Goal: Task Accomplishment & Management: Use online tool/utility

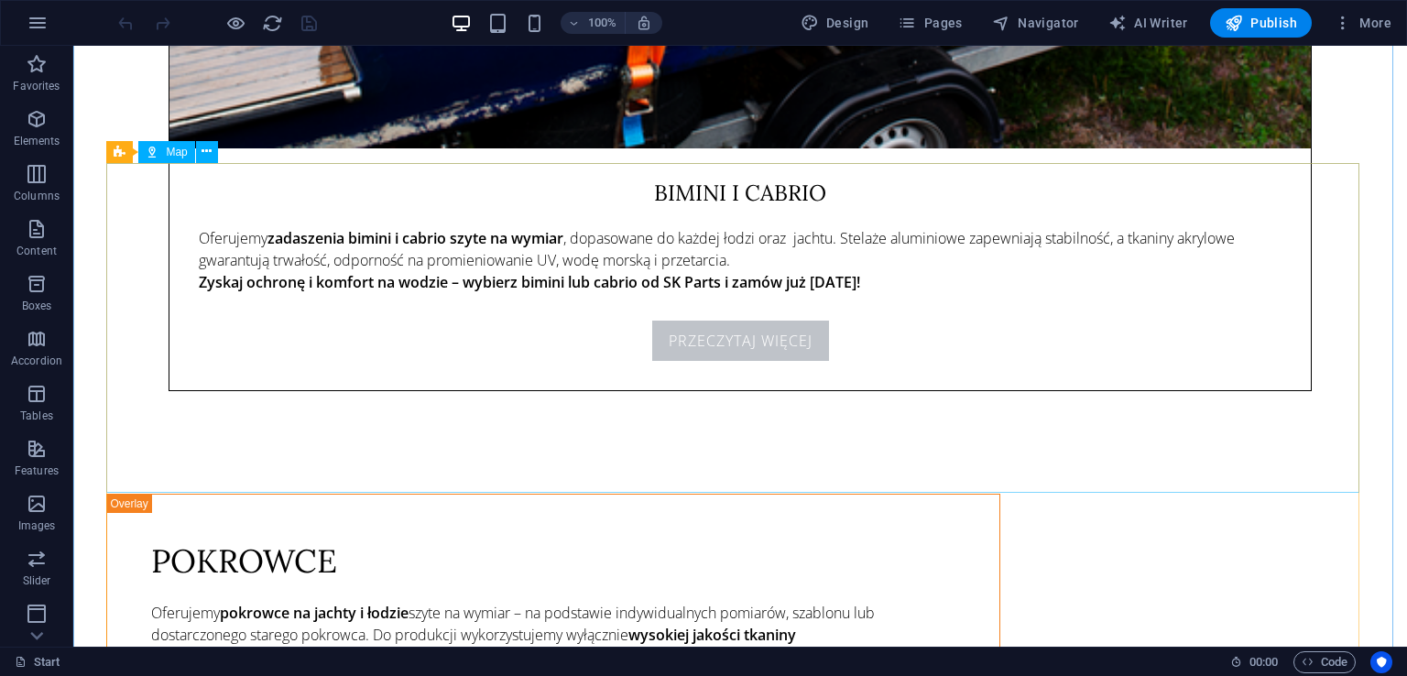
scroll to position [6825, 0]
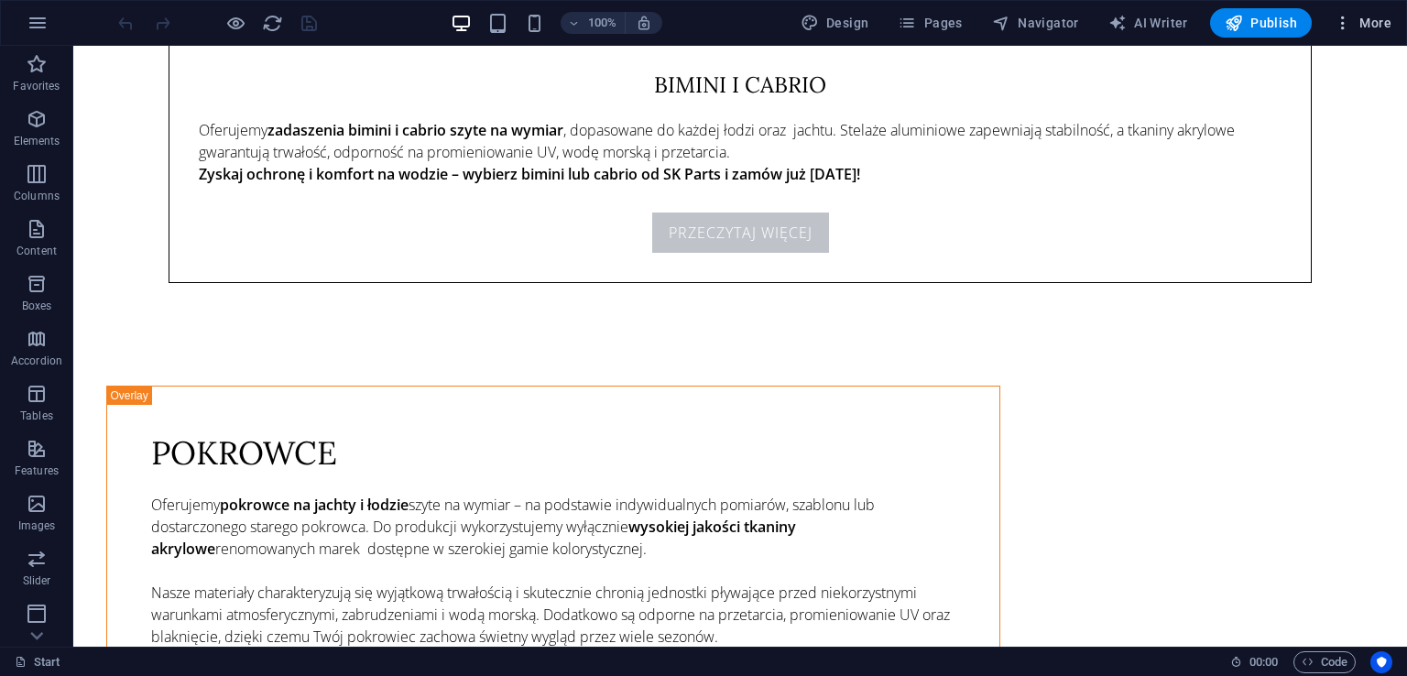
click at [1376, 27] on span "More" at bounding box center [1362, 23] width 58 height 18
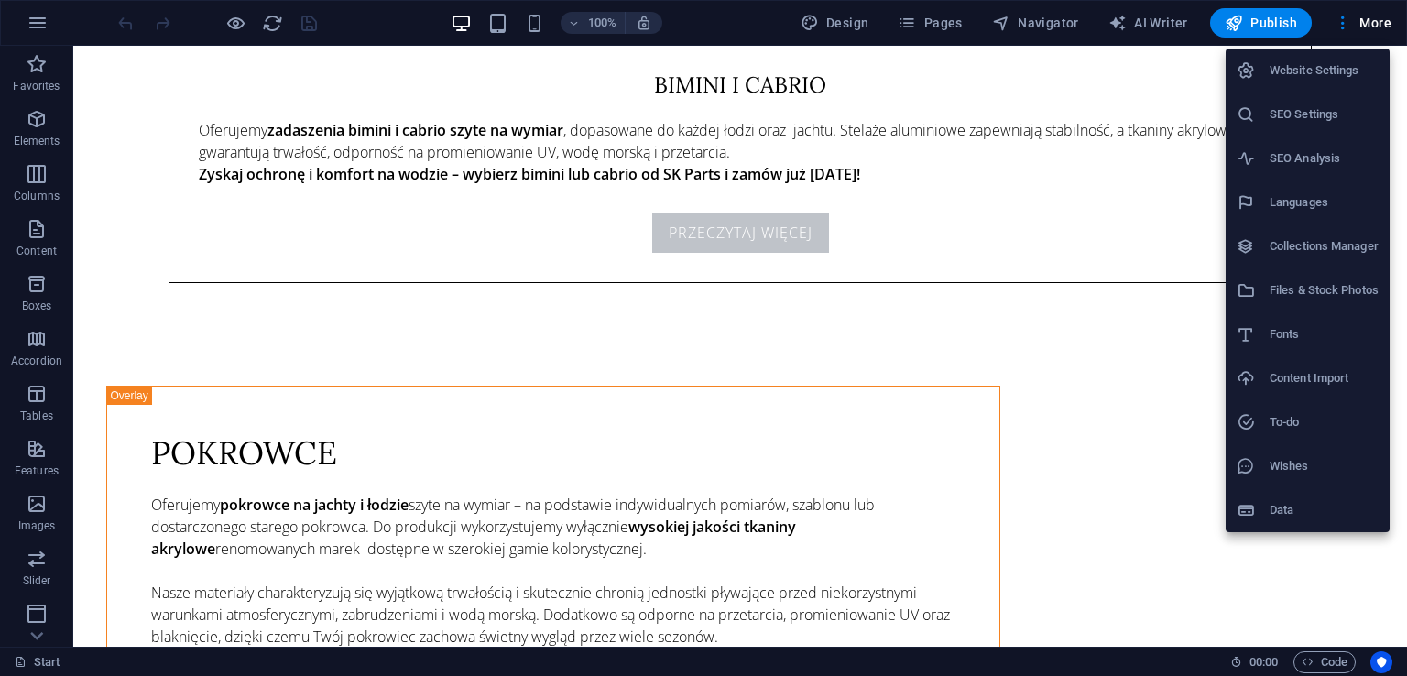
click at [1359, 103] on li "SEO Settings" at bounding box center [1307, 114] width 164 height 44
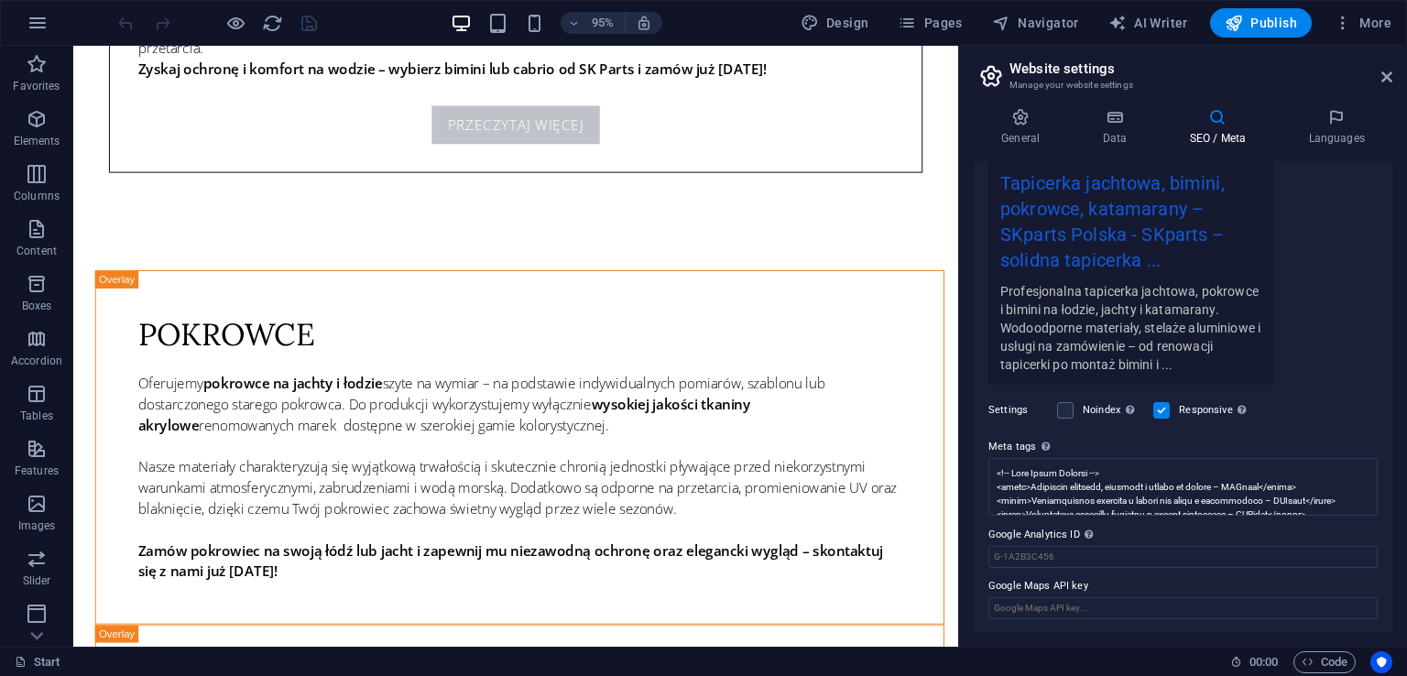
scroll to position [0, 0]
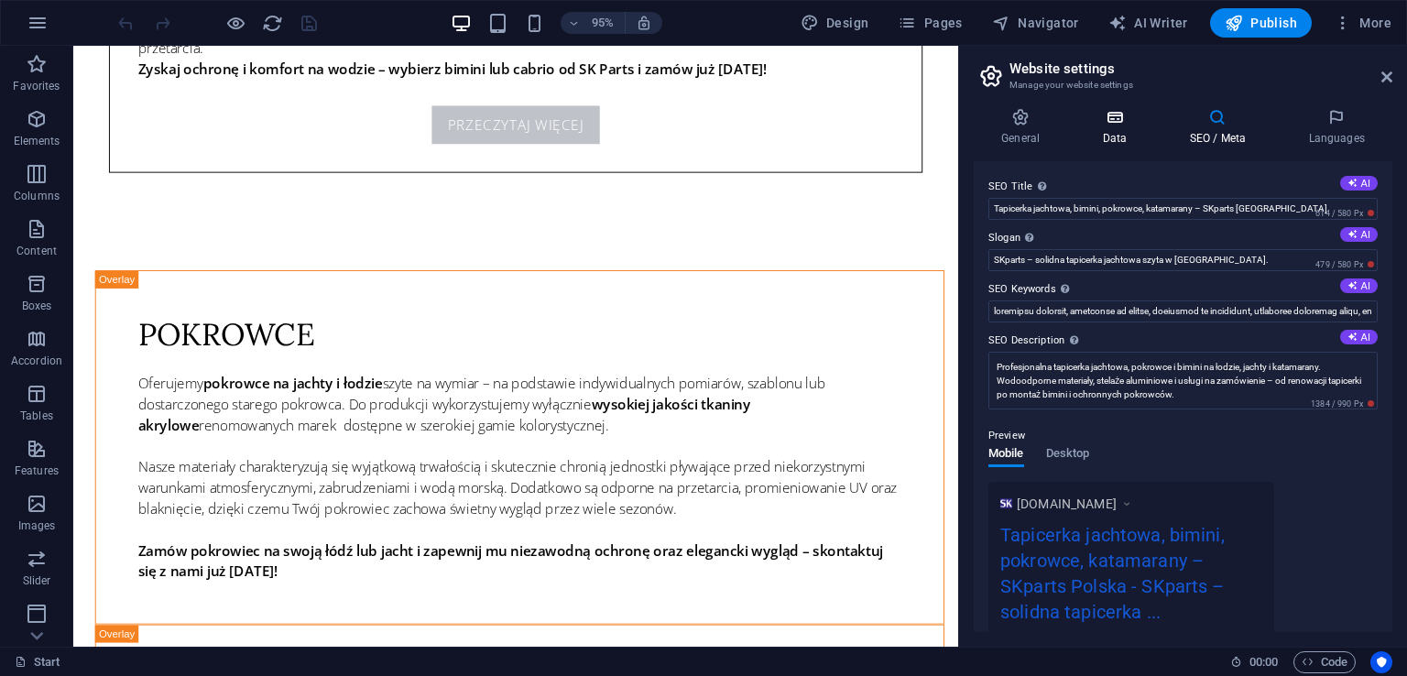
click at [1143, 118] on icon at bounding box center [1114, 117] width 80 height 18
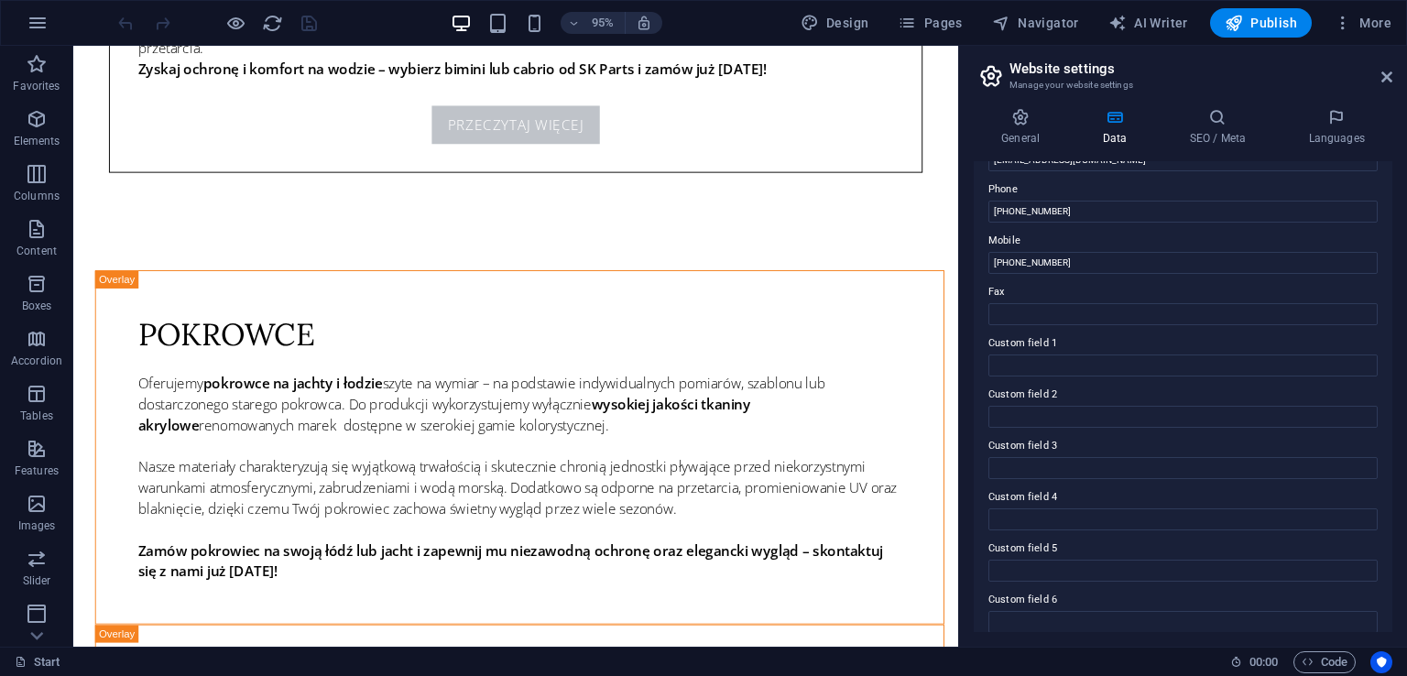
scroll to position [408, 0]
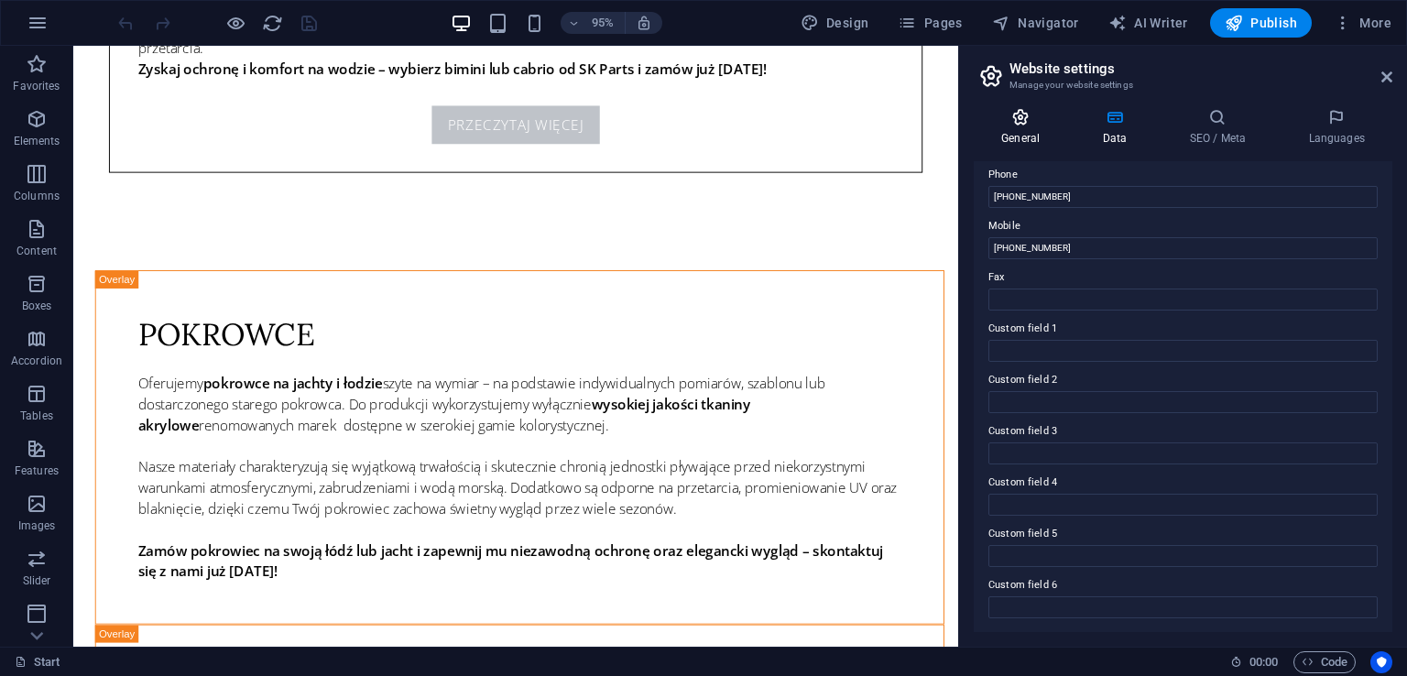
click at [1039, 129] on h4 "General" at bounding box center [1024, 127] width 101 height 38
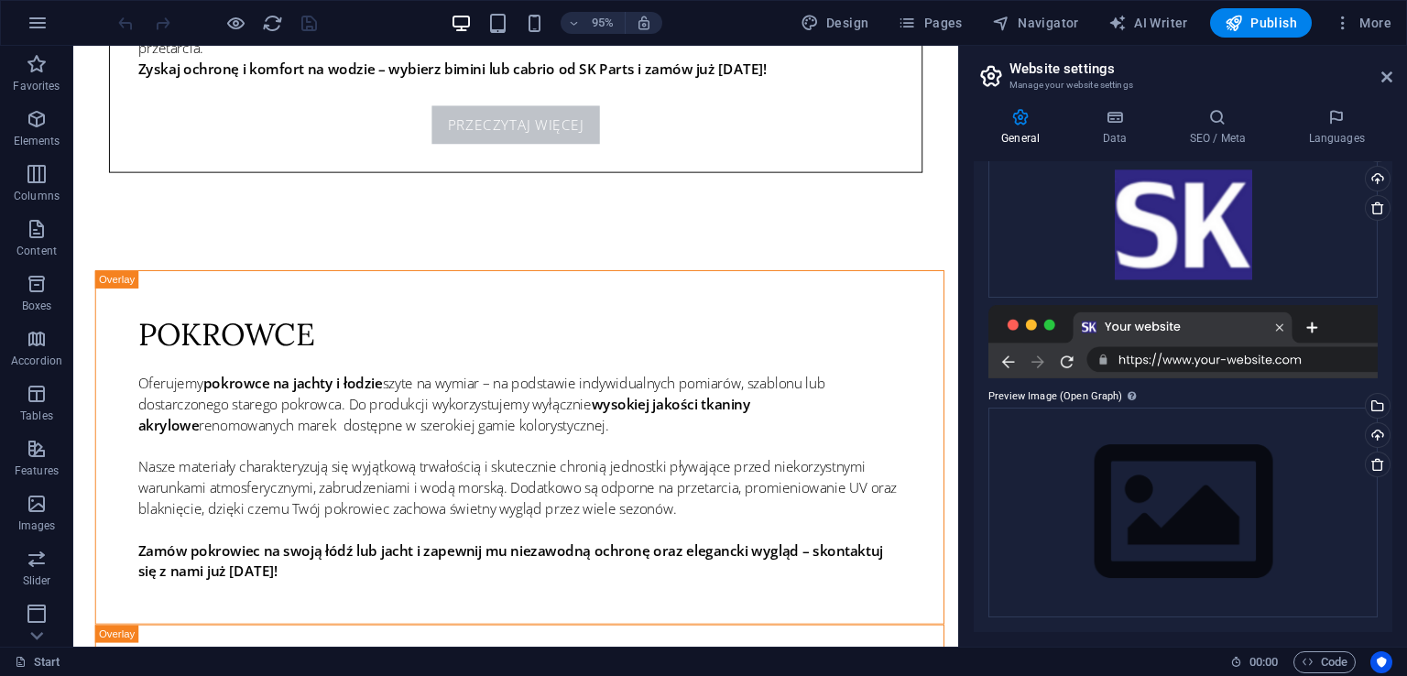
scroll to position [0, 0]
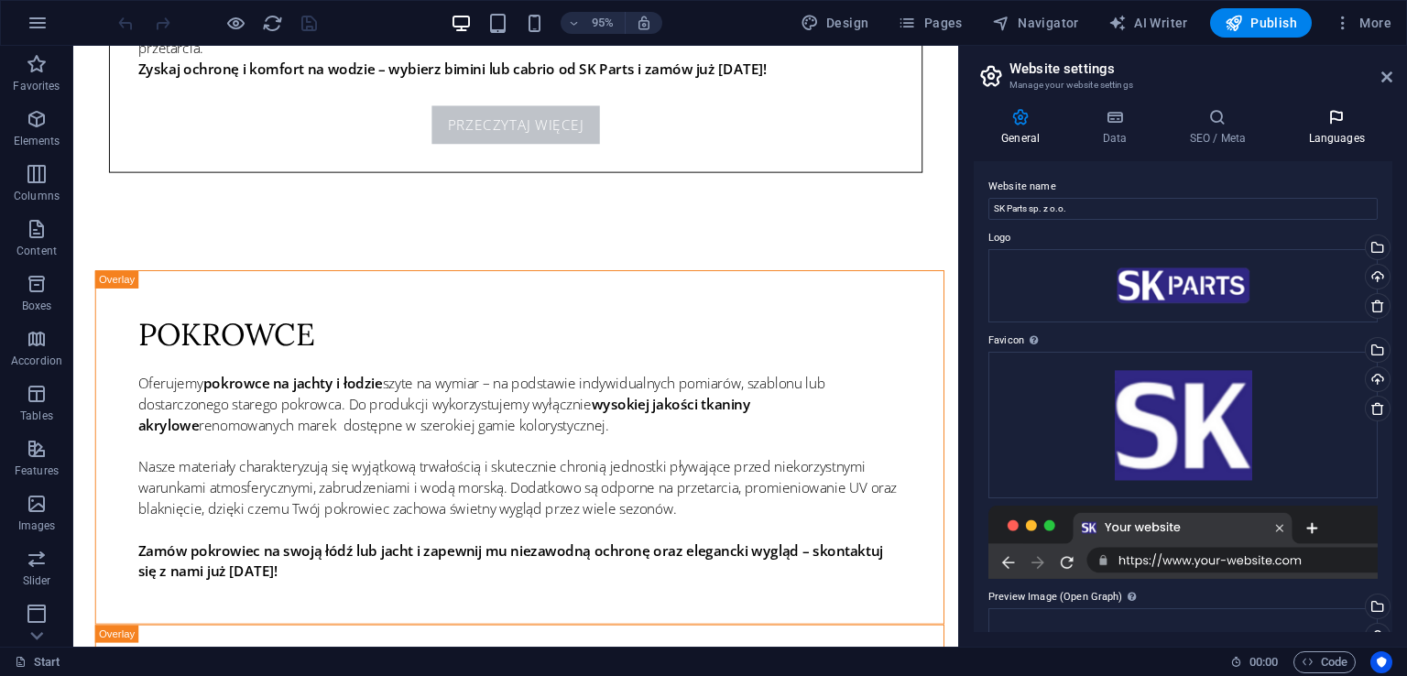
click at [1326, 130] on h4 "Languages" at bounding box center [1336, 127] width 112 height 38
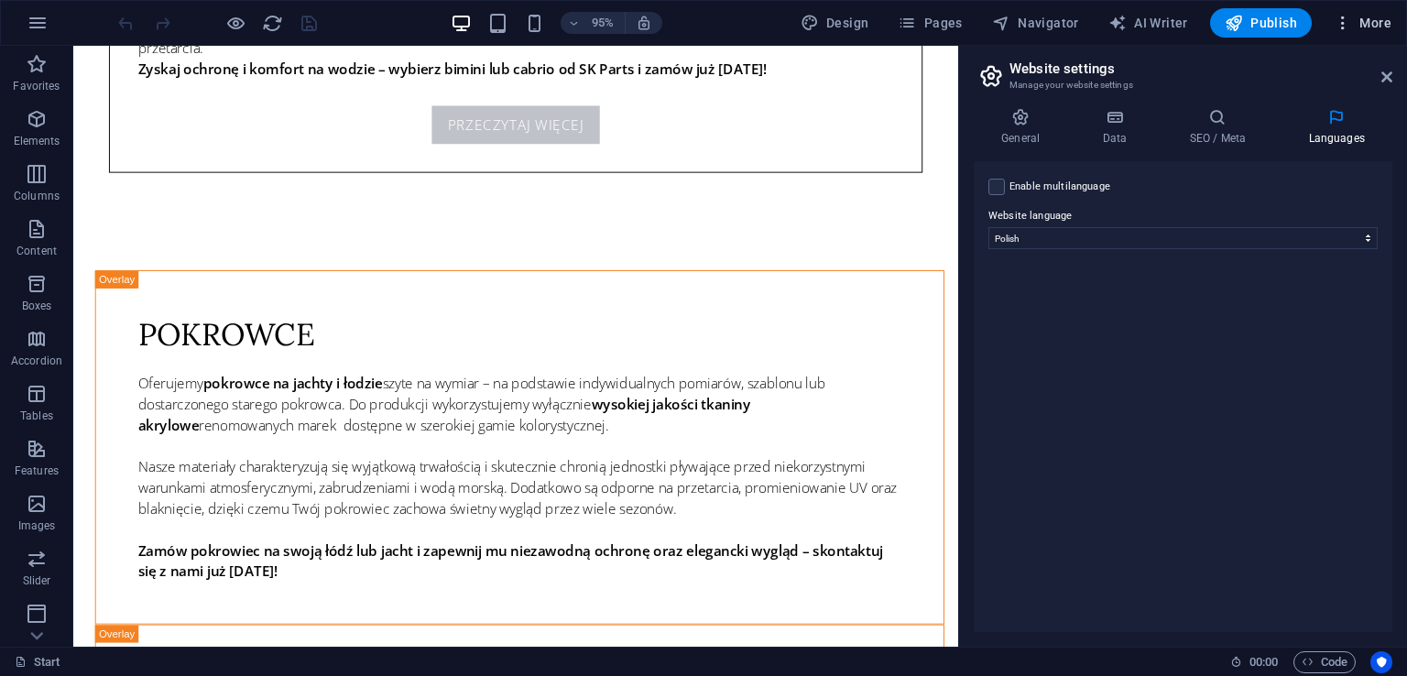
click at [1369, 27] on span "More" at bounding box center [1362, 23] width 58 height 18
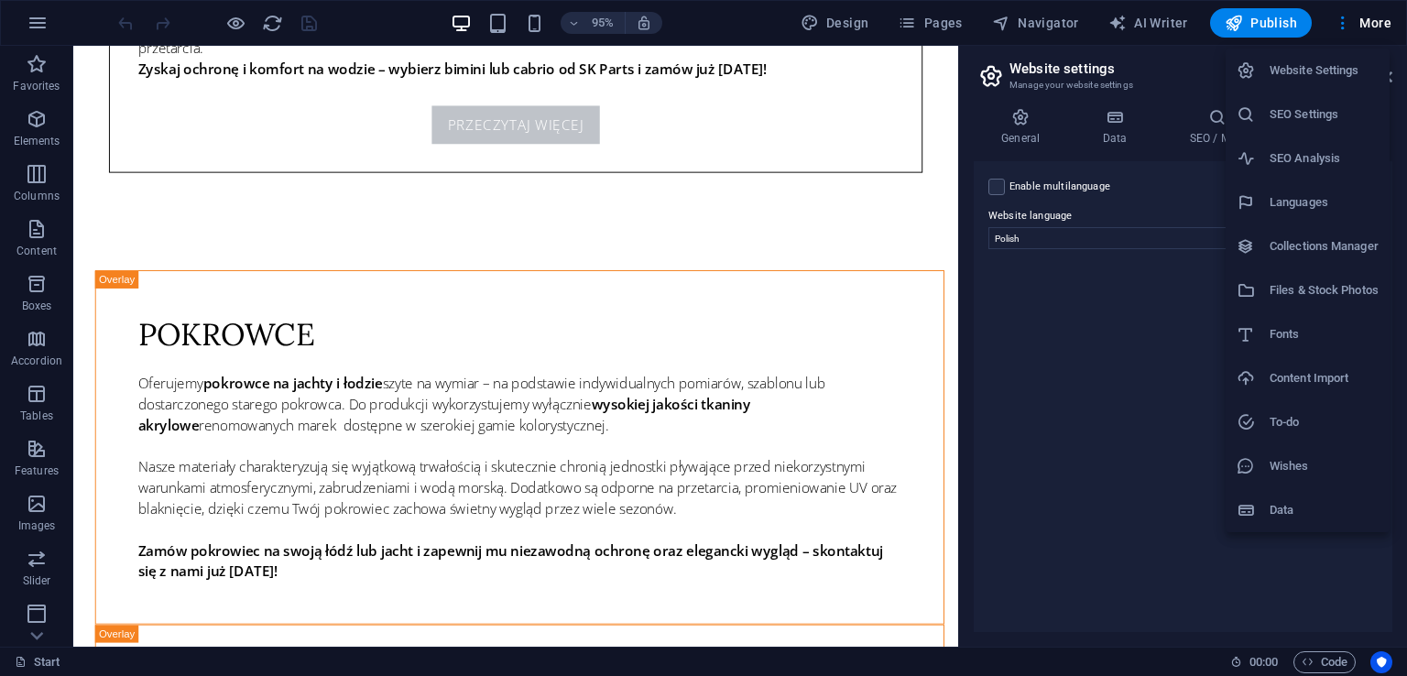
click at [1335, 252] on h6 "Collections Manager" at bounding box center [1323, 246] width 109 height 22
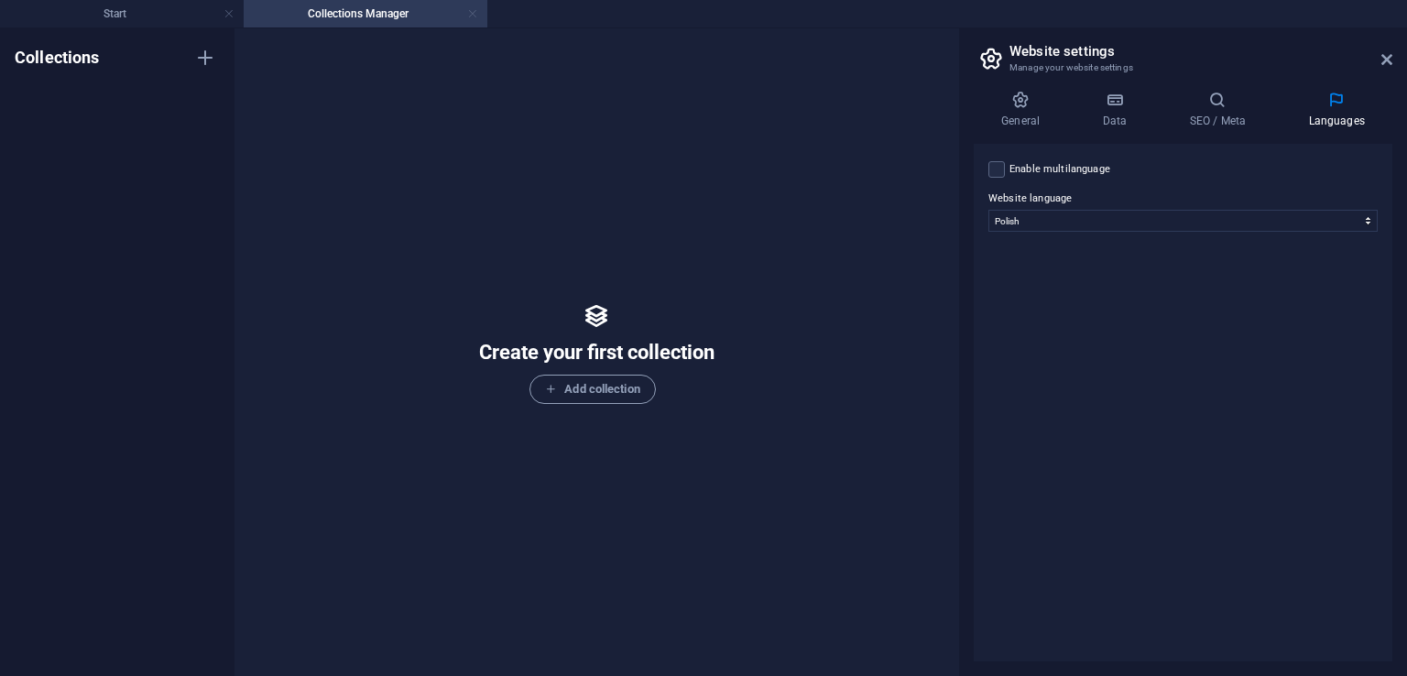
click at [473, 8] on link at bounding box center [472, 13] width 11 height 17
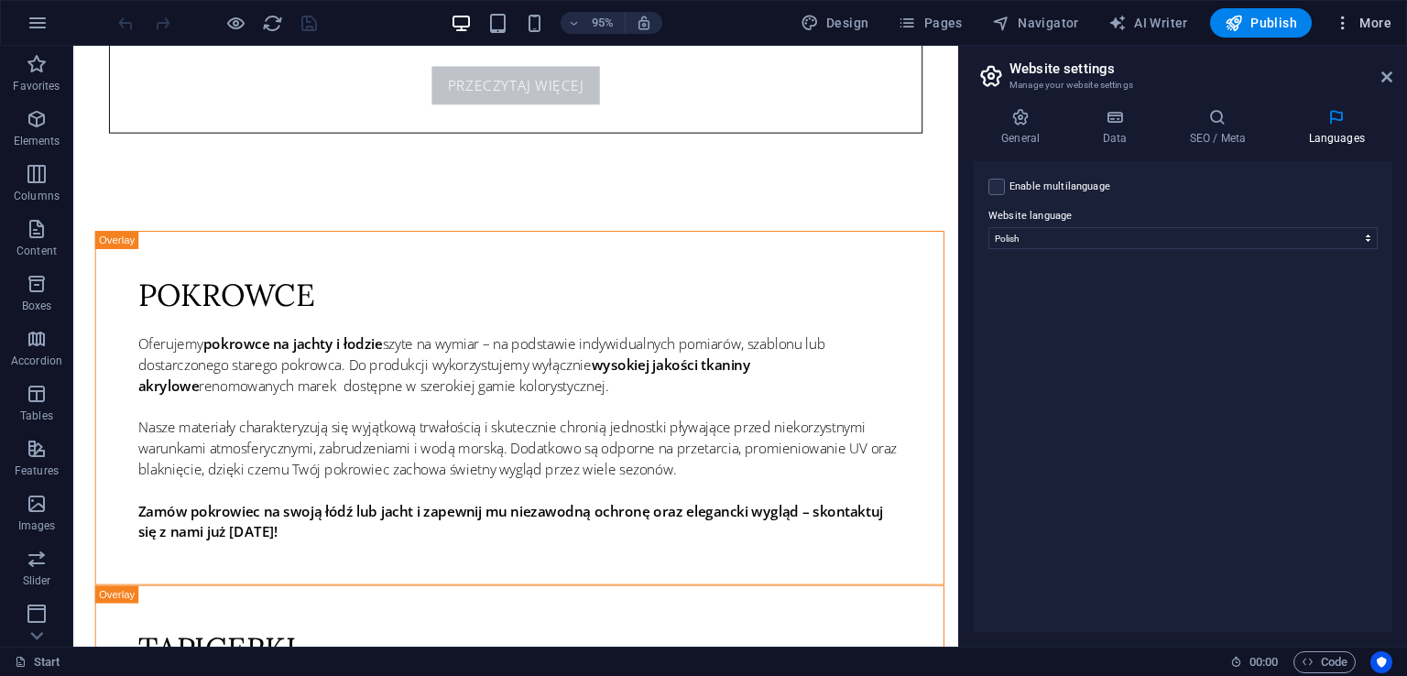
click at [1377, 15] on span "More" at bounding box center [1362, 23] width 58 height 18
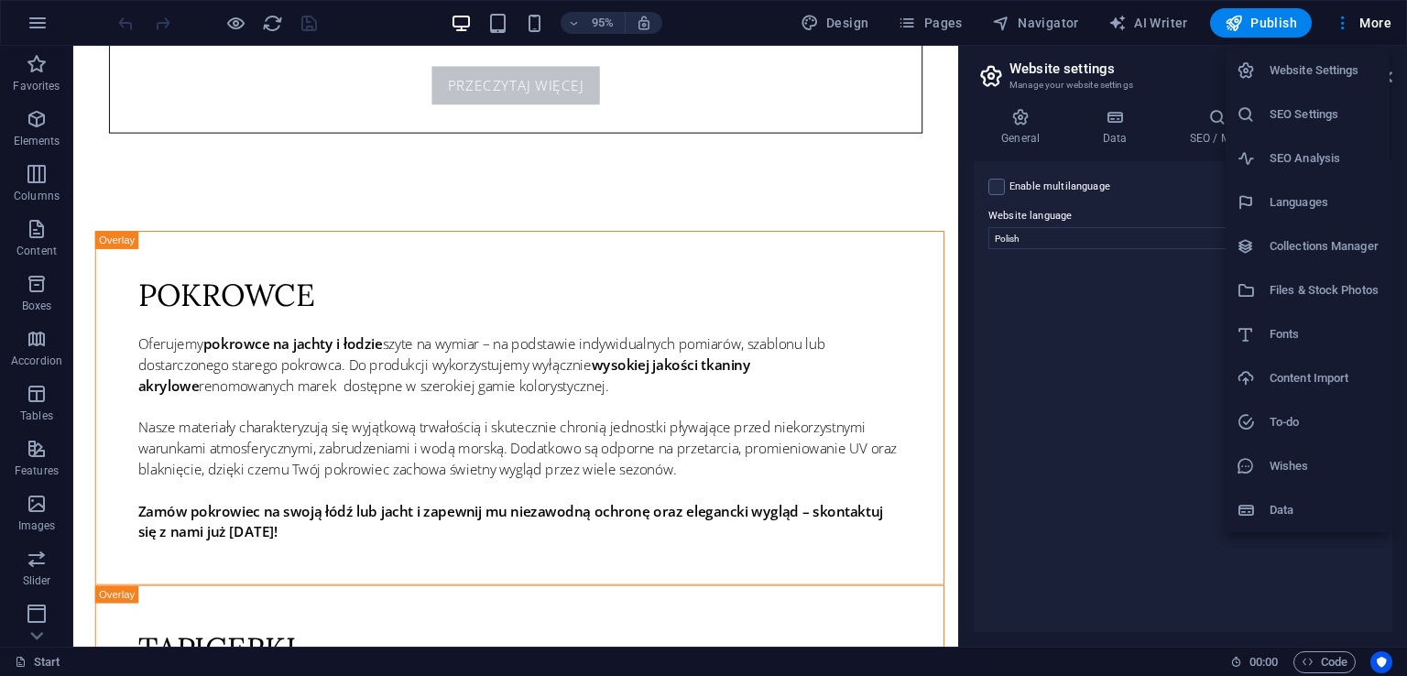
click at [952, 23] on div at bounding box center [703, 338] width 1407 height 676
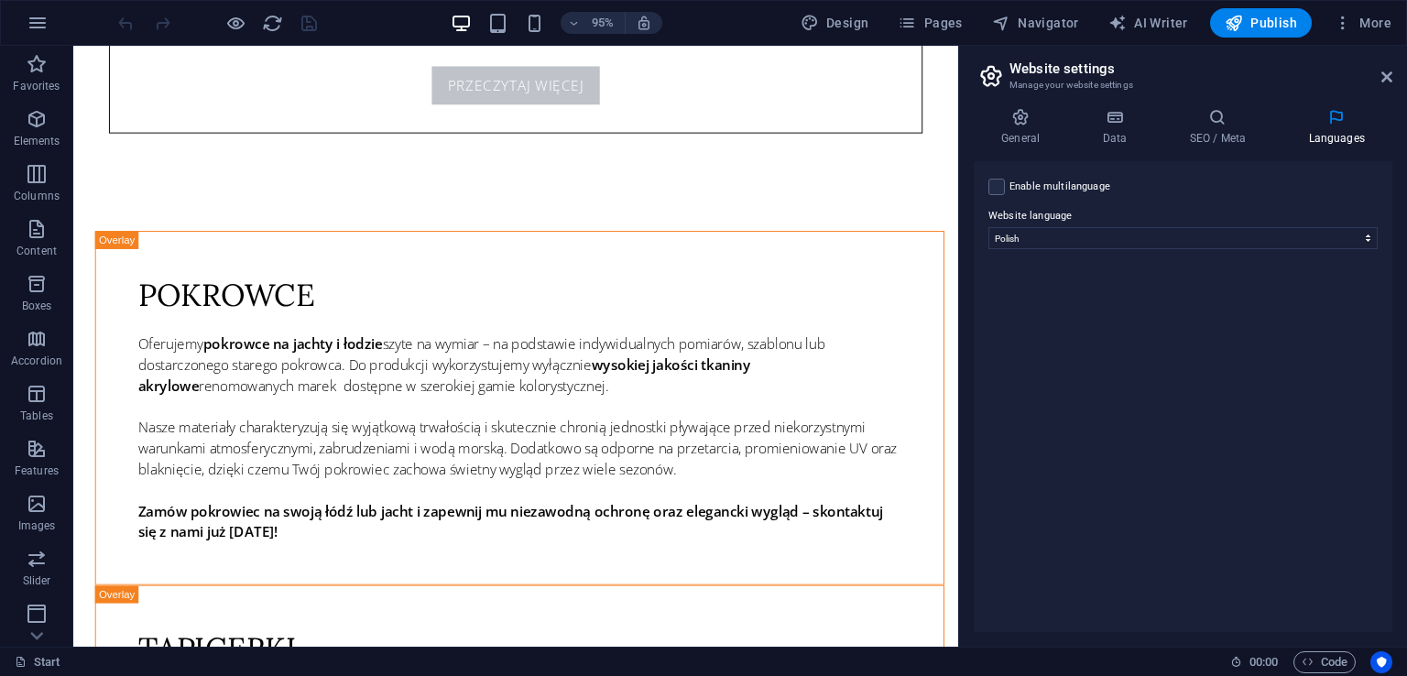
click at [952, 19] on span "Pages" at bounding box center [930, 23] width 64 height 18
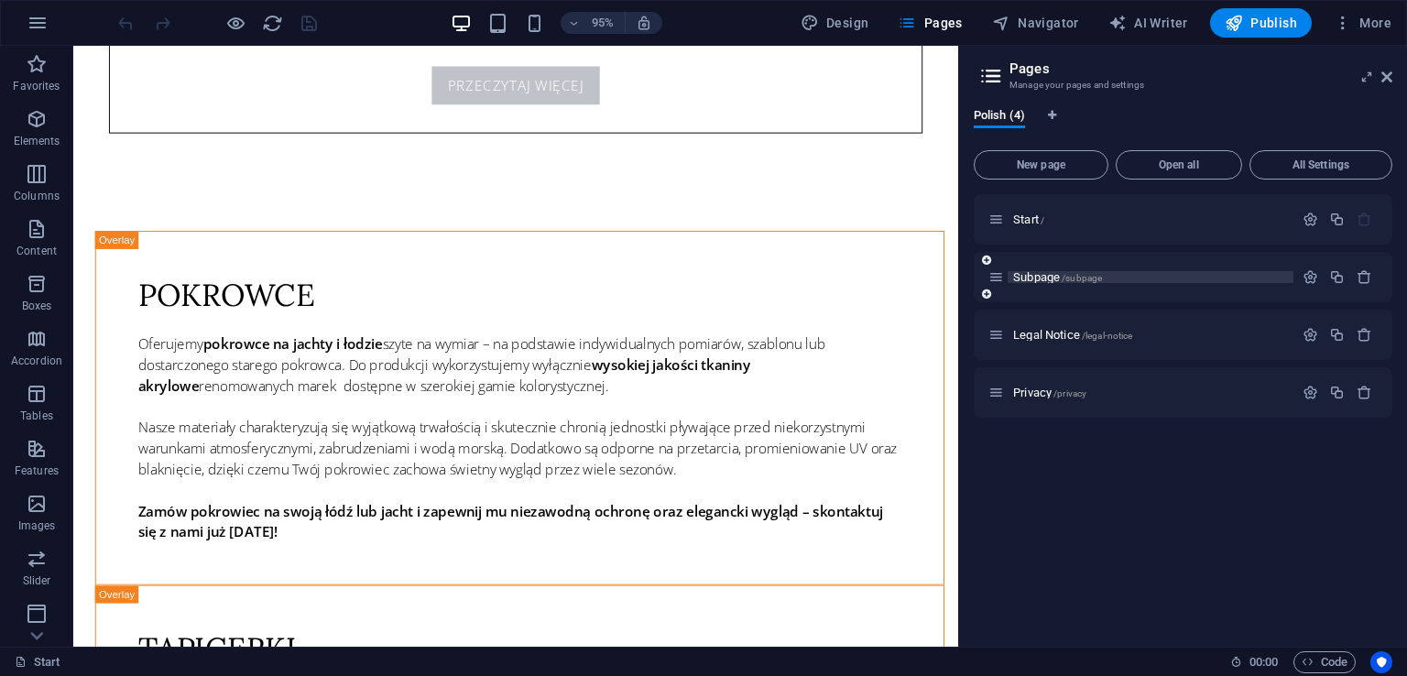
click at [1062, 275] on span "/subpage" at bounding box center [1081, 278] width 40 height 10
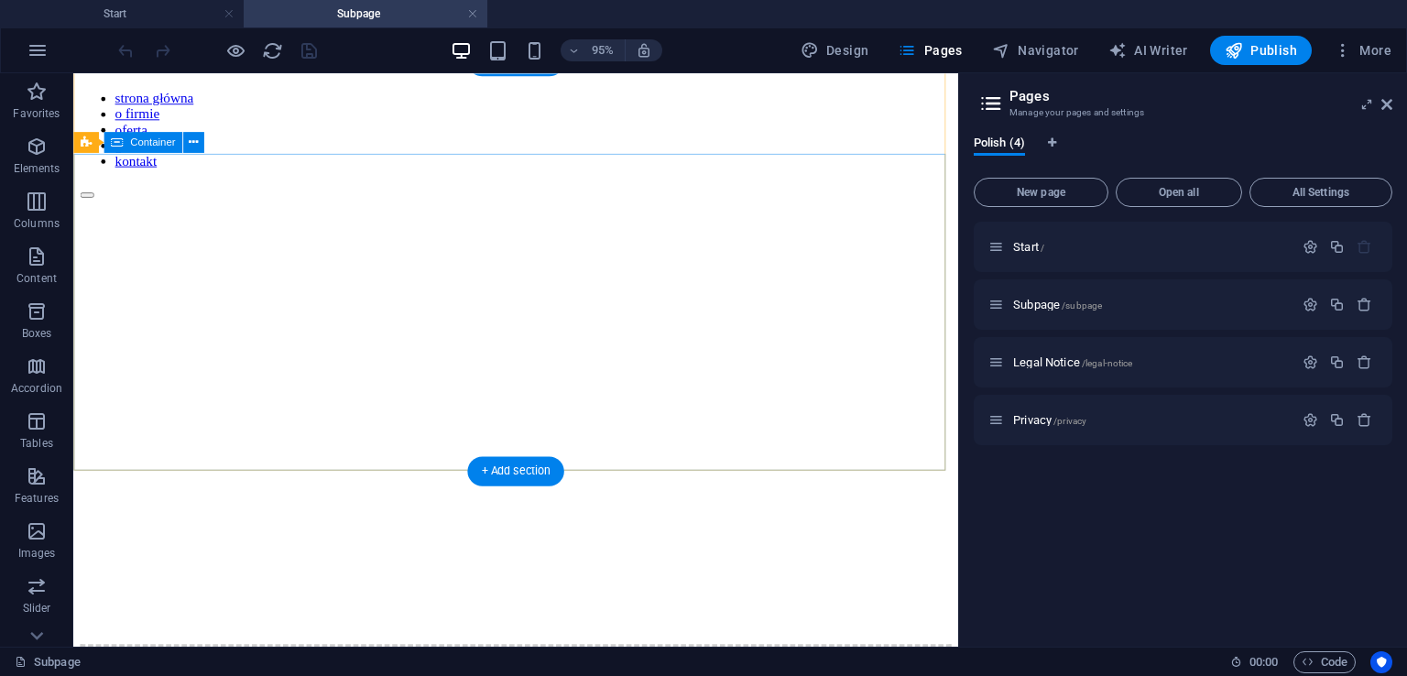
scroll to position [183, 0]
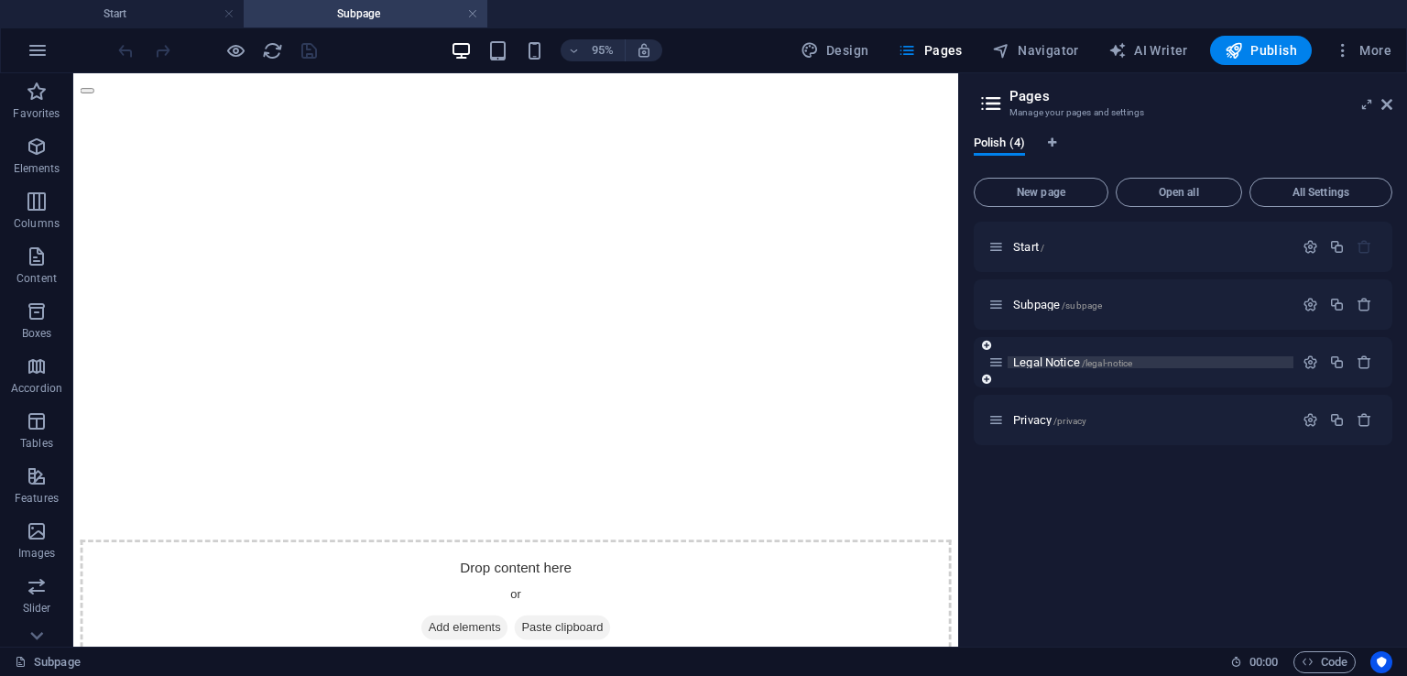
click at [1086, 360] on span "/legal-notice" at bounding box center [1107, 363] width 51 height 10
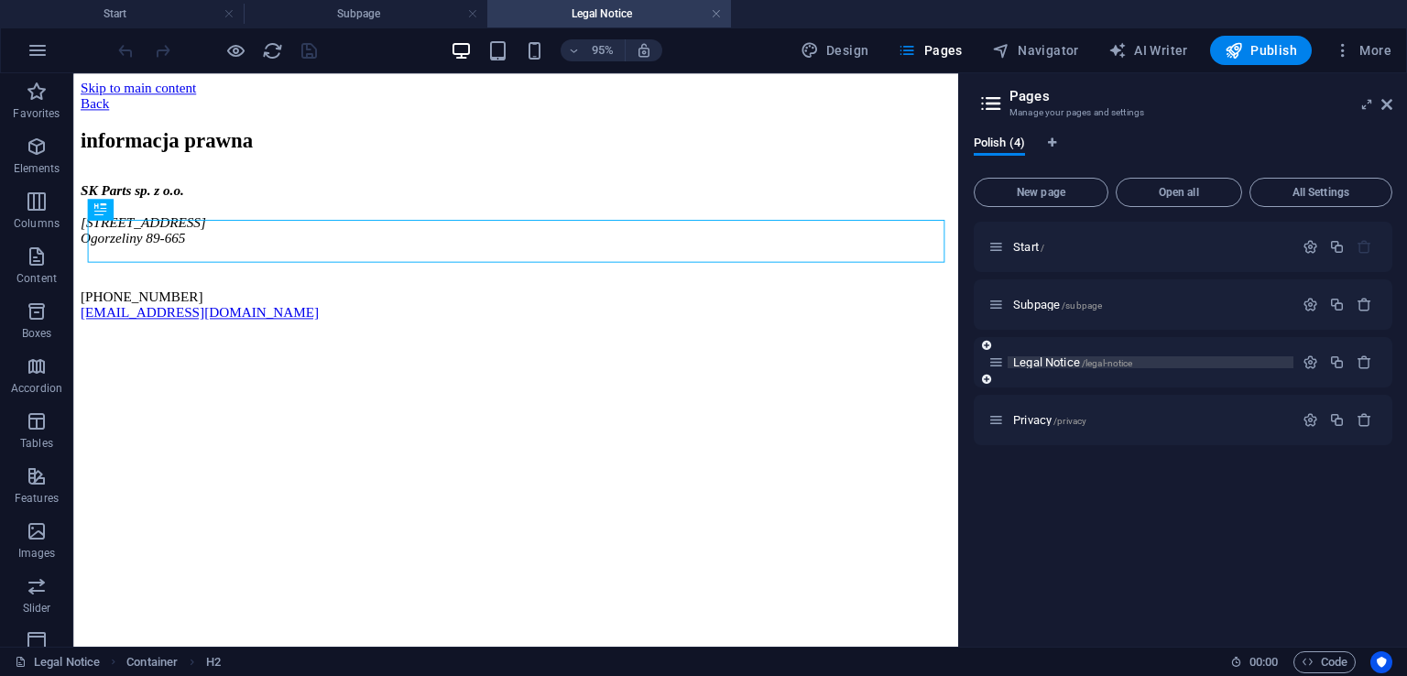
scroll to position [0, 0]
click at [1083, 424] on span "/privacy" at bounding box center [1069, 421] width 33 height 10
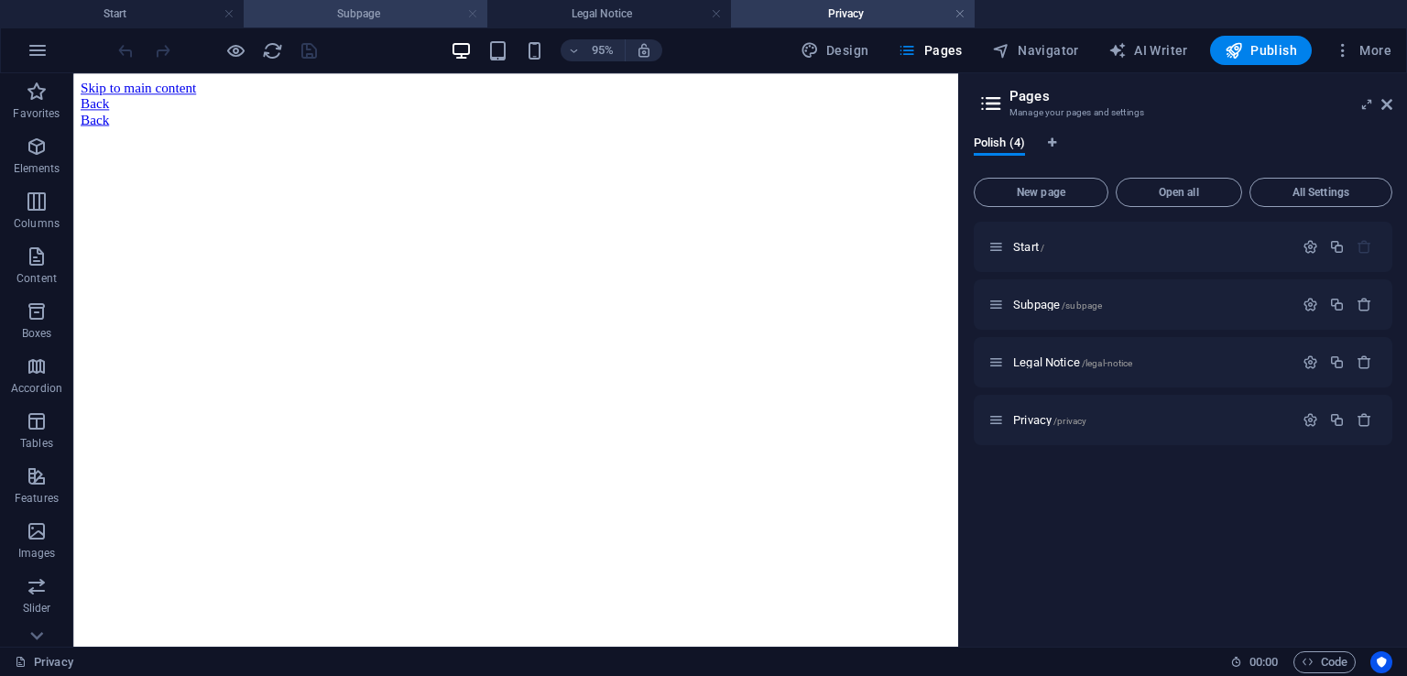
click at [469, 12] on link at bounding box center [472, 13] width 11 height 17
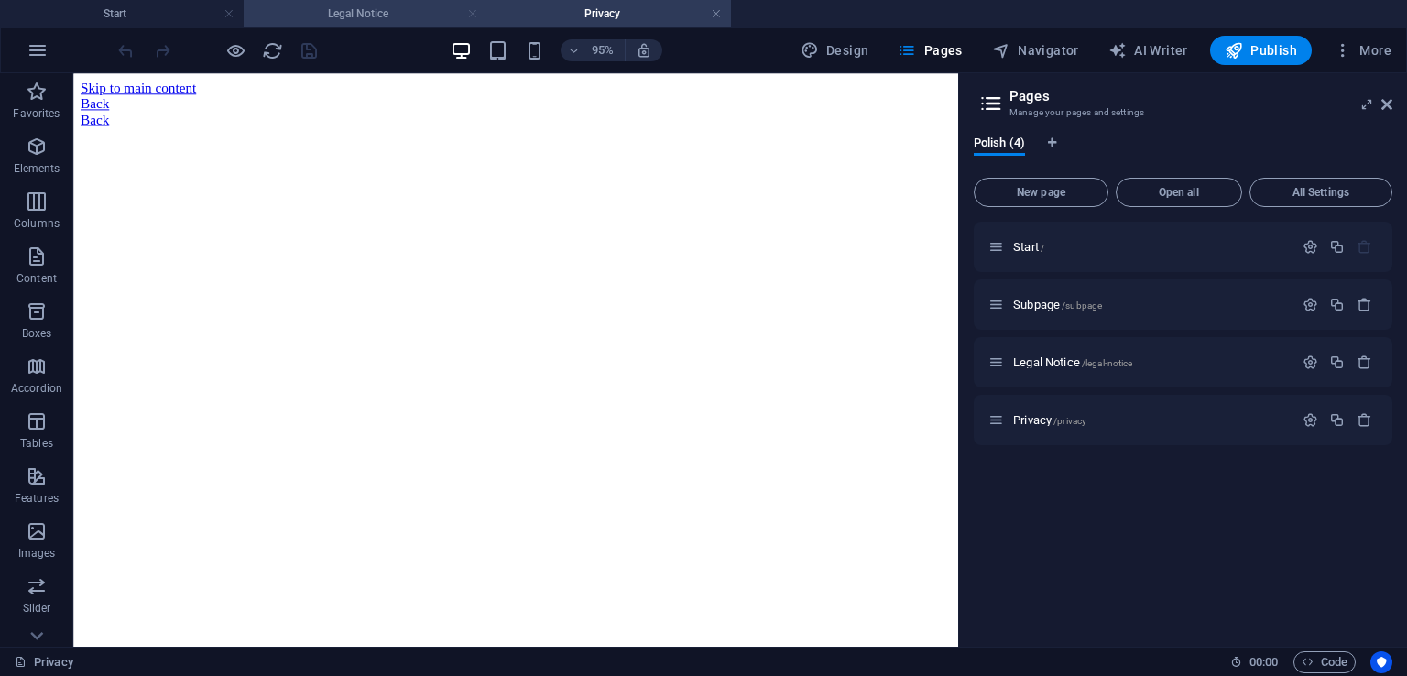
click at [470, 12] on link at bounding box center [472, 13] width 11 height 17
click at [1396, 110] on aside "Pages Manage your pages and settings Polish (4) New page Open all All Settings …" at bounding box center [1182, 359] width 449 height 573
click at [1389, 104] on icon at bounding box center [1386, 104] width 11 height 15
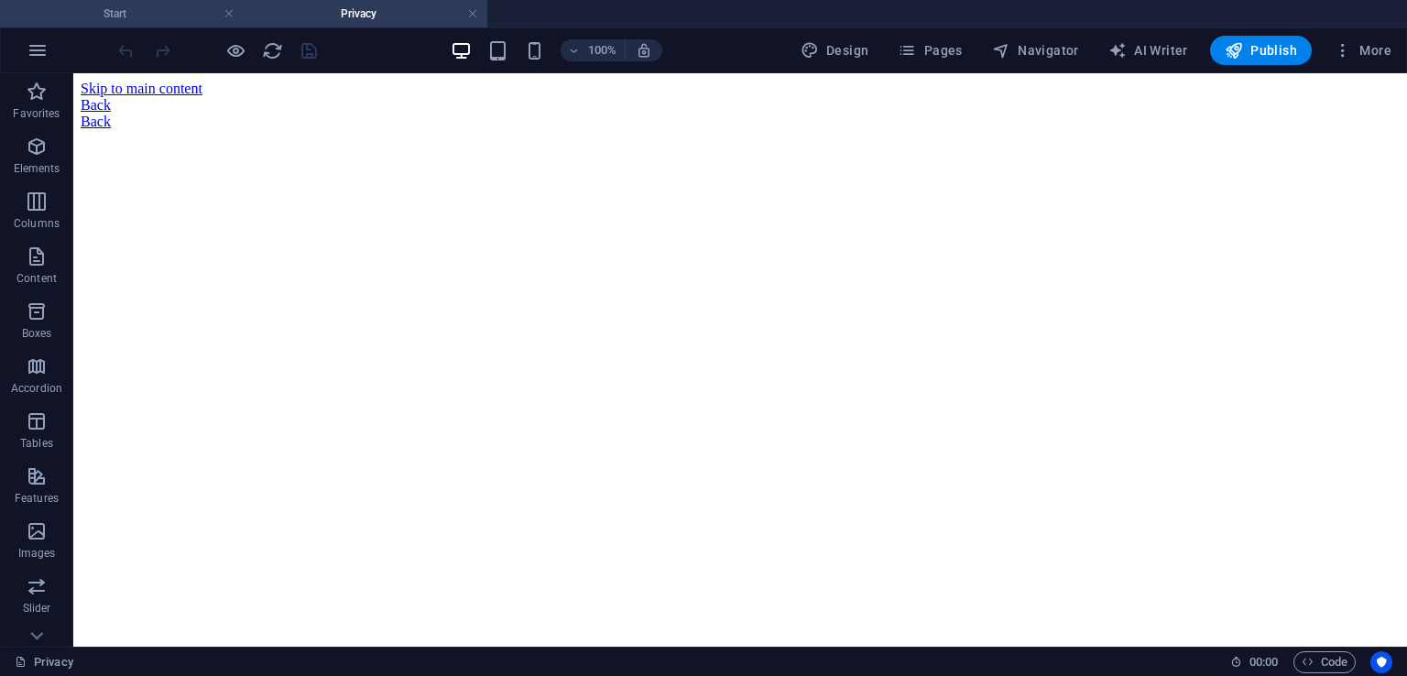
click at [125, 5] on h4 "Start" at bounding box center [122, 14] width 244 height 20
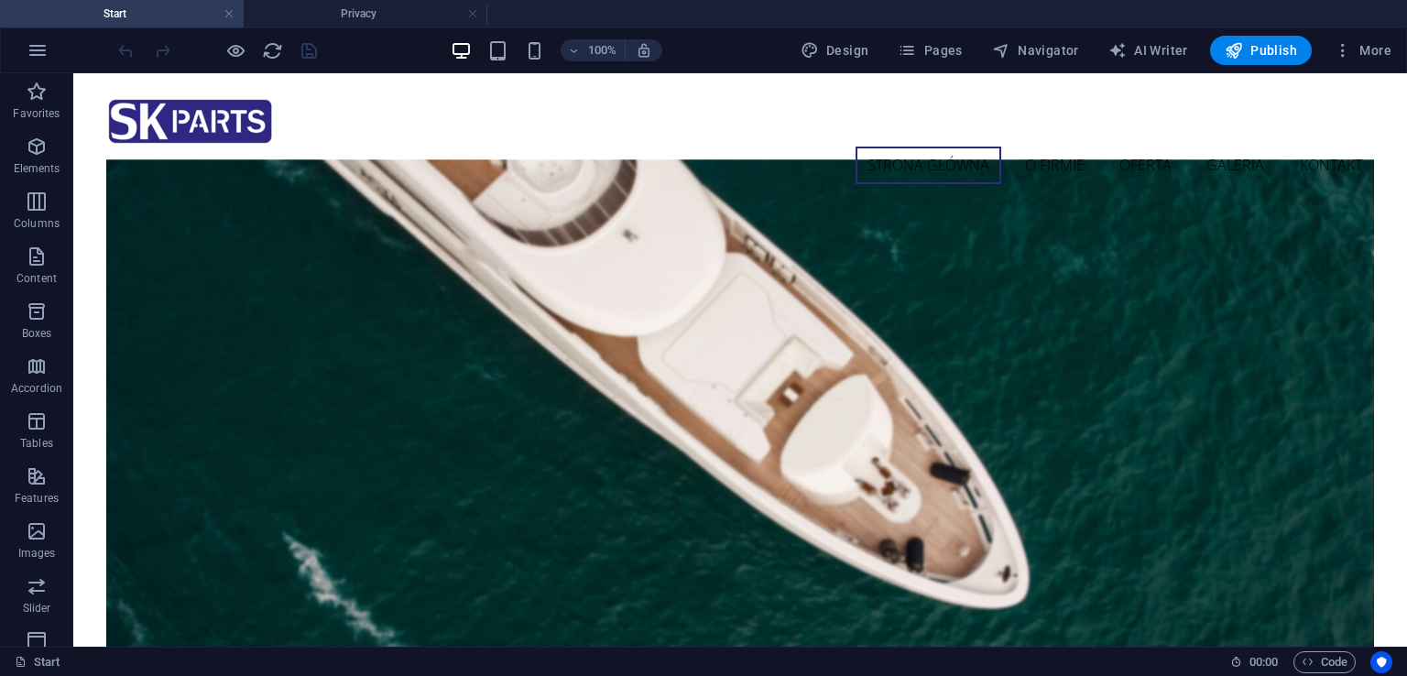
scroll to position [6608, 0]
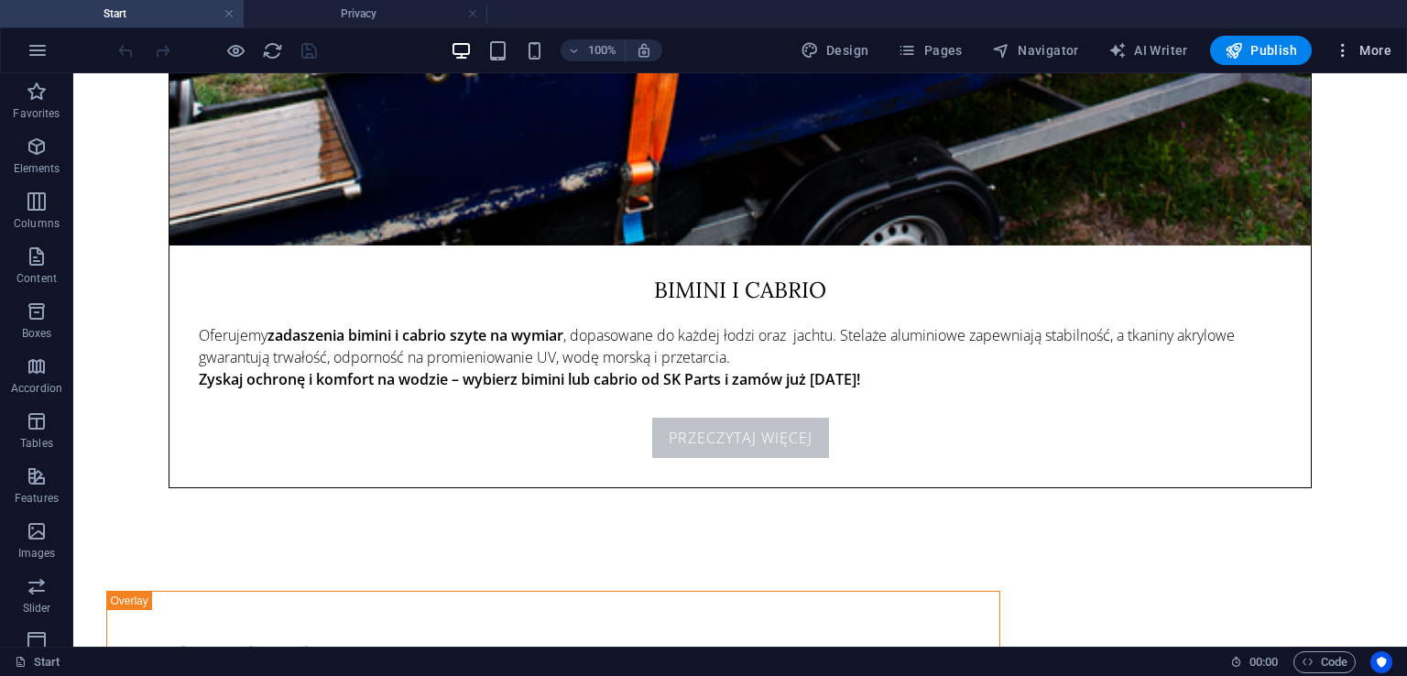
click at [1387, 51] on span "More" at bounding box center [1362, 50] width 58 height 18
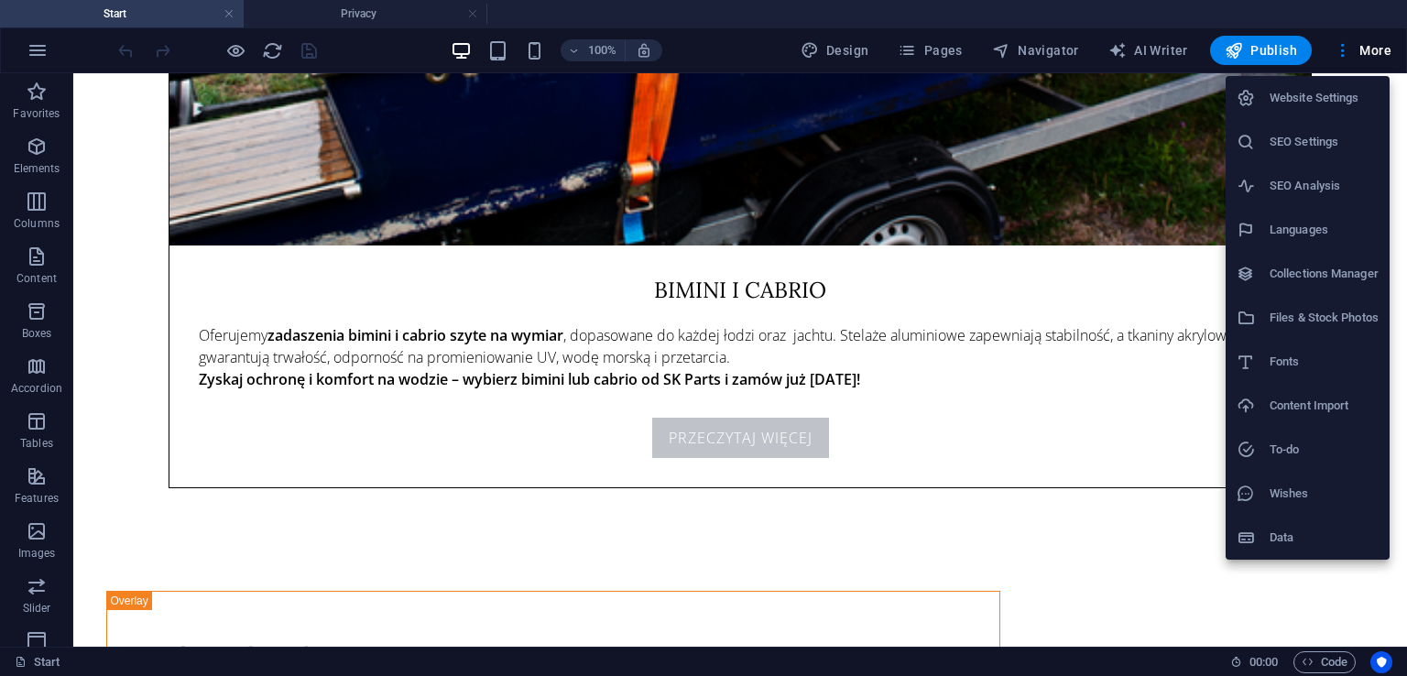
click at [962, 49] on div at bounding box center [703, 338] width 1407 height 676
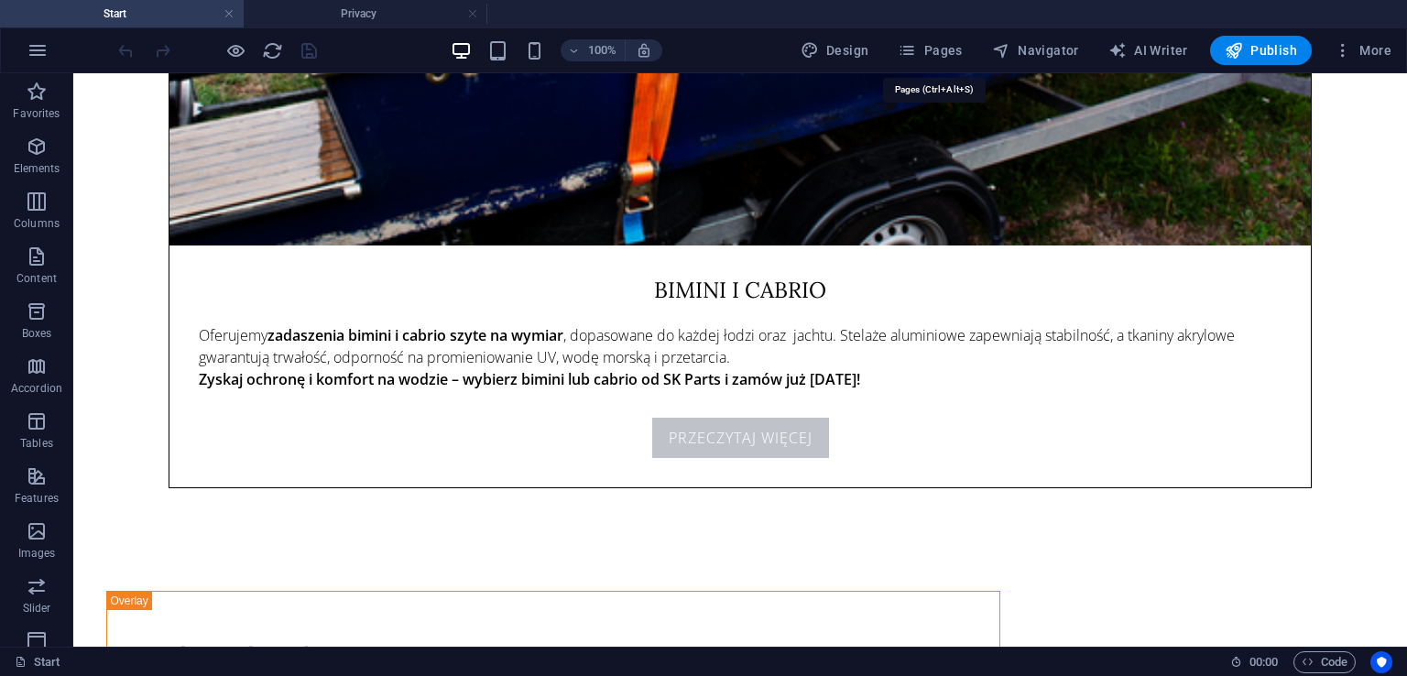
click at [931, 44] on span "Pages" at bounding box center [930, 50] width 64 height 18
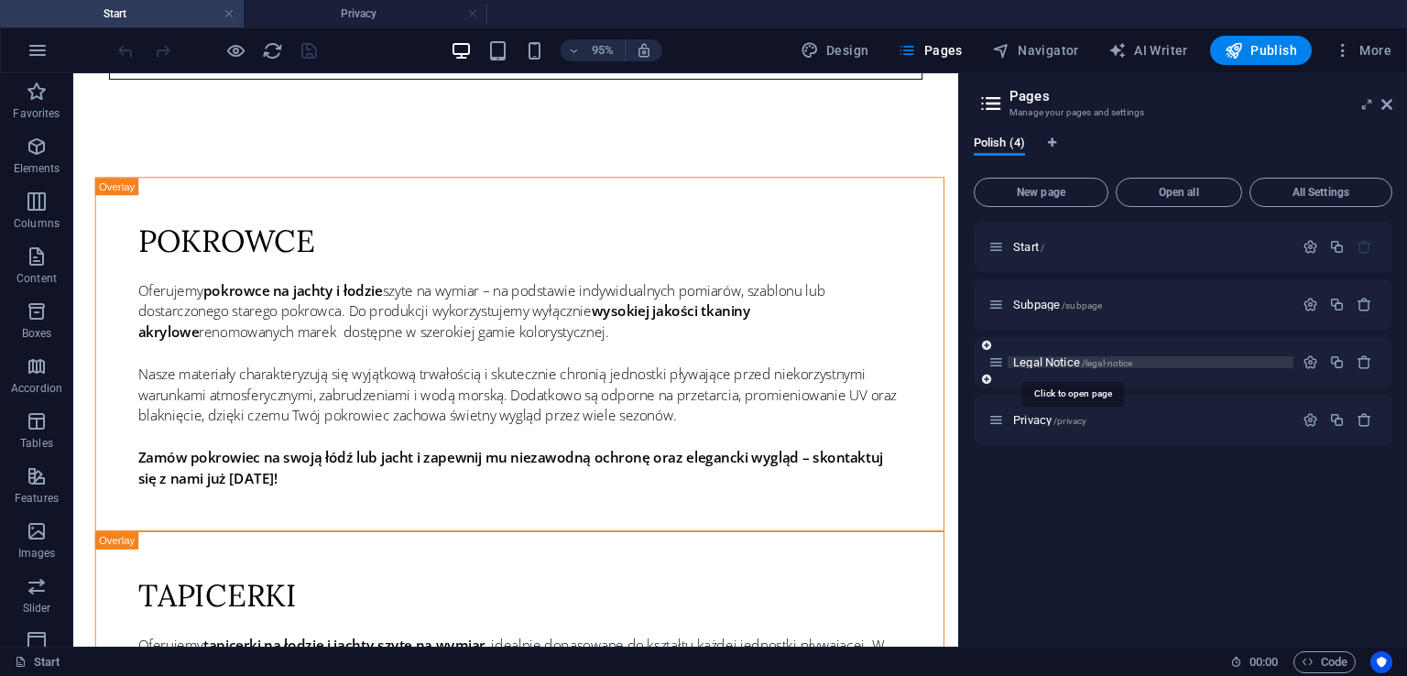
click at [1051, 357] on span "Legal Notice /legal-notice" at bounding box center [1072, 362] width 119 height 14
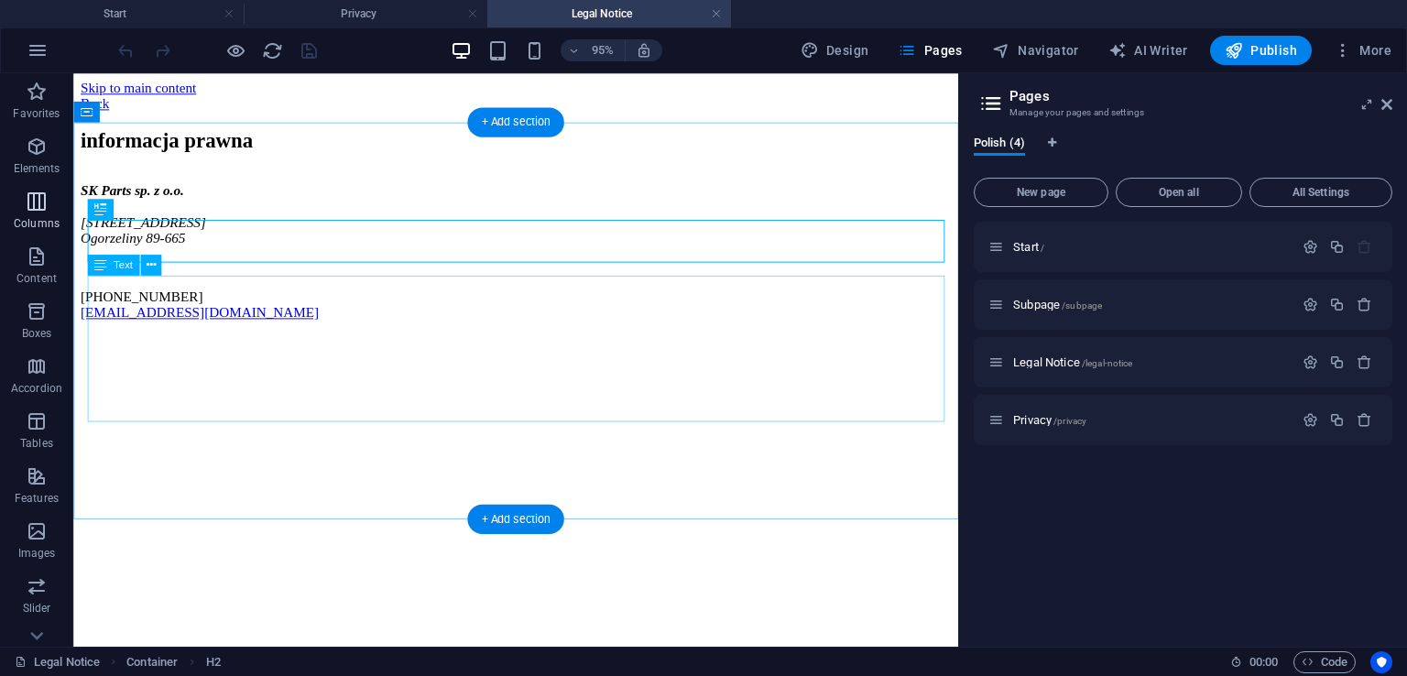
scroll to position [0, 0]
click at [90, 295] on div "SK Parts sp. z o.o. [STREET_ADDRESS] Ogorzeliny 89-665 [PHONE_NUMBER] [EMAIL_AD…" at bounding box center [539, 261] width 917 height 145
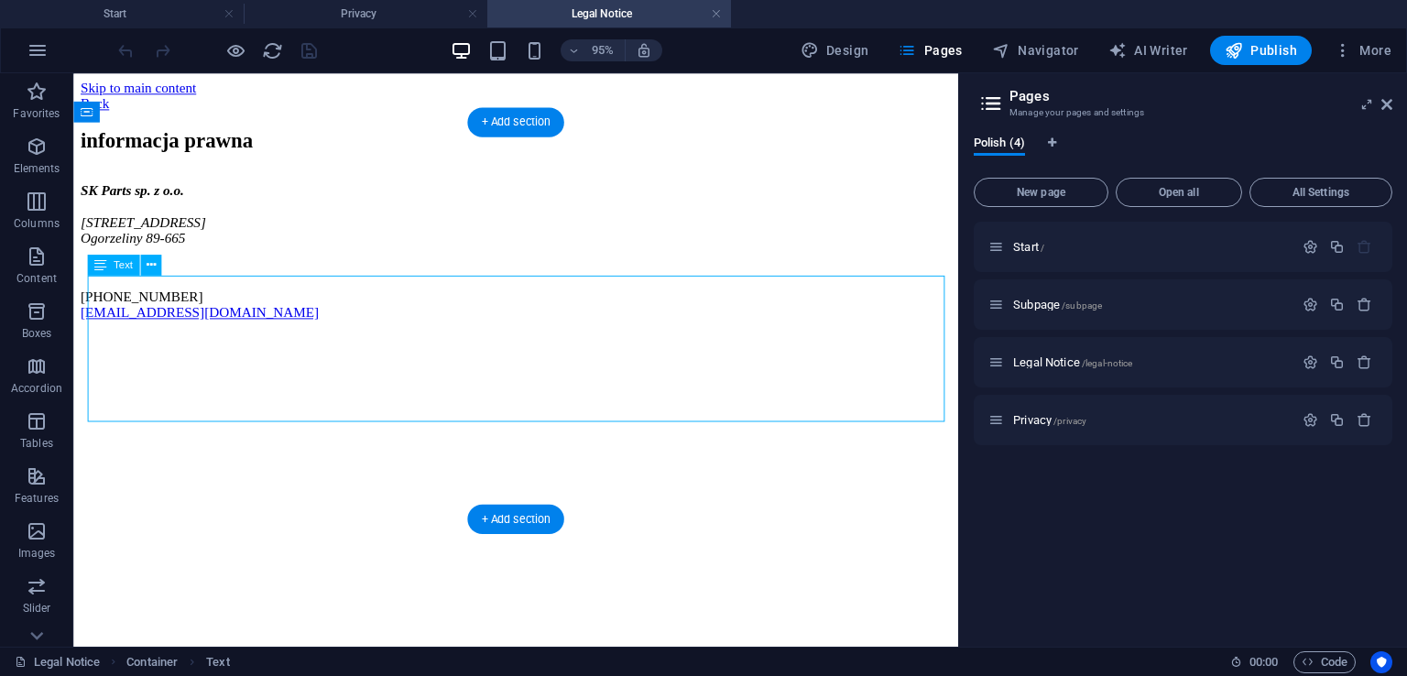
click at [254, 333] on div "SK Parts sp. z o.o. [STREET_ADDRESS] Ogorzeliny 89-665 [PHONE_NUMBER] [EMAIL_AD…" at bounding box center [539, 261] width 917 height 145
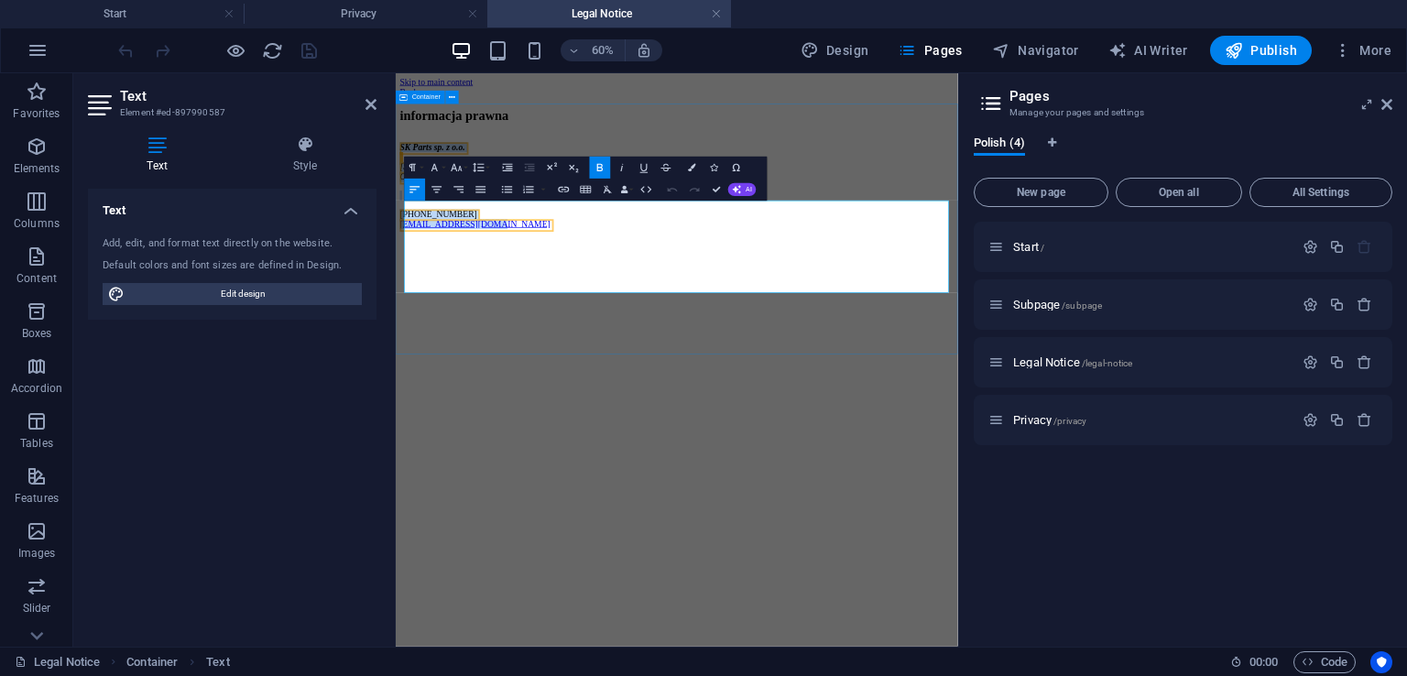
drag, startPoint x: 584, startPoint y: 434, endPoint x: 397, endPoint y: 286, distance: 239.3
click at [403, 286] on div "informacja prawna SK Parts sp. z o.o. [STREET_ADDRESS] Ogorzeliny 89-665 [PHONE…" at bounding box center [864, 232] width 922 height 201
copy div "SK Parts sp. z o.o. [STREET_ADDRESS] Ogorzeliny 89-665 [PHONE_NUMBER] [EMAIL_AD…"
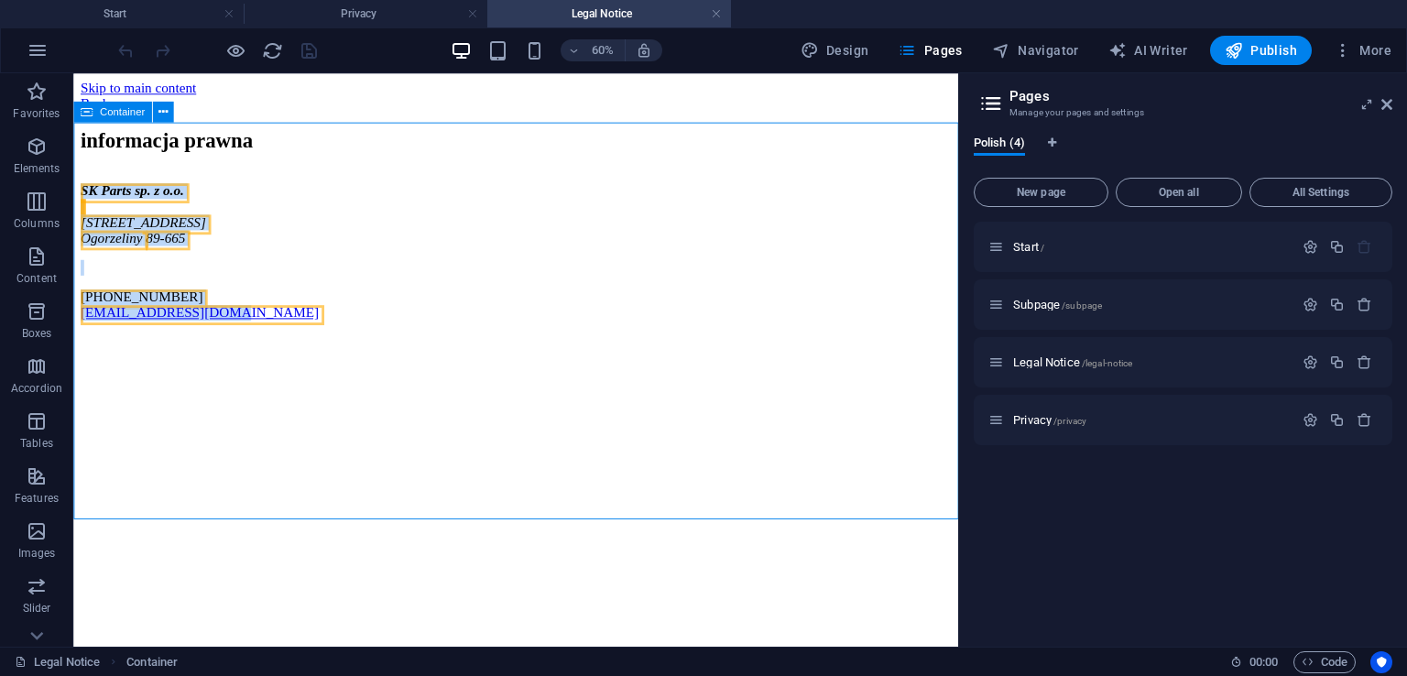
drag, startPoint x: 74, startPoint y: 286, endPoint x: 426, endPoint y: 101, distance: 397.4
click at [415, 157] on div "informacja prawna SK Parts sp. z o.o. [STREET_ADDRESS] Ogorzeliny 89-665 [PHONE…" at bounding box center [539, 232] width 917 height 201
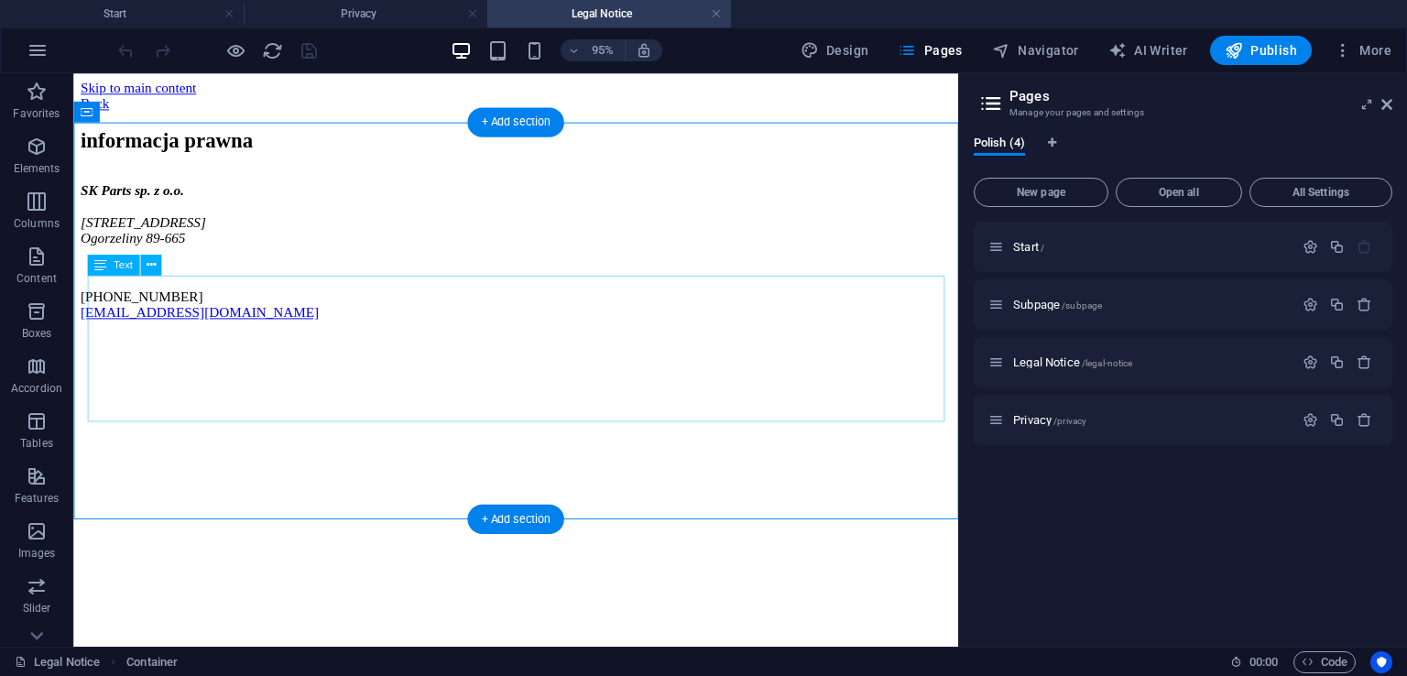
click at [360, 328] on div "SK Parts sp. z o.o. [STREET_ADDRESS] Ogorzeliny 89-665 [PHONE_NUMBER] [EMAIL_AD…" at bounding box center [539, 261] width 917 height 145
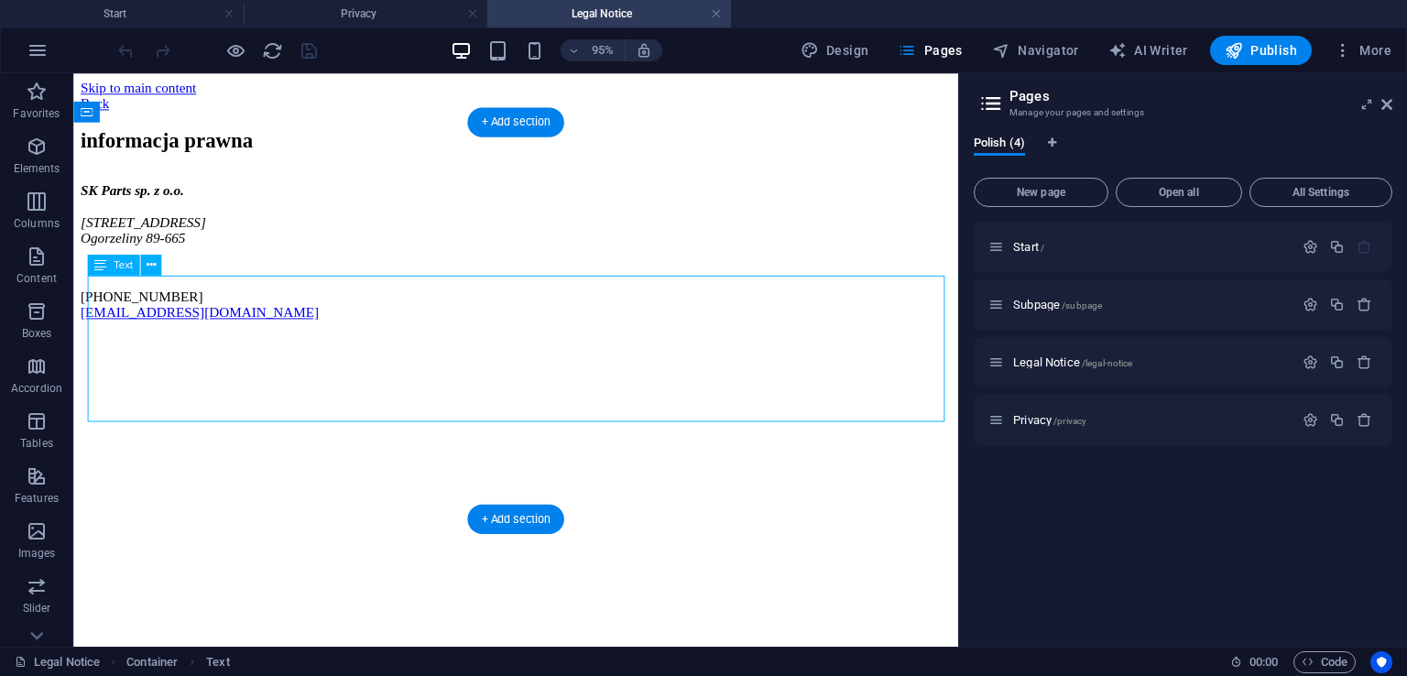
click at [359, 327] on div "SK Parts sp. z o.o. [STREET_ADDRESS] Ogorzeliny 89-665 [PHONE_NUMBER] [EMAIL_AD…" at bounding box center [539, 261] width 917 height 145
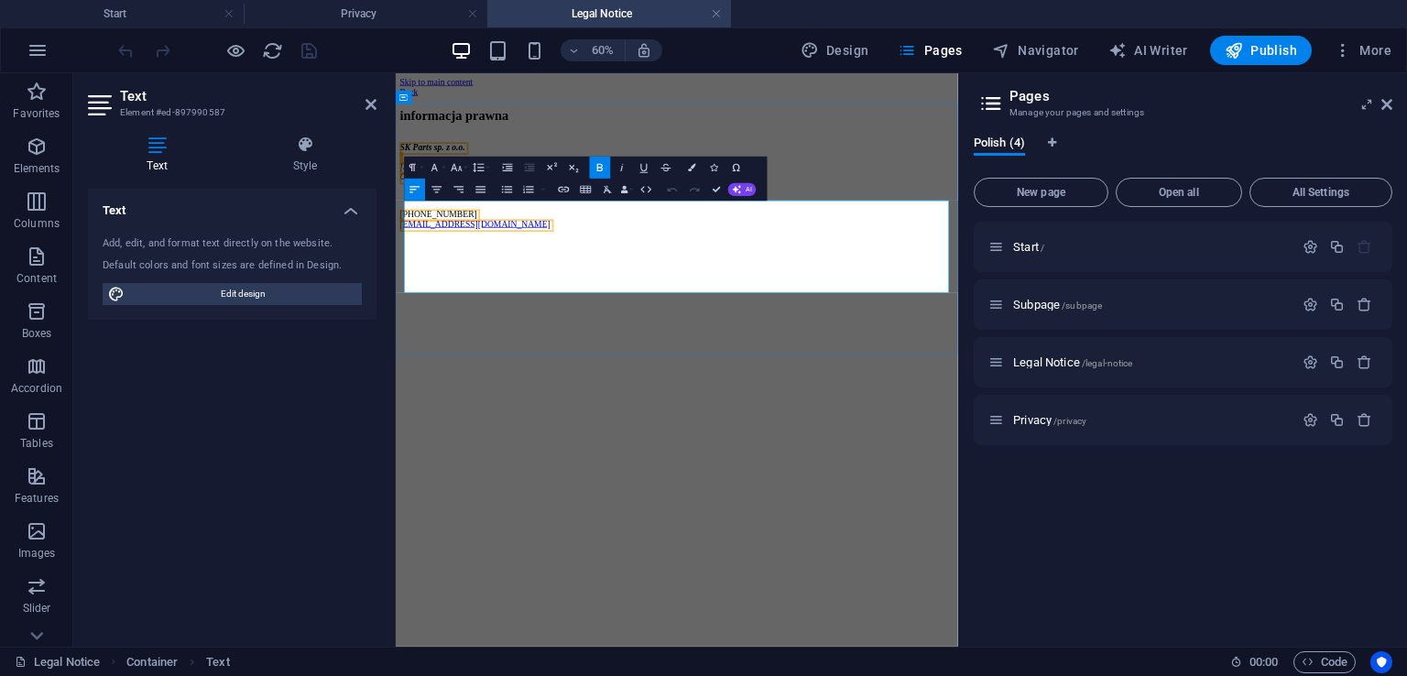
click at [609, 333] on p "[PHONE_NUMBER] [EMAIL_ADDRESS][DOMAIN_NAME]" at bounding box center [864, 316] width 922 height 33
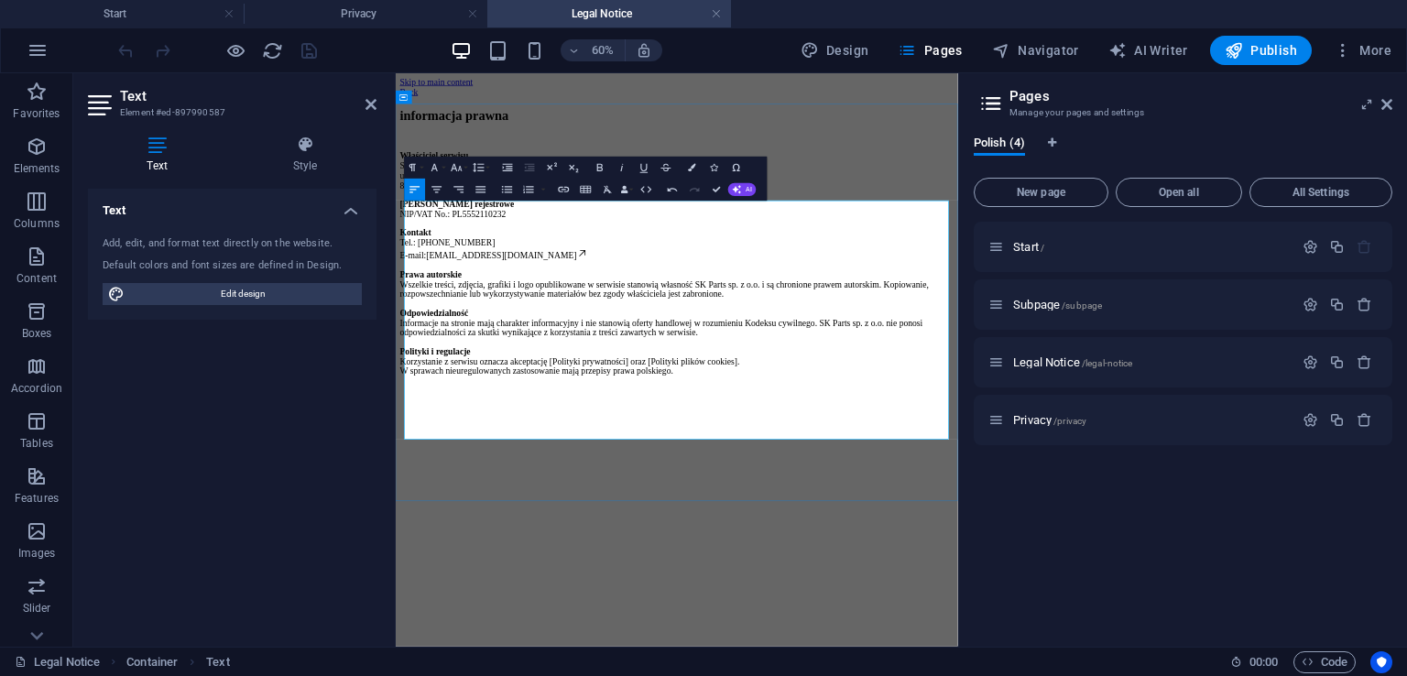
click at [644, 269] on p "Właściciel serwisu SK Parts sp. z o.o. ul. [STREET_ADDRESS]" at bounding box center [864, 236] width 922 height 66
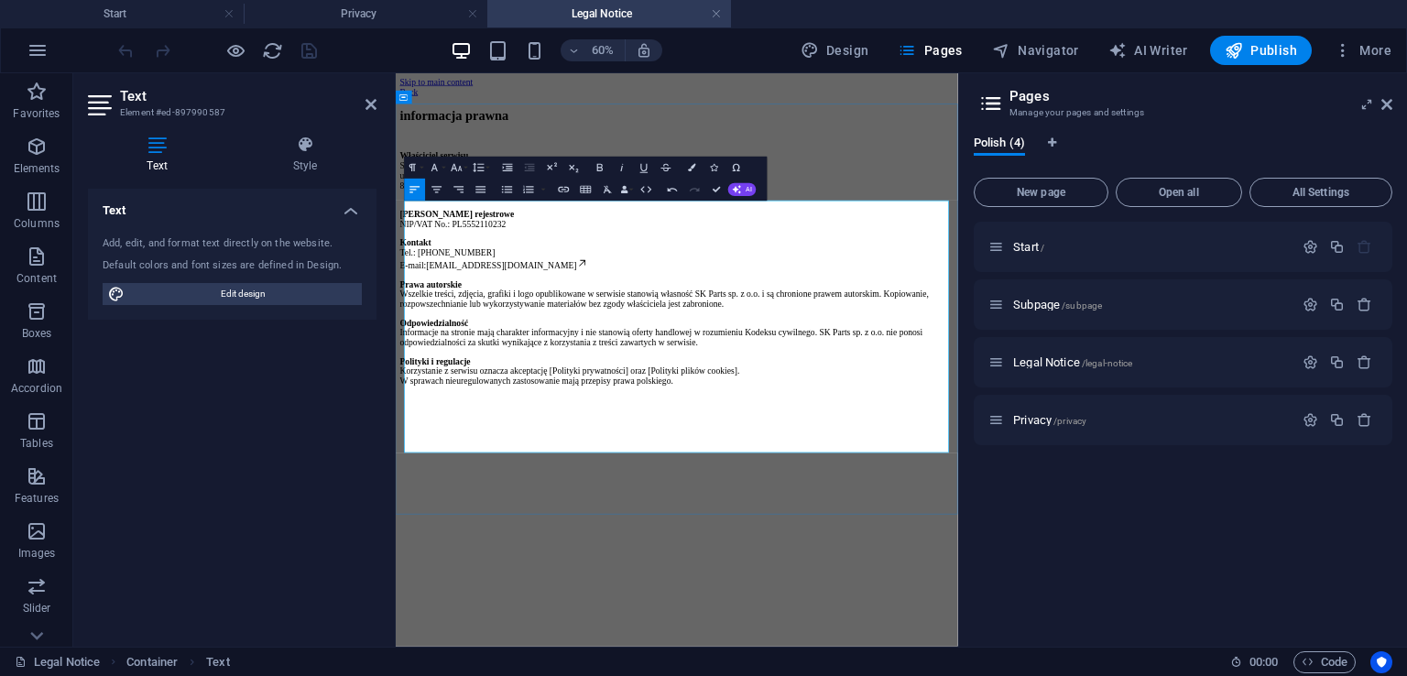
click at [625, 333] on p "[PERSON_NAME] rejestrowe NIP/VAT No.: PL5552110232" at bounding box center [864, 316] width 922 height 33
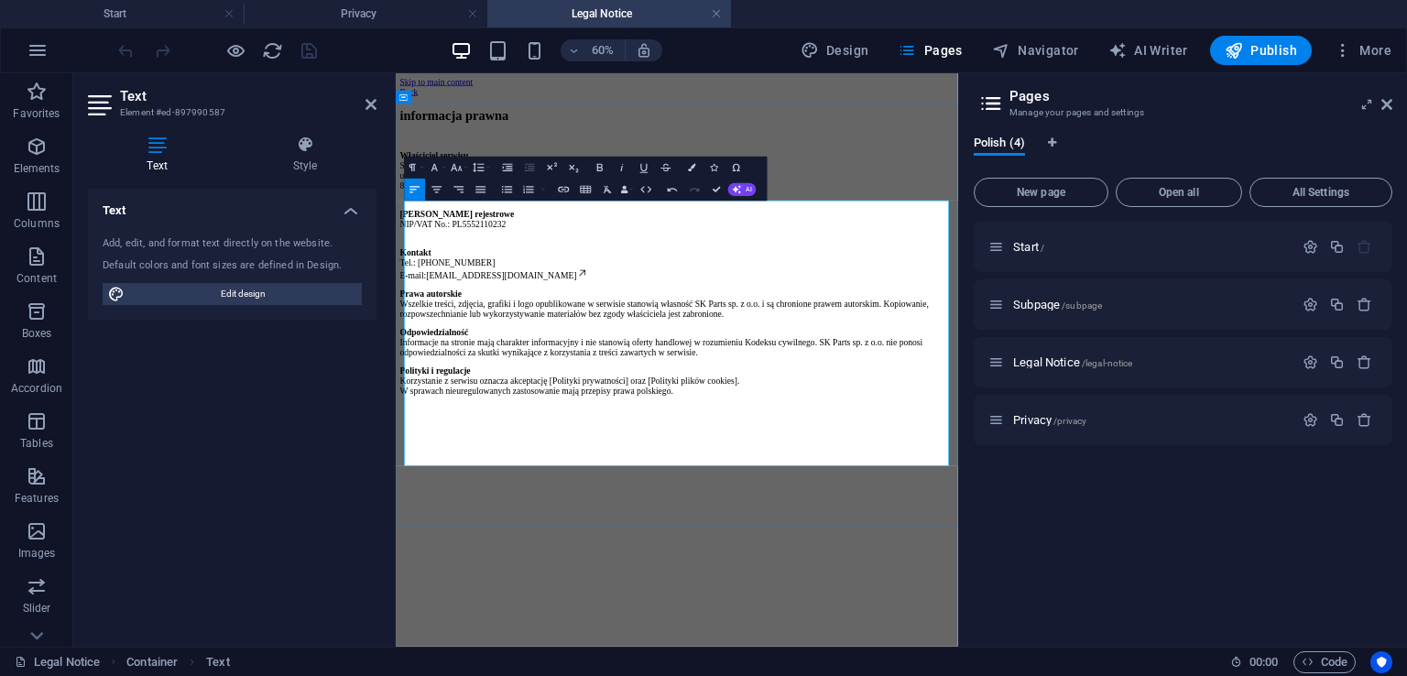
click at [628, 419] on p "Kontakt Tel.: [PHONE_NUMBER] E-mail: [EMAIL_ADDRESS][DOMAIN_NAME]" at bounding box center [864, 392] width 922 height 55
click at [680, 484] on p "Prawa autorskie Wszelkie treści, zdjęcia, grafiki i logo opublikowane w serwisi…" at bounding box center [864, 458] width 922 height 49
click at [680, 419] on p "Kontakt Tel.: [PHONE_NUMBER] E-mail: [EMAIL_ADDRESS][DOMAIN_NAME]" at bounding box center [864, 392] width 922 height 55
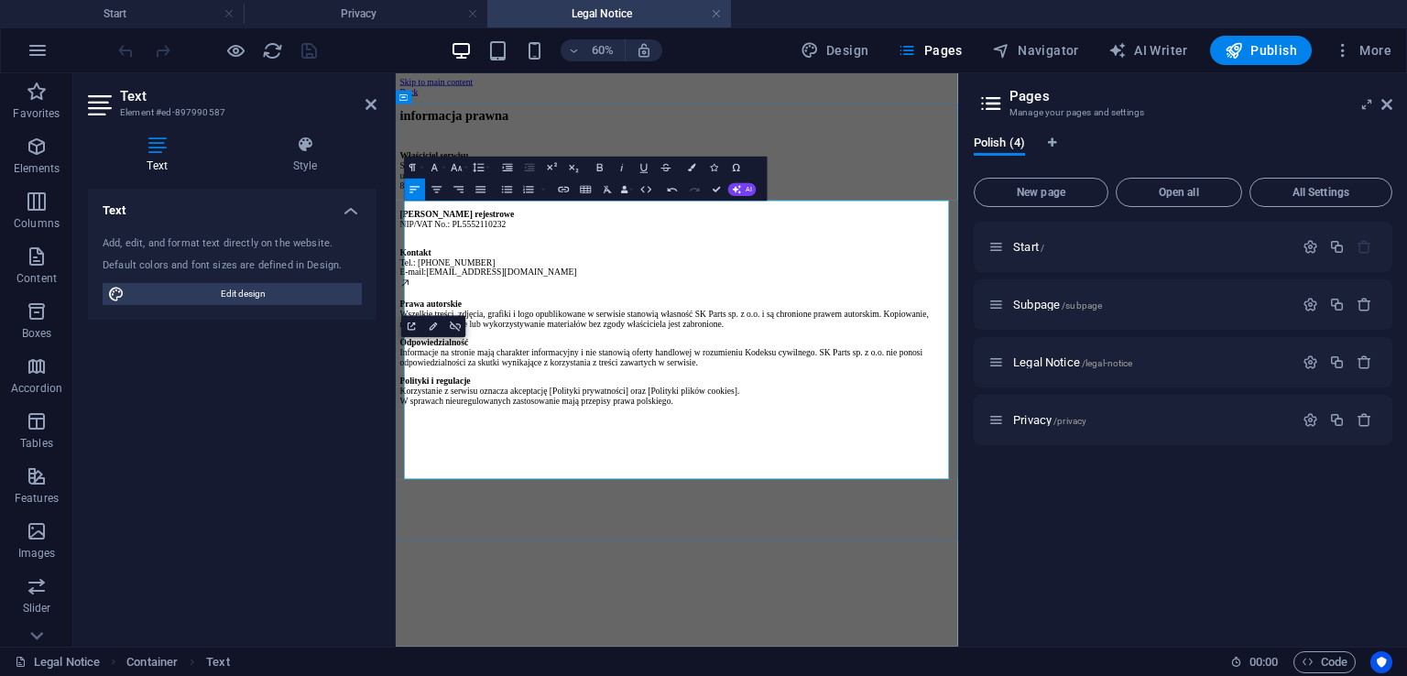
click at [421, 432] on icon at bounding box center [412, 423] width 18 height 18
click at [552, 413] on link "[EMAIL_ADDRESS][DOMAIN_NAME]" at bounding box center [572, 405] width 251 height 16
click at [459, 436] on p "Kontakt Tel.: [PHONE_NUMBER] E-mail: [EMAIL_ADDRESS][DOMAIN_NAME]" at bounding box center [864, 400] width 922 height 71
click at [421, 432] on icon at bounding box center [412, 423] width 18 height 18
click at [613, 436] on p "Kontakt Tel.: [PHONE_NUMBER] E-mail: technolog@skparts.e u" at bounding box center [864, 400] width 922 height 71
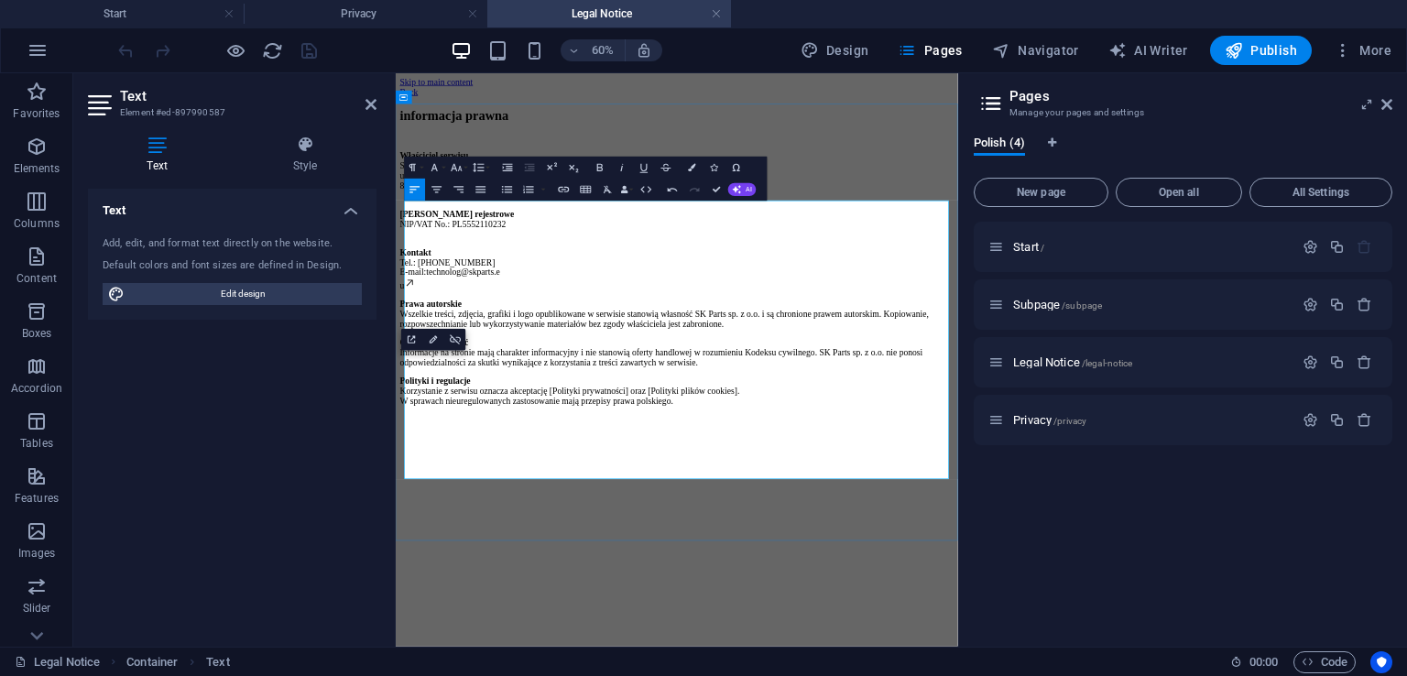
click at [574, 500] on p "Prawa autorskie Wszelkie treści, zdjęcia, grafiki i logo opublikowane w serwisi…" at bounding box center [864, 475] width 922 height 49
drag, startPoint x: 417, startPoint y: 539, endPoint x: 813, endPoint y: 432, distance: 410.8
click at [417, 435] on span "u" at bounding box center [416, 427] width 26 height 16
click at [408, 568] on div "informacja prawna Właściciel serwisu SK Parts sp. z o.o. ul. [STREET_ADDRESS] D…" at bounding box center [864, 380] width 922 height 496
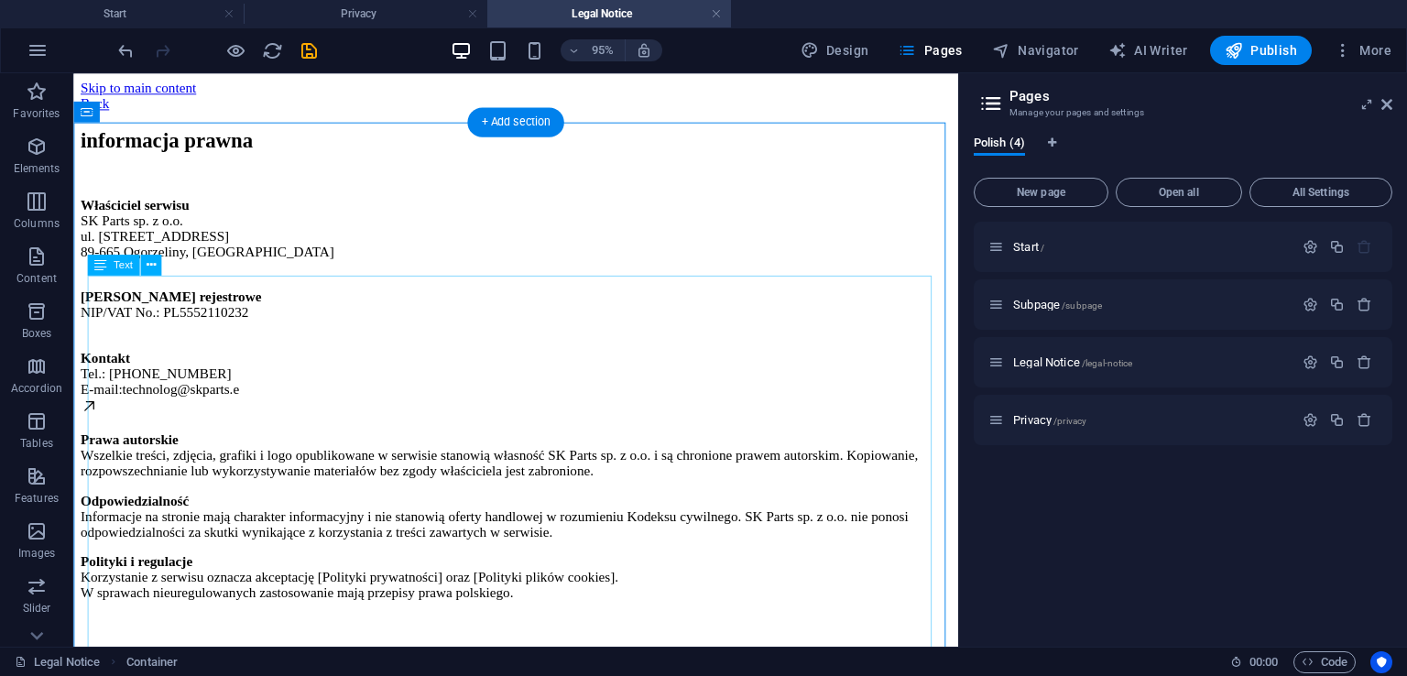
click at [96, 536] on div "Właściciel serwisu SK Parts sp. z o.o. ul. [STREET_ADDRESS] Dane rejestrowe NIP…" at bounding box center [539, 415] width 917 height 425
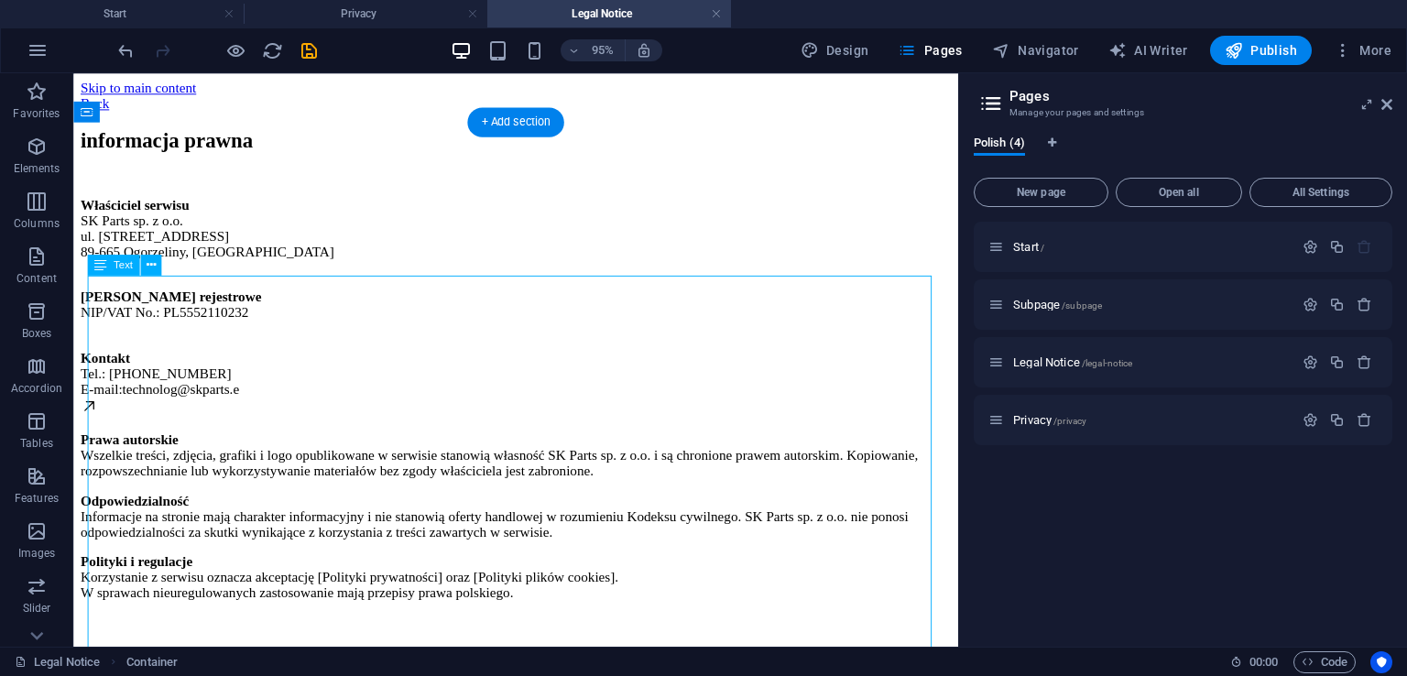
click at [96, 536] on div "Właściciel serwisu SK Parts sp. z o.o. ul. [STREET_ADDRESS] Dane rejestrowe NIP…" at bounding box center [539, 415] width 917 height 425
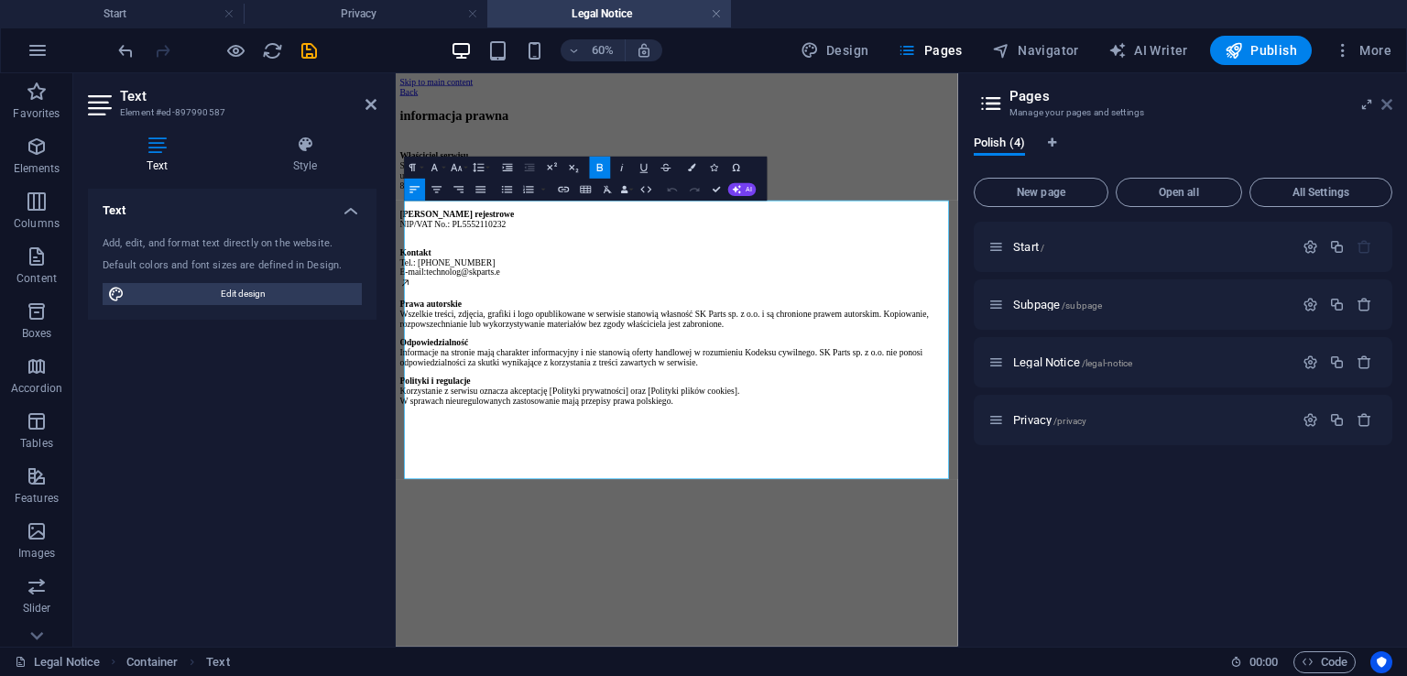
click at [1387, 111] on icon at bounding box center [1386, 104] width 11 height 15
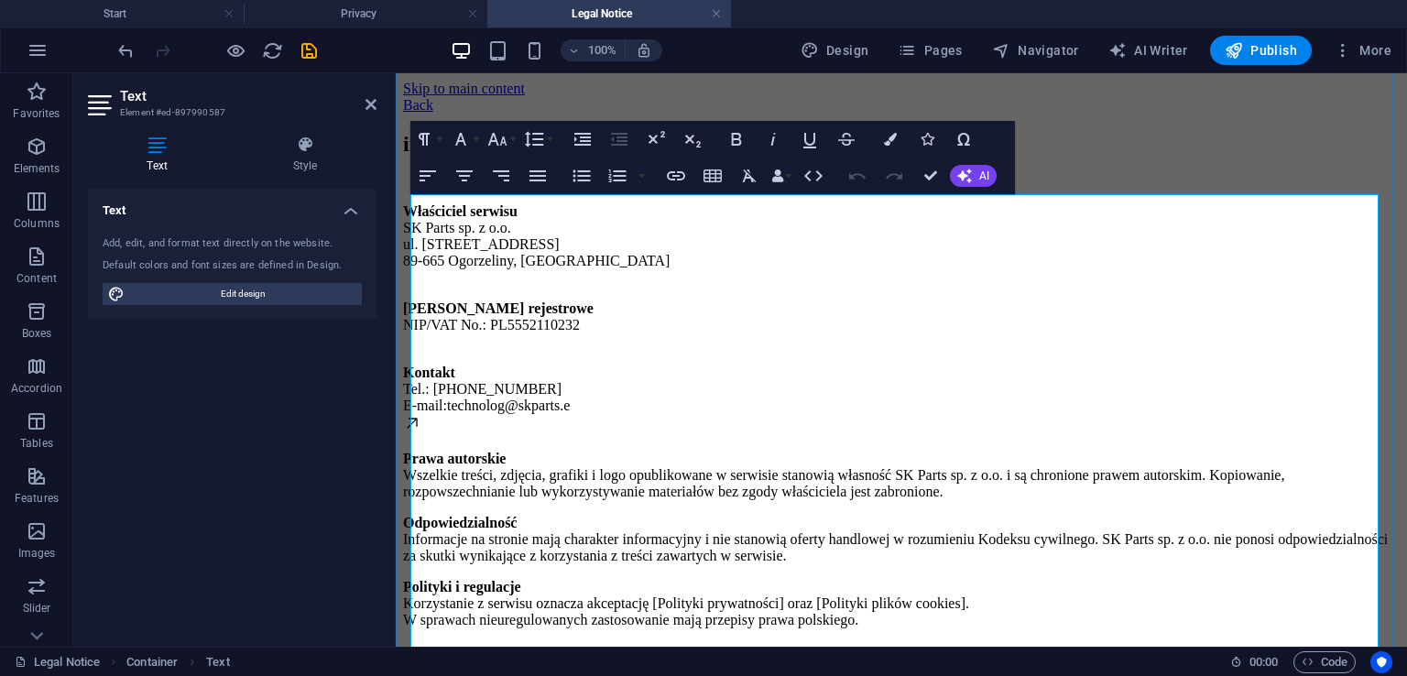
scroll to position [92, 0]
click at [616, 428] on p "Kontakt Tel.: [PHONE_NUMBER] E-mail: technolog@skparts.e" at bounding box center [901, 400] width 996 height 71
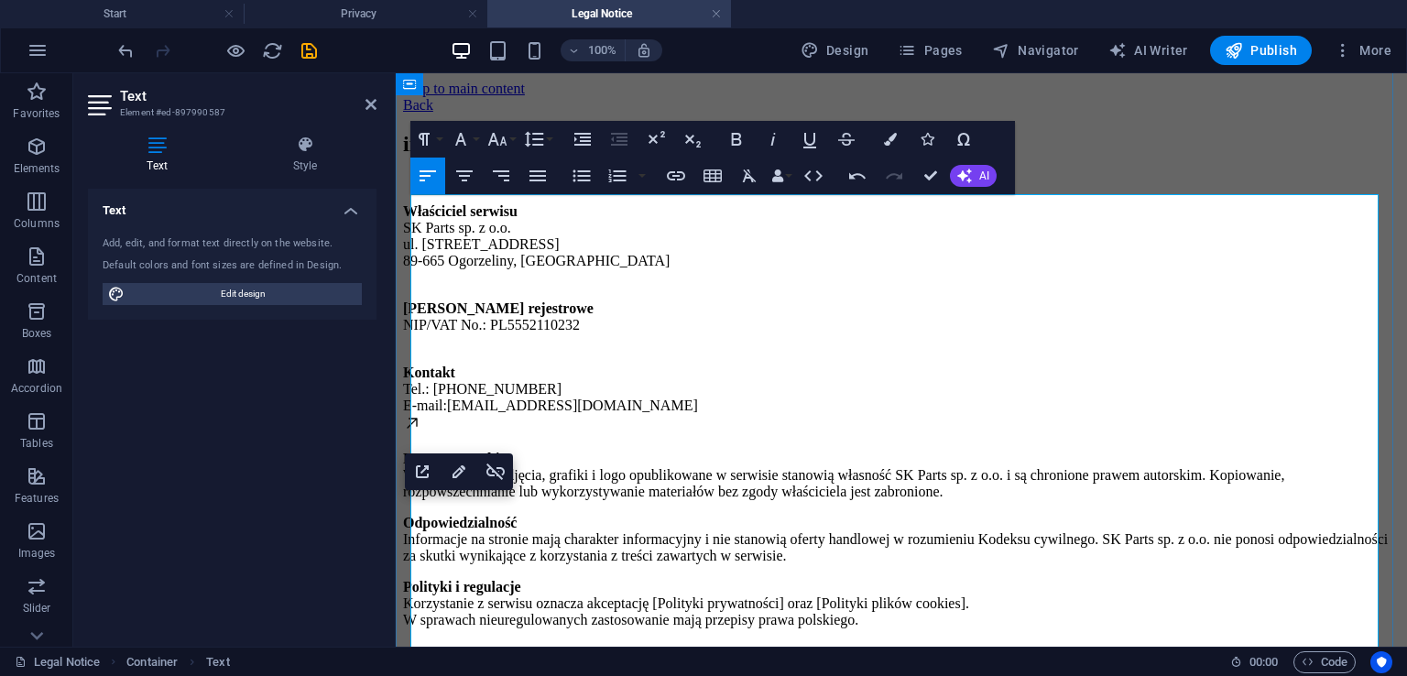
click at [566, 413] on link "[EMAIL_ADDRESS][DOMAIN_NAME]" at bounding box center [572, 405] width 251 height 16
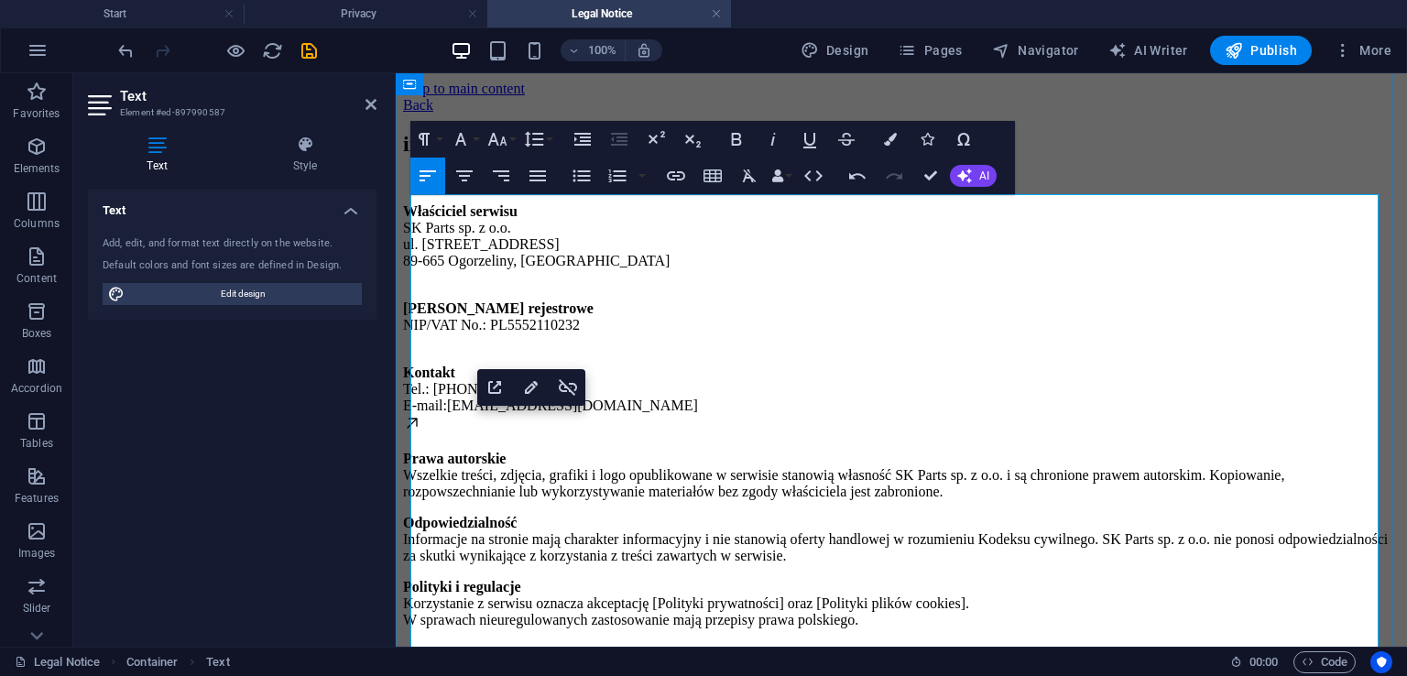
click at [470, 436] on p "Kontakt Tel.: [PHONE_NUMBER] E-mail: [EMAIL_ADDRESS][DOMAIN_NAME]" at bounding box center [901, 400] width 996 height 71
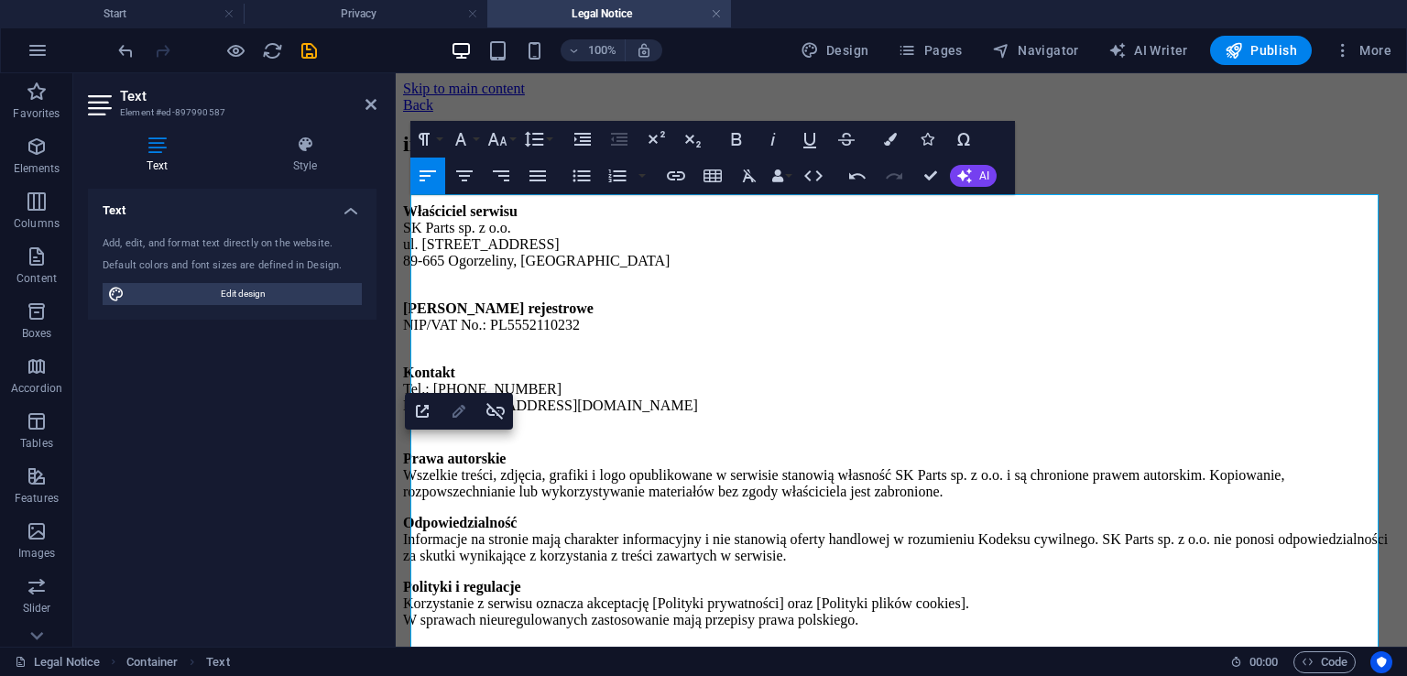
click at [460, 415] on icon "button" at bounding box center [459, 411] width 22 height 22
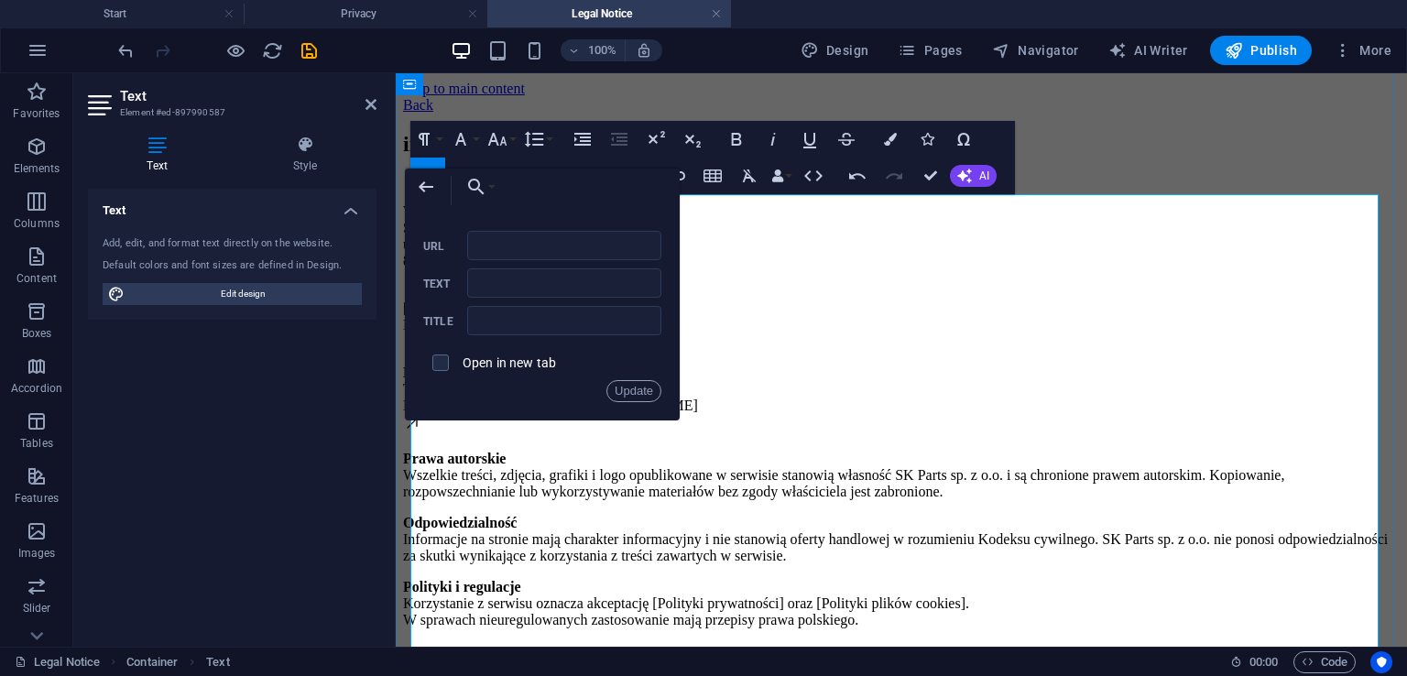
click at [556, 462] on p "Prawa autorskie Wszelkie treści, zdjęcia, grafiki i logo opublikowane w serwisi…" at bounding box center [901, 475] width 996 height 49
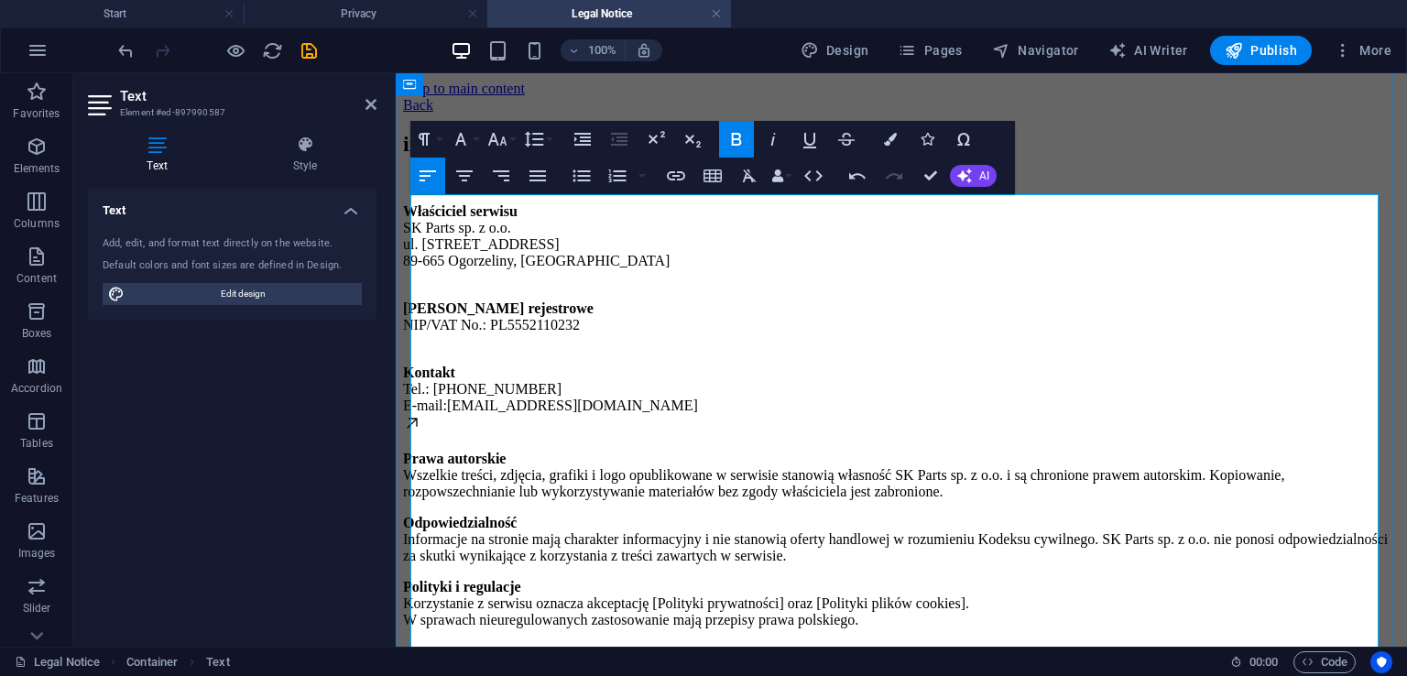
click at [415, 466] on strong "Prawa autorskie" at bounding box center [454, 459] width 103 height 16
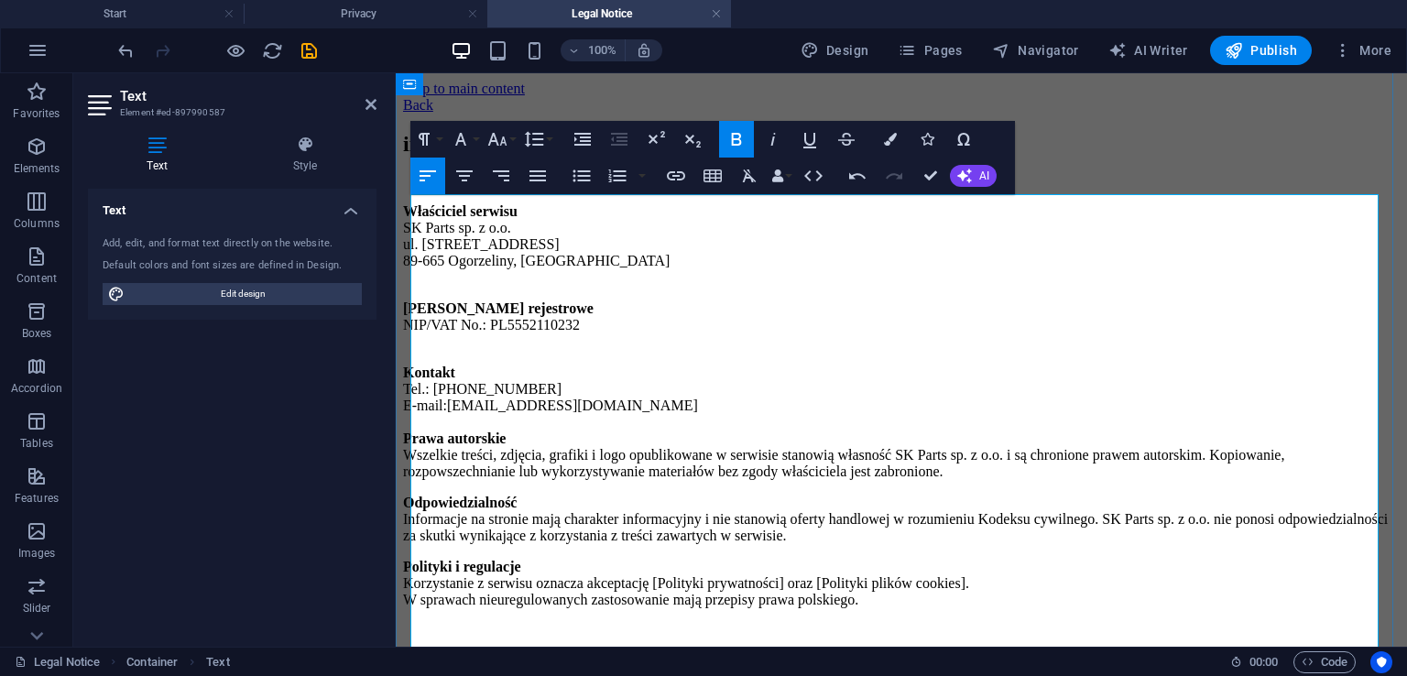
click at [1020, 480] on p "Kontakt Tel.: [PHONE_NUMBER] E-mail: [EMAIL_ADDRESS][DOMAIN_NAME] Prawa autorsk…" at bounding box center [901, 422] width 996 height 115
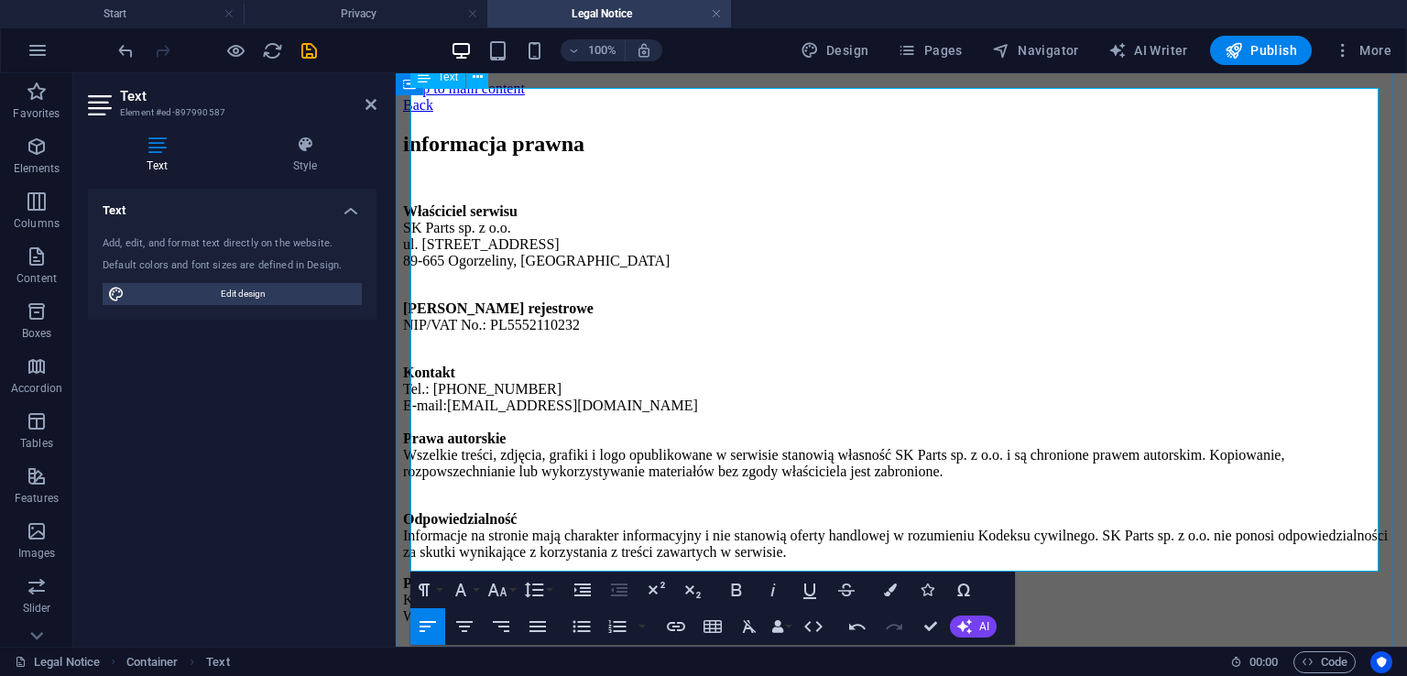
scroll to position [225, 0]
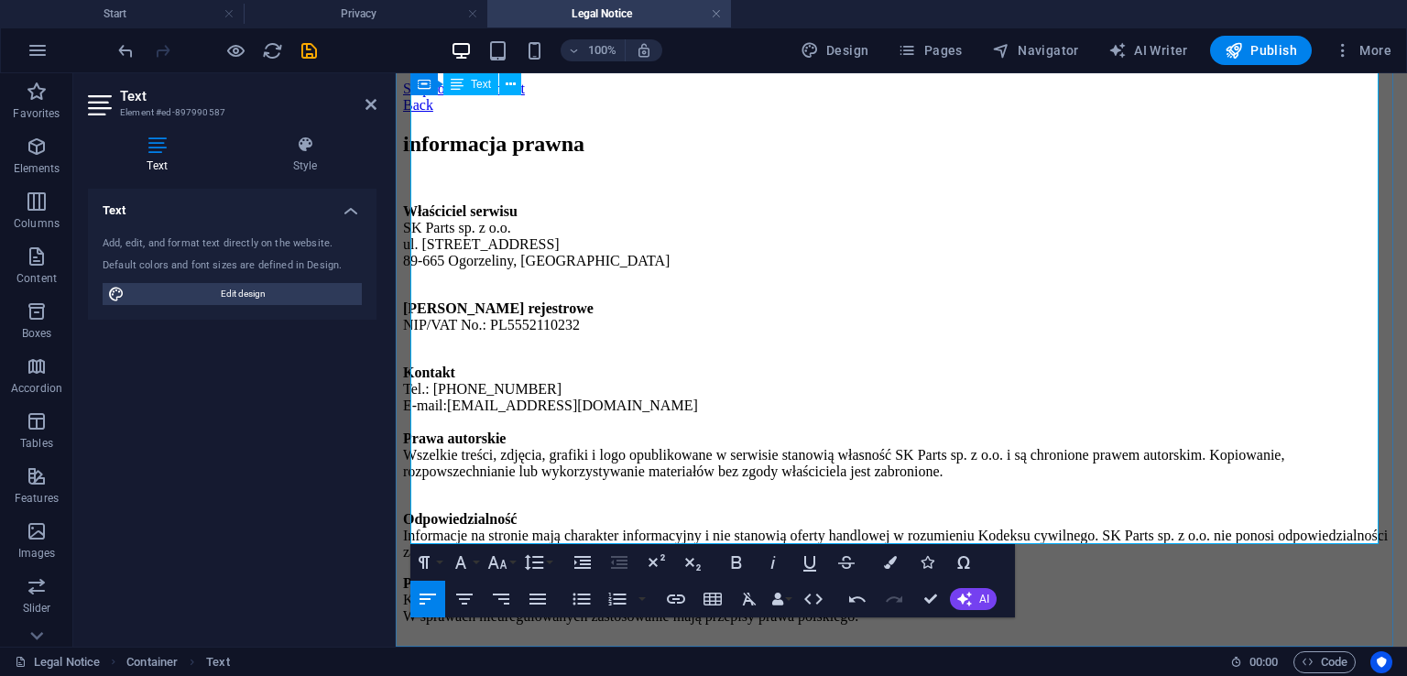
click at [984, 511] on p "Odpowiedzialność Informacje na stronie mają charakter informacyjny i nie stanow…" at bounding box center [901, 535] width 996 height 49
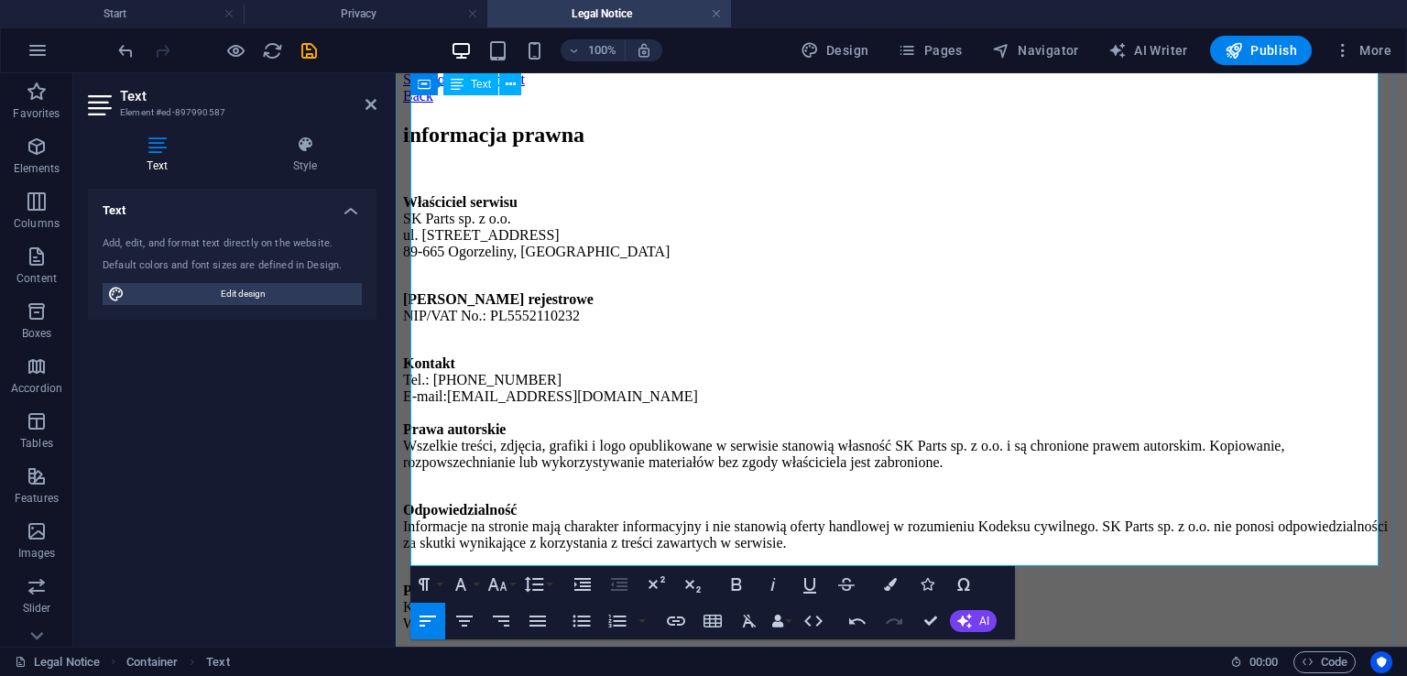
scroll to position [247, 0]
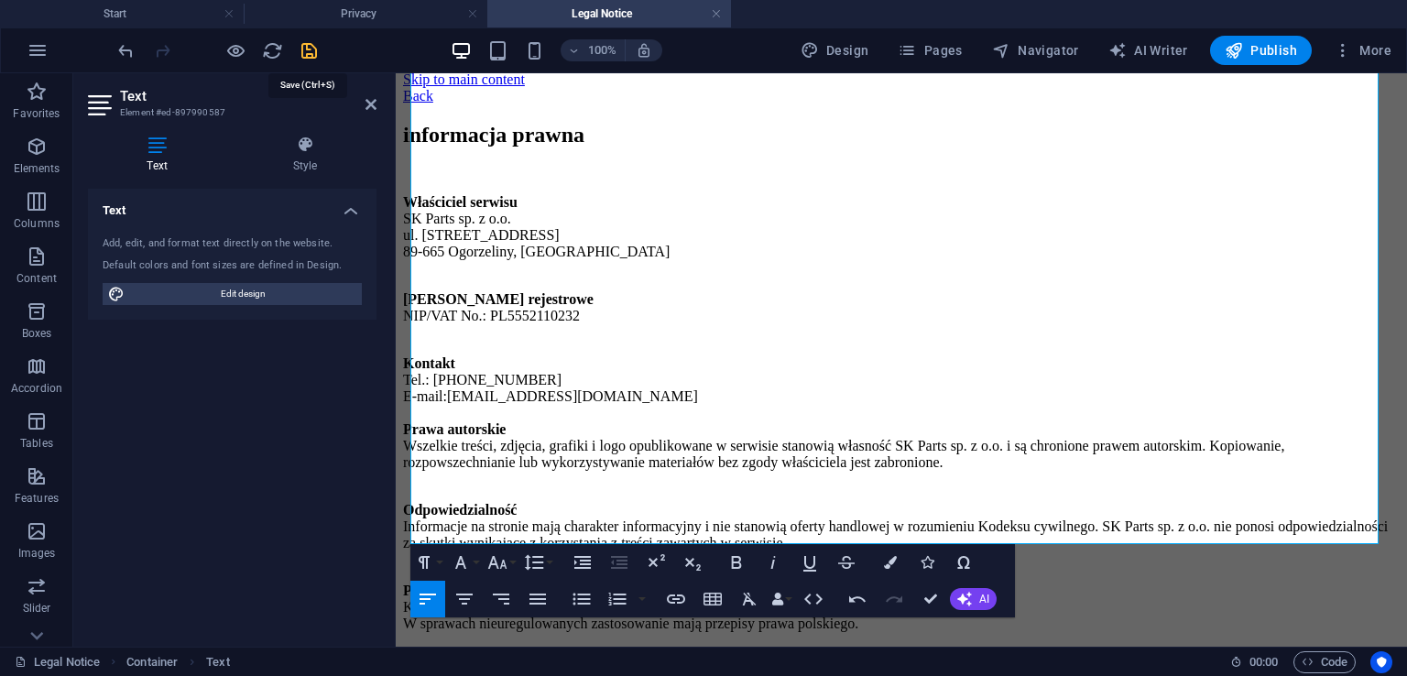
click at [315, 54] on icon "save" at bounding box center [309, 50] width 21 height 21
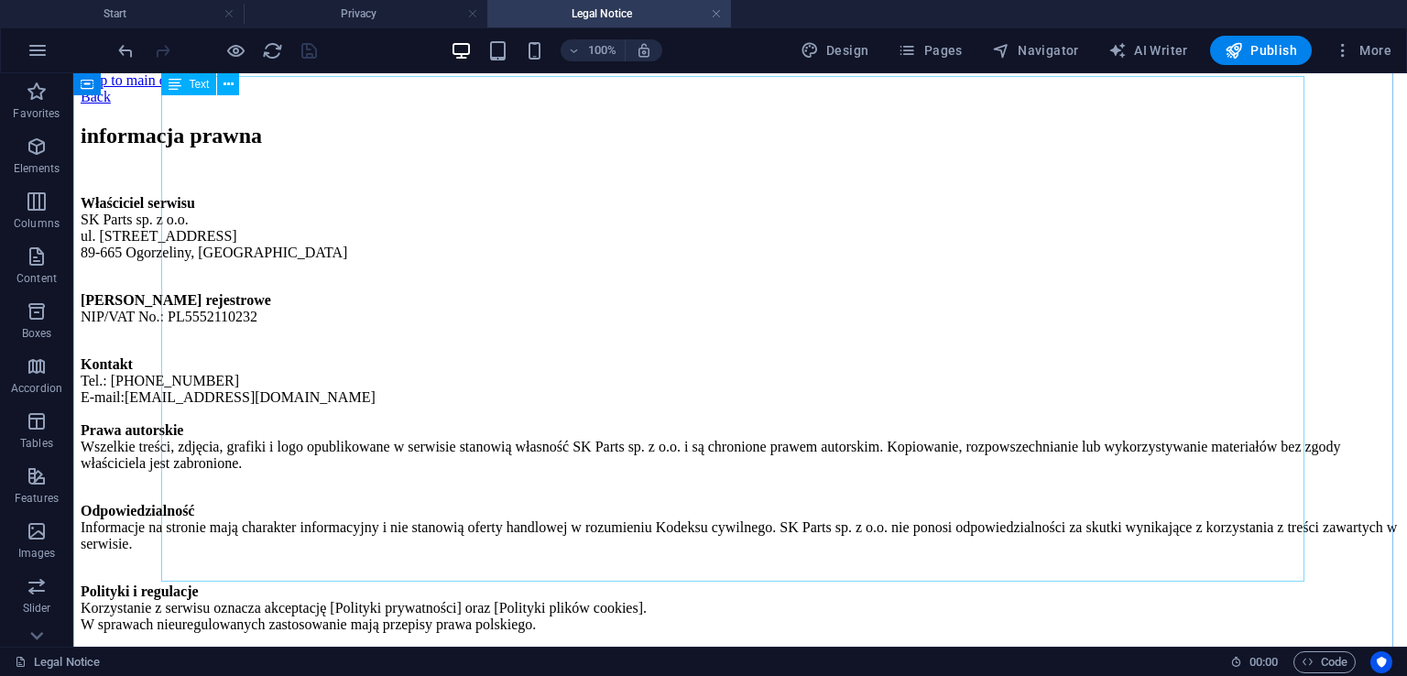
scroll to position [0, 0]
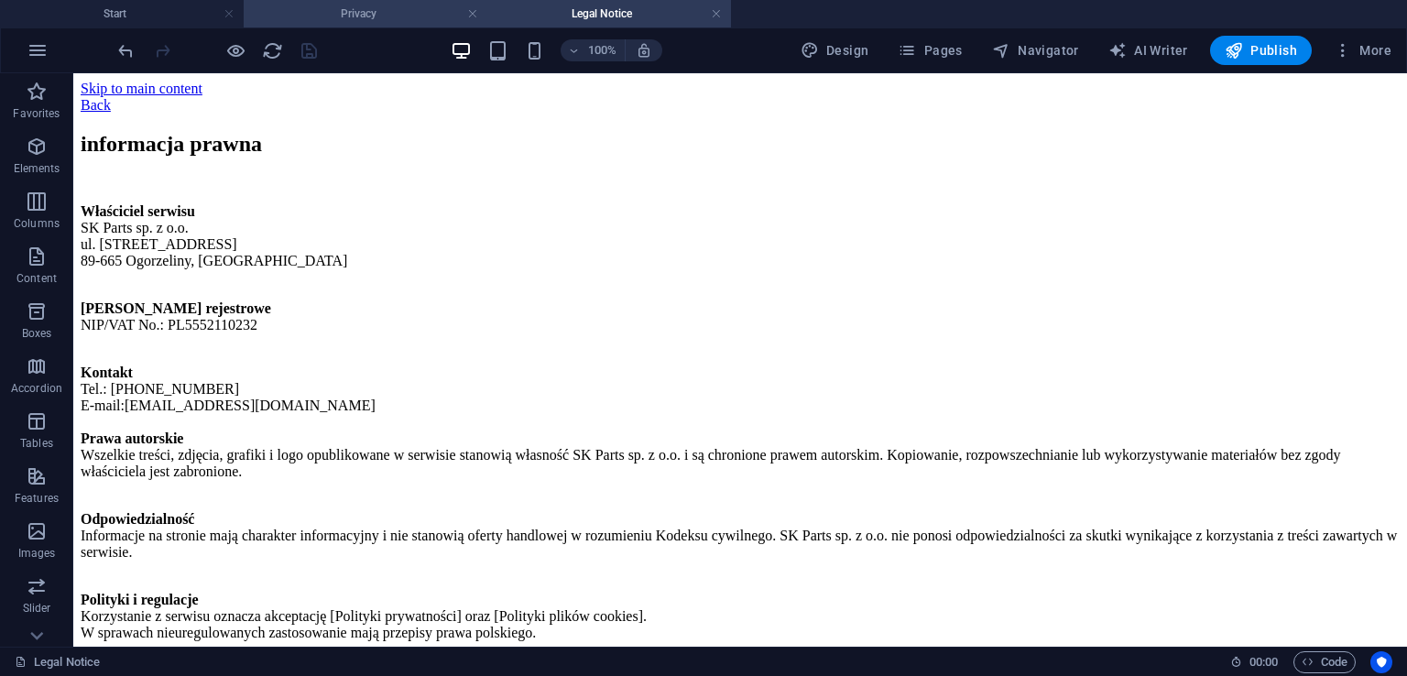
click at [418, 19] on h4 "Privacy" at bounding box center [366, 14] width 244 height 20
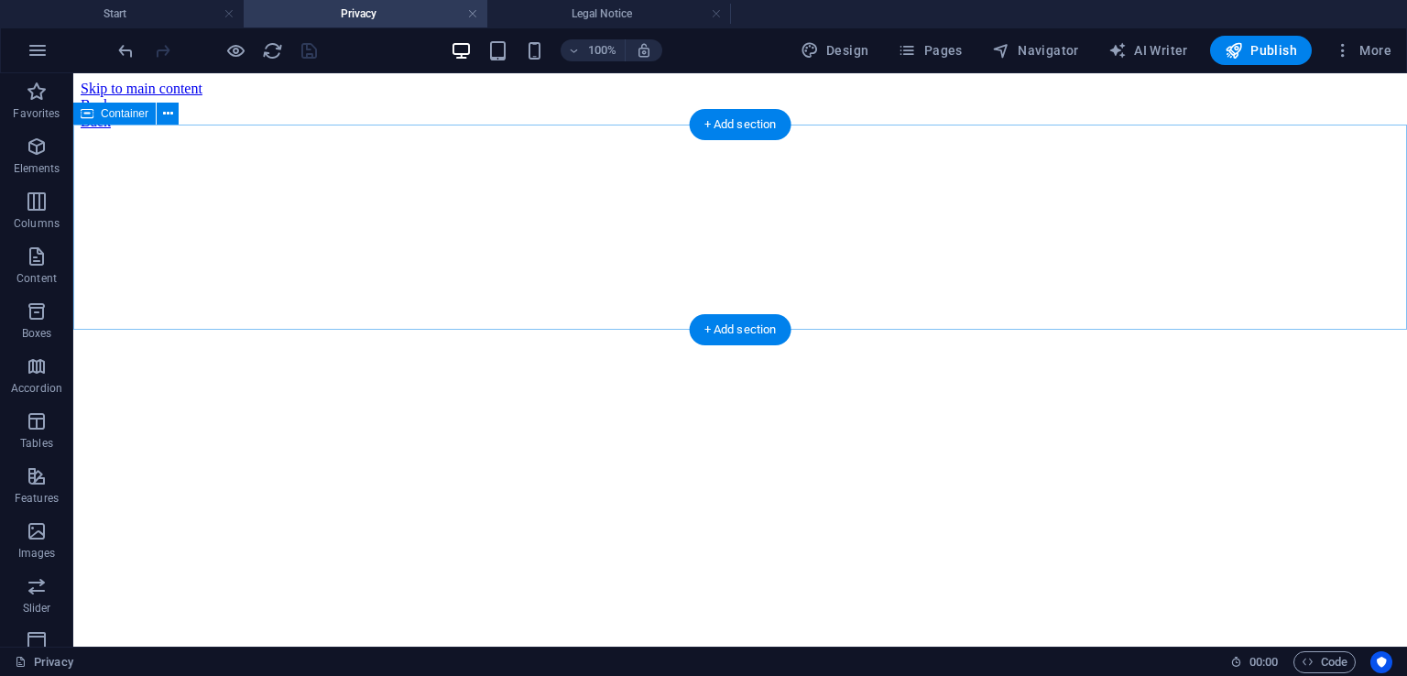
click at [575, 114] on div at bounding box center [740, 114] width 1319 height 0
click at [752, 126] on div "+ Add section" at bounding box center [741, 124] width 102 height 31
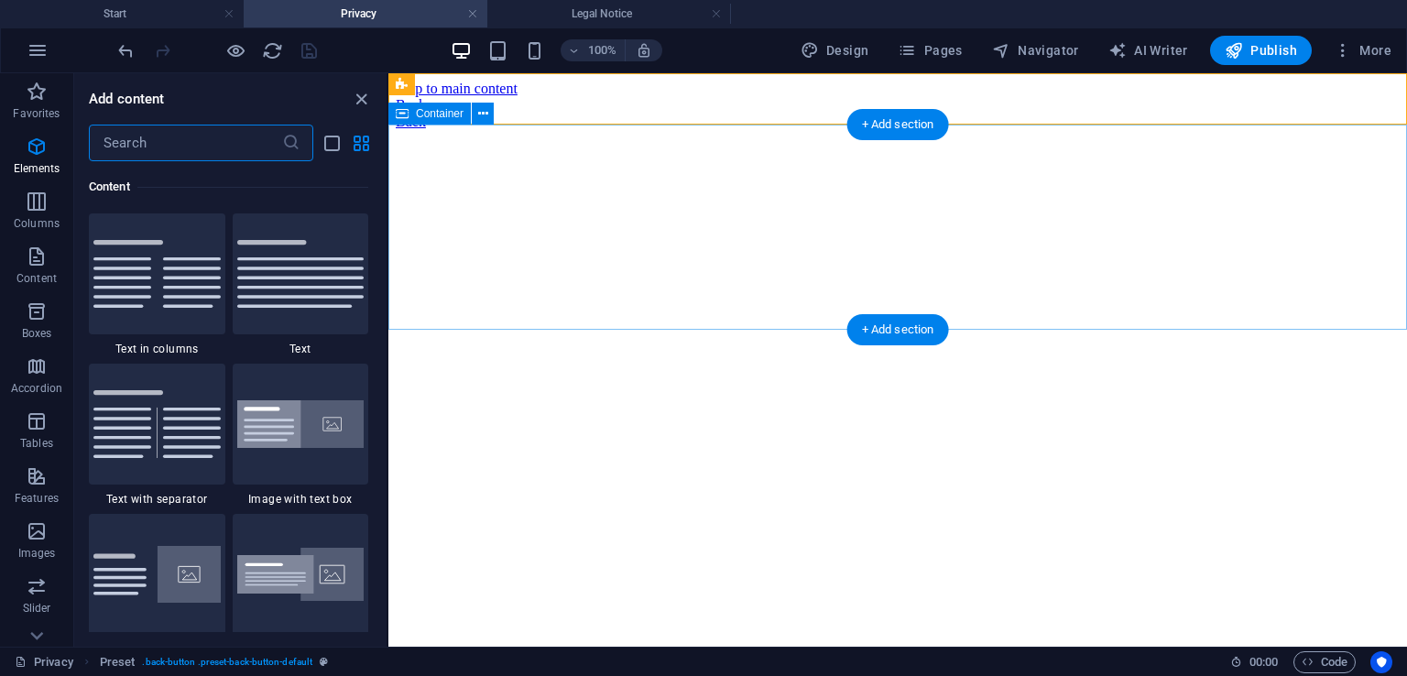
scroll to position [3204, 0]
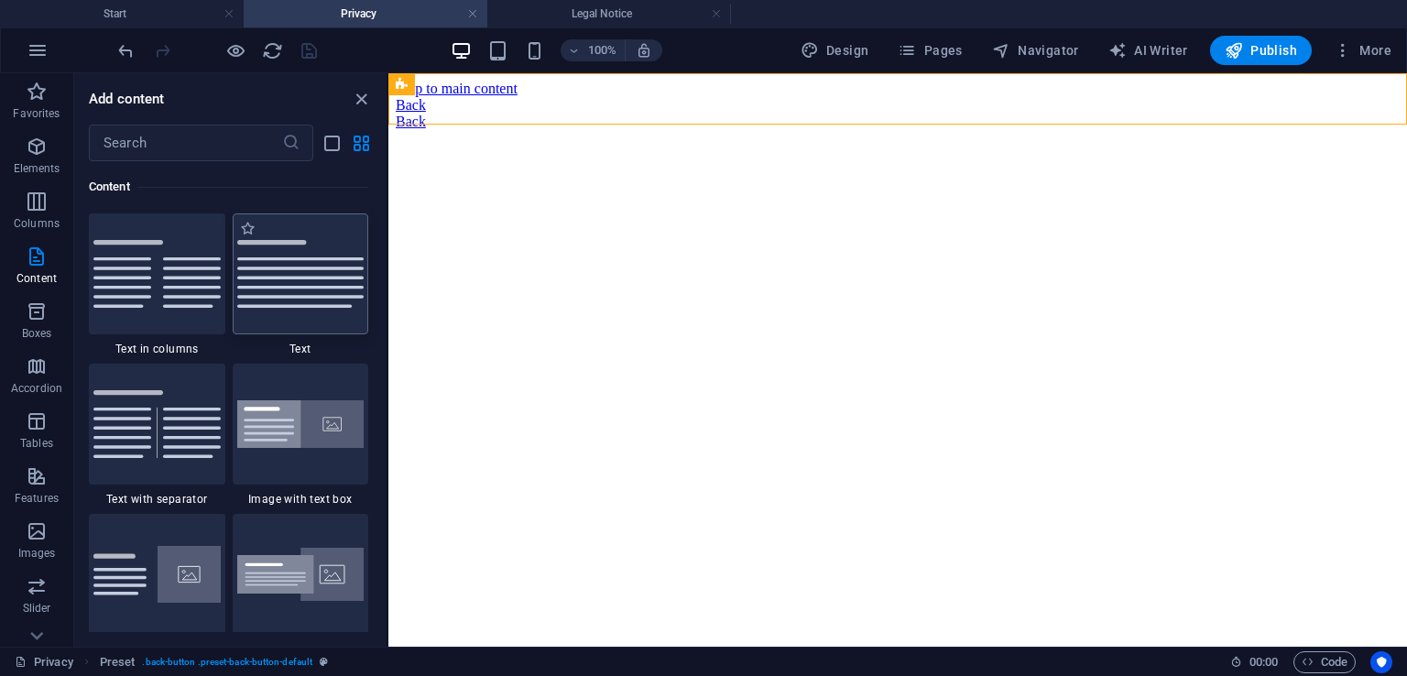
drag, startPoint x: 332, startPoint y: 284, endPoint x: 95, endPoint y: 124, distance: 285.5
click at [332, 284] on img at bounding box center [300, 274] width 127 height 68
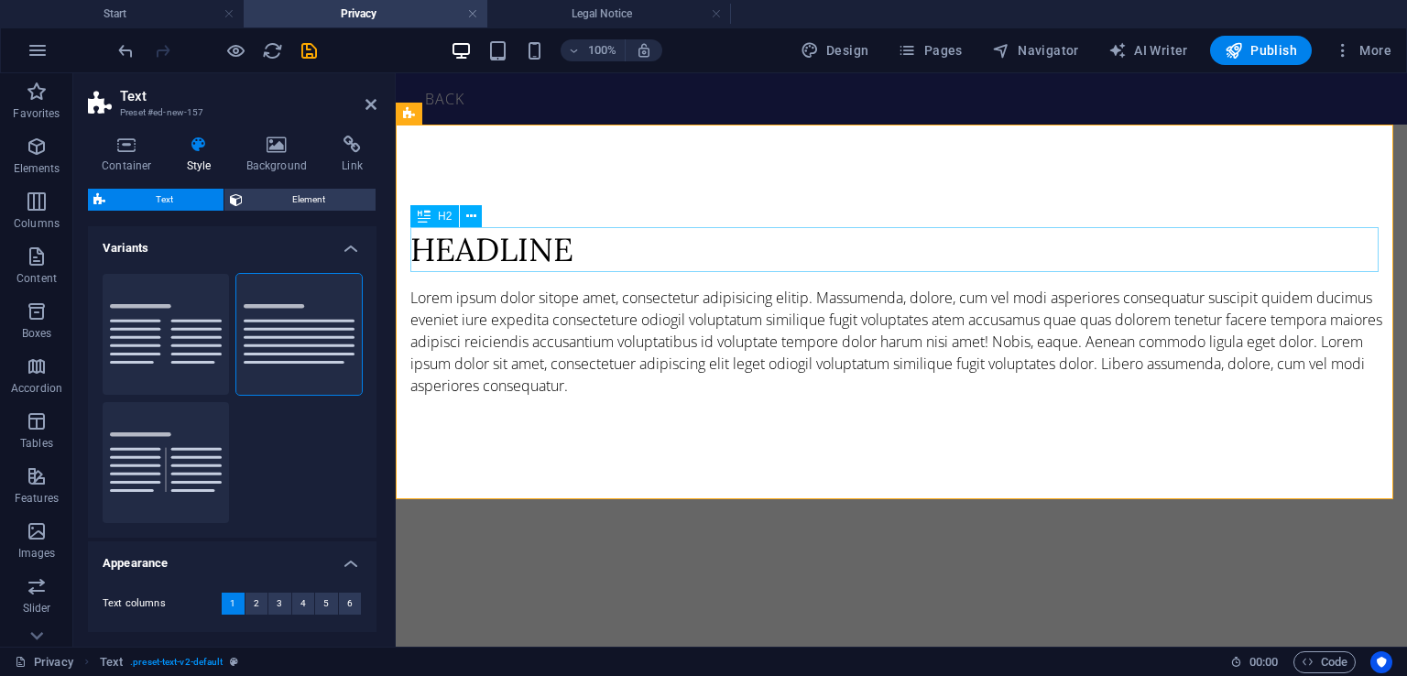
click at [525, 249] on div "Headline" at bounding box center [901, 249] width 982 height 45
click at [524, 248] on div "Headline" at bounding box center [901, 249] width 982 height 45
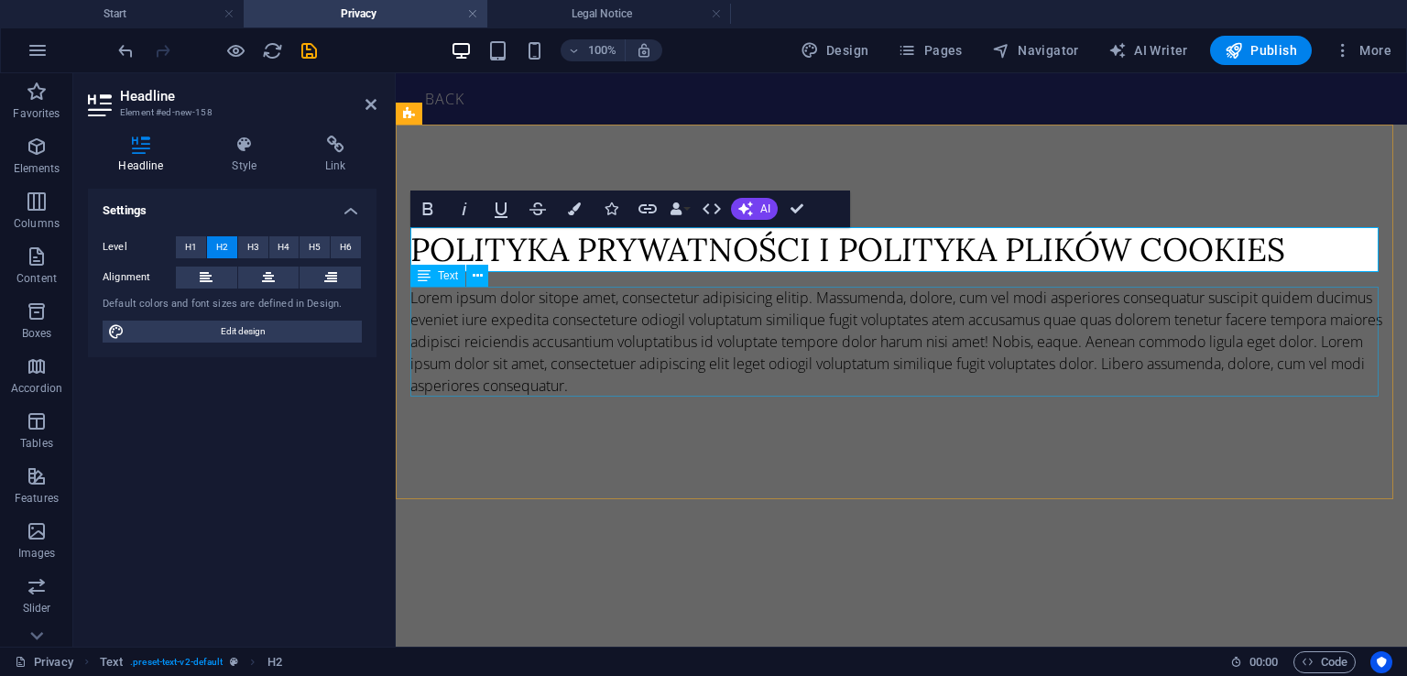
click at [937, 363] on div "Lorem ipsum dolor sitope amet, consectetur adipisicing elitip. Massumenda, dolo…" at bounding box center [901, 342] width 982 height 110
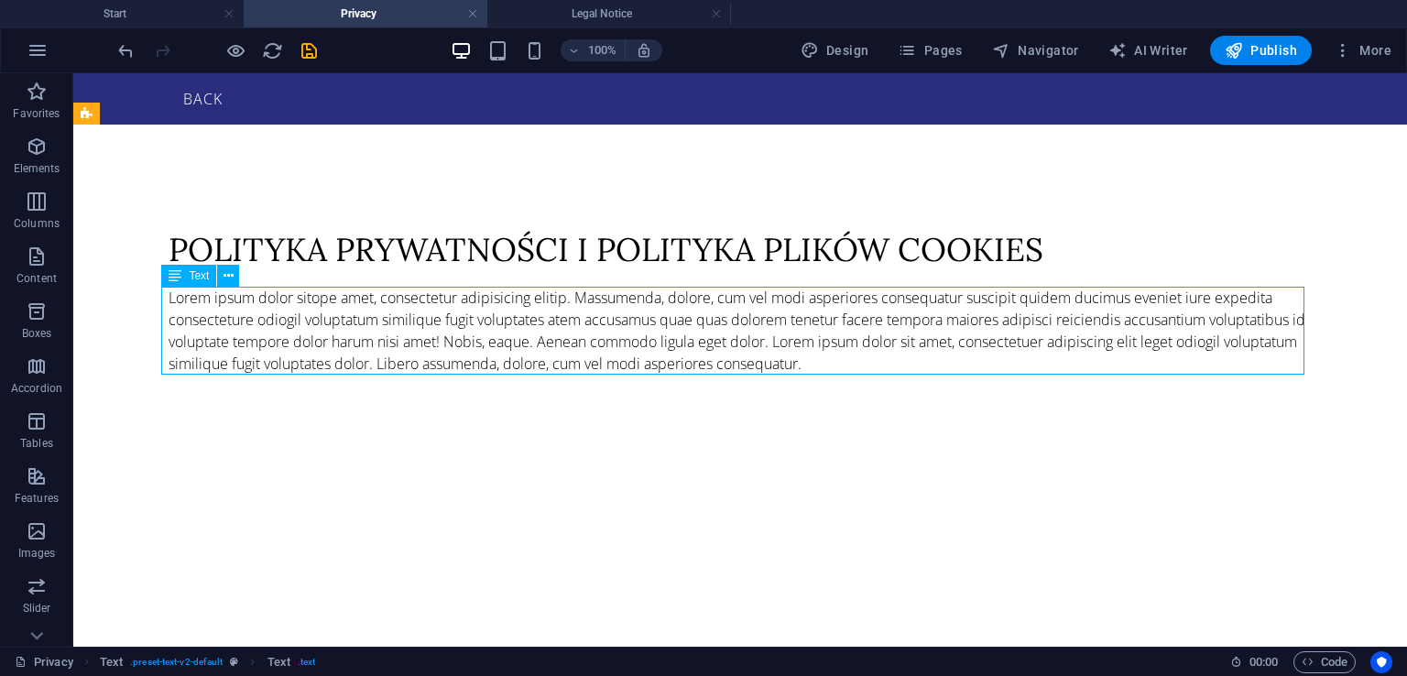
click at [872, 326] on div "Lorem ipsum dolor sitope amet, consectetur adipisicing elitip. Massumenda, dolo…" at bounding box center [740, 331] width 1143 height 88
click at [873, 326] on div "Lorem ipsum dolor sitope amet, consectetur adipisicing elitip. Massumenda, dolo…" at bounding box center [740, 331] width 1143 height 88
click at [588, 327] on div "Lorem ipsum dolor sitope amet, consectetur adipisicing elitip. Massumenda, dolo…" at bounding box center [740, 331] width 1143 height 88
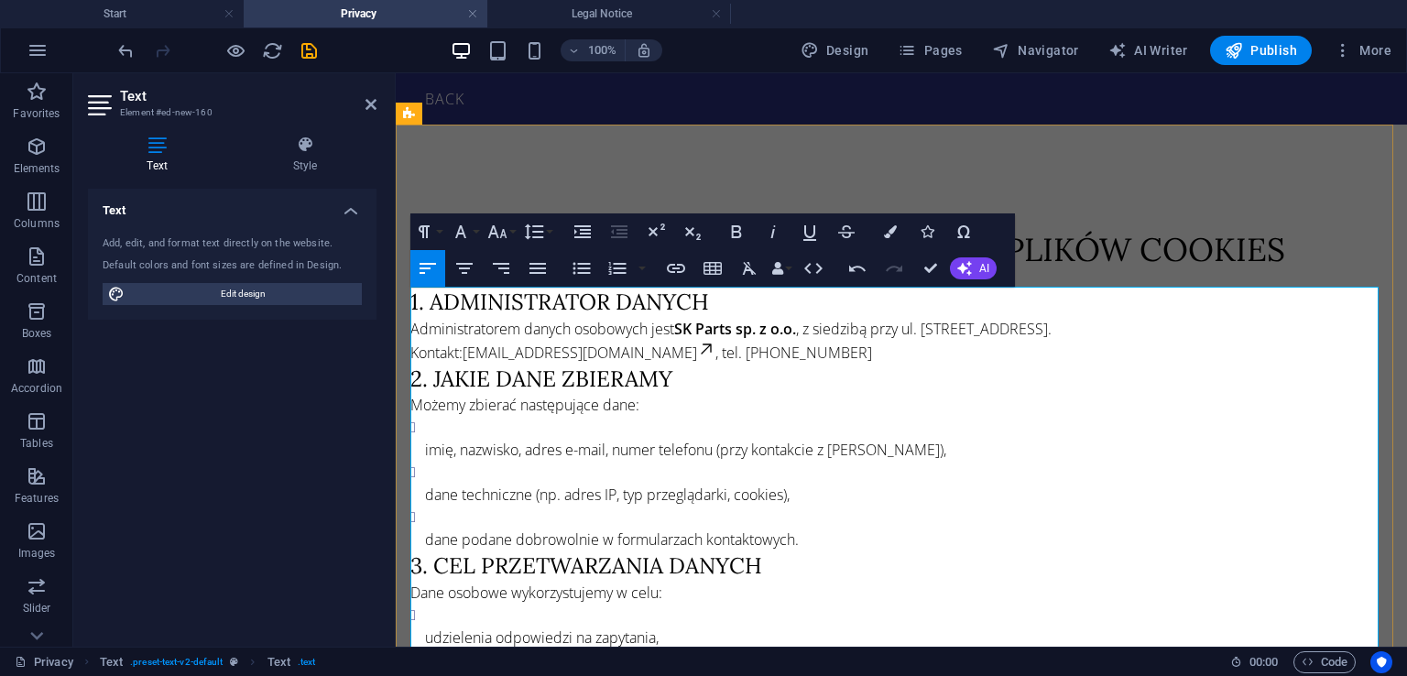
drag, startPoint x: 634, startPoint y: 355, endPoint x: 663, endPoint y: 364, distance: 30.4
click at [634, 356] on p "Administratorem danych osobowych jest SK Parts sp. z o.o. , z siedzibą przy ul.…" at bounding box center [901, 341] width 982 height 46
click at [718, 356] on p "Administratorem danych osobowych jest SK Parts sp. z o.o. , z siedzibą przy ul.…" at bounding box center [901, 341] width 982 height 46
click at [637, 354] on p "Administratorem danych osobowych jest SK Parts sp. z o.o. , z siedzibą przy ul.…" at bounding box center [901, 341] width 982 height 46
click at [697, 353] on icon at bounding box center [706, 349] width 18 height 18
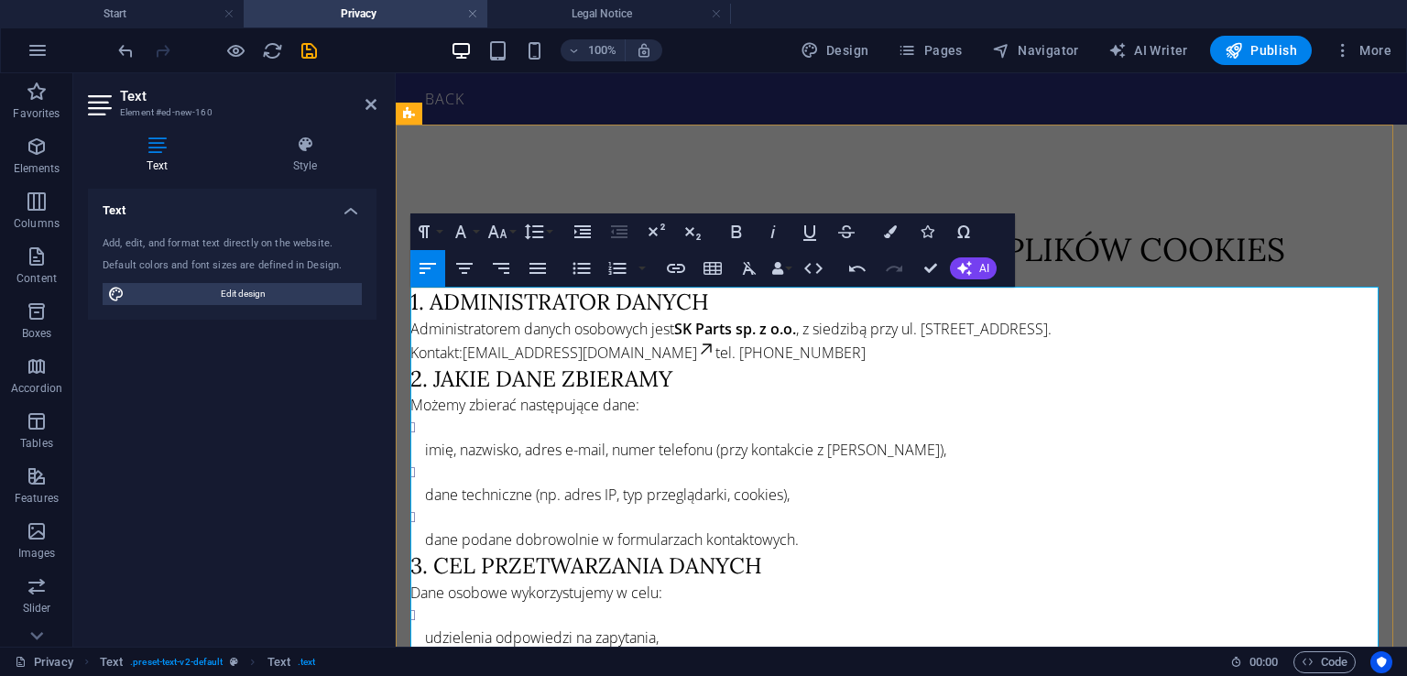
click at [701, 349] on icon at bounding box center [706, 348] width 10 height 10
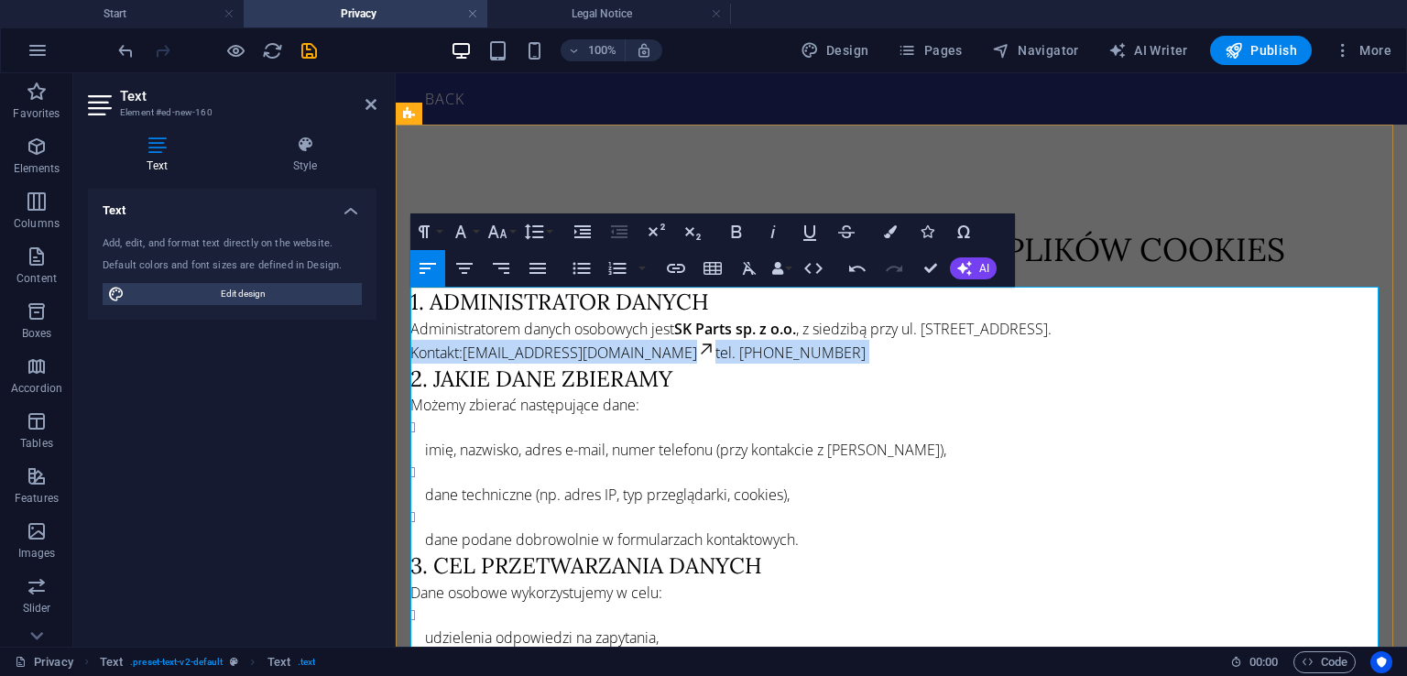
click at [774, 344] on p "Administratorem danych osobowych jest SK Parts sp. z o.o. , z siedzibą przy ul.…" at bounding box center [901, 341] width 982 height 46
click at [426, 442] on p "imię, nazwisko, adres e-mail, numer telefonu (przy kontakcie z [PERSON_NAME])," at bounding box center [908, 450] width 967 height 22
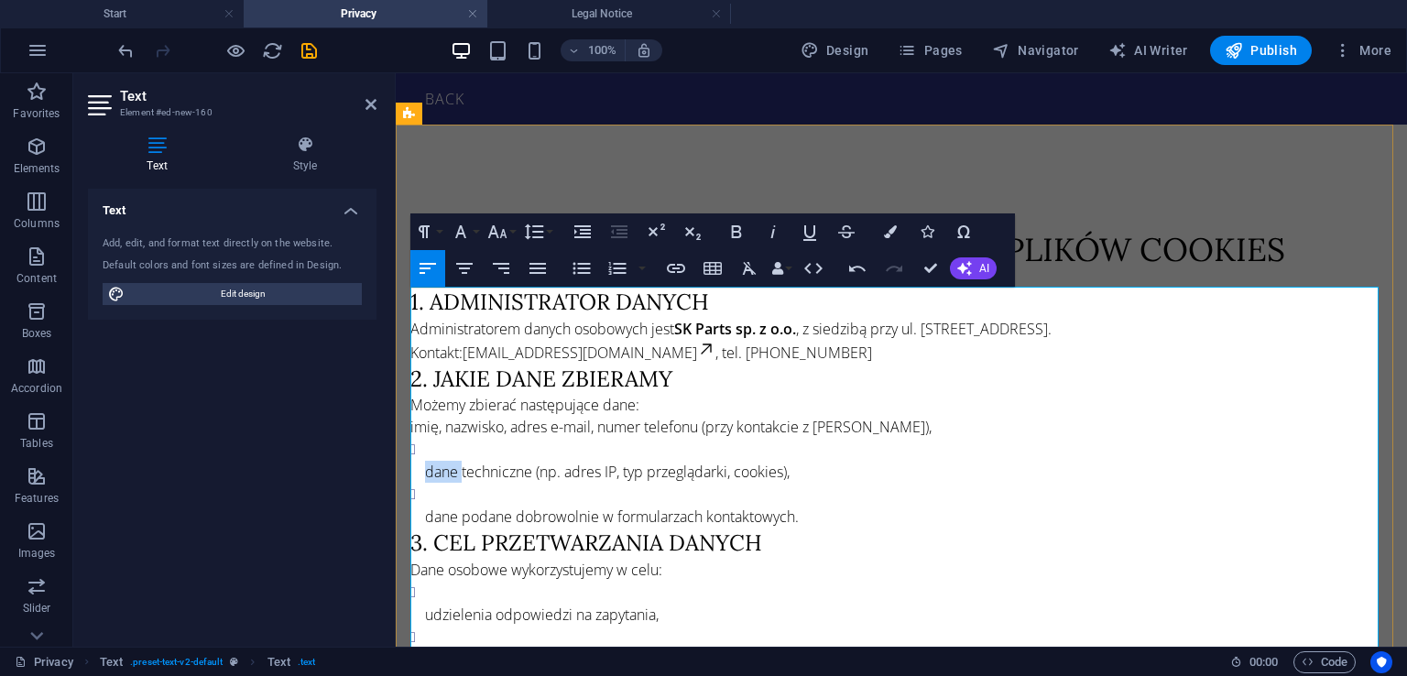
click at [423, 462] on ul "dane techniczne (np. adres IP, typ przeglądarki, cookies), dane podane dobrowol…" at bounding box center [901, 483] width 982 height 90
click at [420, 470] on ul "dane techniczne (np. adres IP, typ przeglądarki, cookies), dane podane dobrowol…" at bounding box center [901, 483] width 982 height 90
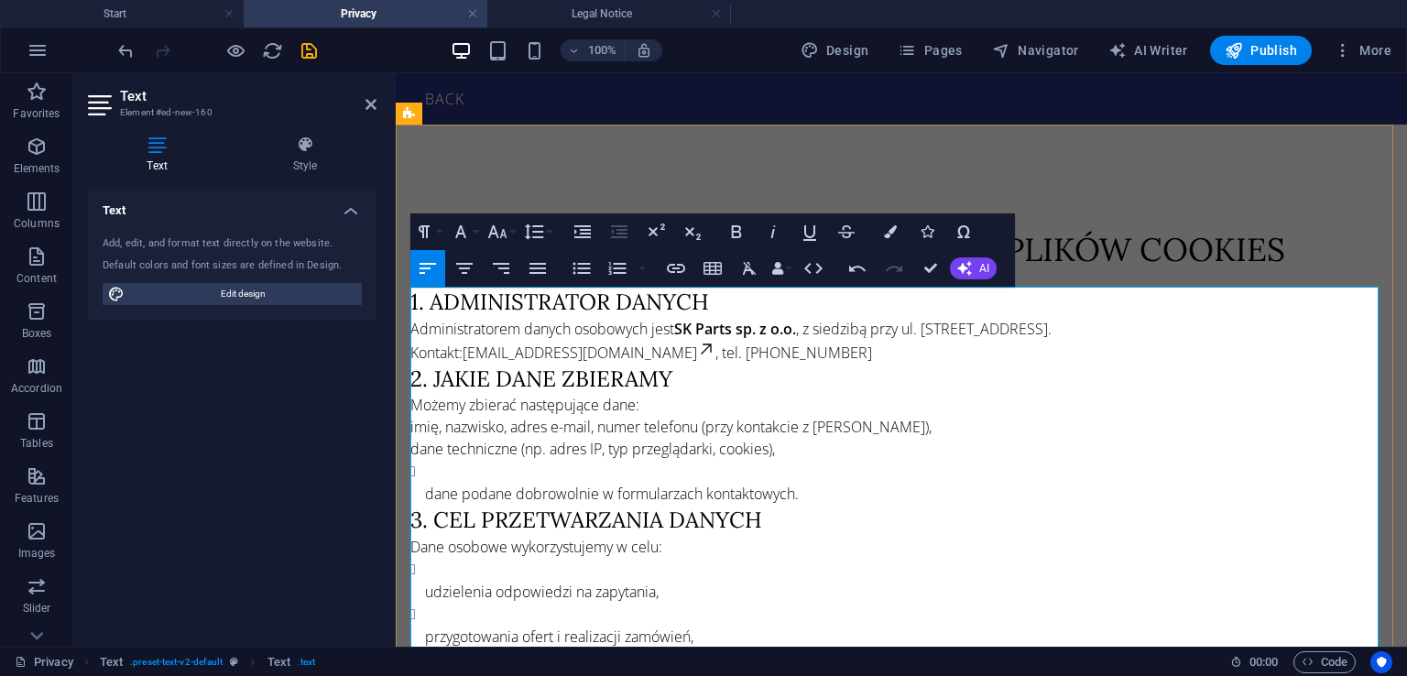
click at [426, 495] on p "dane podane dobrowolnie w formularzach kontaktowych." at bounding box center [908, 494] width 967 height 22
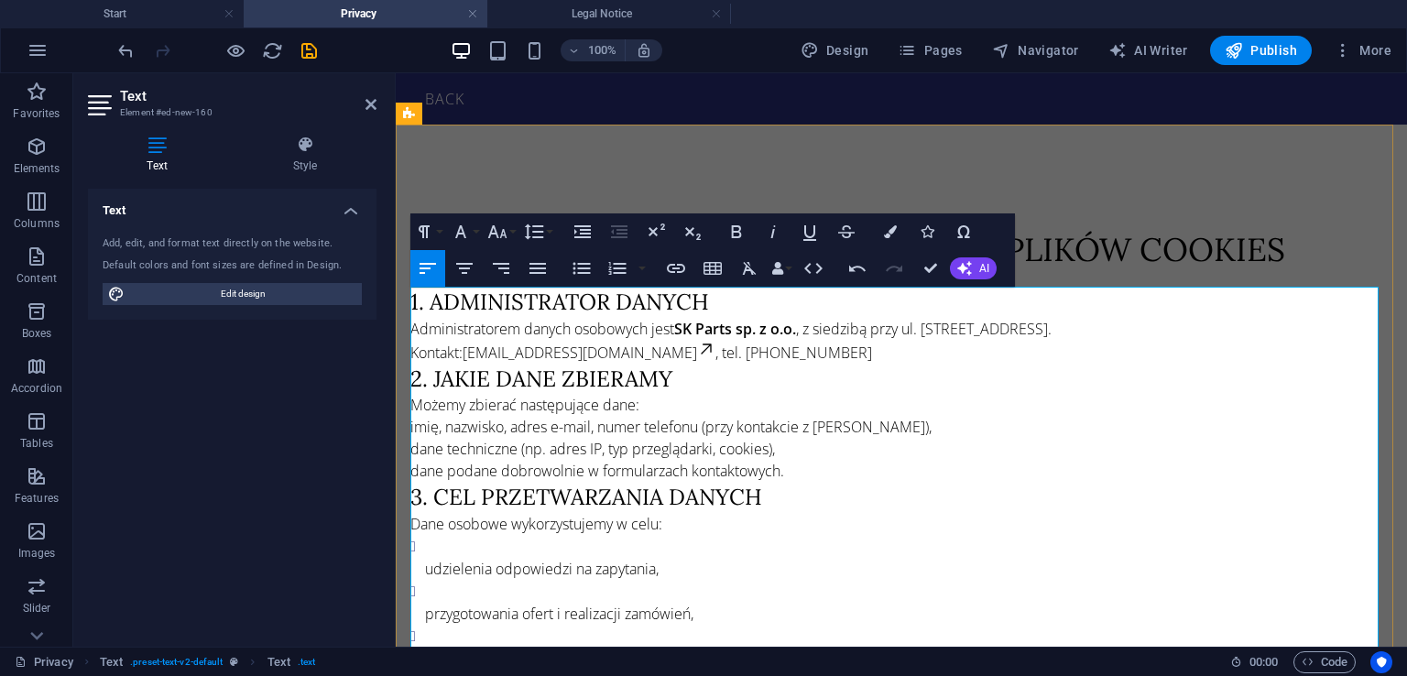
click at [796, 353] on p "Administratorem danych osobowych jest SK Parts sp. z o.o. , z siedzibą przy ul.…" at bounding box center [901, 341] width 982 height 46
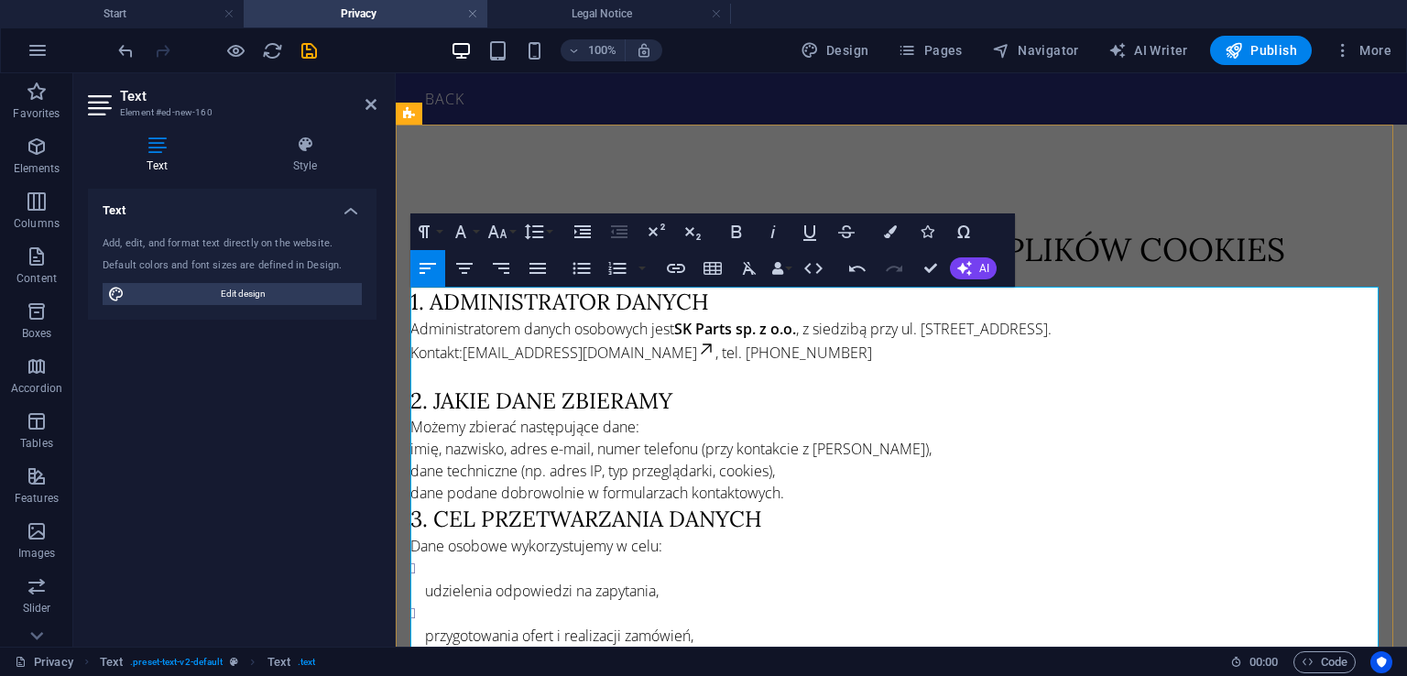
click at [410, 451] on p "imię, nazwisko, adres e-mail, numer telefonu (przy kontakcie z [PERSON_NAME])," at bounding box center [901, 449] width 982 height 22
click at [621, 452] on p "imię, nazwisko, adres e-mail, numer telefonu (przy kontakcie z [PERSON_NAME])," at bounding box center [901, 449] width 982 height 22
click at [589, 272] on icon "button" at bounding box center [582, 268] width 22 height 22
click at [419, 469] on p "dane techniczne (np. adres IP, typ przeglądarki, cookies)," at bounding box center [901, 472] width 982 height 22
click at [576, 257] on icon "button" at bounding box center [582, 268] width 22 height 22
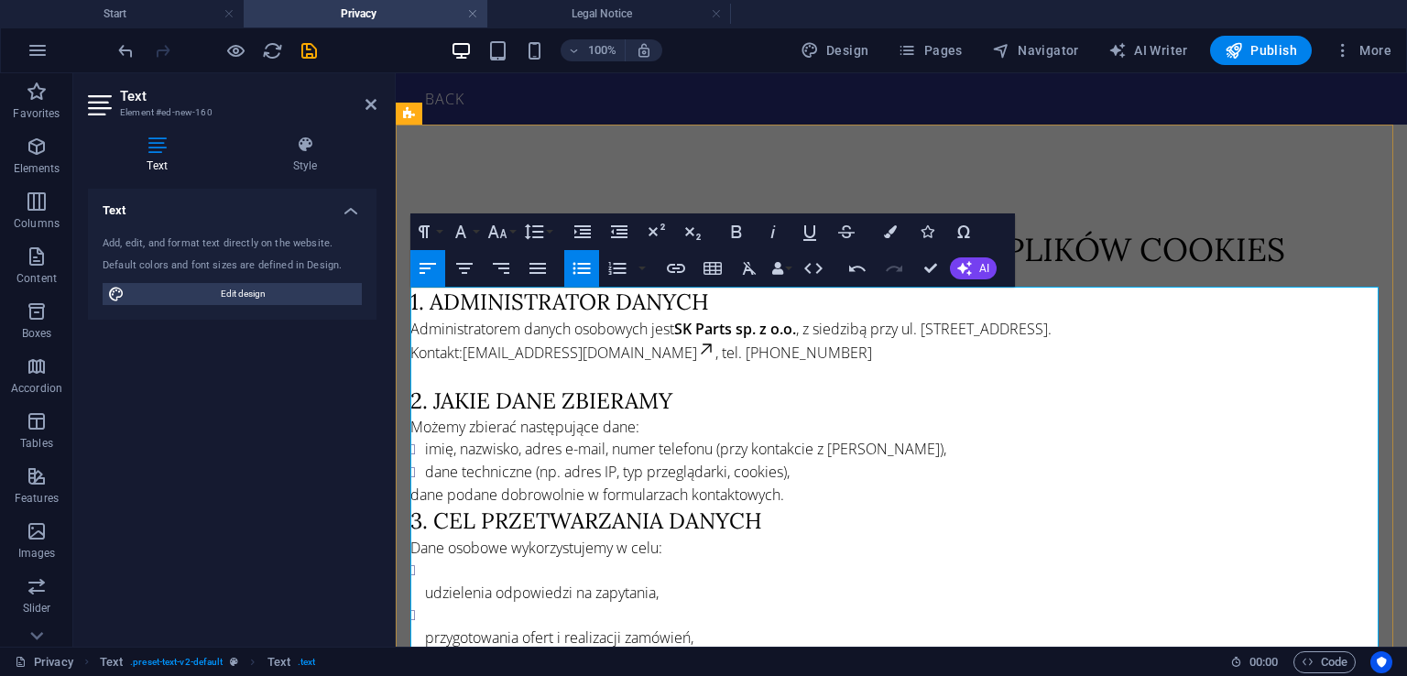
click at [420, 493] on p "dane podane dobrowolnie w formularzach kontaktowych." at bounding box center [901, 495] width 982 height 22
click at [575, 280] on button "Unordered List" at bounding box center [581, 268] width 35 height 37
click at [826, 500] on li "dane podane dobrowolnie w formularzach kontaktowych." at bounding box center [908, 495] width 967 height 23
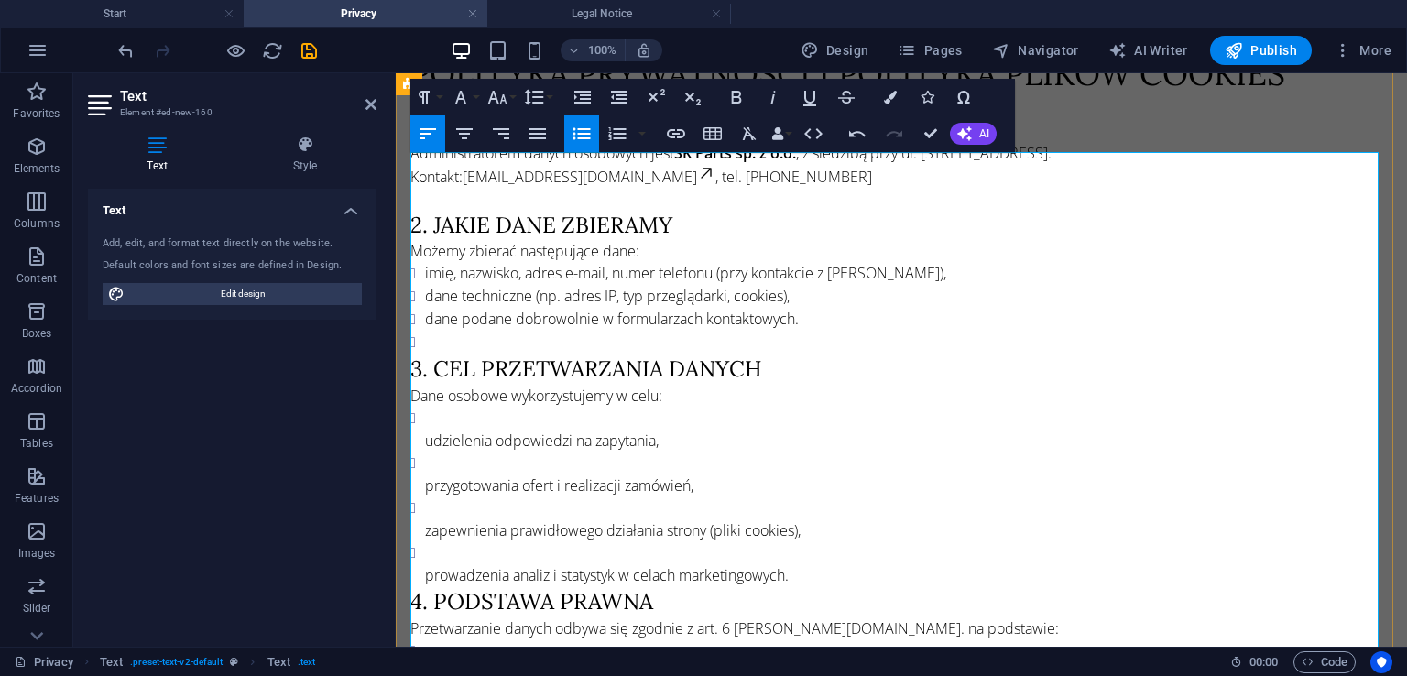
scroll to position [183, 0]
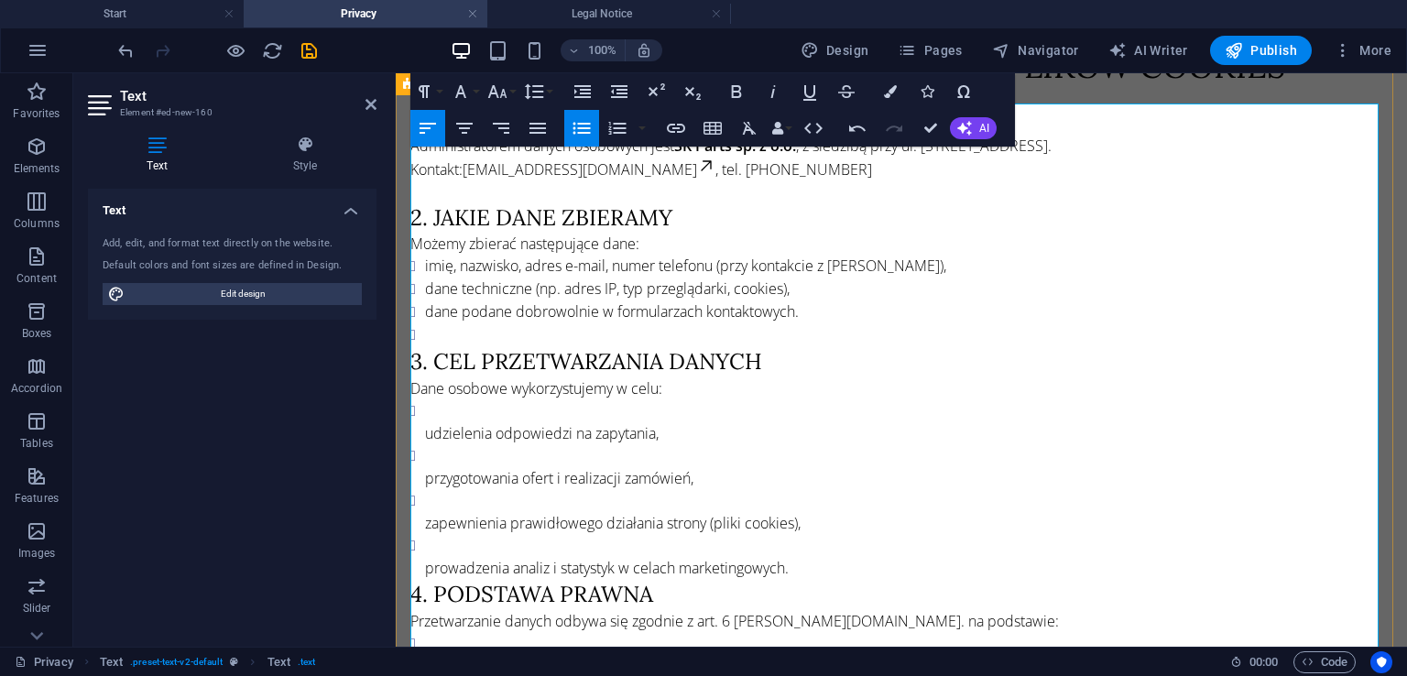
click at [422, 426] on ul "udzielenia odpowiedzi na zapytania, przygotowania ofert i realizacji zamówień, …" at bounding box center [901, 489] width 982 height 180
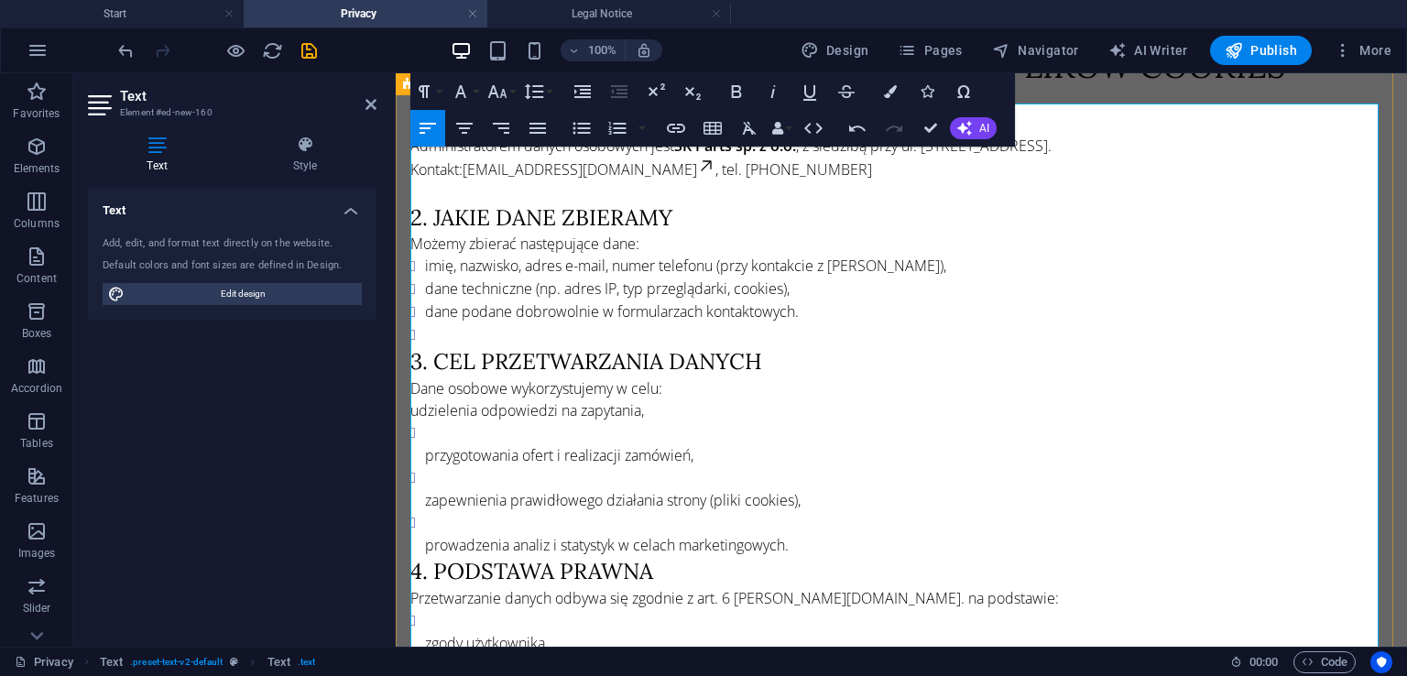
click at [495, 410] on p "udzielenia odpowiedzi na zapytania," at bounding box center [901, 410] width 982 height 22
click at [414, 408] on p "udzielenia odpowiedzi na zapytania," at bounding box center [901, 410] width 982 height 22
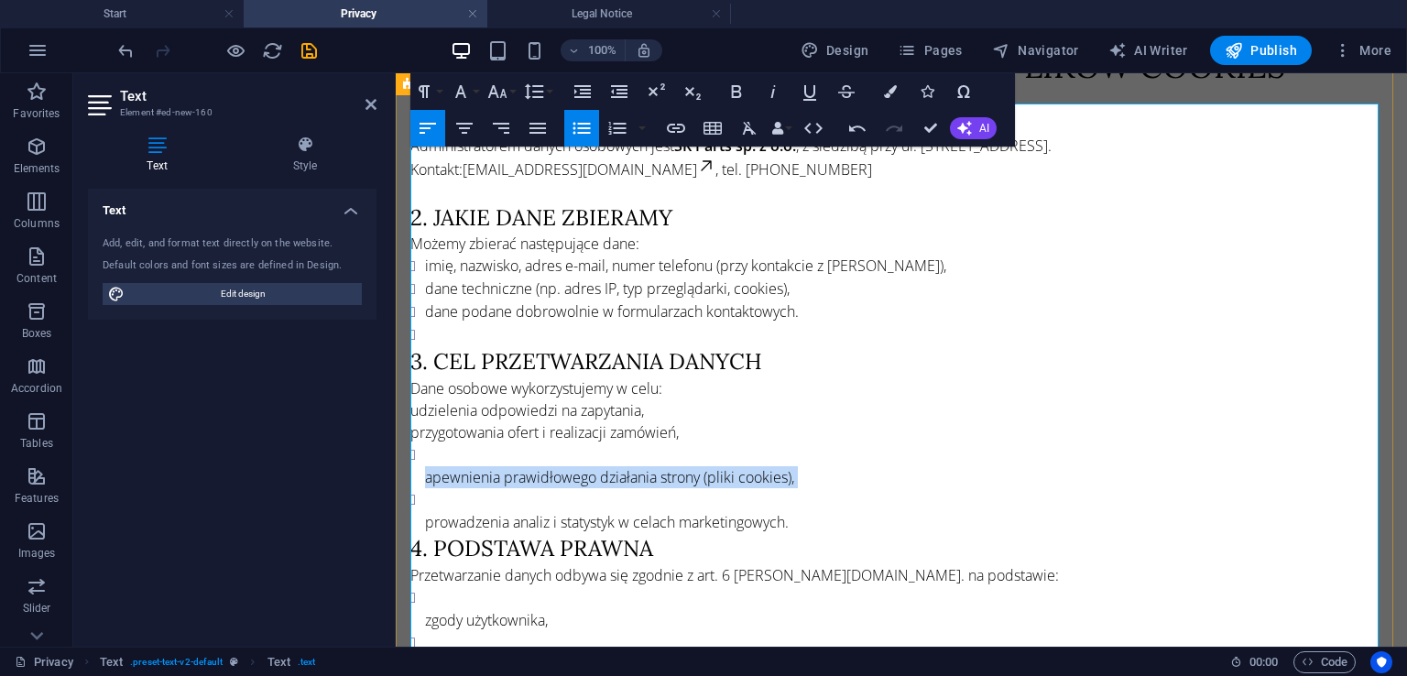
drag, startPoint x: 421, startPoint y: 442, endPoint x: 432, endPoint y: 495, distance: 54.2
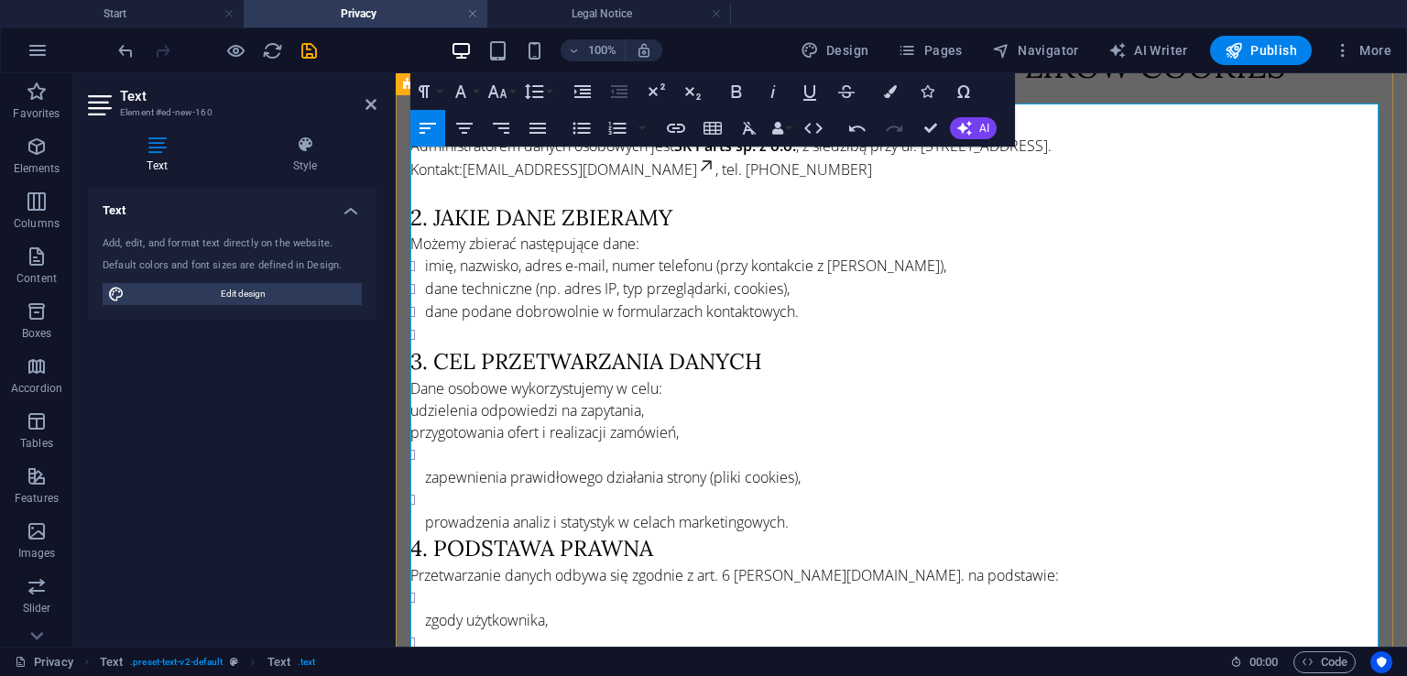
click at [421, 474] on ul "zapewnienia prawidłowego działania strony (pliki cookies), prowadzenia analiz i…" at bounding box center [901, 488] width 982 height 90
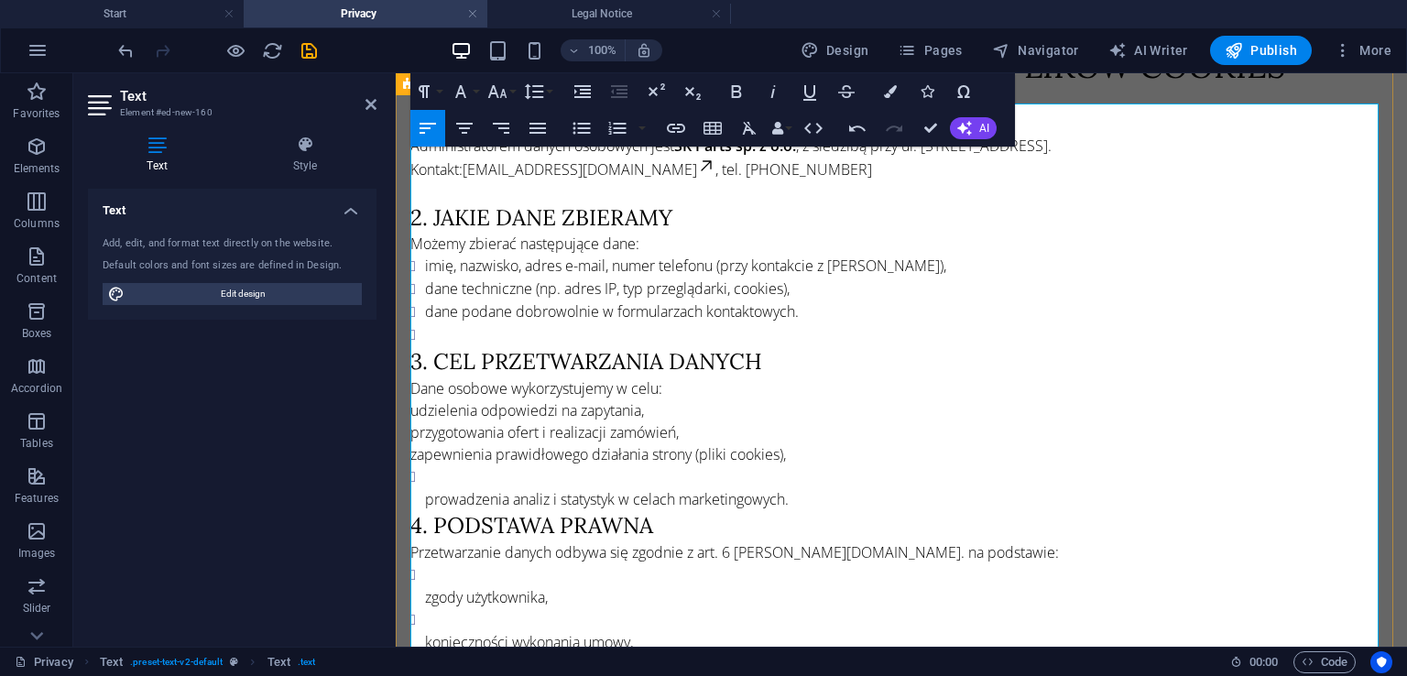
click at [425, 495] on p "prowadzenia analiz i statystyk w celach marketingowych." at bounding box center [908, 499] width 967 height 22
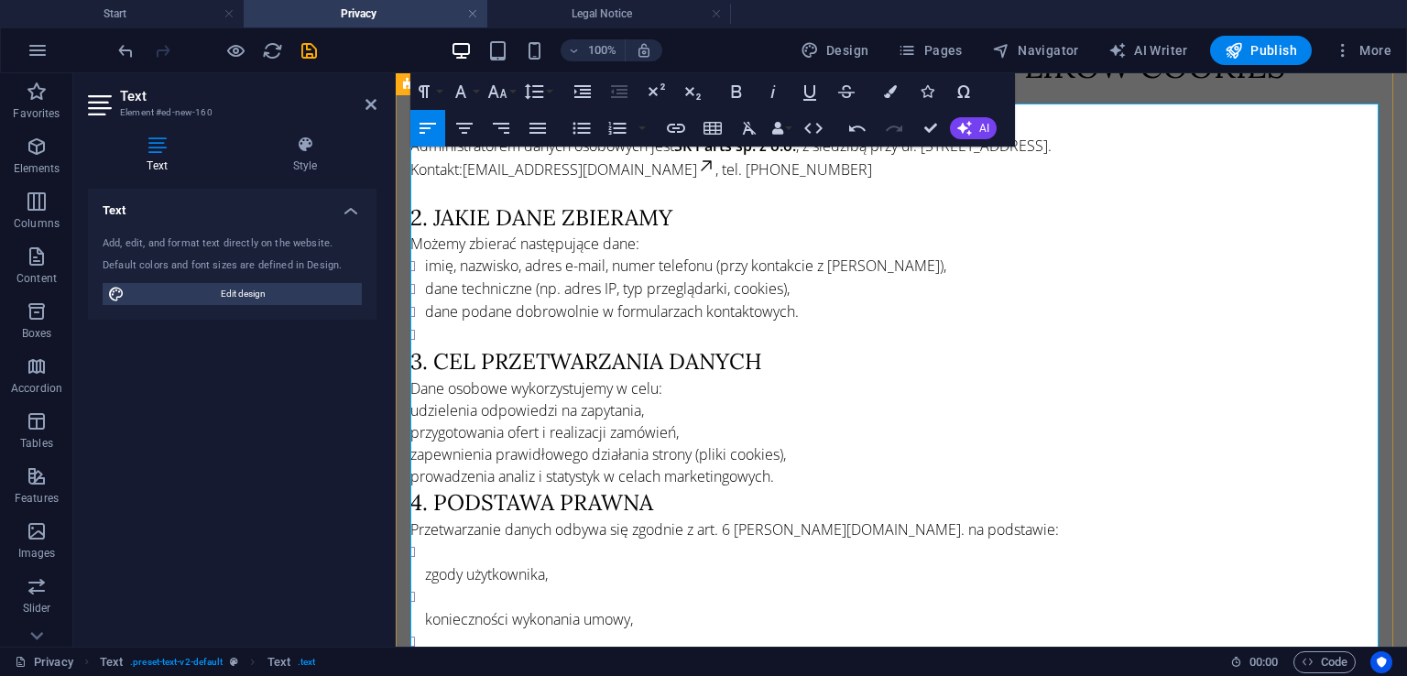
click at [413, 411] on p "udzielenia odpowiedzi na zapytania," at bounding box center [901, 410] width 982 height 22
click at [580, 128] on icon "button" at bounding box center [581, 129] width 17 height 12
click at [410, 433] on p "przygotowania ofert i realizacji zamówień," at bounding box center [901, 433] width 982 height 22
click at [582, 125] on icon "button" at bounding box center [582, 128] width 22 height 22
click at [414, 448] on p "zapewnienia prawidłowego działania strony (pliki cookies)," at bounding box center [901, 456] width 982 height 22
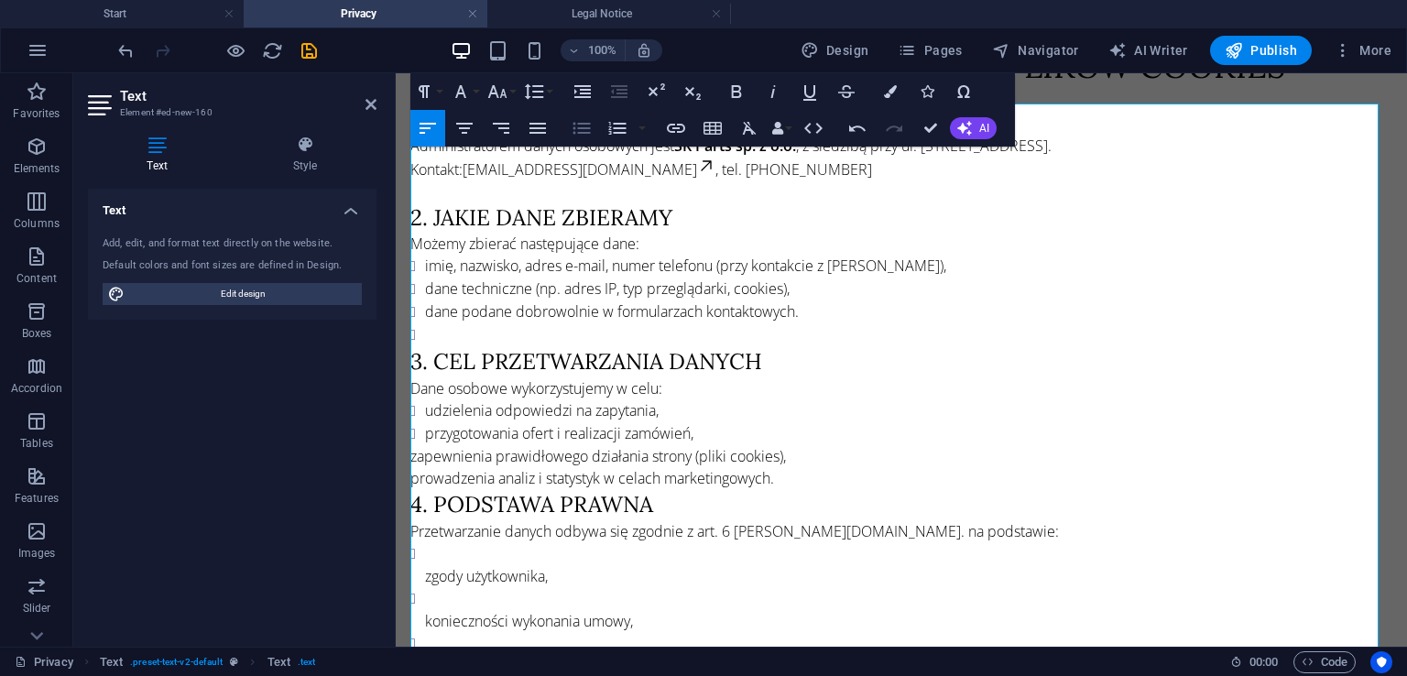
click at [584, 121] on icon "button" at bounding box center [582, 128] width 22 height 22
click at [410, 473] on p "prowadzenia analiz i statystyk w celach marketingowych." at bounding box center [901, 479] width 982 height 22
click at [566, 132] on button "Unordered List" at bounding box center [581, 128] width 35 height 37
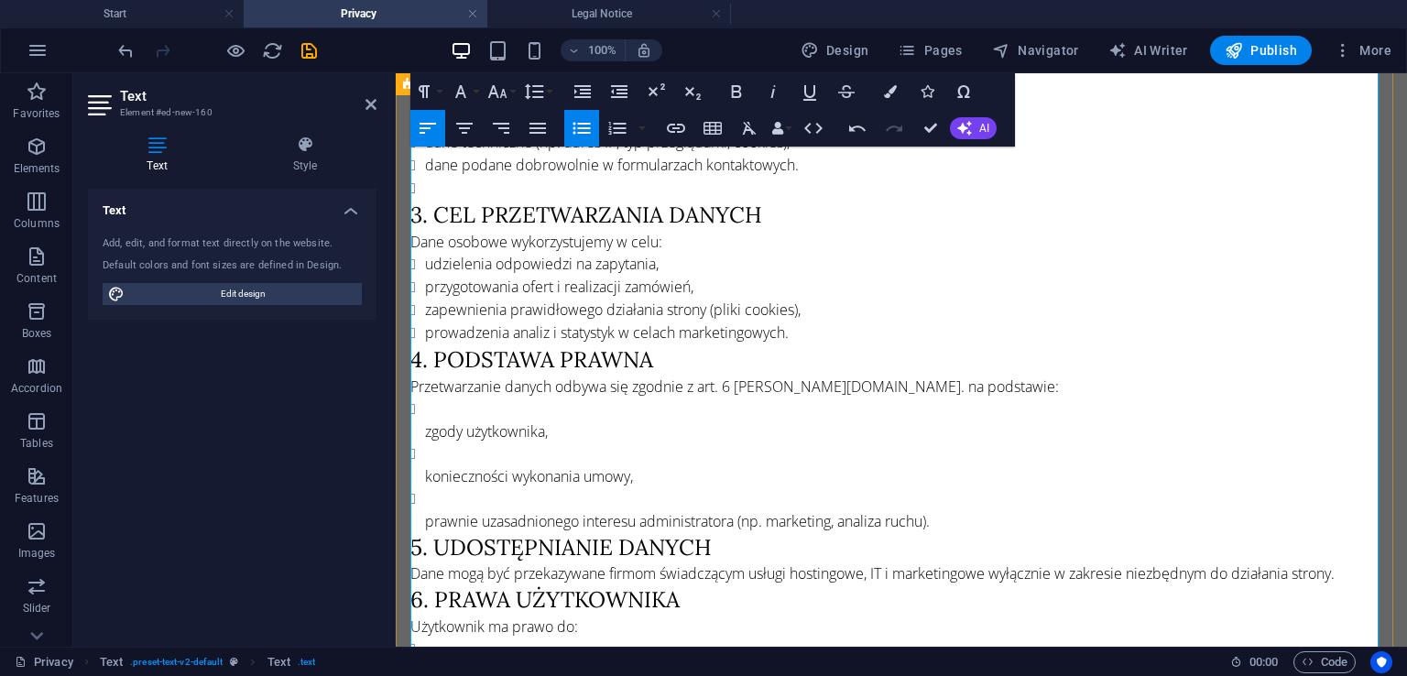
scroll to position [366, 0]
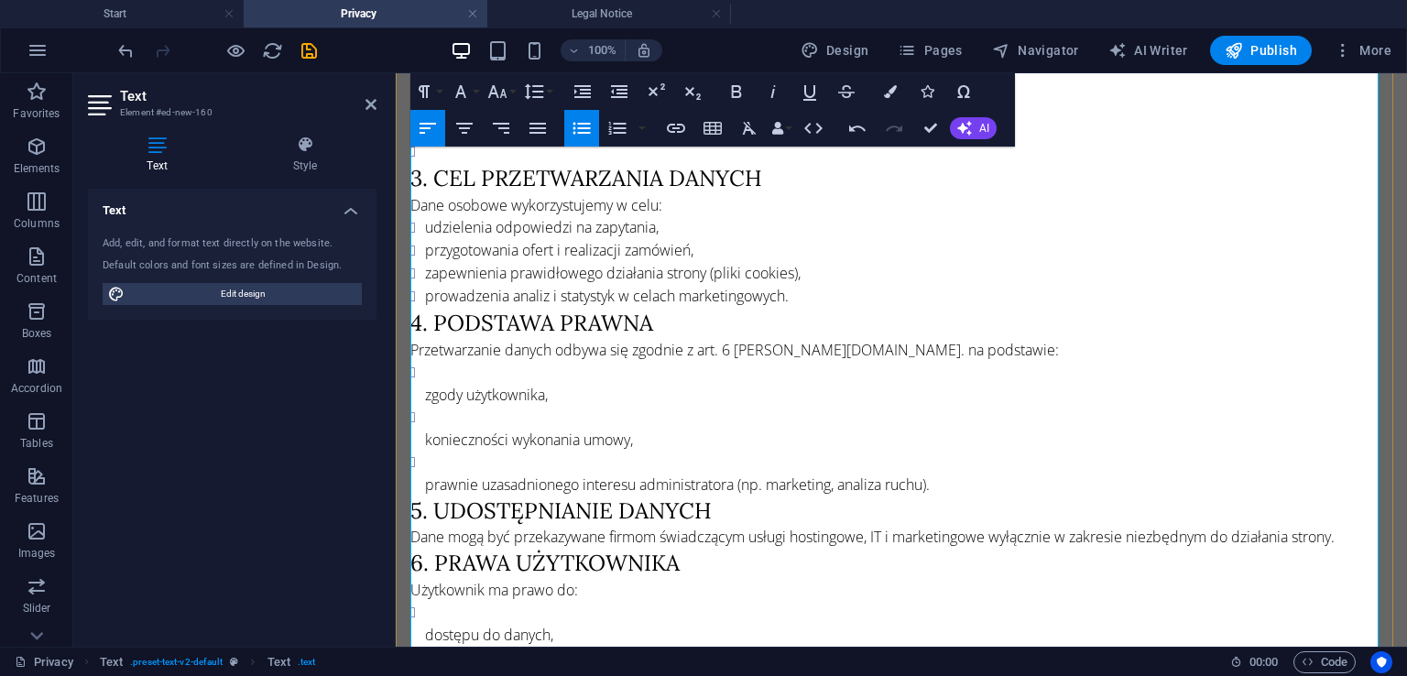
click at [846, 292] on li "prowadzenia analiz i statystyk w celach marketingowych." at bounding box center [908, 296] width 967 height 23
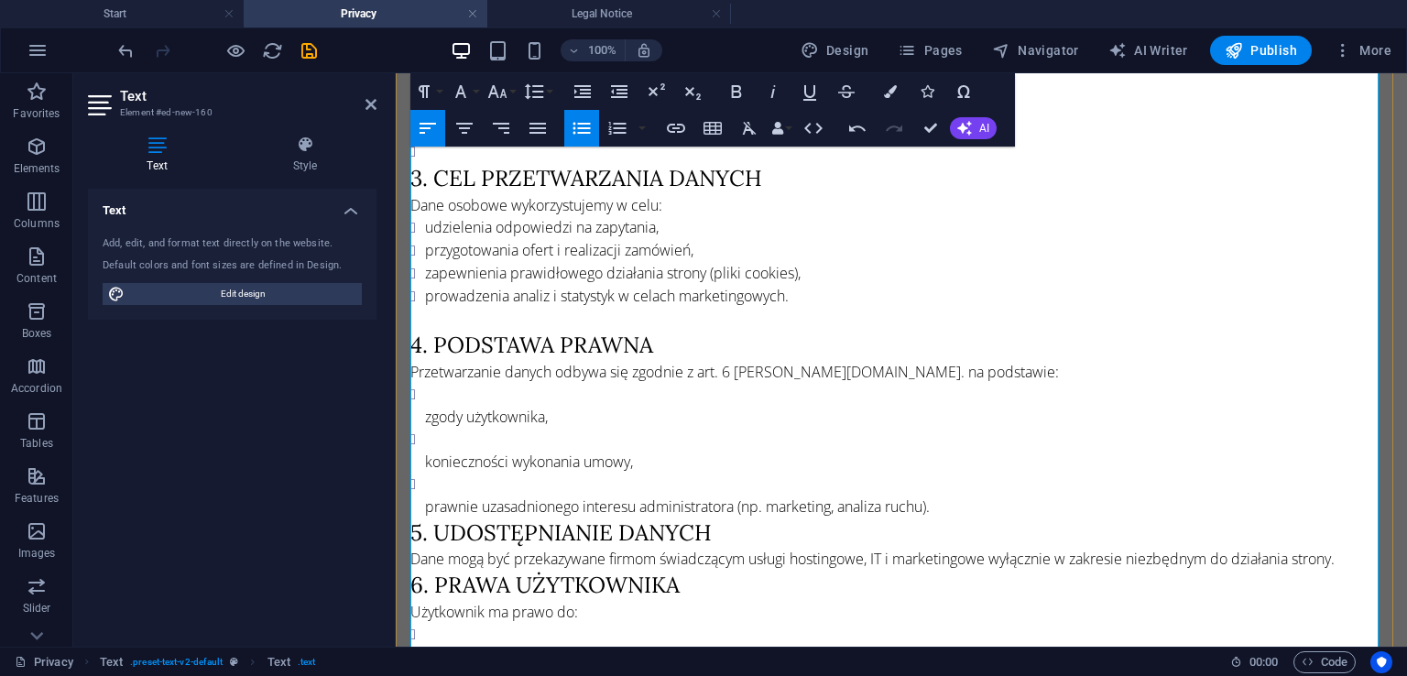
click at [426, 406] on p "zgody użytkownika," at bounding box center [908, 417] width 967 height 22
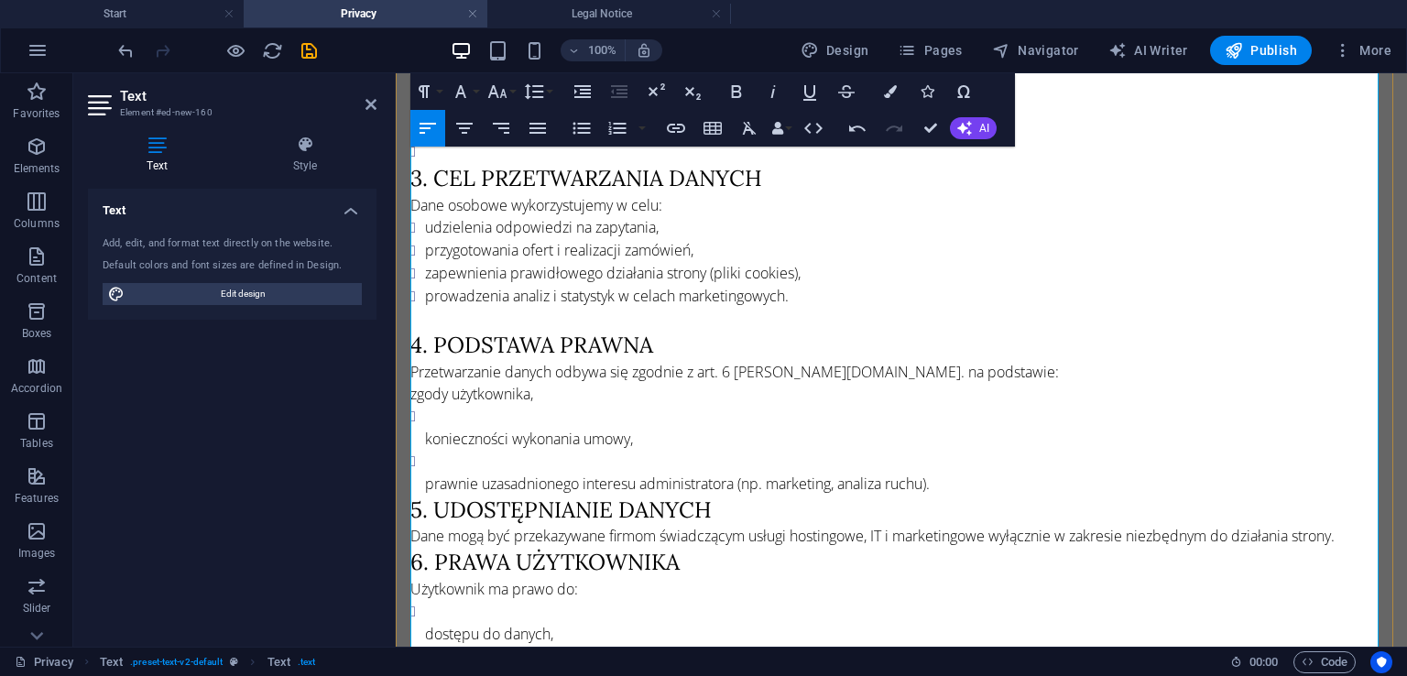
click at [421, 419] on ul "konieczności wykonania umowy, prawnie uzasadnionego interesu administratora (np…" at bounding box center [901, 450] width 982 height 90
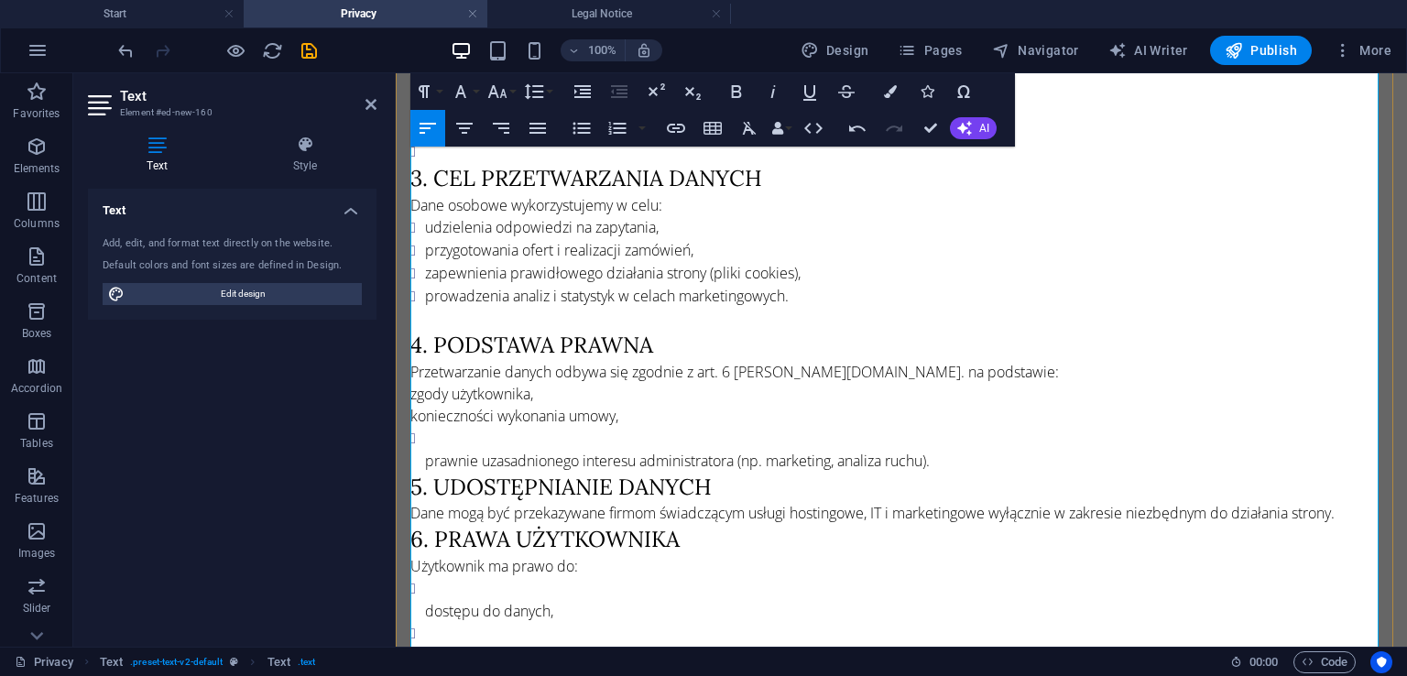
click at [424, 450] on ul "prawnie uzasadnionego interesu administratora (np. marketing, analiza ruchu)." at bounding box center [901, 449] width 982 height 45
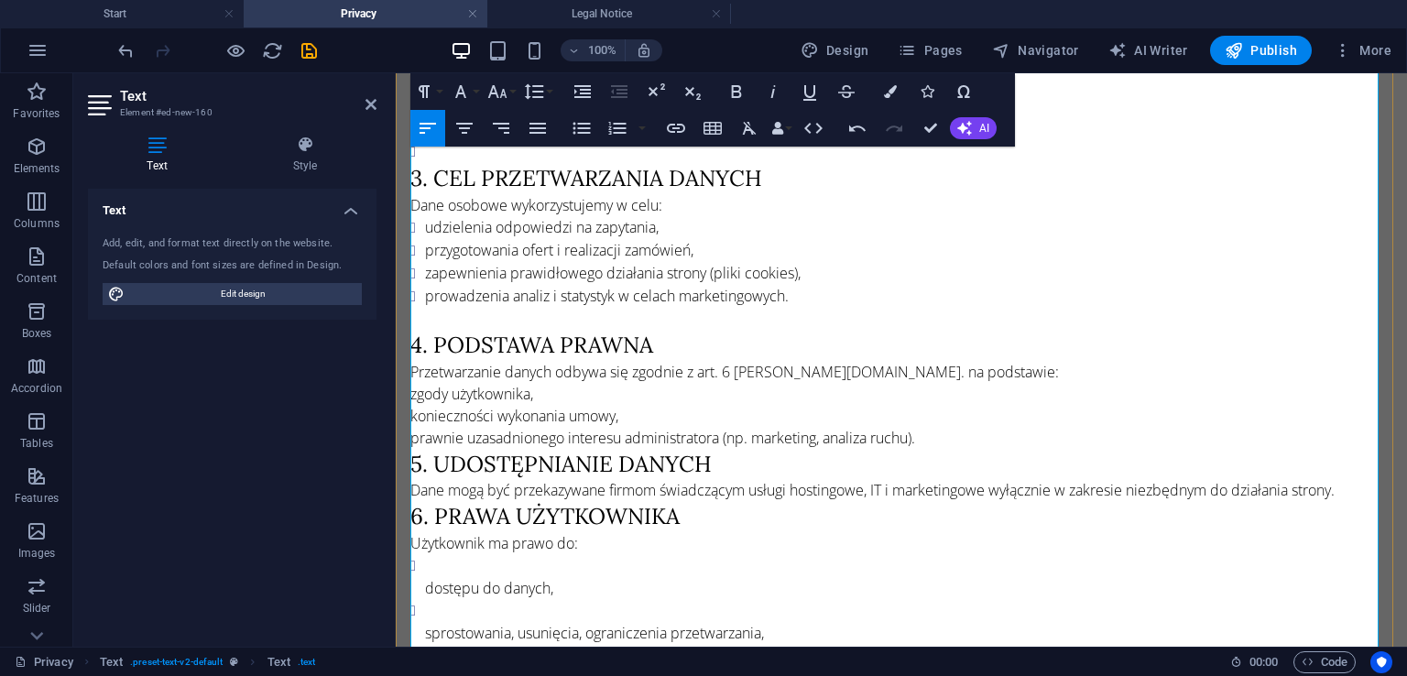
click at [952, 431] on p "prawnie uzasadnionego interesu administratora (np. marketing, analiza ruchu)." at bounding box center [901, 438] width 982 height 22
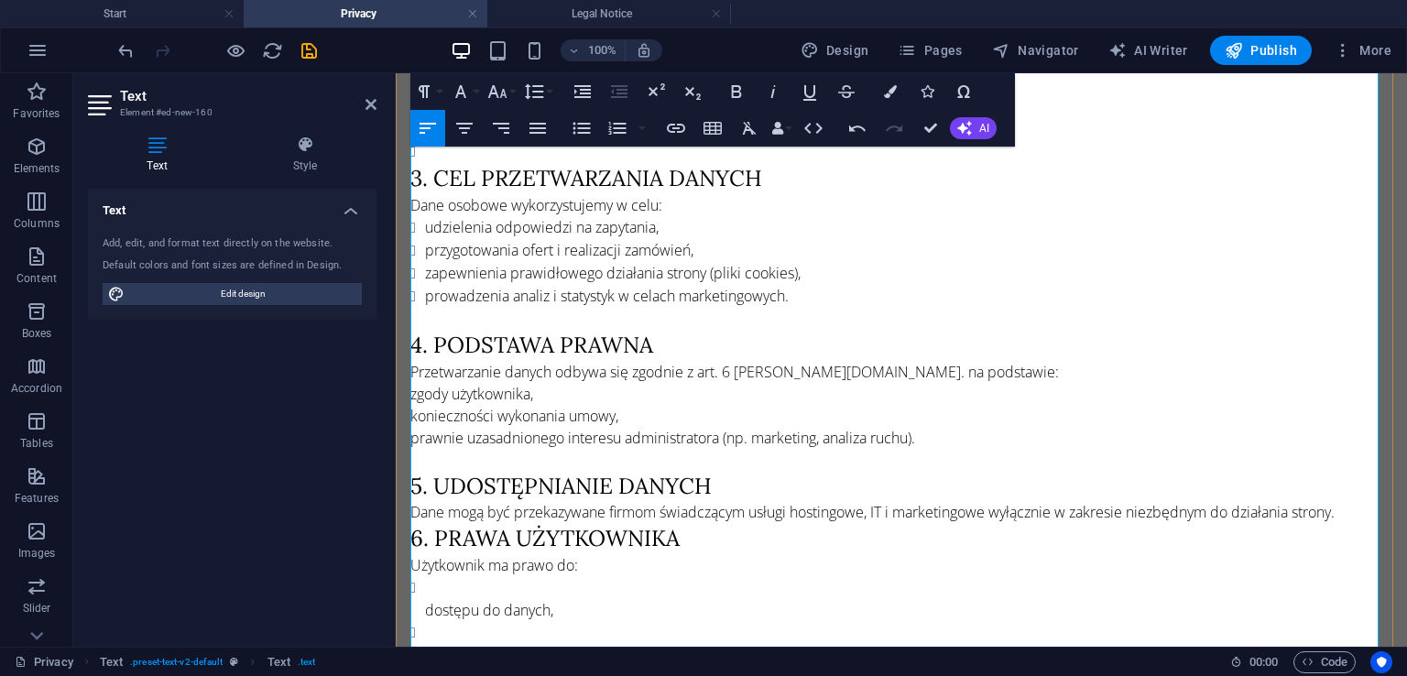
click at [1345, 502] on p "Dane mogą być przekazywane firmom świadczącym usługi hostingowe, IT i marketing…" at bounding box center [901, 512] width 982 height 22
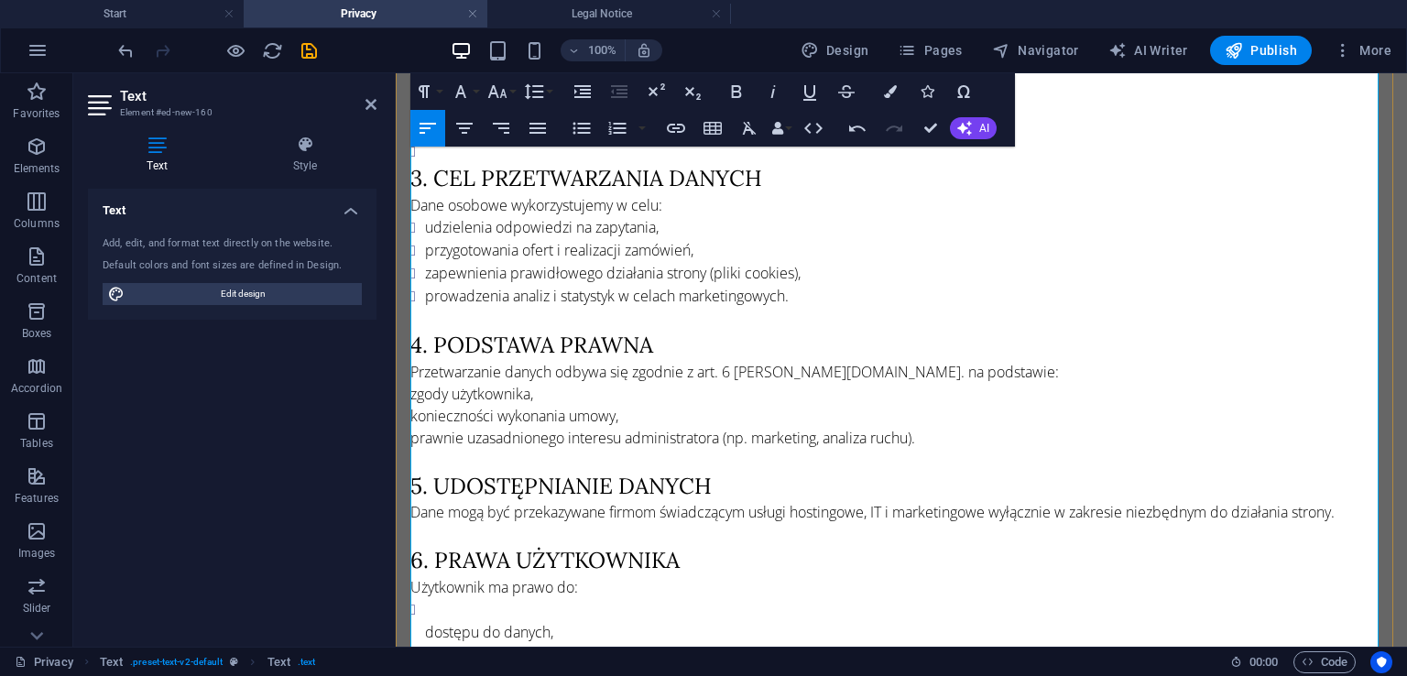
scroll to position [549, 0]
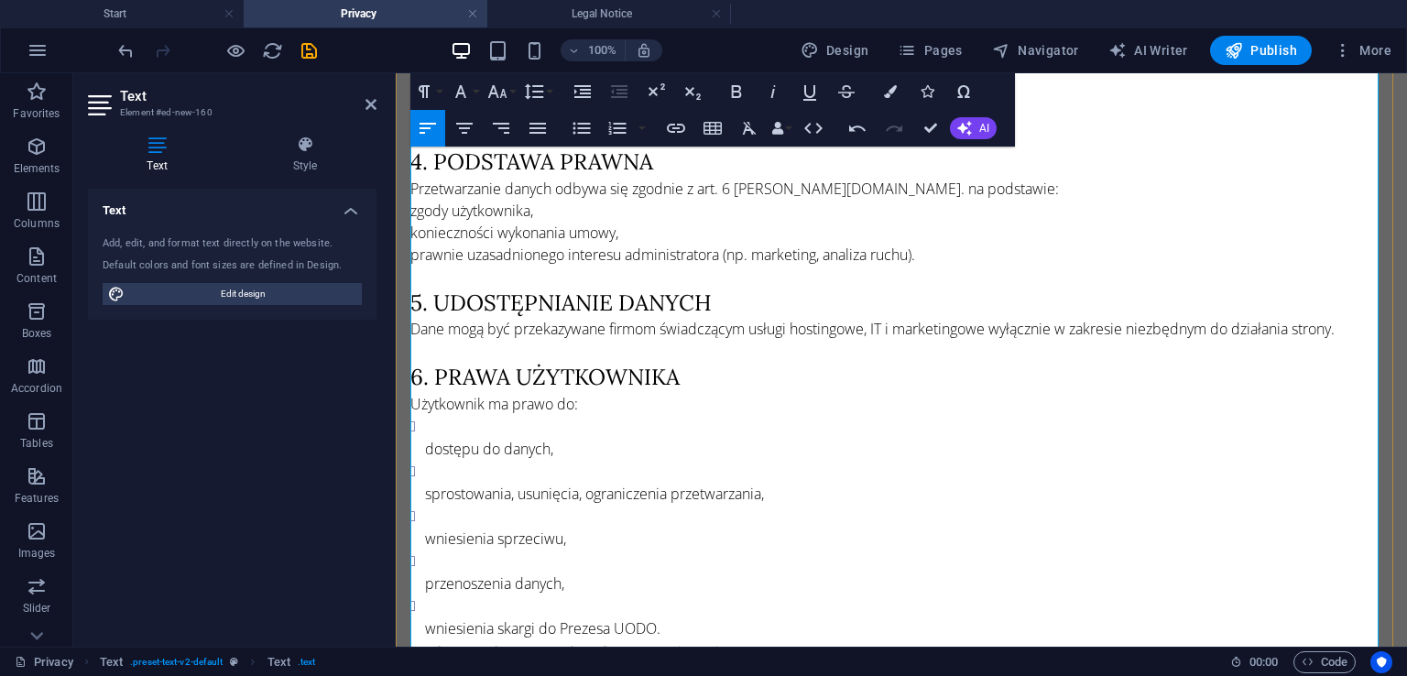
click at [425, 441] on p "dostępu do danych," at bounding box center [908, 449] width 967 height 22
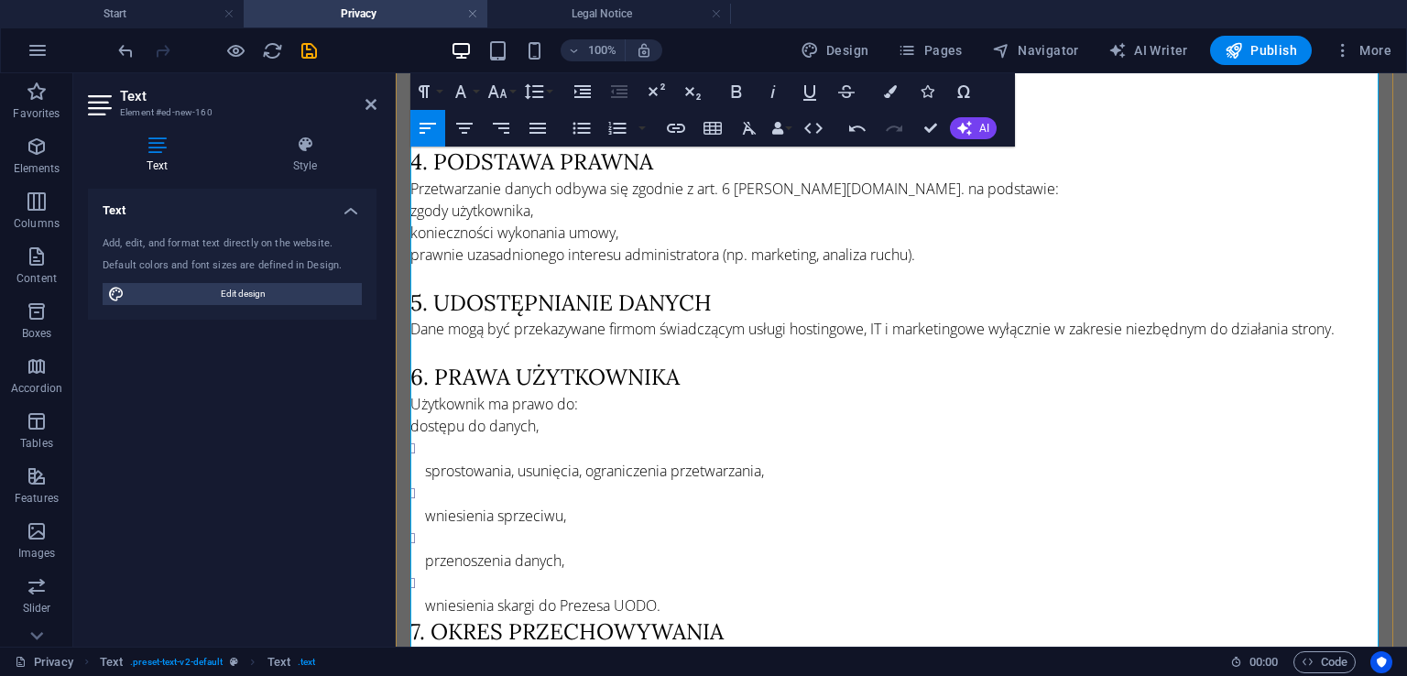
click at [433, 466] on p "sprostowania, usunięcia, ograniczenia przetwarzania," at bounding box center [908, 471] width 967 height 22
click at [419, 462] on ul "sprostowania, usunięcia, ograniczenia przetwarzania, wniesienia sprzeciwu, prze…" at bounding box center [901, 527] width 982 height 180
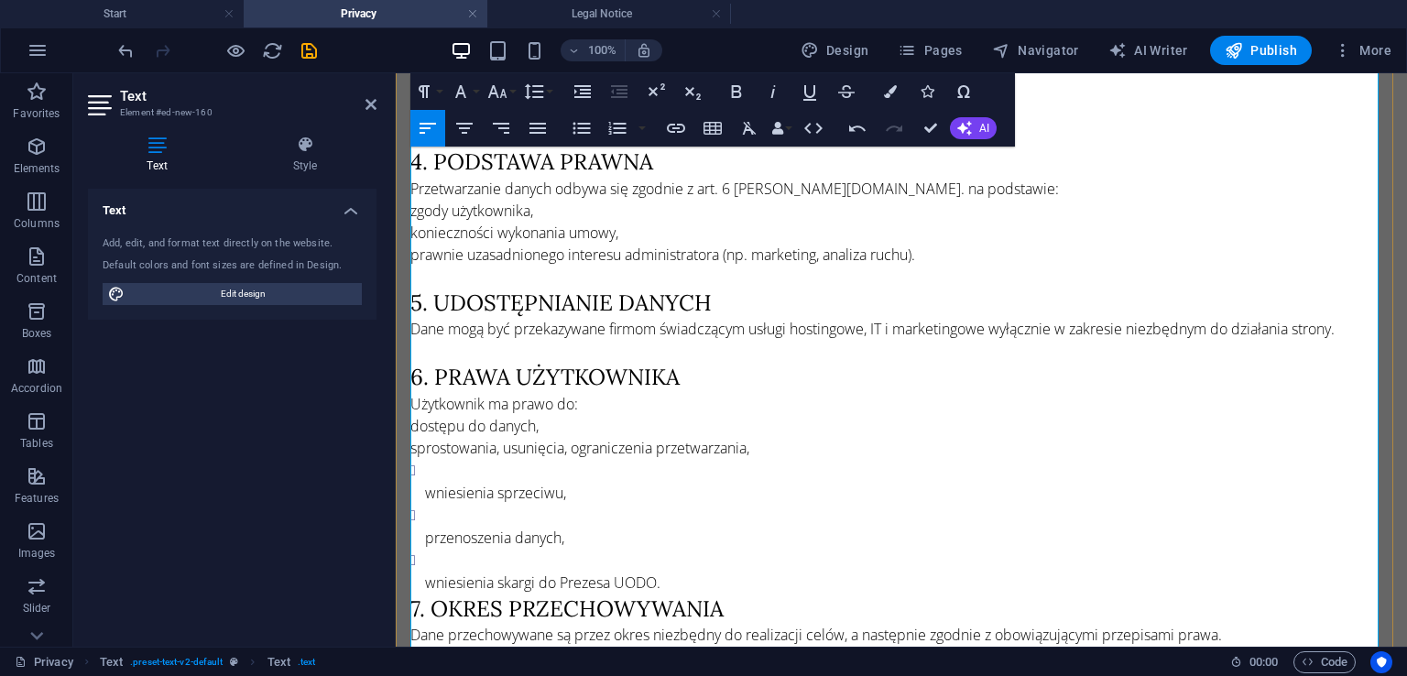
click at [424, 479] on ul "wniesienia sprzeciwu, przenoszenia danych, wniesienia skargi do Prezesa UODO." at bounding box center [901, 526] width 982 height 135
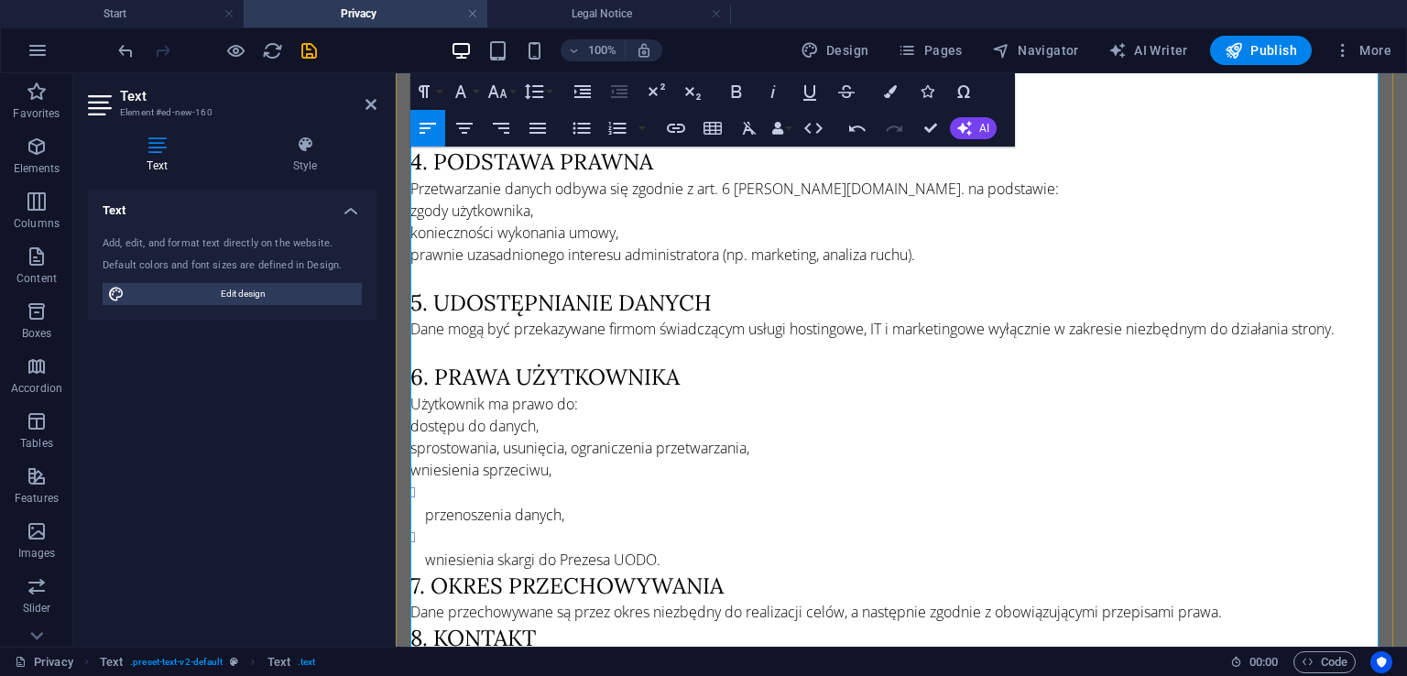
click at [421, 502] on ul "przenoszenia danych, wniesienia skargi do Prezesa UODO." at bounding box center [901, 526] width 982 height 90
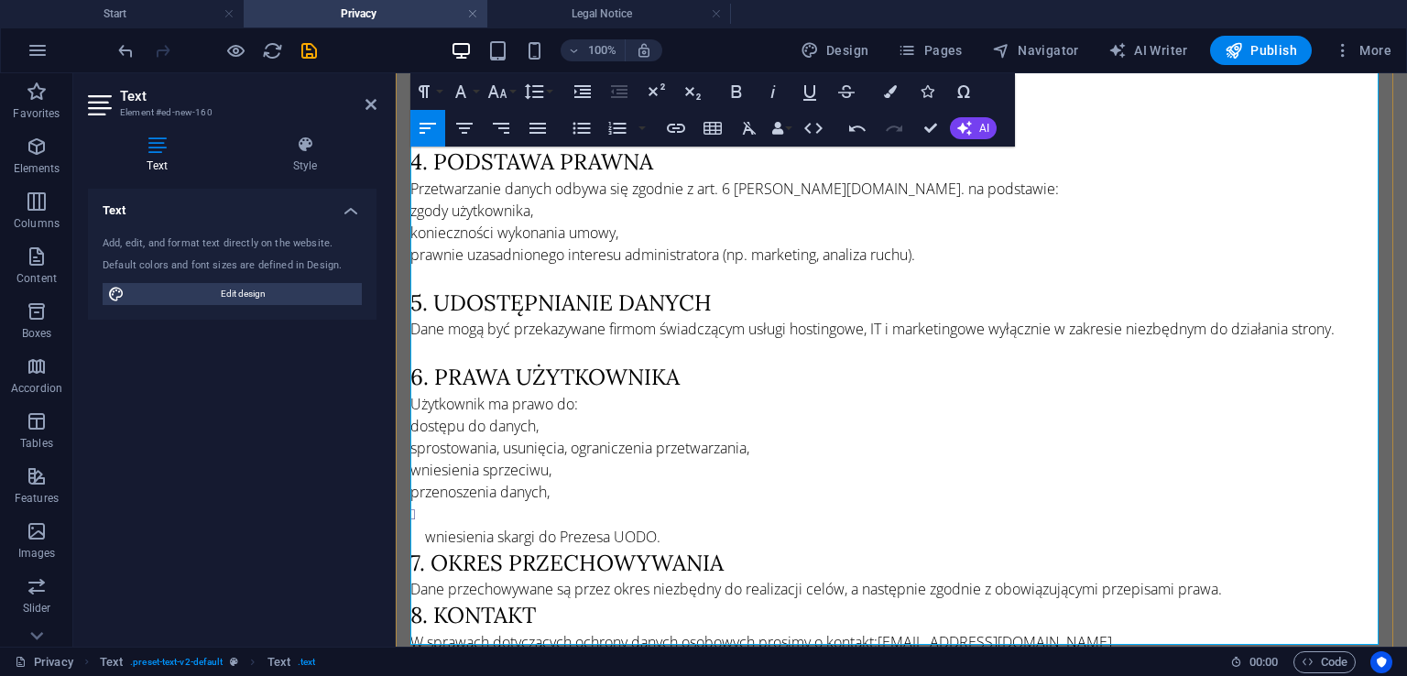
click at [419, 528] on ul "wniesienia skargi do Prezesa UODO." at bounding box center [901, 525] width 982 height 45
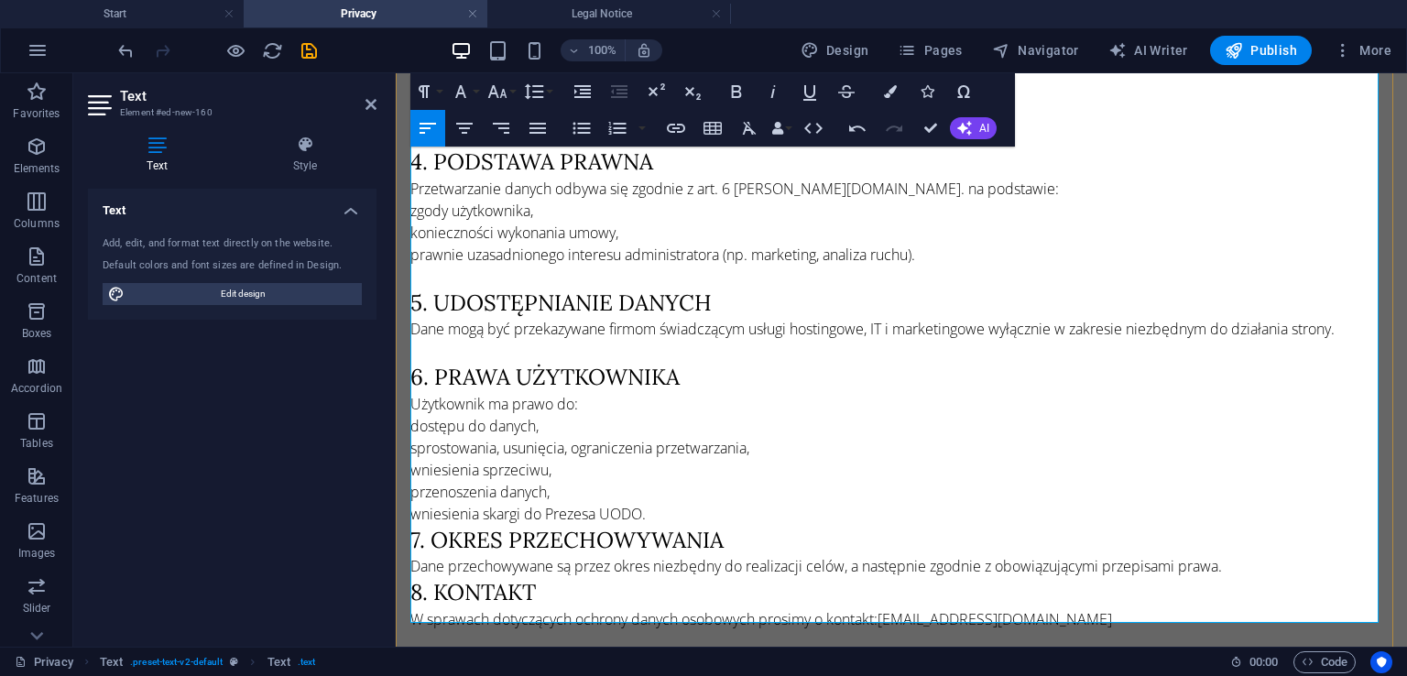
click at [729, 503] on p "wniesienia skargi do Prezesa UODO." at bounding box center [901, 514] width 982 height 22
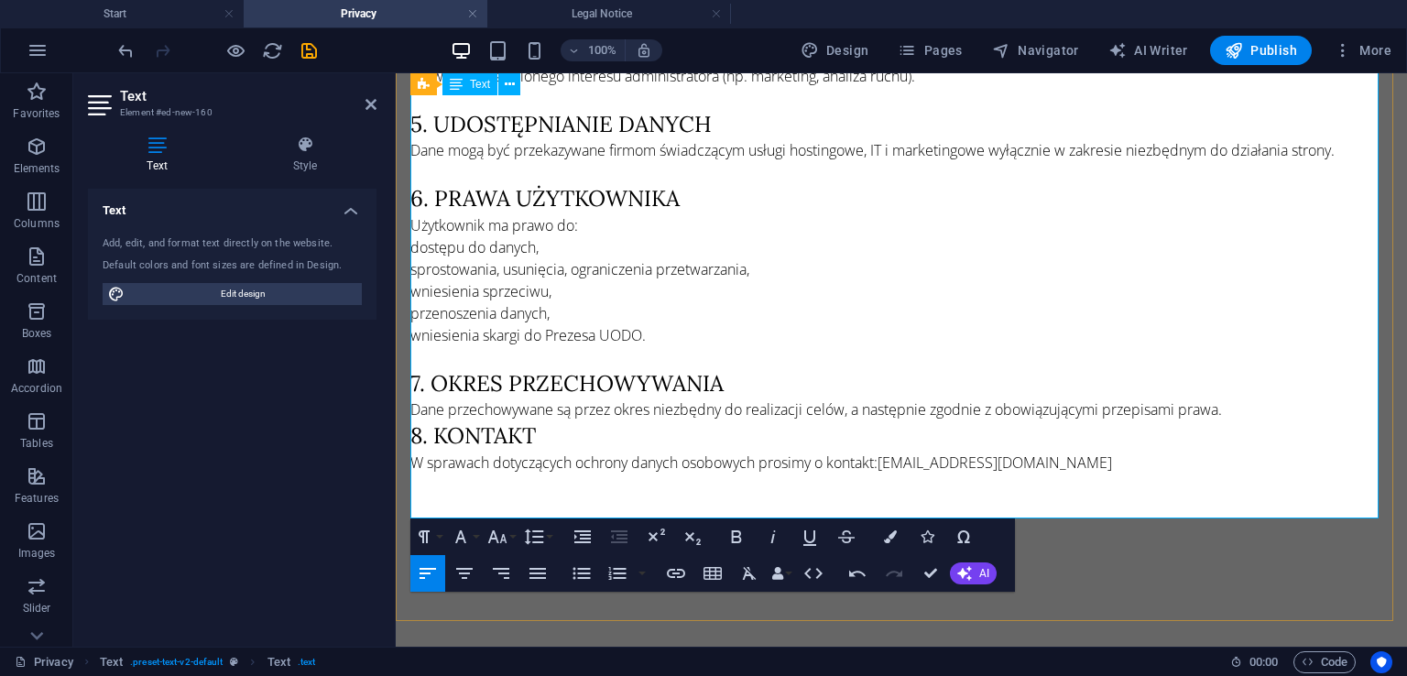
scroll to position [733, 0]
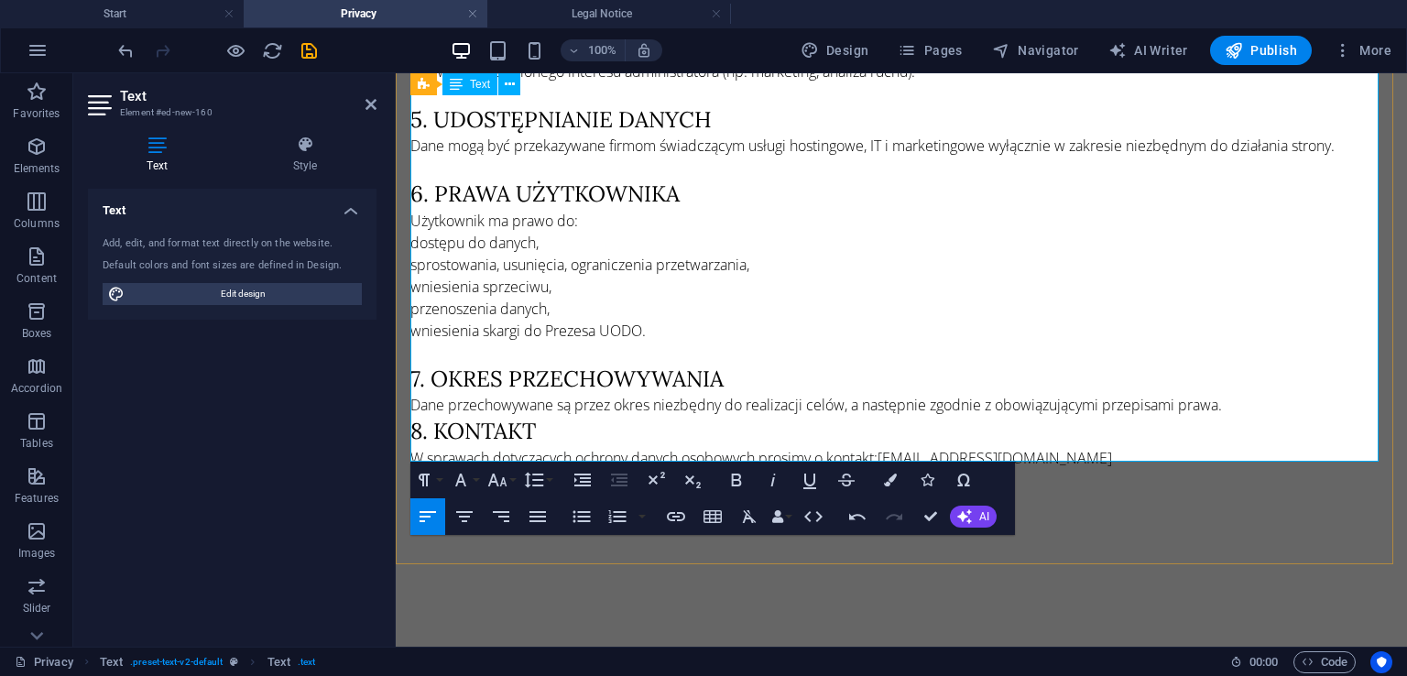
click at [1244, 397] on p "Dane przechowywane są przez okres niezbędny do realizacji celów, a następnie zg…" at bounding box center [901, 405] width 982 height 22
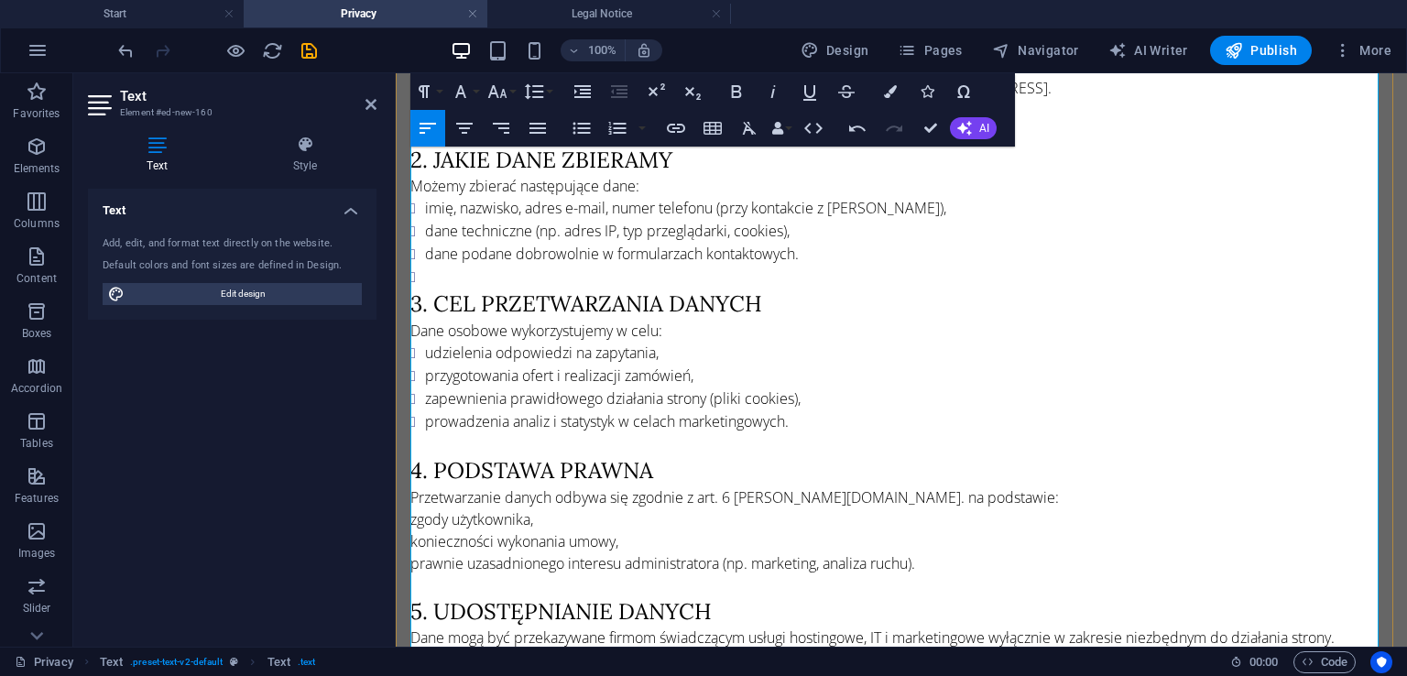
scroll to position [0, 0]
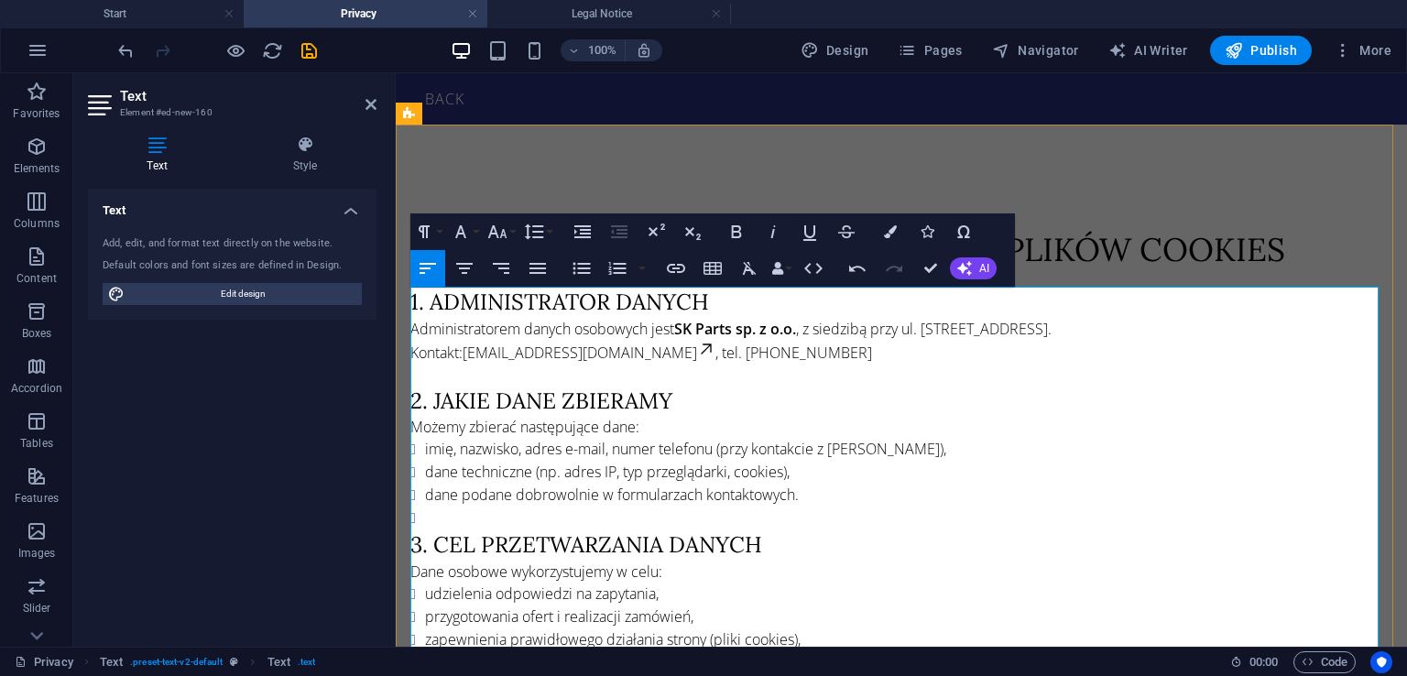
click at [590, 359] on link "[EMAIL_ADDRESS][DOMAIN_NAME]" at bounding box center [588, 353] width 253 height 20
click at [538, 312] on button "Edit Link" at bounding box center [550, 315] width 35 height 37
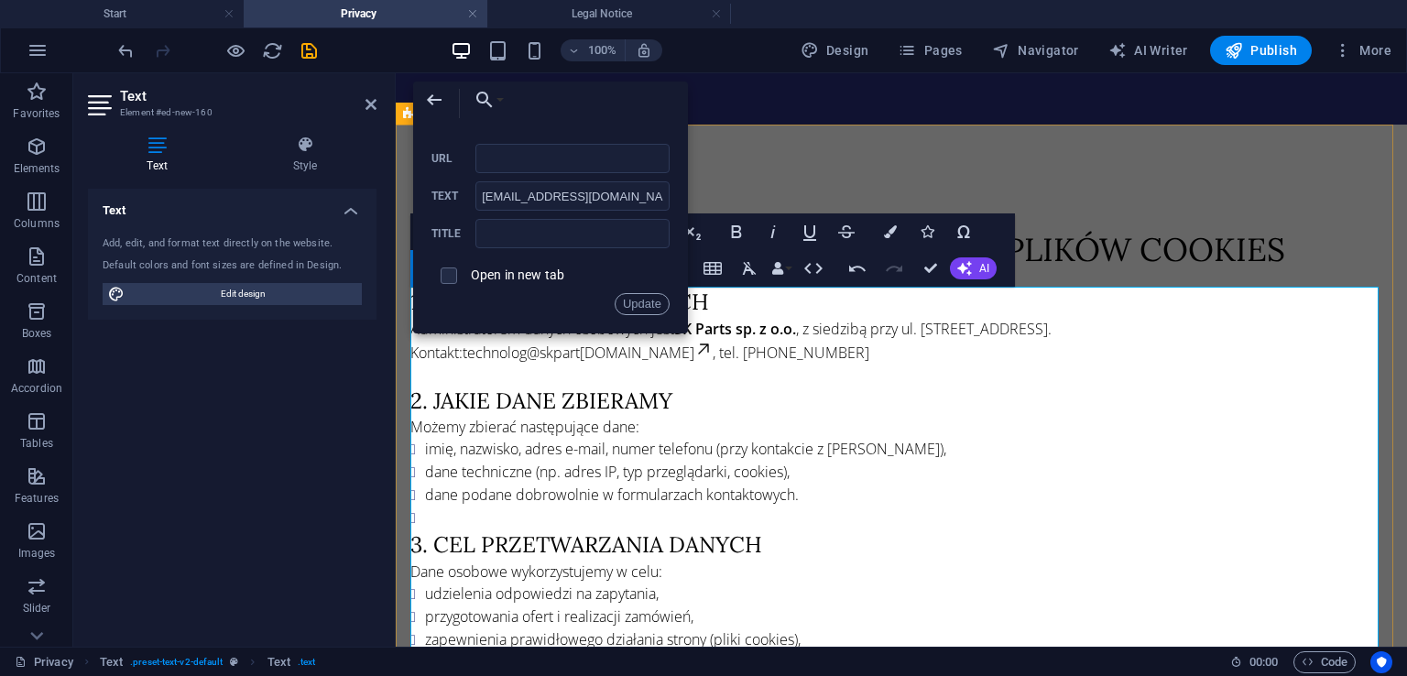
click at [568, 354] on link "technolog@skpart [DOMAIN_NAME]" at bounding box center [587, 353] width 250 height 20
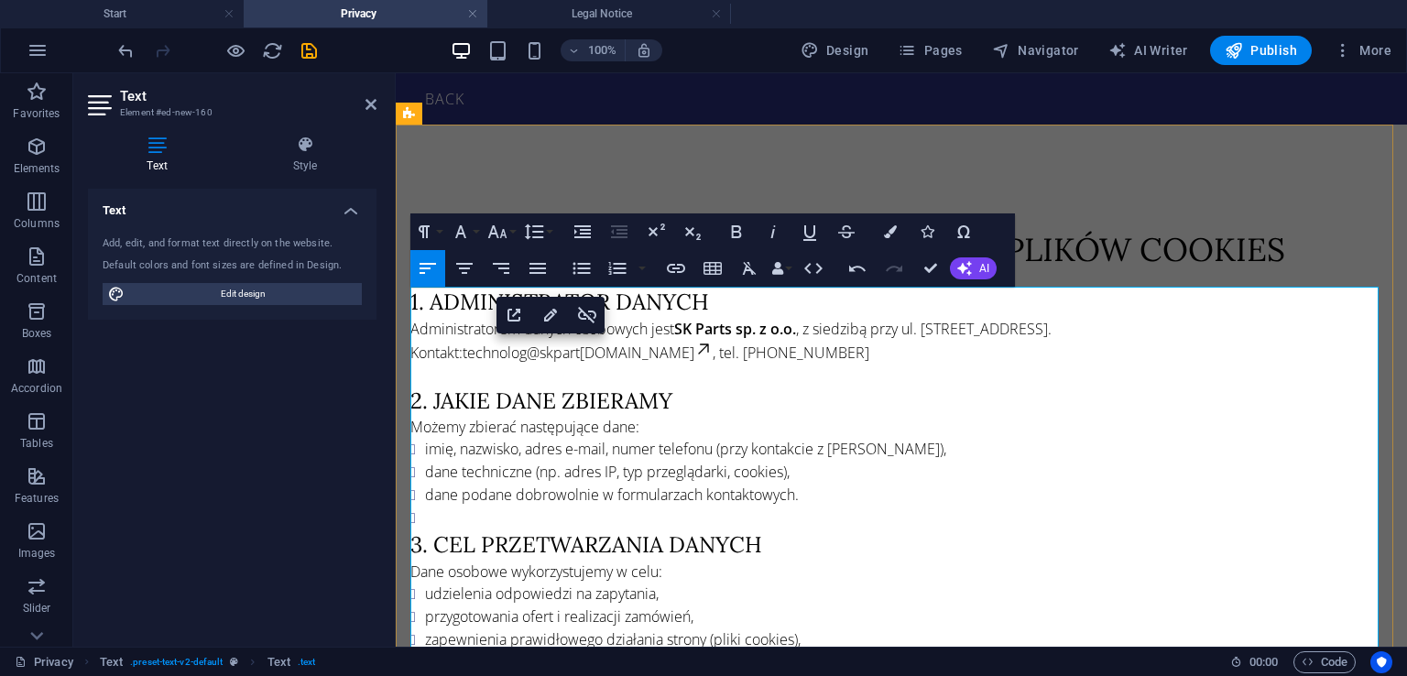
click at [694, 350] on icon at bounding box center [703, 349] width 18 height 18
click at [698, 345] on icon at bounding box center [703, 348] width 10 height 10
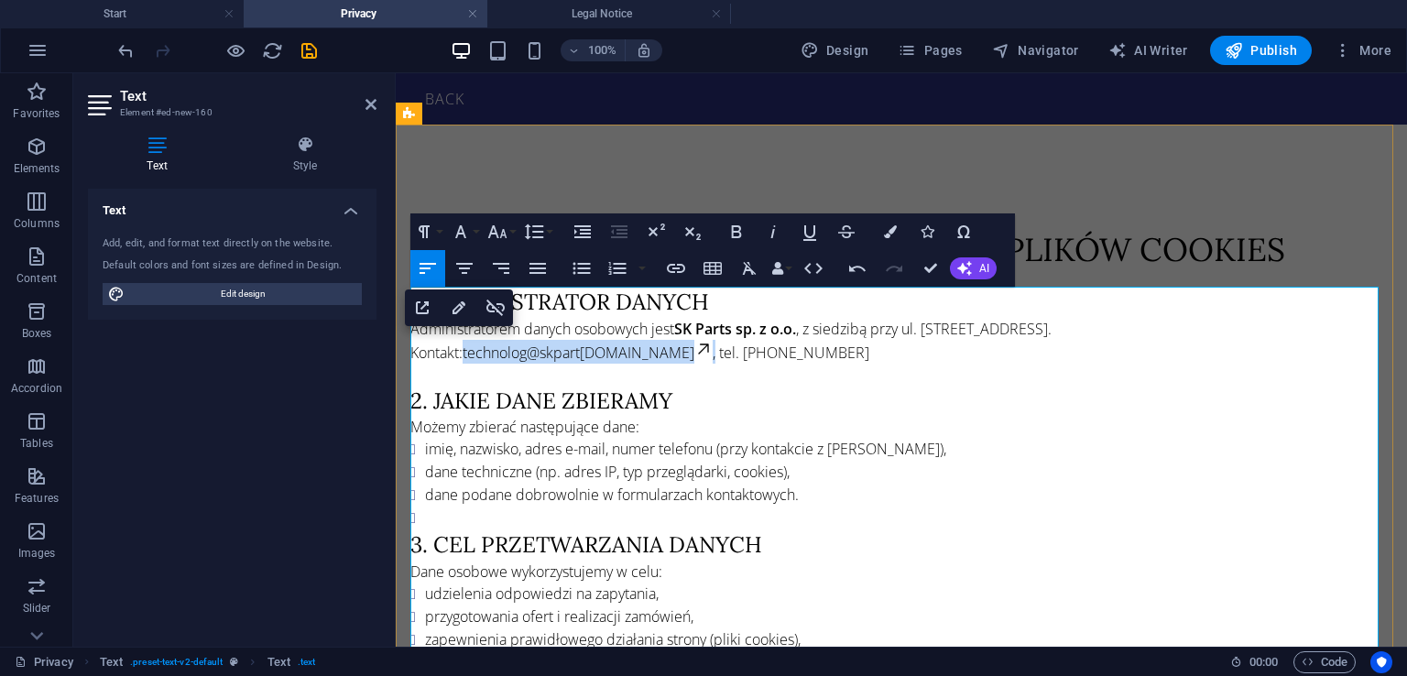
drag, startPoint x: 467, startPoint y: 356, endPoint x: 637, endPoint y: 351, distance: 169.5
click at [637, 351] on p "Administratorem danych osobowych jest SK Parts sp. z o.o. , z siedzibą przy ul.…" at bounding box center [901, 341] width 982 height 46
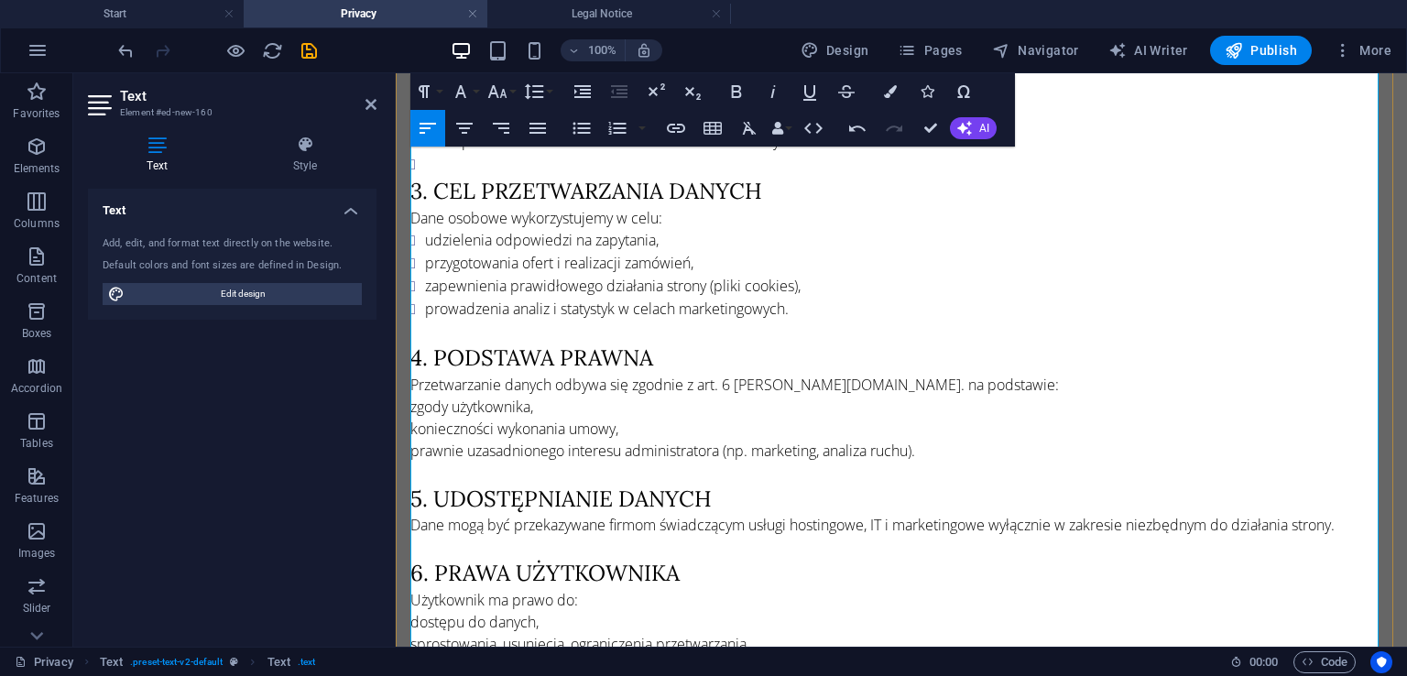
scroll to position [366, 0]
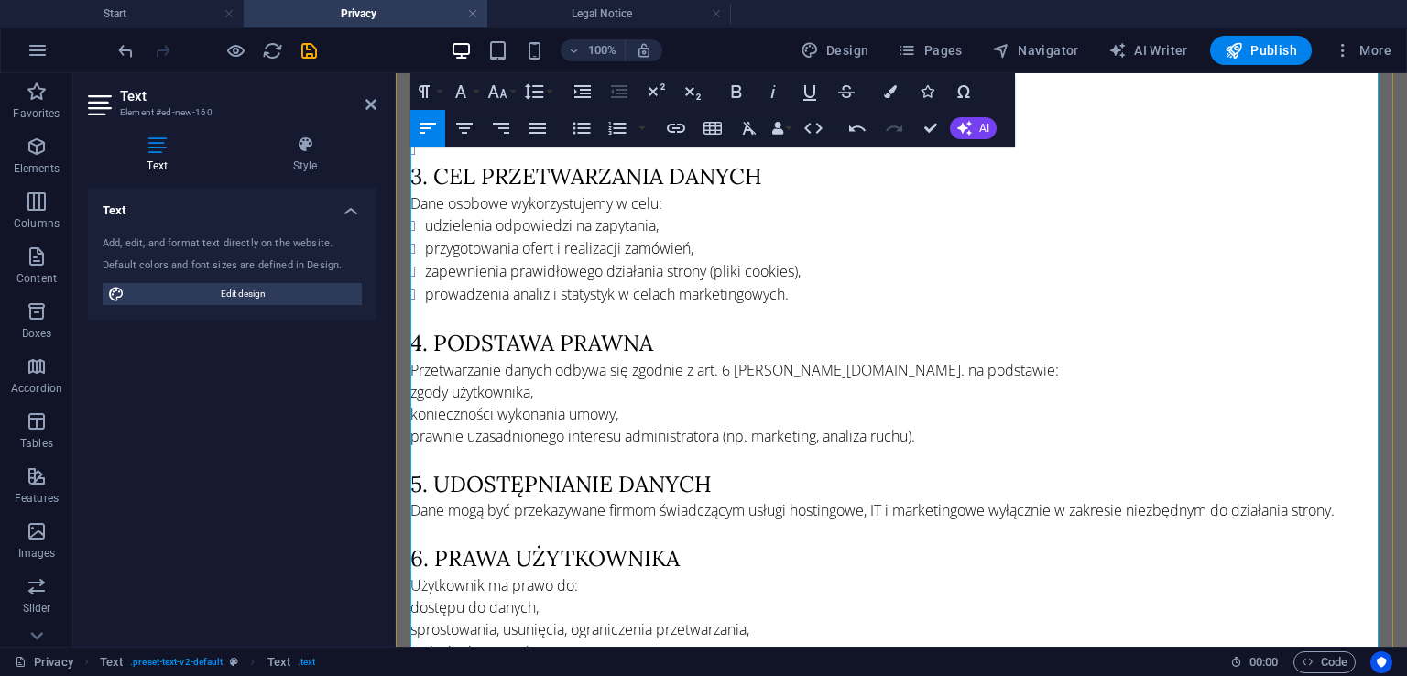
click at [414, 386] on p "zgody użytkownika," at bounding box center [901, 392] width 982 height 22
click at [586, 133] on icon "button" at bounding box center [581, 129] width 17 height 12
click at [415, 407] on p "konieczności wykonania umowy," at bounding box center [901, 415] width 982 height 22
click at [582, 121] on icon "button" at bounding box center [582, 128] width 22 height 22
click at [418, 427] on p "prawnie uzasadnionego interesu administratora (np. marketing, analiza ruchu)." at bounding box center [901, 438] width 982 height 22
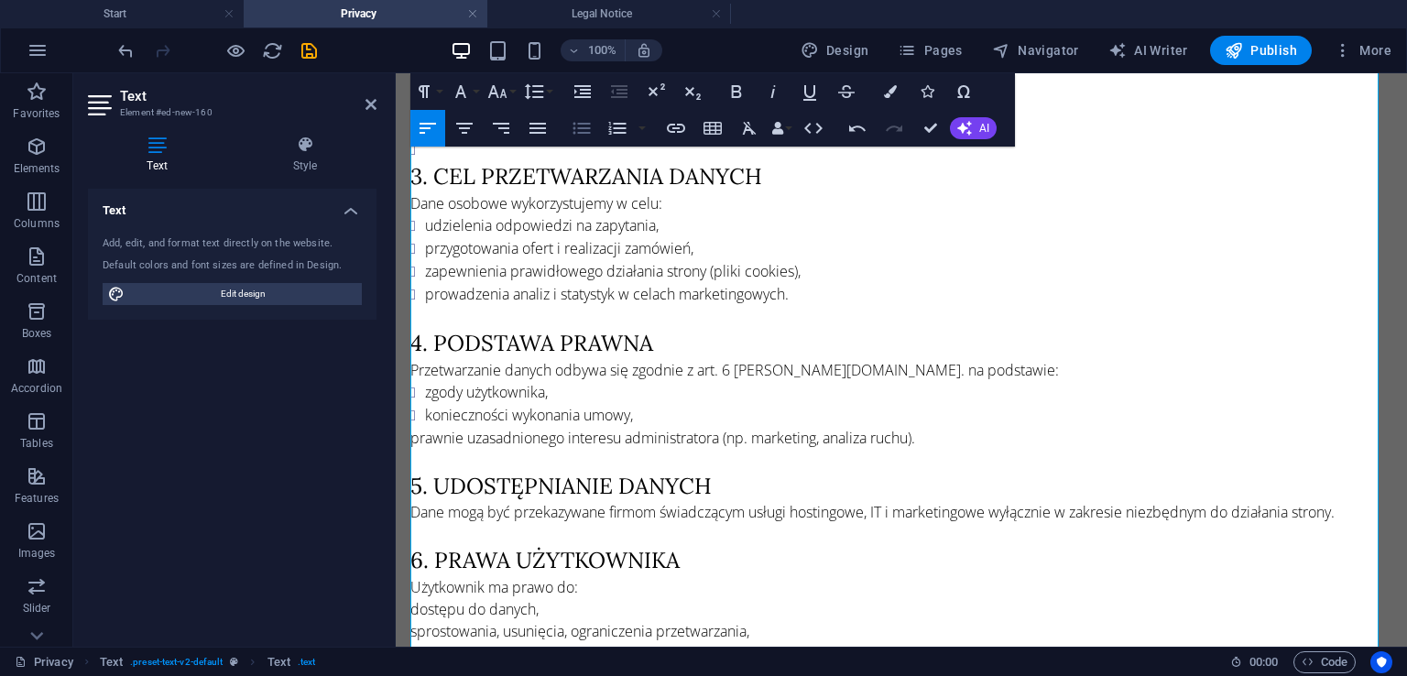
click at [582, 119] on icon "button" at bounding box center [582, 128] width 22 height 22
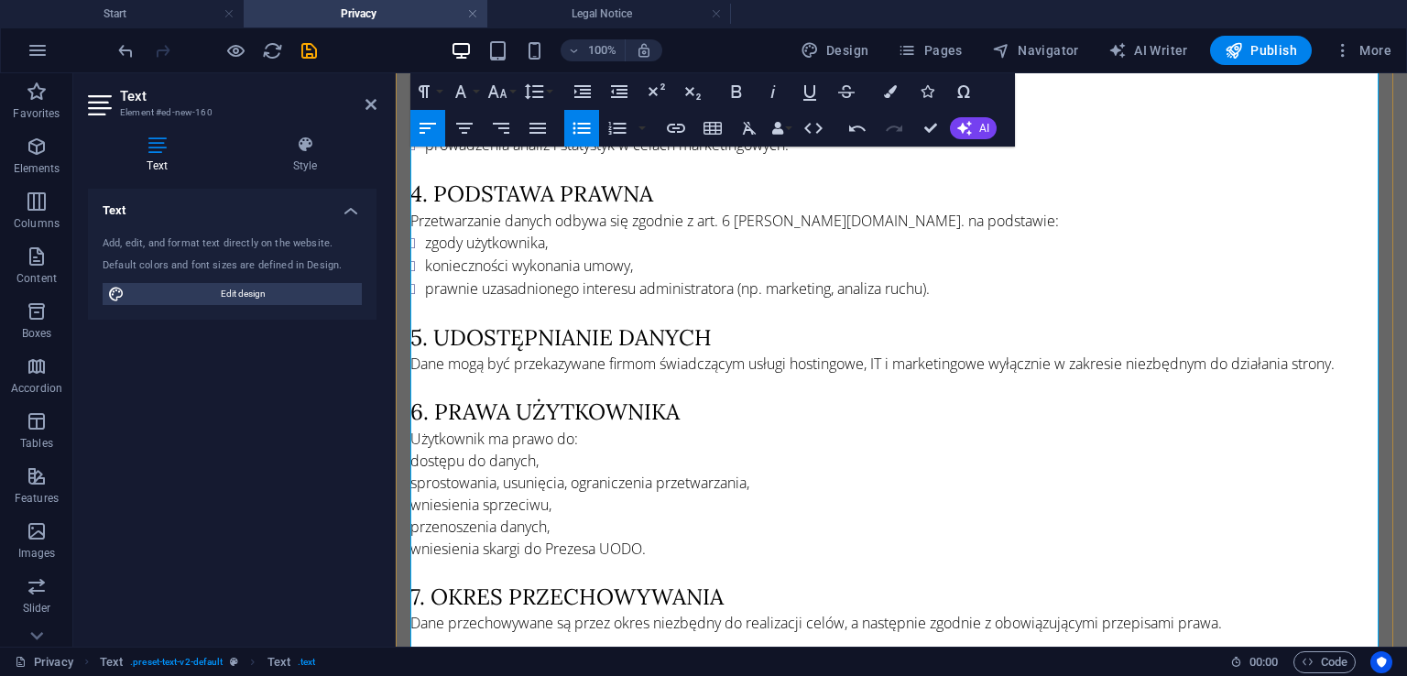
scroll to position [549, 0]
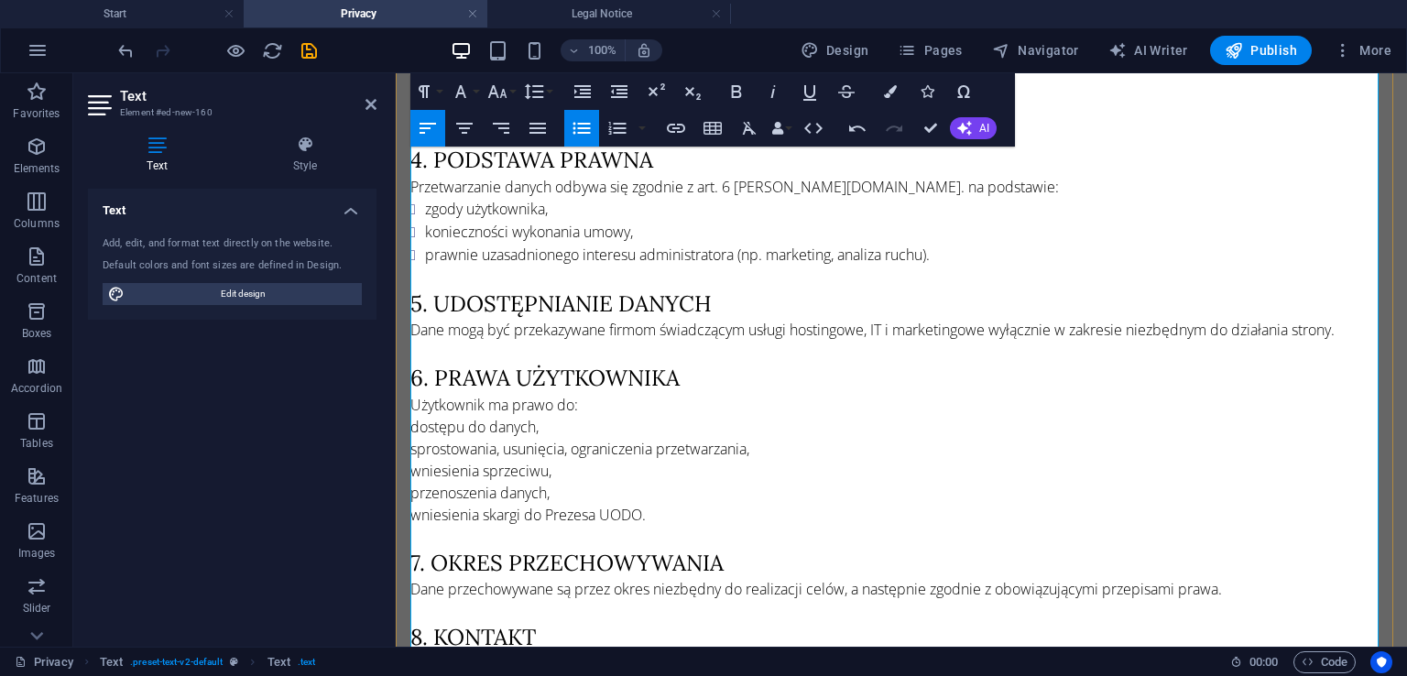
click at [412, 421] on p "dostępu do danych," at bounding box center [901, 427] width 982 height 22
drag, startPoint x: 585, startPoint y: 140, endPoint x: 50, endPoint y: 265, distance: 549.2
click at [585, 140] on button "Unordered List" at bounding box center [581, 128] width 35 height 37
click at [414, 439] on p "sprostowania, usunięcia, ograniczenia przetwarzania," at bounding box center [901, 450] width 982 height 22
click at [410, 439] on p "sprostowania, usunięcia, ograniczenia przetwarzania," at bounding box center [901, 450] width 982 height 22
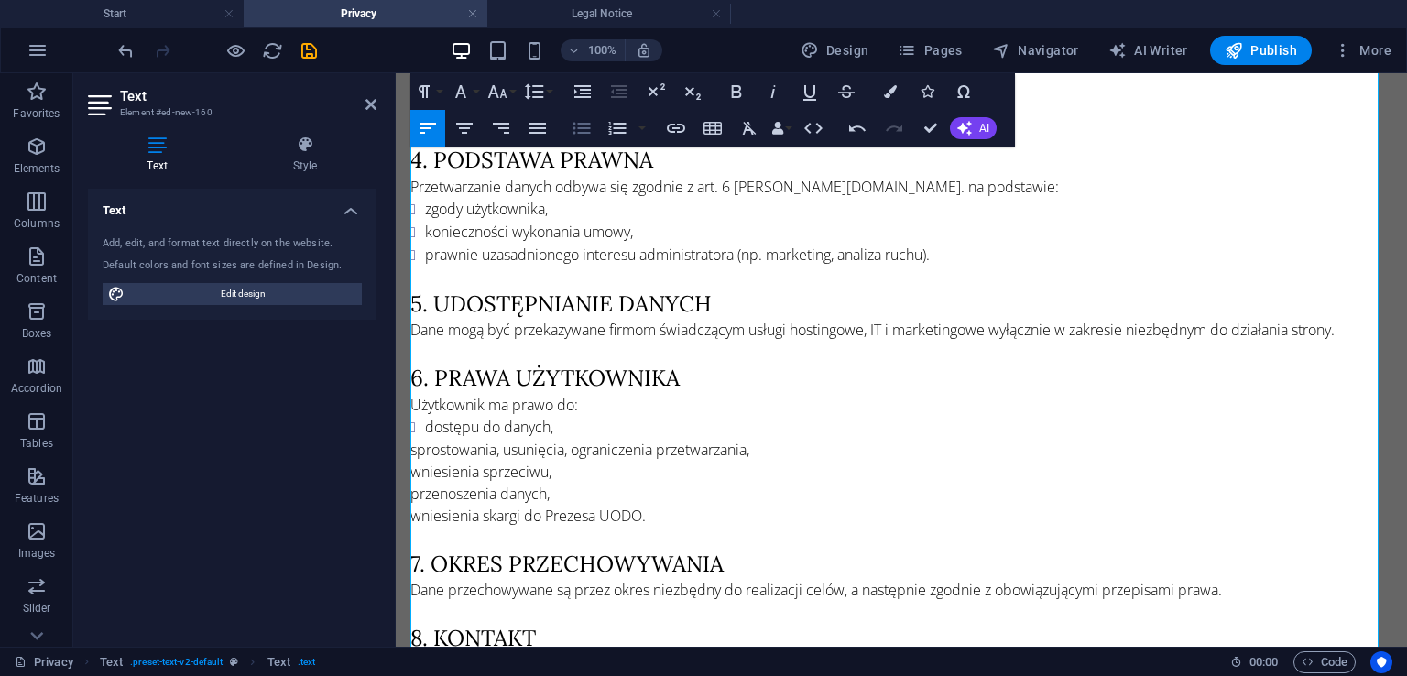
click at [583, 132] on icon "button" at bounding box center [581, 129] width 17 height 12
drag, startPoint x: 583, startPoint y: 123, endPoint x: 104, endPoint y: 238, distance: 492.7
click at [583, 123] on icon "button" at bounding box center [581, 129] width 17 height 12
click at [411, 484] on p "przenoszenia danych," at bounding box center [901, 495] width 982 height 22
click at [585, 114] on button "Unordered List" at bounding box center [581, 128] width 35 height 37
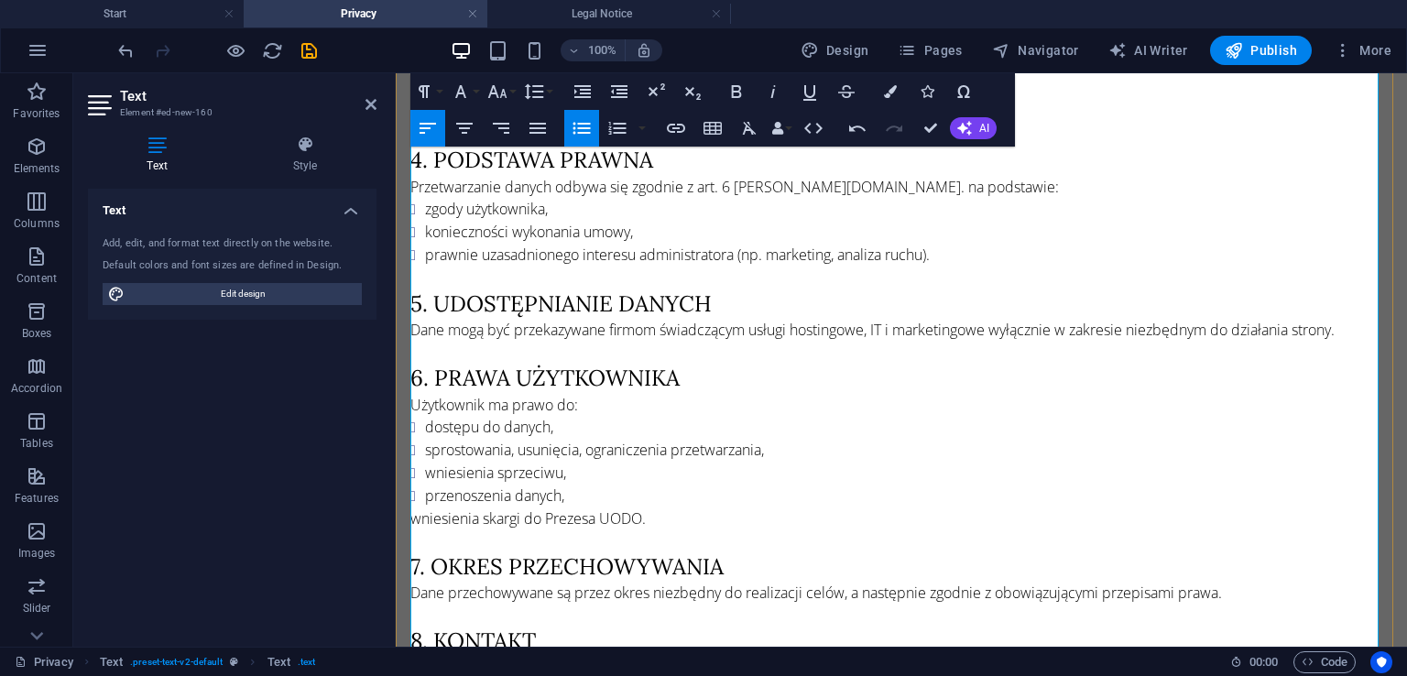
click at [414, 507] on p "wniesienia skargi do Prezesa UODO." at bounding box center [901, 518] width 982 height 22
click at [588, 138] on icon "button" at bounding box center [582, 128] width 22 height 22
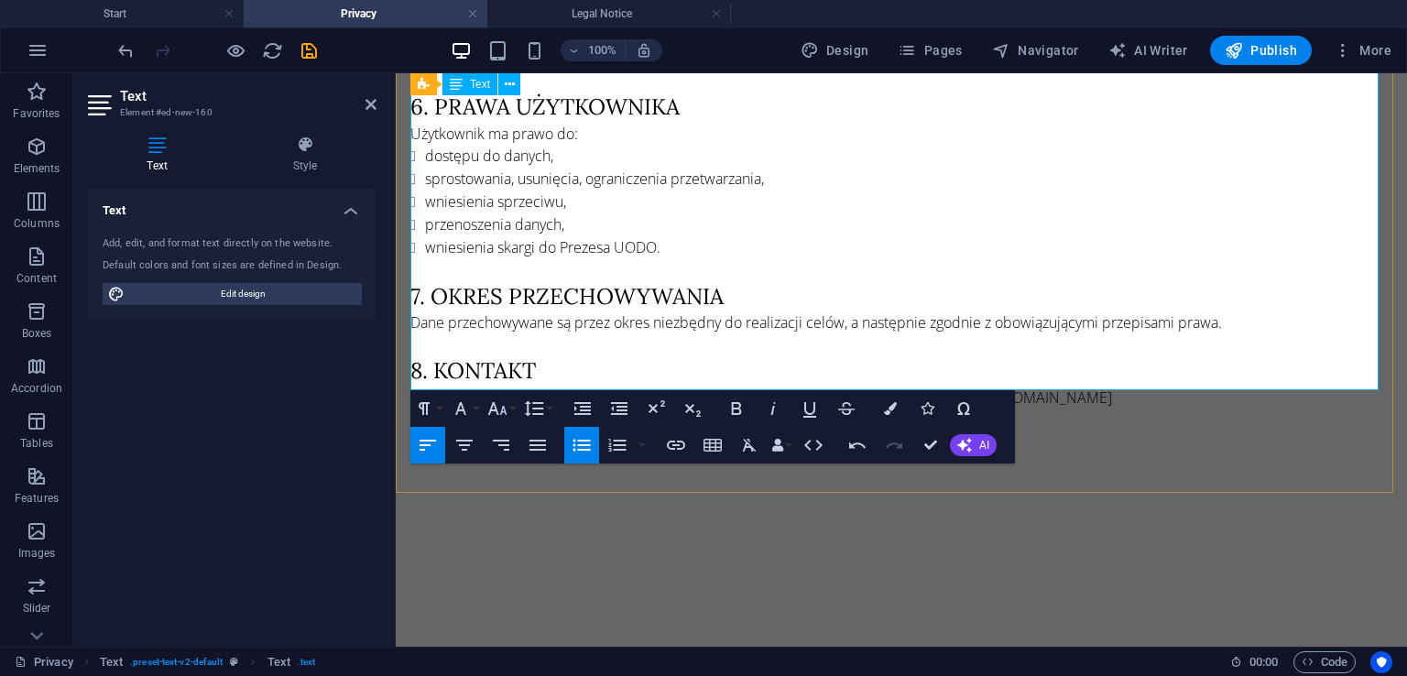
scroll to position [824, 0]
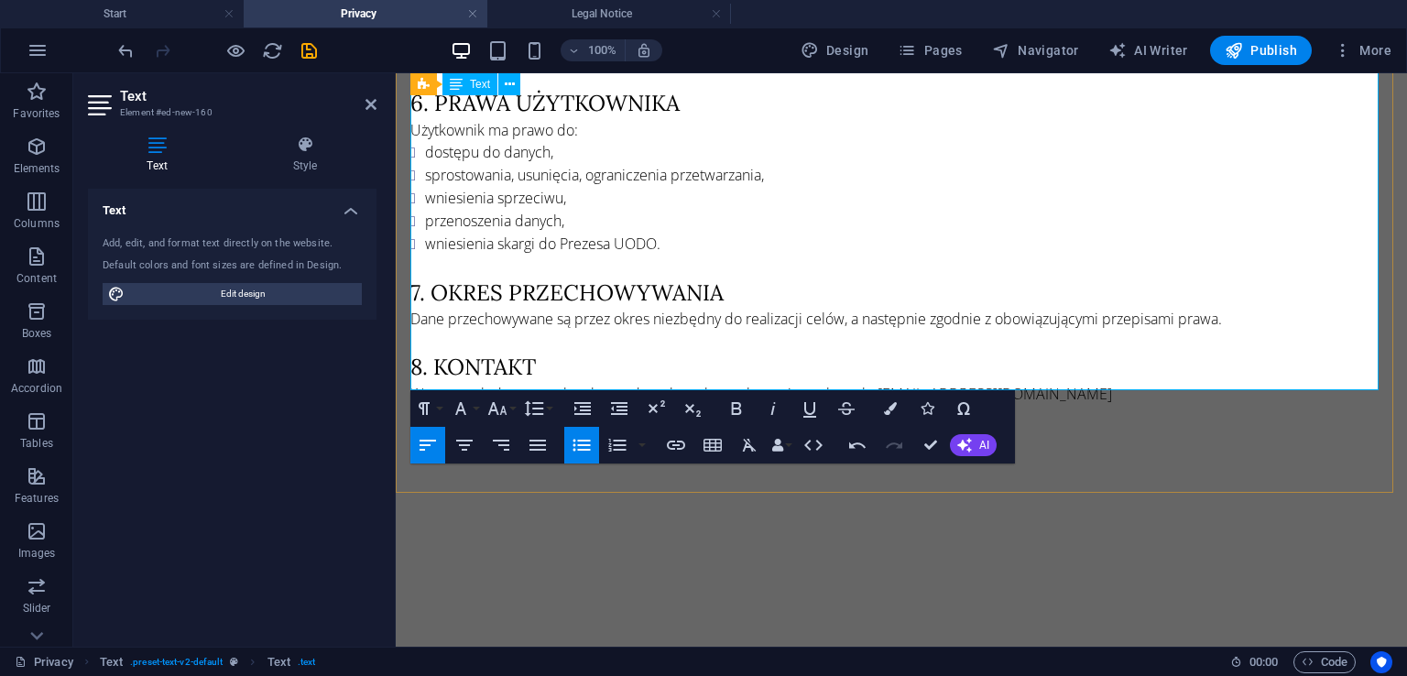
click at [1154, 383] on p "W sprawach dotyczących ochrony danych osobowych prosimy o kontakt: [EMAIL_ADDRE…" at bounding box center [901, 394] width 982 height 22
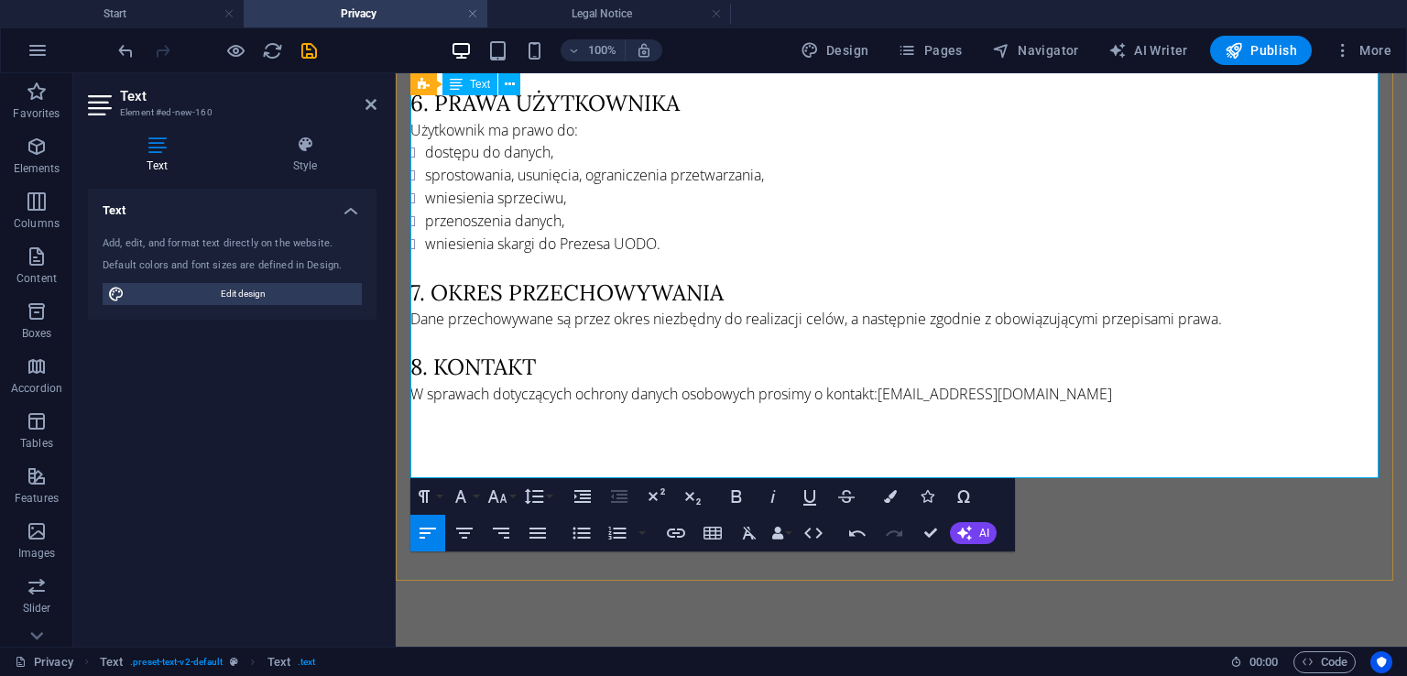
click at [995, 455] on p at bounding box center [901, 460] width 982 height 22
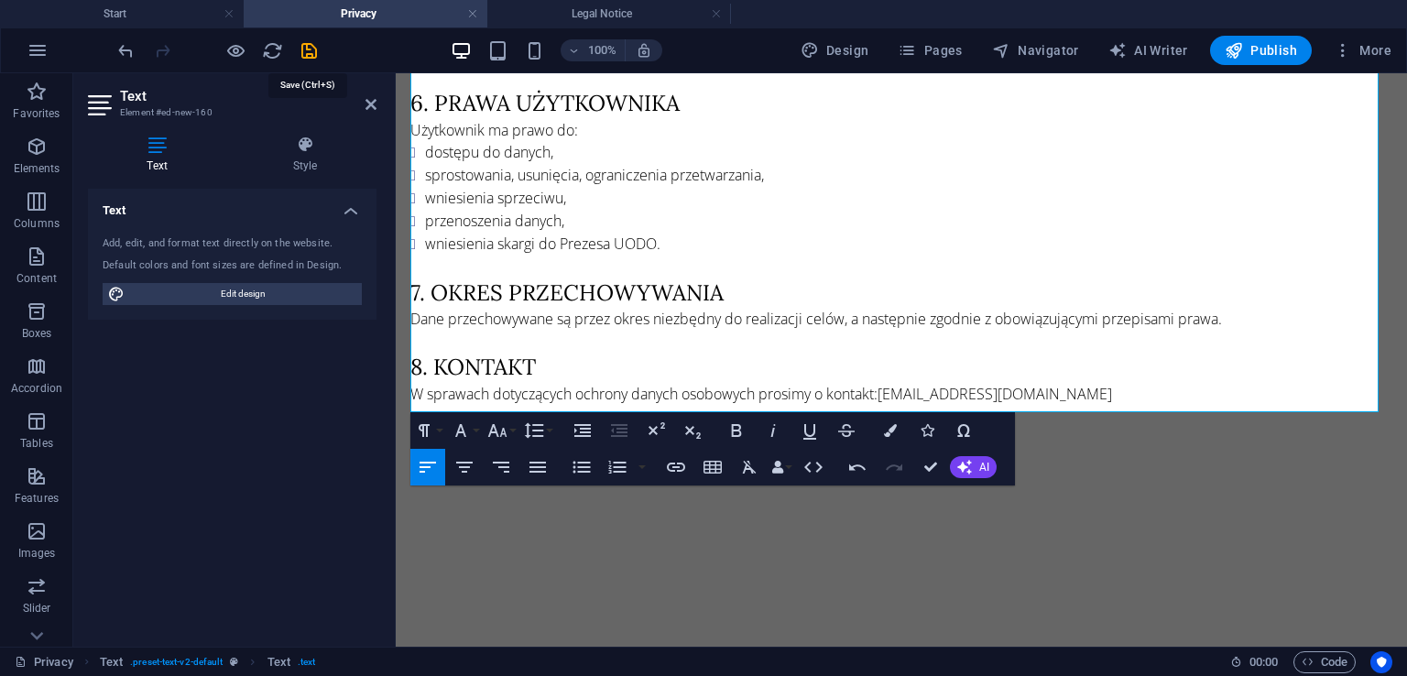
click at [310, 47] on icon "save" at bounding box center [309, 50] width 21 height 21
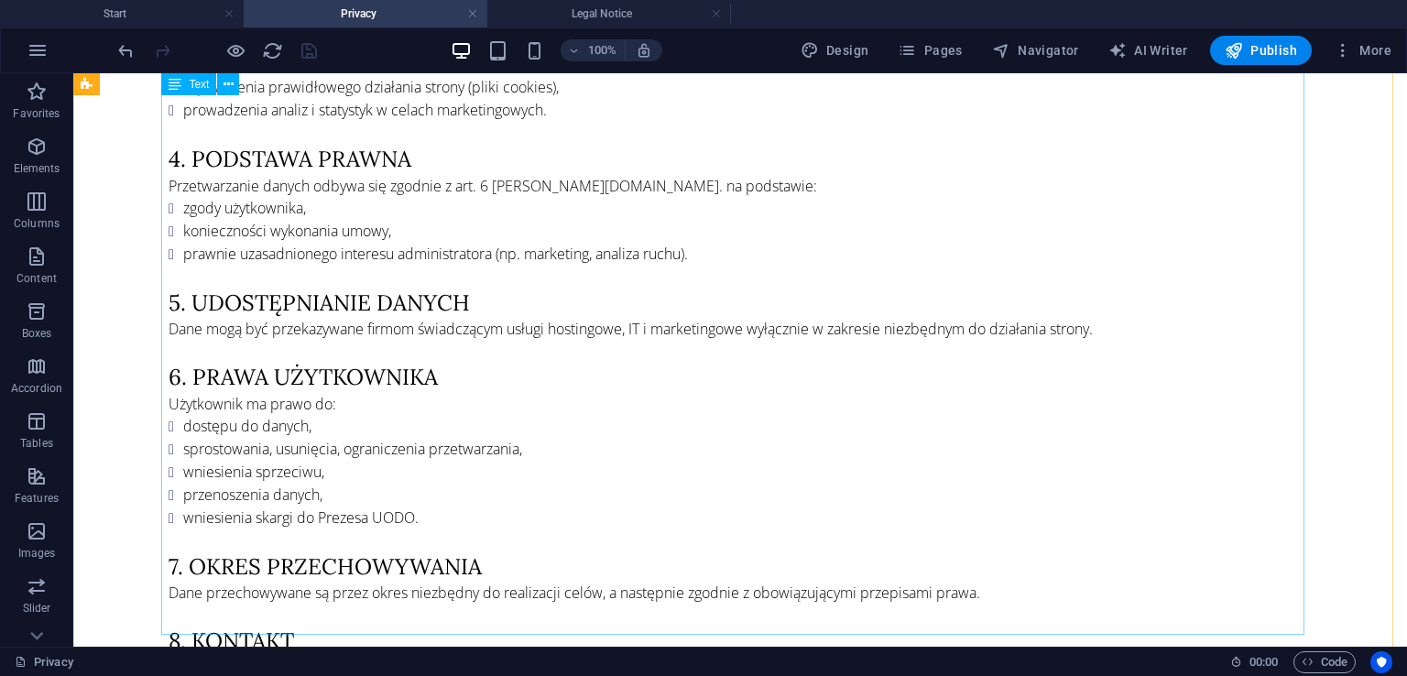
scroll to position [949, 0]
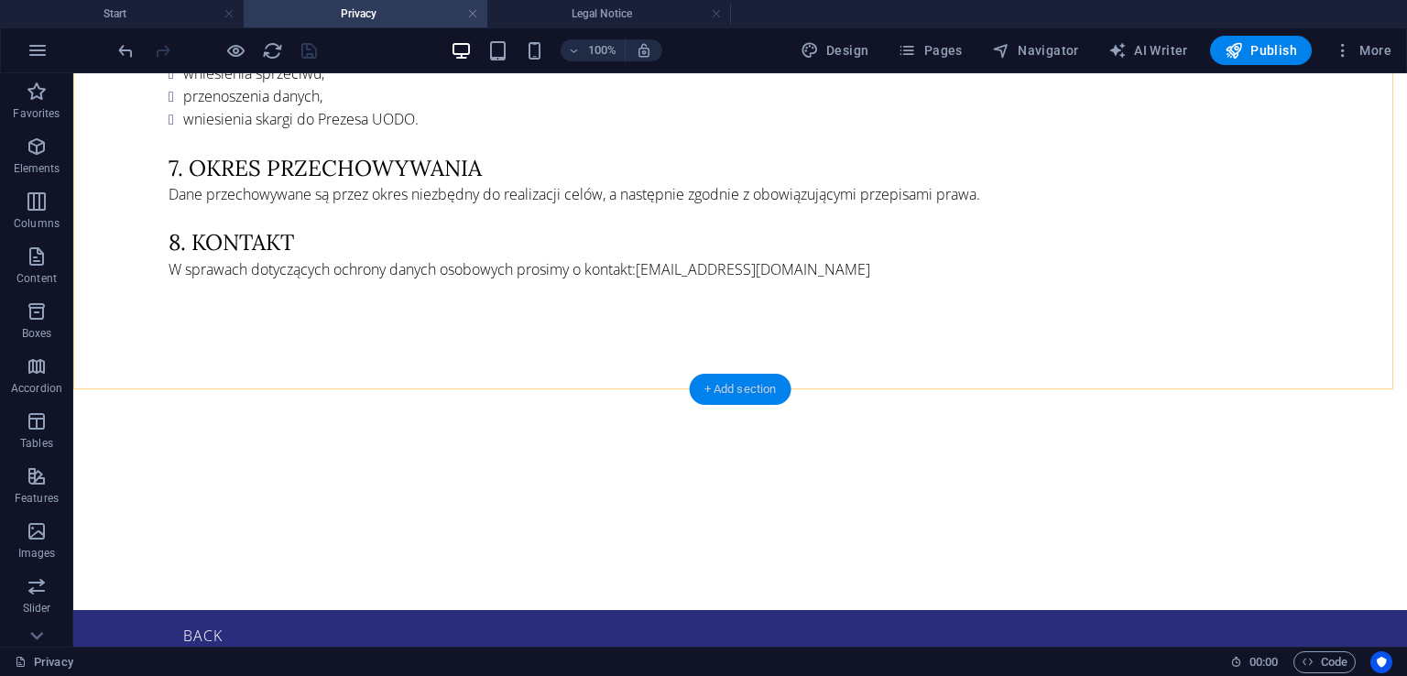
click at [738, 390] on div "+ Add section" at bounding box center [741, 389] width 102 height 31
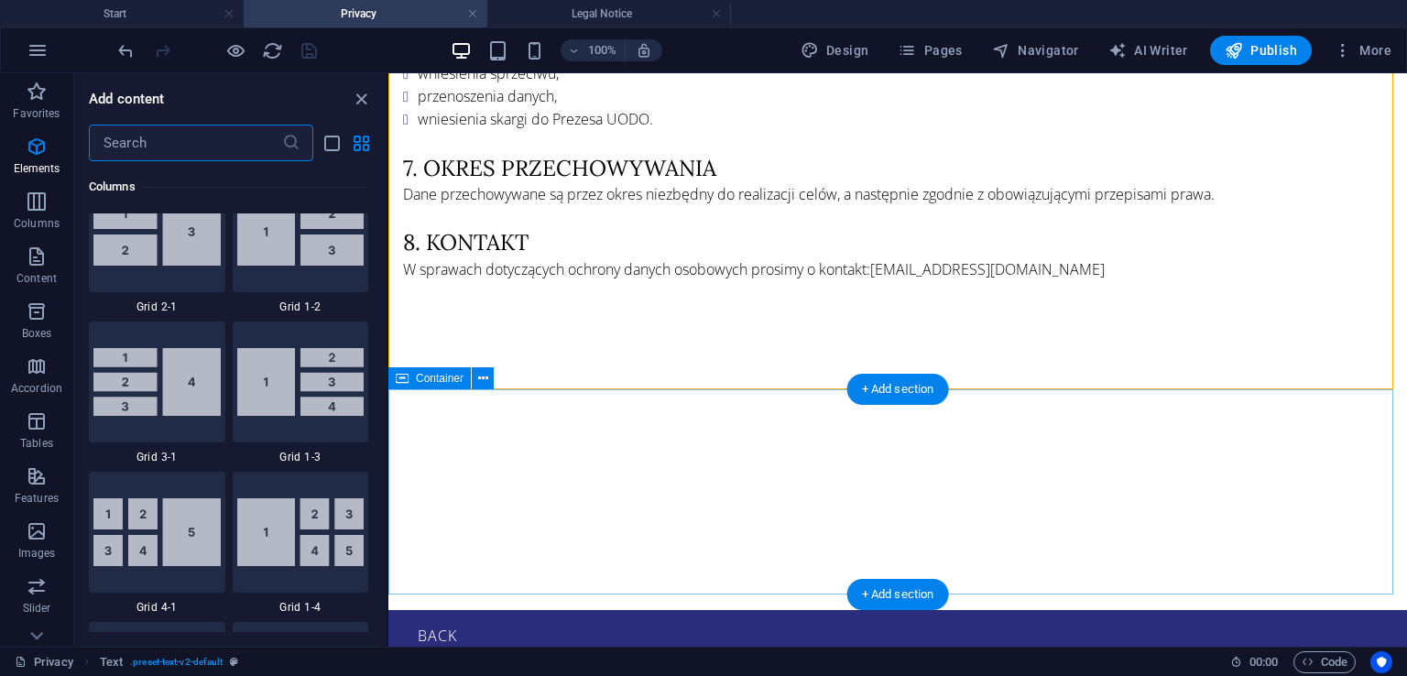
scroll to position [3204, 0]
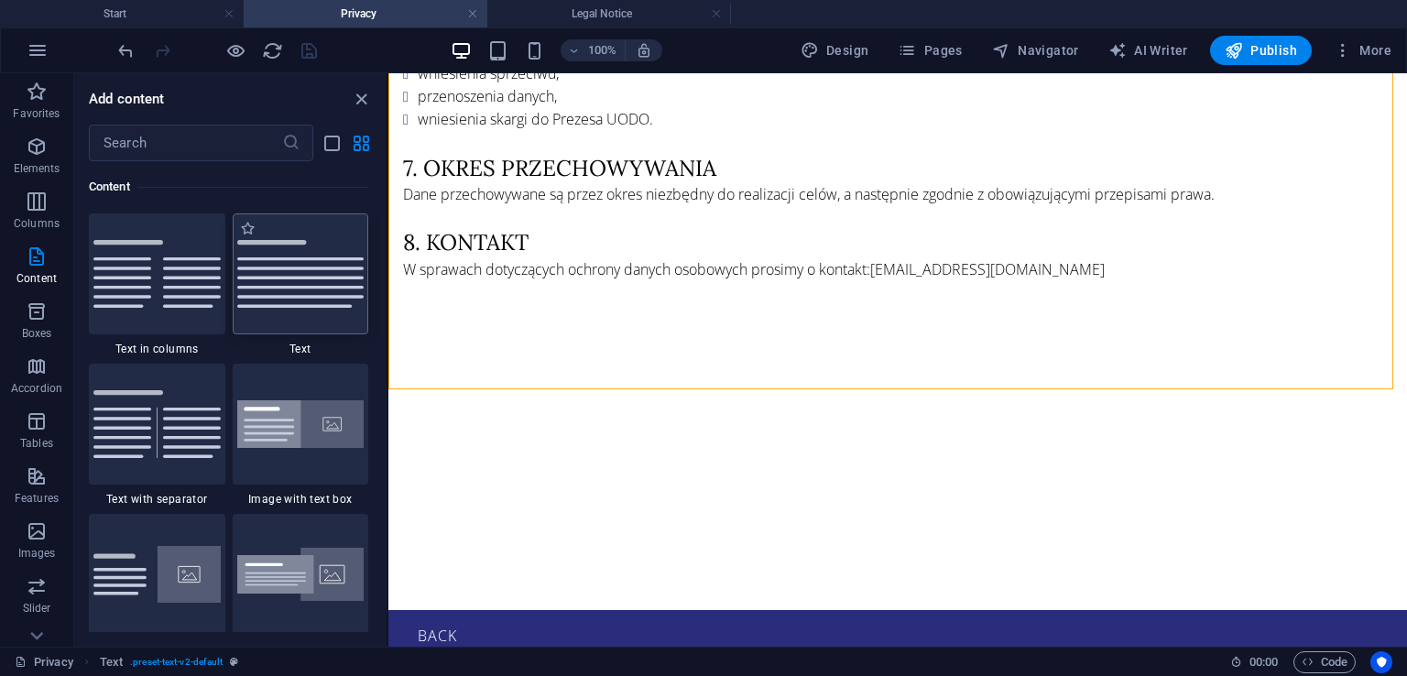
click at [307, 281] on img at bounding box center [300, 274] width 127 height 68
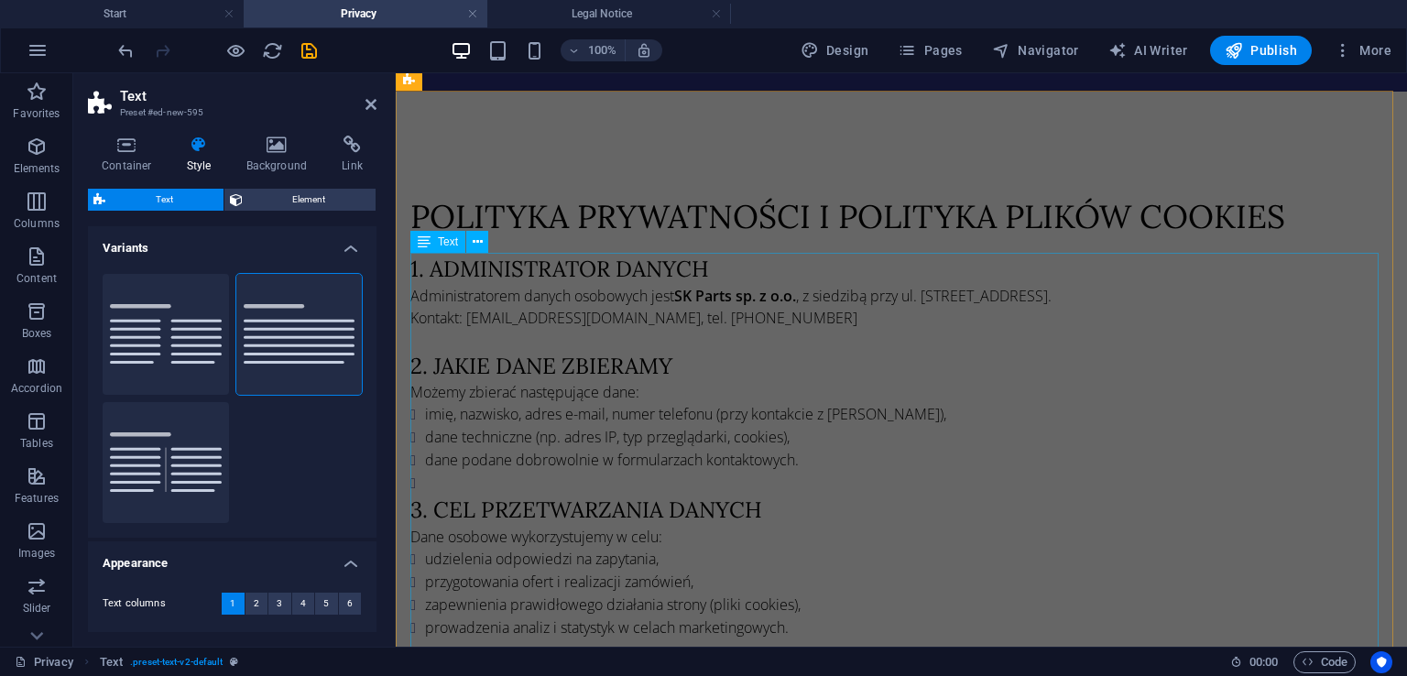
scroll to position [0, 0]
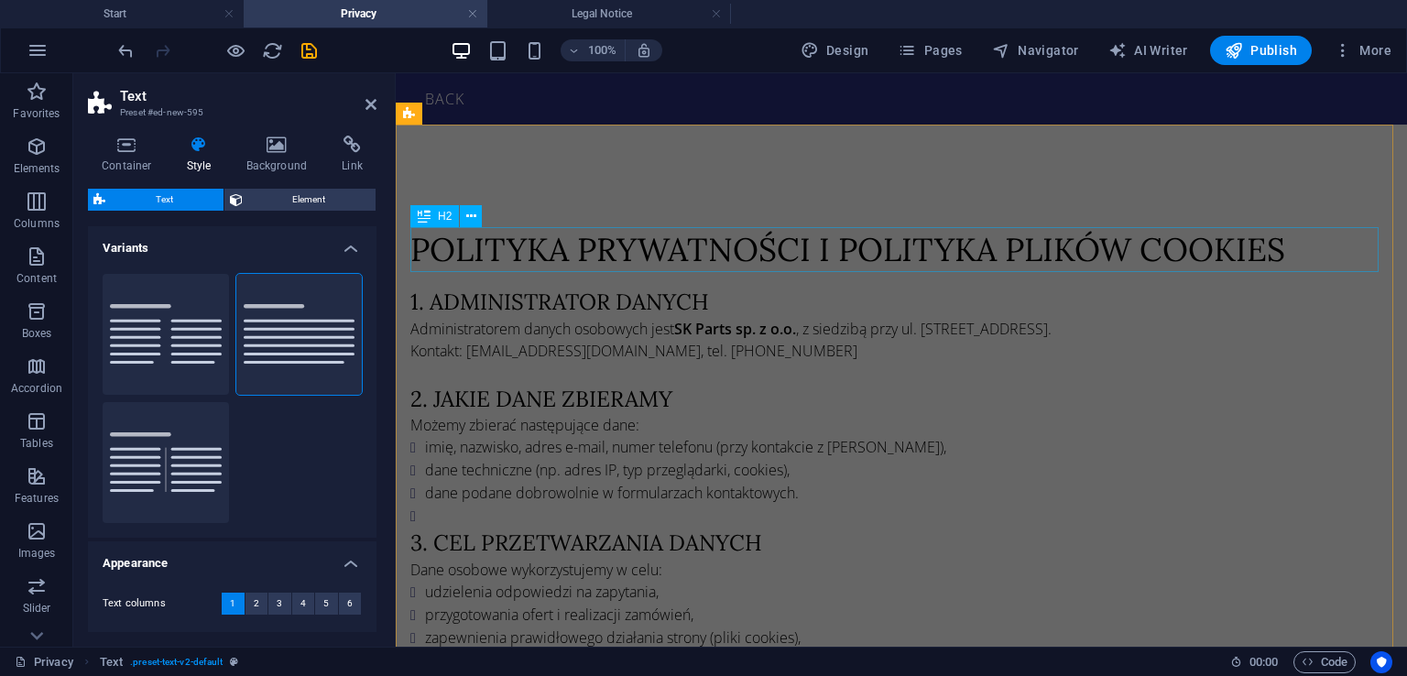
click at [689, 259] on div "Polityka prywatności i polityka plików cookies" at bounding box center [901, 249] width 982 height 45
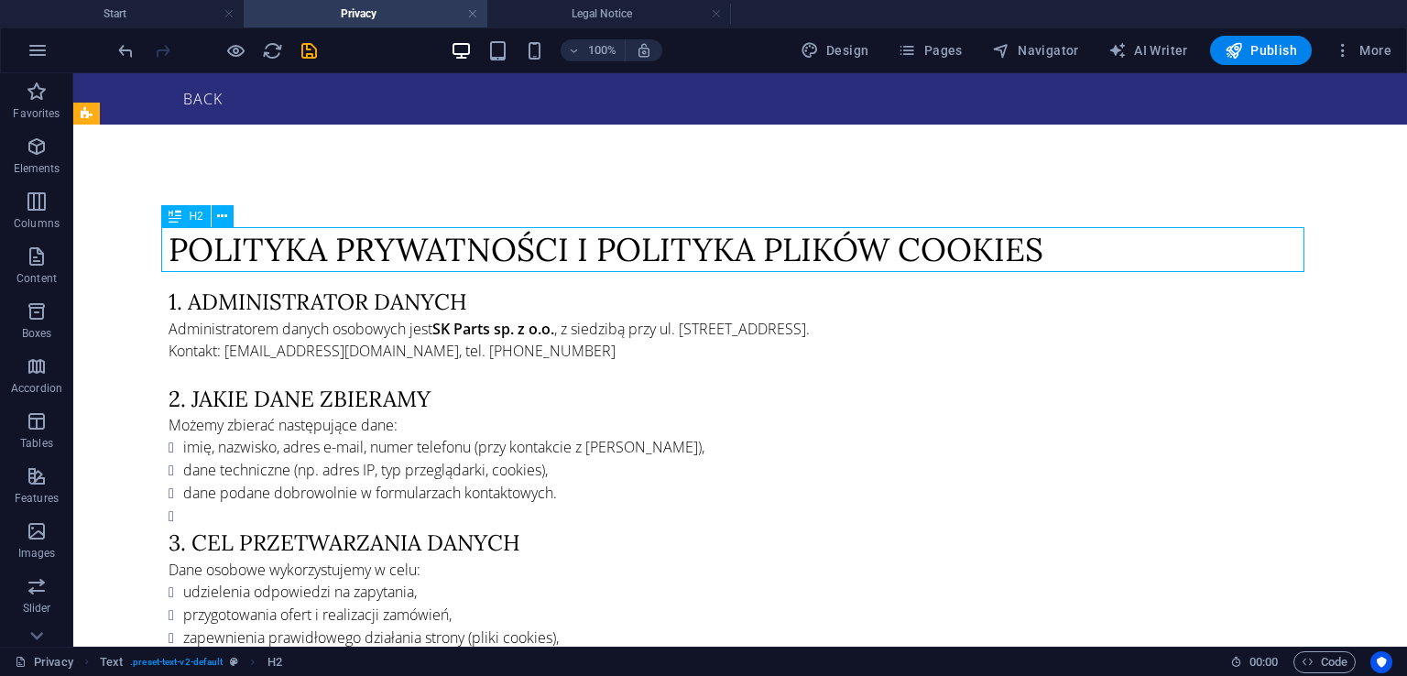
click at [658, 253] on div "Polityka prywatności i polityka plików cookies" at bounding box center [740, 249] width 1143 height 45
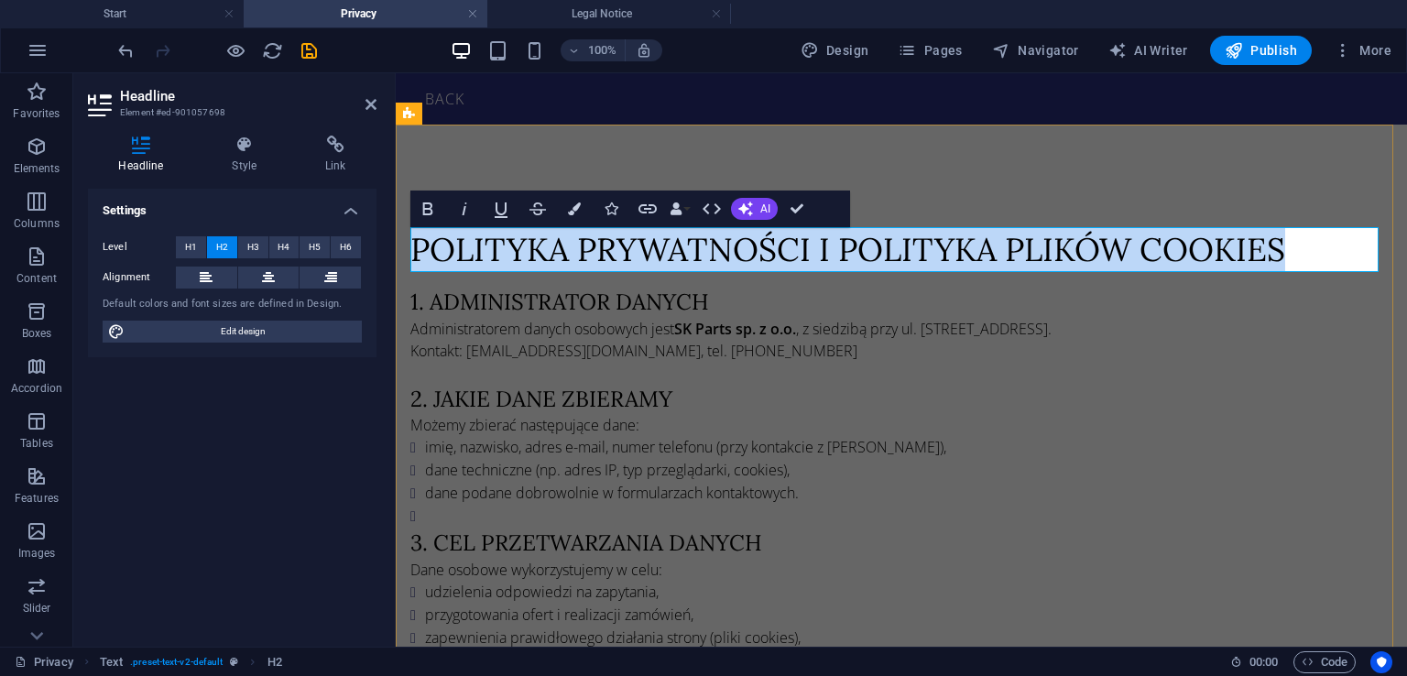
click at [876, 256] on h2 "Polityka prywatności i polityka plików cookies" at bounding box center [901, 249] width 982 height 45
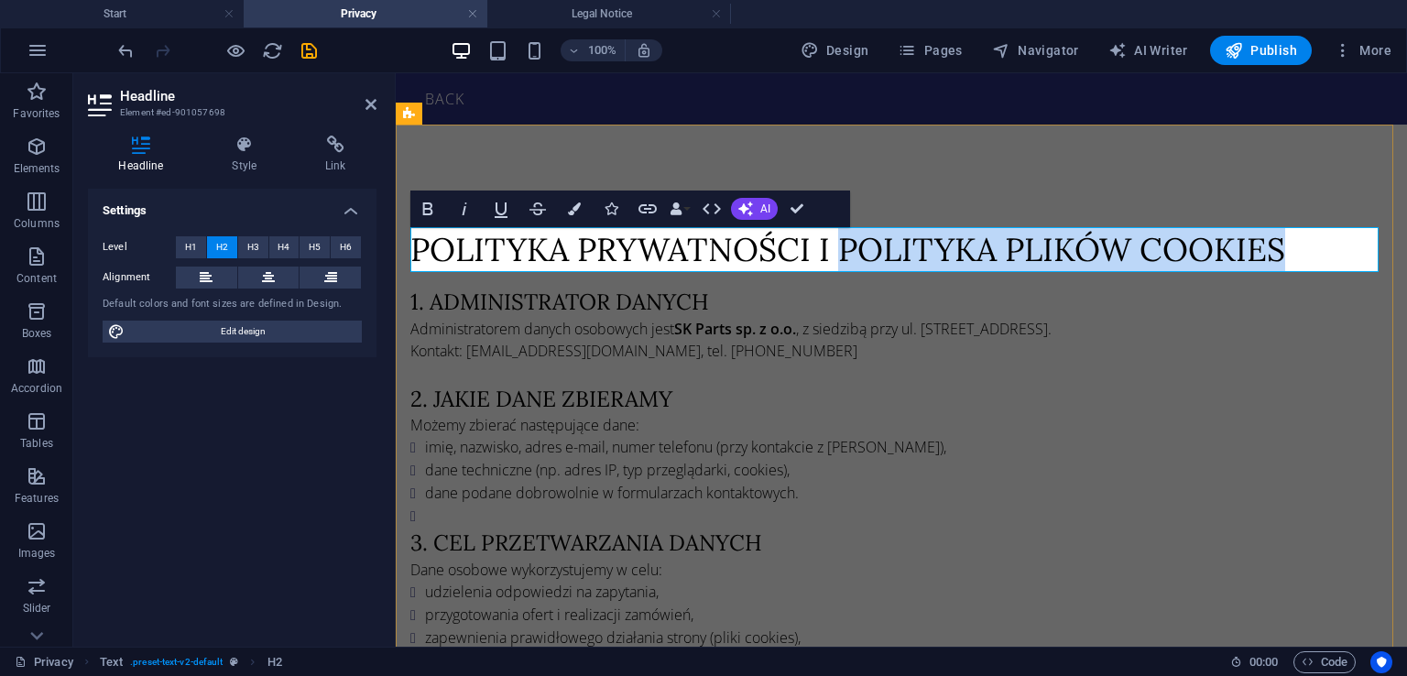
drag, startPoint x: 846, startPoint y: 249, endPoint x: 1298, endPoint y: 260, distance: 451.6
click at [1298, 260] on h2 "Polityka prywatności i polityka plików cookies" at bounding box center [901, 249] width 982 height 45
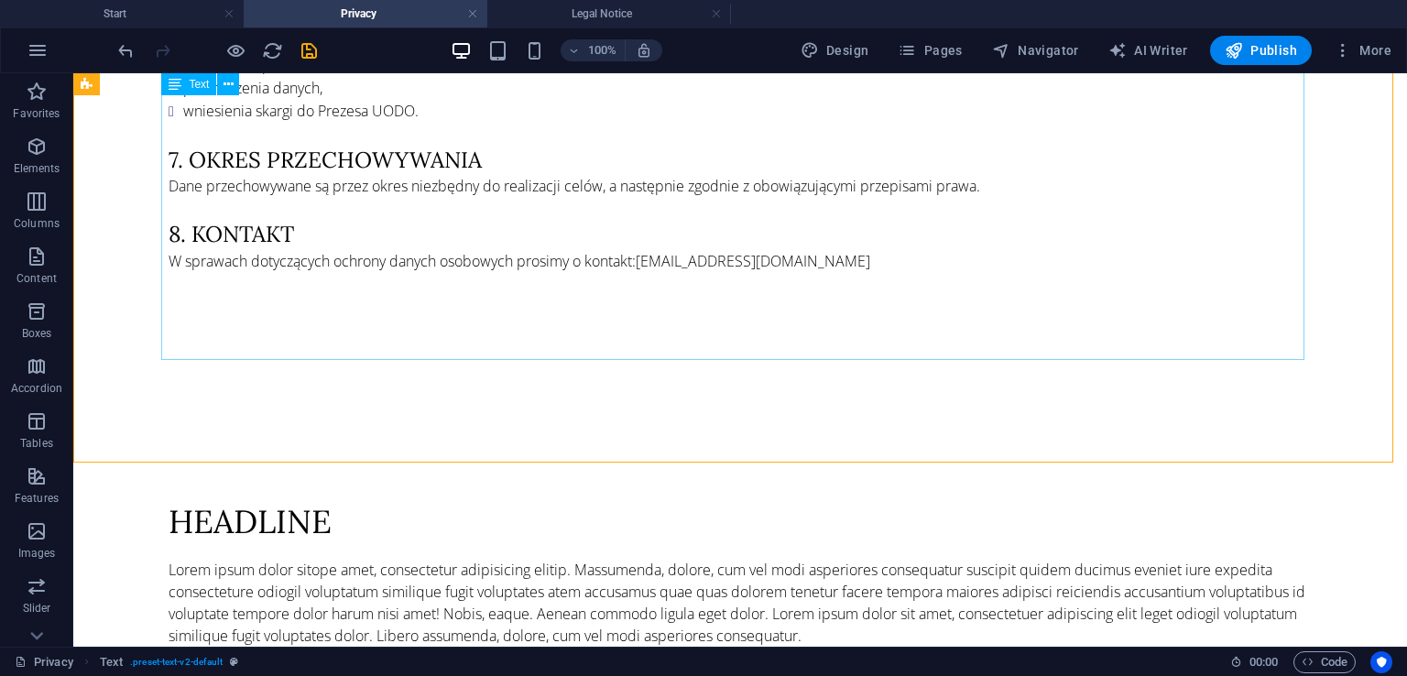
scroll to position [1007, 0]
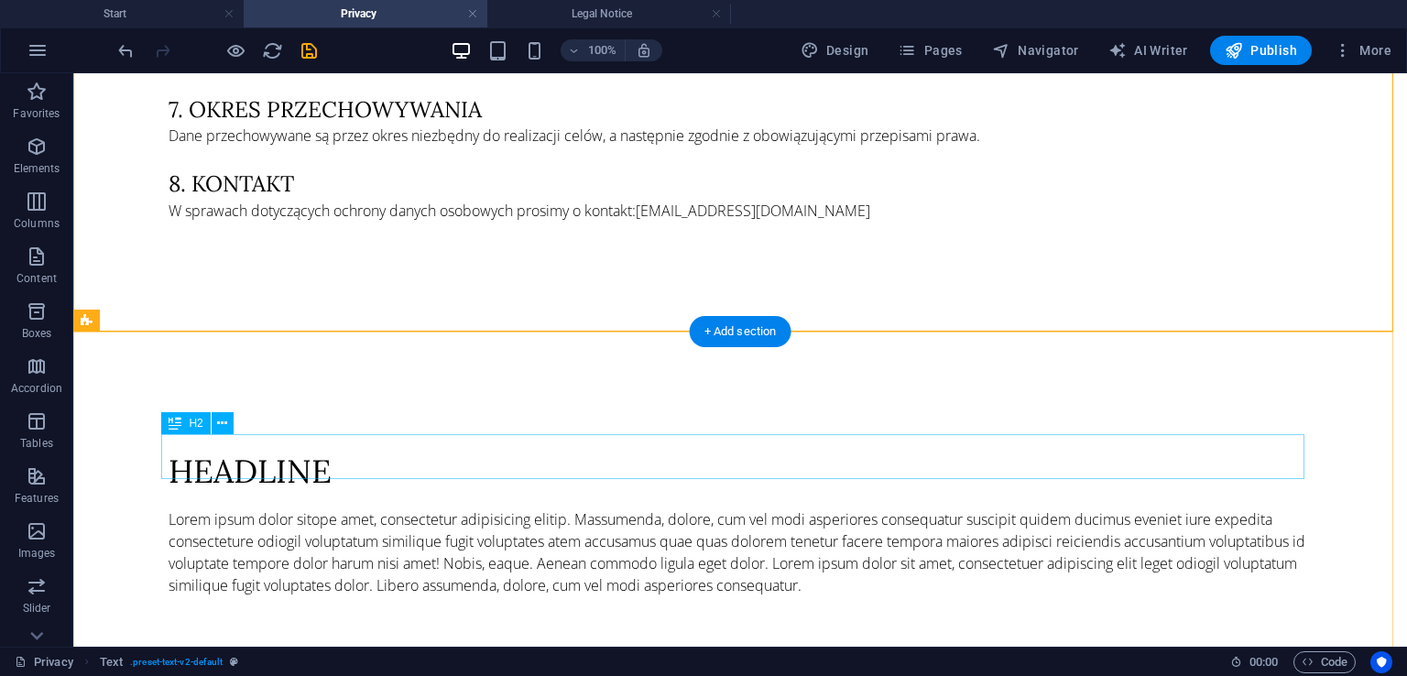
click at [259, 454] on div "Headline" at bounding box center [740, 471] width 1143 height 45
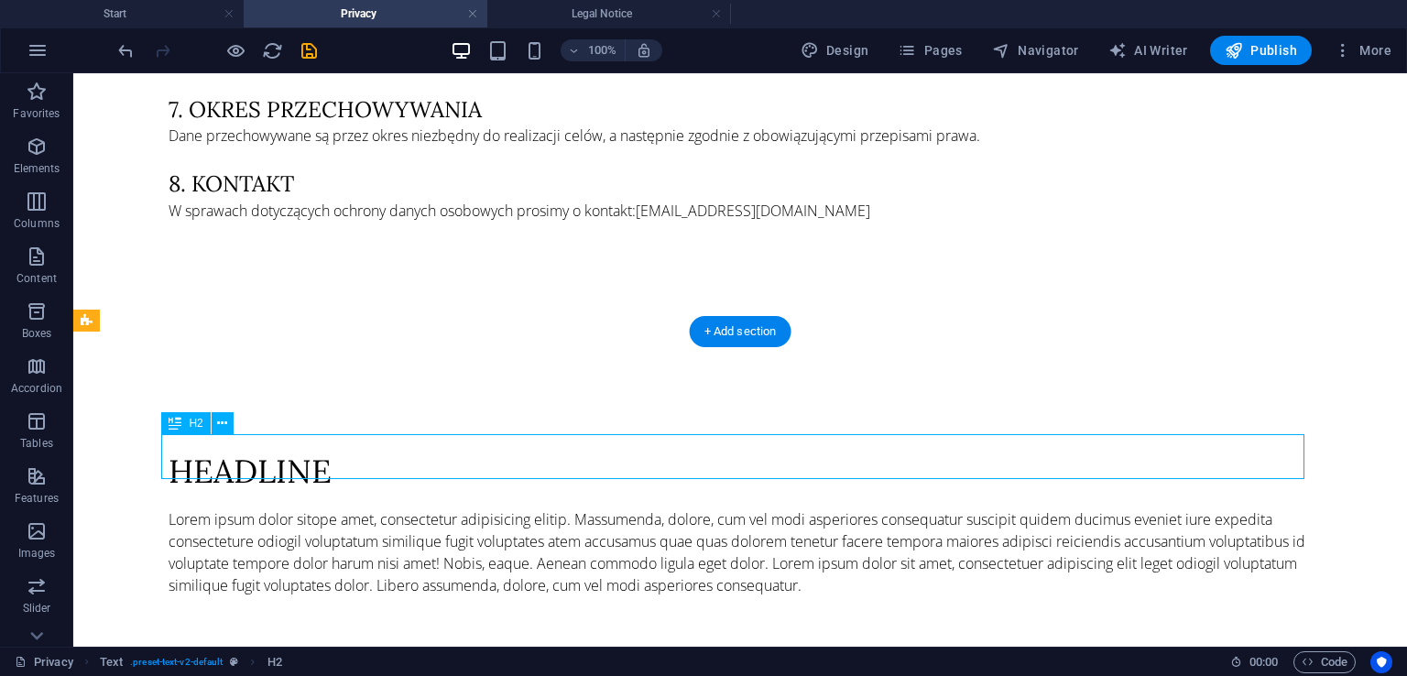
click at [308, 455] on div "Headline" at bounding box center [740, 471] width 1143 height 45
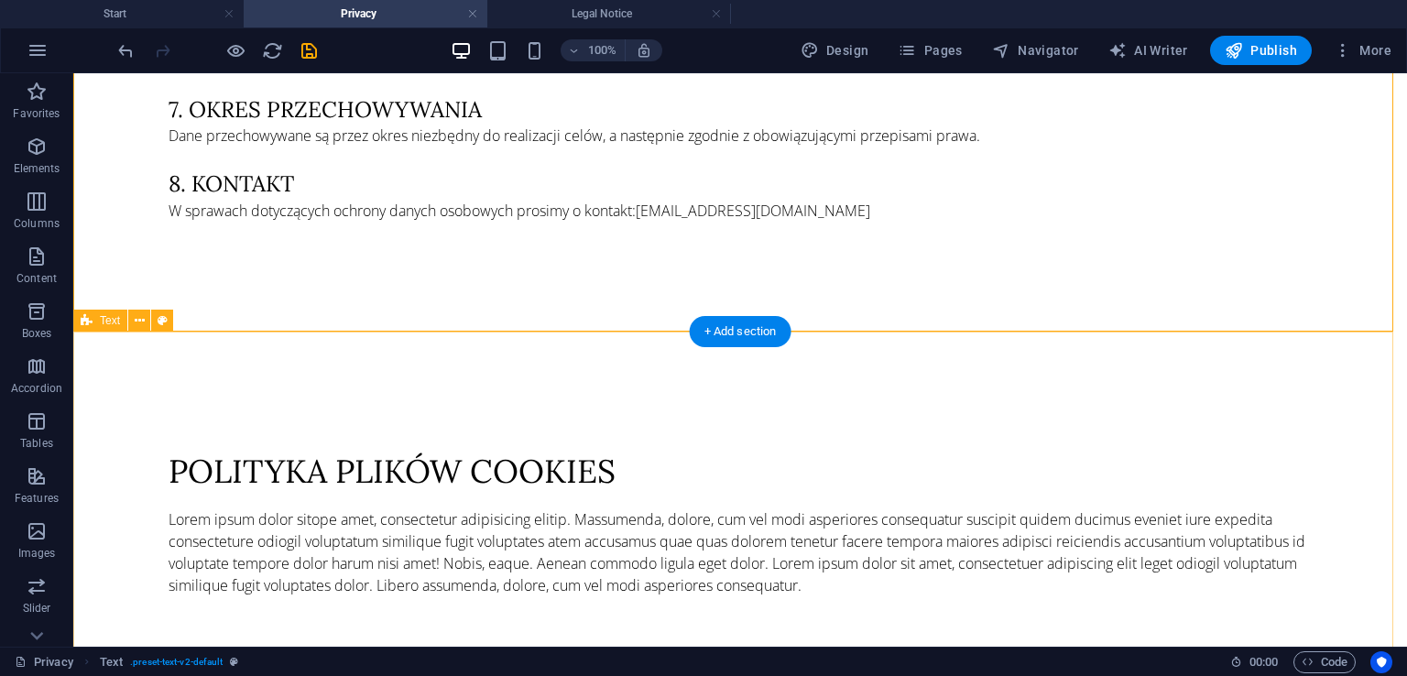
click at [1006, 379] on div "polityka plików cookies Lorem ipsum dolor sitope amet, consectetur adipisicing …" at bounding box center [739, 522] width 1333 height 353
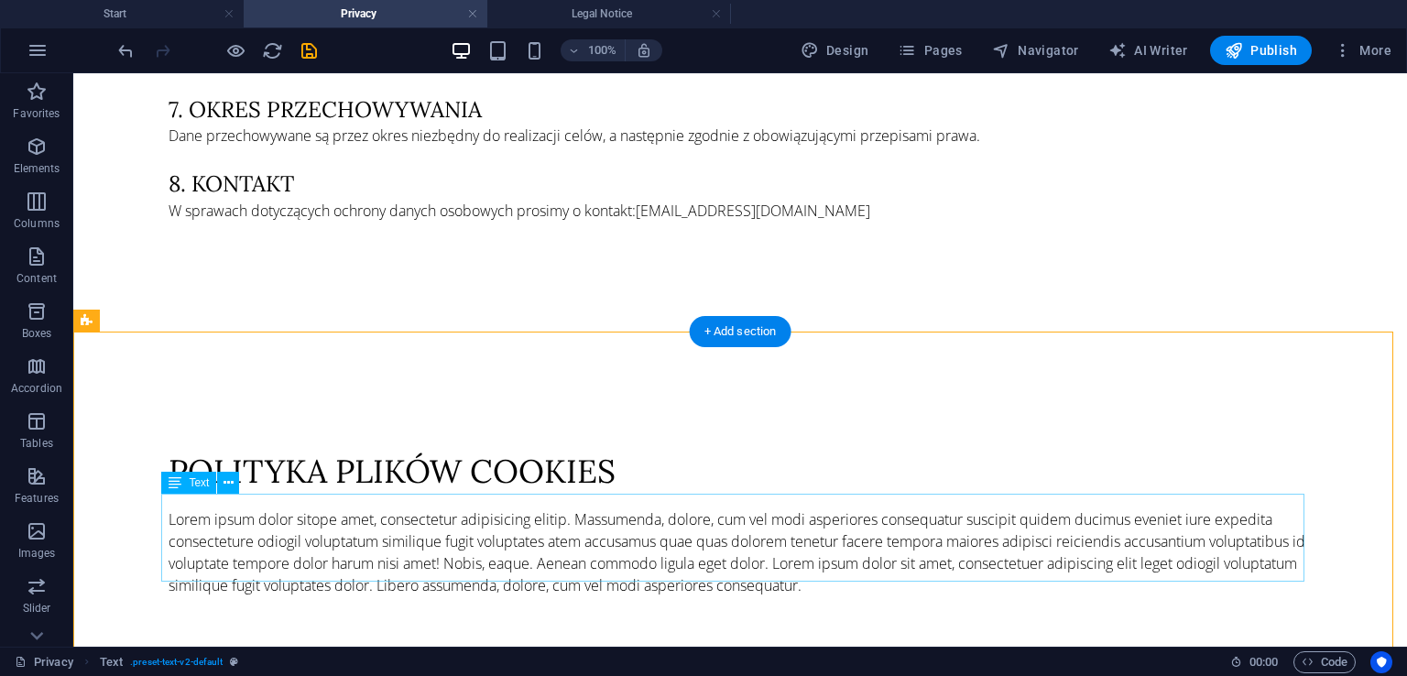
click at [319, 541] on div "Lorem ipsum dolor sitope amet, consectetur adipisicing elitip. Massumenda, dolo…" at bounding box center [740, 552] width 1143 height 88
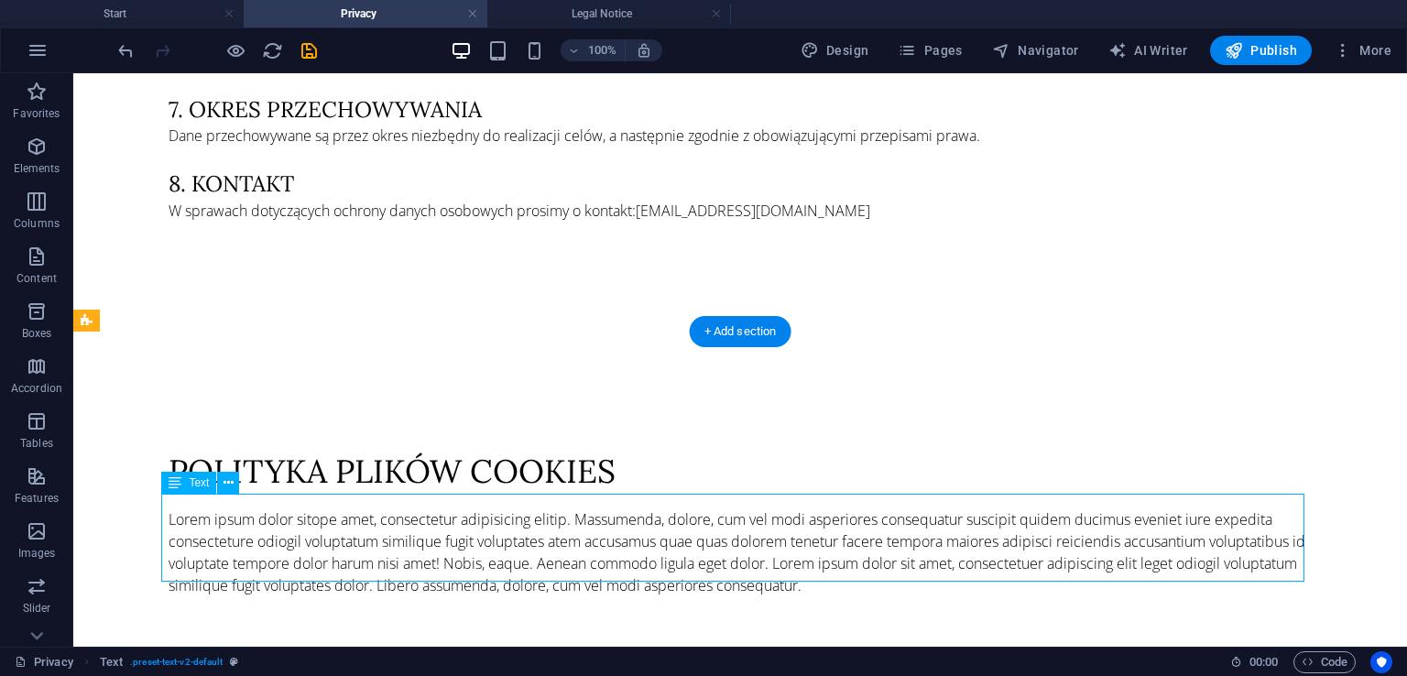
click at [319, 541] on div "Lorem ipsum dolor sitope amet, consectetur adipisicing elitip. Massumenda, dolo…" at bounding box center [740, 552] width 1143 height 88
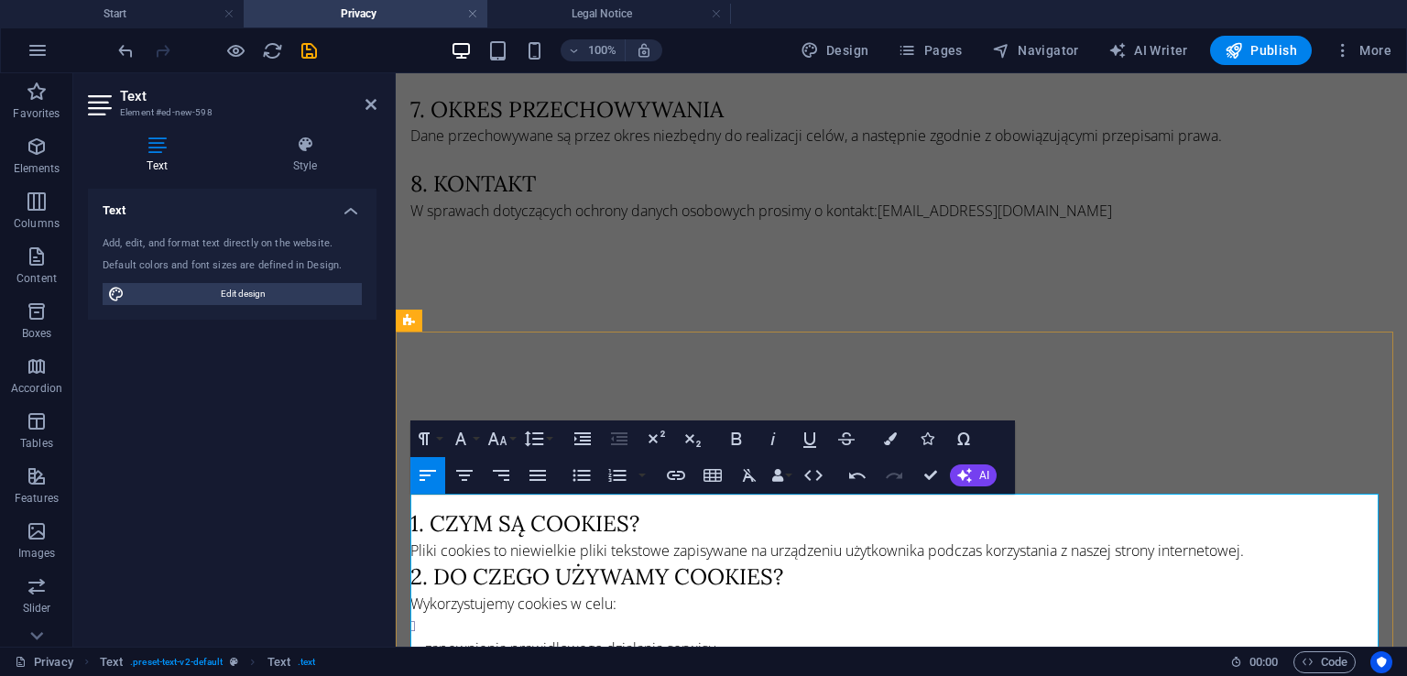
click at [1291, 539] on p "Pliki cookies to niewielkie pliki tekstowe zapisywane na urządzeniu użytkownika…" at bounding box center [901, 550] width 982 height 22
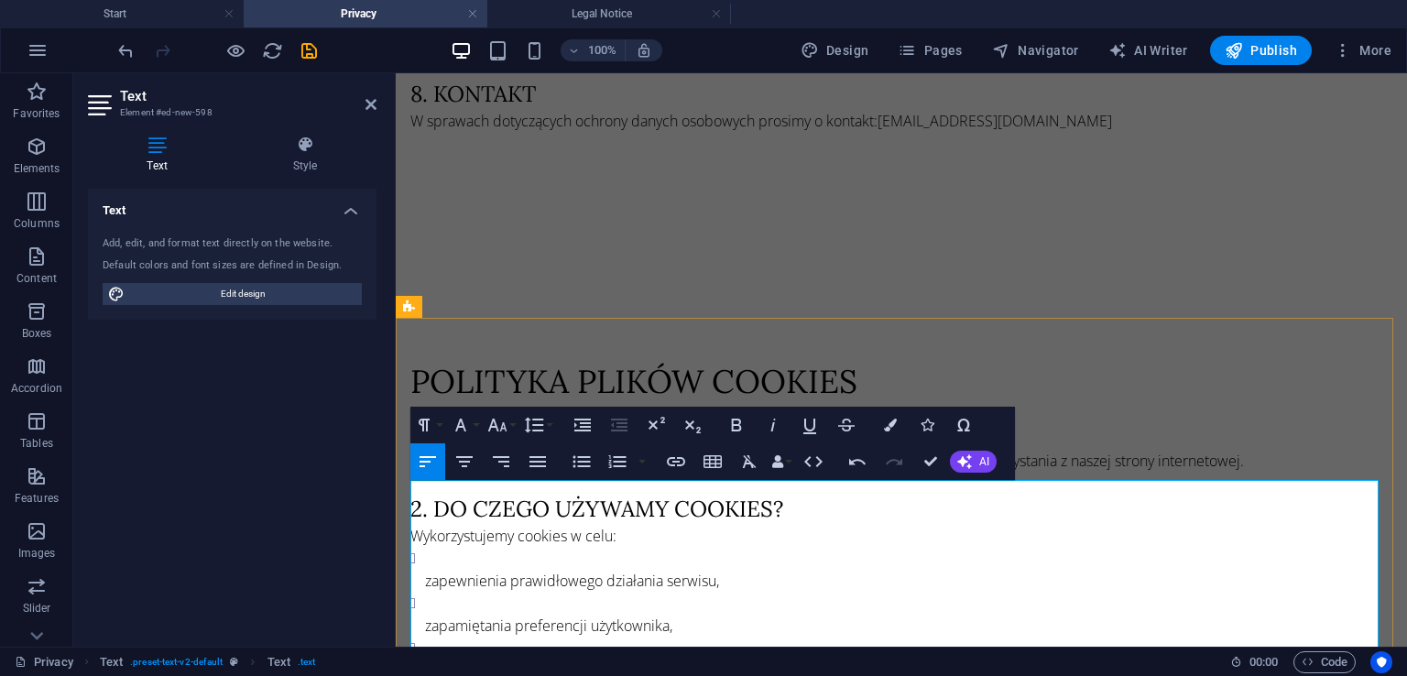
scroll to position [1191, 0]
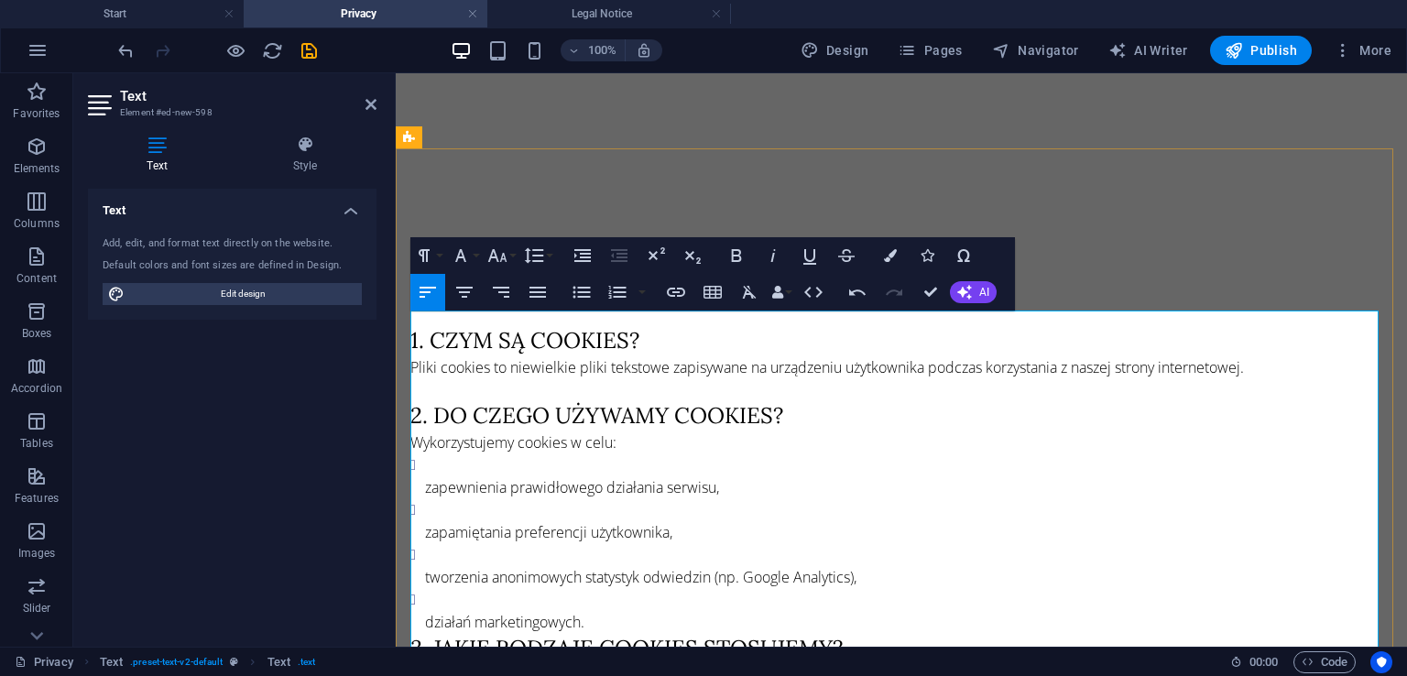
click at [419, 473] on ul "zapewnienia prawidłowego działania serwisu, zapamiętania preferencji użytkownik…" at bounding box center [901, 543] width 982 height 180
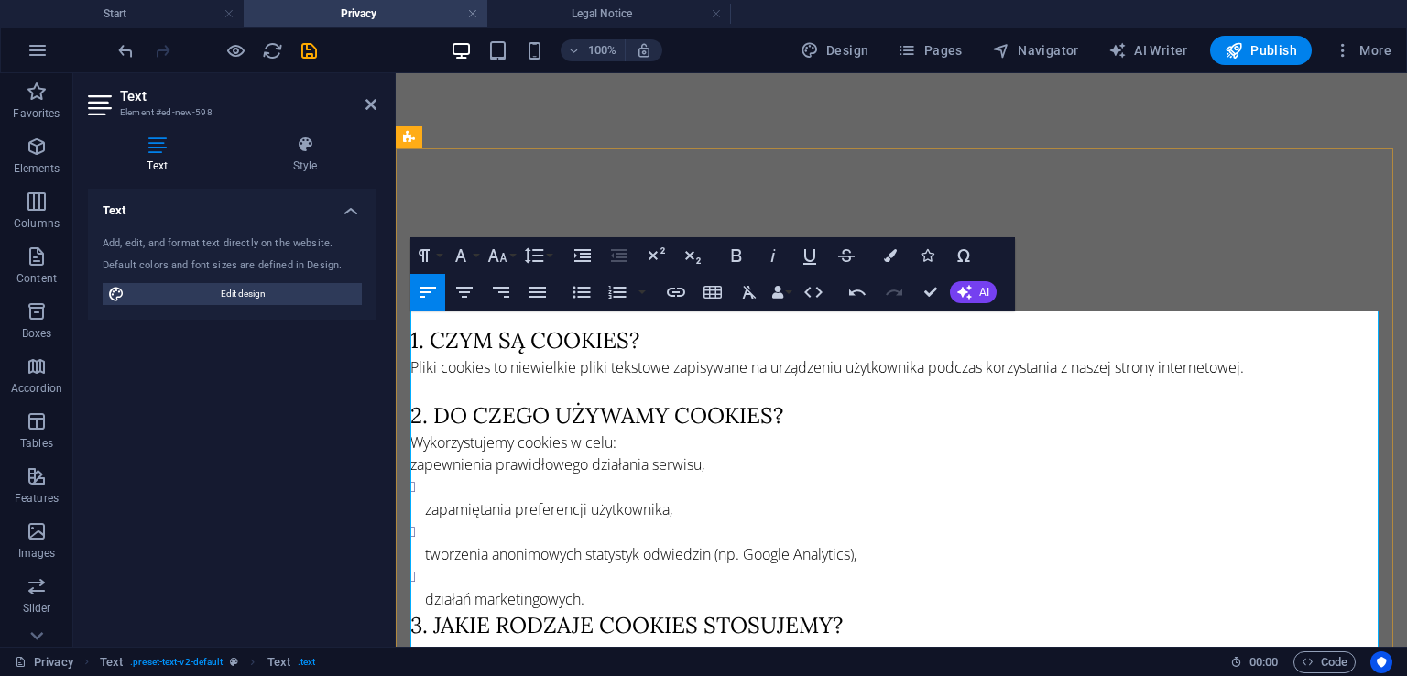
click at [423, 488] on ul "zapamiętania preferencji użytkownika, tworzenia anonimowych statystyk odwiedzin…" at bounding box center [901, 542] width 982 height 135
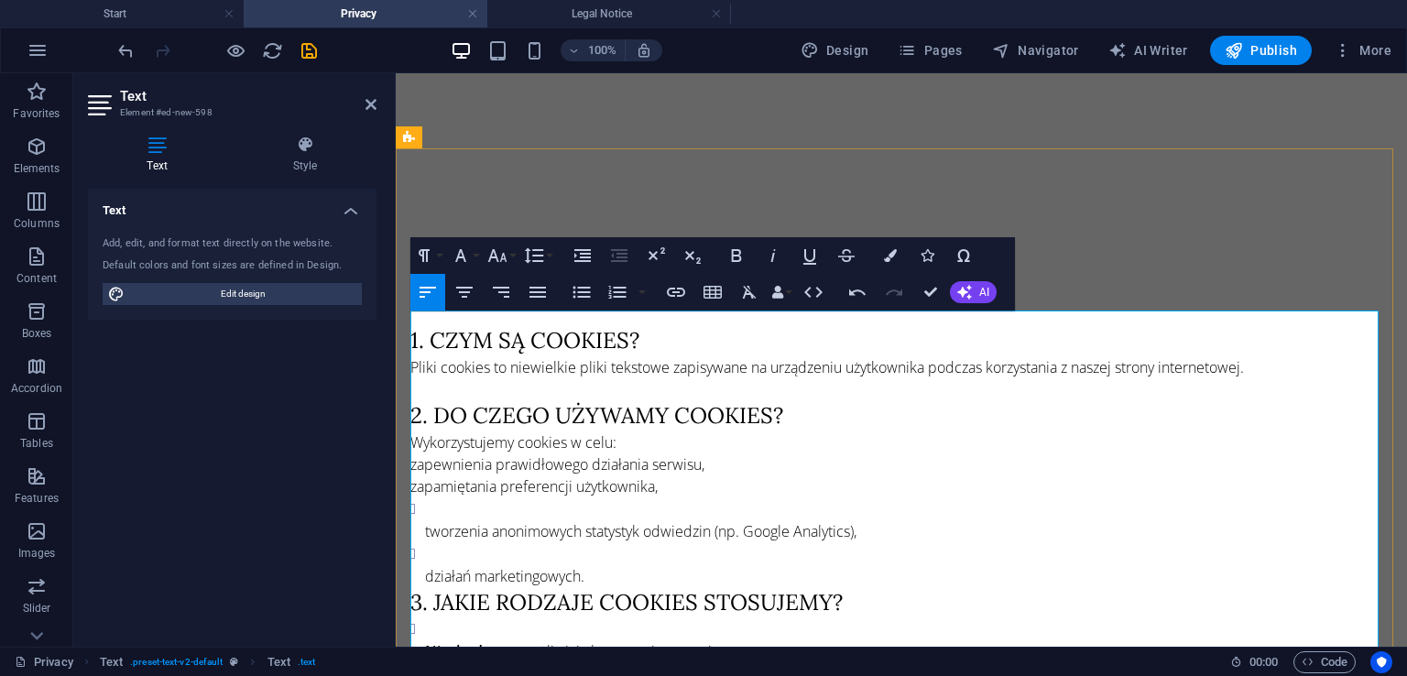
click at [424, 506] on ul "tworzenia anonimowych statystyk odwiedzin (np. Google Analytics), działań marke…" at bounding box center [901, 542] width 982 height 90
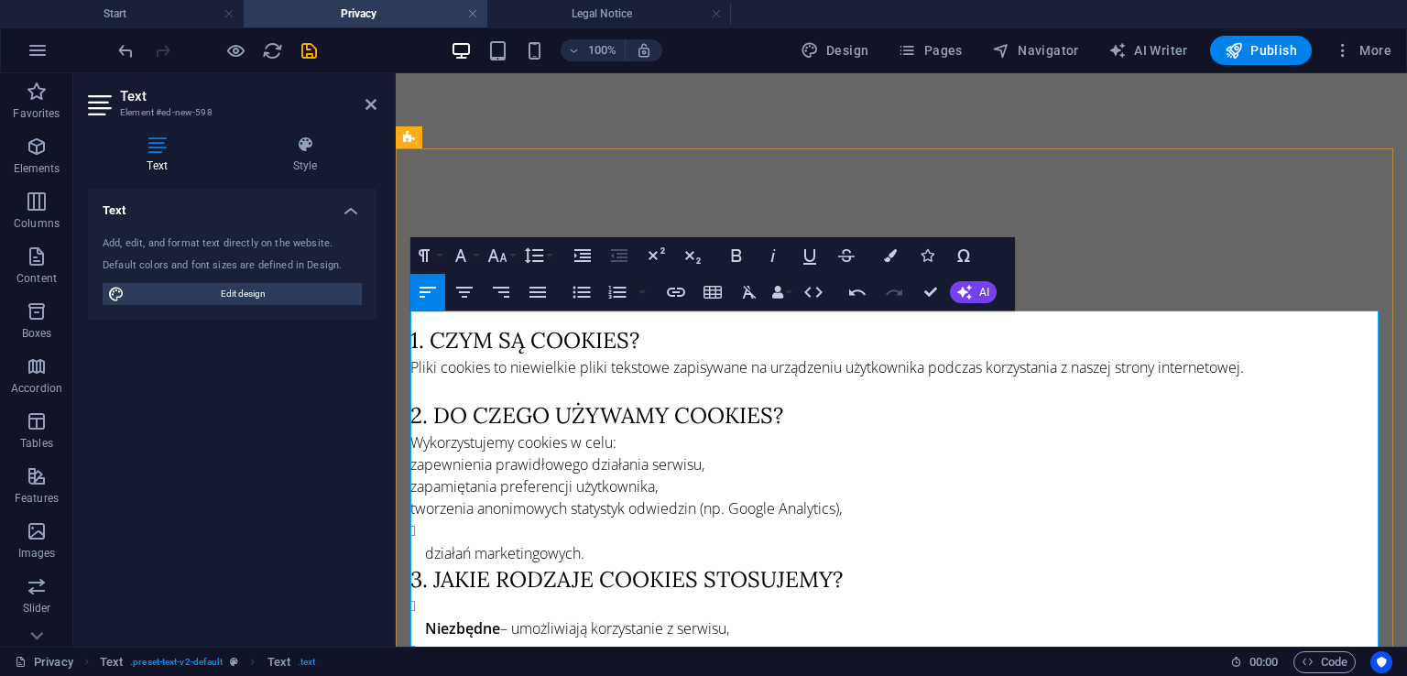
click at [422, 534] on ul "działań marketingowych." at bounding box center [901, 541] width 982 height 45
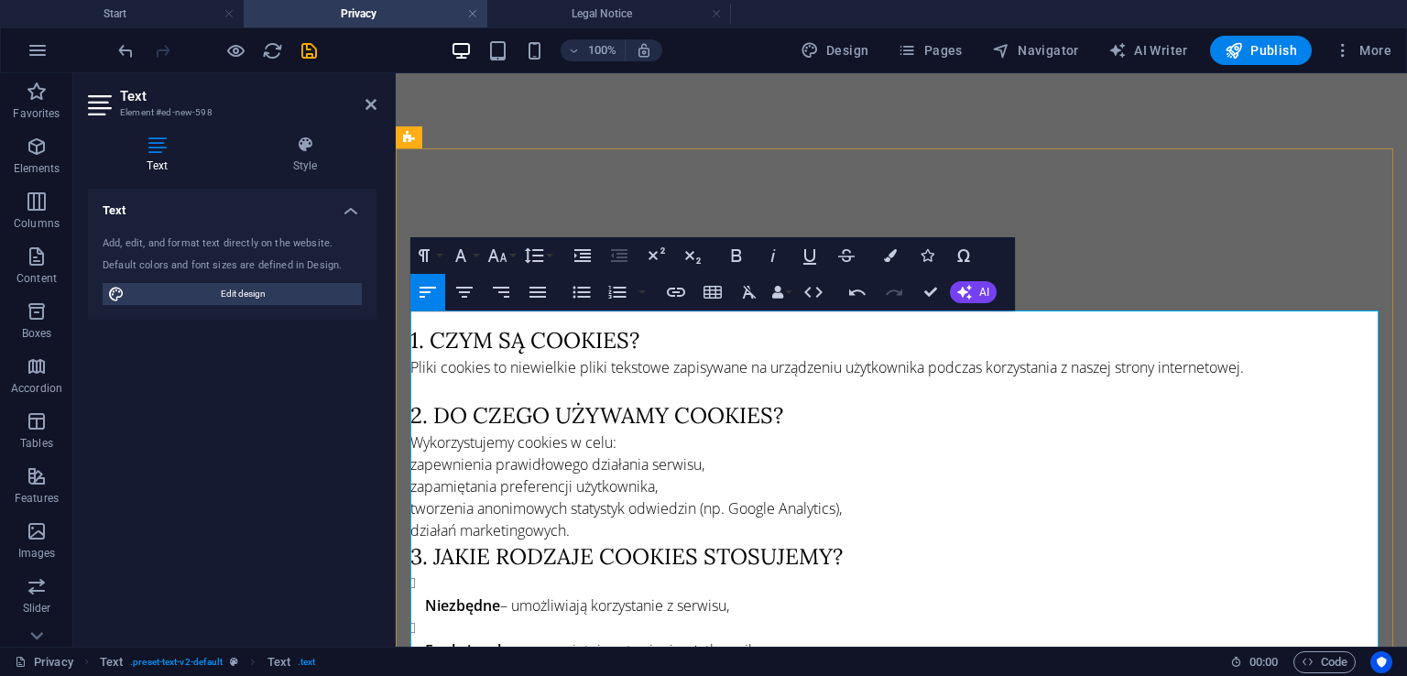
click at [870, 541] on h3 "3. Jakie rodzaje cookies stosujemy?" at bounding box center [901, 556] width 982 height 31
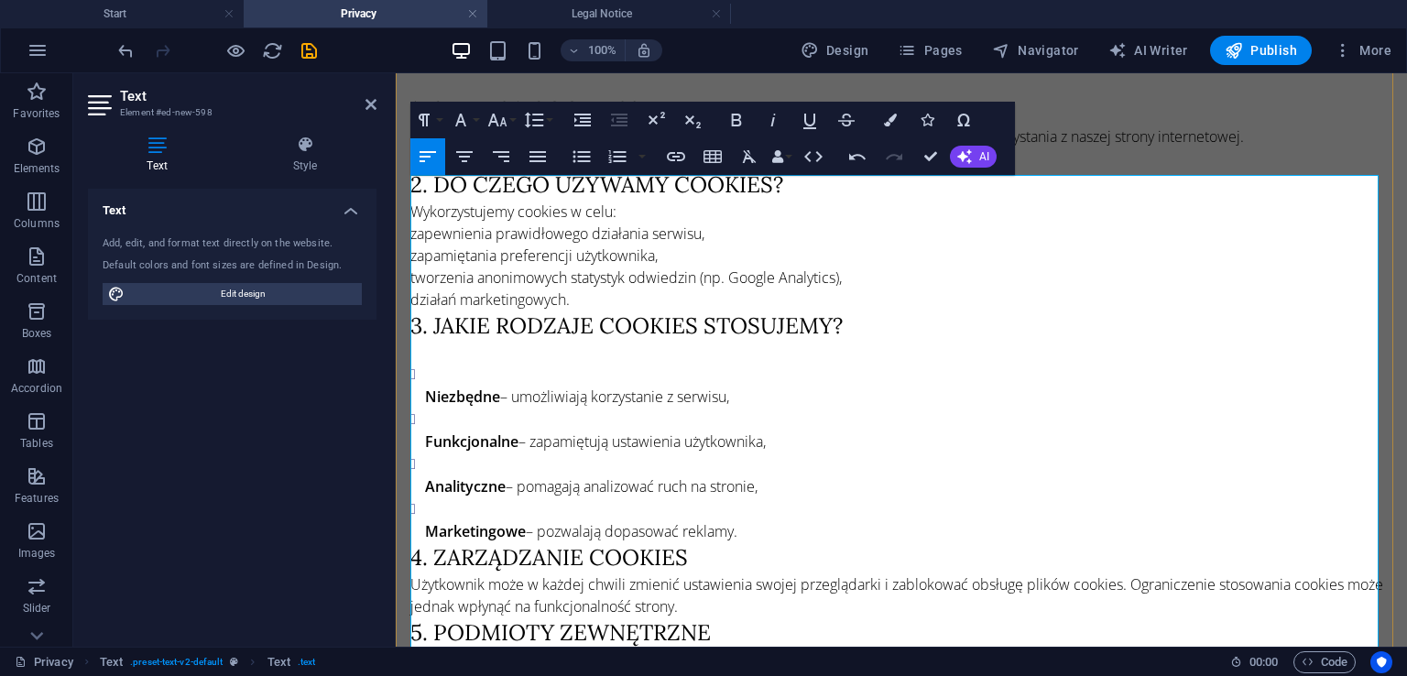
scroll to position [1465, 0]
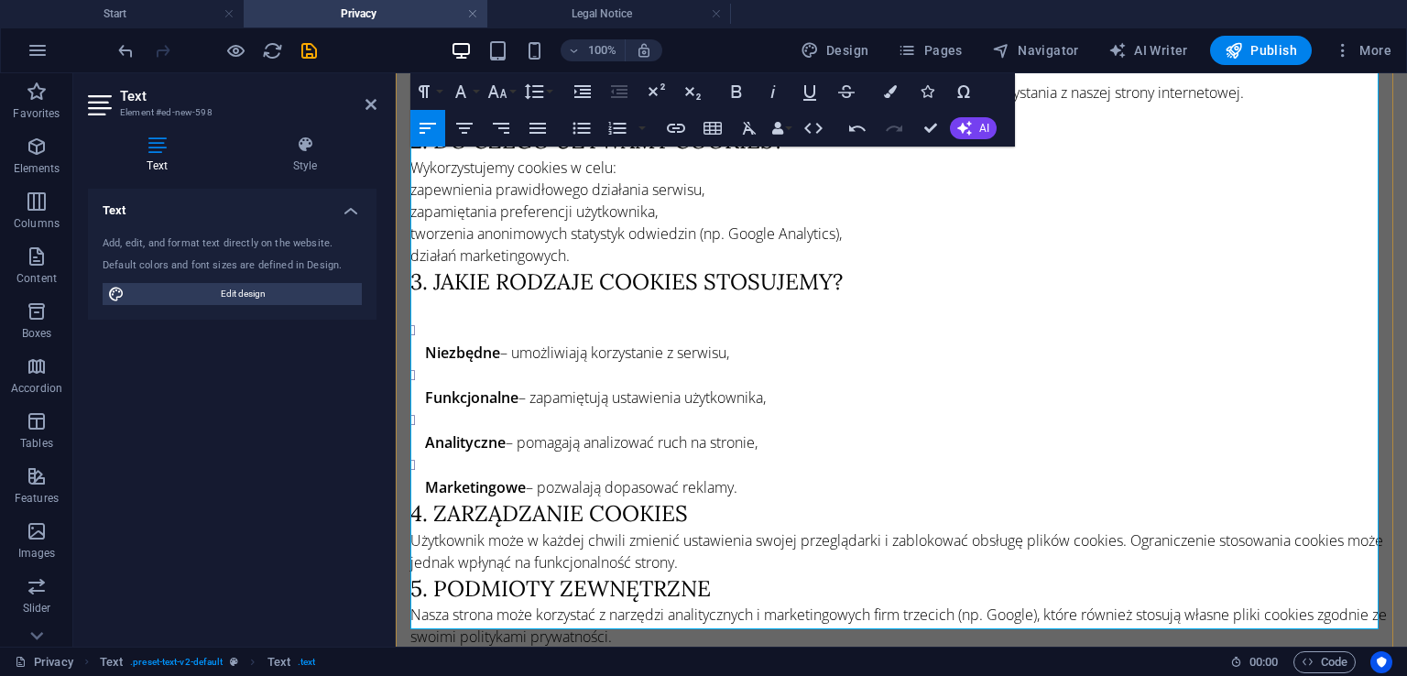
click at [419, 333] on ul "Niezbędne – umożliwiają korzystanie z serwisu, Funkcjonalne – zapamiętują ustaw…" at bounding box center [901, 409] width 982 height 180
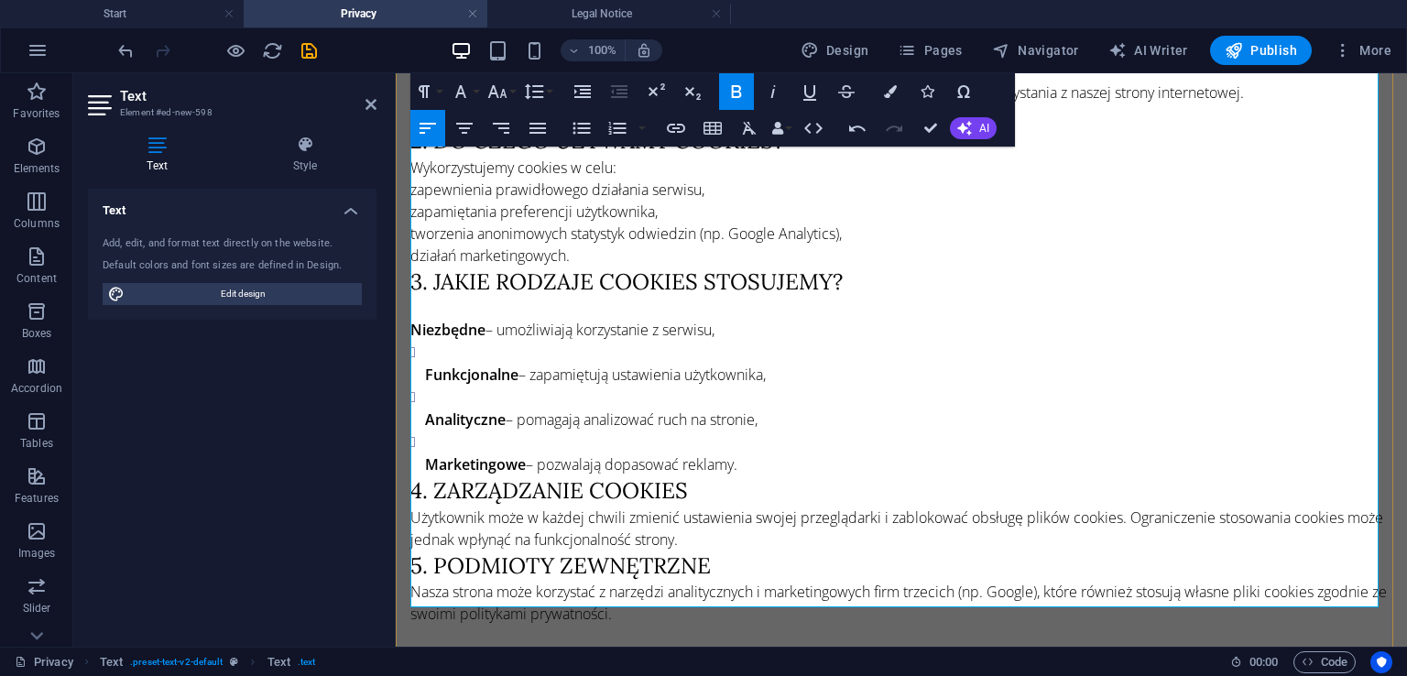
click at [425, 365] on strong "Funkcjonalne" at bounding box center [471, 375] width 93 height 20
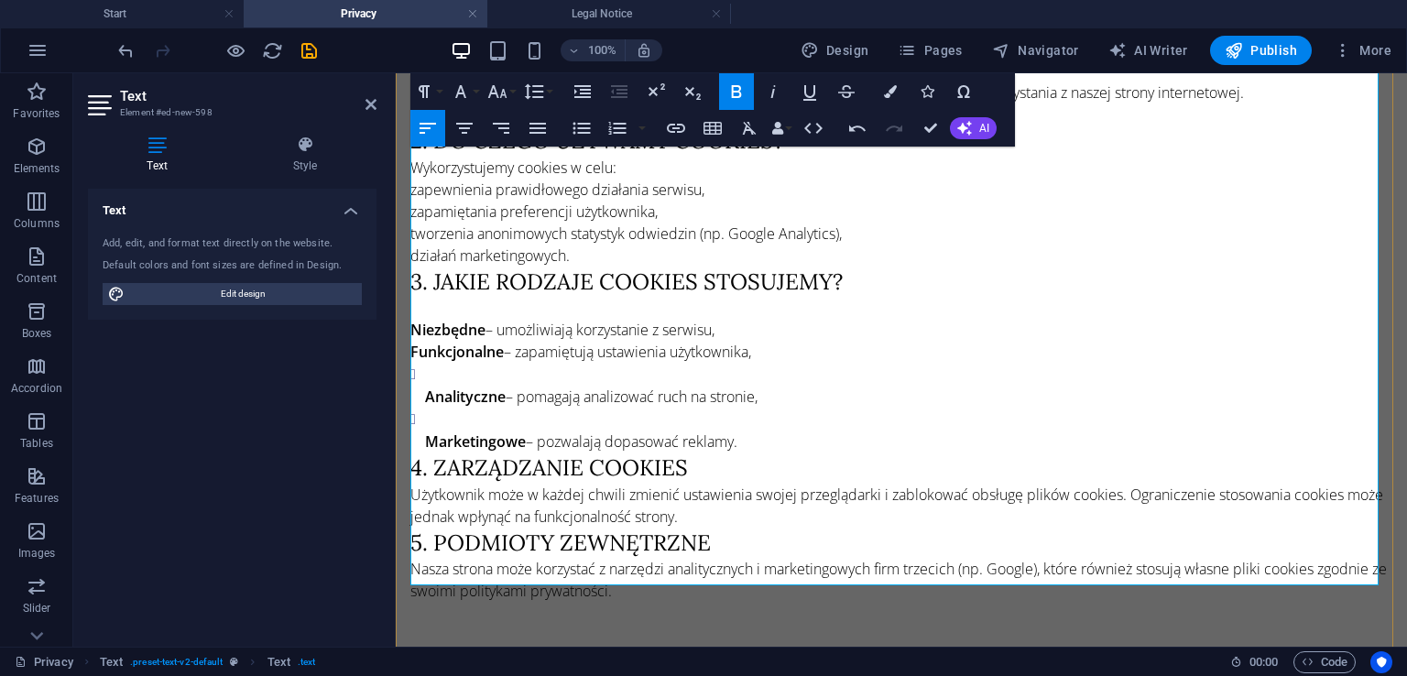
click at [430, 386] on strong "Analityczne" at bounding box center [465, 396] width 81 height 20
click at [422, 380] on ul "Analityczne – pomagają analizować ruch na stronie, Marketingowe – pozwalają dop…" at bounding box center [901, 408] width 982 height 90
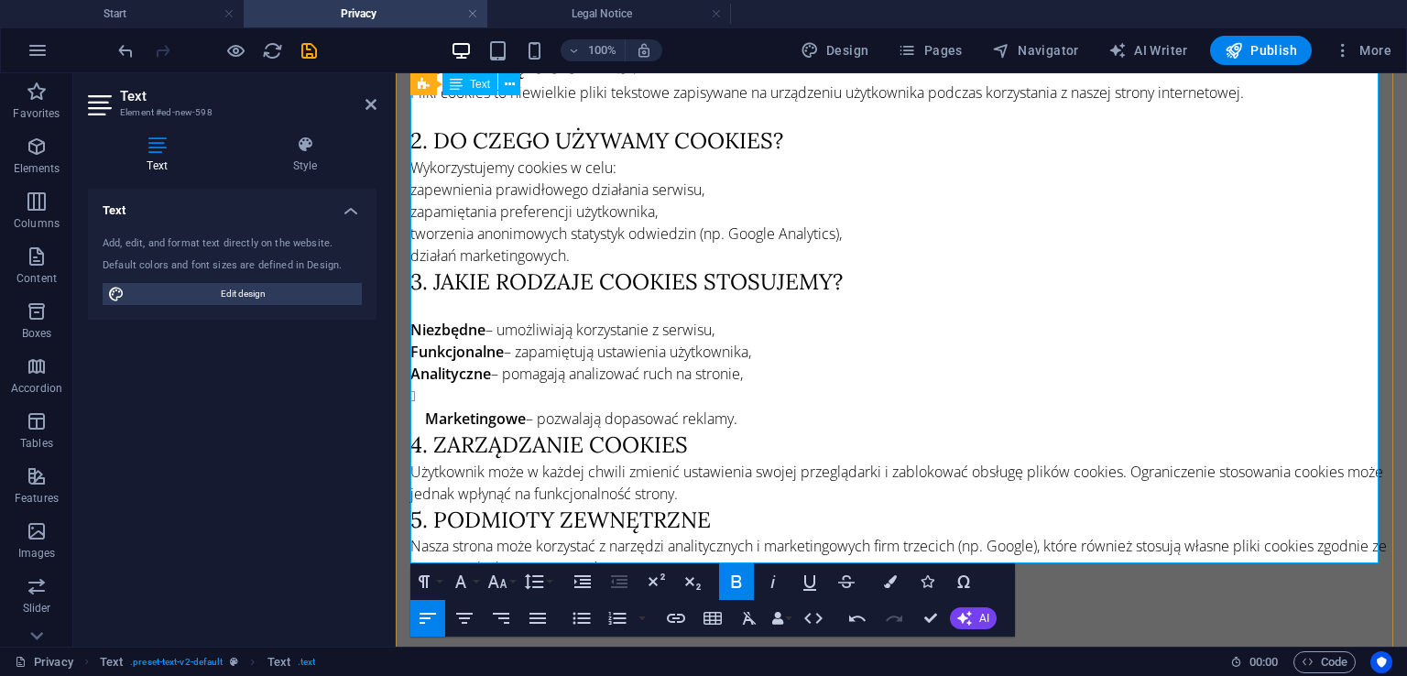
click at [419, 402] on ul "Marketingowe – pozwalają dopasować reklamy." at bounding box center [901, 407] width 982 height 45
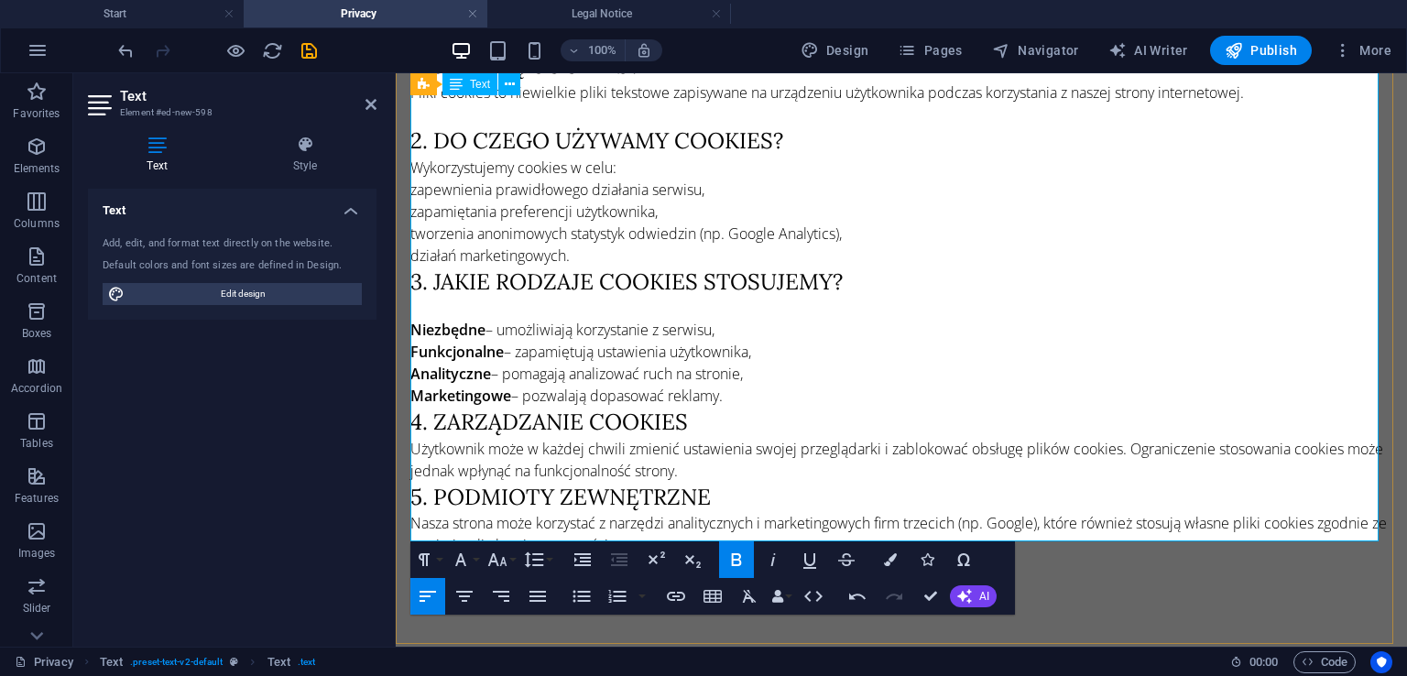
click at [411, 320] on strong "Niezbędne" at bounding box center [447, 330] width 75 height 20
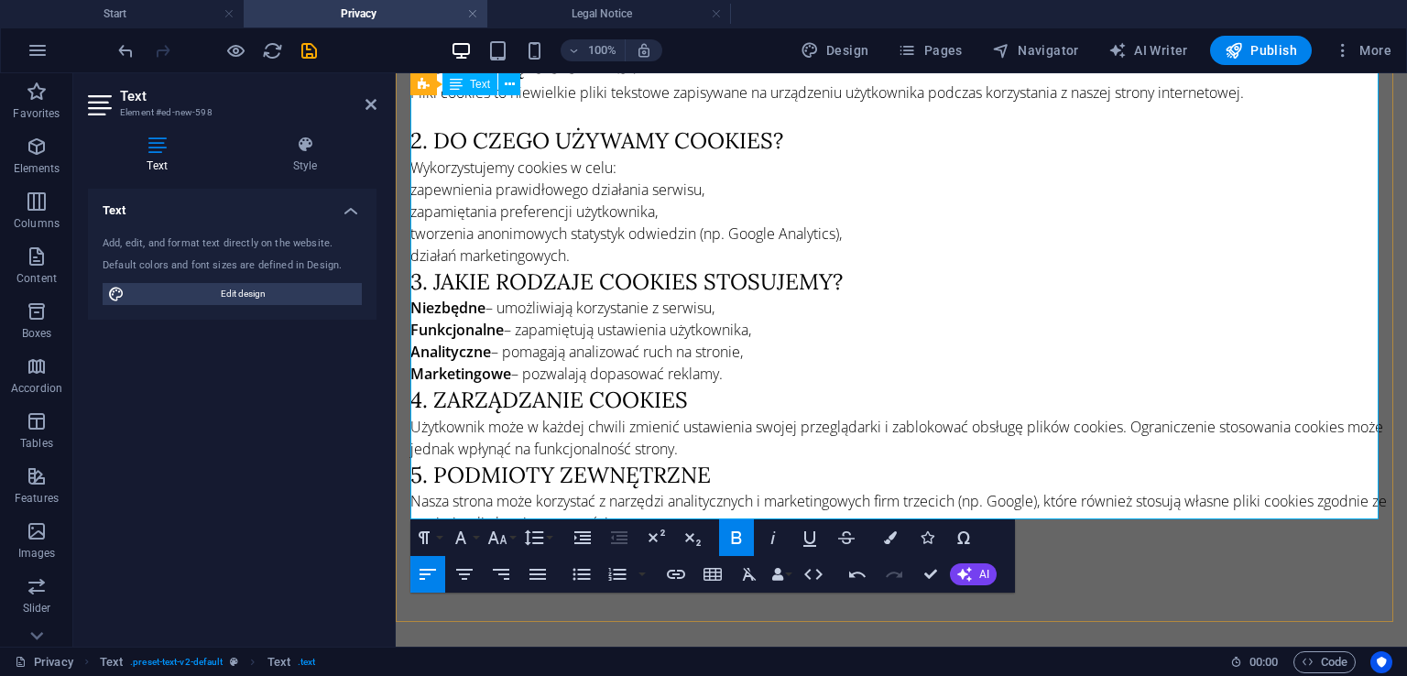
click at [761, 363] on p "Marketingowe – pozwalają dopasować reklamy." at bounding box center [901, 374] width 982 height 22
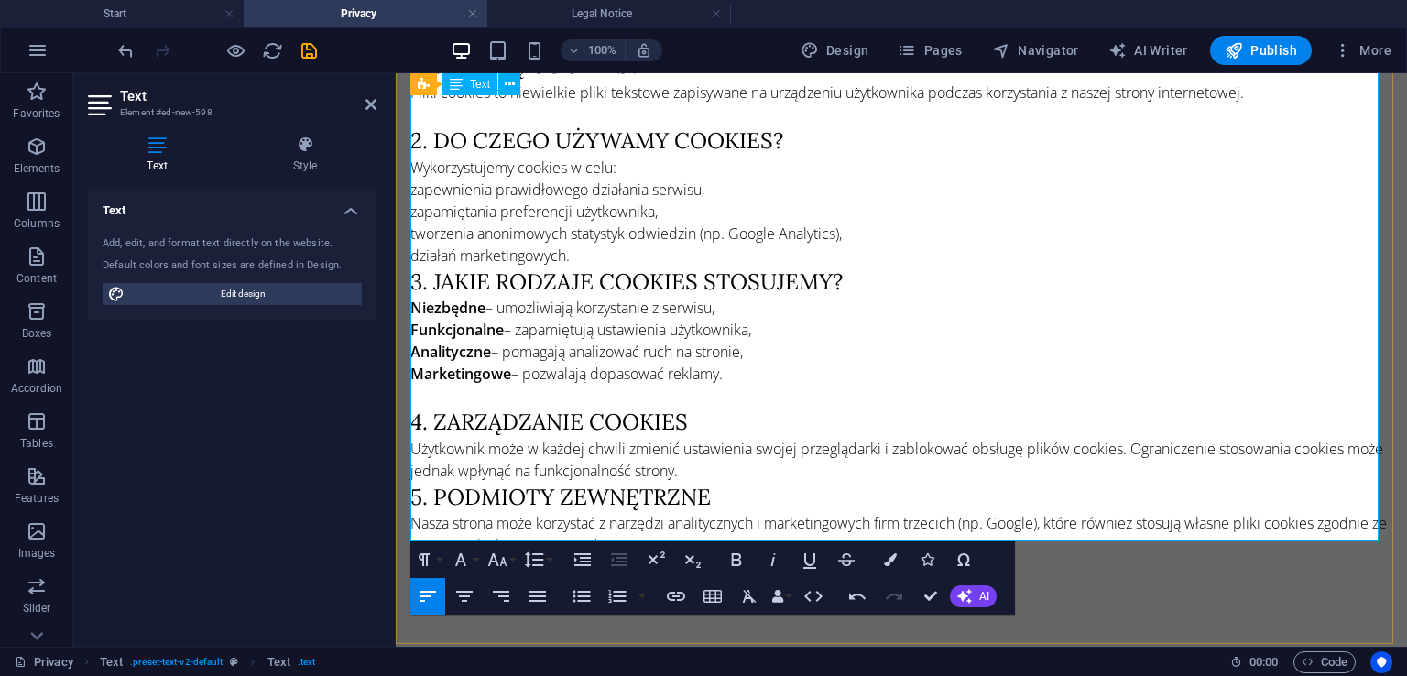
click at [749, 459] on p "Użytkownik może w każdej chwili zmienić ustawienia swojej przeglądarki i zablok…" at bounding box center [901, 460] width 982 height 44
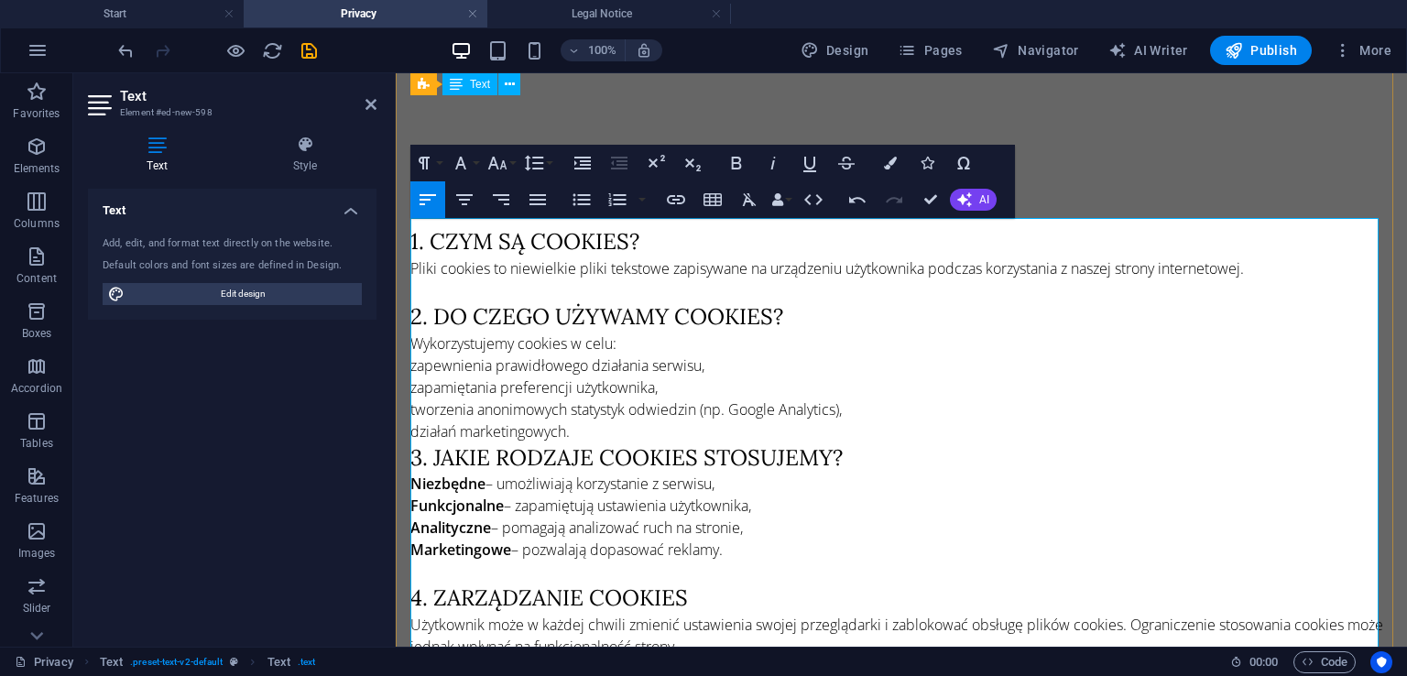
scroll to position [1282, 0]
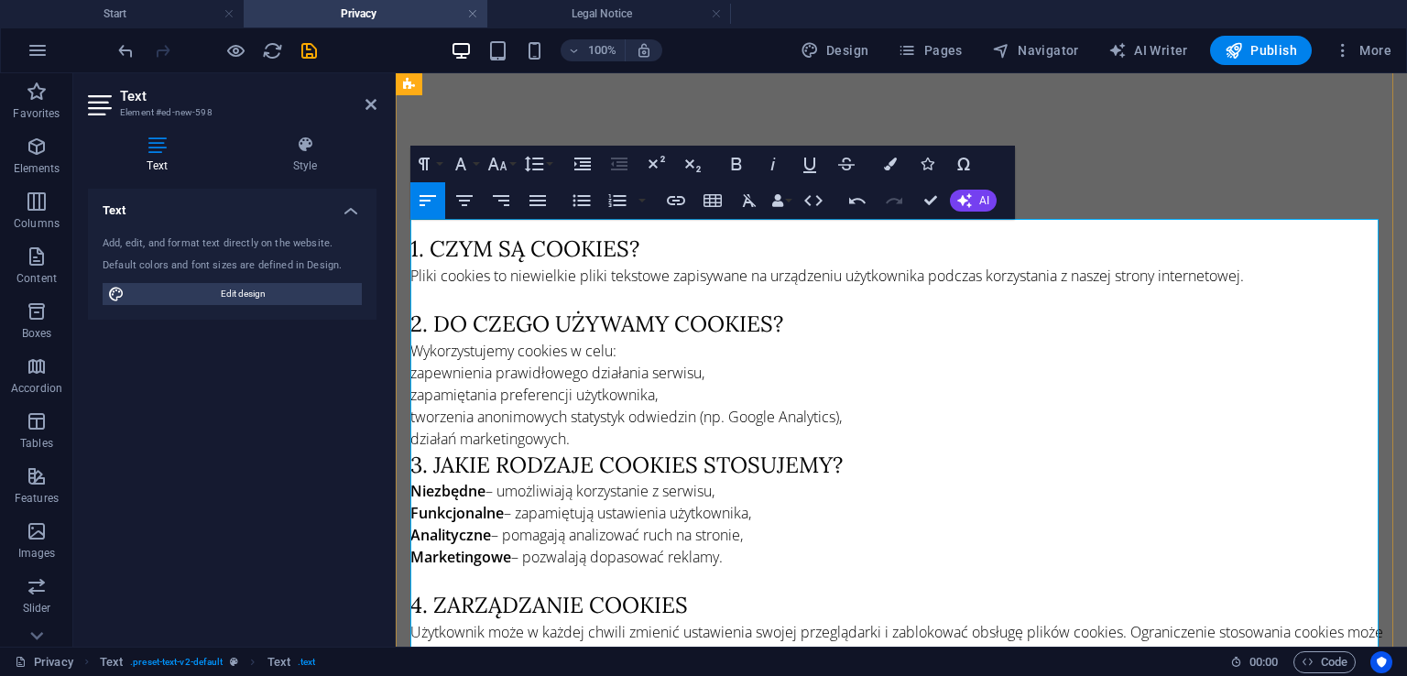
click at [411, 362] on p "zapewnienia prawidłowego działania serwisu," at bounding box center [901, 373] width 982 height 22
click at [591, 198] on icon "button" at bounding box center [582, 201] width 22 height 22
click at [414, 385] on p "zapamiętania preferencji użytkownika," at bounding box center [901, 396] width 982 height 22
click at [592, 202] on icon "button" at bounding box center [582, 201] width 22 height 22
click at [409, 401] on div "polityka plików cookies 1. Czym są cookies? Pliki cookies to niewielkie pliki t…" at bounding box center [901, 468] width 1011 height 794
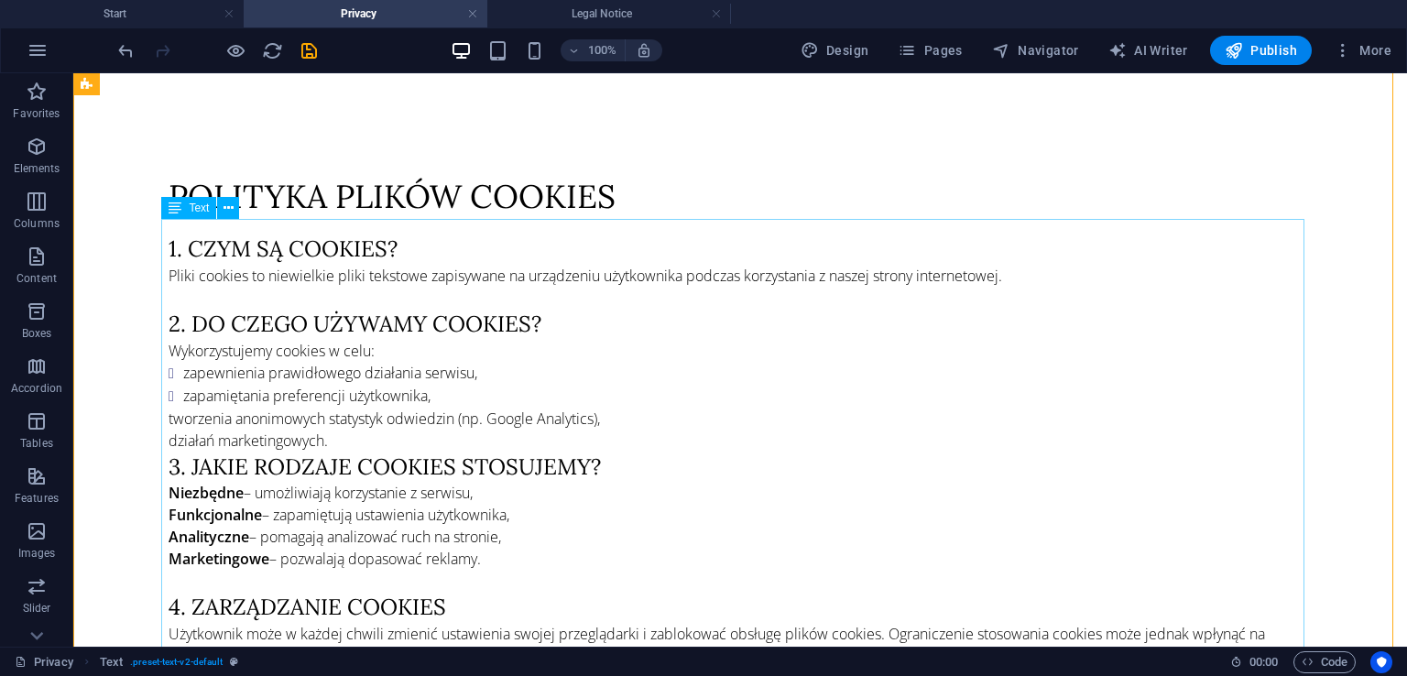
click at [410, 401] on div "1. Czym są cookies? Pliki cookies to niewielkie pliki tekstowe zapisywane na ur…" at bounding box center [740, 498] width 1143 height 529
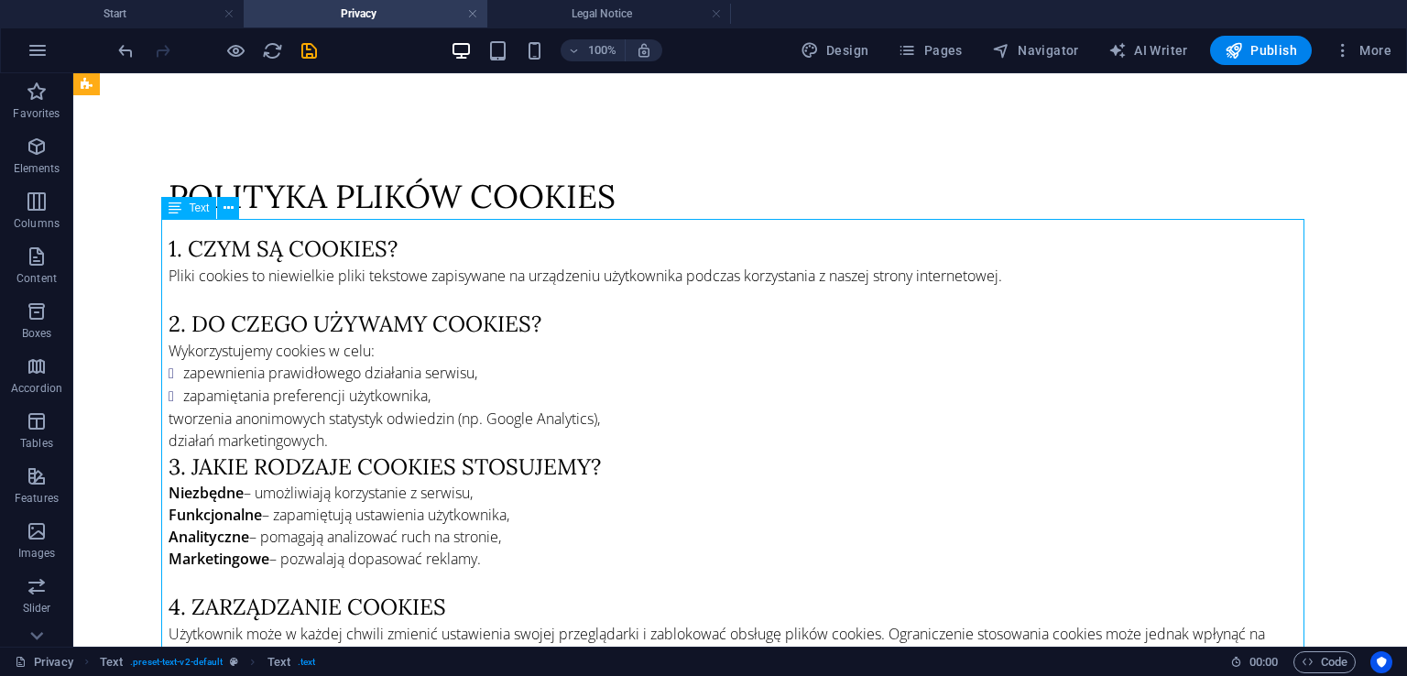
click at [338, 408] on div "1. Czym są cookies? Pliki cookies to niewielkie pliki tekstowe zapisywane na ur…" at bounding box center [740, 498] width 1143 height 529
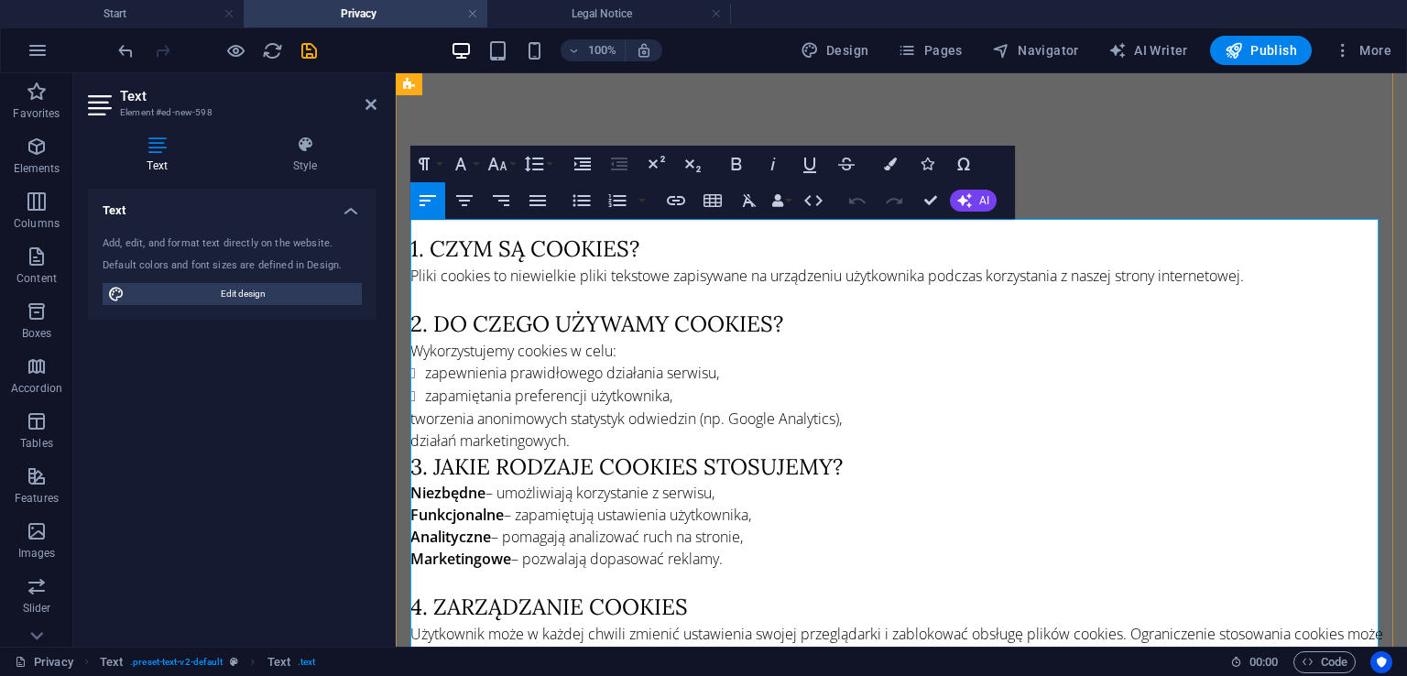
click at [410, 408] on p "tworzenia anonimowych statystyk odwiedzin (np. Google Analytics)," at bounding box center [901, 419] width 982 height 22
click at [593, 199] on button "Unordered List" at bounding box center [581, 200] width 35 height 37
click at [410, 430] on p "działań marketingowych." at bounding box center [901, 441] width 982 height 22
click at [577, 212] on button "Unordered List" at bounding box center [581, 200] width 35 height 37
click at [721, 431] on li "działań marketingowych." at bounding box center [908, 441] width 967 height 23
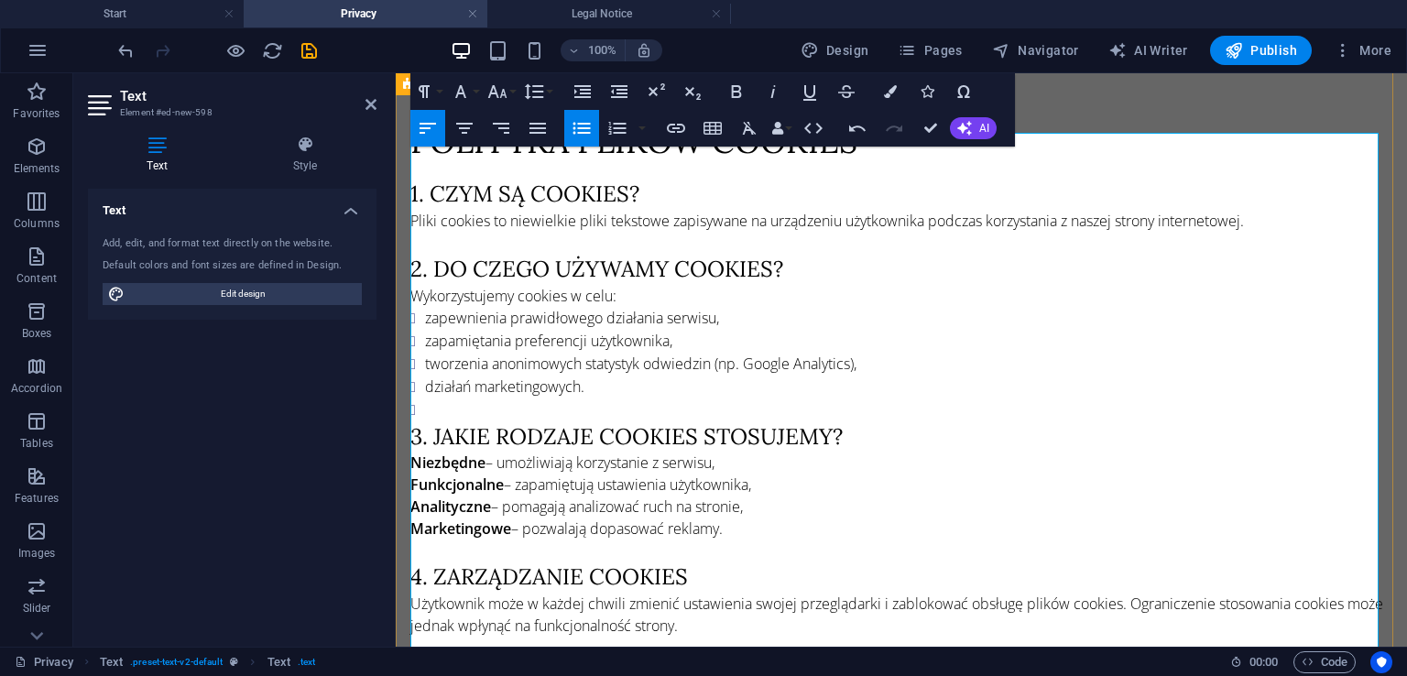
scroll to position [1374, 0]
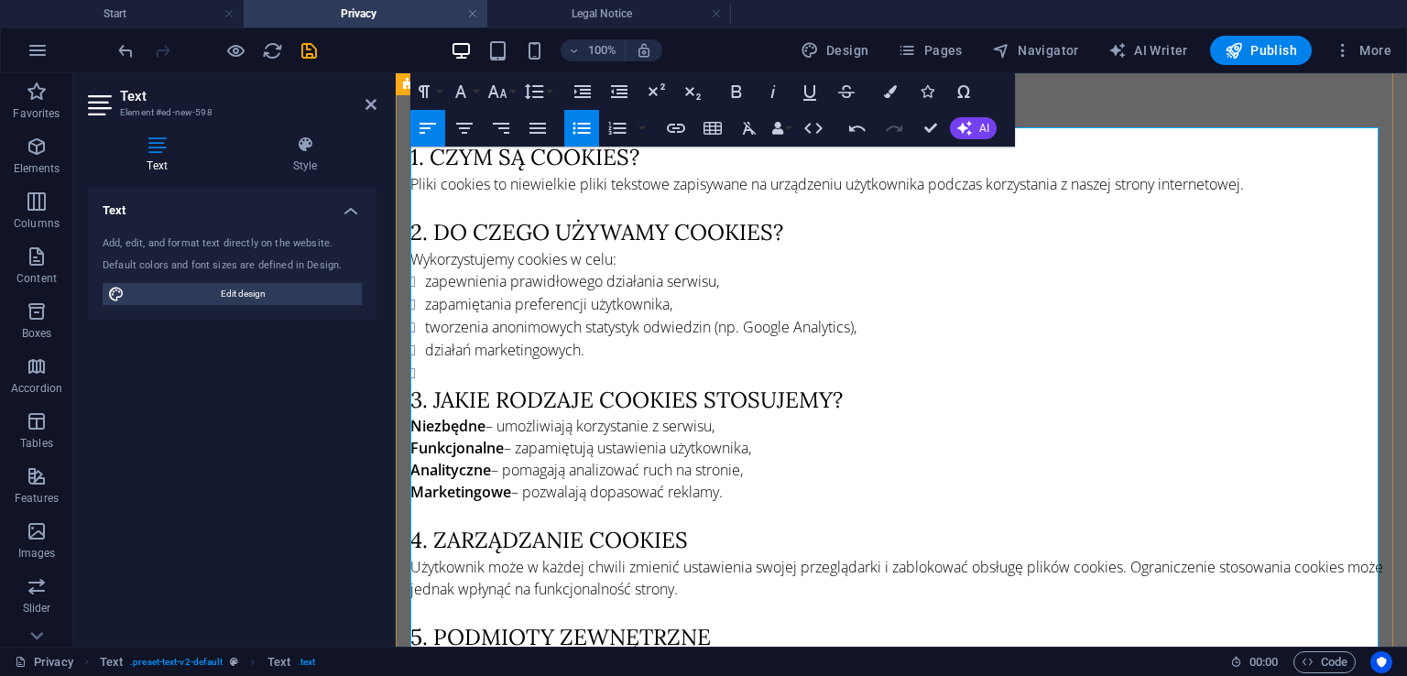
click at [412, 416] on strong "Niezbędne" at bounding box center [447, 426] width 75 height 20
click at [586, 133] on icon "button" at bounding box center [581, 129] width 17 height 12
click at [410, 427] on div "polityka plików cookies 1. Czym są cookies? Pliki cookies to niewielkie pliki t…" at bounding box center [901, 390] width 1011 height 820
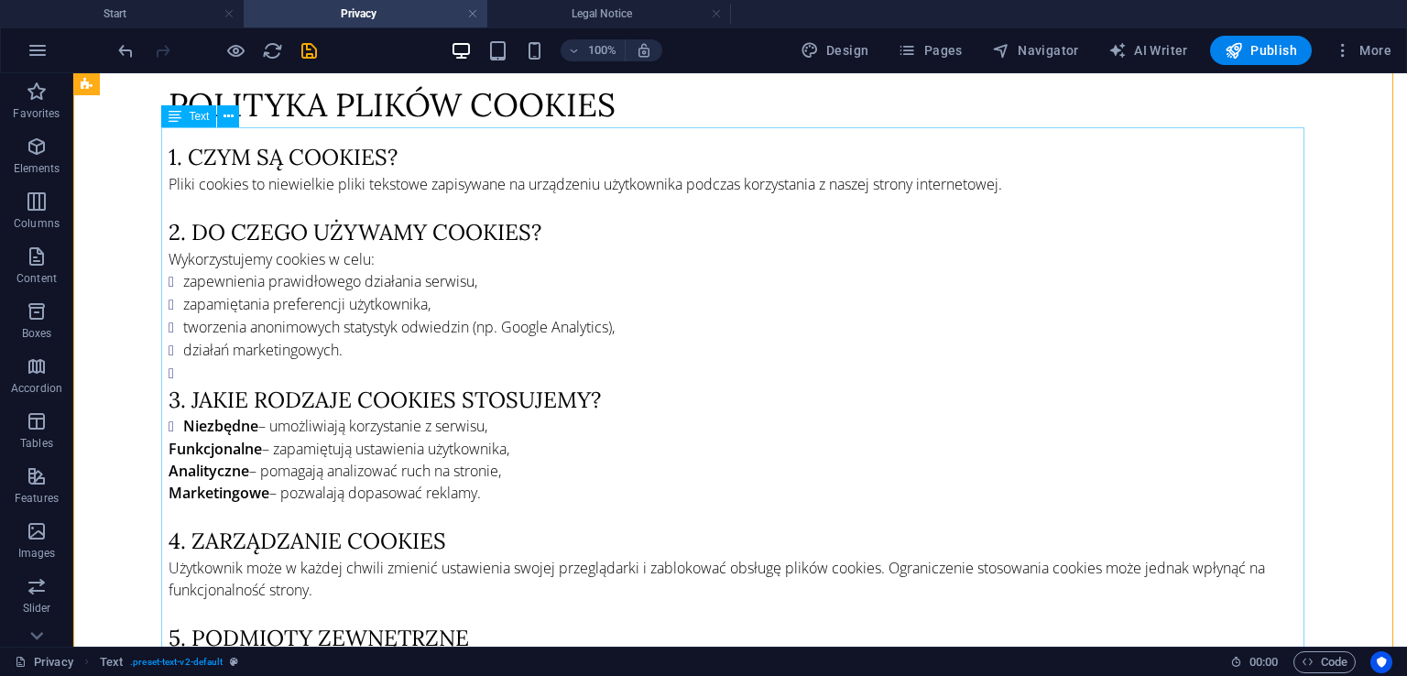
click at [413, 428] on div "1. Czym są cookies? Pliki cookies to niewielkie pliki tekstowe zapisywane na ur…" at bounding box center [740, 419] width 1143 height 555
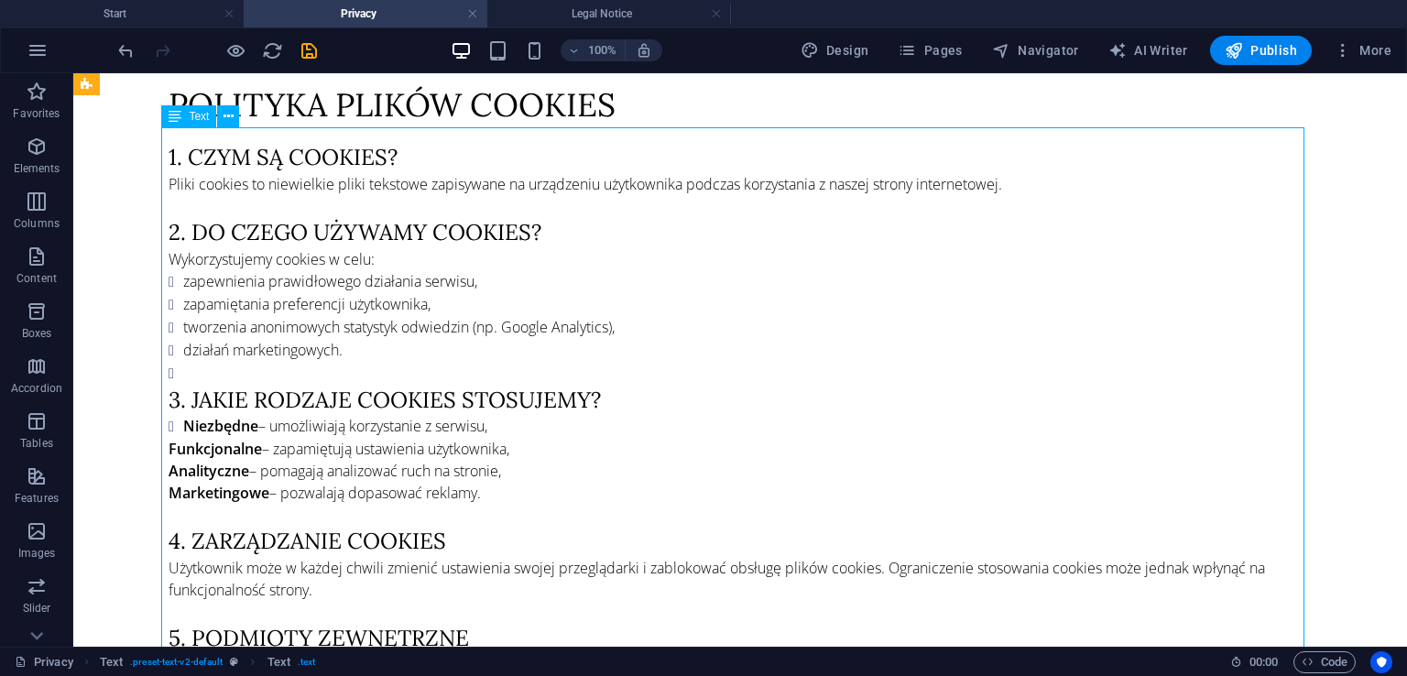
click at [413, 428] on div "1. Czym są cookies? Pliki cookies to niewielkie pliki tekstowe zapisywane na ur…" at bounding box center [740, 419] width 1143 height 555
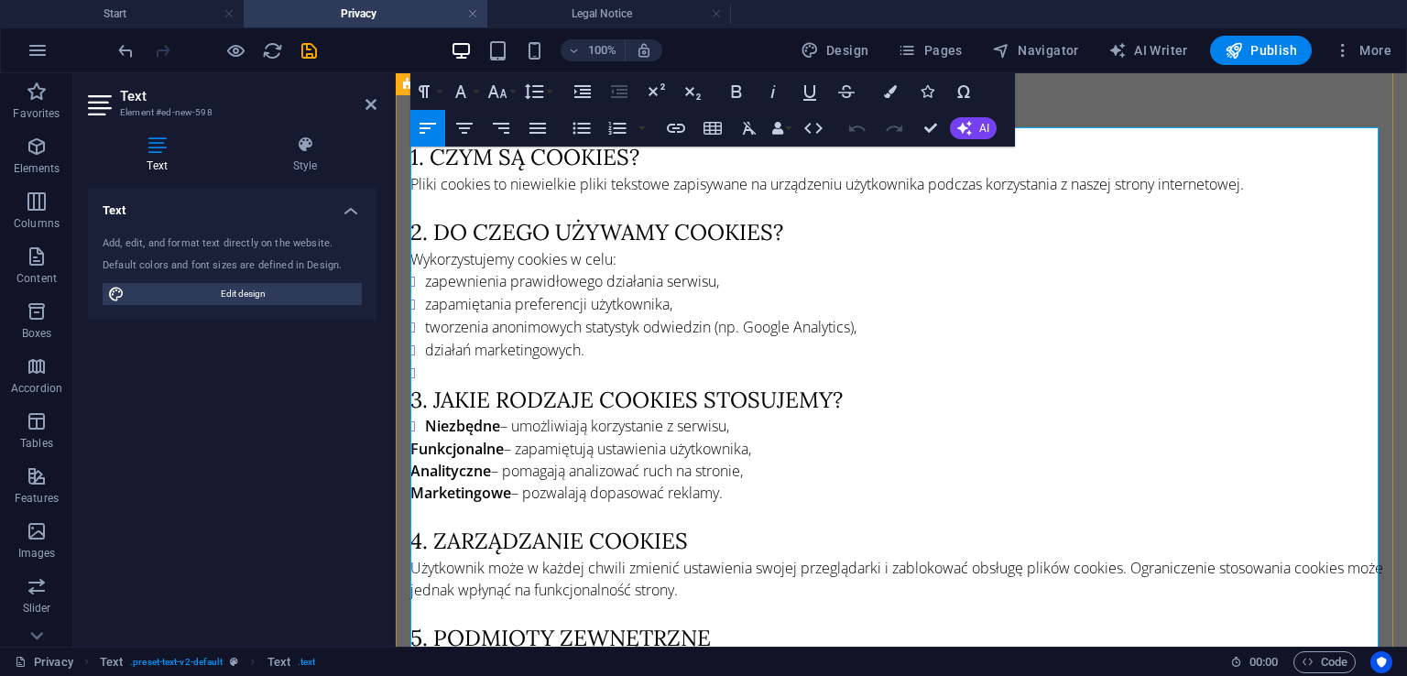
click at [411, 439] on strong "Funkcjonalne" at bounding box center [456, 449] width 93 height 20
click at [586, 144] on button "Unordered List" at bounding box center [581, 128] width 35 height 37
click at [410, 462] on strong "Analityczne" at bounding box center [450, 472] width 81 height 20
click at [573, 123] on icon "button" at bounding box center [581, 129] width 17 height 12
click at [411, 484] on strong "Marketingowe" at bounding box center [460, 494] width 101 height 20
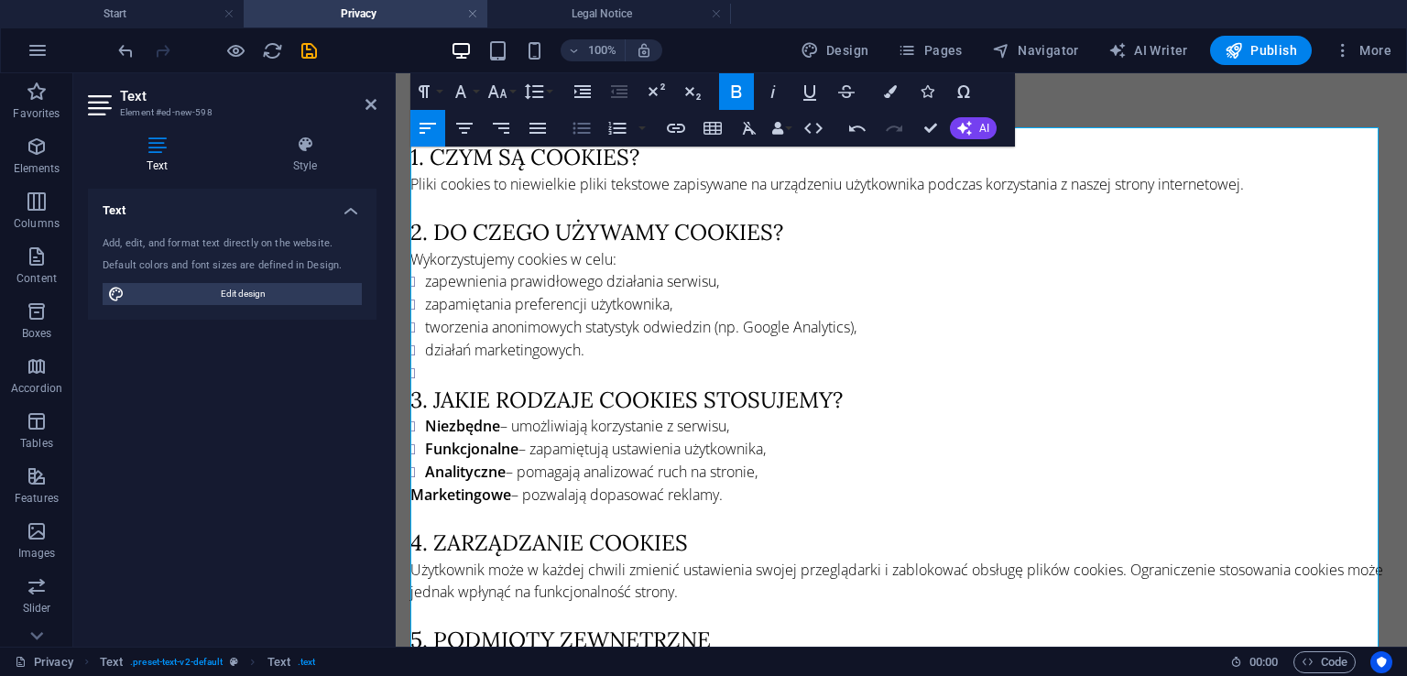
click at [586, 126] on icon "button" at bounding box center [582, 128] width 22 height 22
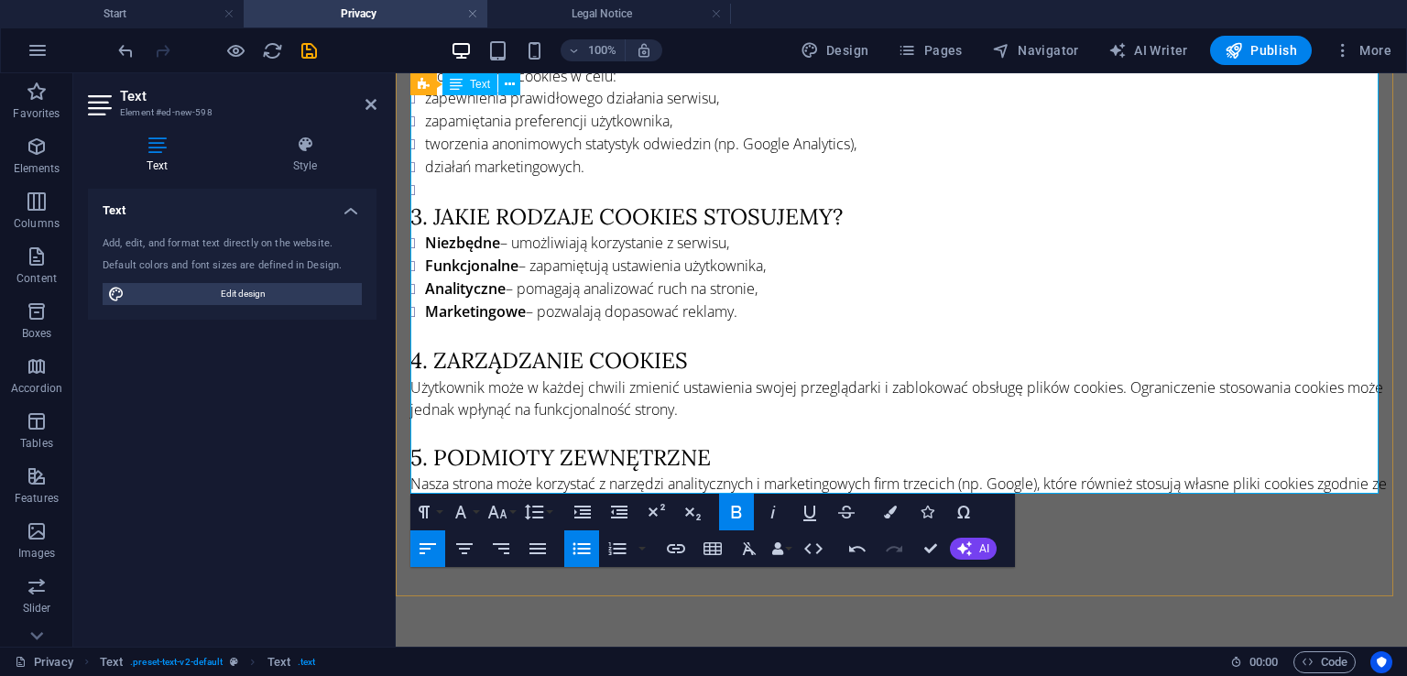
scroll to position [1465, 0]
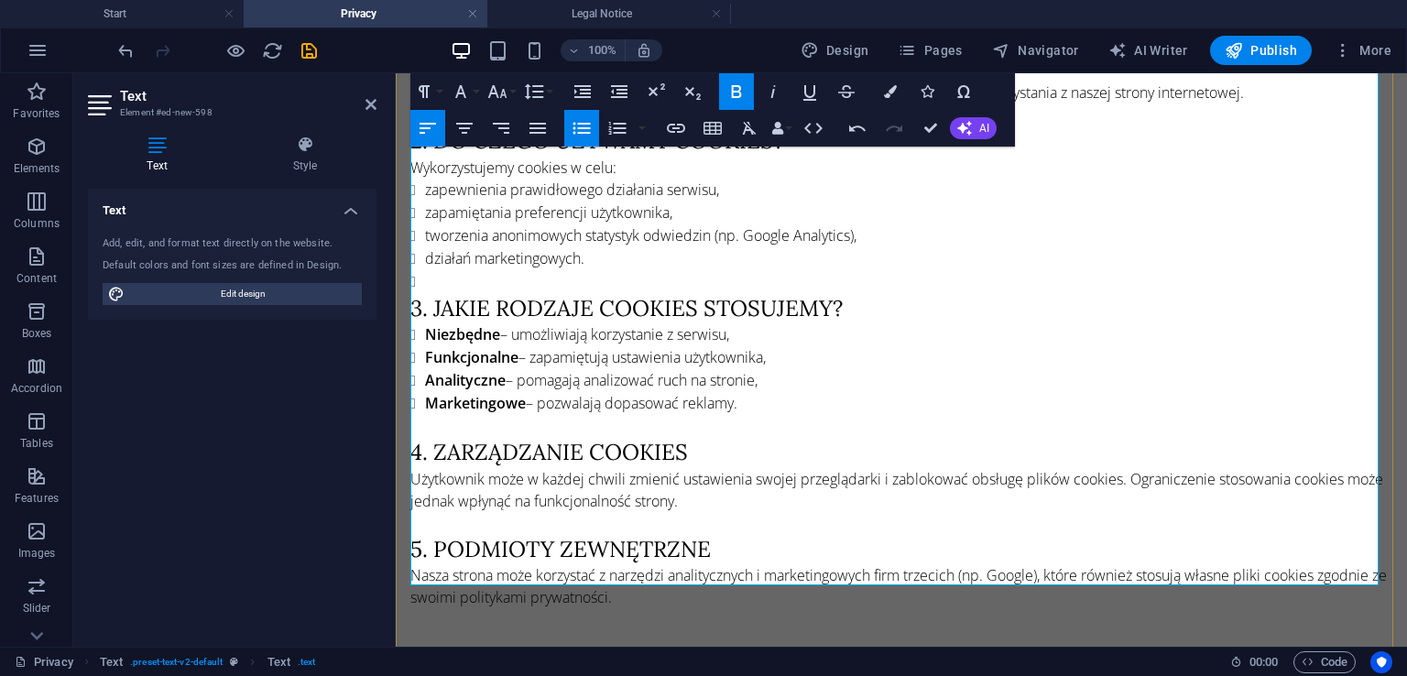
click at [548, 270] on li at bounding box center [908, 281] width 967 height 23
click at [575, 129] on icon "button" at bounding box center [582, 128] width 22 height 22
click at [330, 484] on div "Text Add, edit, and format text directly on the website. Default colors and fon…" at bounding box center [232, 410] width 288 height 443
click at [370, 101] on icon at bounding box center [370, 104] width 11 height 15
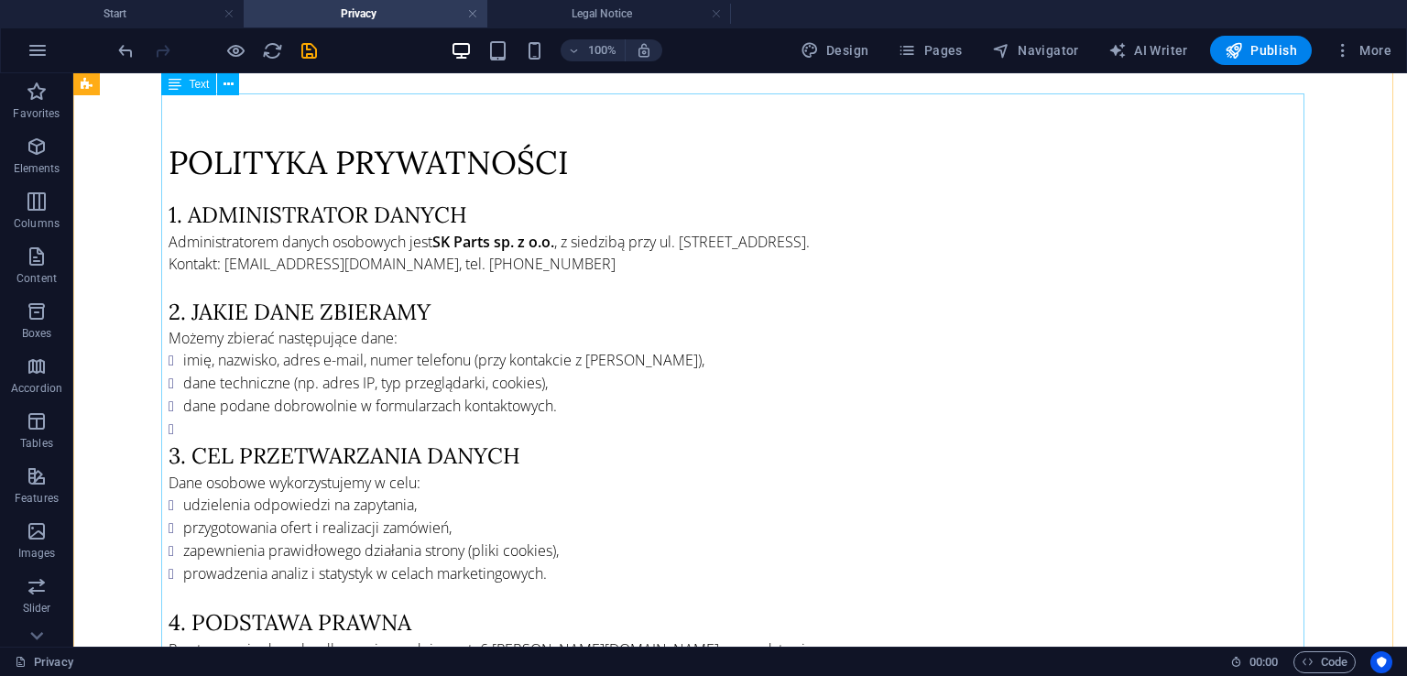
scroll to position [0, 0]
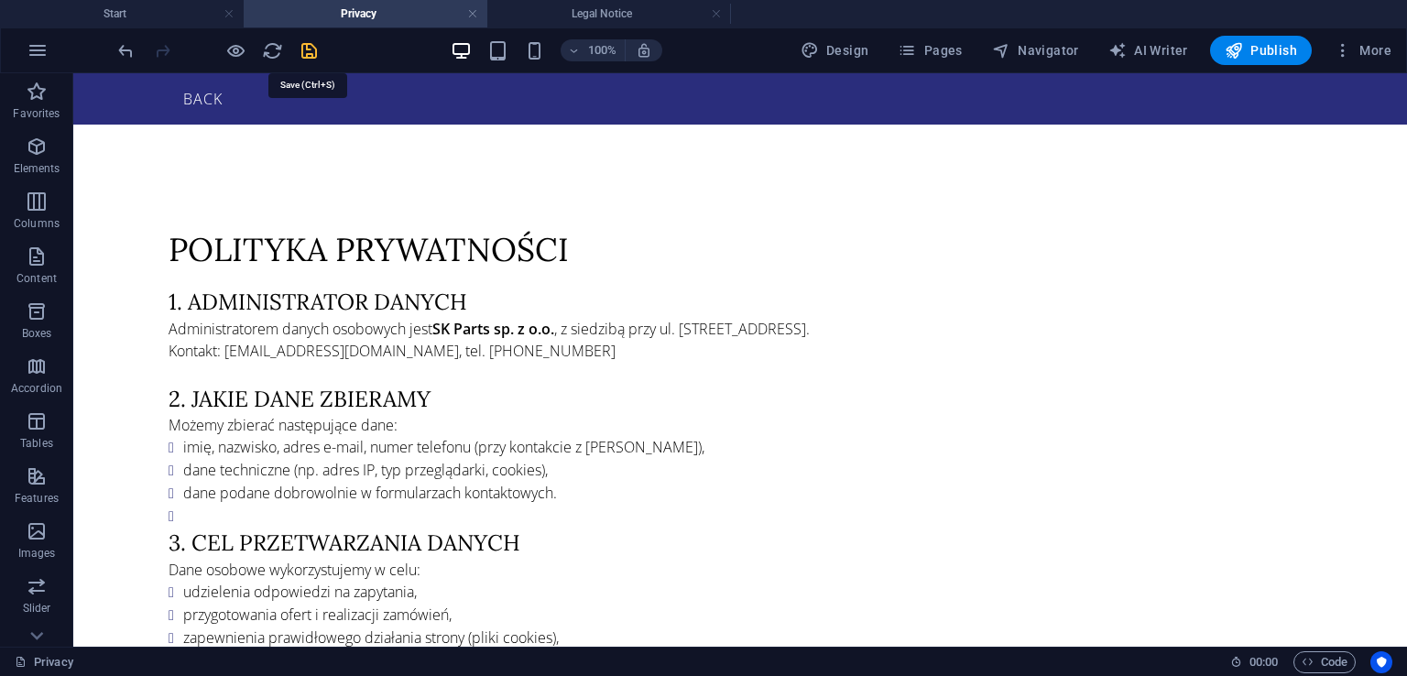
click at [308, 41] on icon "save" at bounding box center [309, 50] width 21 height 21
click at [629, 16] on h4 "Legal Notice" at bounding box center [609, 14] width 244 height 20
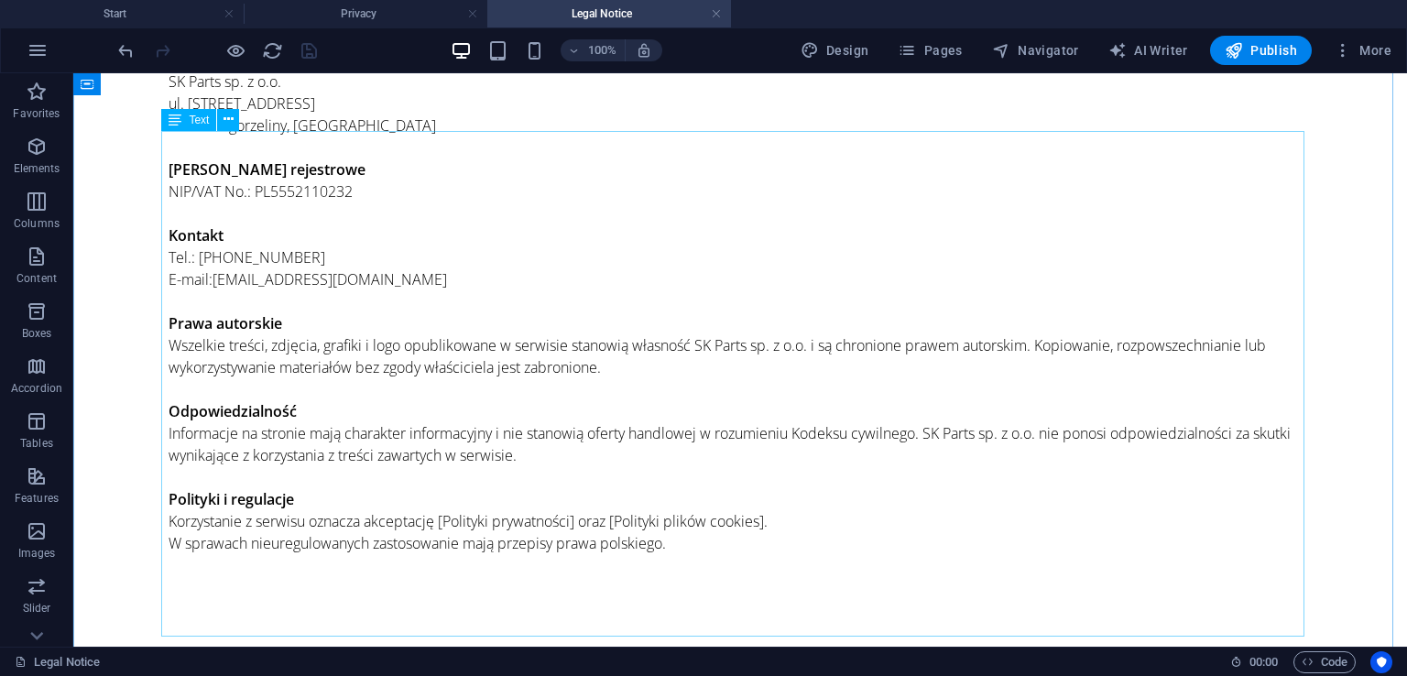
scroll to position [247, 0]
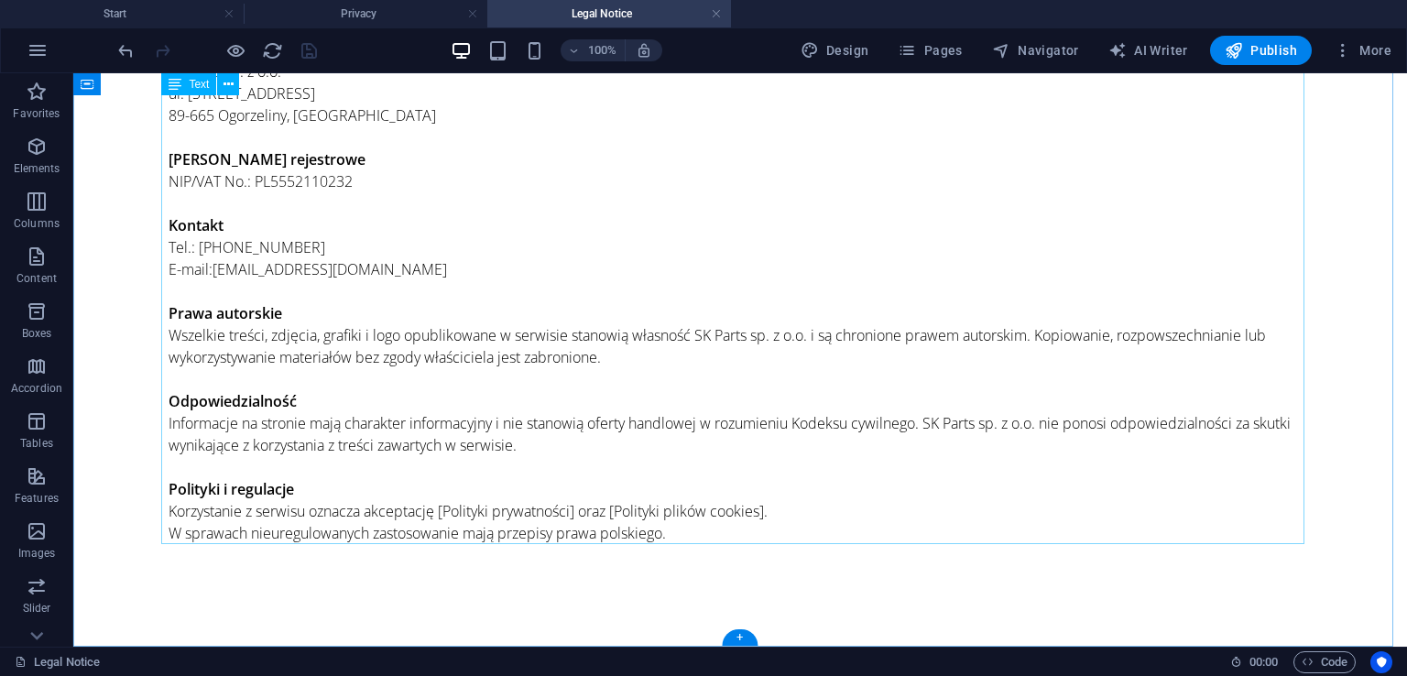
click at [447, 512] on div "Właściciel serwisu SK Parts sp. z o.o. ul. [STREET_ADDRESS] Dane rejestrowe NIP…" at bounding box center [740, 291] width 1143 height 506
click at [469, 514] on div "Właściciel serwisu SK Parts sp. z o.o. ul. [STREET_ADDRESS] Dane rejestrowe NIP…" at bounding box center [740, 291] width 1143 height 506
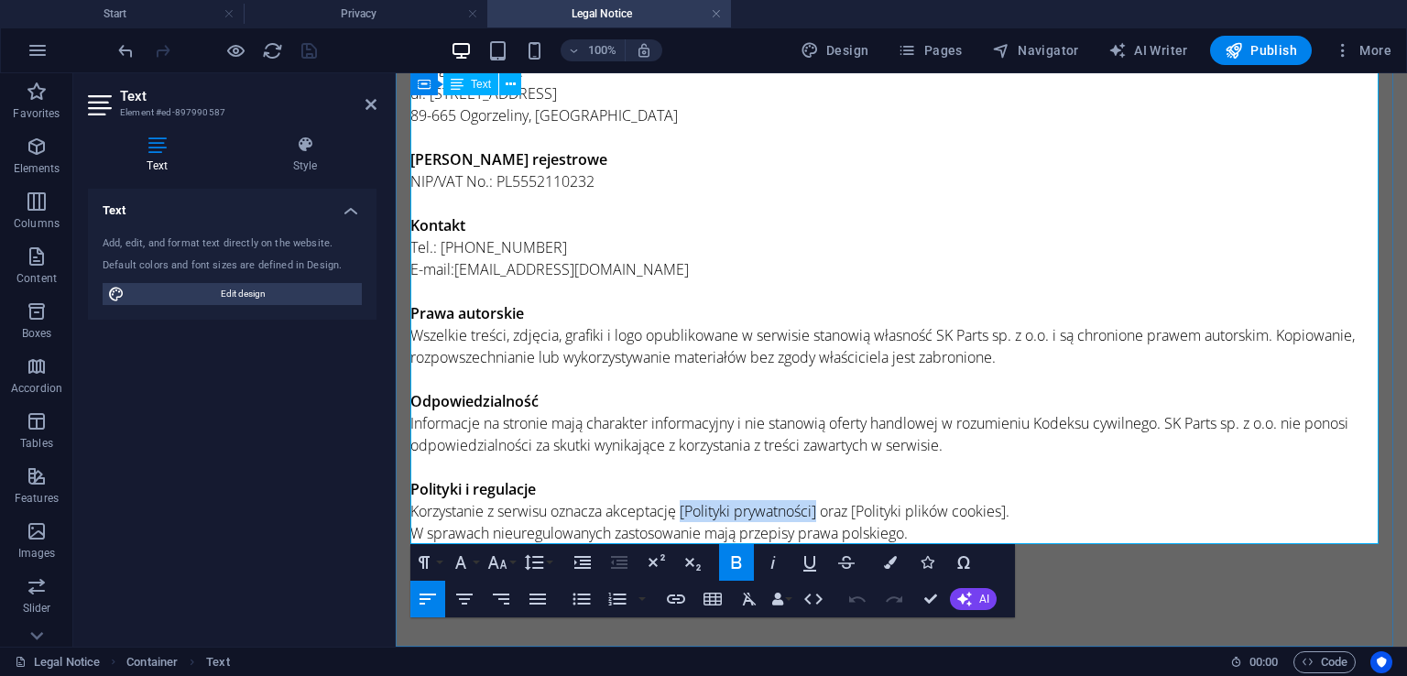
drag, startPoint x: 684, startPoint y: 509, endPoint x: 821, endPoint y: 516, distance: 137.5
click at [821, 516] on p "Polityki i regulacje Korzystanie z serwisu oznacza akceptację [Polityki prywatn…" at bounding box center [901, 511] width 982 height 66
click at [672, 595] on icon "button" at bounding box center [676, 598] width 18 height 9
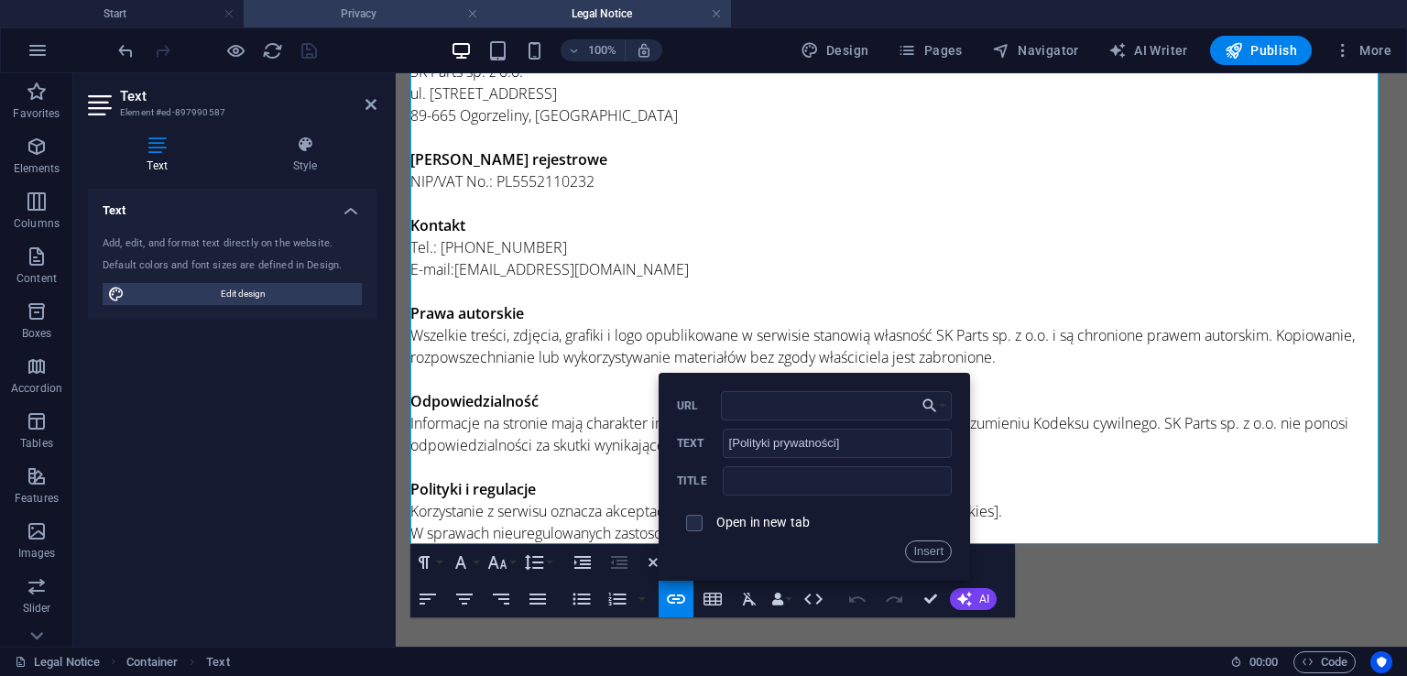
click at [404, 7] on h4 "Privacy" at bounding box center [366, 14] width 244 height 20
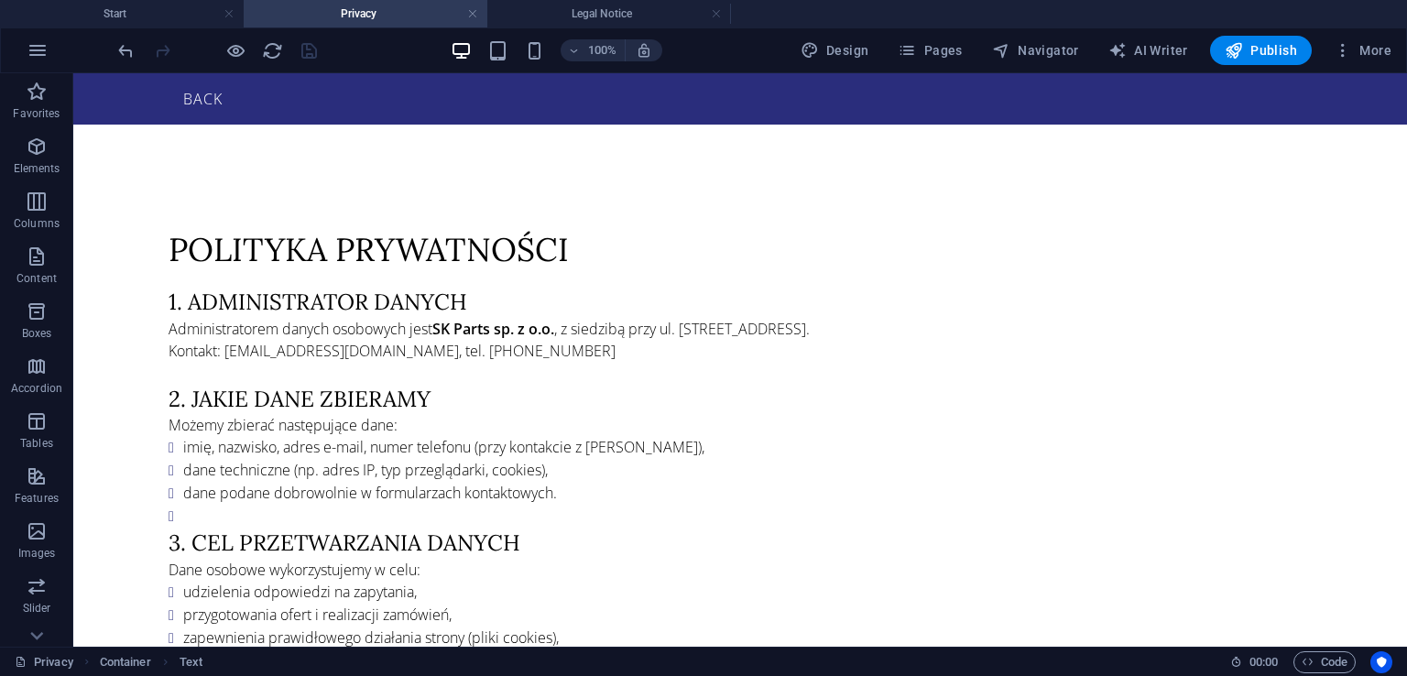
scroll to position [0, 0]
click at [167, 13] on h4 "Start" at bounding box center [122, 14] width 244 height 20
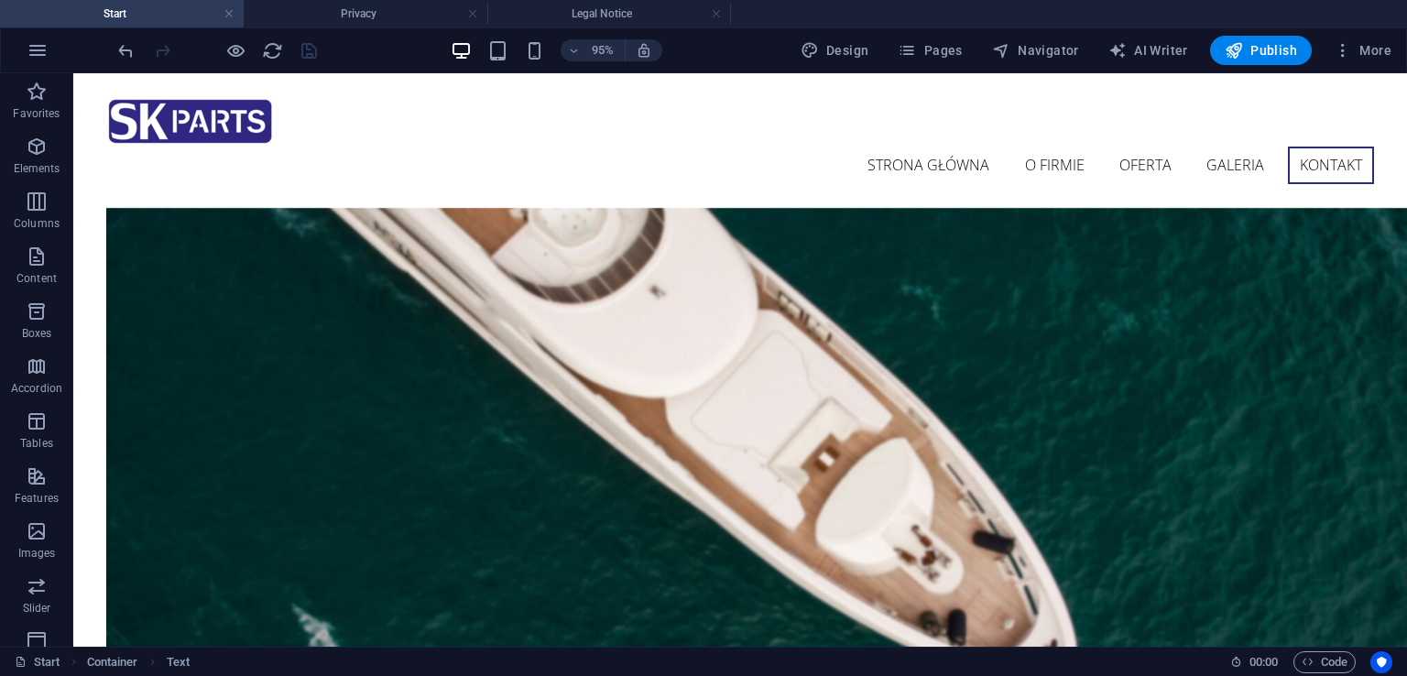
scroll to position [6613, 0]
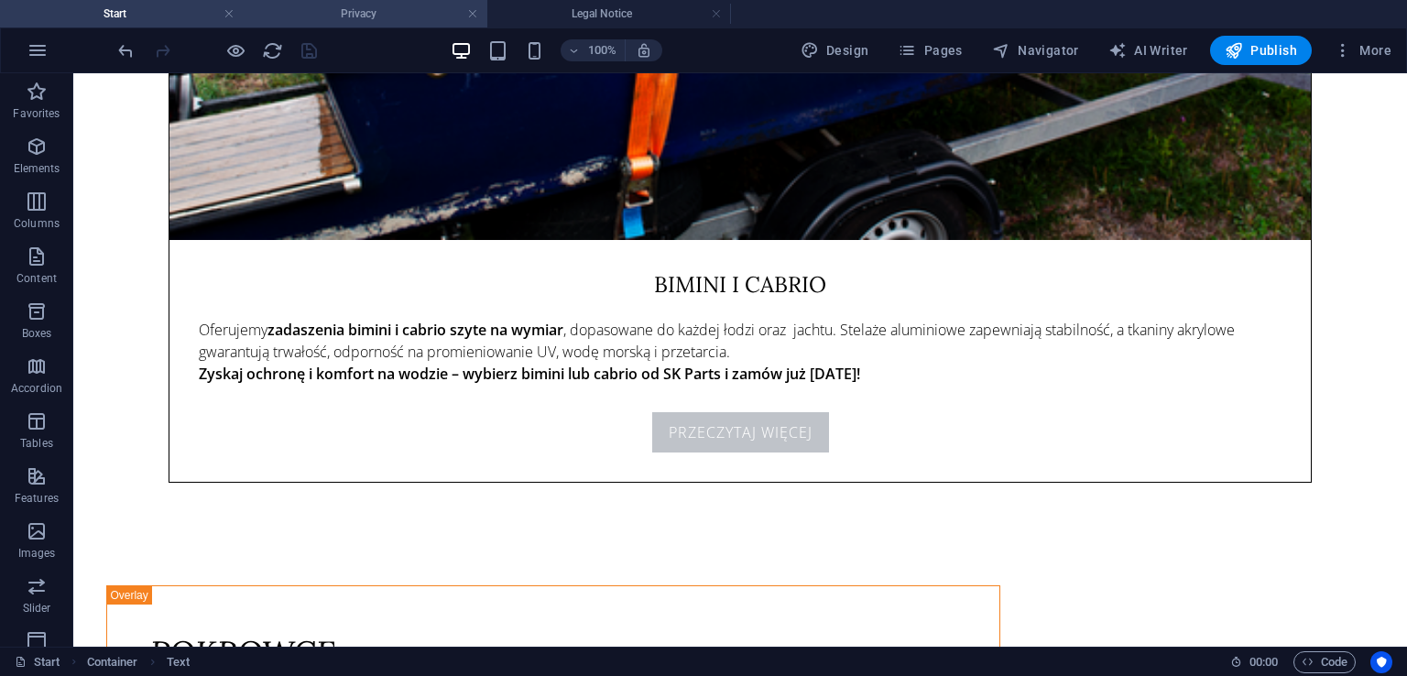
click at [300, 13] on h4 "Privacy" at bounding box center [366, 14] width 244 height 20
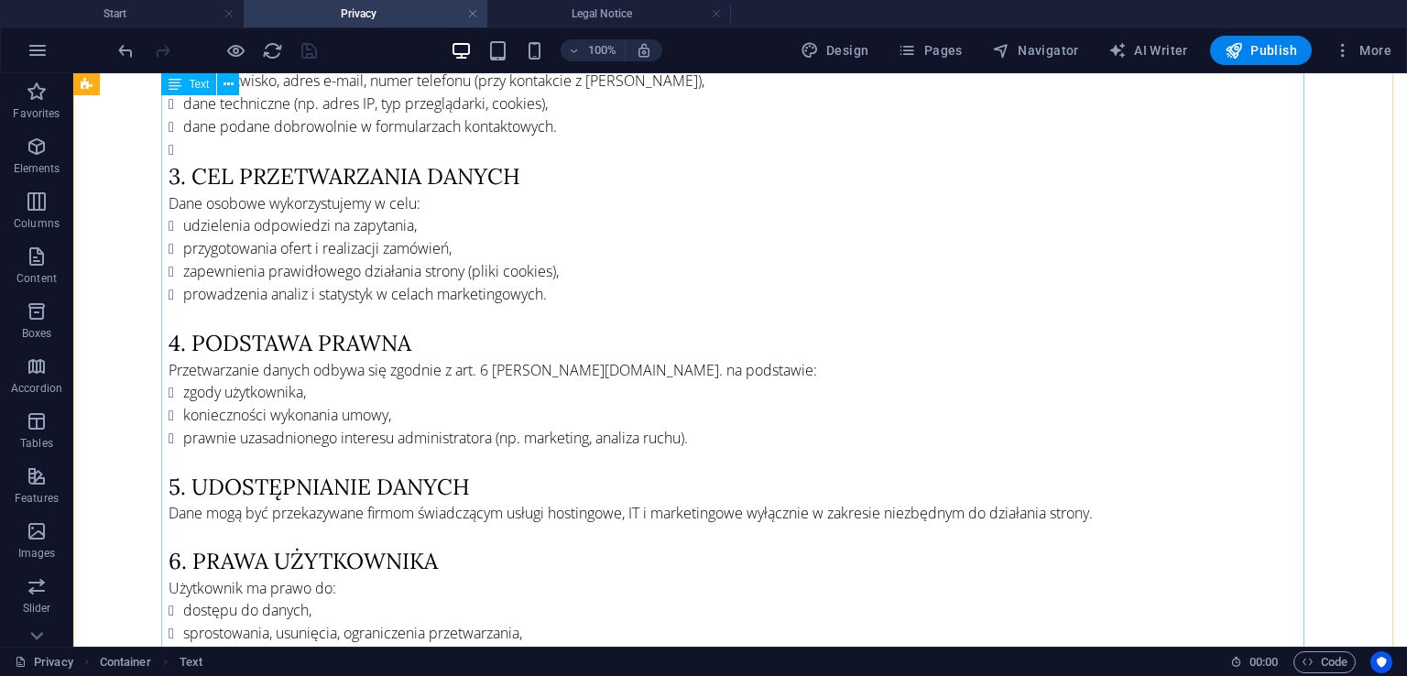
scroll to position [0, 0]
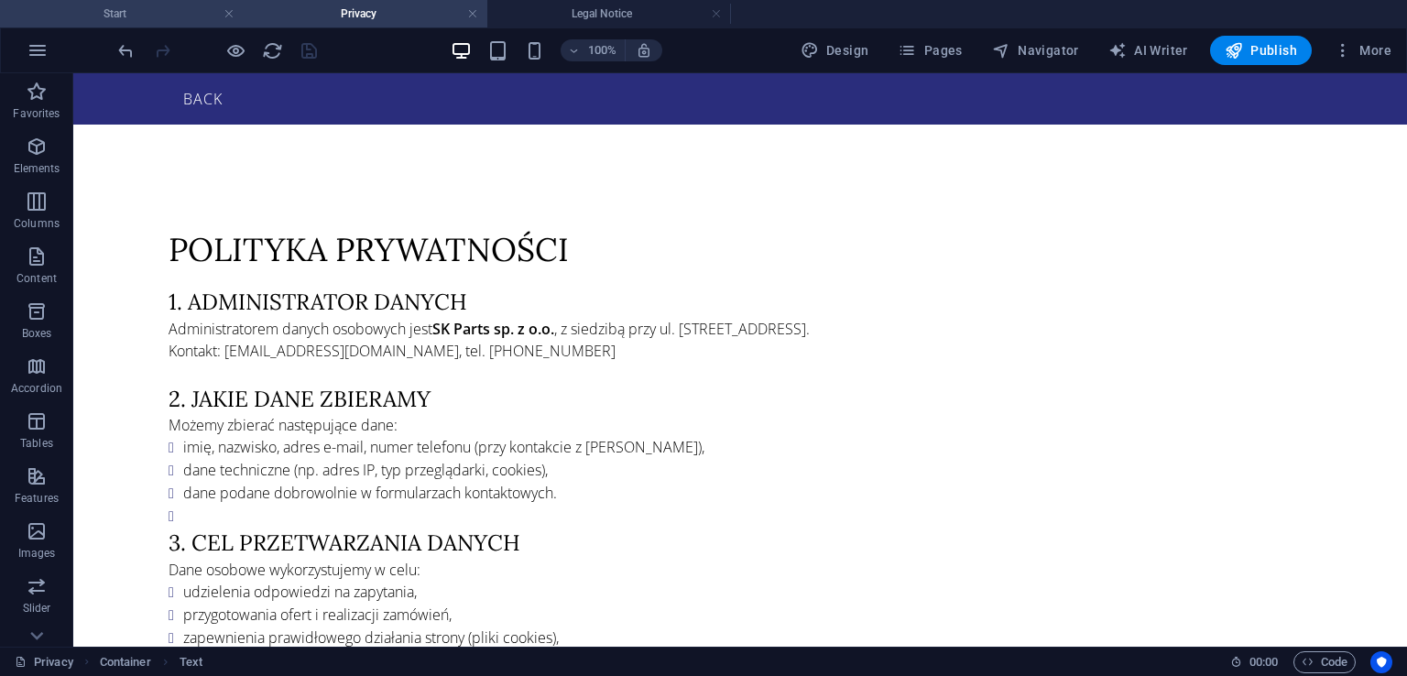
click at [164, 4] on h4 "Start" at bounding box center [122, 14] width 244 height 20
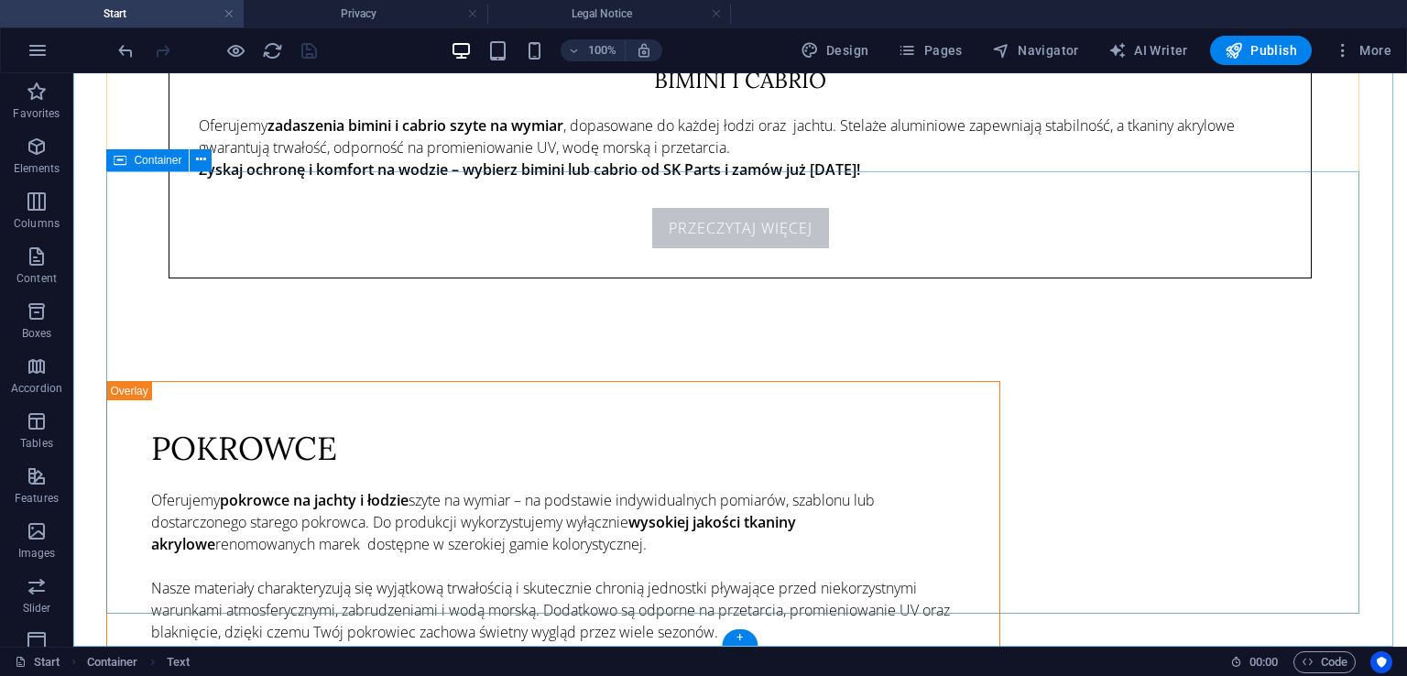
scroll to position [6828, 0]
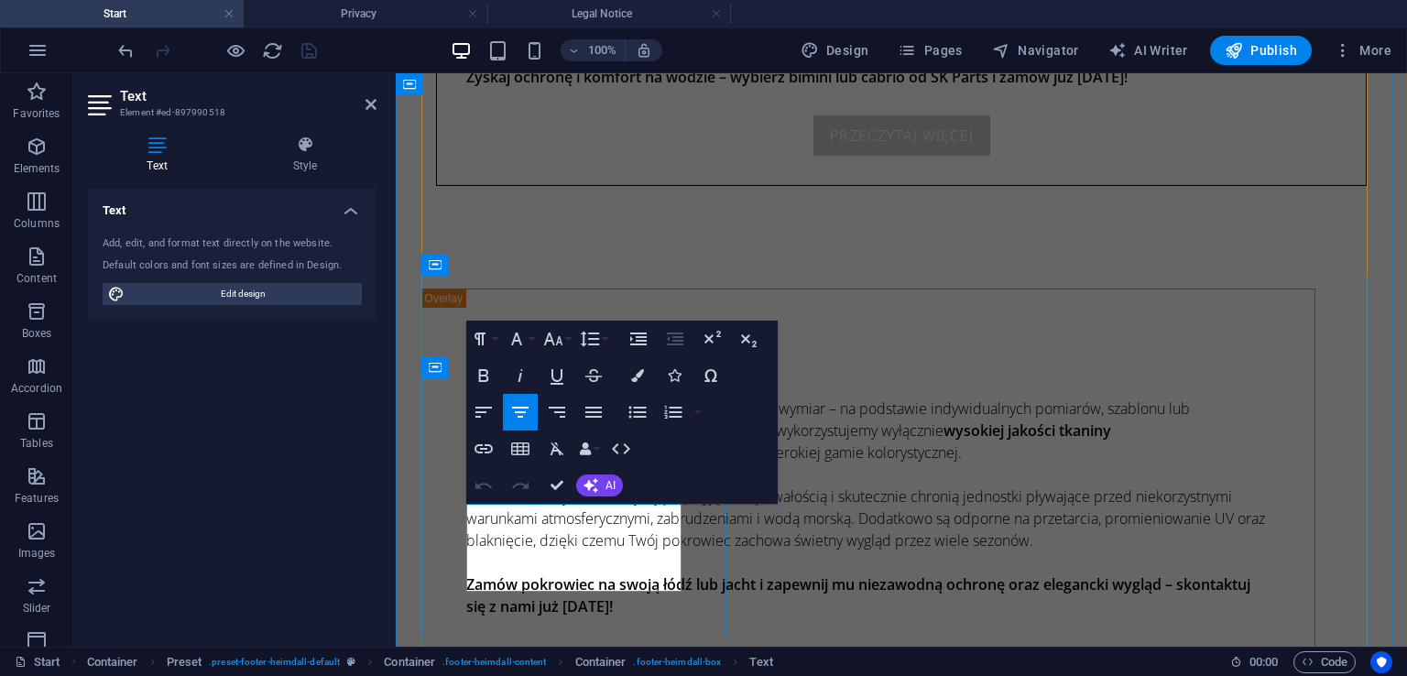
click at [586, 514] on button "Edit Link" at bounding box center [601, 512] width 35 height 37
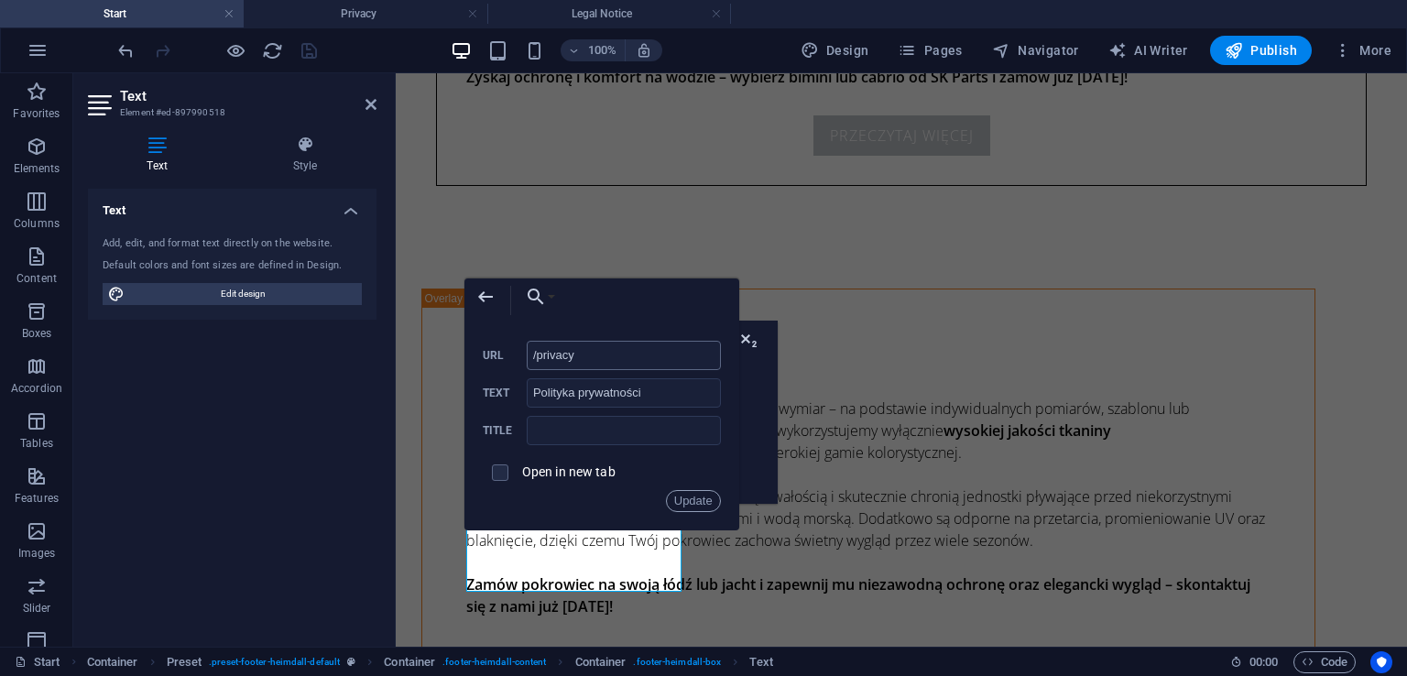
drag, startPoint x: 615, startPoint y: 341, endPoint x: 529, endPoint y: 341, distance: 86.1
click at [529, 341] on input "/privacy" at bounding box center [624, 355] width 194 height 29
click at [530, 8] on h4 "Legal Notice" at bounding box center [609, 14] width 244 height 20
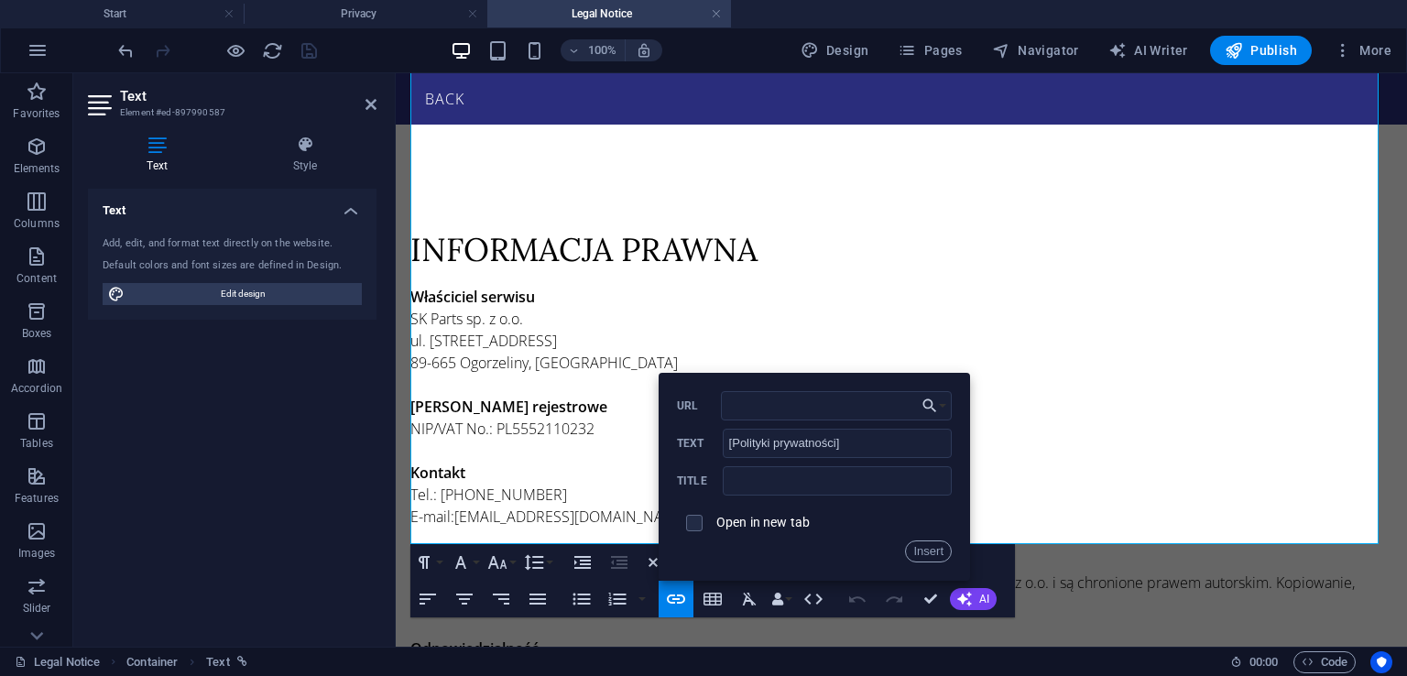
scroll to position [247, 0]
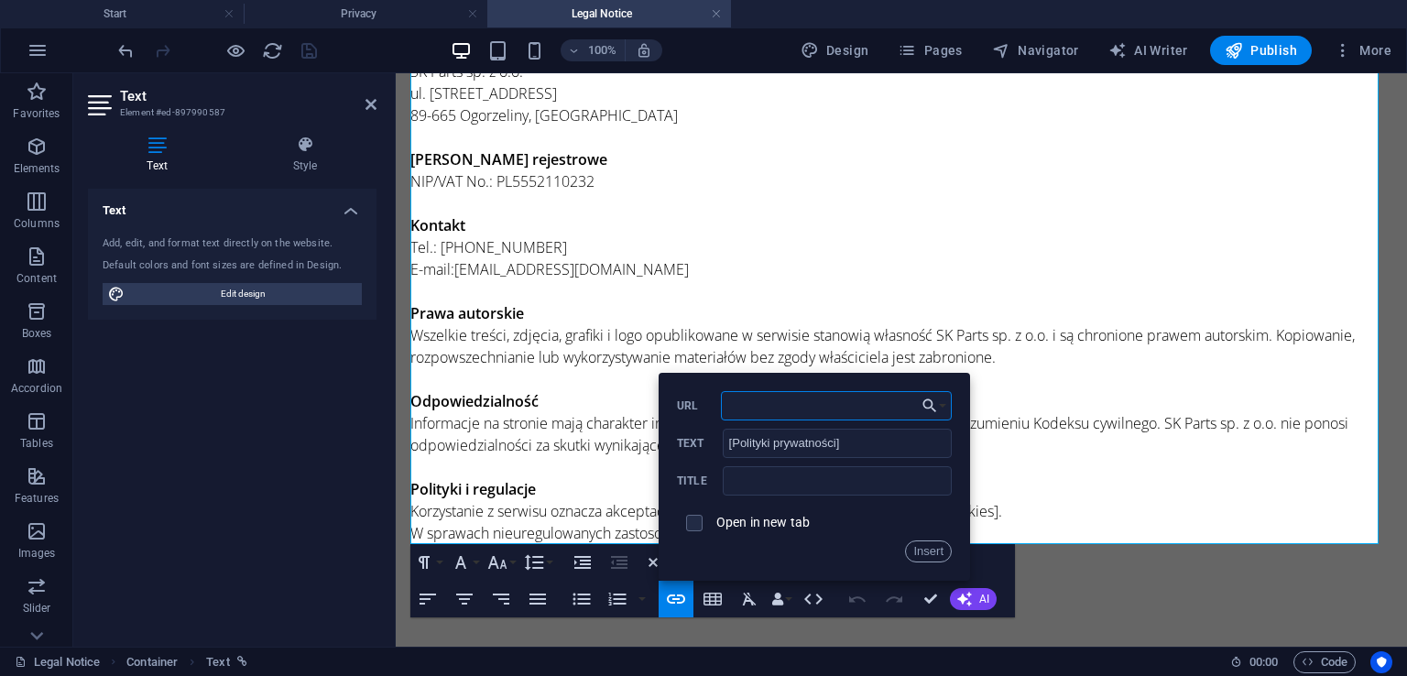
click at [785, 405] on input "URL" at bounding box center [836, 405] width 231 height 29
paste input "/privacy"
type input "/privacy"
click at [922, 554] on button "Insert" at bounding box center [928, 551] width 47 height 22
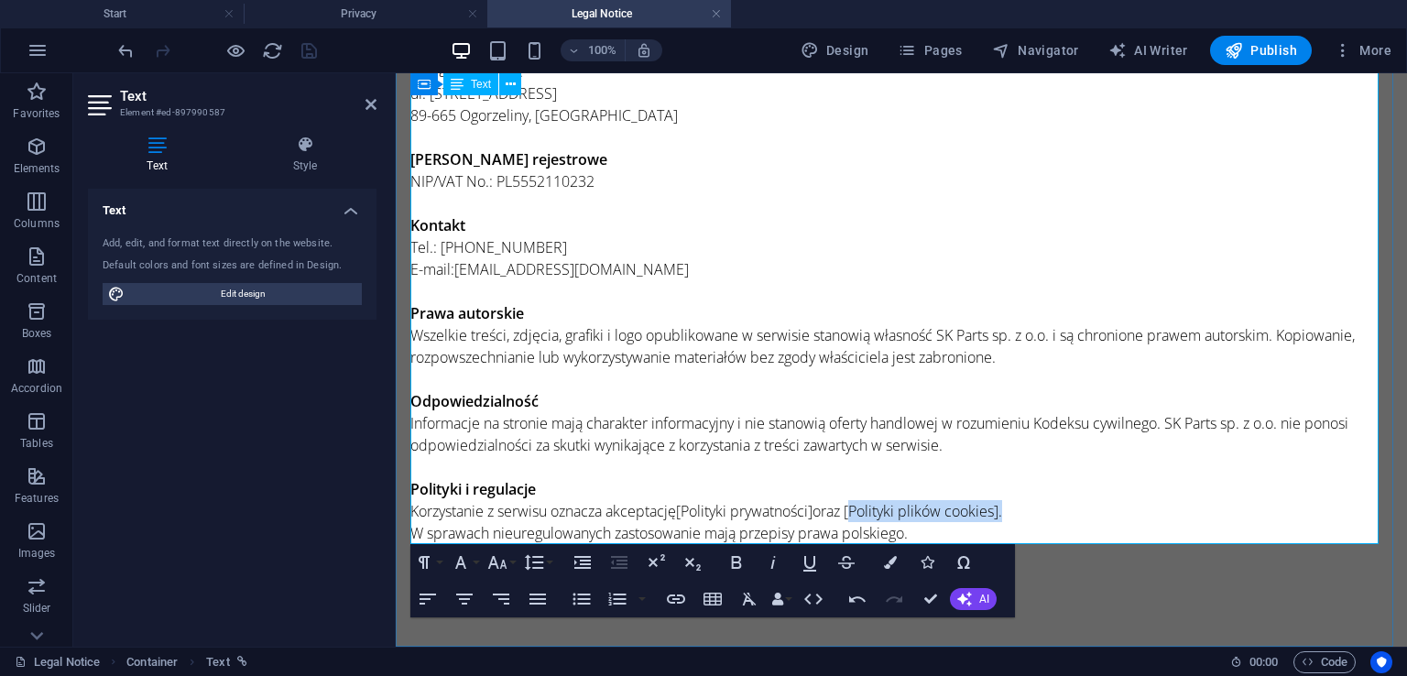
drag, startPoint x: 861, startPoint y: 512, endPoint x: 1011, endPoint y: 511, distance: 150.2
click at [1011, 511] on p "Polityki i regulacje Korzystanie z serwisu oznacza akceptację [Polityki prywatn…" at bounding box center [901, 511] width 982 height 66
type input "[Polityki plików cookies]"
click at [687, 587] on button "Insert Link" at bounding box center [675, 599] width 35 height 37
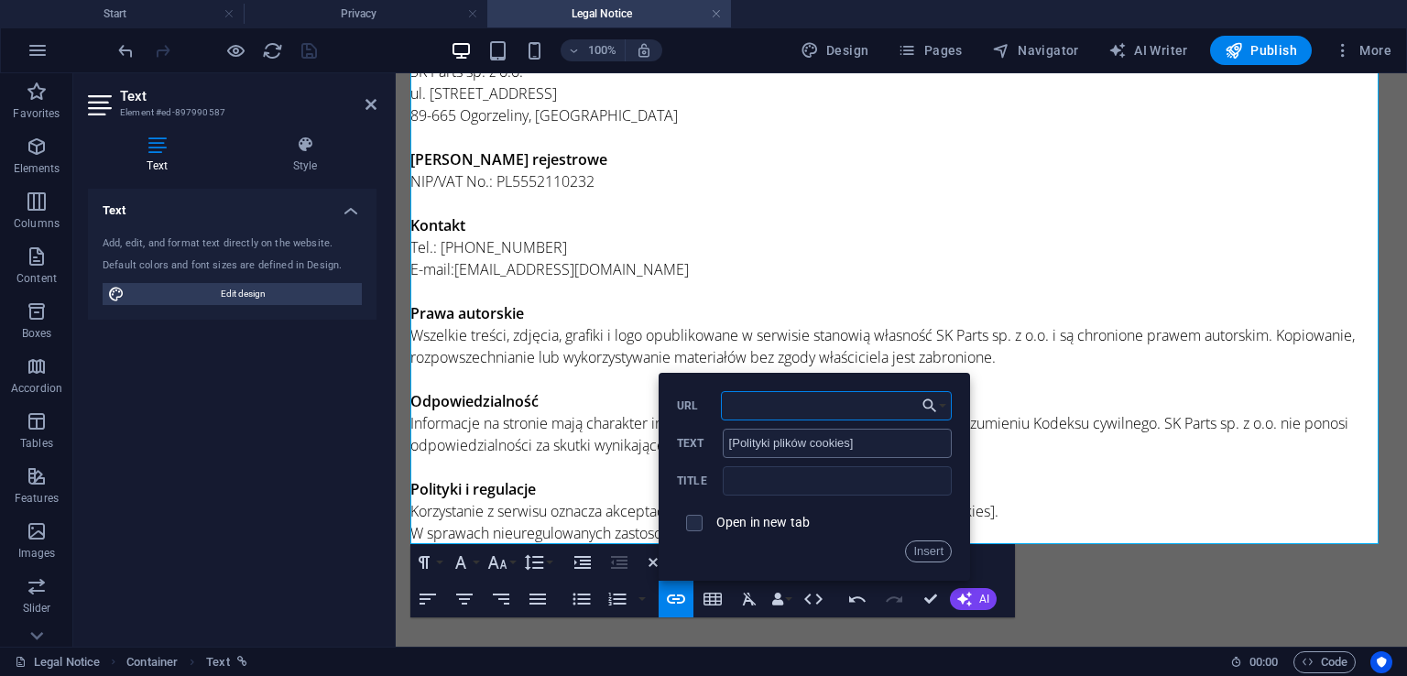
paste input "/privacy"
type input "/privacy"
click at [919, 547] on button "Insert" at bounding box center [928, 551] width 47 height 22
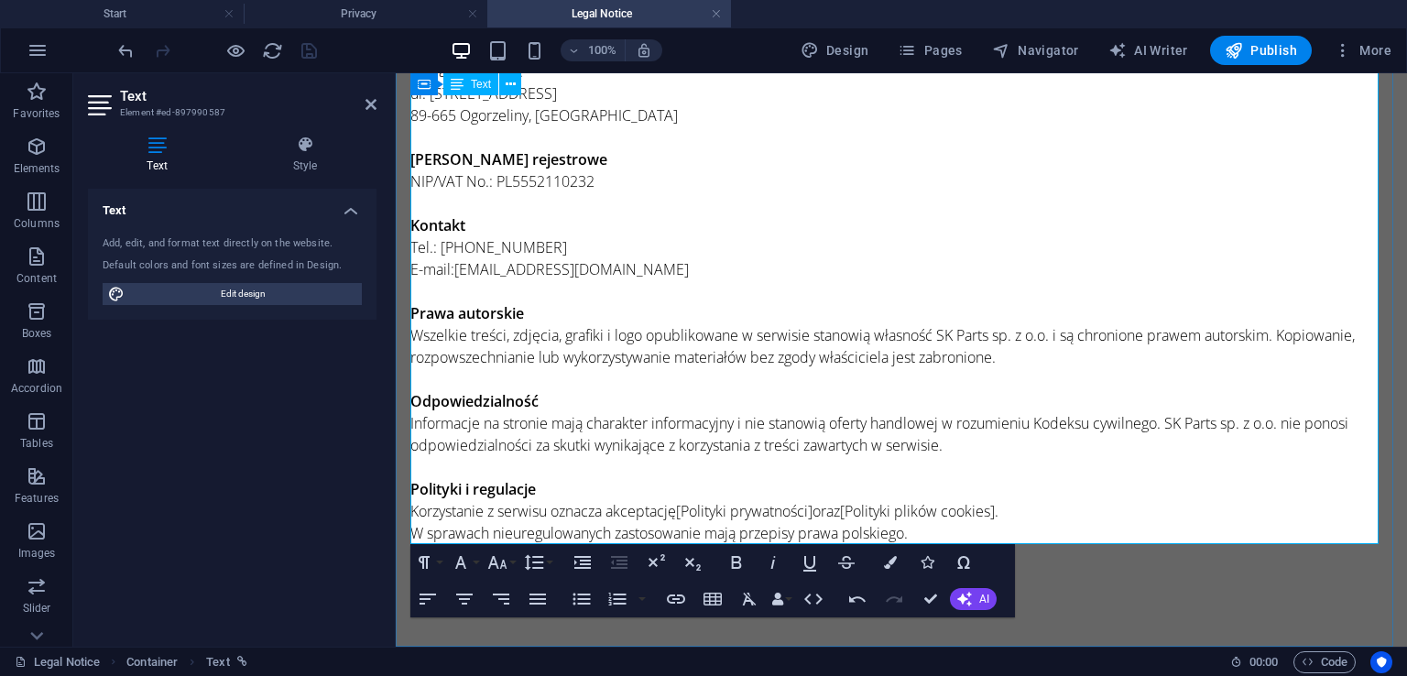
click at [931, 480] on p "Polityki i regulacje Korzystanie z serwisu oznacza akceptację [Polityki prywatn…" at bounding box center [901, 511] width 982 height 66
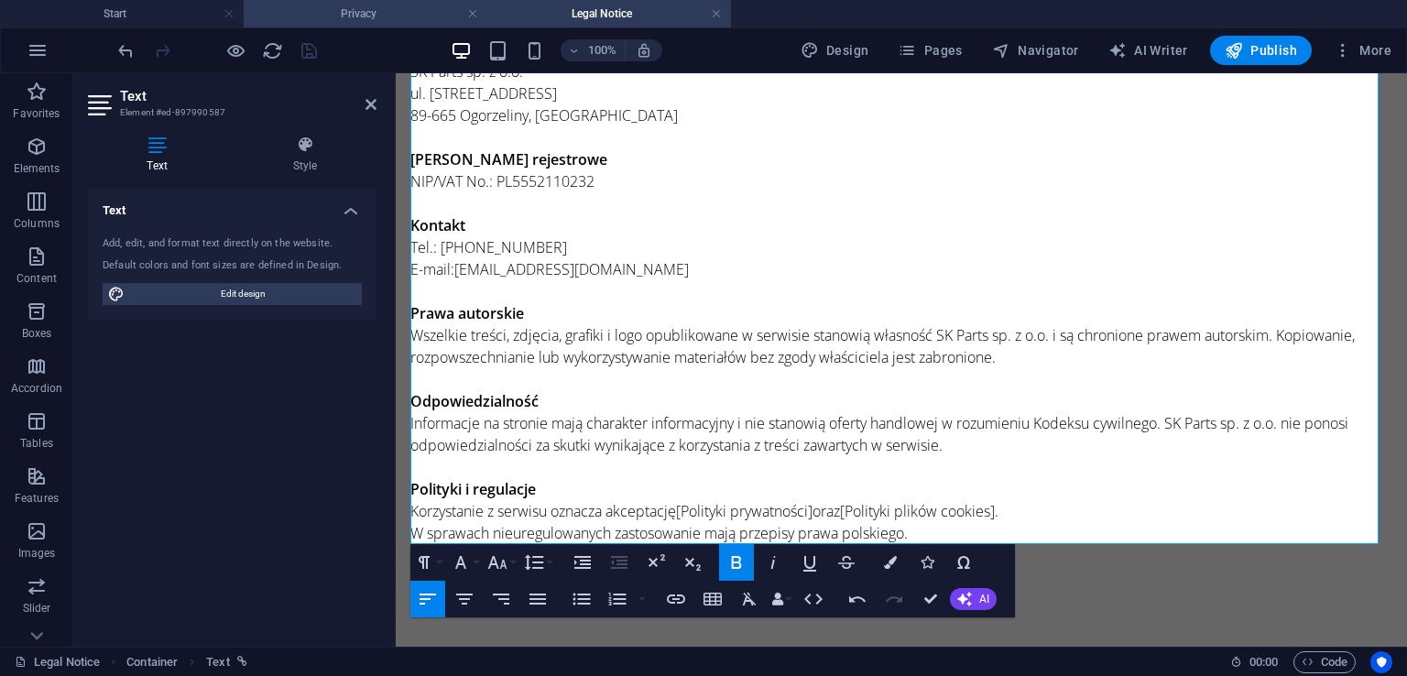
click at [418, 14] on h4 "Privacy" at bounding box center [366, 14] width 244 height 20
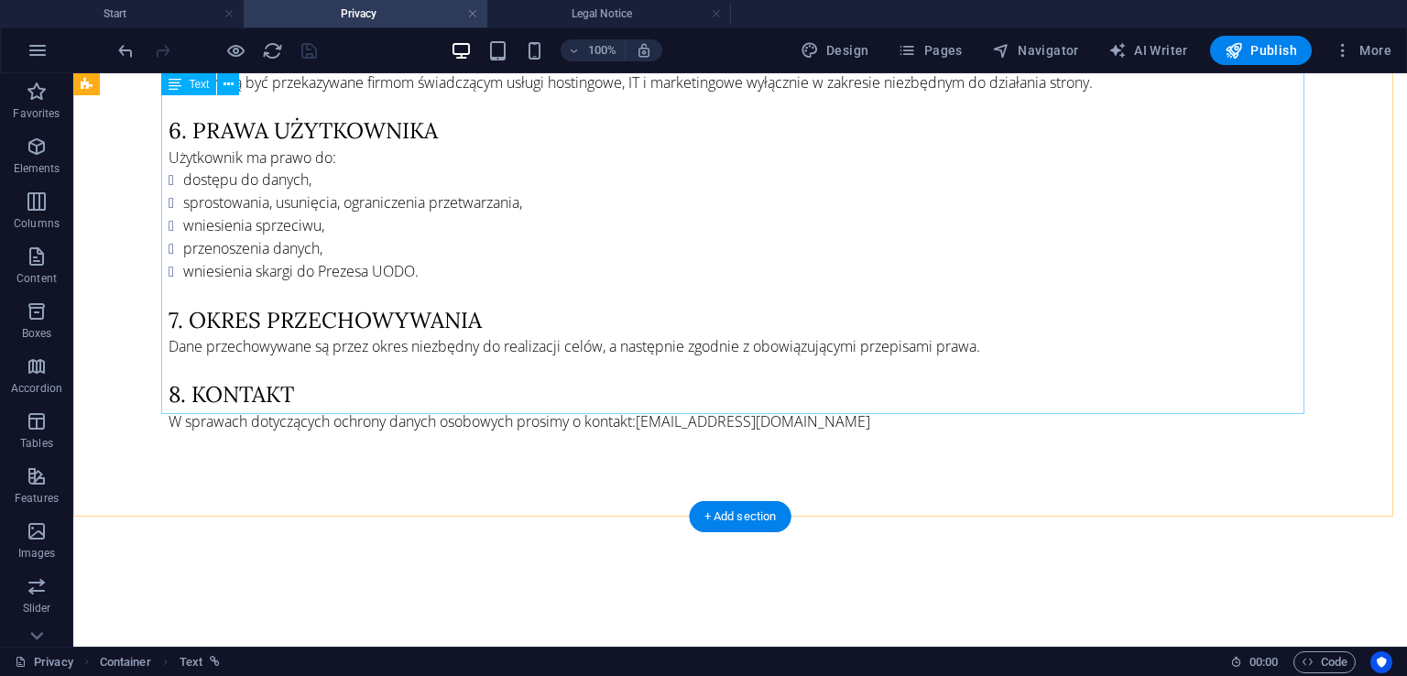
scroll to position [824, 0]
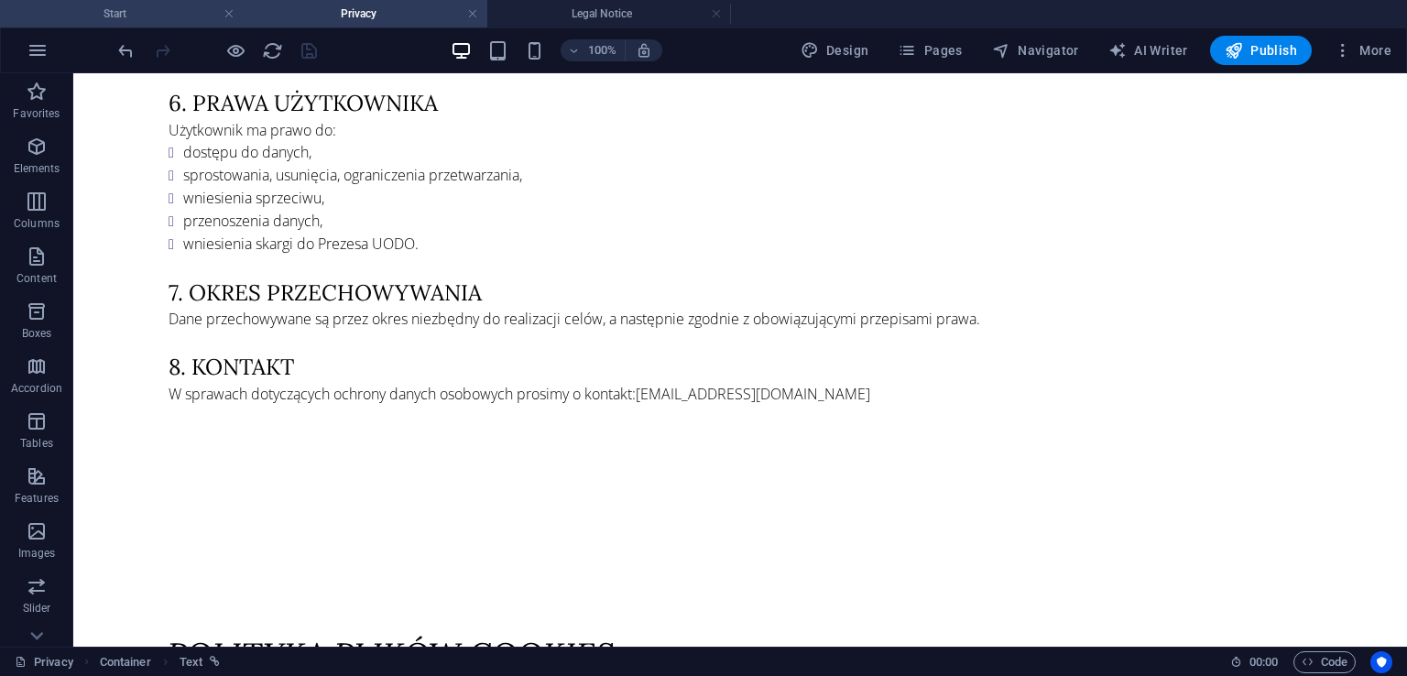
click at [174, 7] on h4 "Start" at bounding box center [122, 14] width 244 height 20
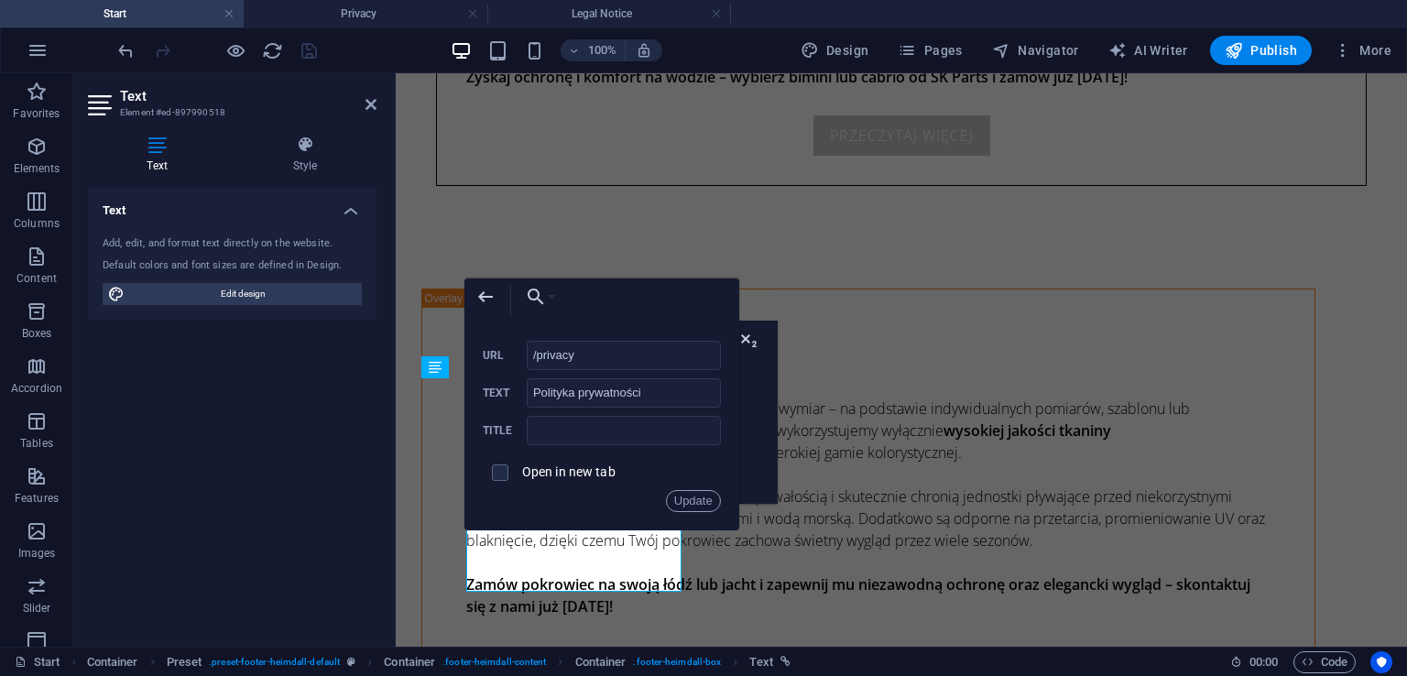
scroll to position [0, 0]
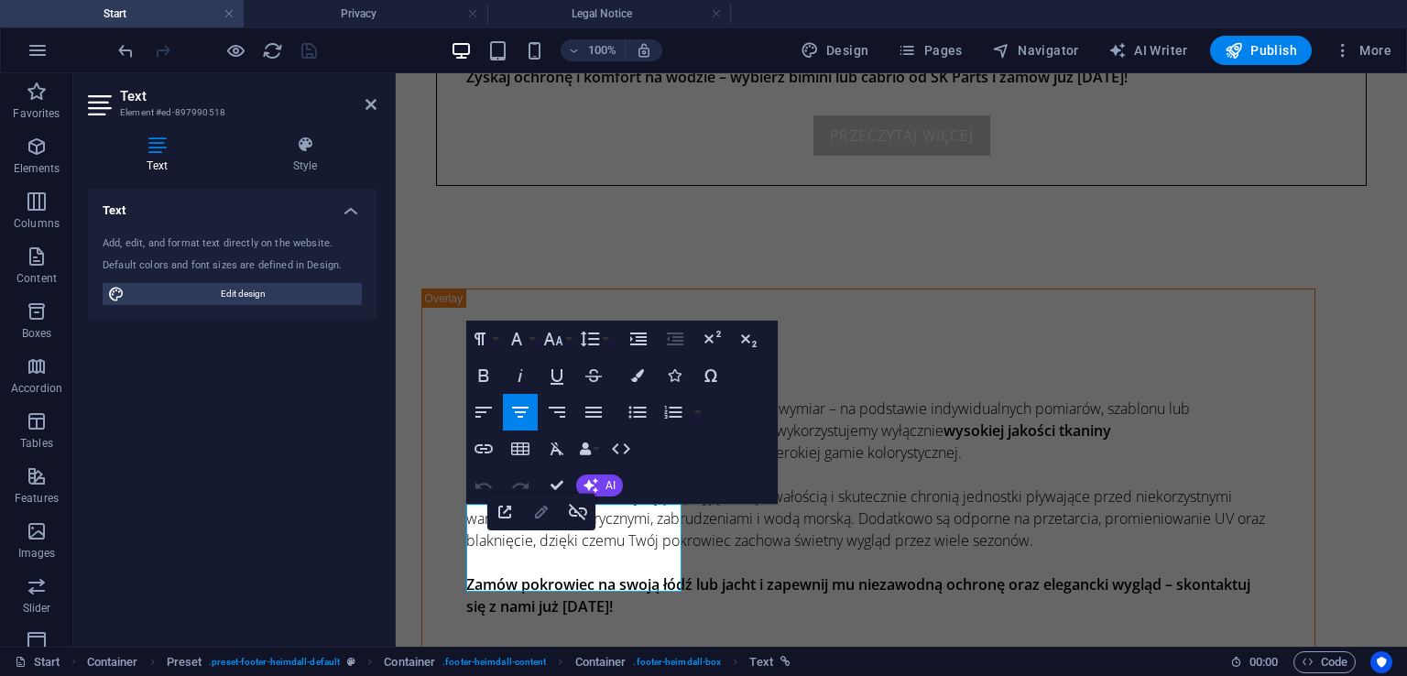
type input "/legal-notice"
type input "Informacje prawne"
click at [546, 510] on icon "button" at bounding box center [541, 512] width 22 height 22
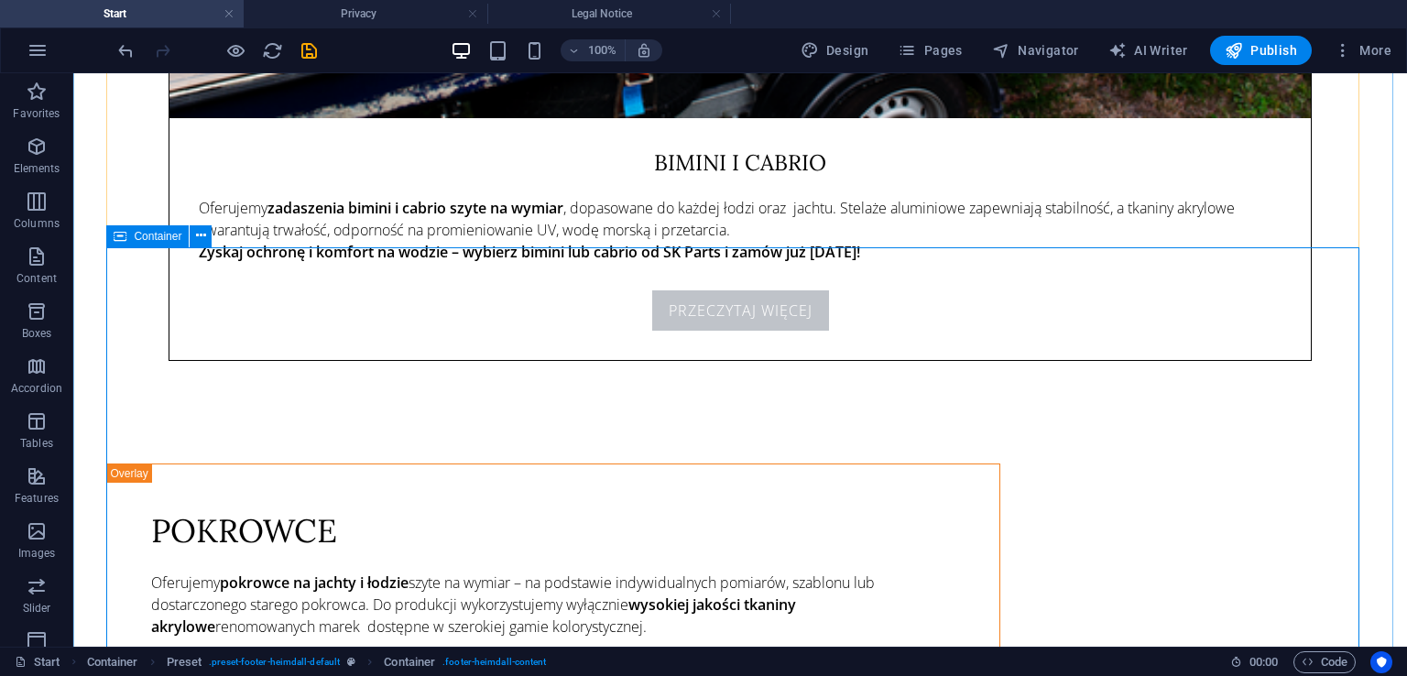
scroll to position [6828, 0]
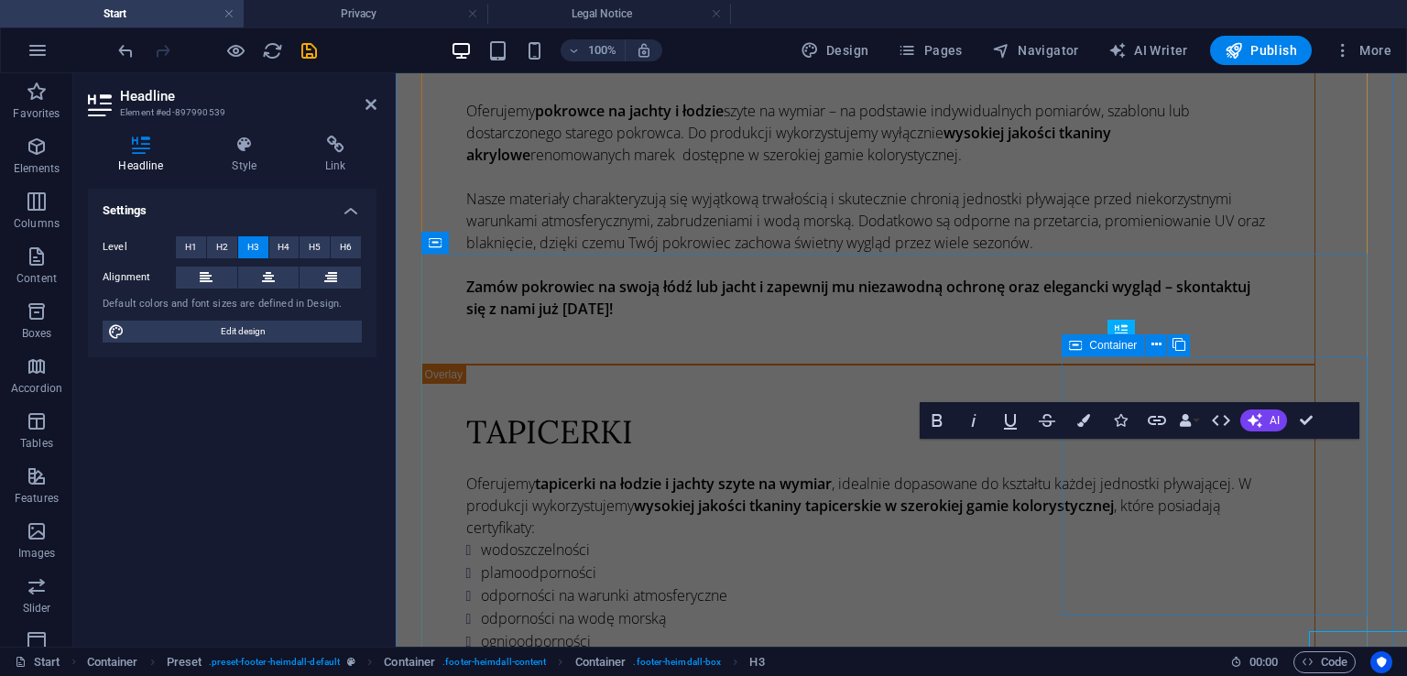
scroll to position [6553, 0]
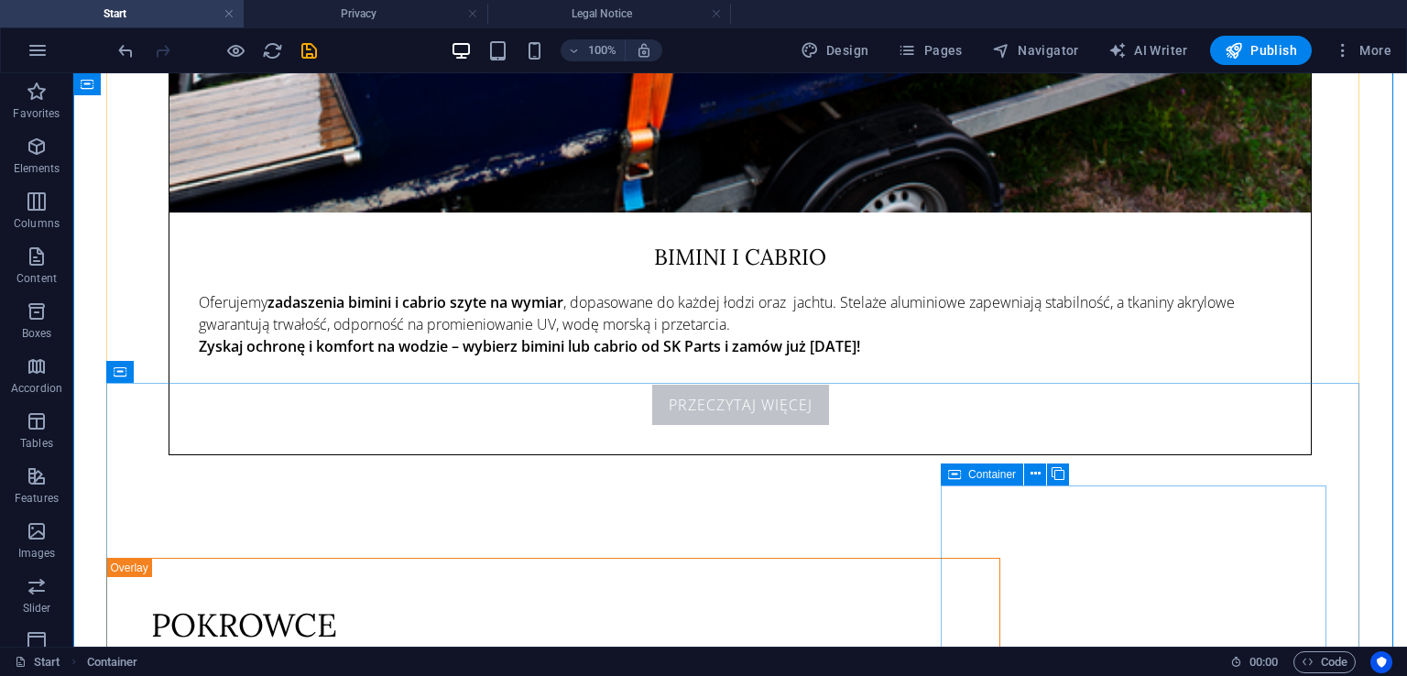
scroll to position [6828, 0]
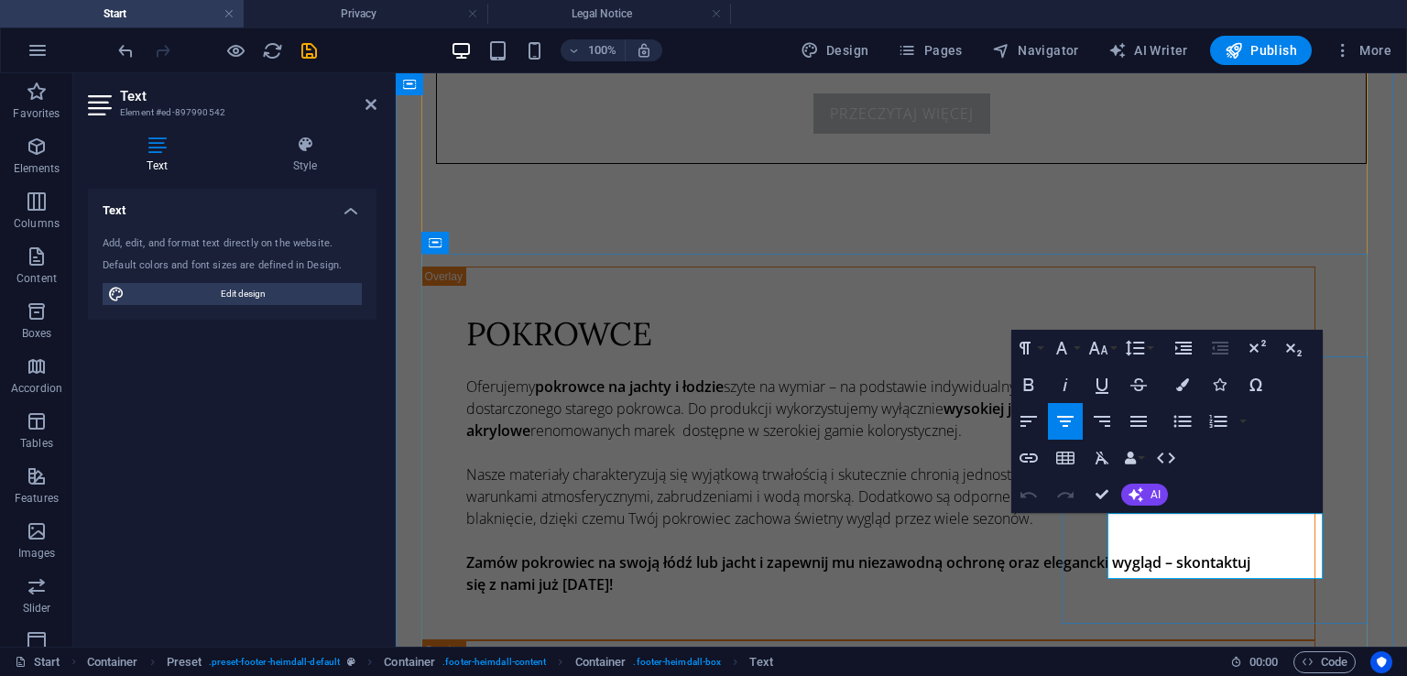
drag, startPoint x: 1144, startPoint y: 525, endPoint x: 1157, endPoint y: 529, distance: 13.6
drag, startPoint x: 1203, startPoint y: 548, endPoint x: 1246, endPoint y: 566, distance: 45.9
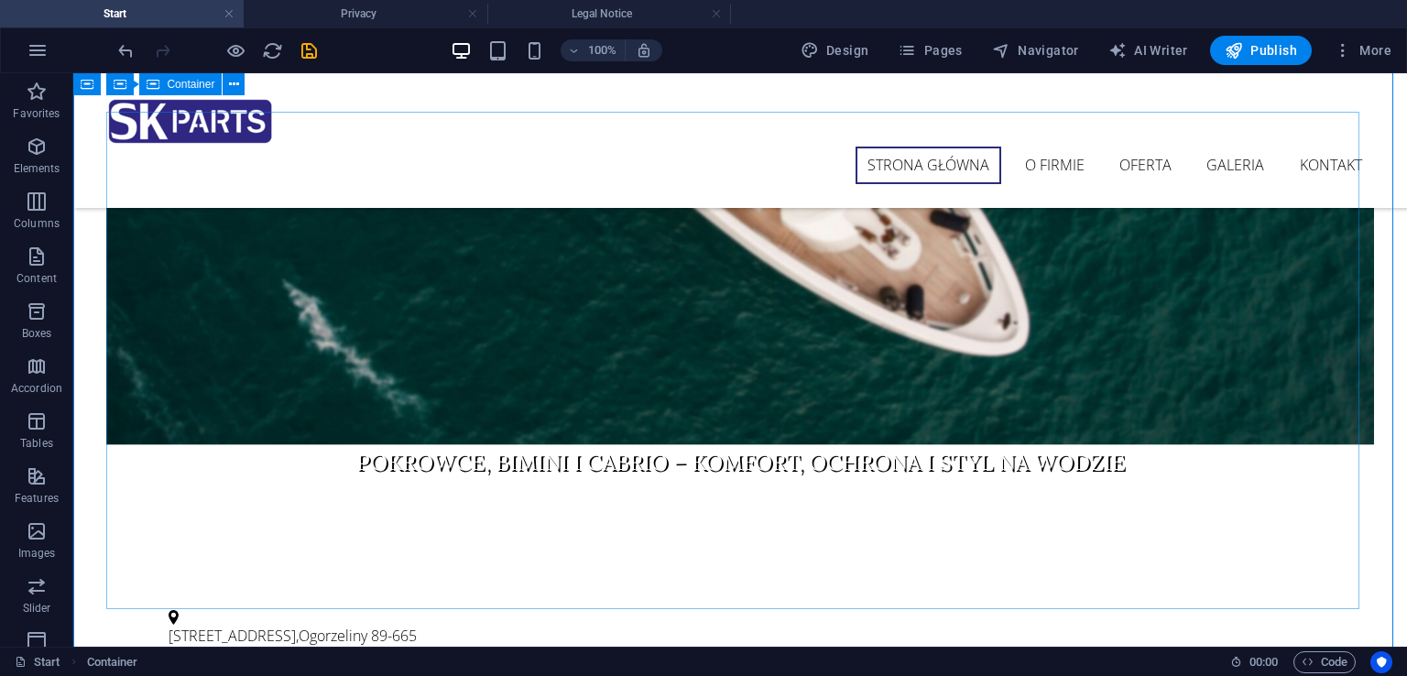
scroll to position [414, 0]
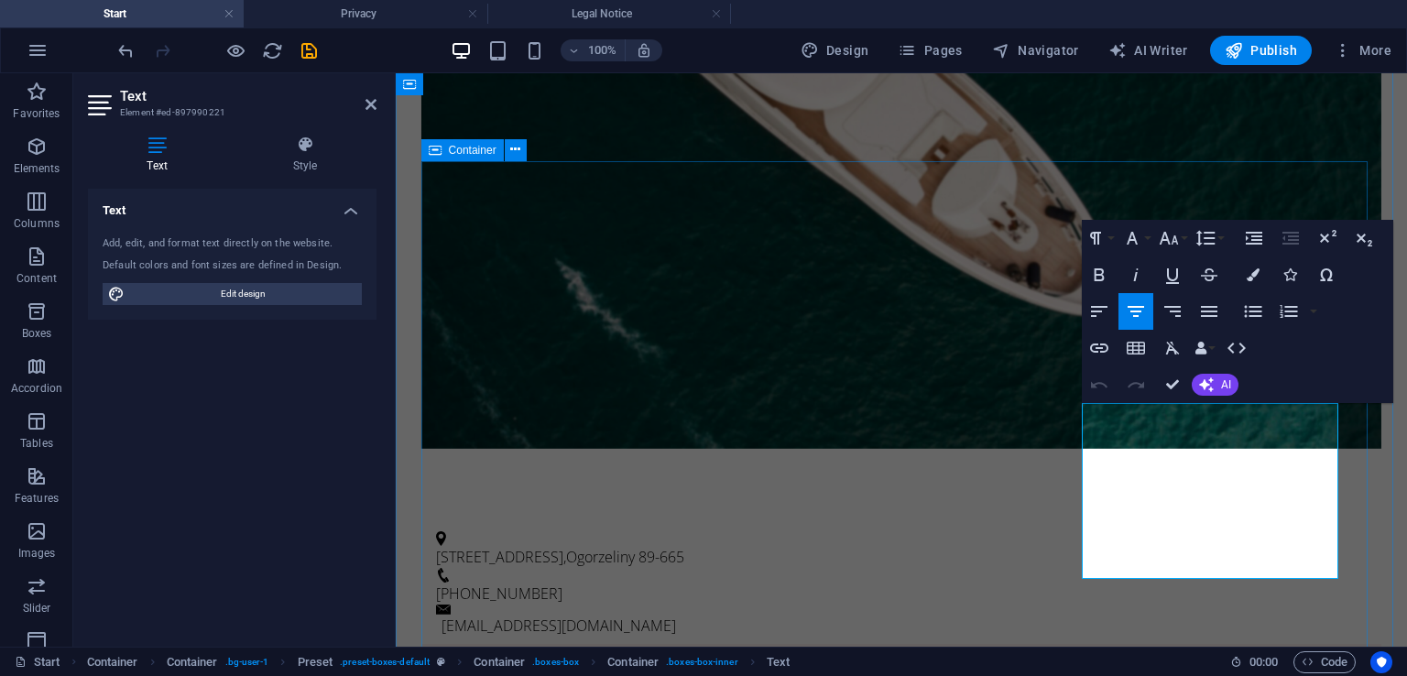
scroll to position [597, 0]
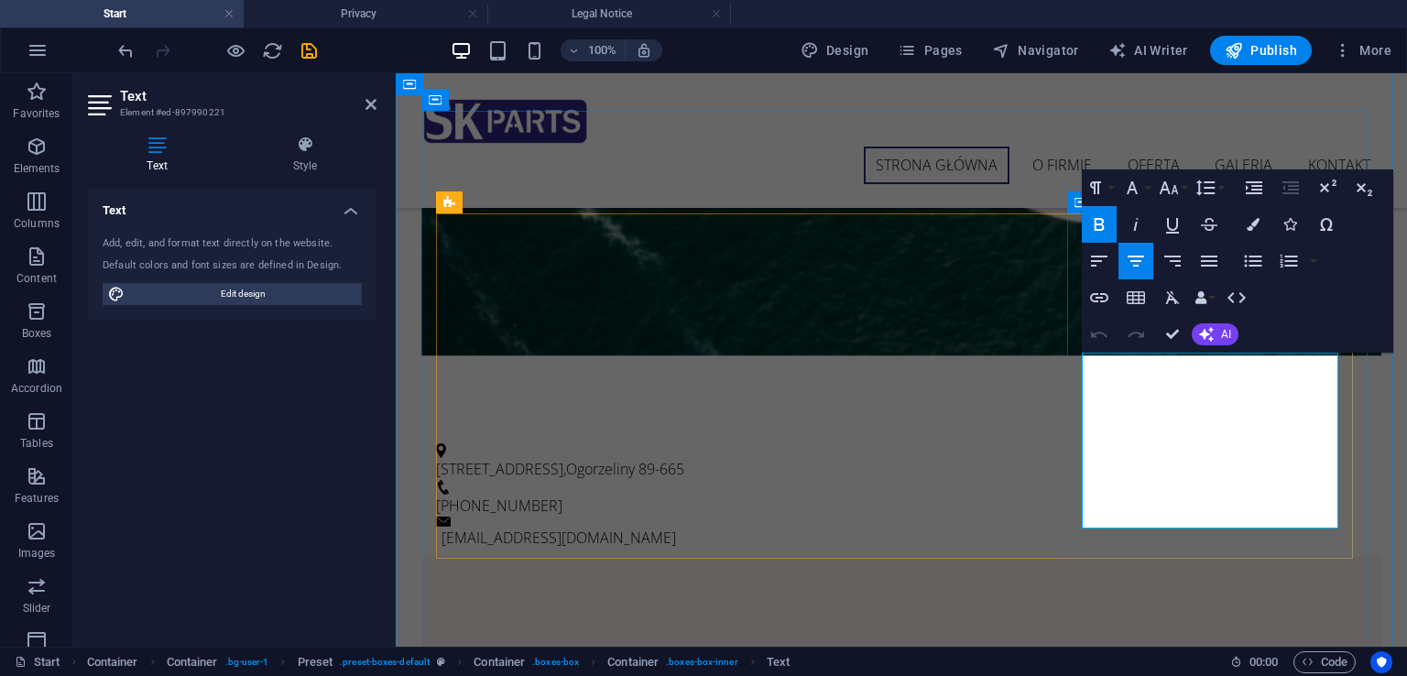
scroll to position [586, 0]
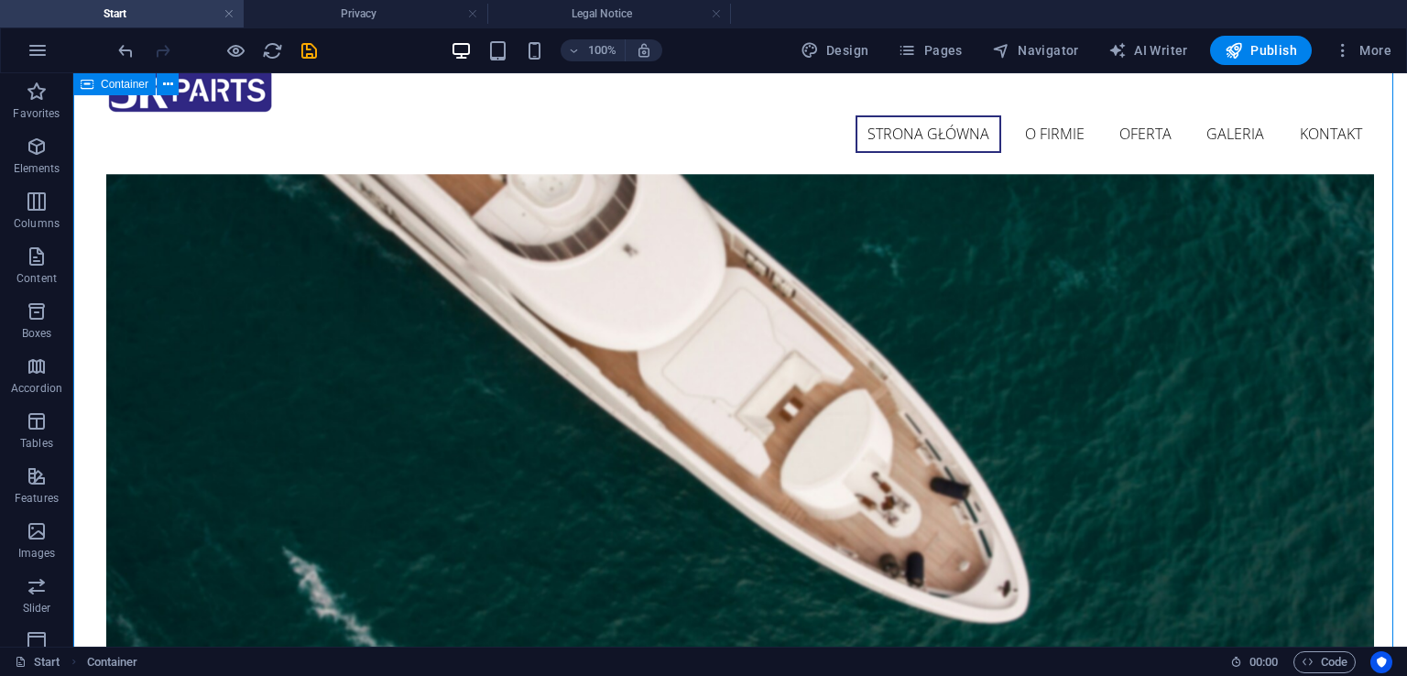
scroll to position [0, 0]
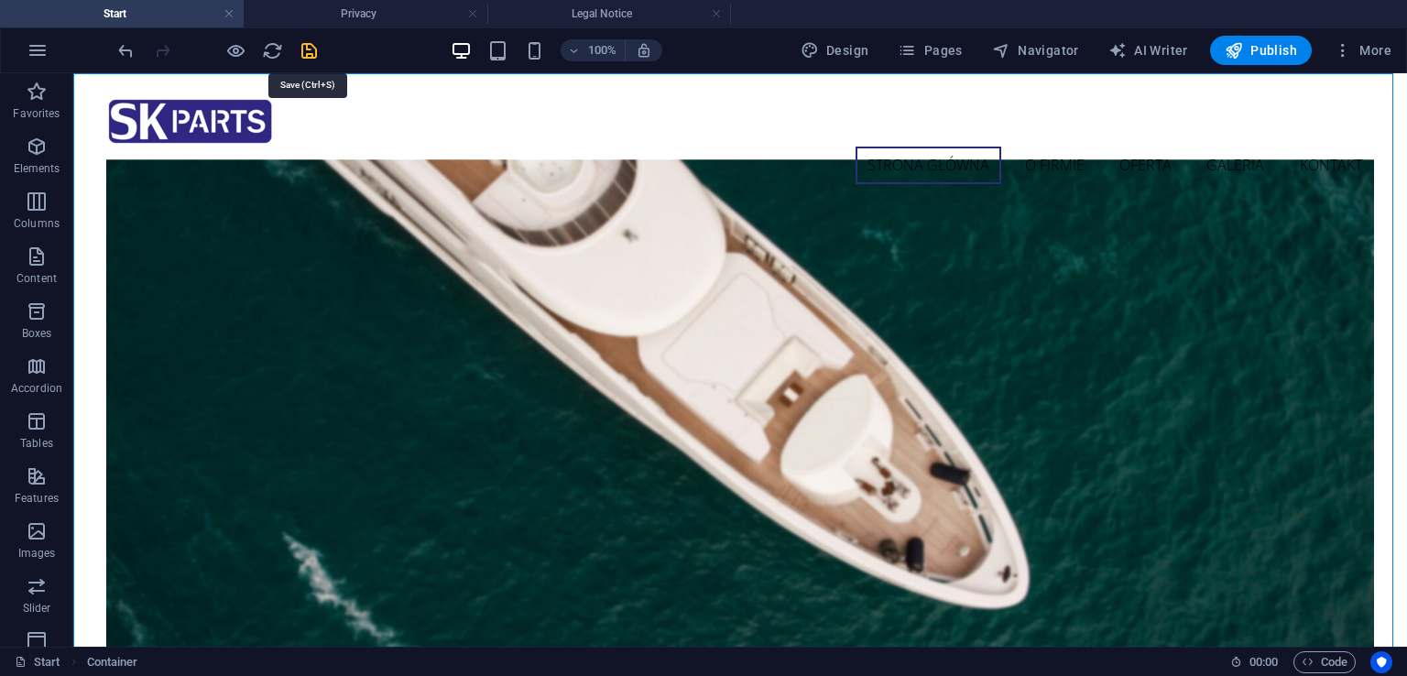
click at [311, 52] on icon "save" at bounding box center [309, 50] width 21 height 21
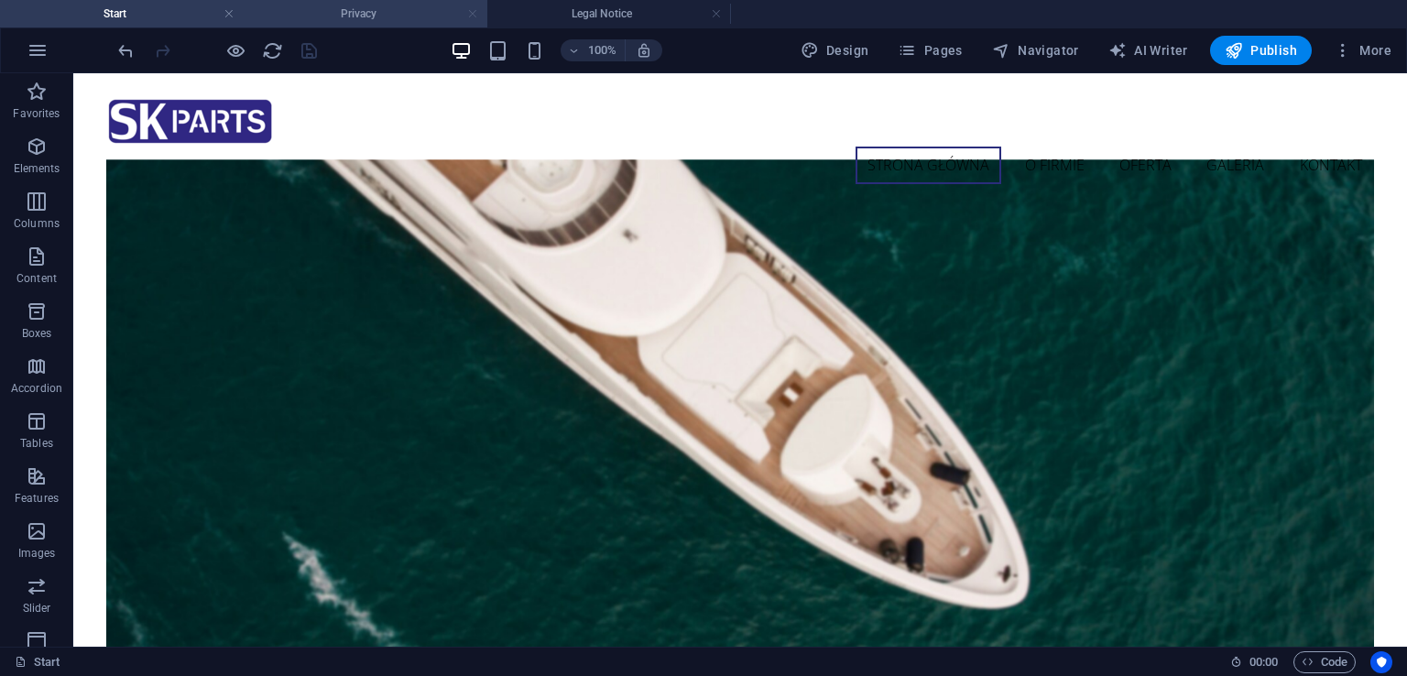
click at [476, 16] on link at bounding box center [472, 13] width 11 height 17
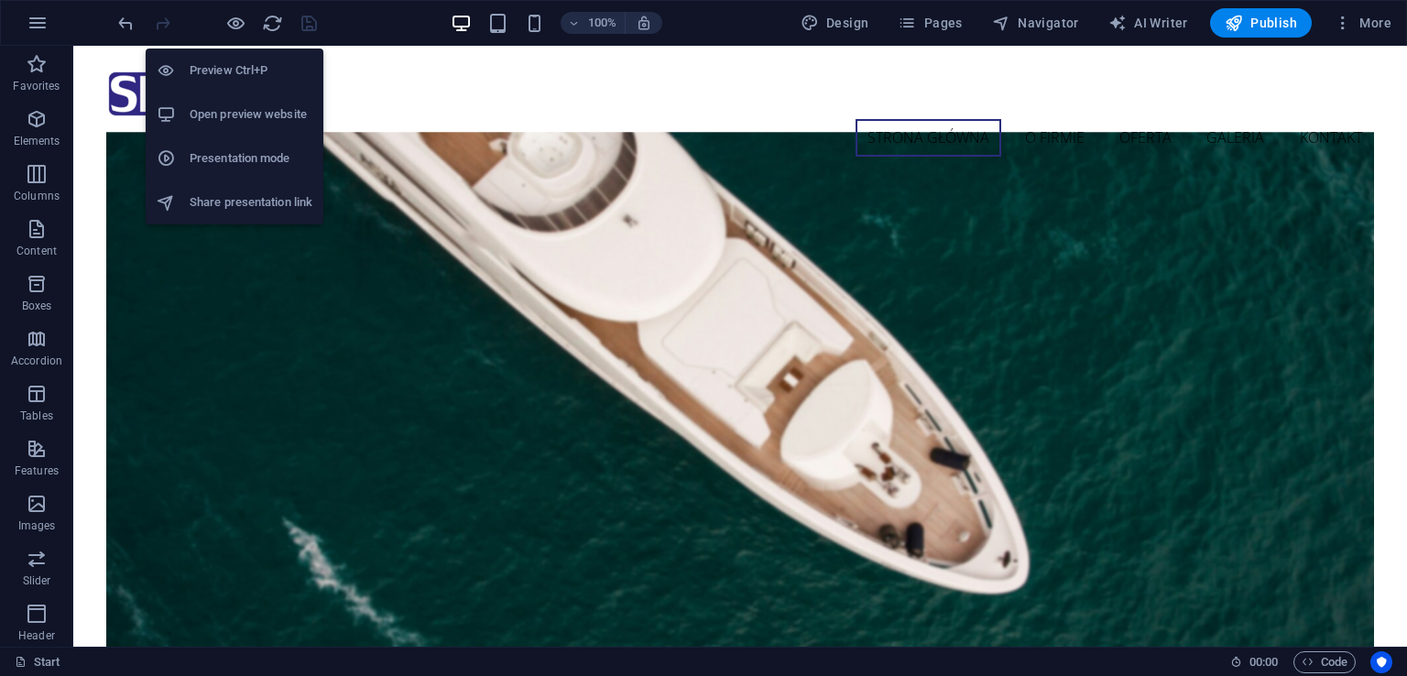
click at [253, 114] on h6 "Open preview website" at bounding box center [251, 114] width 123 height 22
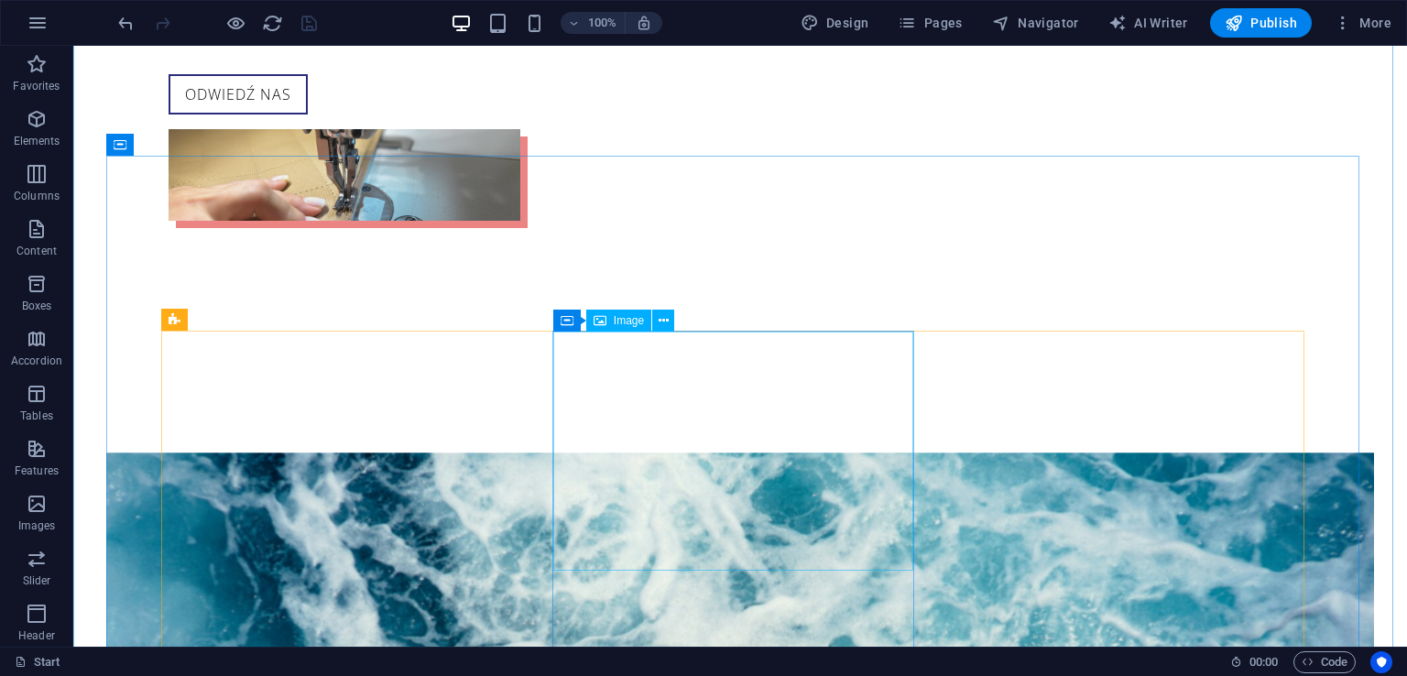
scroll to position [2473, 0]
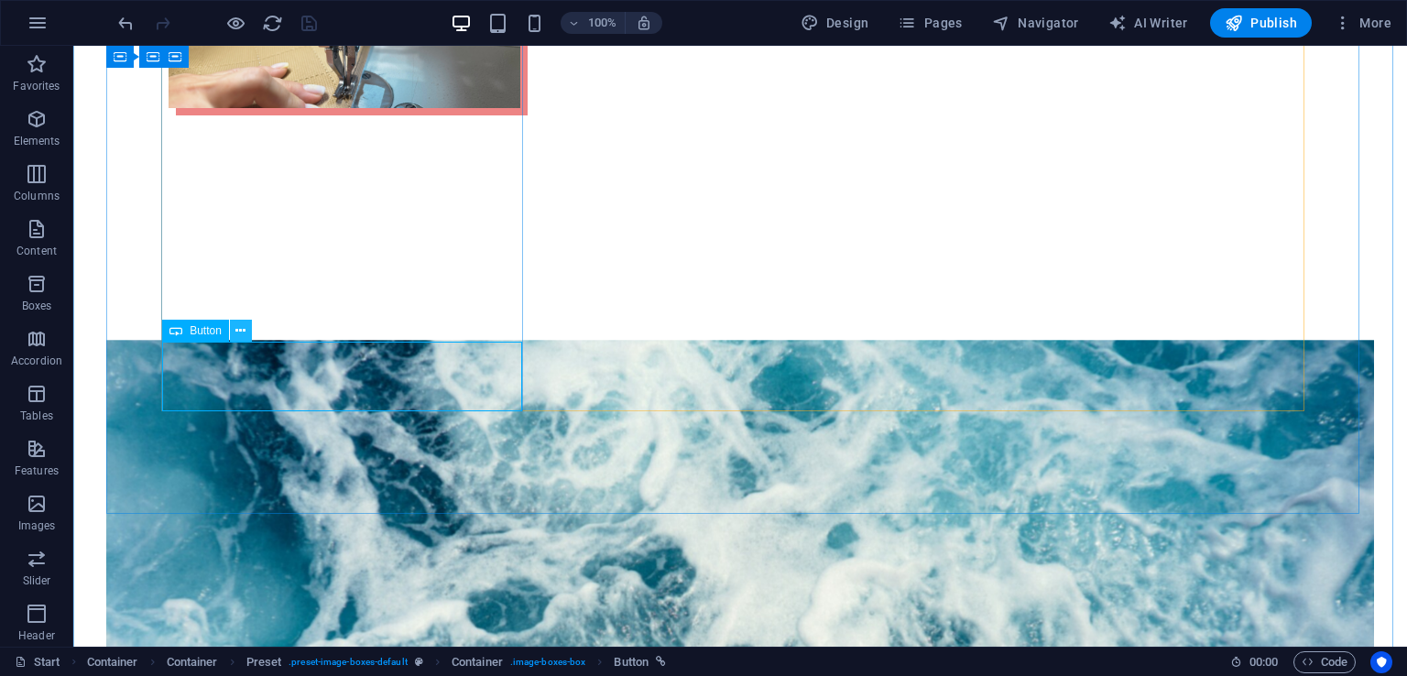
click at [241, 332] on icon at bounding box center [240, 330] width 10 height 19
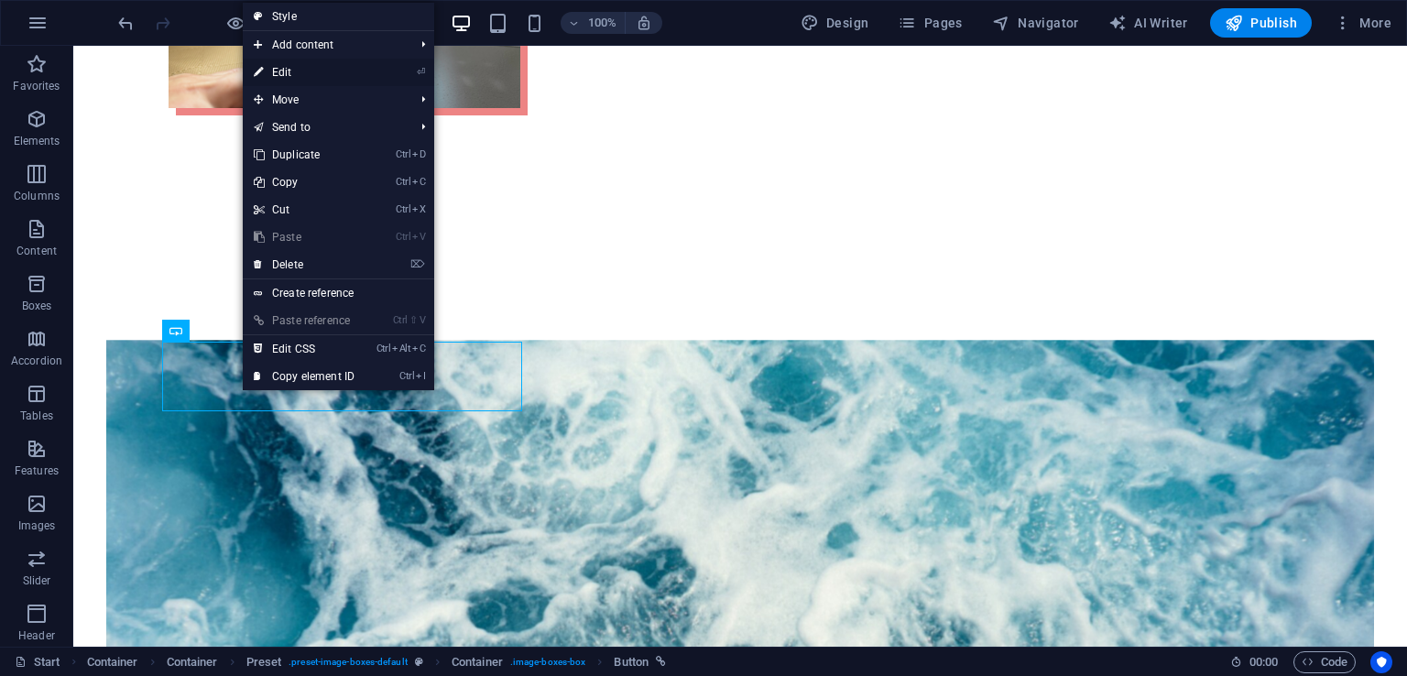
click at [348, 67] on link "⏎ Edit" at bounding box center [304, 72] width 123 height 27
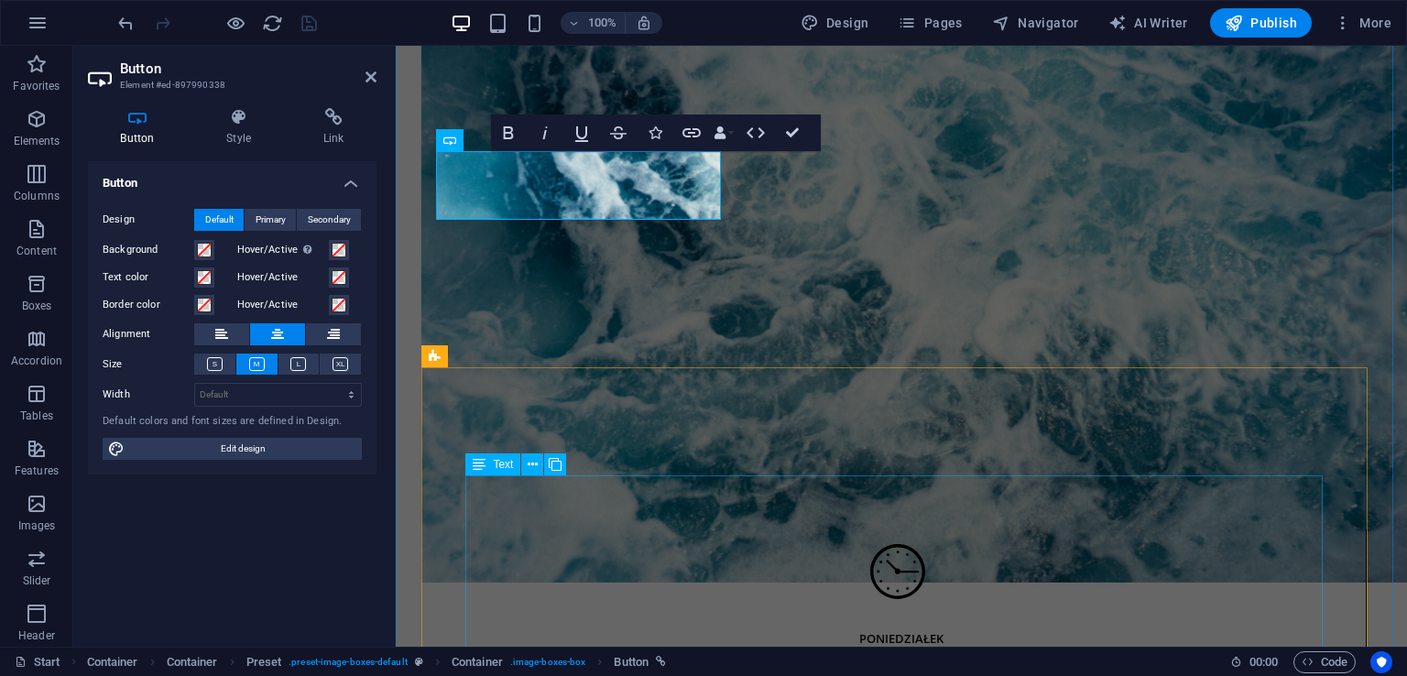
scroll to position [2747, 0]
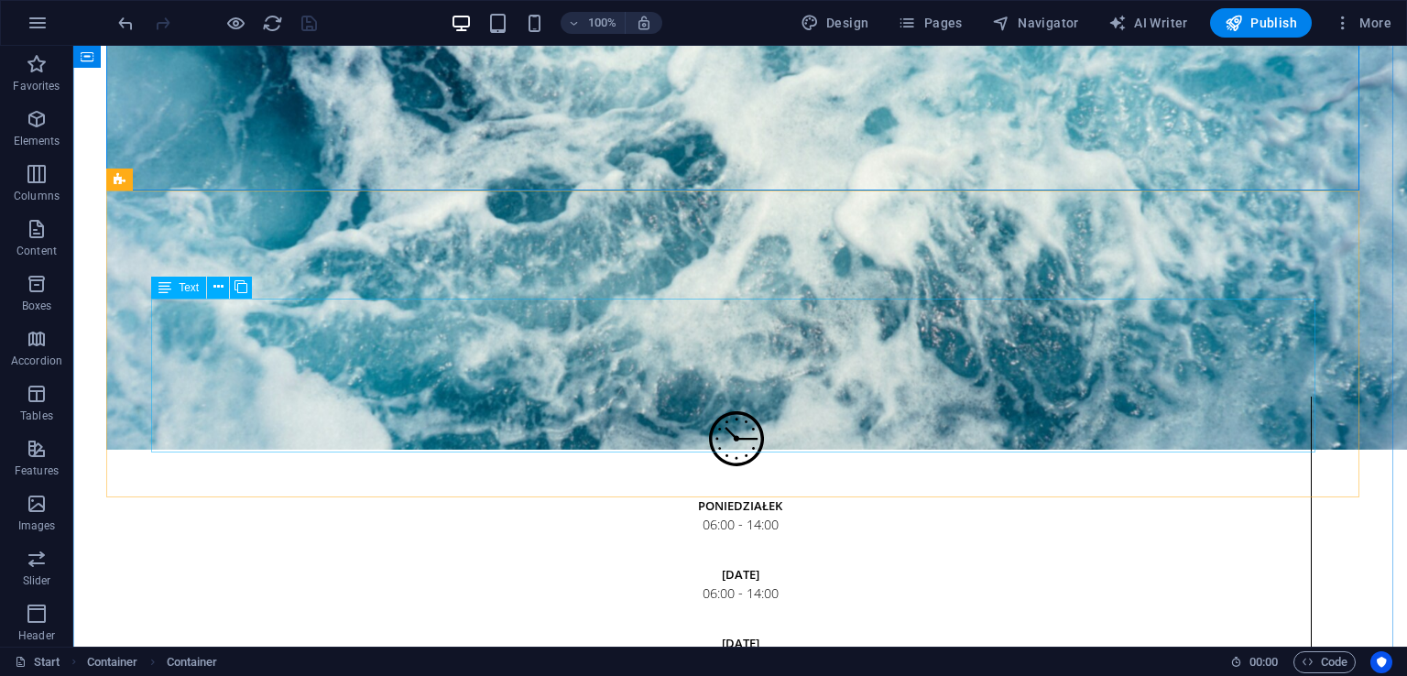
scroll to position [2835, 0]
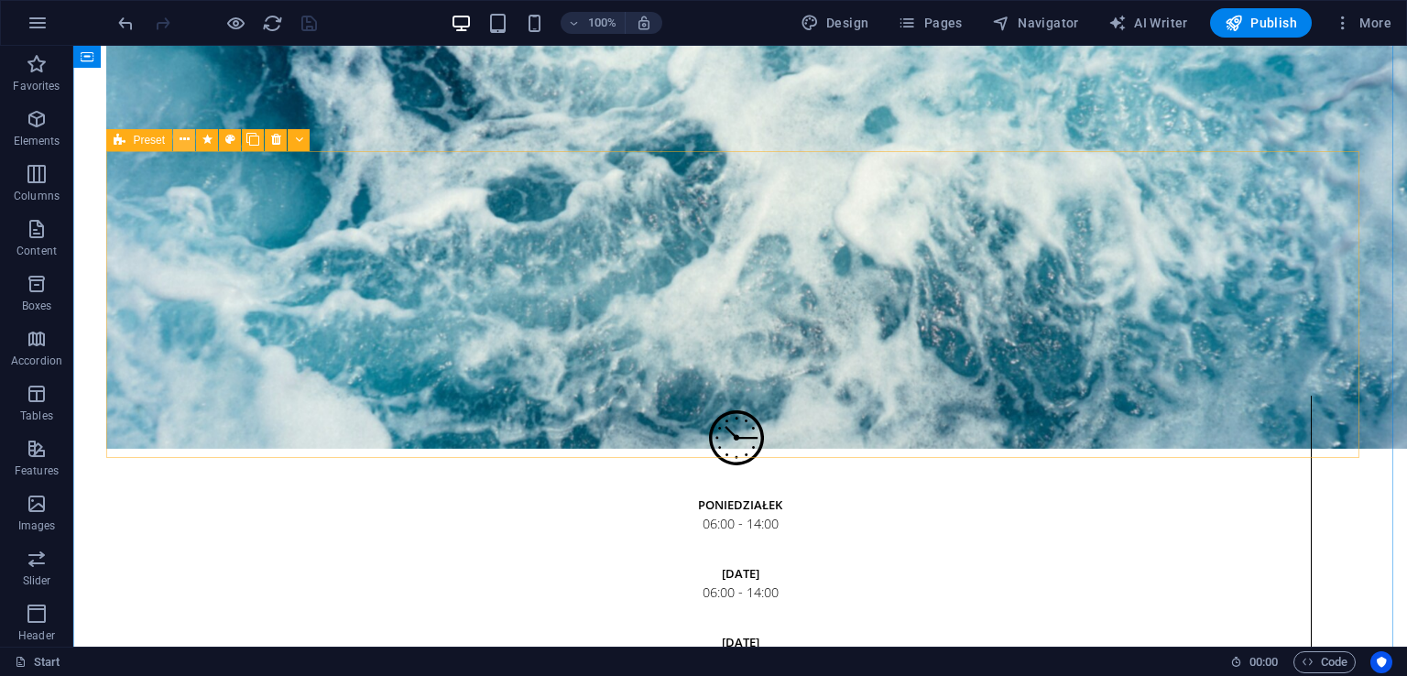
click at [189, 136] on icon at bounding box center [185, 139] width 10 height 19
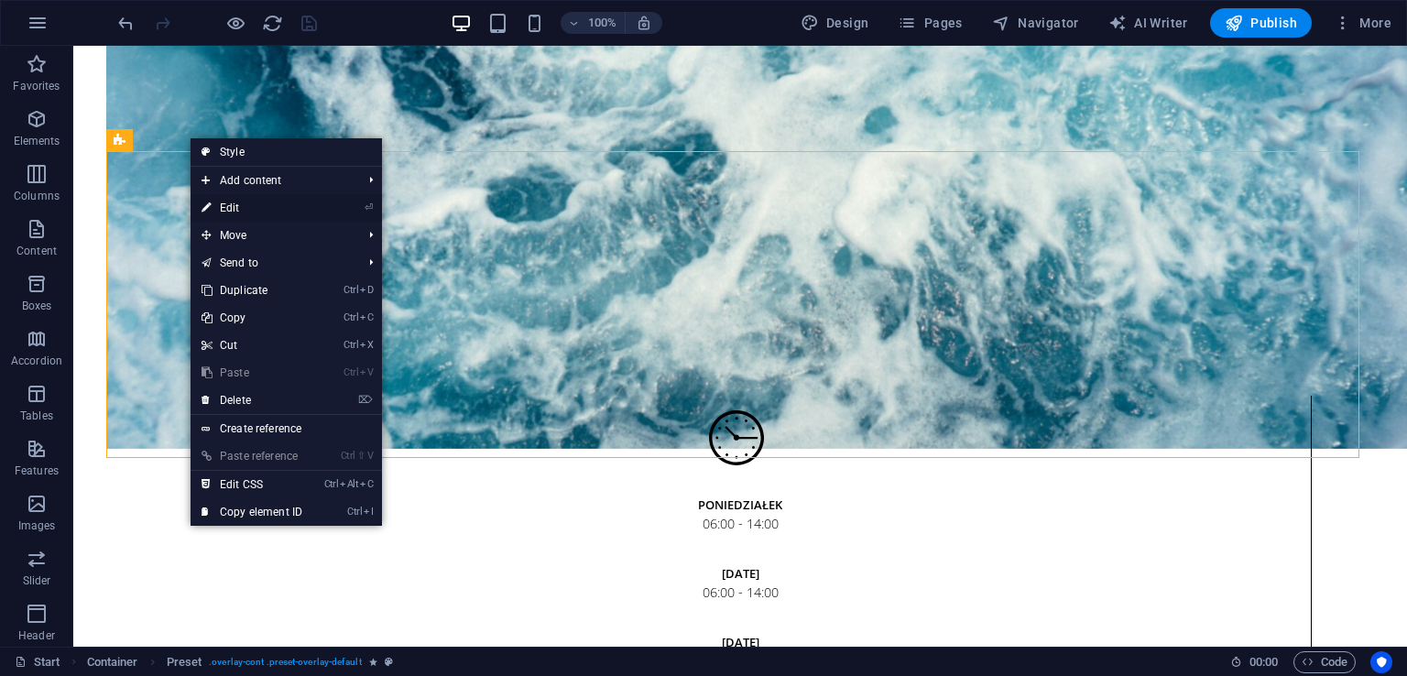
click at [232, 206] on link "⏎ Edit" at bounding box center [251, 207] width 123 height 27
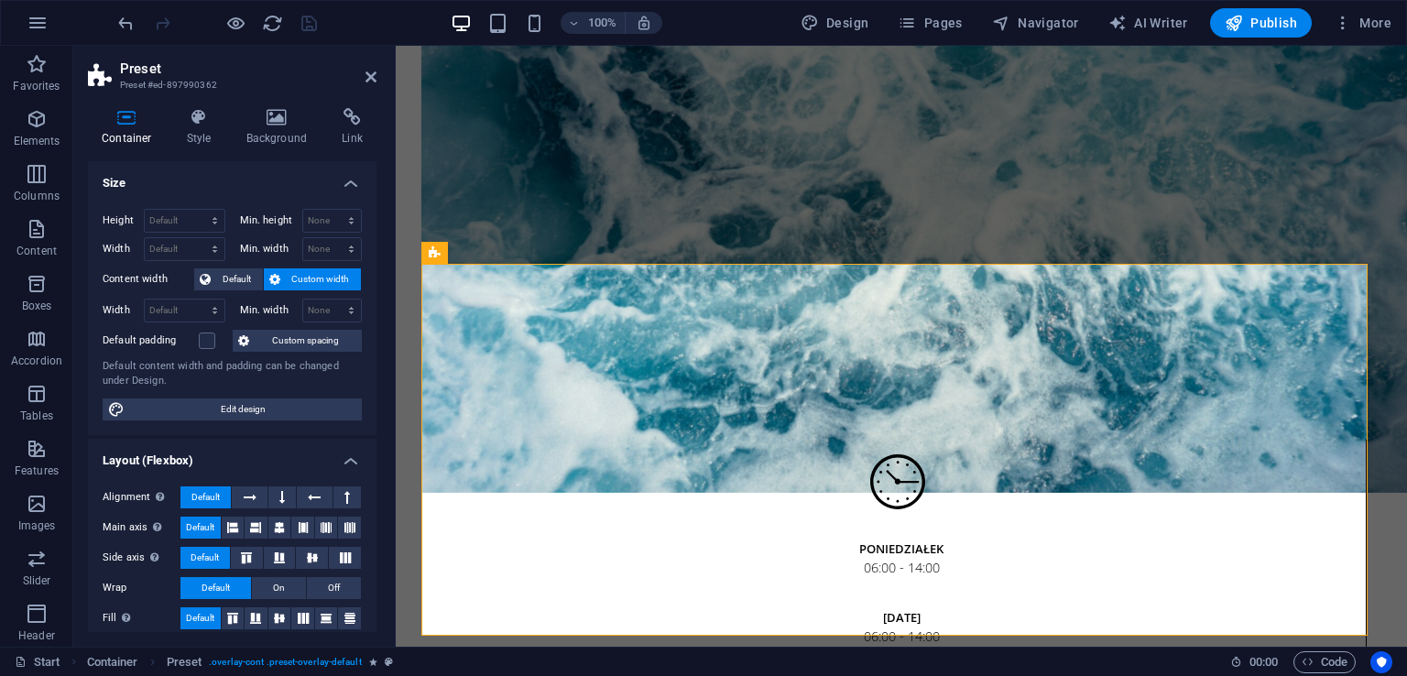
scroll to position [268, 0]
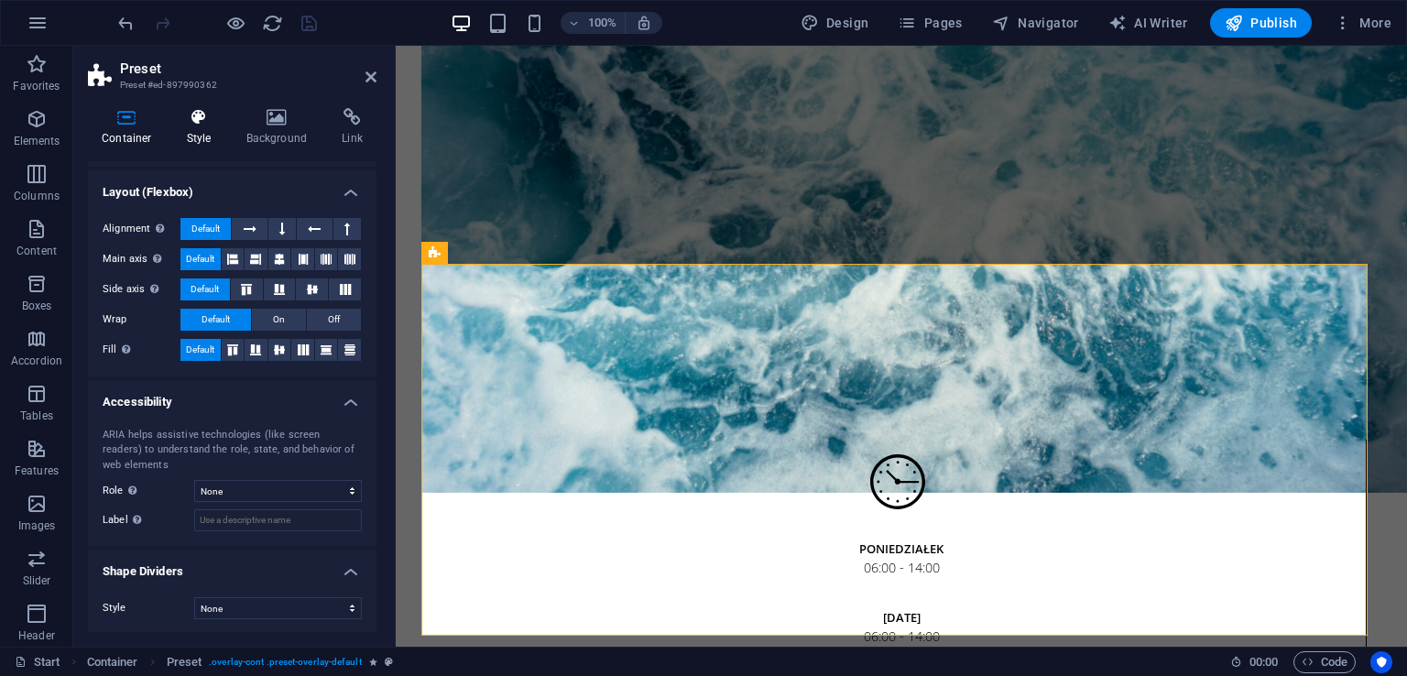
click at [202, 136] on h4 "Style" at bounding box center [203, 127] width 60 height 38
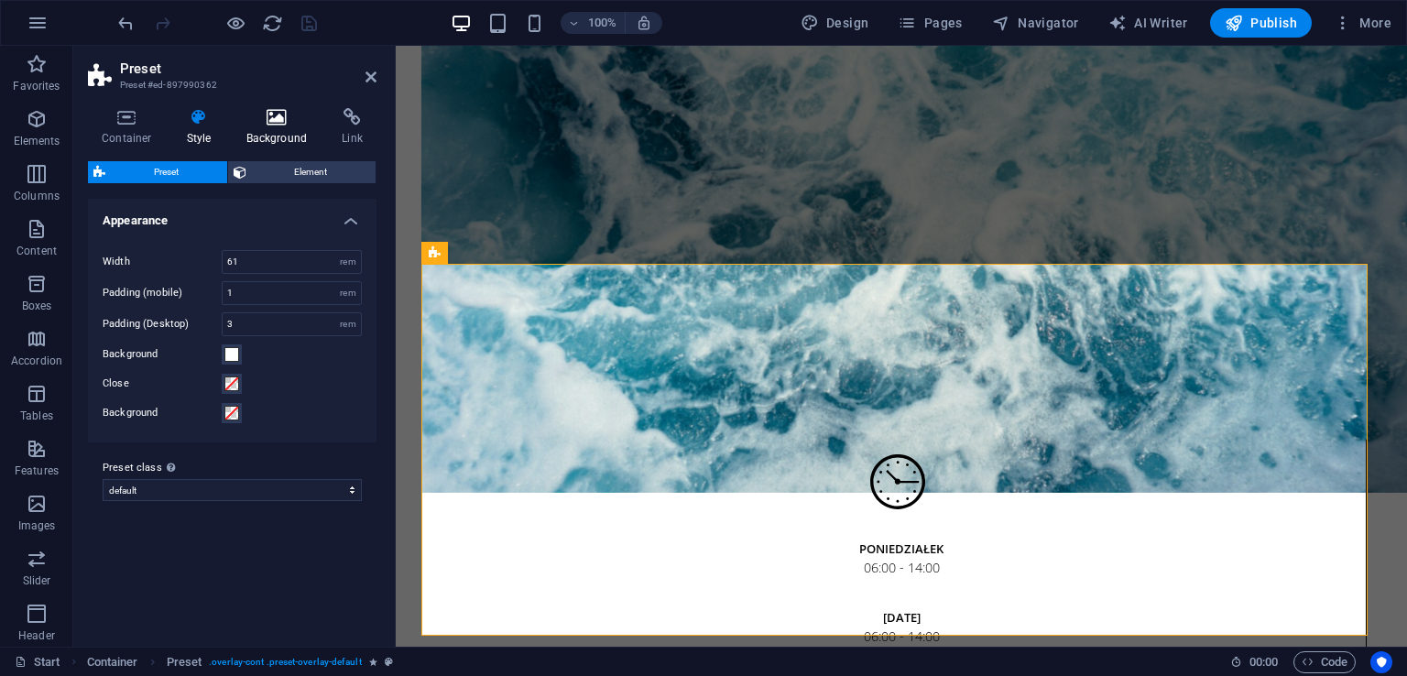
click at [249, 129] on h4 "Background" at bounding box center [281, 127] width 96 height 38
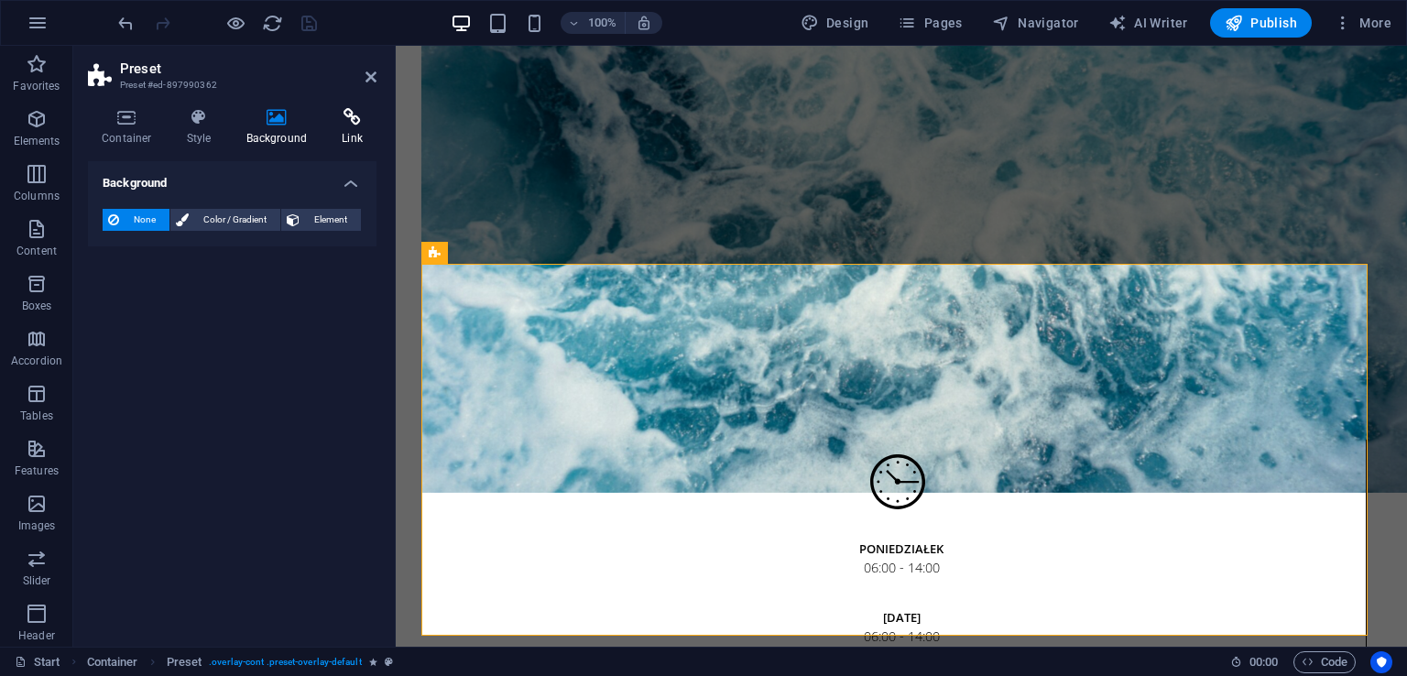
click at [348, 129] on h4 "Link" at bounding box center [352, 127] width 49 height 38
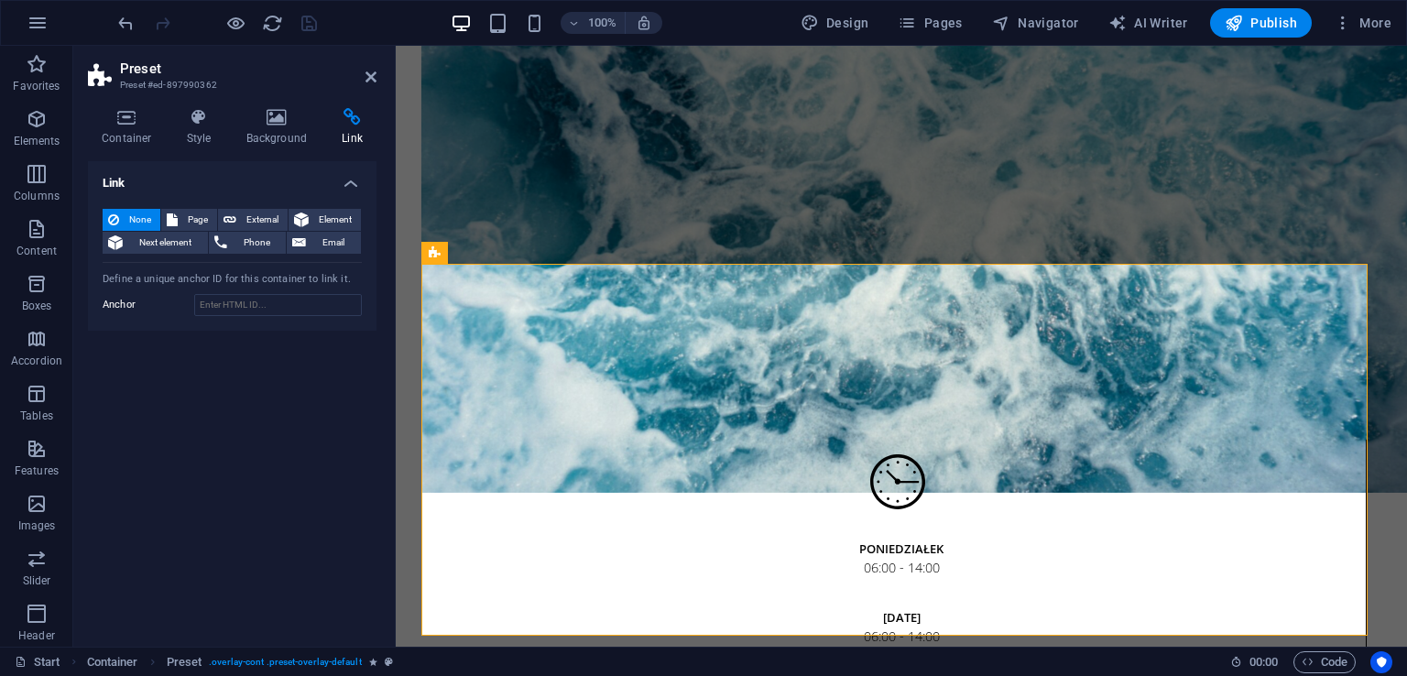
click at [377, 79] on aside "Preset Preset #ed-897990362 Container Style Background Link Size Height Default…" at bounding box center [234, 346] width 322 height 601
click at [371, 78] on icon at bounding box center [370, 77] width 11 height 15
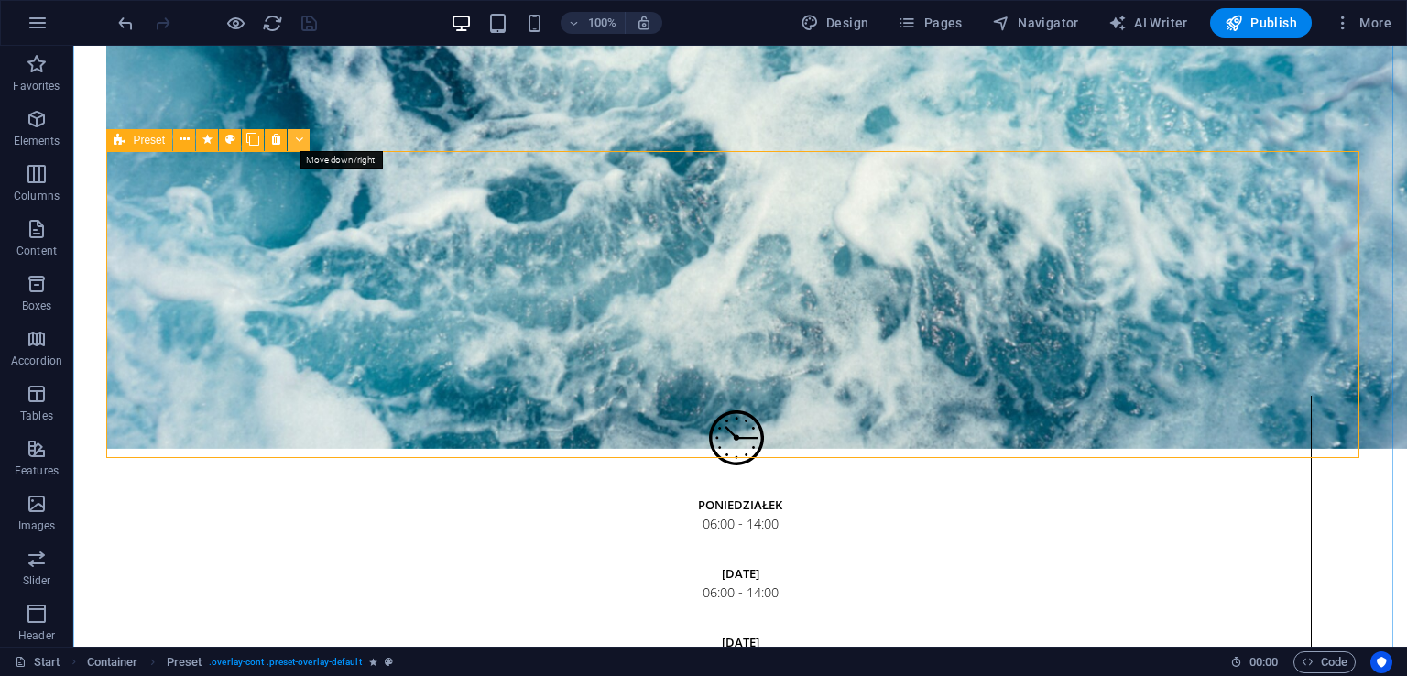
click at [300, 145] on icon at bounding box center [299, 139] width 8 height 19
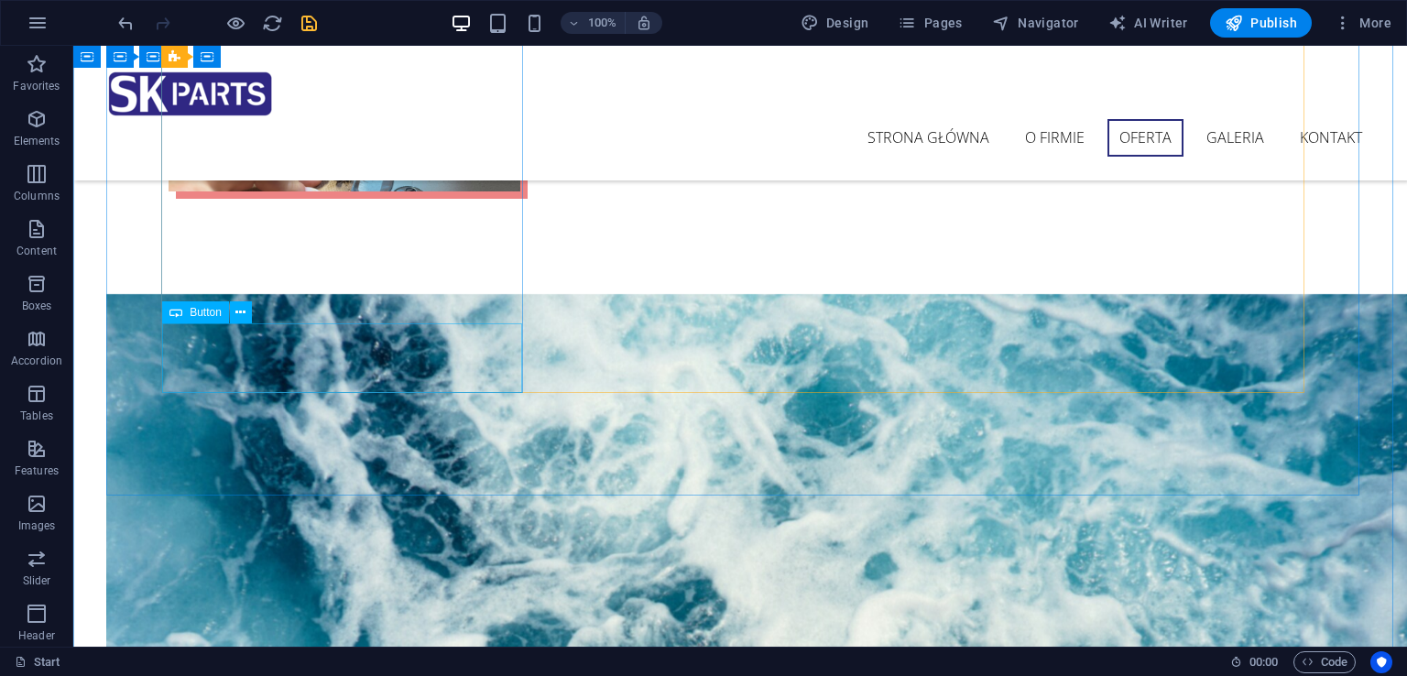
scroll to position [2194, 0]
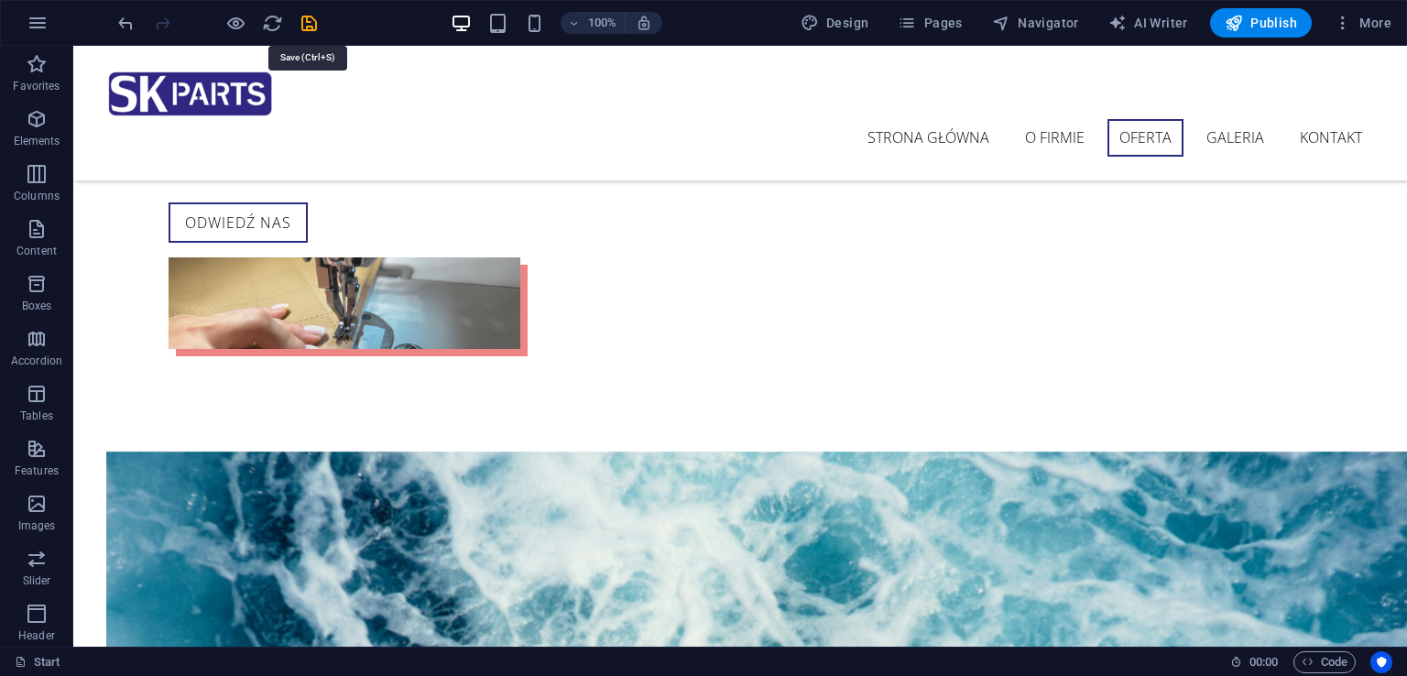
click at [310, 27] on icon "save" at bounding box center [309, 23] width 21 height 21
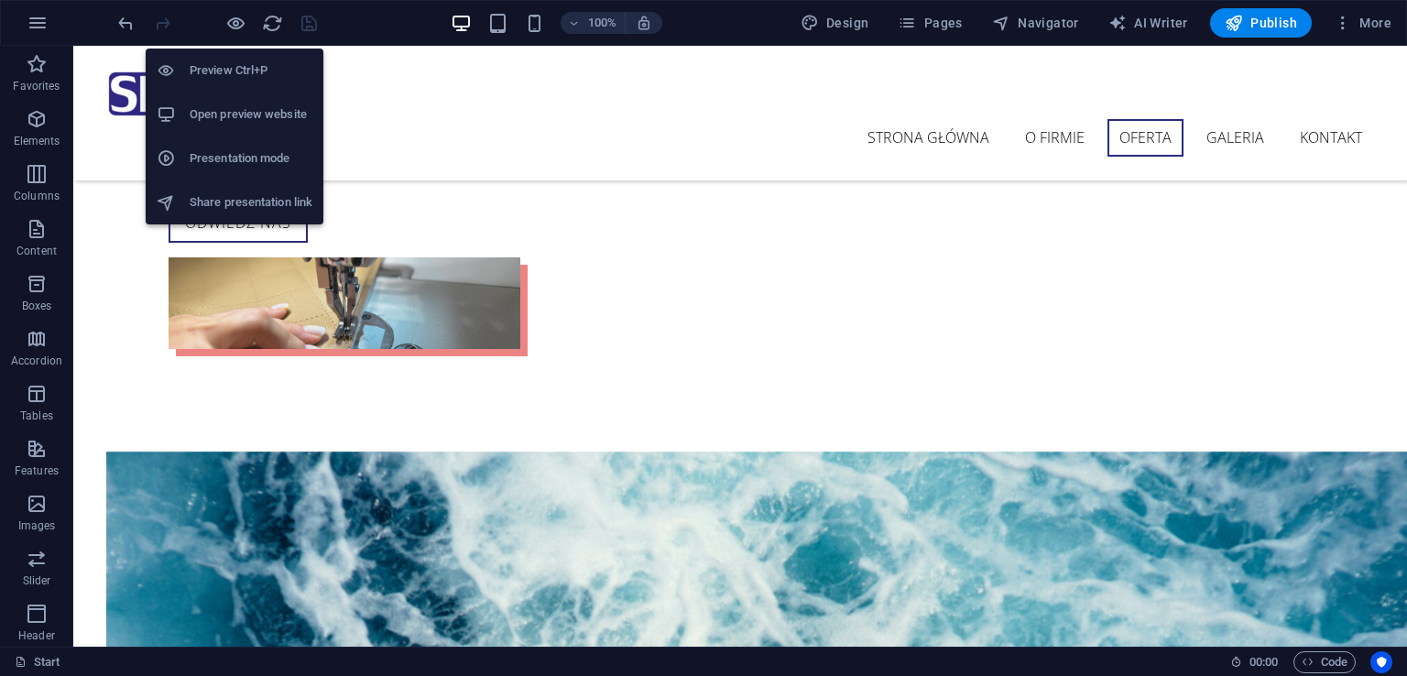
click at [256, 113] on h6 "Open preview website" at bounding box center [251, 114] width 123 height 22
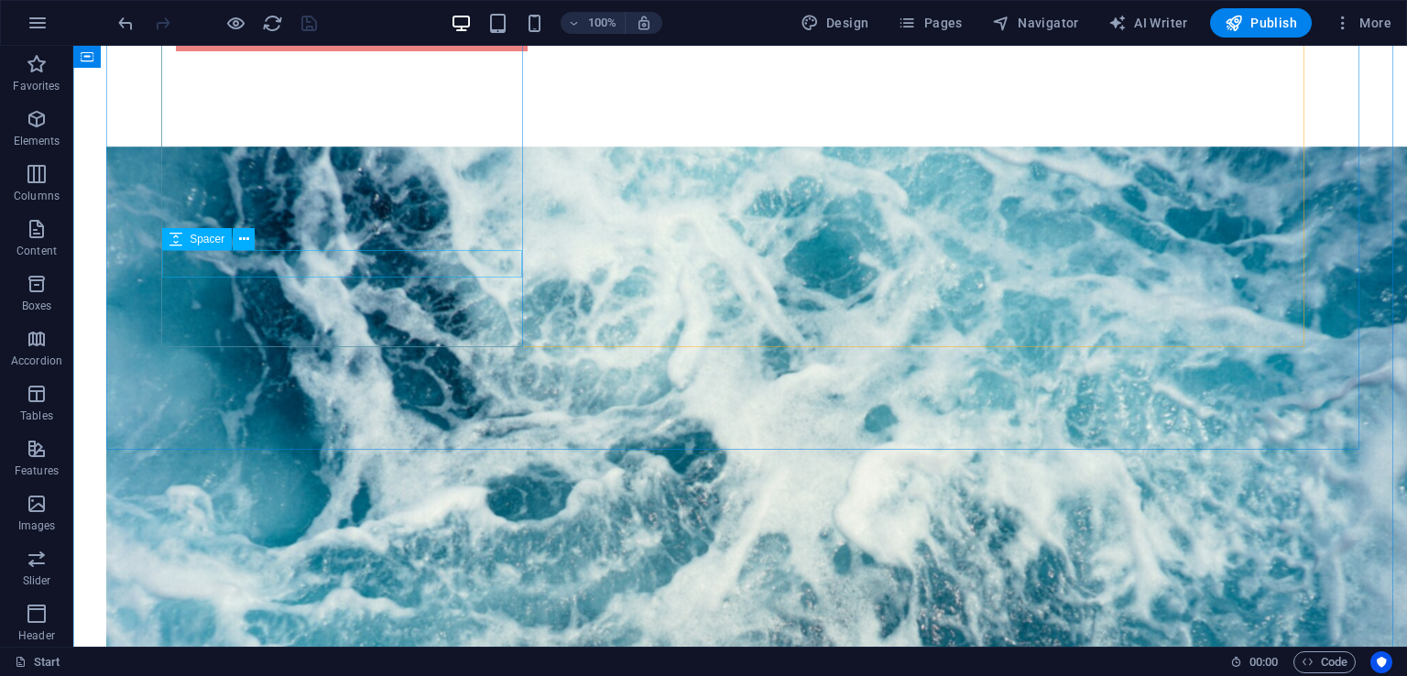
scroll to position [2652, 0]
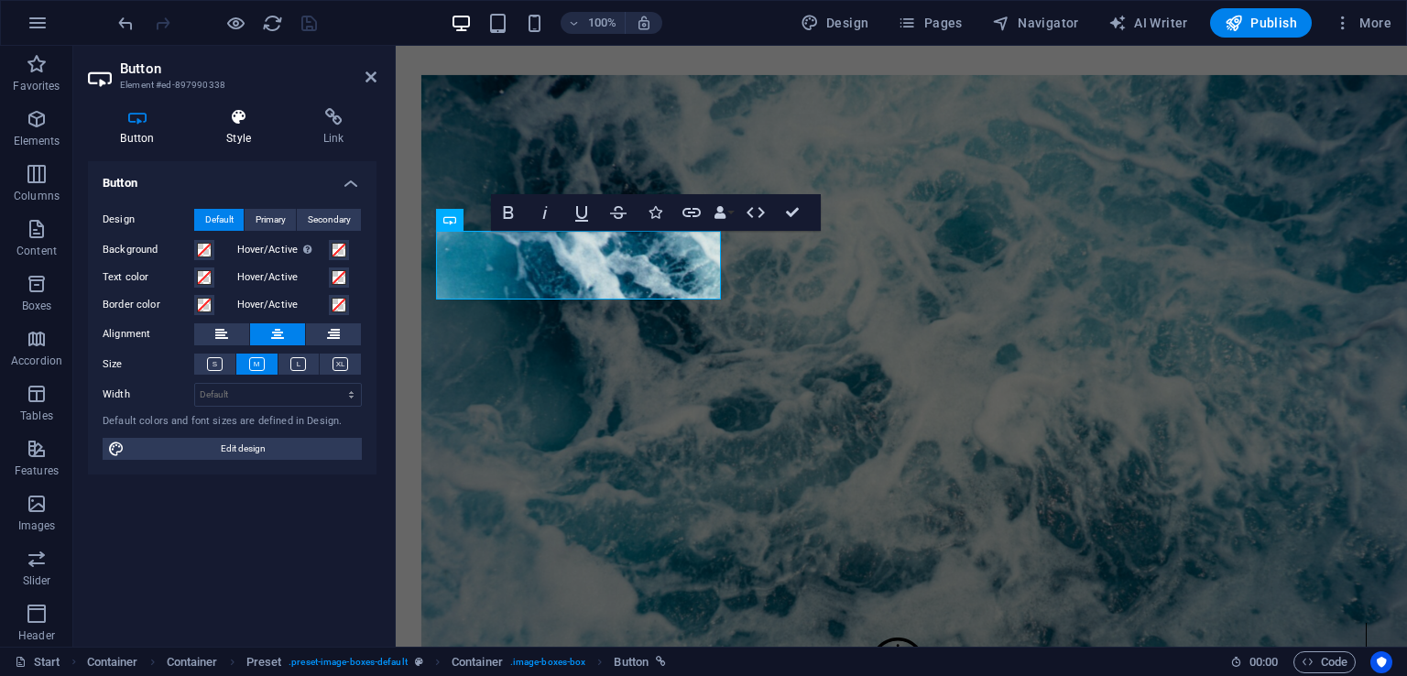
click at [259, 133] on h4 "Style" at bounding box center [242, 127] width 97 height 38
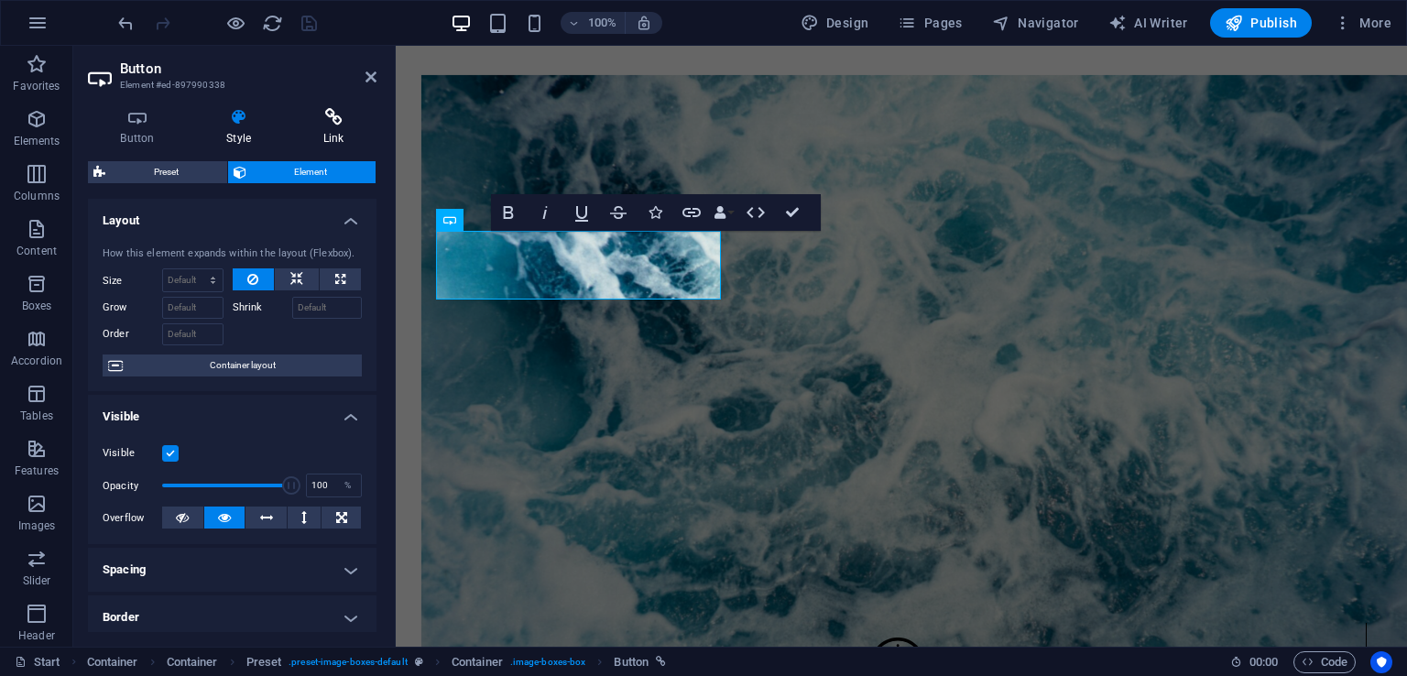
click at [341, 129] on h4 "Link" at bounding box center [333, 127] width 86 height 38
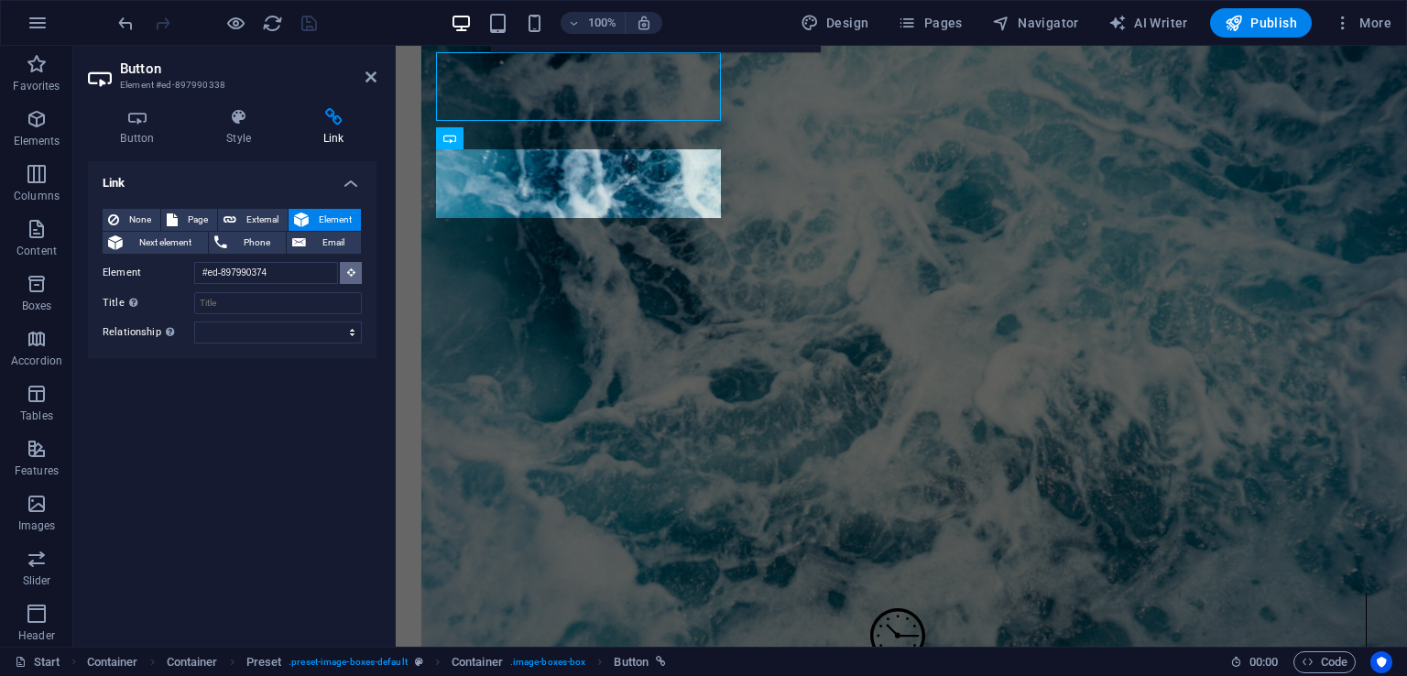
scroll to position [2363, 0]
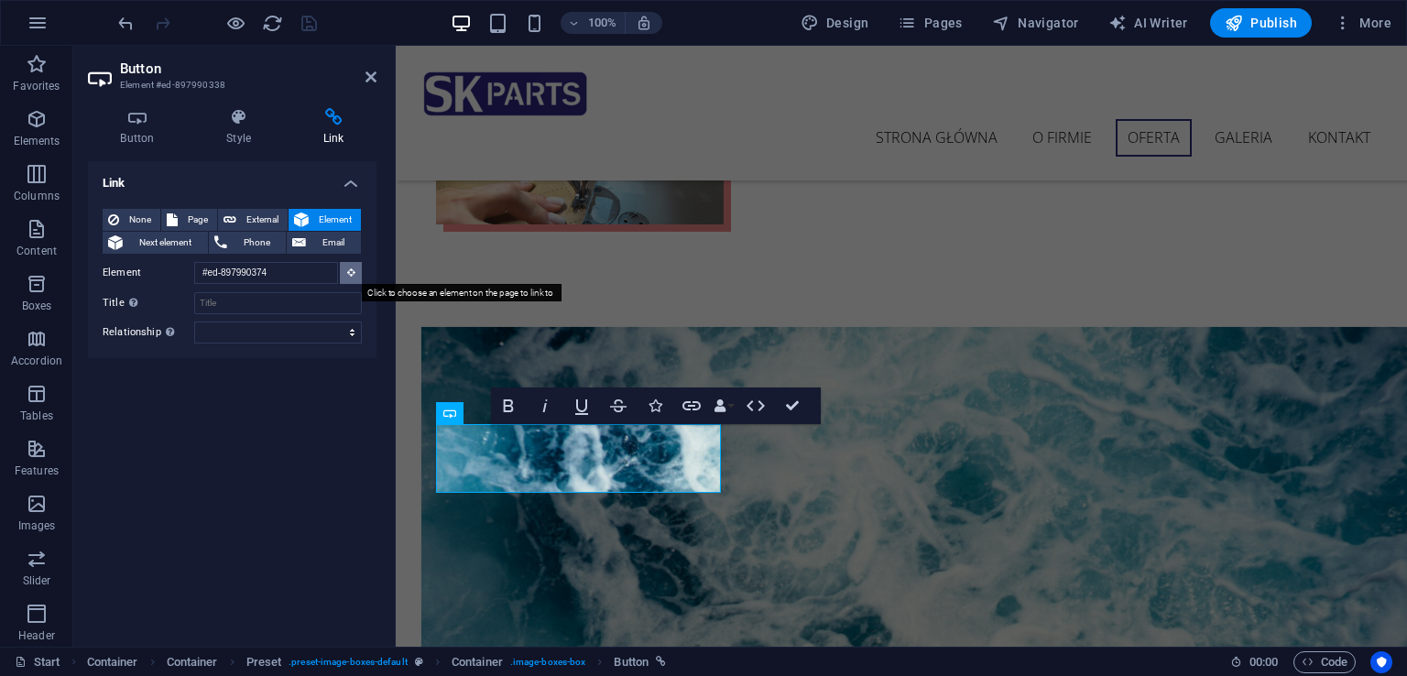
click at [355, 272] on button at bounding box center [351, 273] width 22 height 22
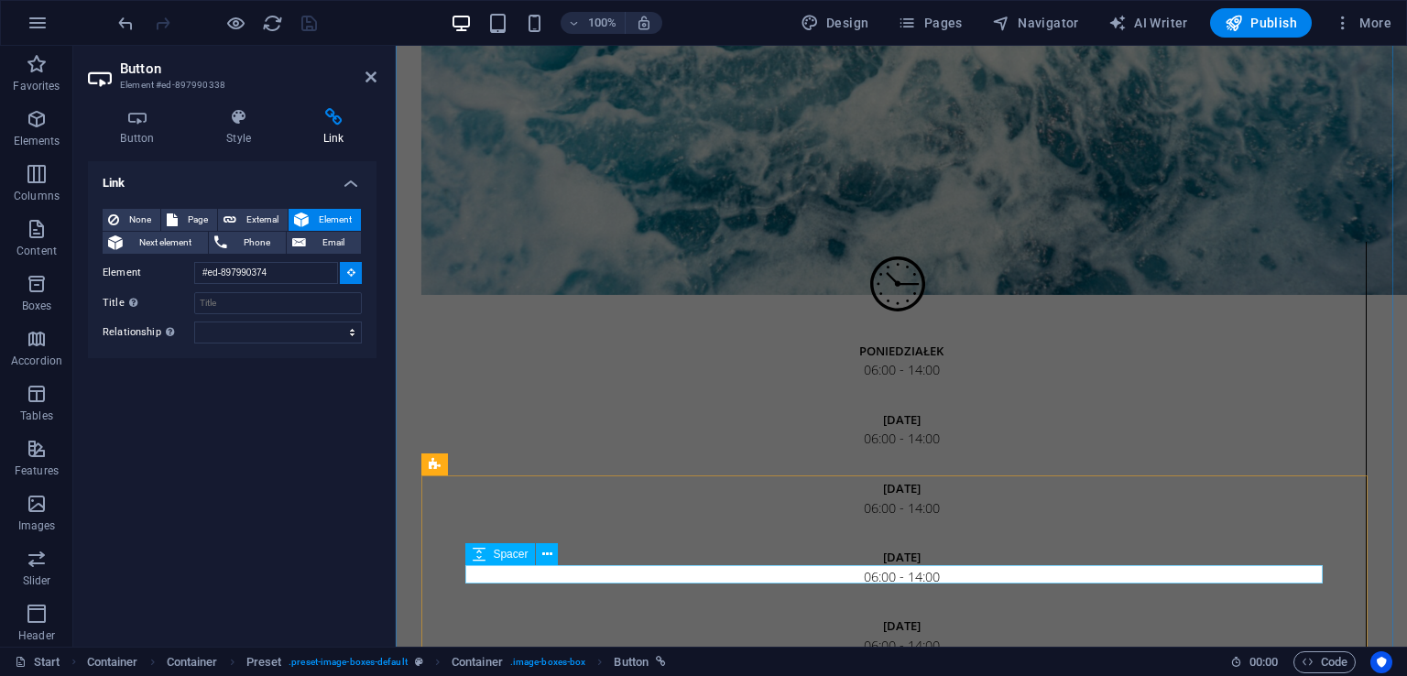
scroll to position [3187, 0]
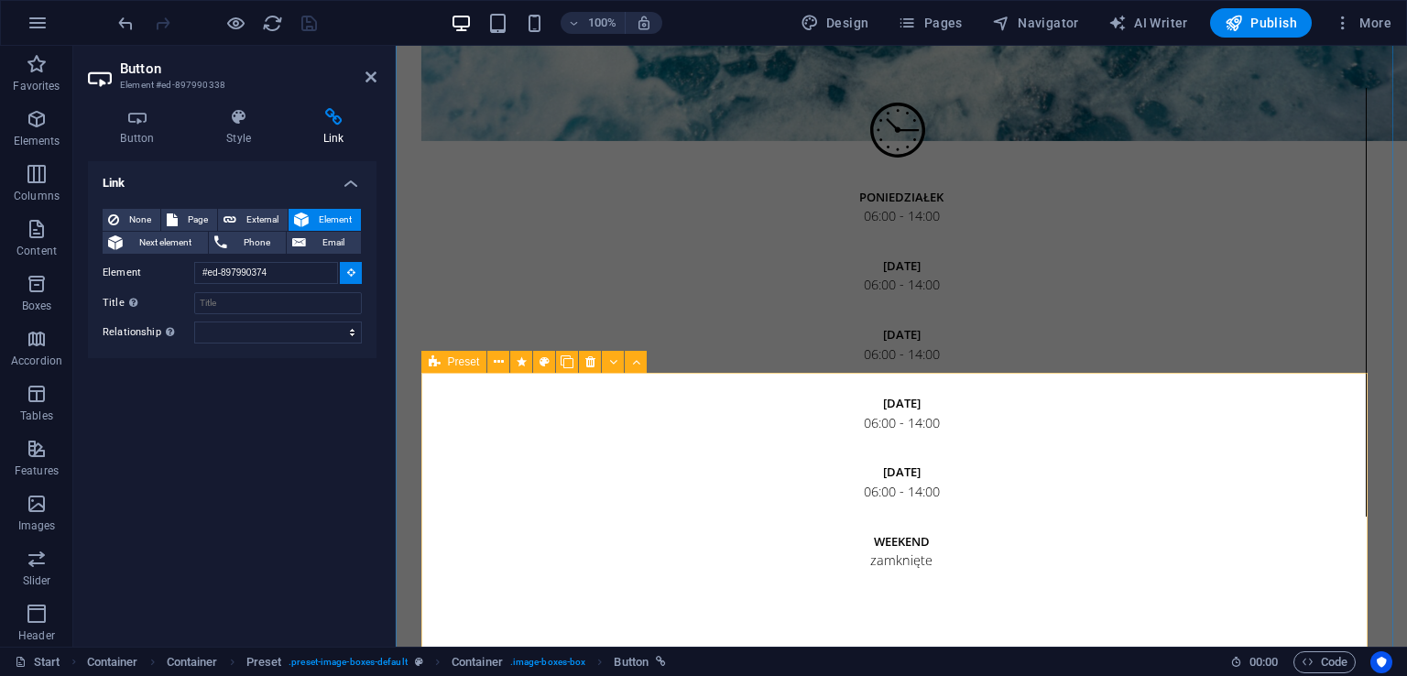
type input "#ed-897990362"
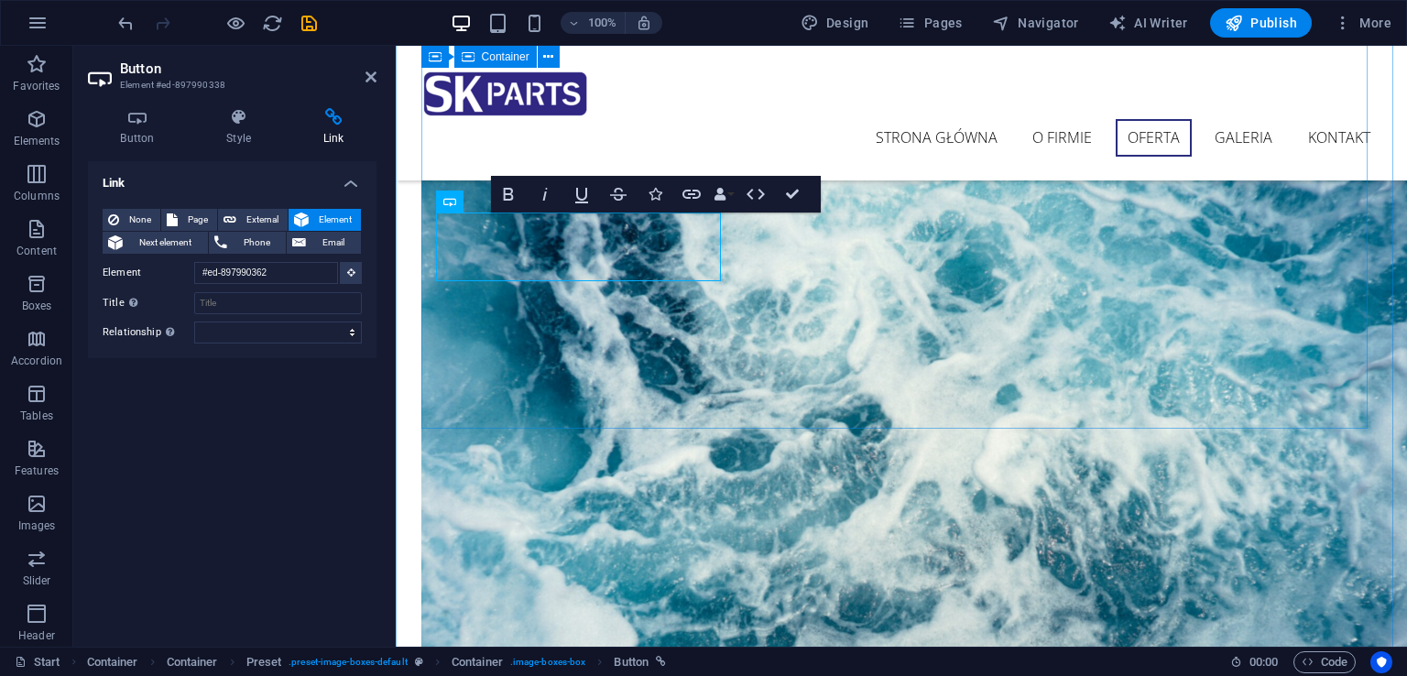
scroll to position [2475, 0]
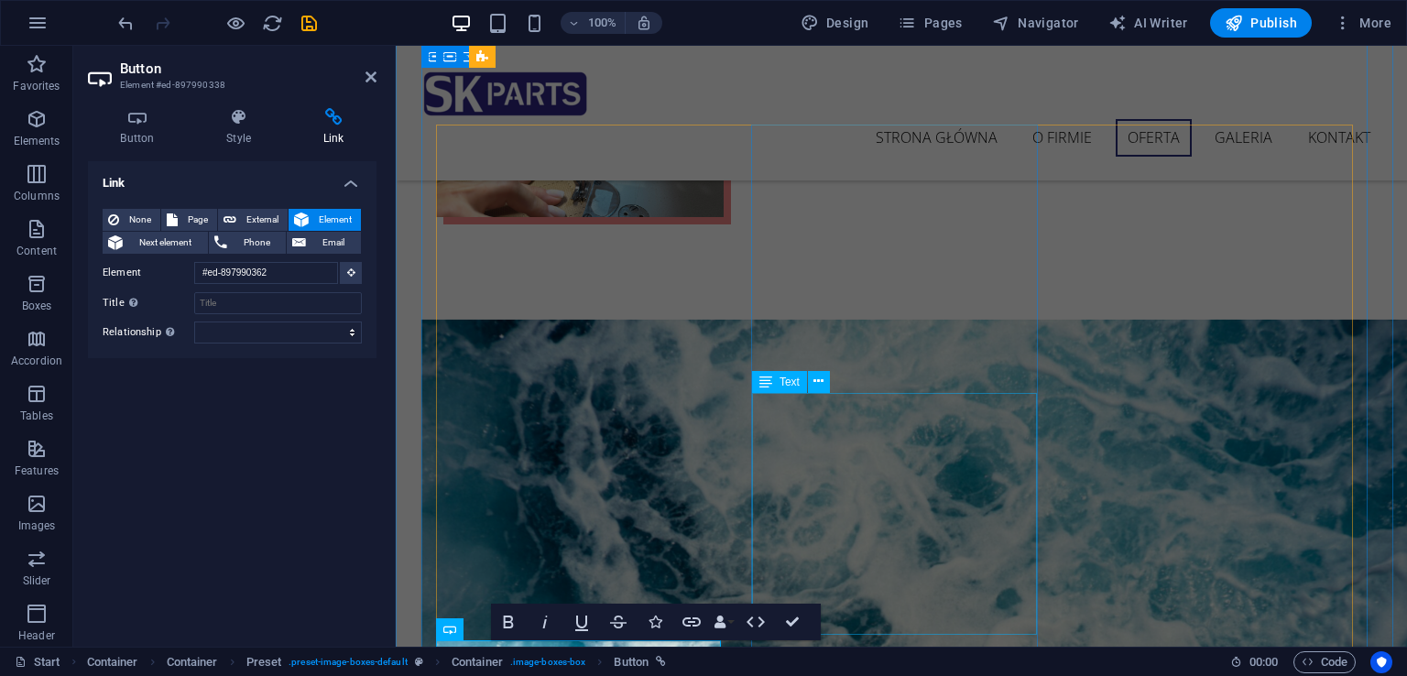
scroll to position [2103, 0]
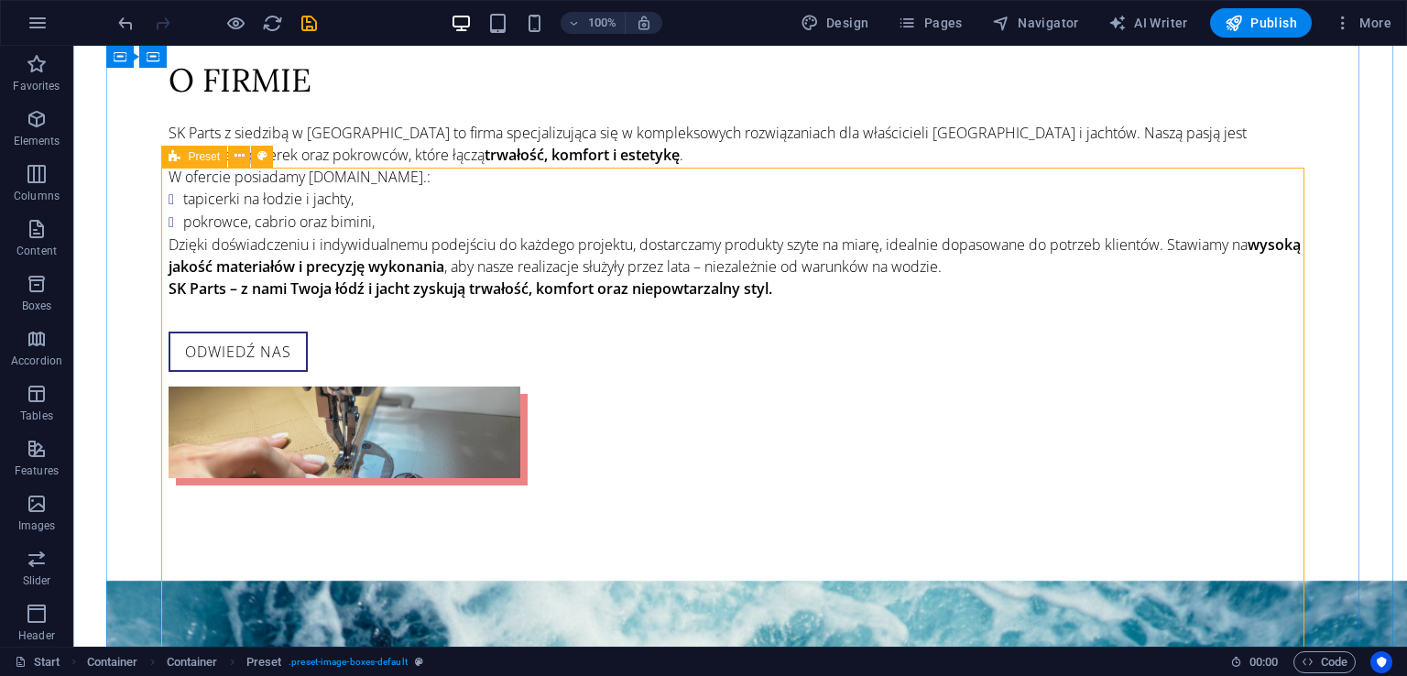
scroll to position [2377, 0]
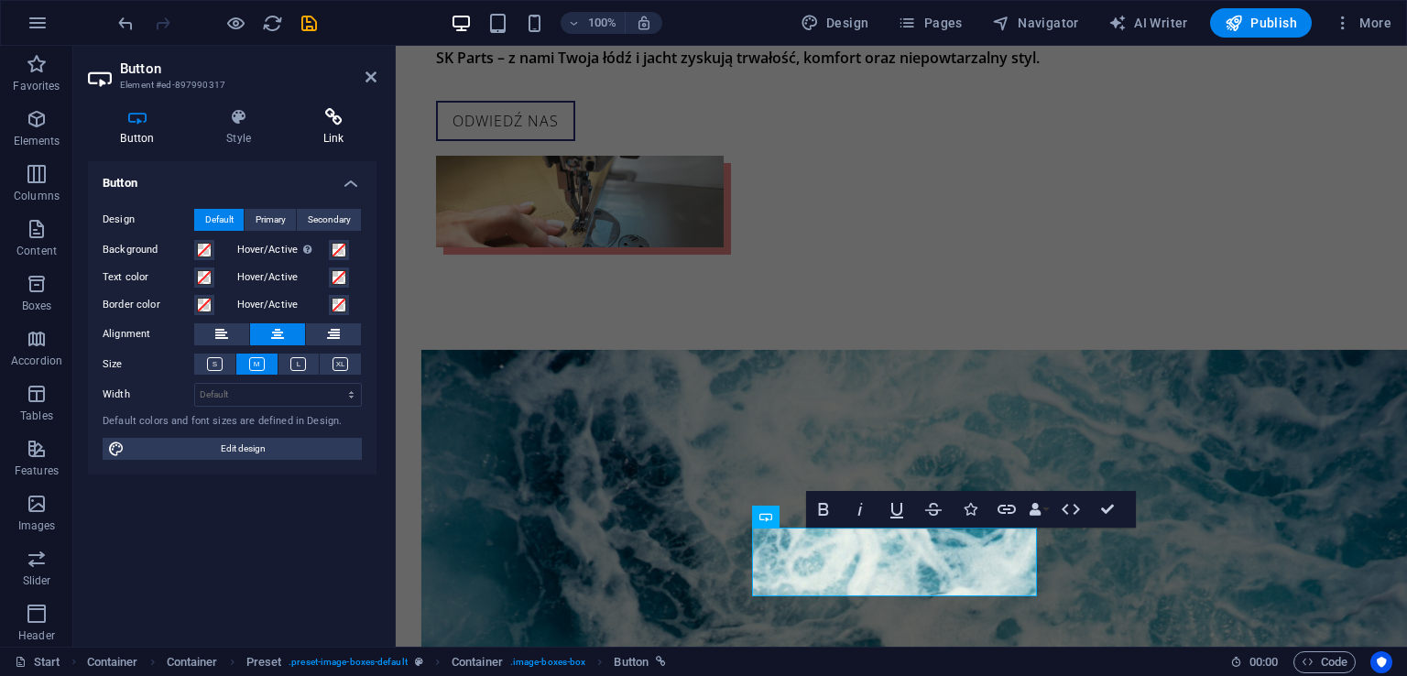
click at [329, 133] on h4 "Link" at bounding box center [333, 127] width 86 height 38
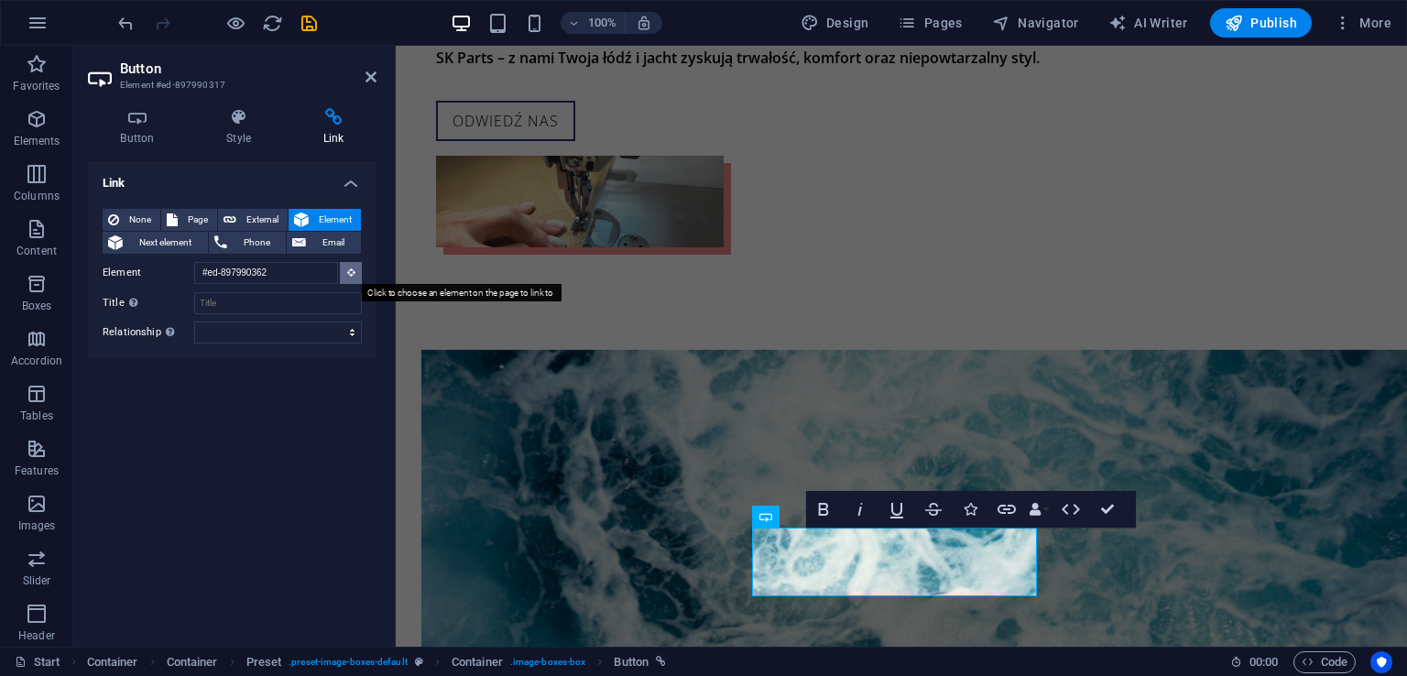
click at [355, 270] on button at bounding box center [351, 273] width 22 height 22
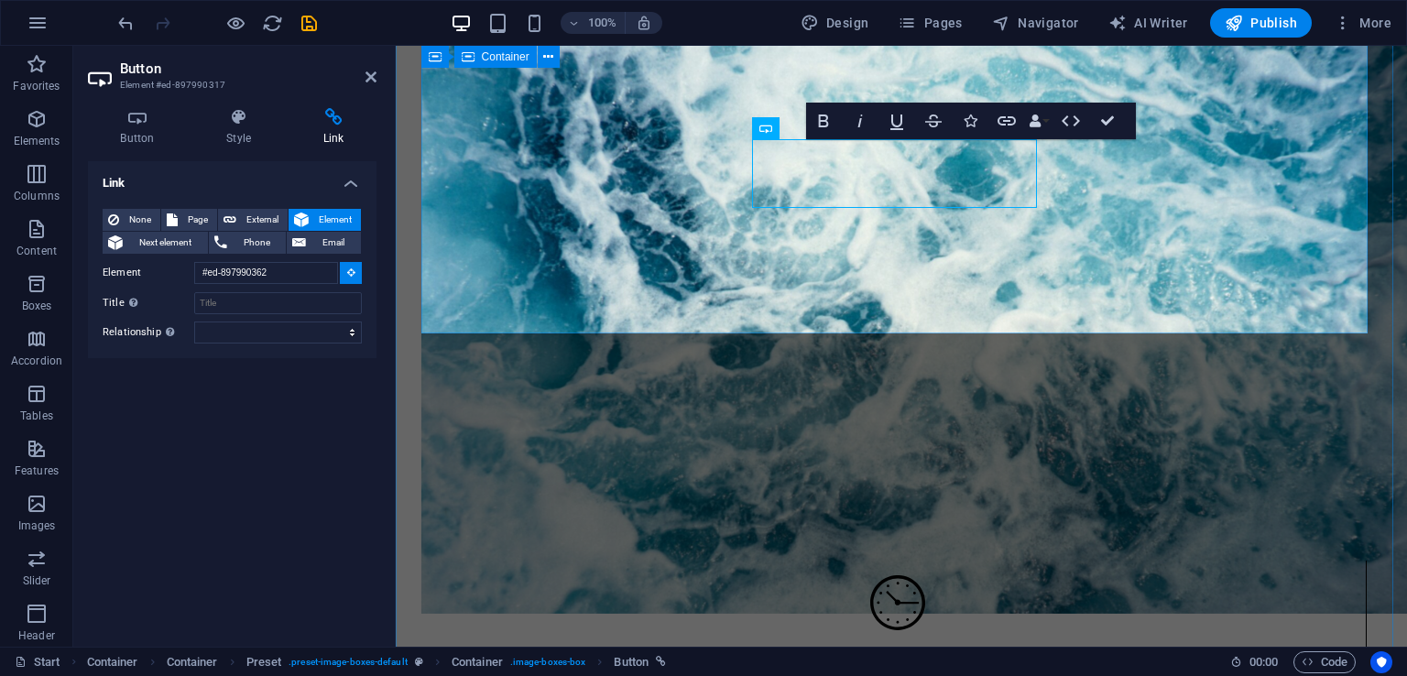
scroll to position [2835, 0]
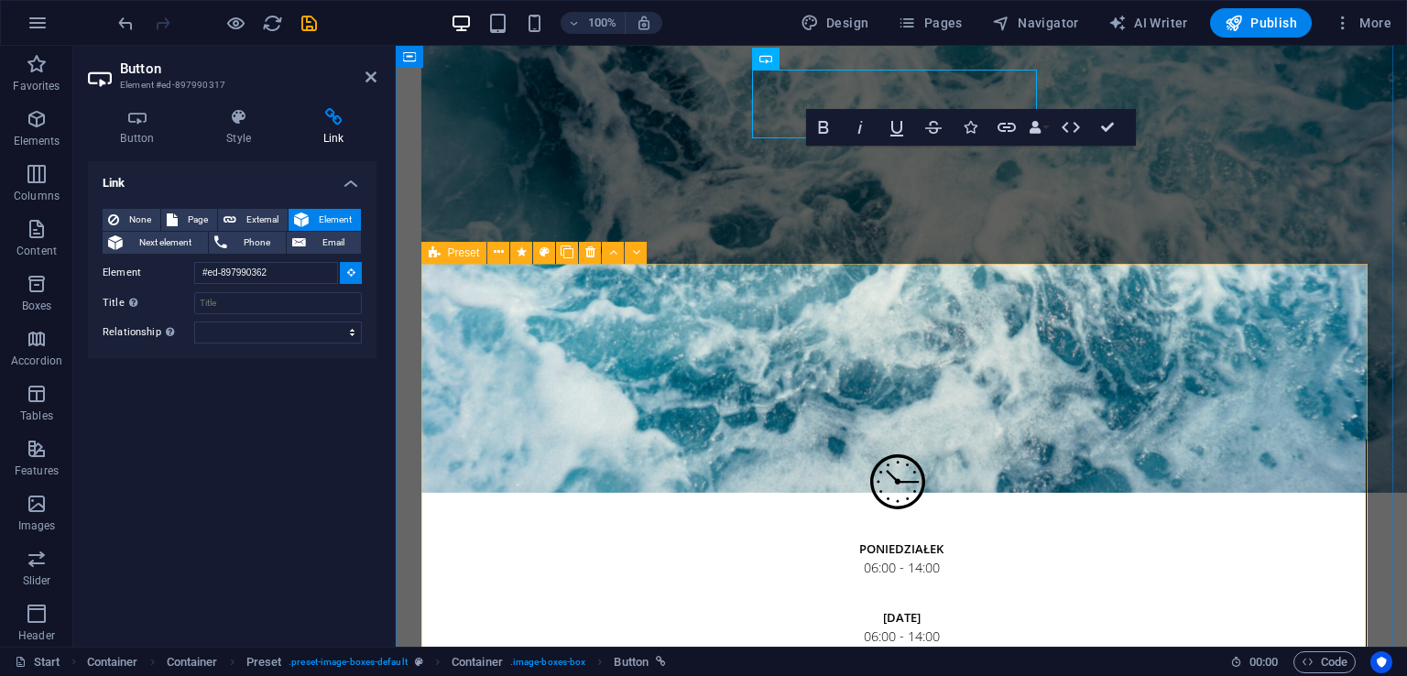
type input "#ed-897990374"
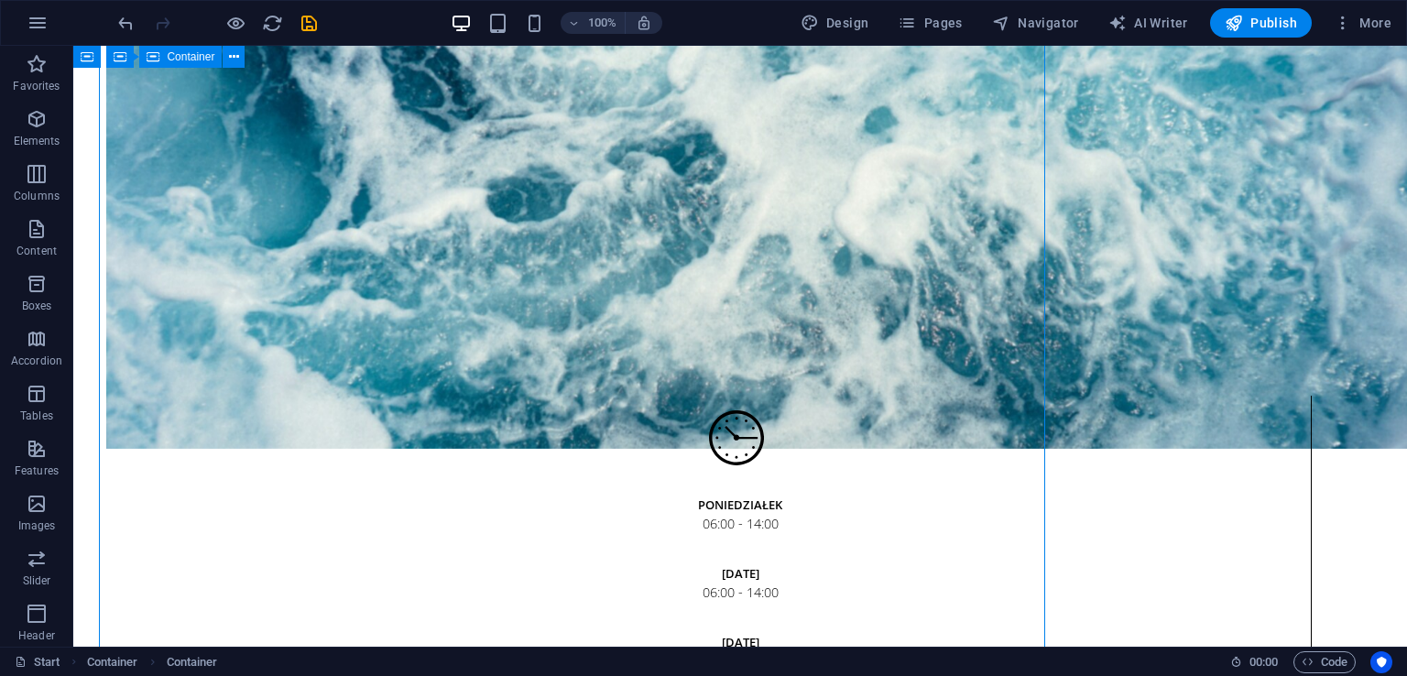
scroll to position [2194, 0]
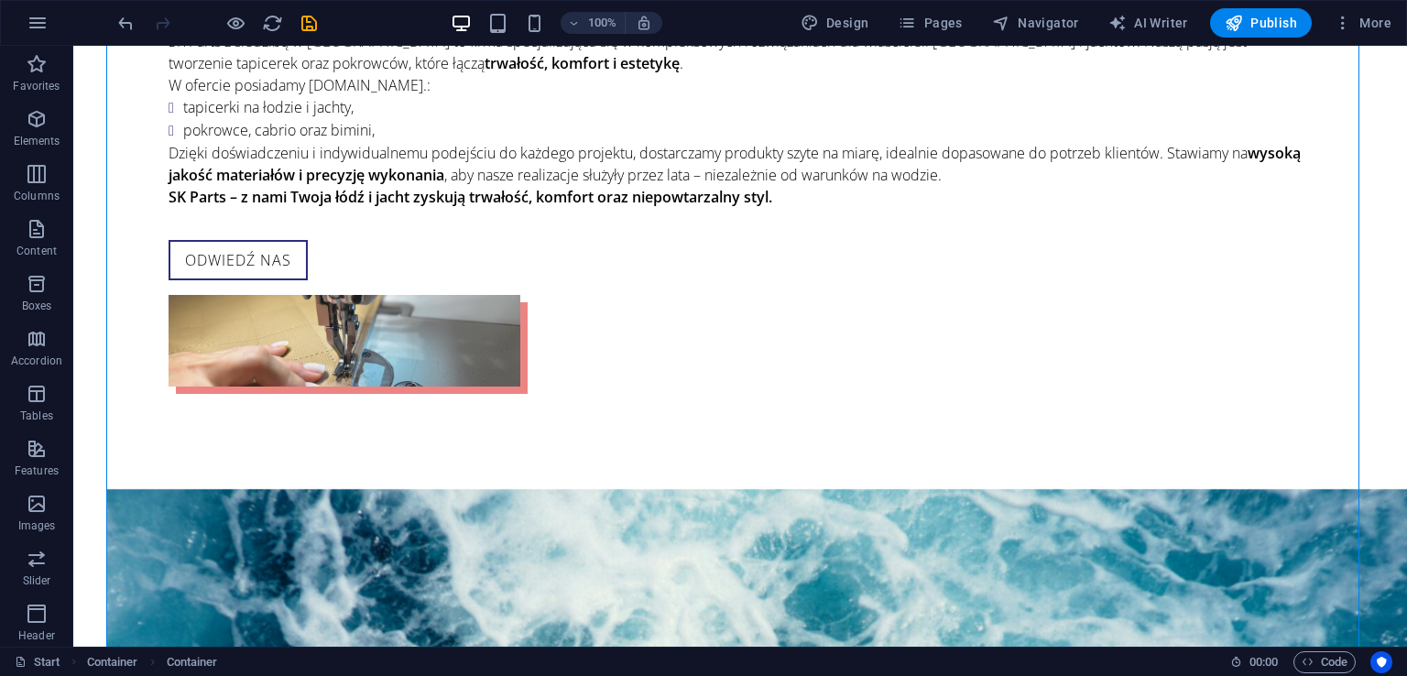
click at [321, 33] on div "100% Design Pages Navigator AI Writer Publish More" at bounding box center [756, 22] width 1284 height 29
click at [318, 29] on icon "save" at bounding box center [309, 23] width 21 height 21
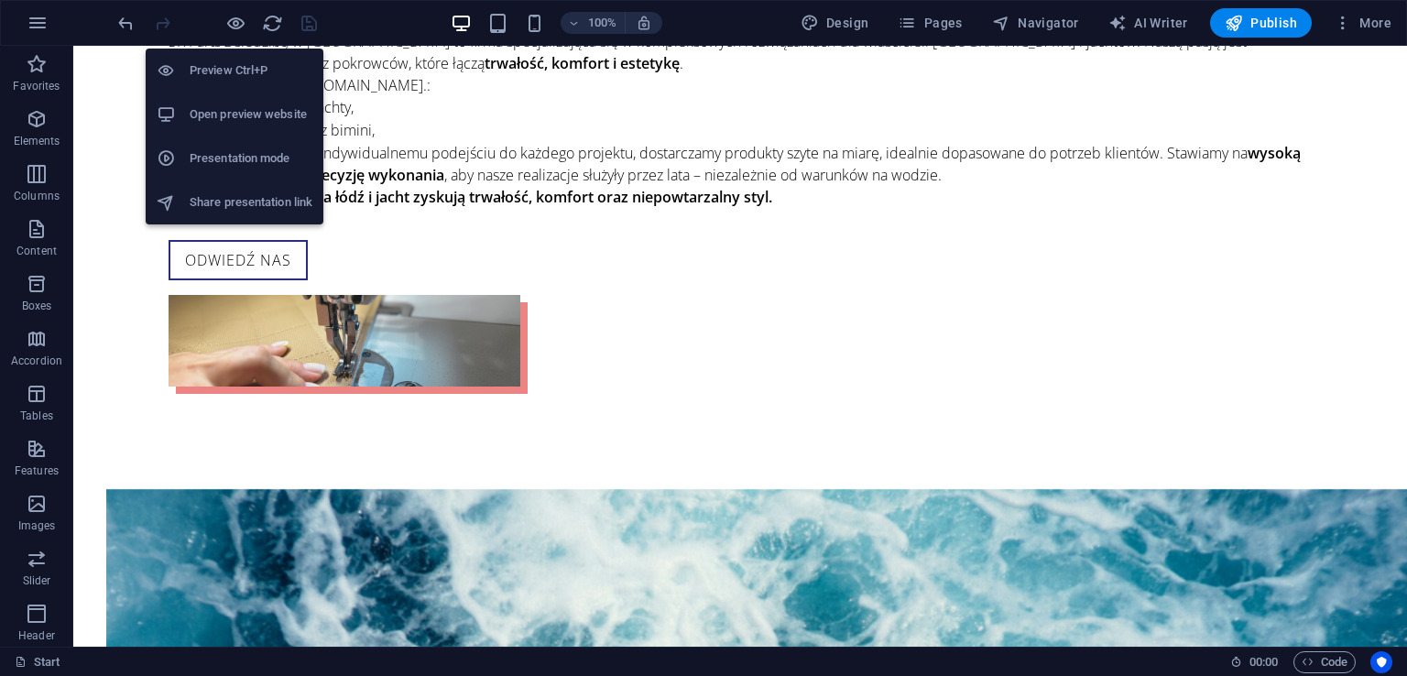
click at [236, 108] on h6 "Open preview website" at bounding box center [251, 114] width 123 height 22
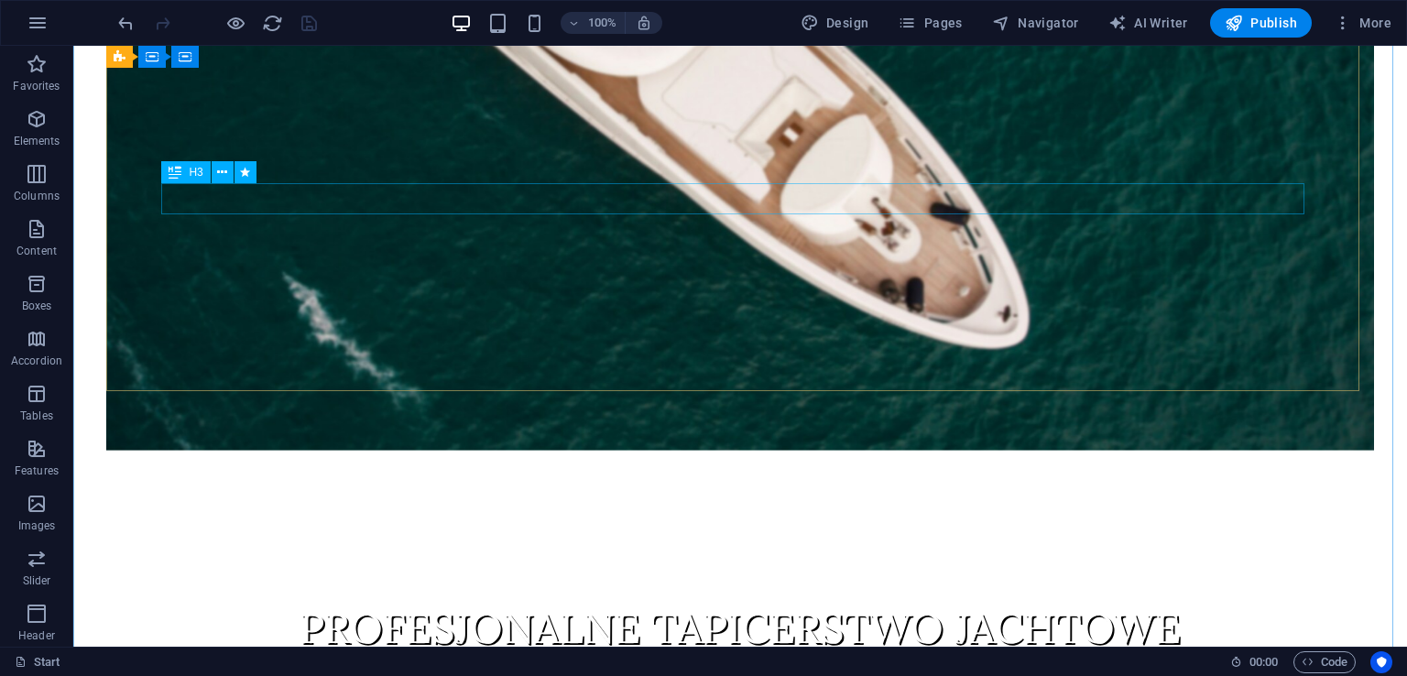
scroll to position [0, 0]
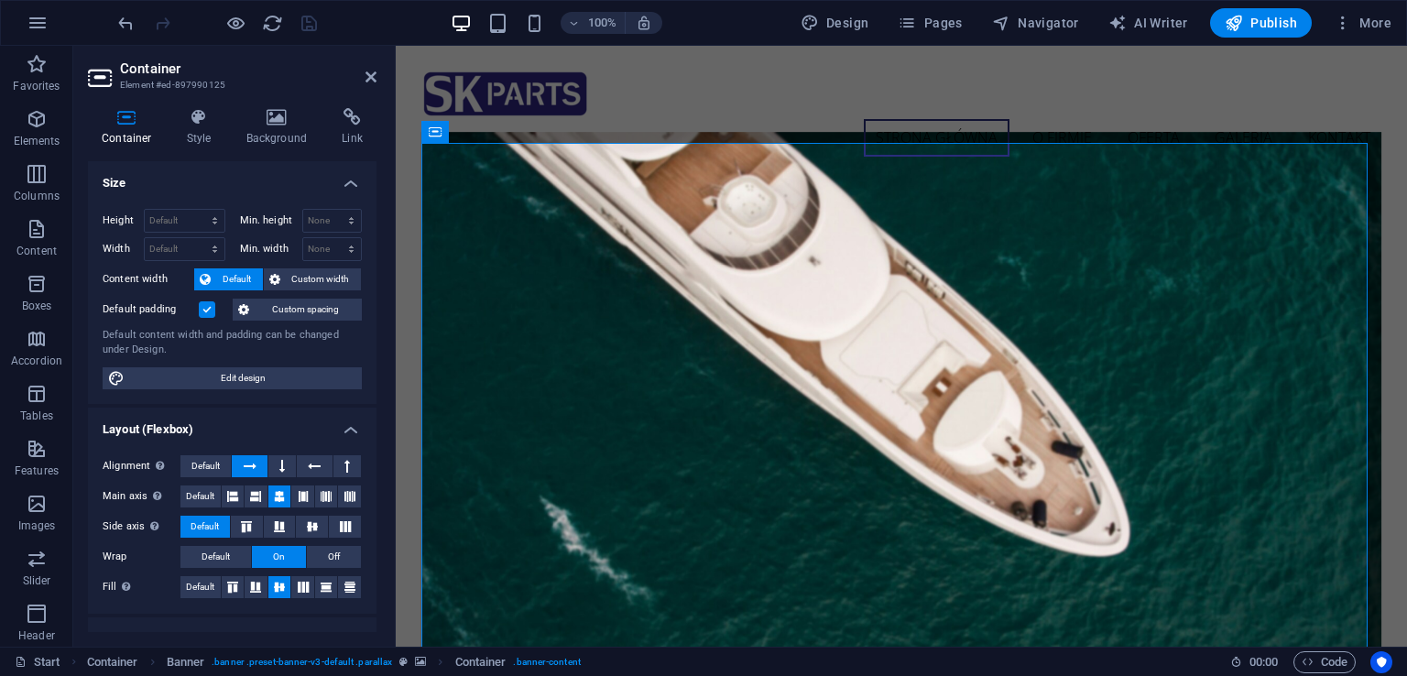
click at [275, 106] on div "Container Style Background Link Size Height Default px rem % vh vw Min. height …" at bounding box center [232, 369] width 318 height 553
click at [281, 122] on icon at bounding box center [277, 117] width 89 height 18
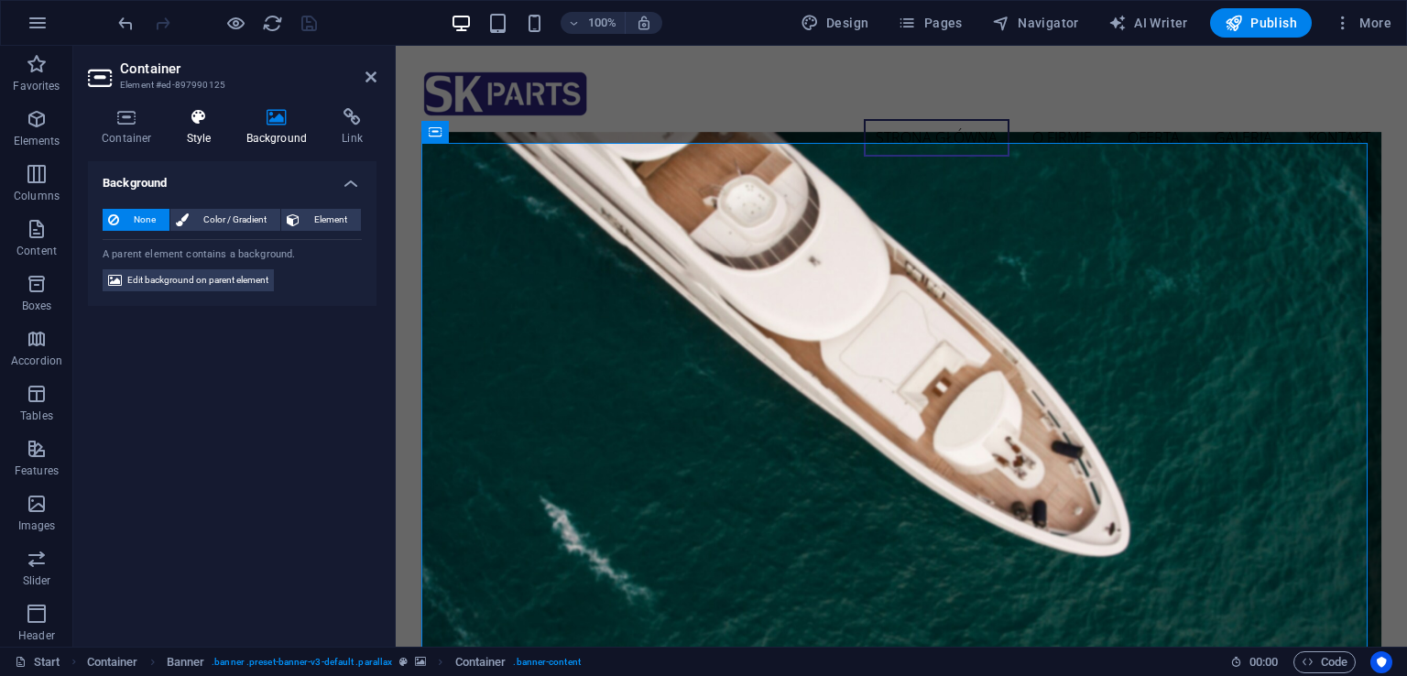
click at [193, 129] on h4 "Style" at bounding box center [203, 127] width 60 height 38
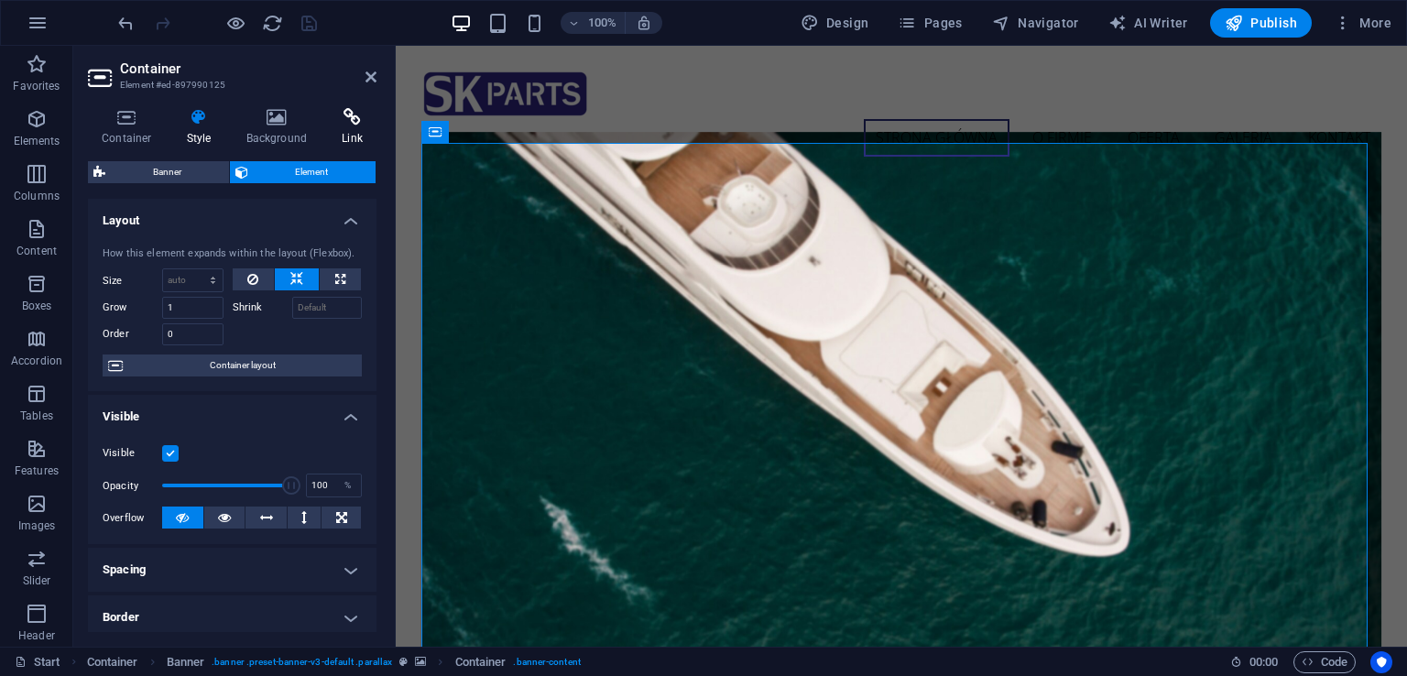
click at [340, 120] on icon at bounding box center [352, 117] width 49 height 18
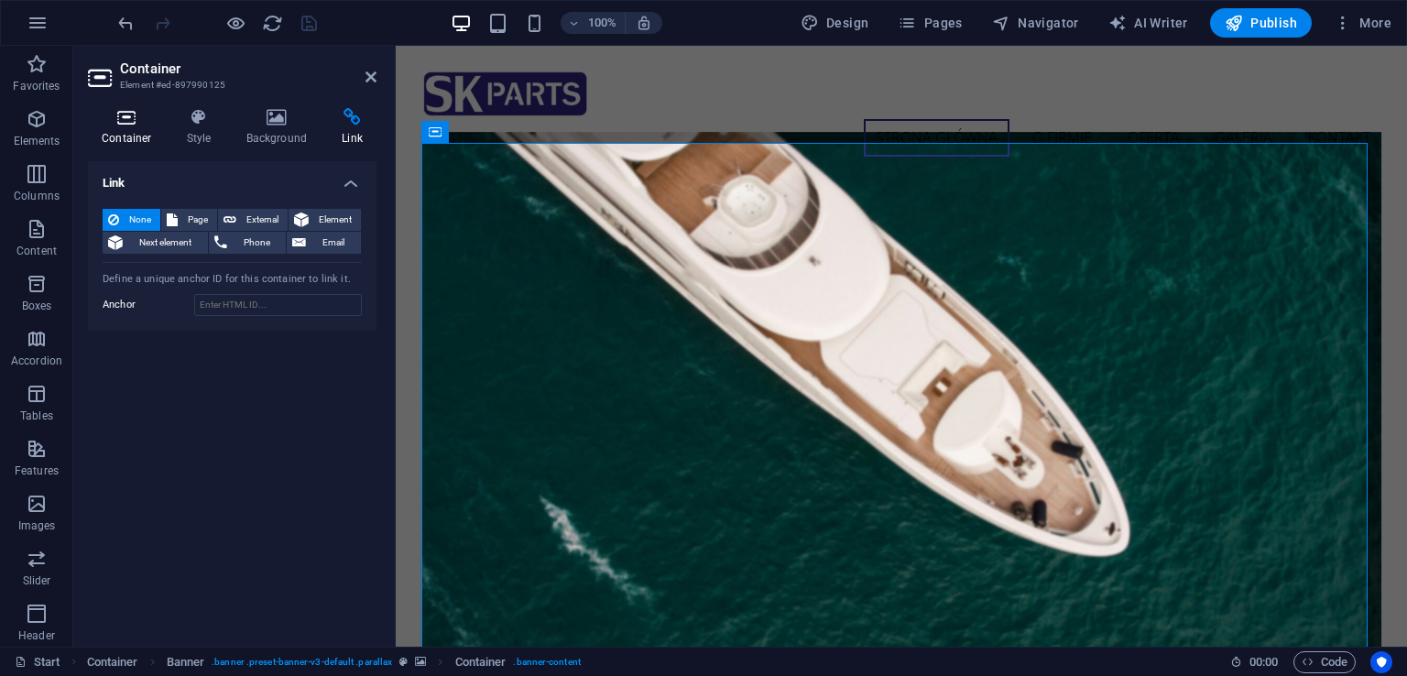
click at [147, 140] on h4 "Container" at bounding box center [130, 127] width 85 height 38
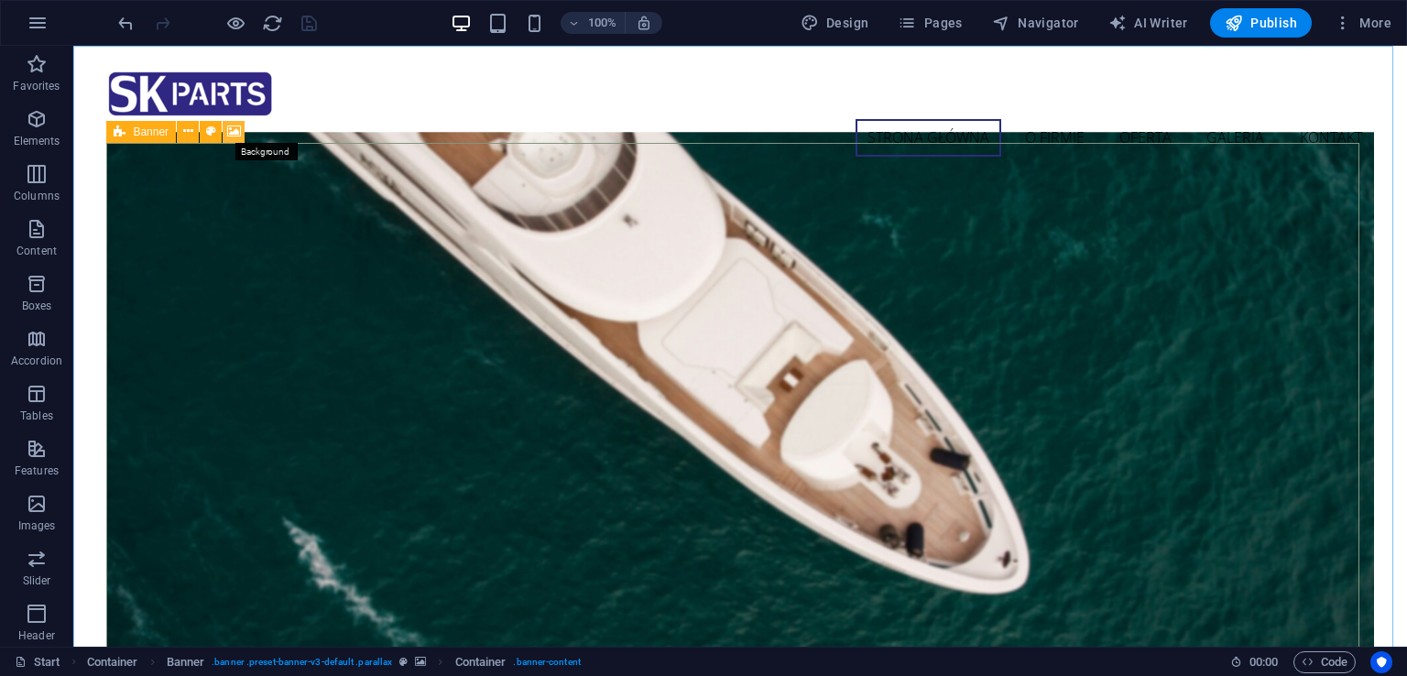
click at [232, 126] on icon at bounding box center [234, 131] width 14 height 19
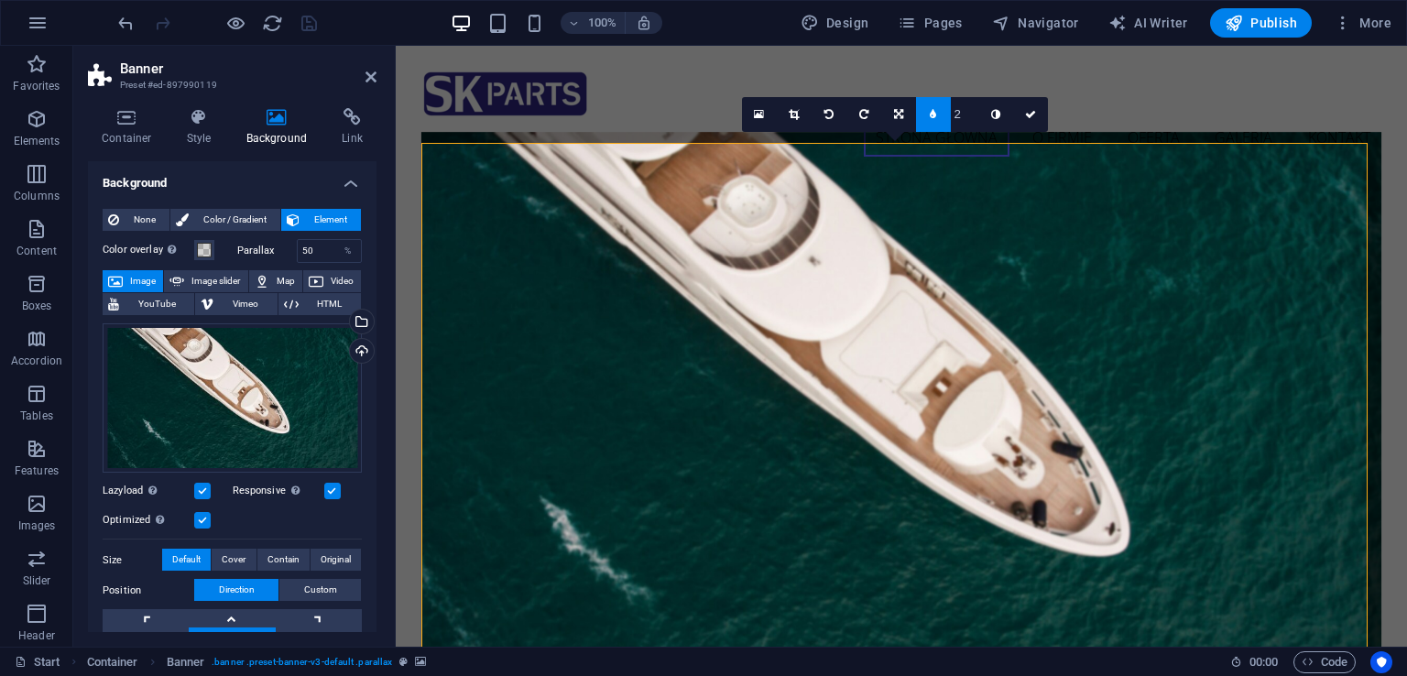
type input "1"
click at [317, 23] on icon "save" at bounding box center [309, 23] width 21 height 21
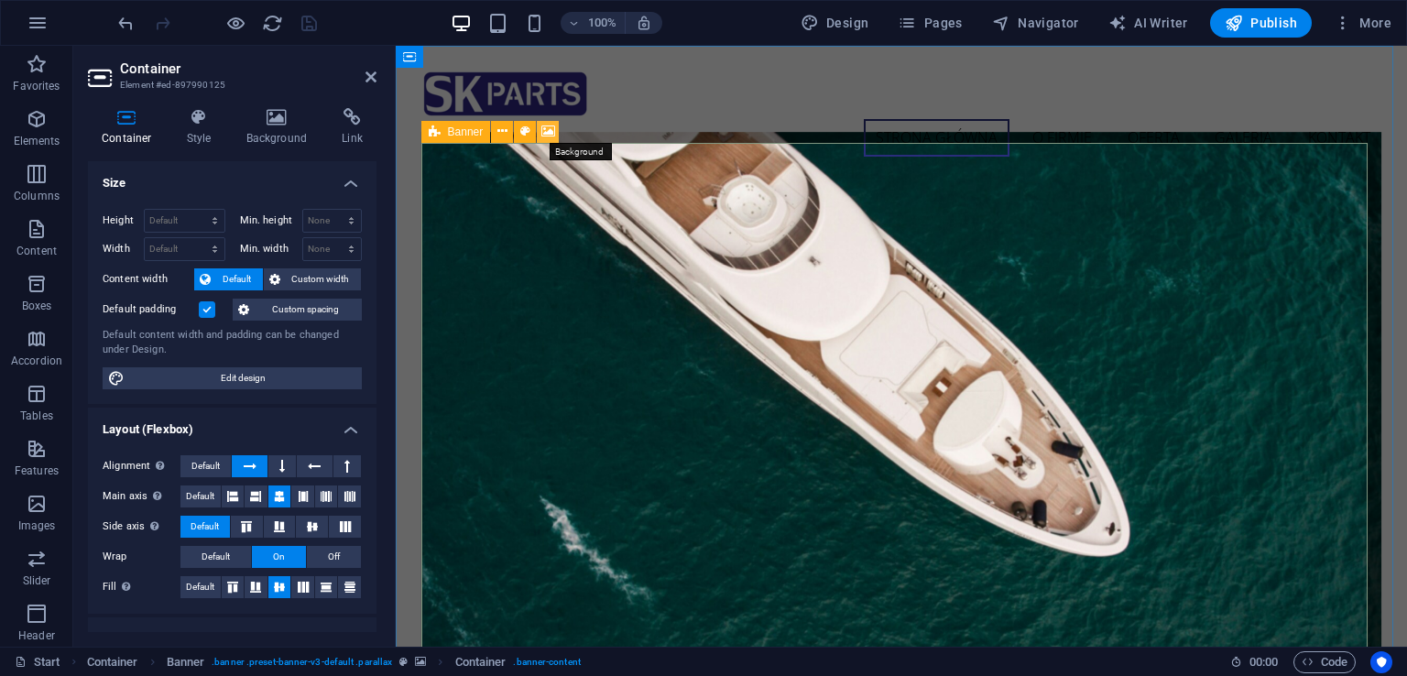
click at [556, 125] on button at bounding box center [548, 132] width 22 height 22
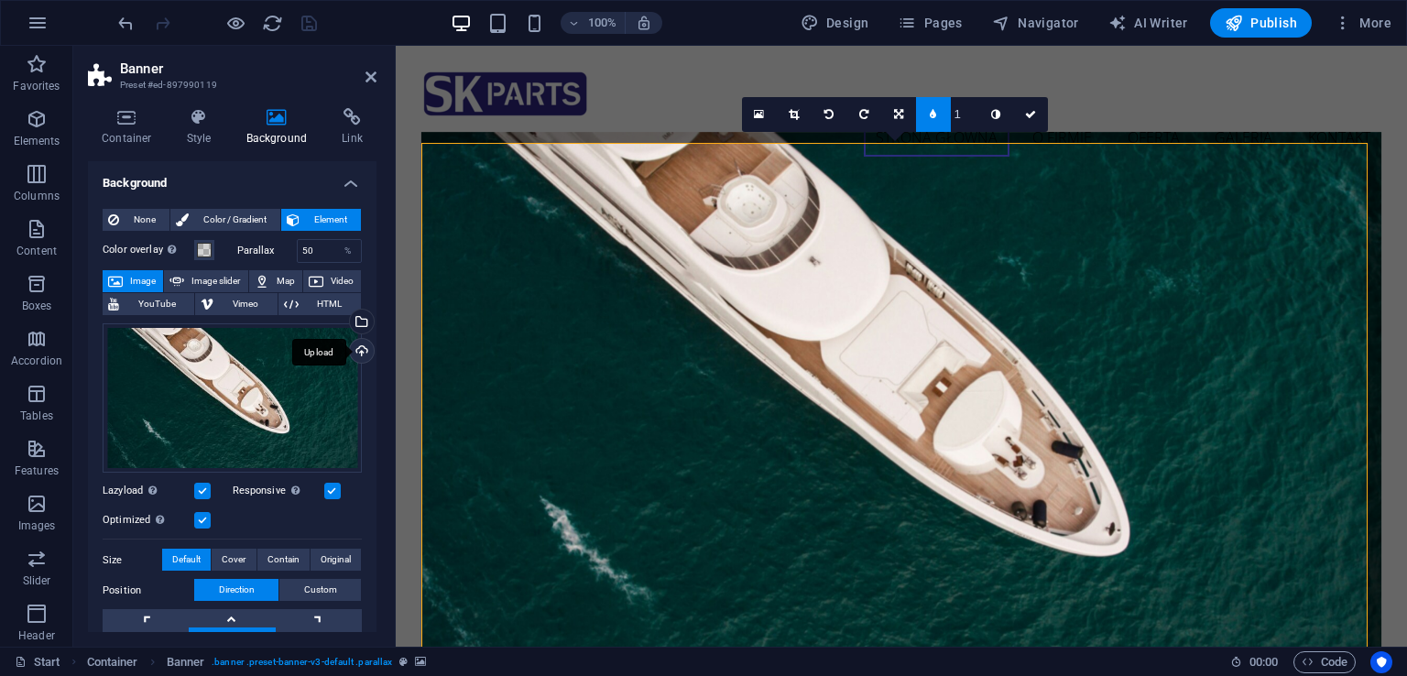
click at [358, 344] on div "Upload" at bounding box center [359, 352] width 27 height 27
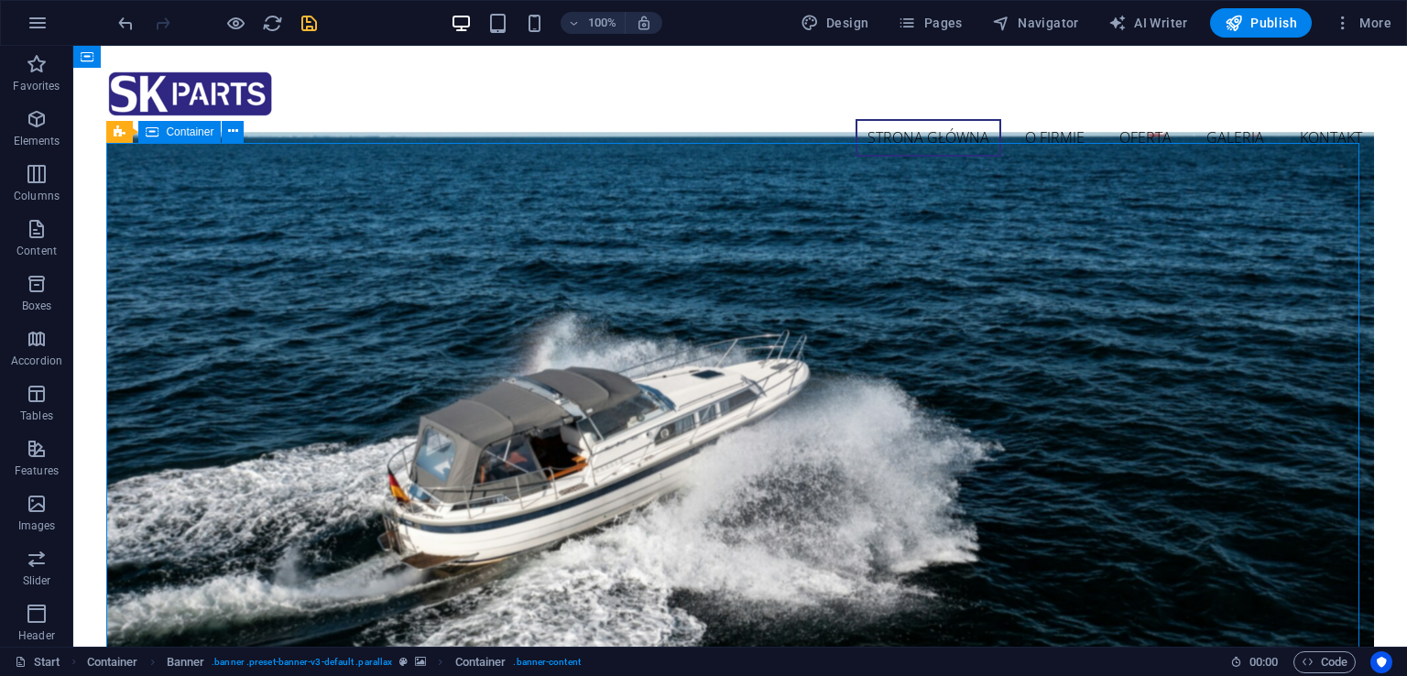
drag, startPoint x: 572, startPoint y: 276, endPoint x: 898, endPoint y: 246, distance: 326.4
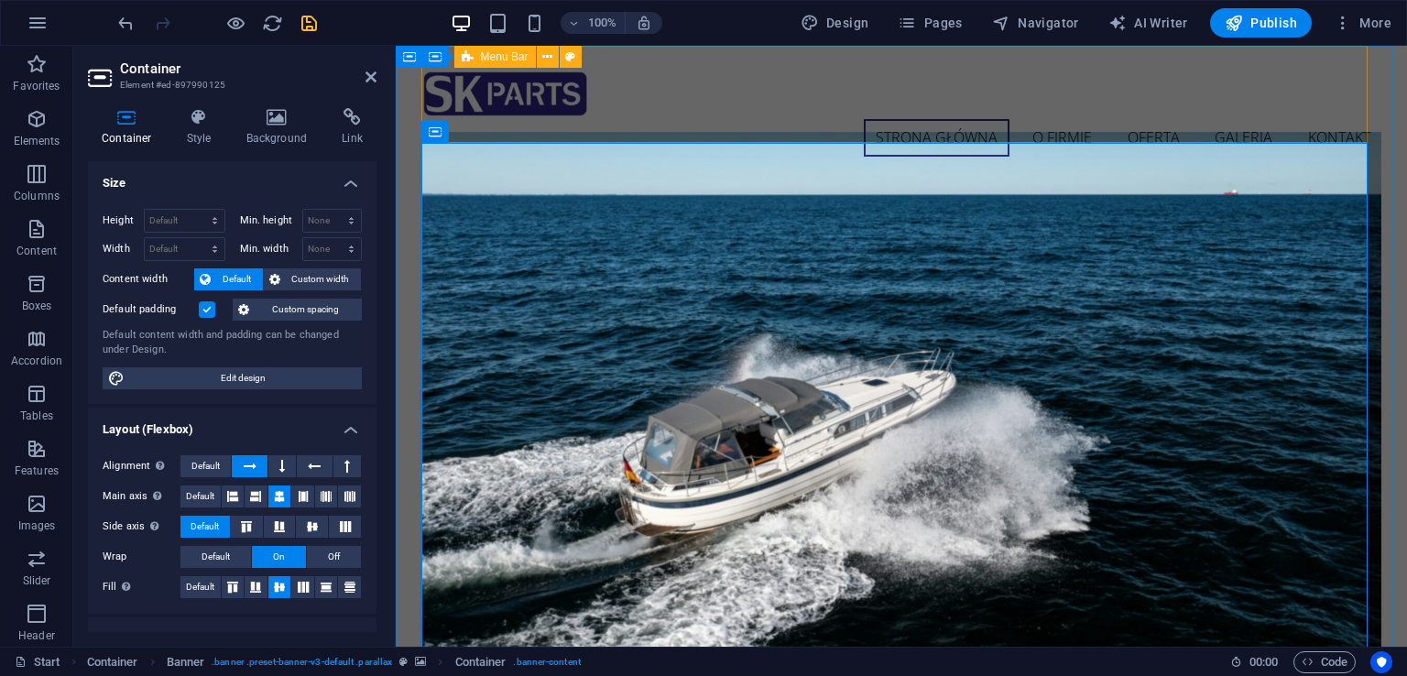
click at [722, 114] on div "strona główna o firmie oferta galeria kontakt" at bounding box center [901, 113] width 961 height 135
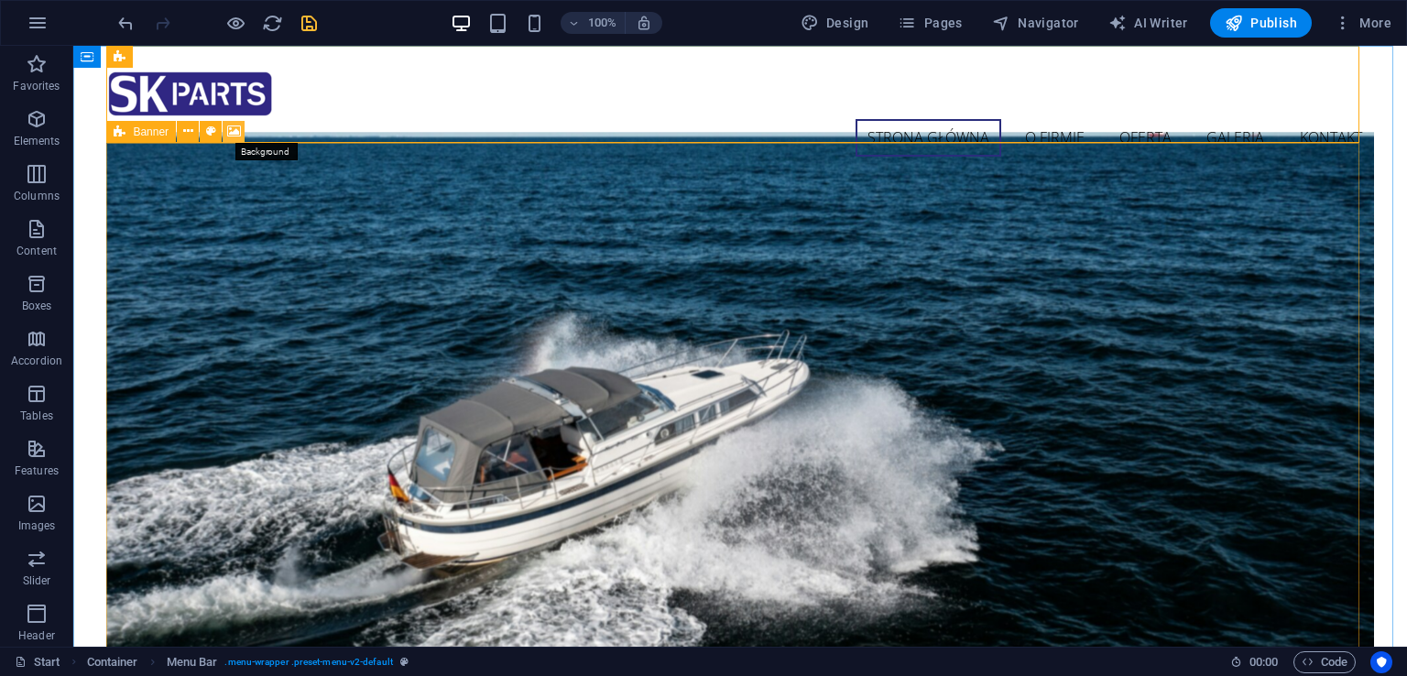
click at [231, 132] on icon at bounding box center [234, 131] width 14 height 19
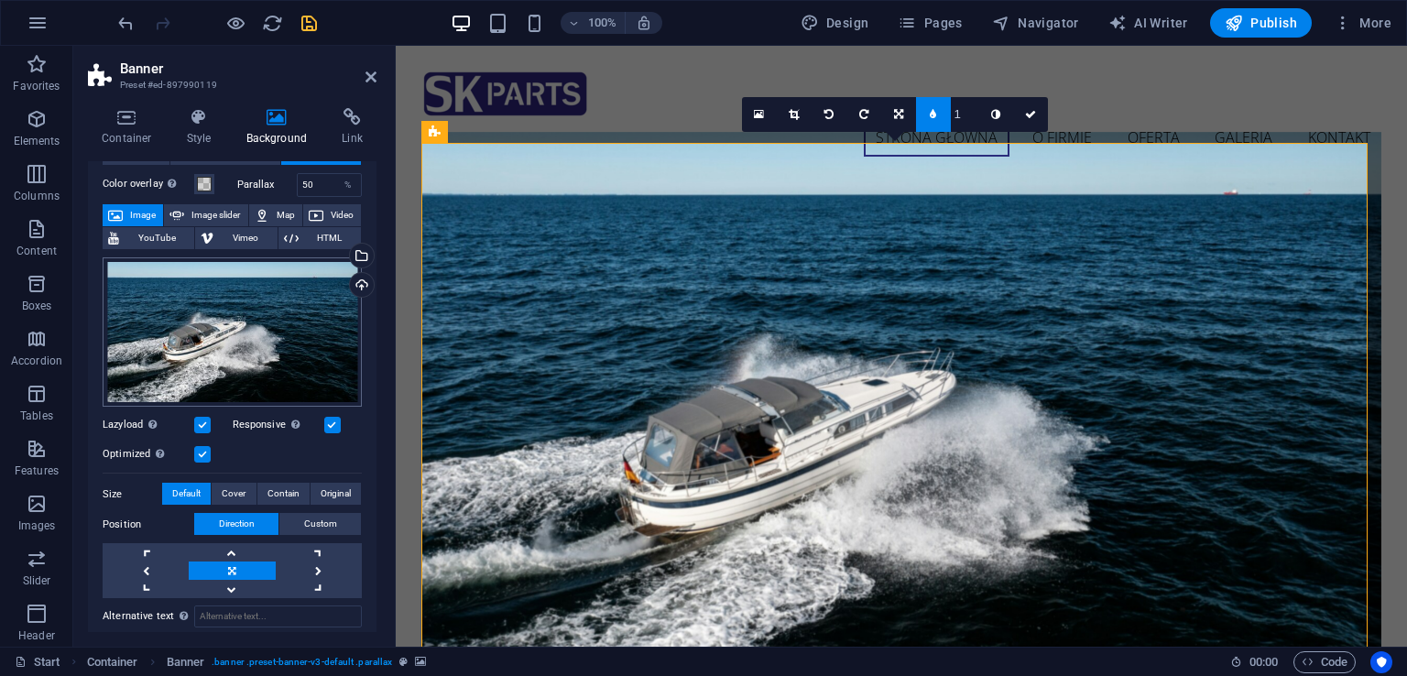
scroll to position [92, 0]
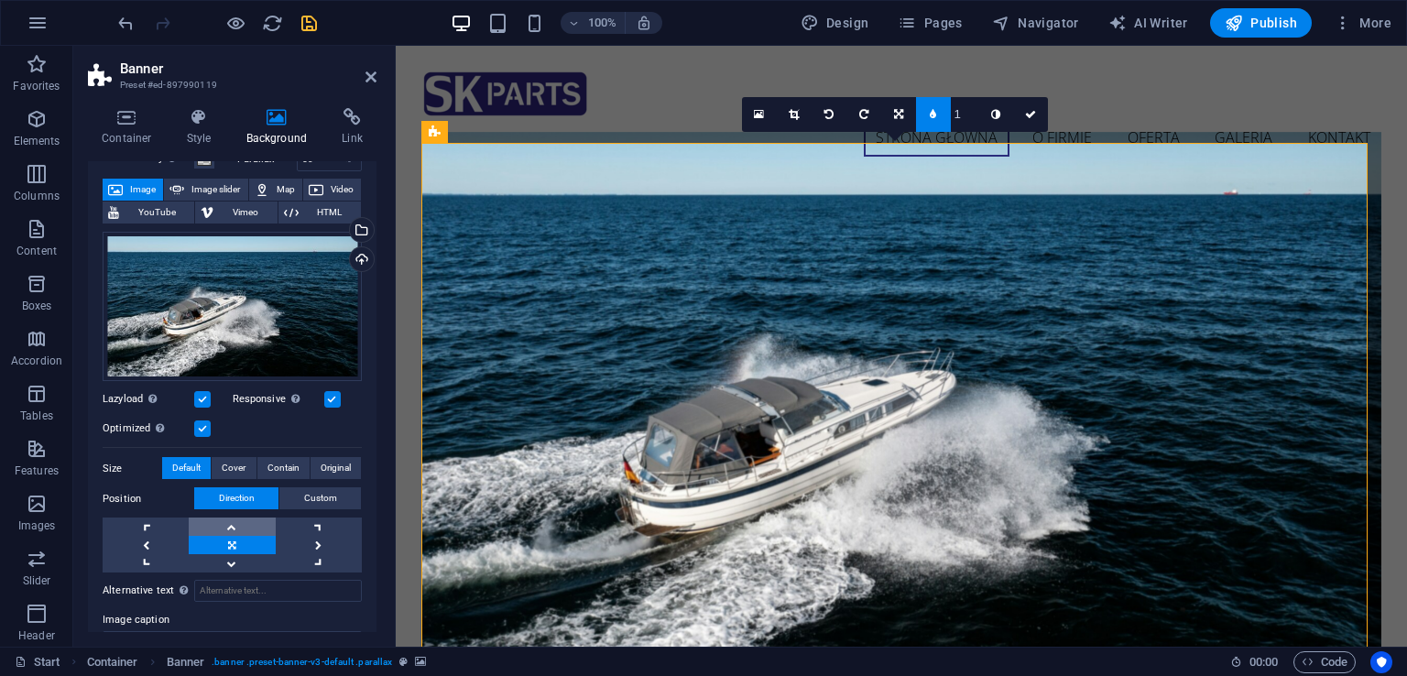
click at [234, 525] on link at bounding box center [232, 526] width 86 height 18
click at [234, 559] on link at bounding box center [232, 563] width 86 height 18
click at [299, 543] on link at bounding box center [319, 545] width 86 height 18
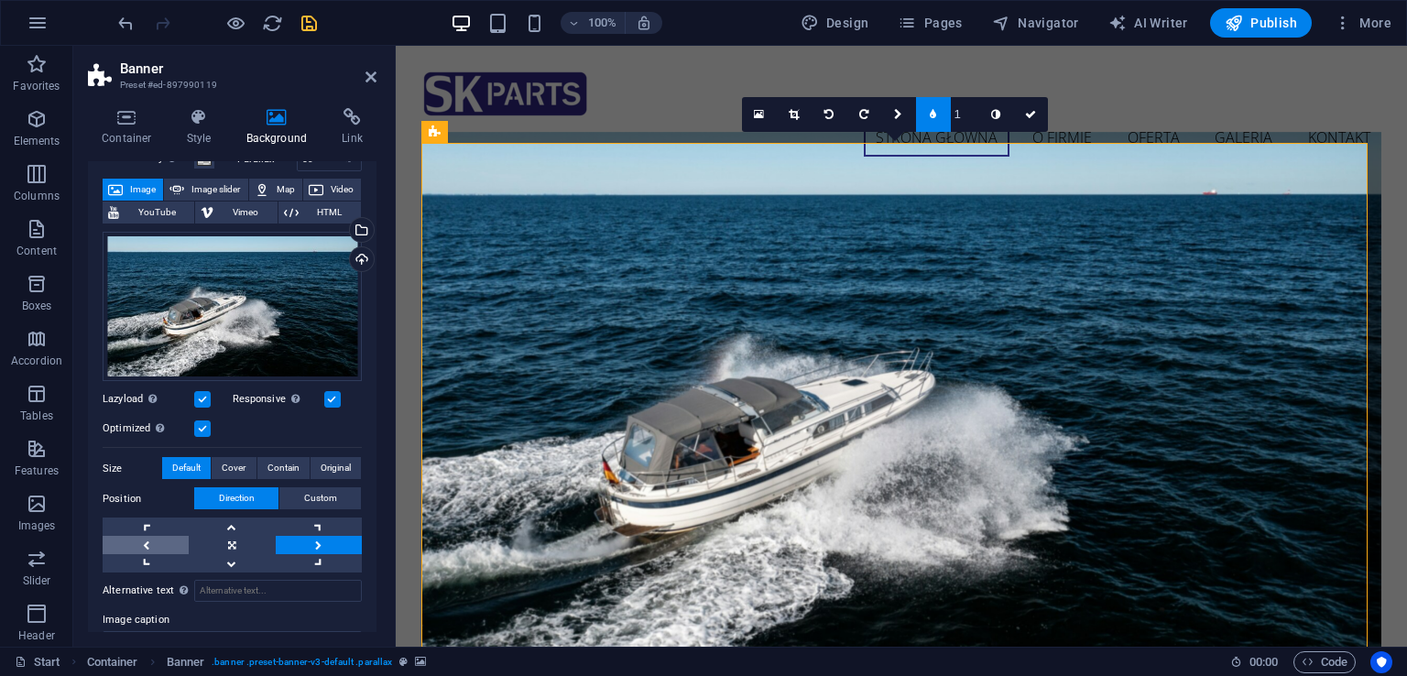
click at [125, 549] on link at bounding box center [146, 545] width 86 height 18
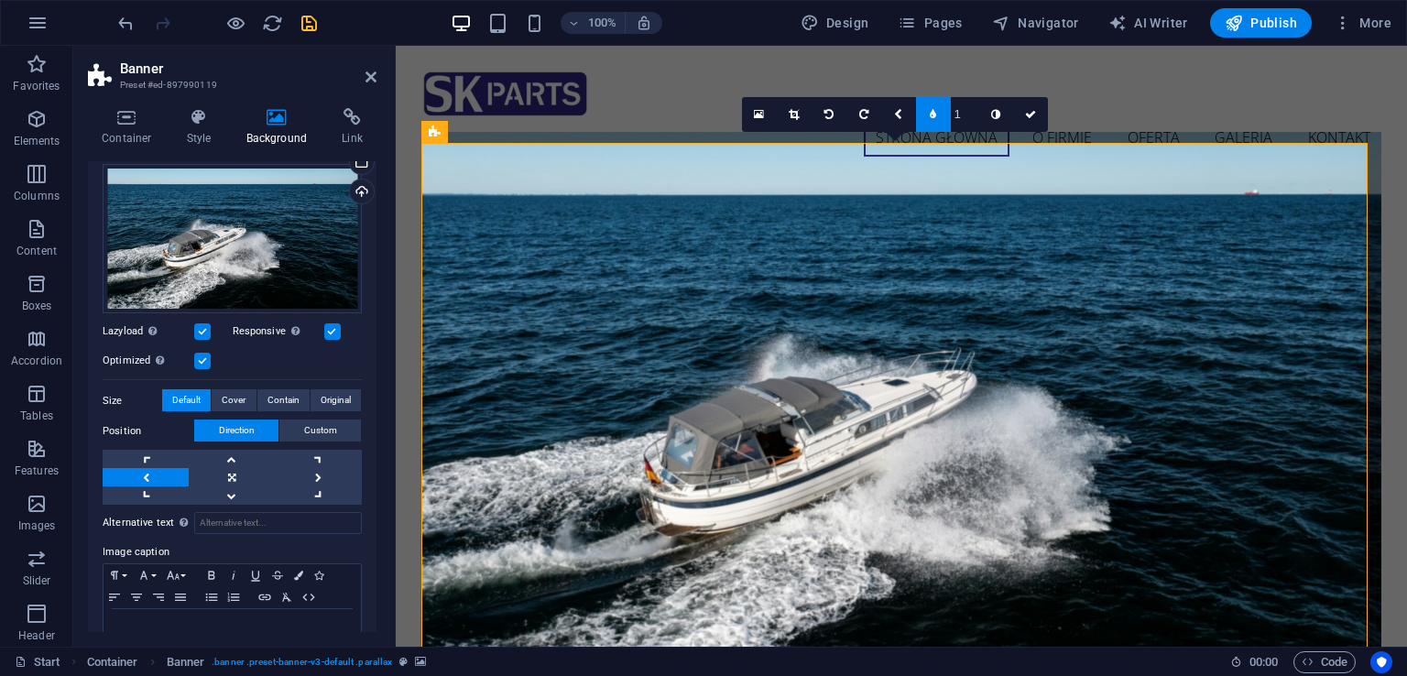
scroll to position [205, 0]
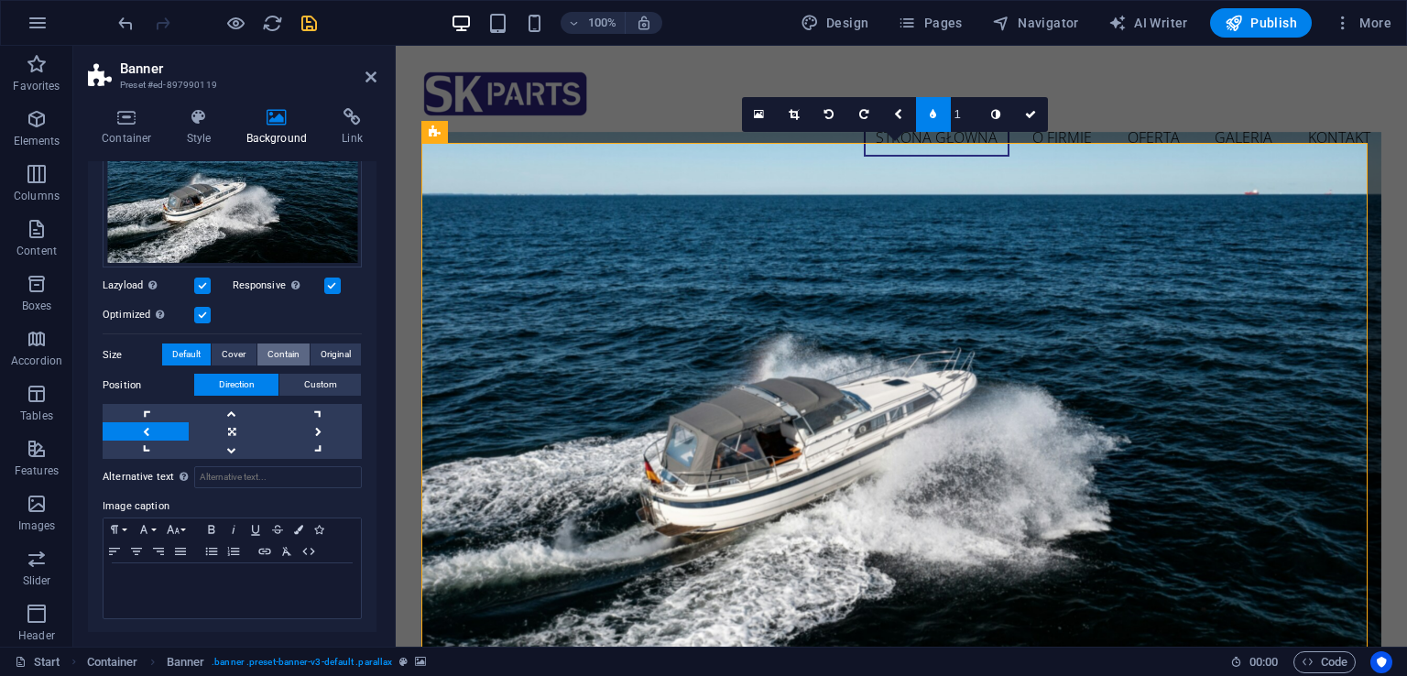
click at [280, 349] on span "Contain" at bounding box center [283, 354] width 32 height 22
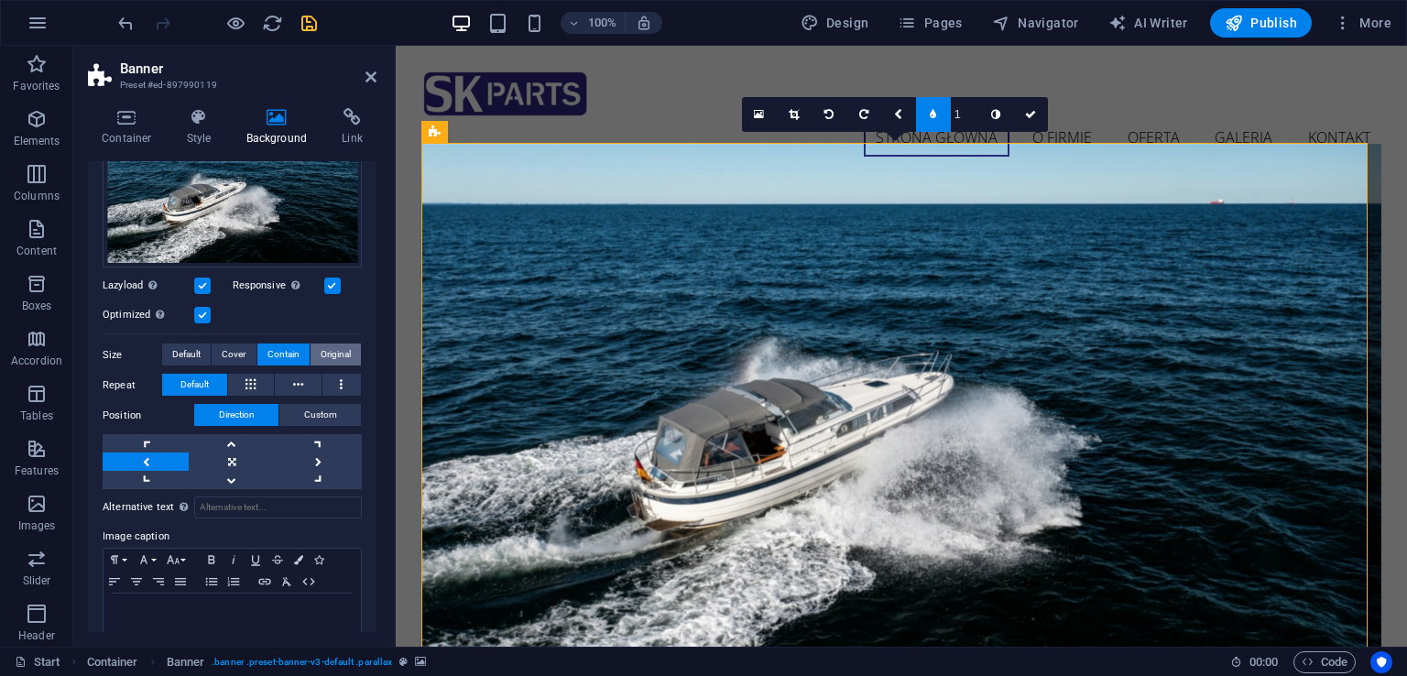
click at [341, 353] on span "Original" at bounding box center [336, 354] width 30 height 22
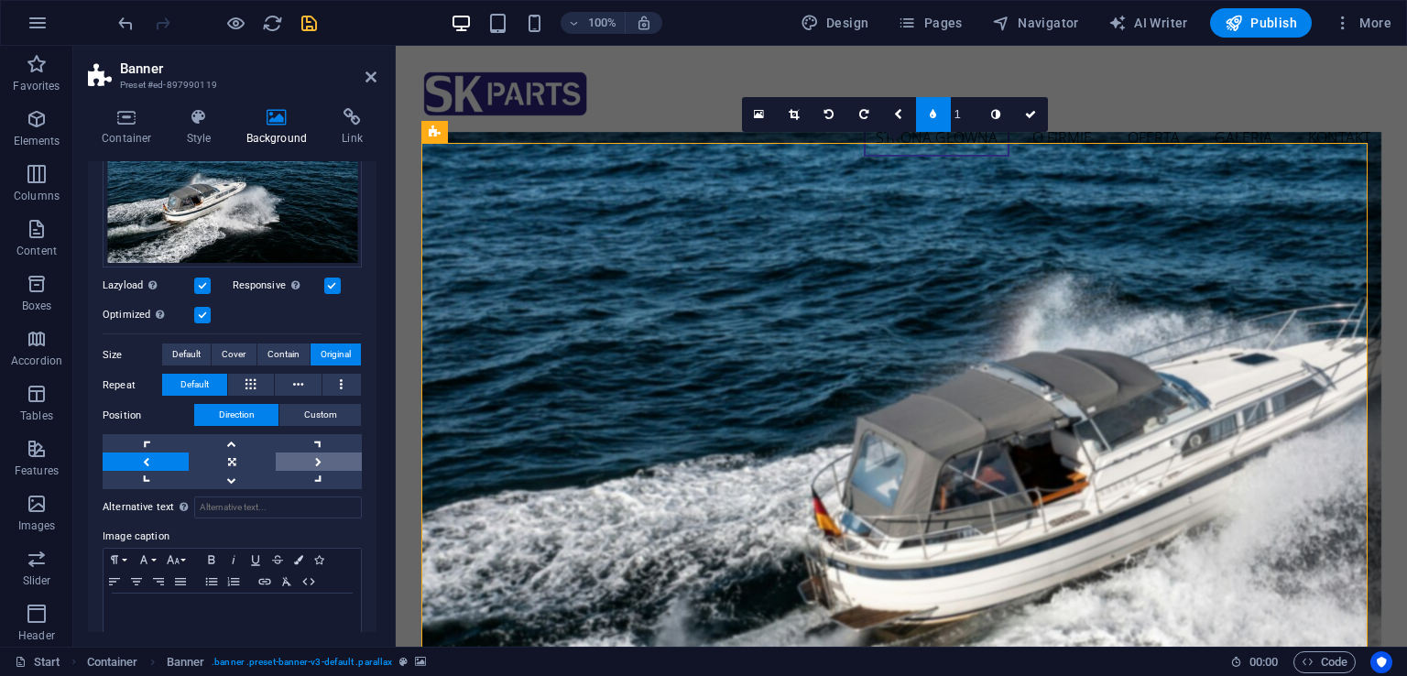
click at [314, 462] on link at bounding box center [319, 461] width 86 height 18
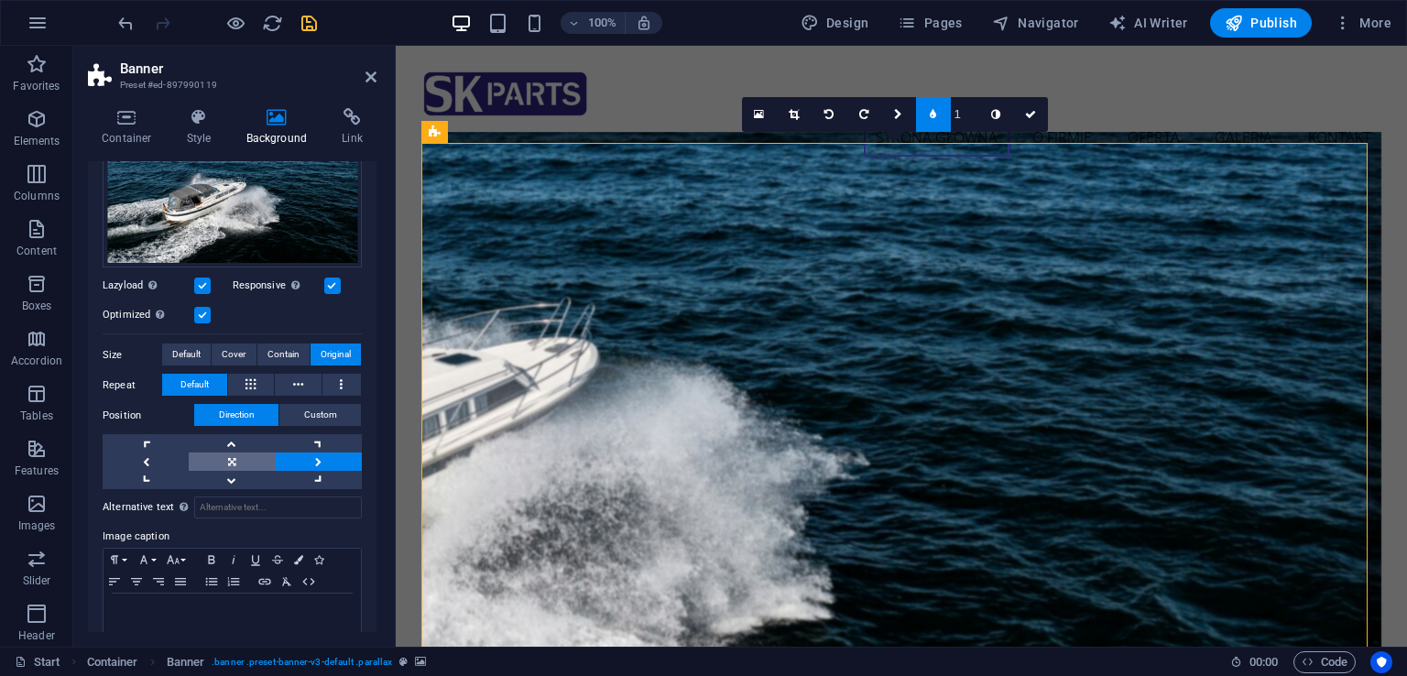
click at [251, 459] on link at bounding box center [232, 461] width 86 height 18
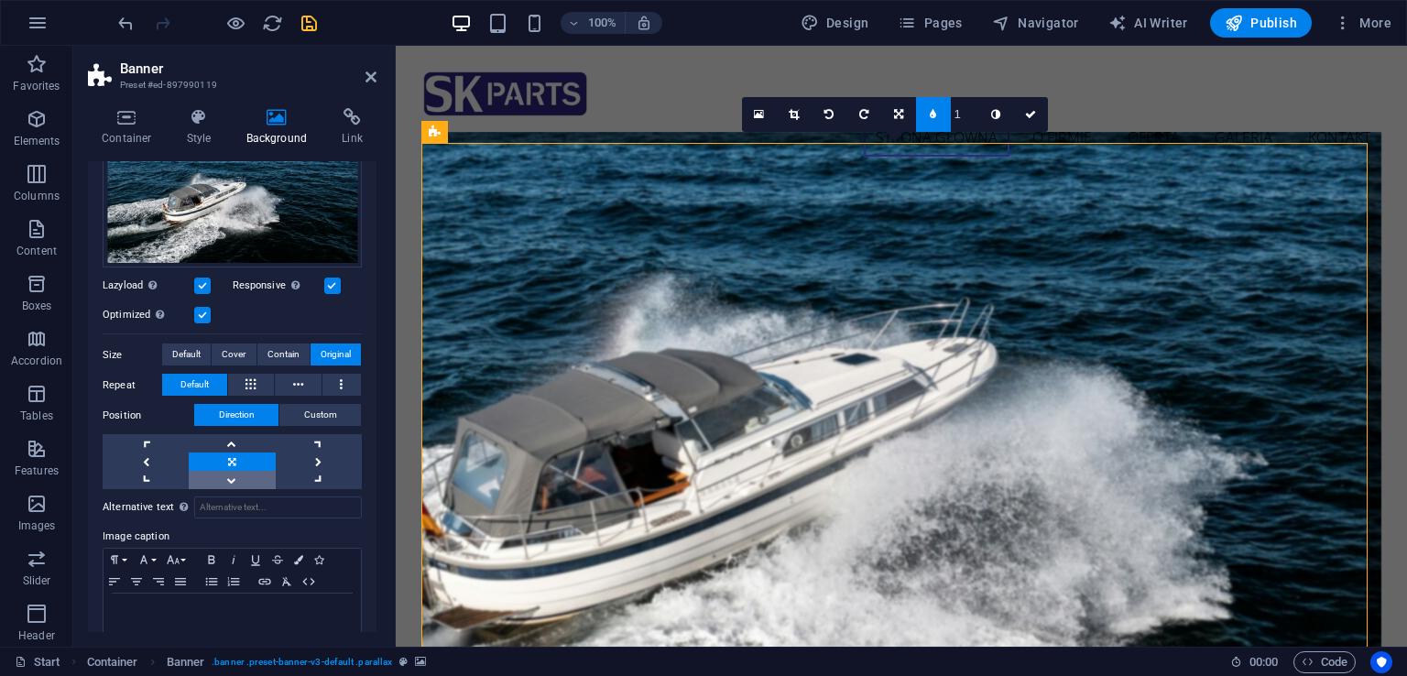
click at [236, 473] on link at bounding box center [232, 480] width 86 height 18
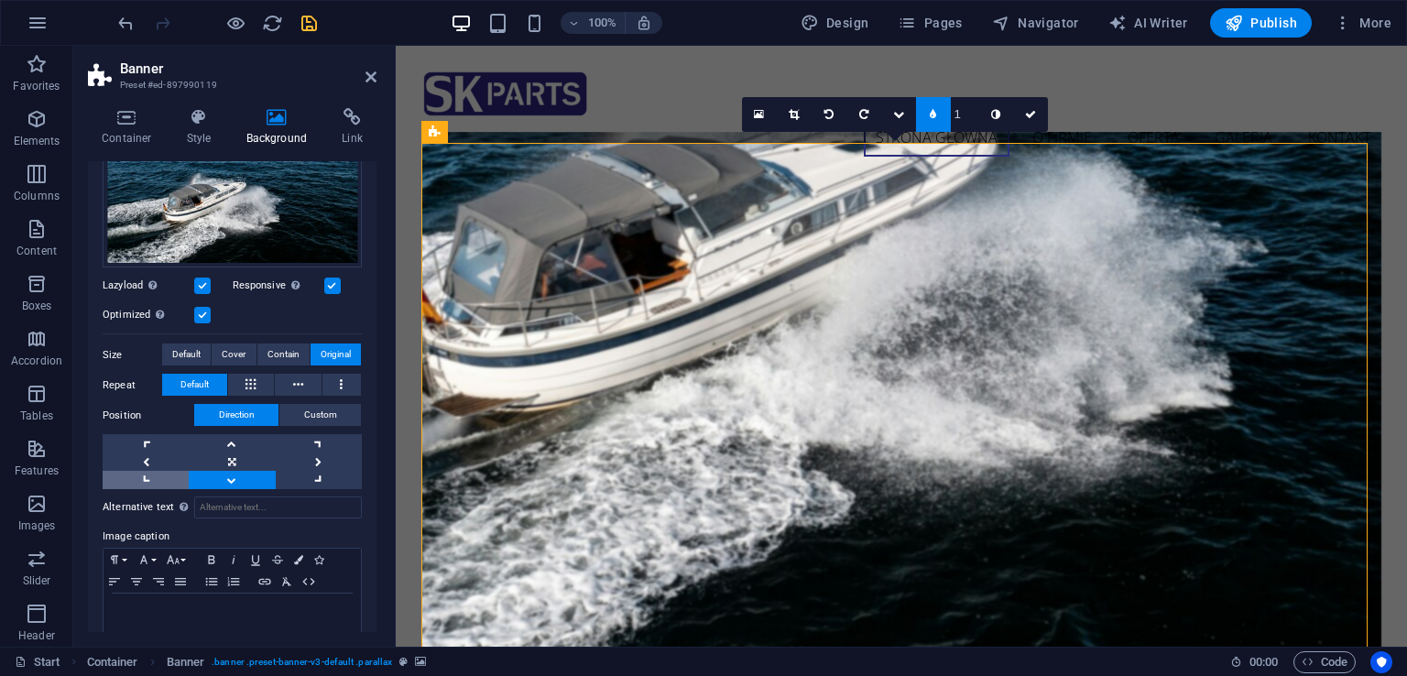
click at [141, 485] on link at bounding box center [146, 480] width 86 height 18
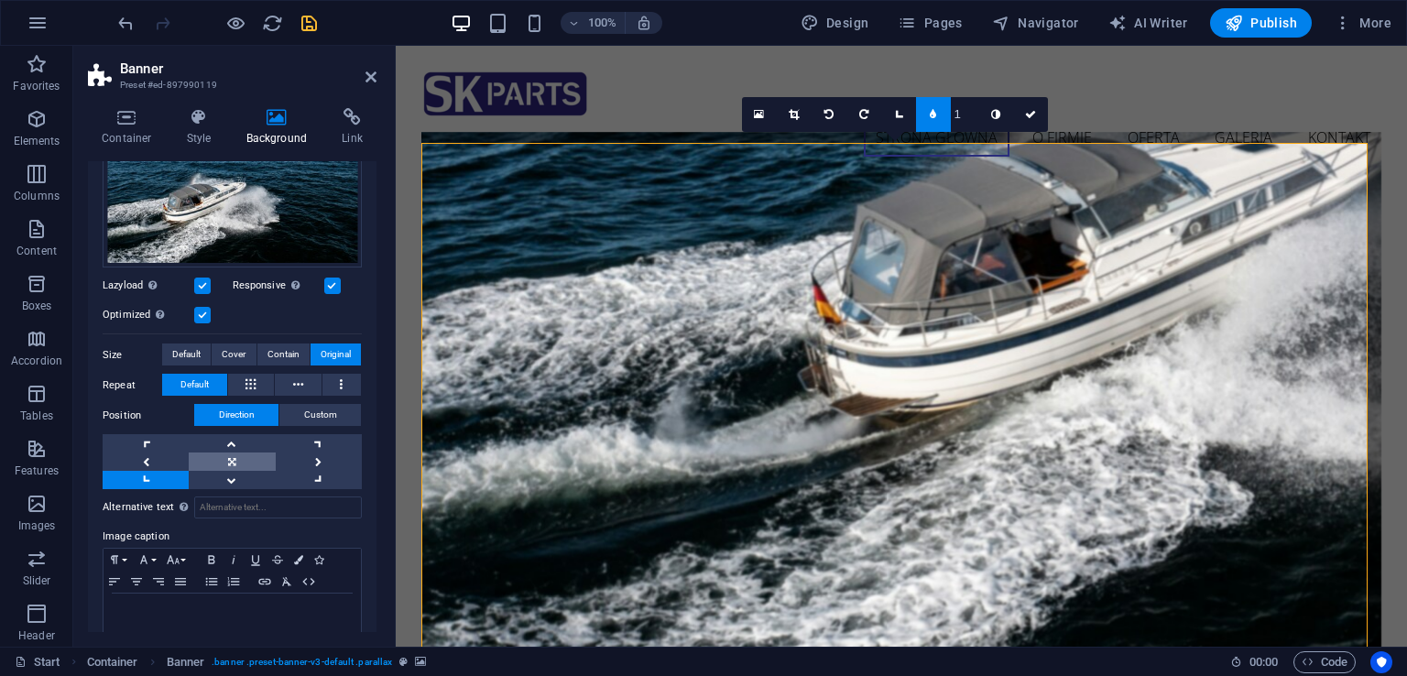
click at [220, 453] on link at bounding box center [232, 461] width 86 height 18
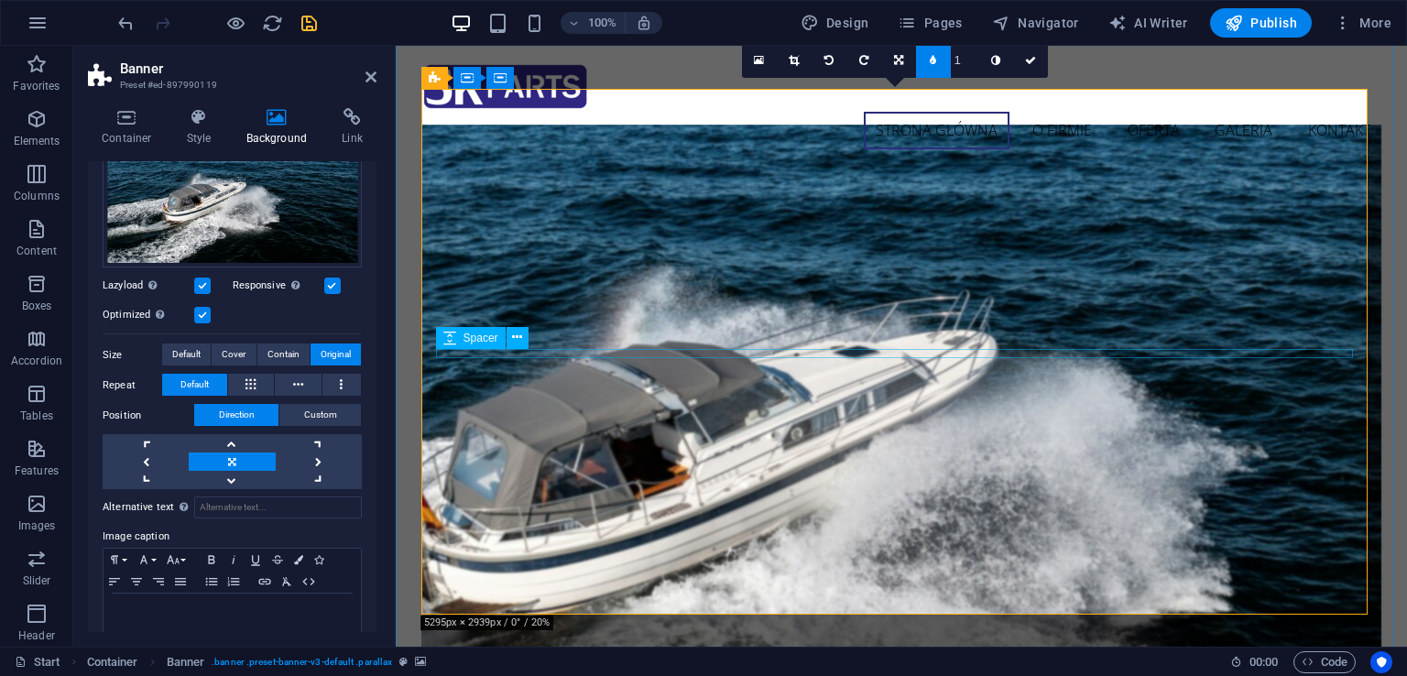
scroll to position [0, 0]
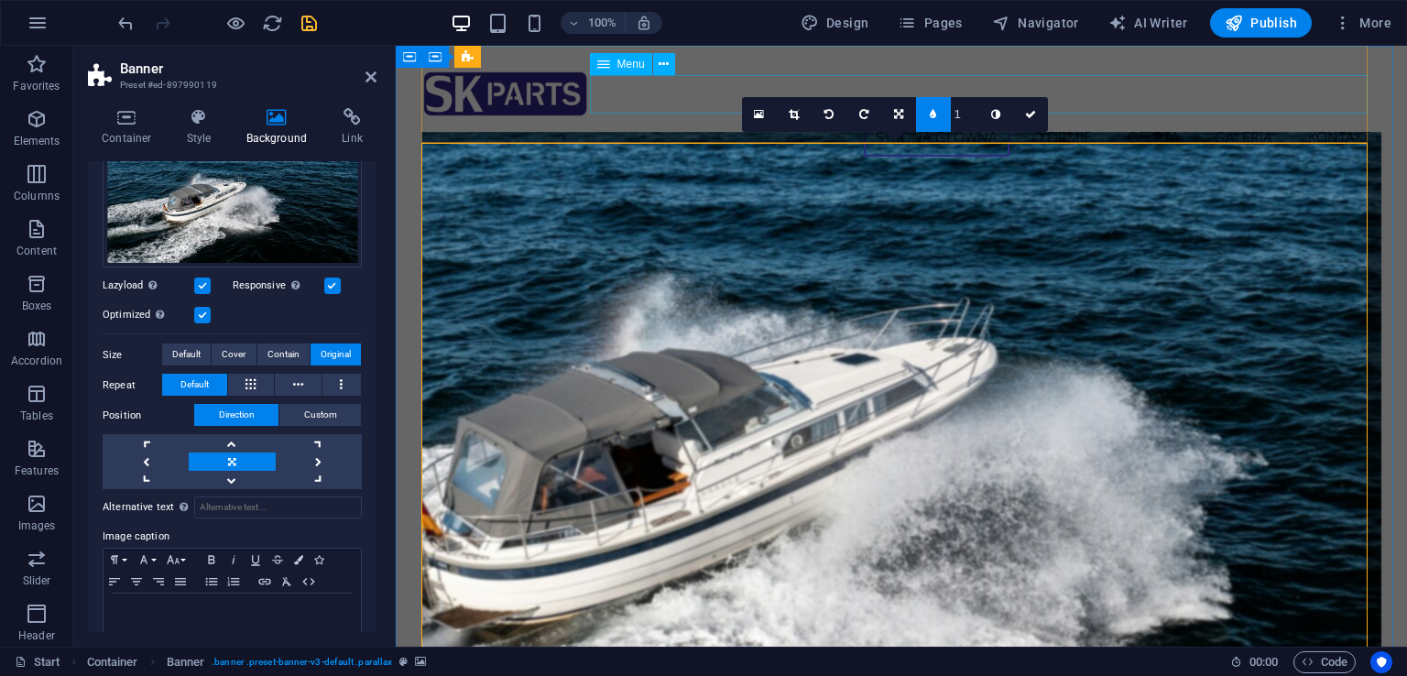
click at [718, 119] on nav "strona główna o firmie oferta galeria kontakt" at bounding box center [901, 138] width 961 height 38
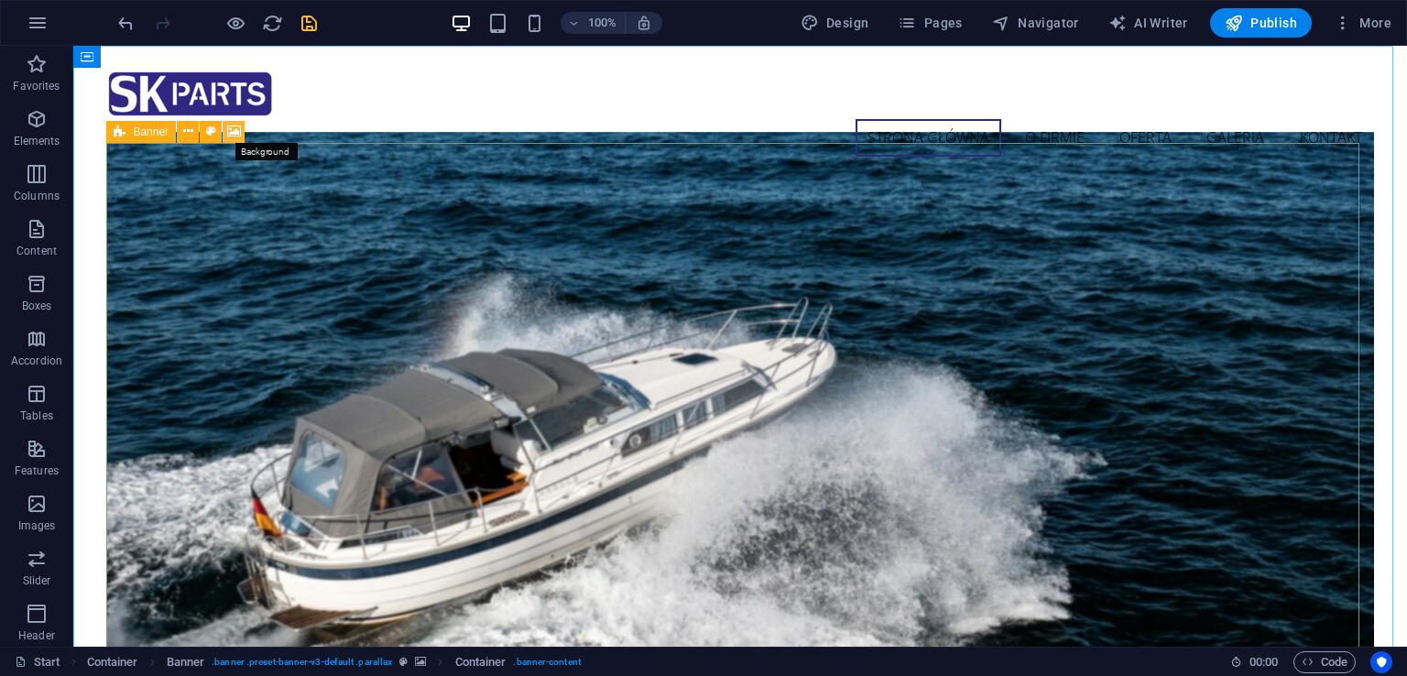
click at [227, 132] on icon at bounding box center [234, 131] width 14 height 19
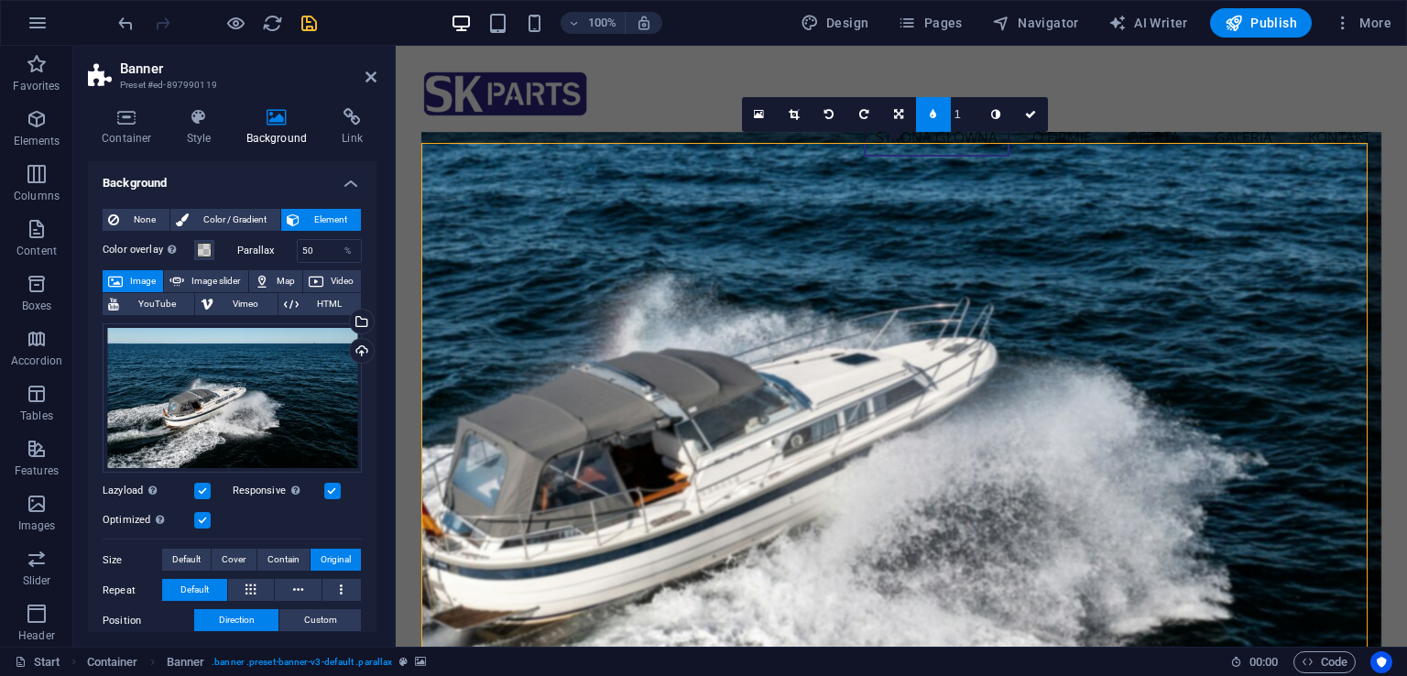
click at [964, 114] on input "1" at bounding box center [964, 114] width 27 height 34
type input "2"
type input "1"
click at [971, 116] on input "1" at bounding box center [964, 114] width 27 height 34
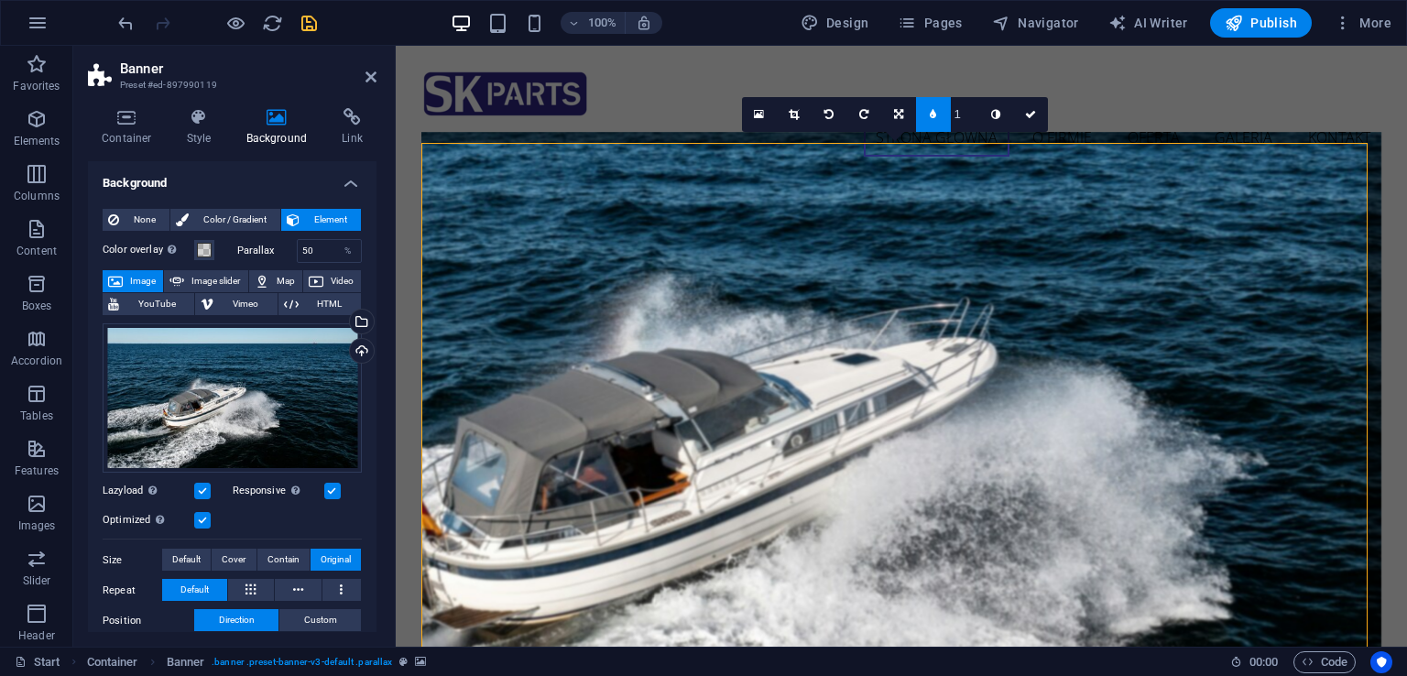
click at [971, 118] on input "1" at bounding box center [964, 114] width 27 height 34
click at [933, 111] on icon at bounding box center [933, 114] width 6 height 11
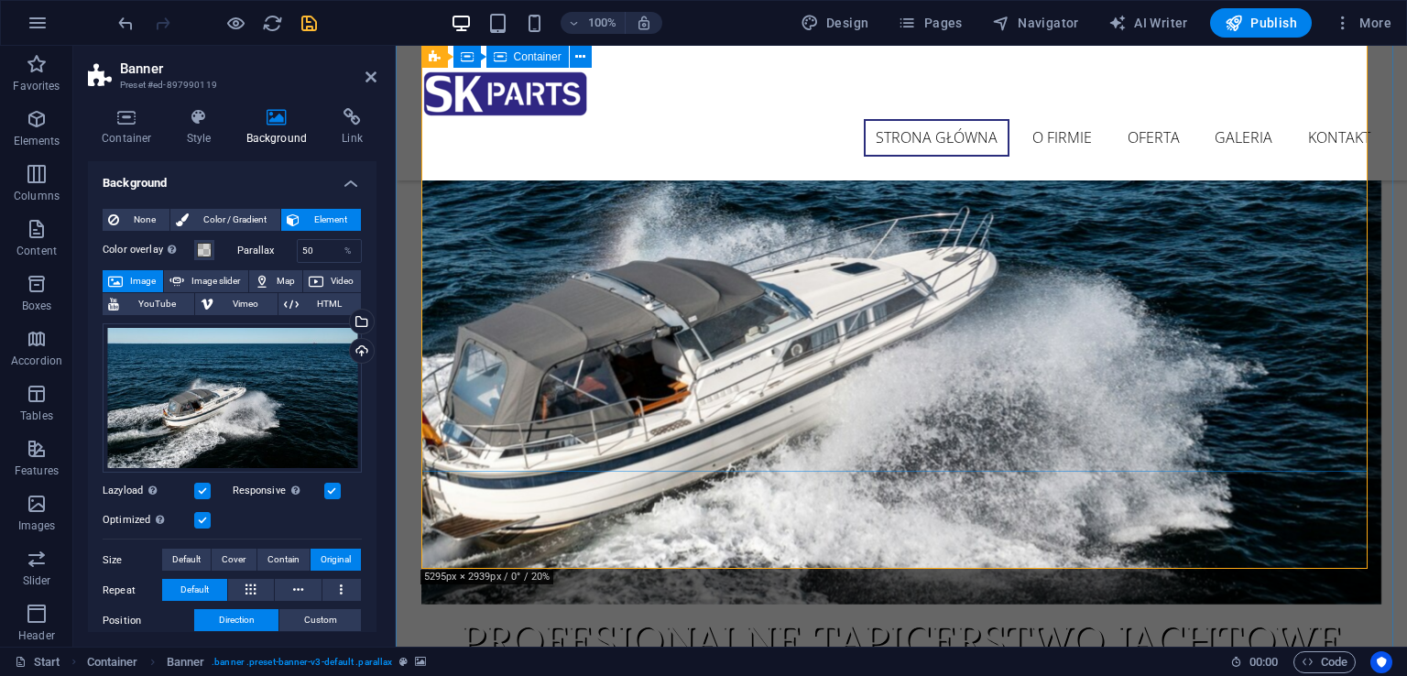
scroll to position [92, 0]
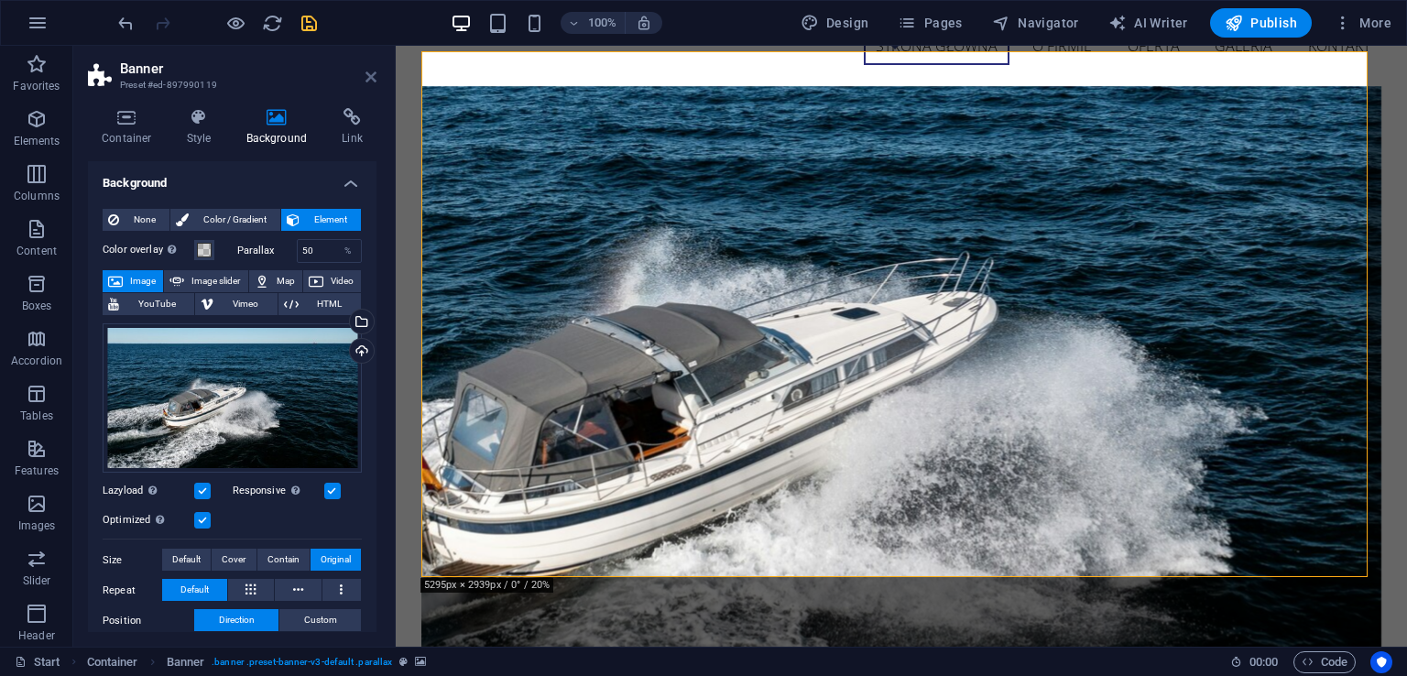
click at [369, 71] on icon at bounding box center [370, 77] width 11 height 15
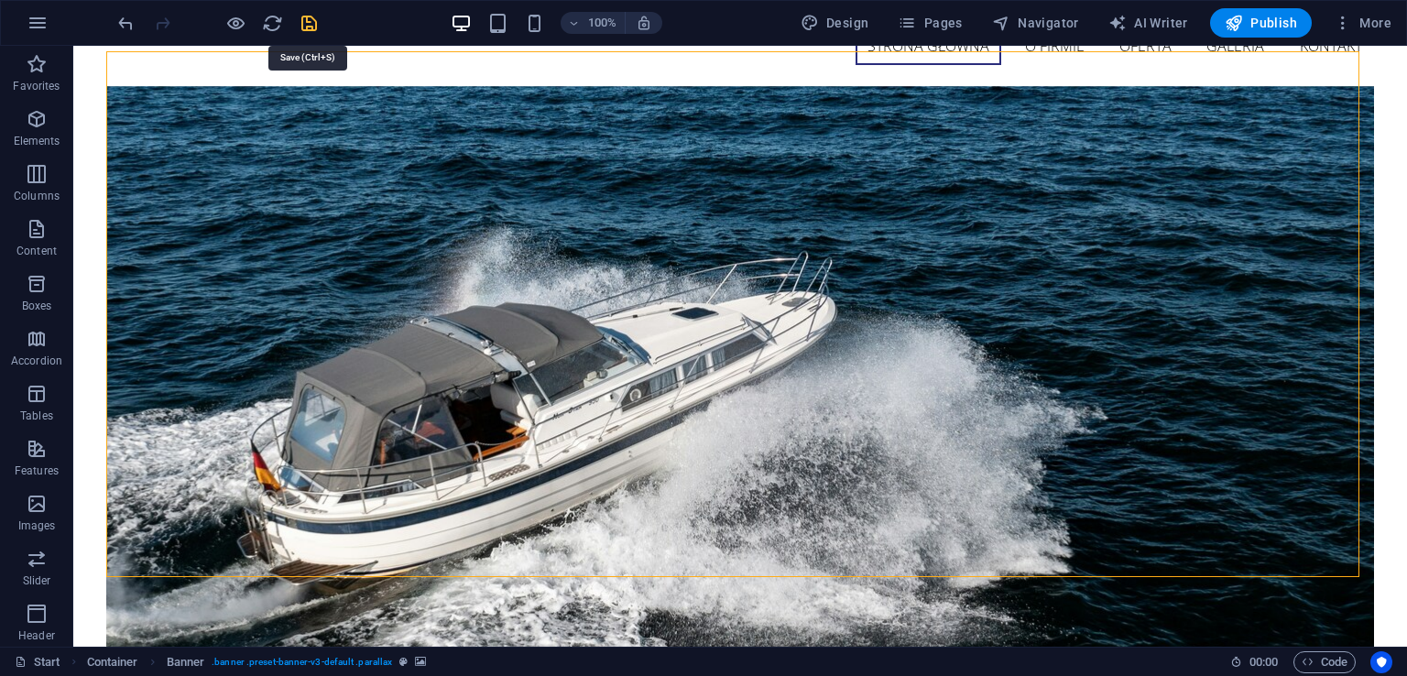
click at [306, 29] on icon "save" at bounding box center [309, 23] width 21 height 21
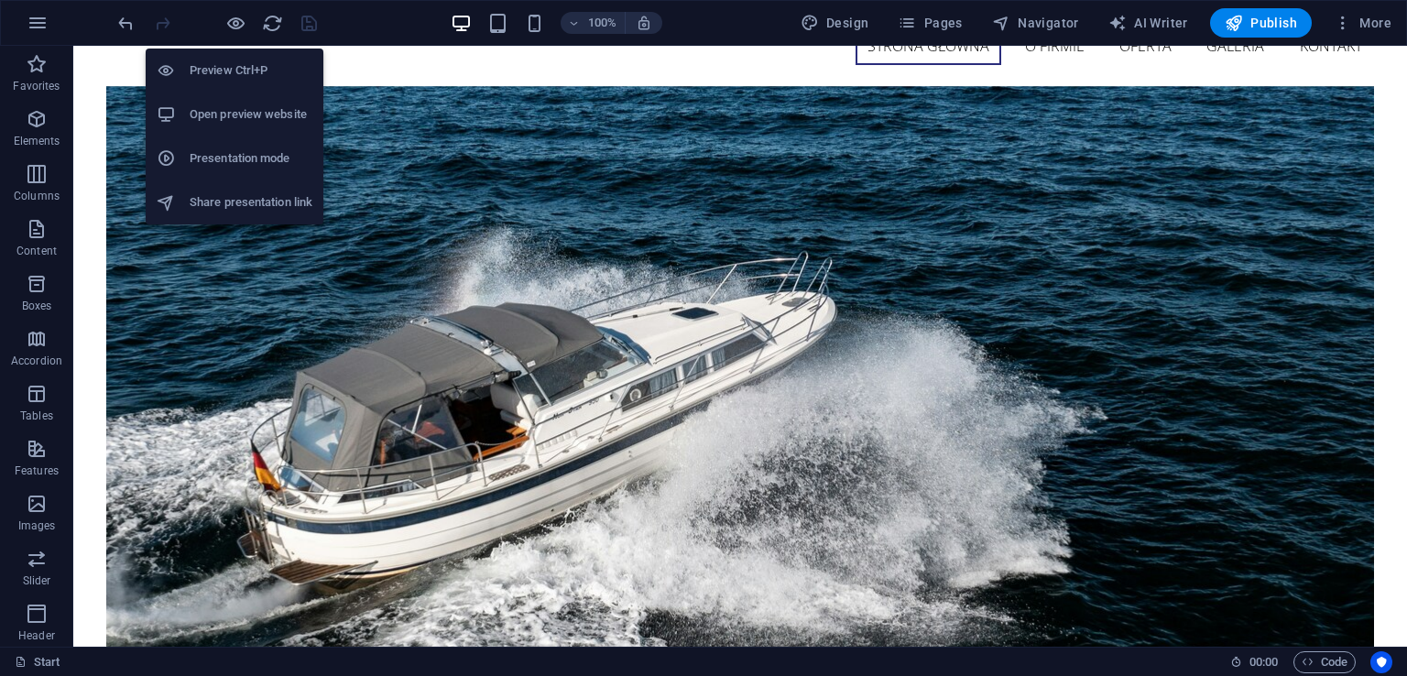
click at [257, 109] on h6 "Open preview website" at bounding box center [251, 114] width 123 height 22
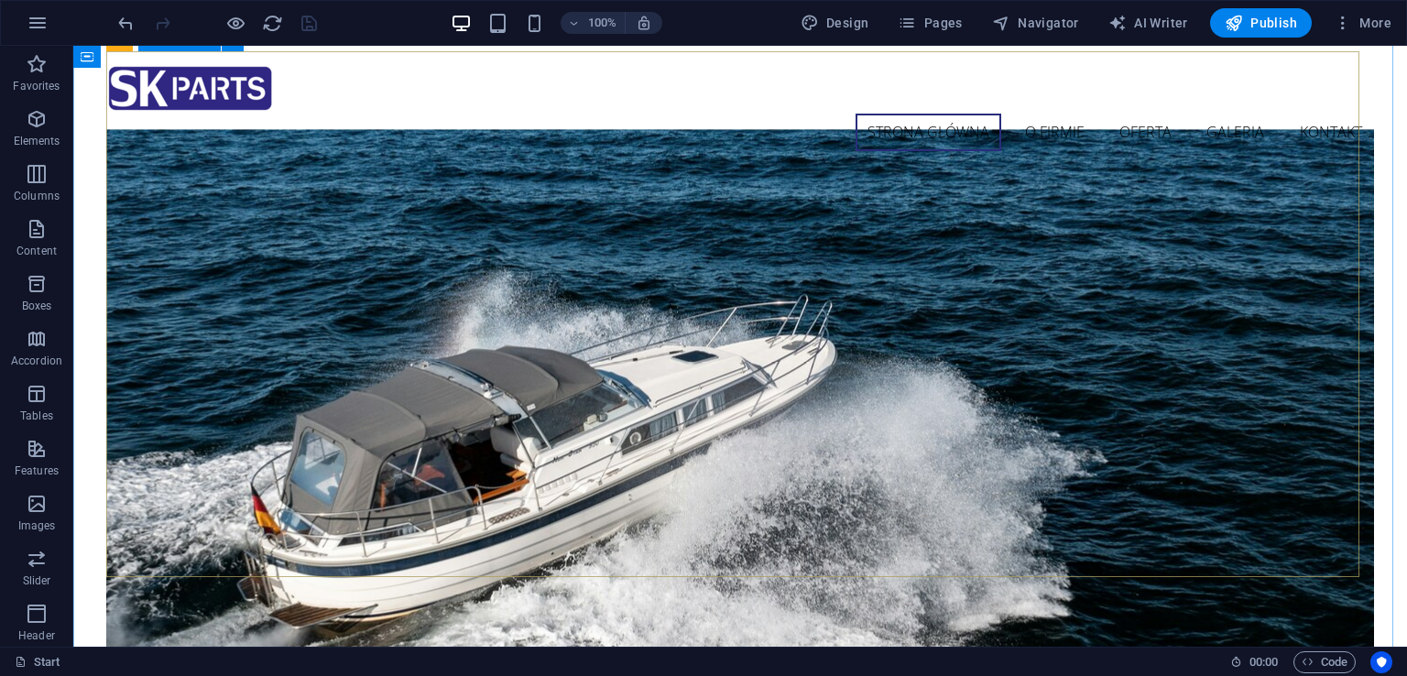
scroll to position [0, 0]
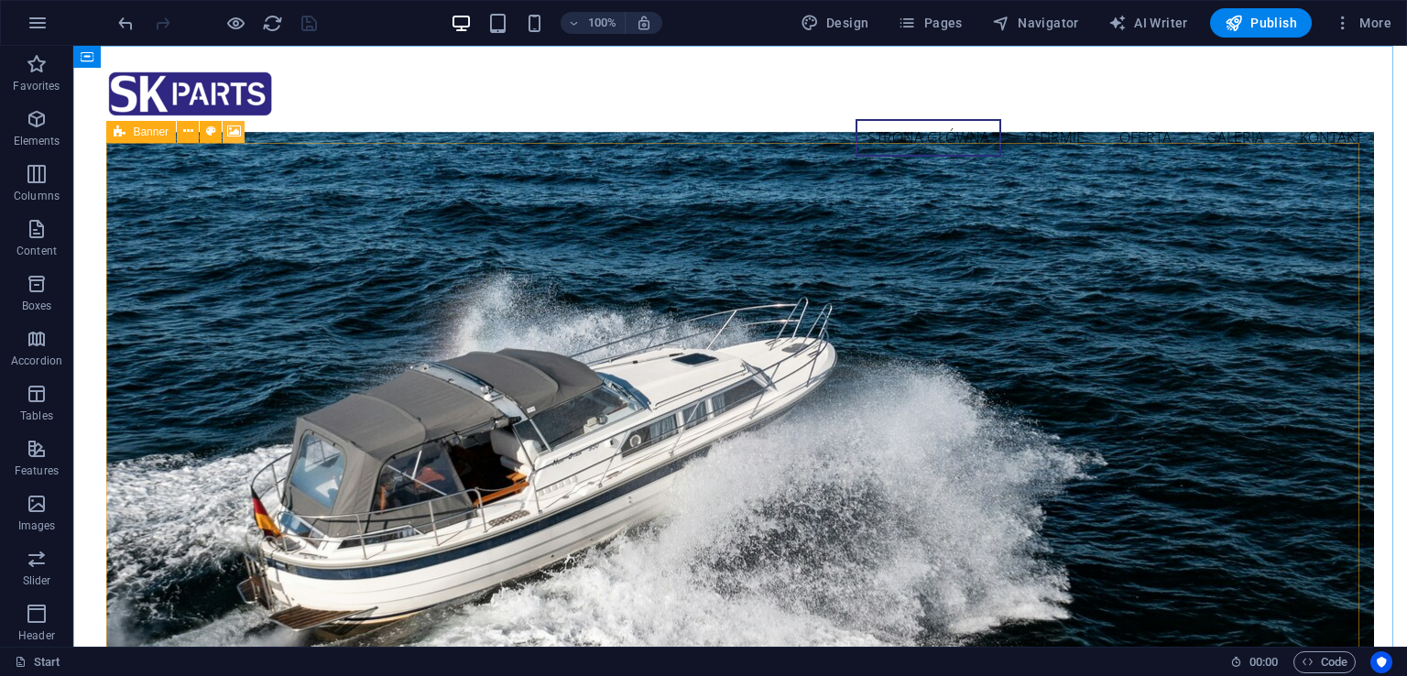
click at [228, 133] on icon at bounding box center [234, 131] width 14 height 19
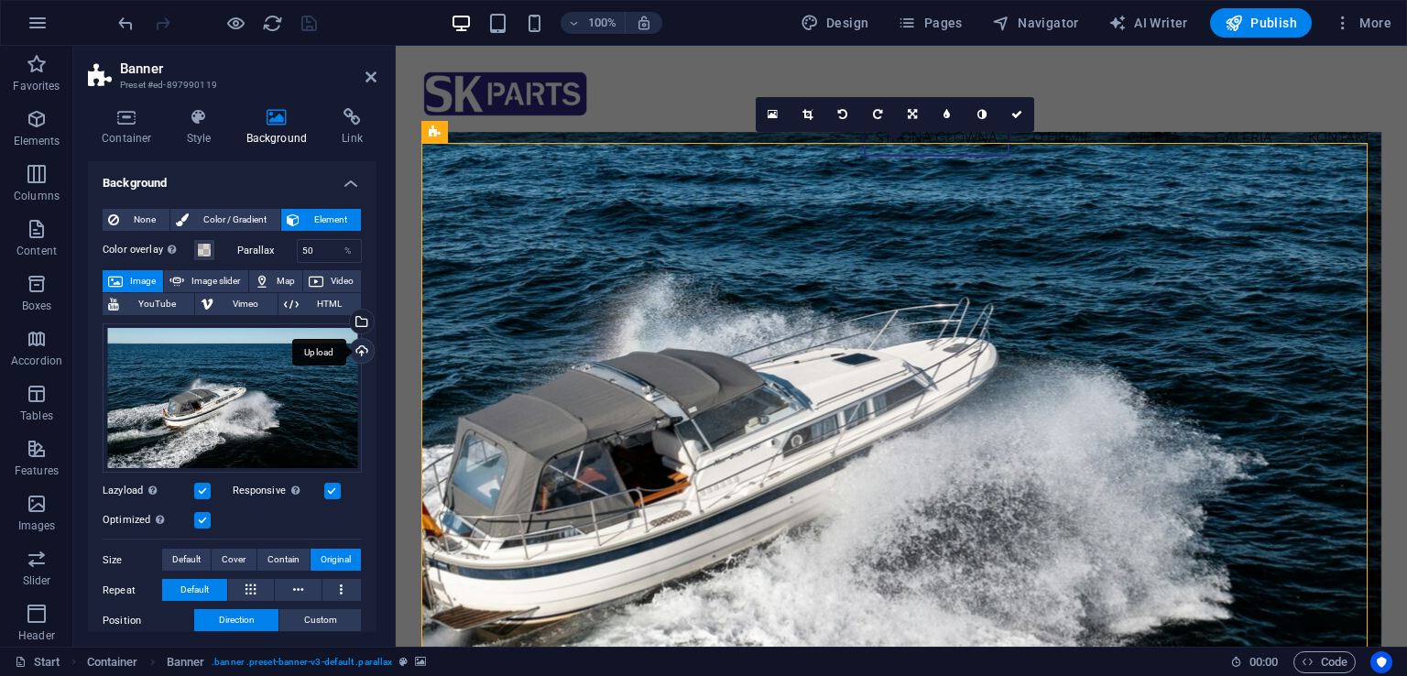
click at [362, 348] on div "Upload" at bounding box center [359, 352] width 27 height 27
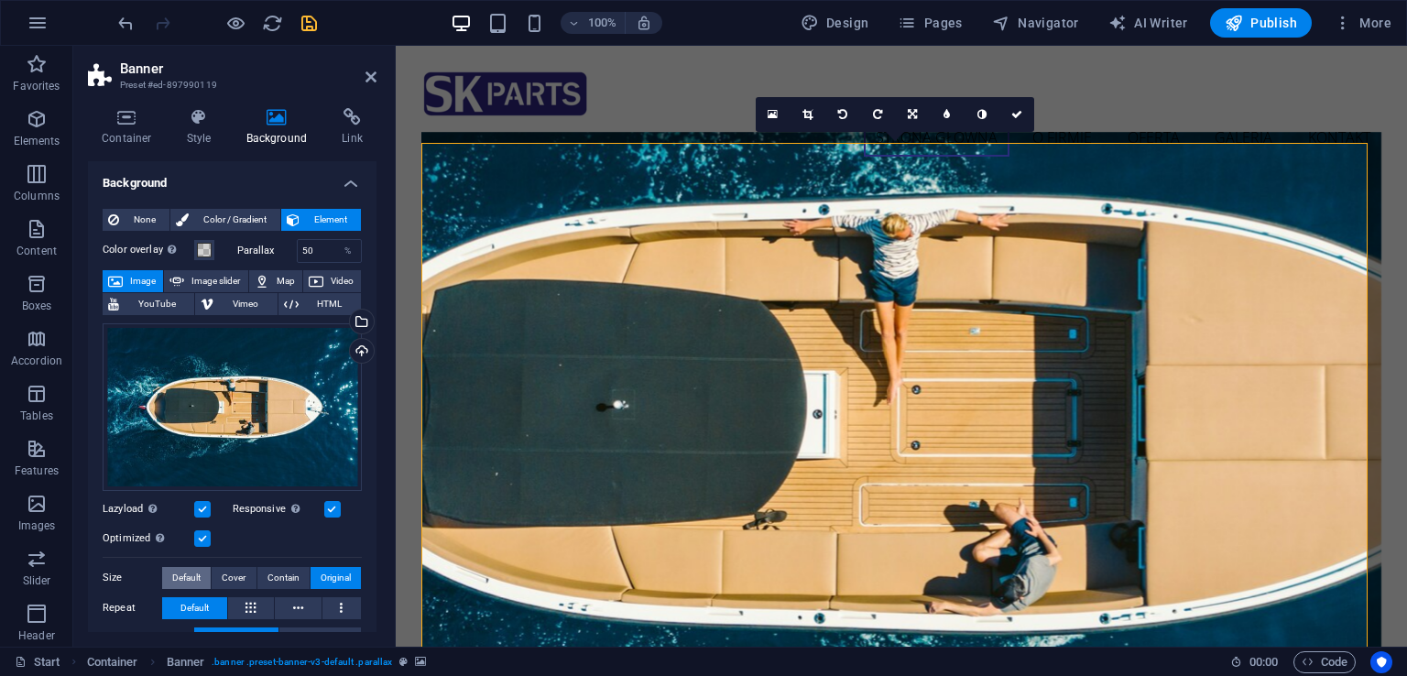
click at [201, 571] on button "Default" at bounding box center [186, 578] width 49 height 22
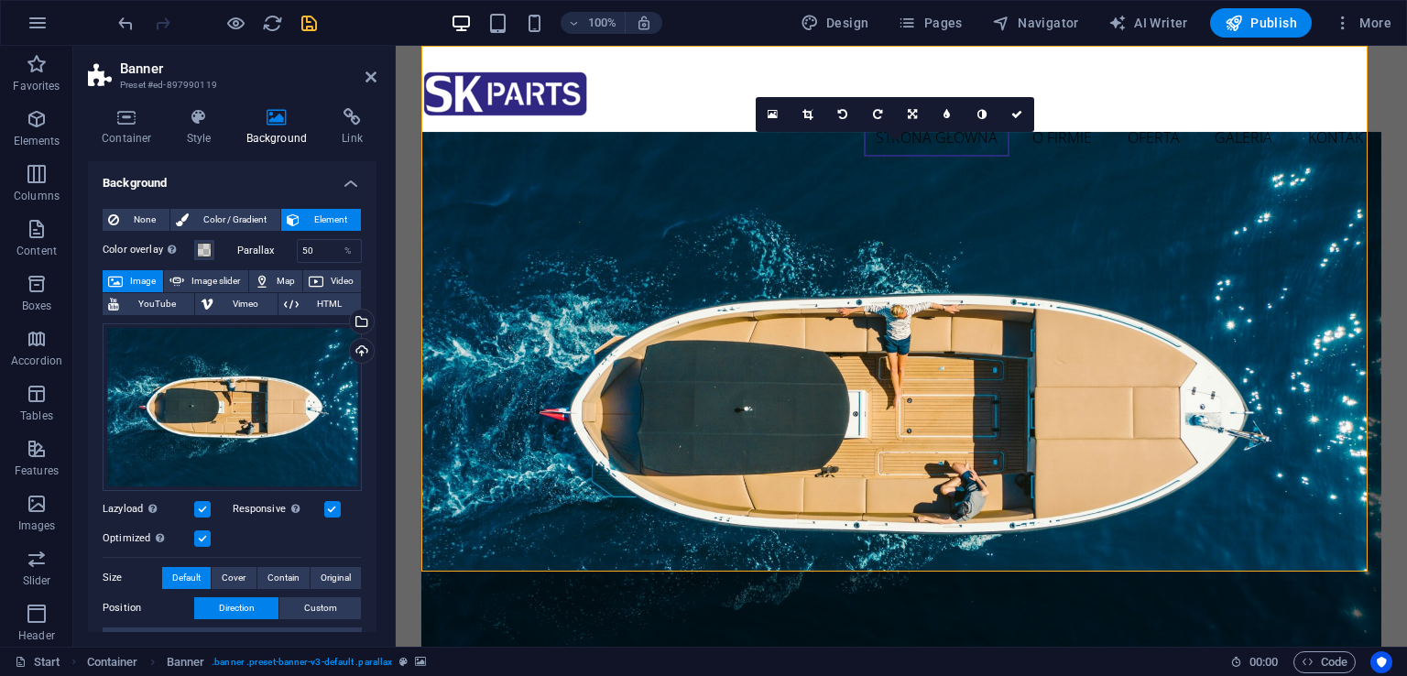
click at [333, 511] on label at bounding box center [332, 509] width 16 height 16
click at [0, 0] on input "Responsive Automatically load retina image and smartphone optimized sizes." at bounding box center [0, 0] width 0 height 0
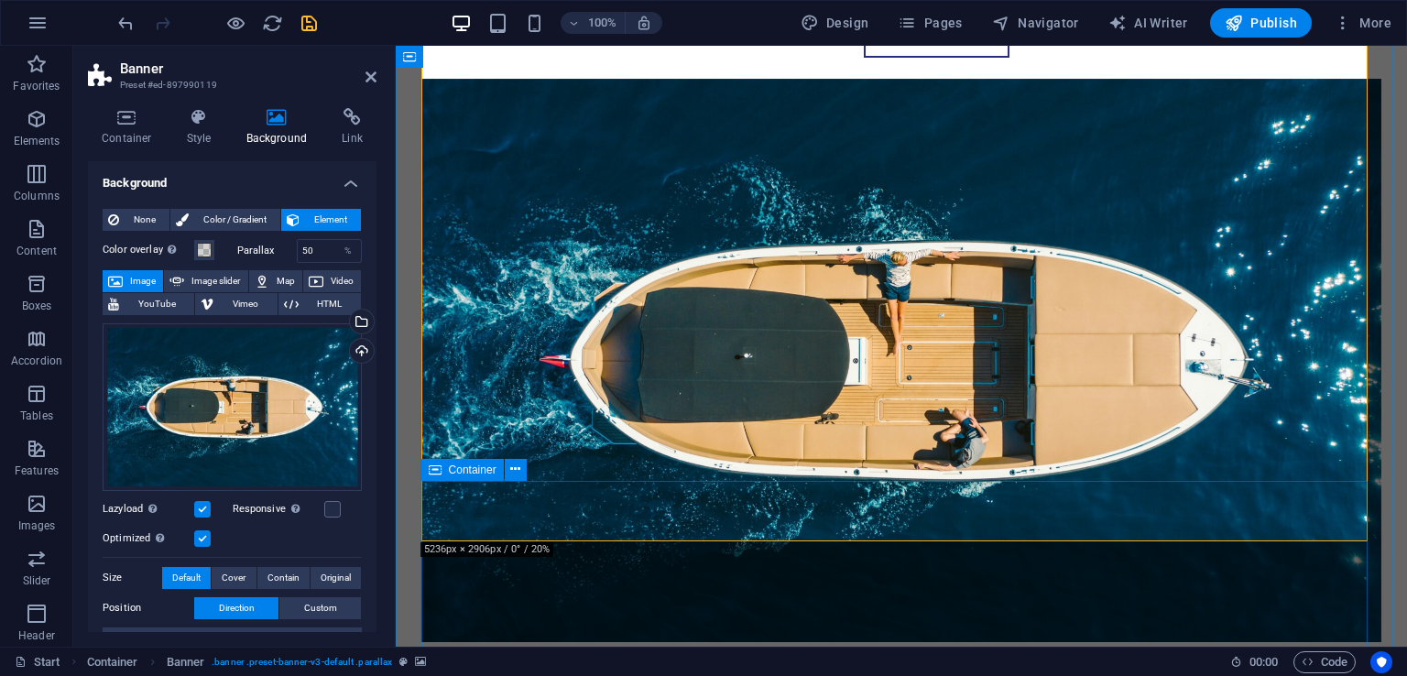
scroll to position [92, 0]
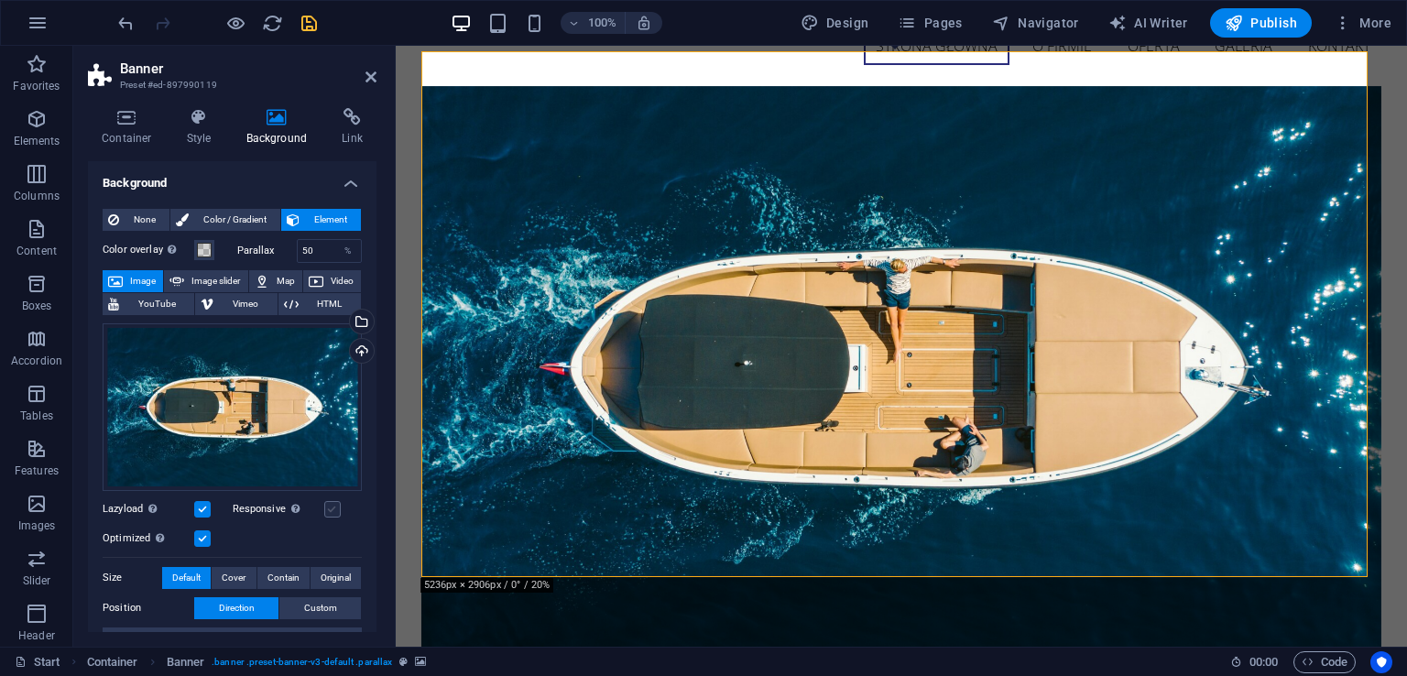
click at [336, 504] on label at bounding box center [332, 509] width 16 height 16
click at [0, 0] on input "Responsive Automatically load retina image and smartphone optimized sizes." at bounding box center [0, 0] width 0 height 0
click at [201, 510] on label at bounding box center [202, 509] width 16 height 16
click at [0, 0] on input "Lazyload Loading images after the page loads improves page speed." at bounding box center [0, 0] width 0 height 0
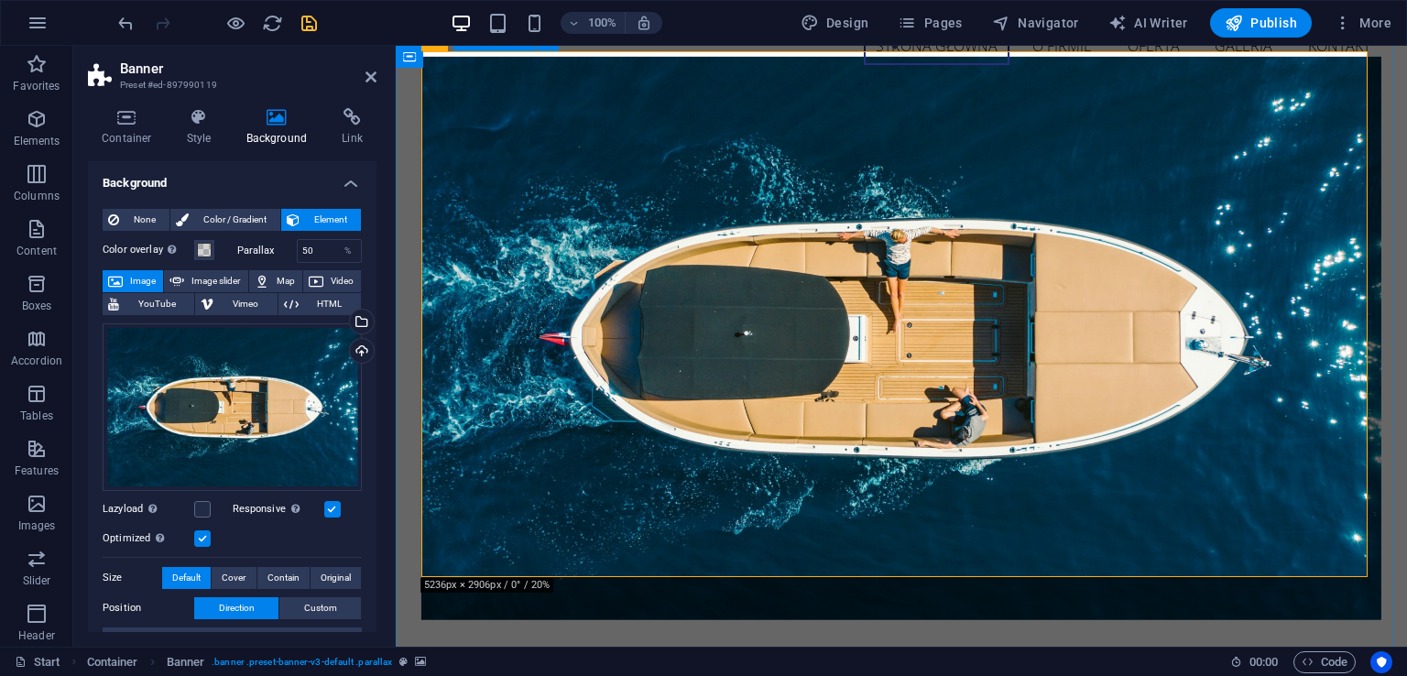
scroll to position [0, 0]
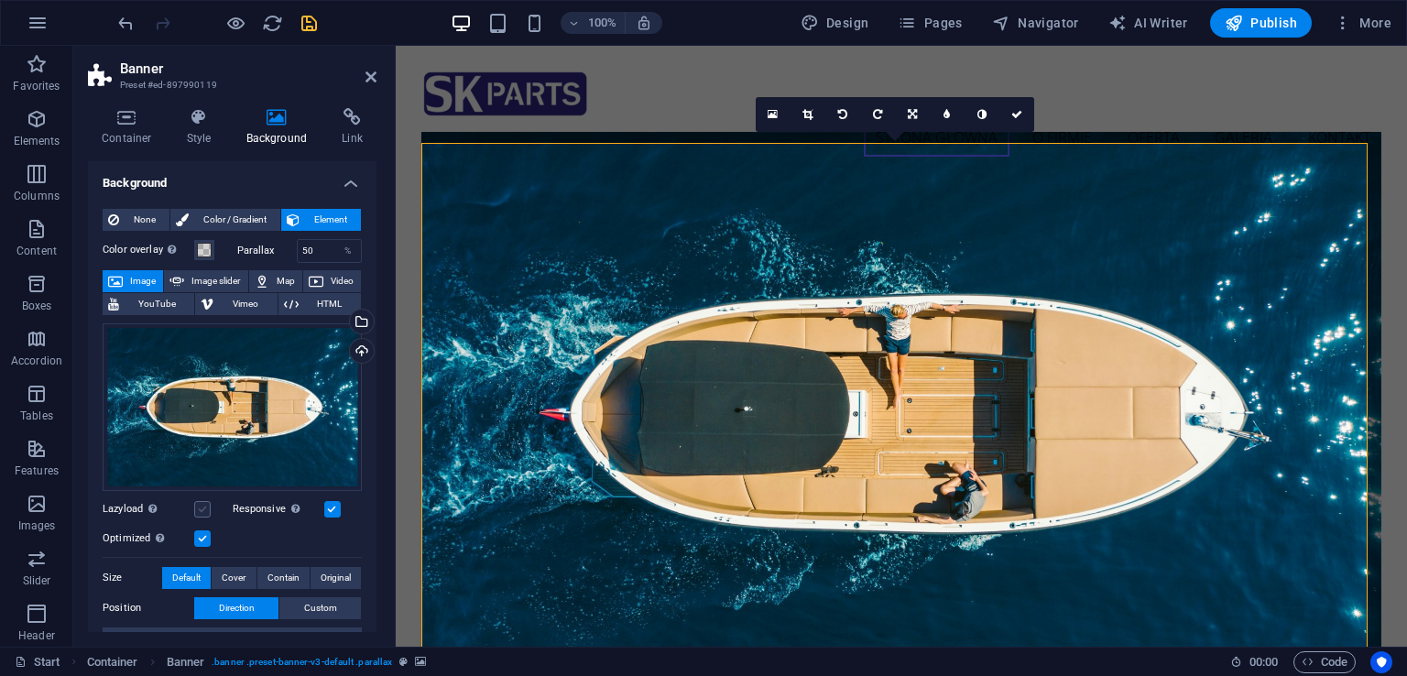
click at [206, 505] on label at bounding box center [202, 509] width 16 height 16
click at [0, 0] on input "Lazyload Loading images after the page loads improves page speed." at bounding box center [0, 0] width 0 height 0
click at [199, 539] on label at bounding box center [202, 538] width 16 height 16
click at [0, 0] on input "Optimized Images are compressed to improve page speed." at bounding box center [0, 0] width 0 height 0
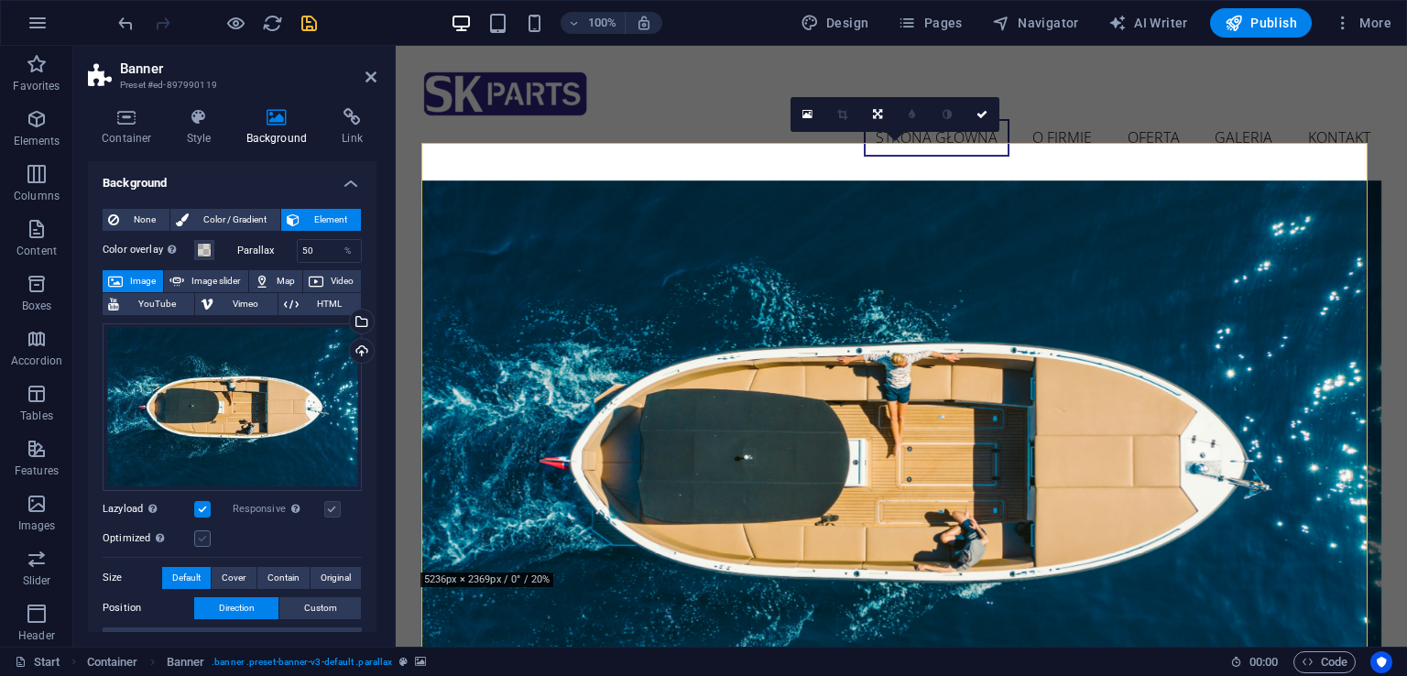
click at [201, 530] on label at bounding box center [202, 538] width 16 height 16
click at [0, 0] on input "Optimized Images are compressed to improve page speed." at bounding box center [0, 0] width 0 height 0
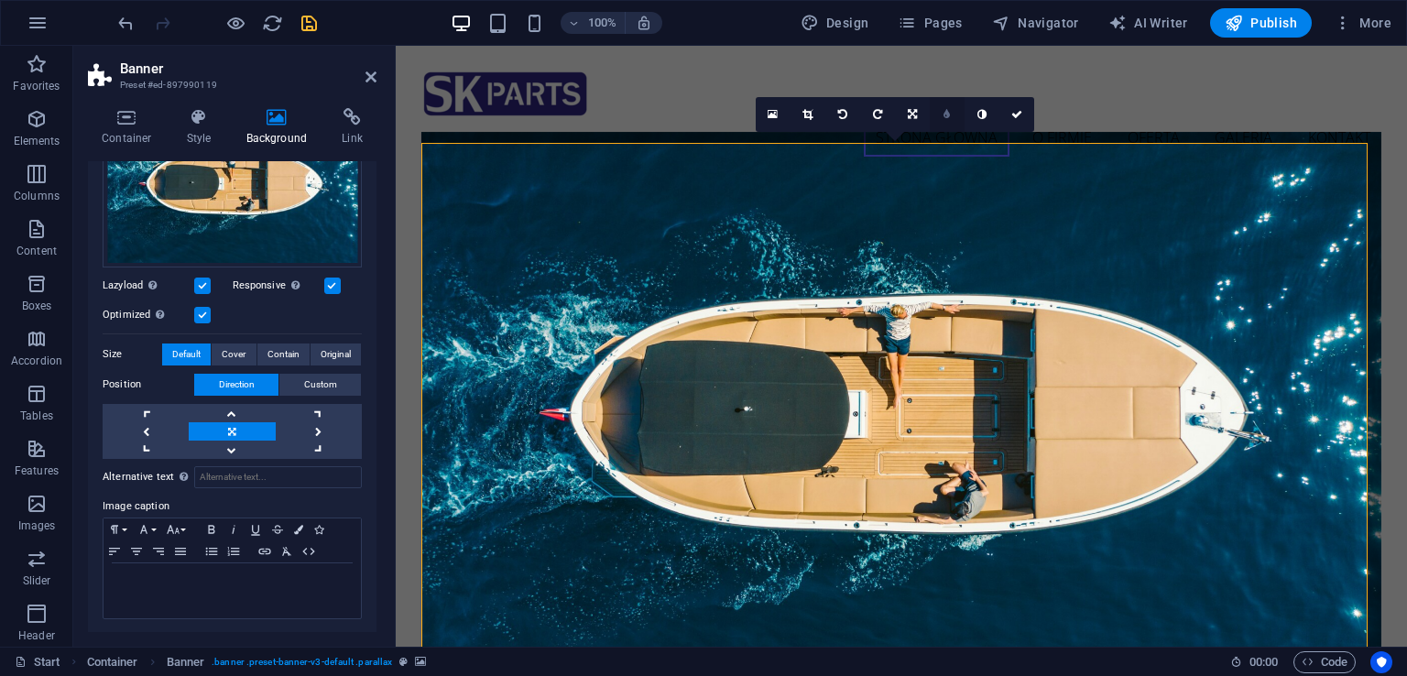
click at [955, 112] on link at bounding box center [947, 114] width 35 height 35
type input "4"
type input "3"
type input "2"
type input "1"
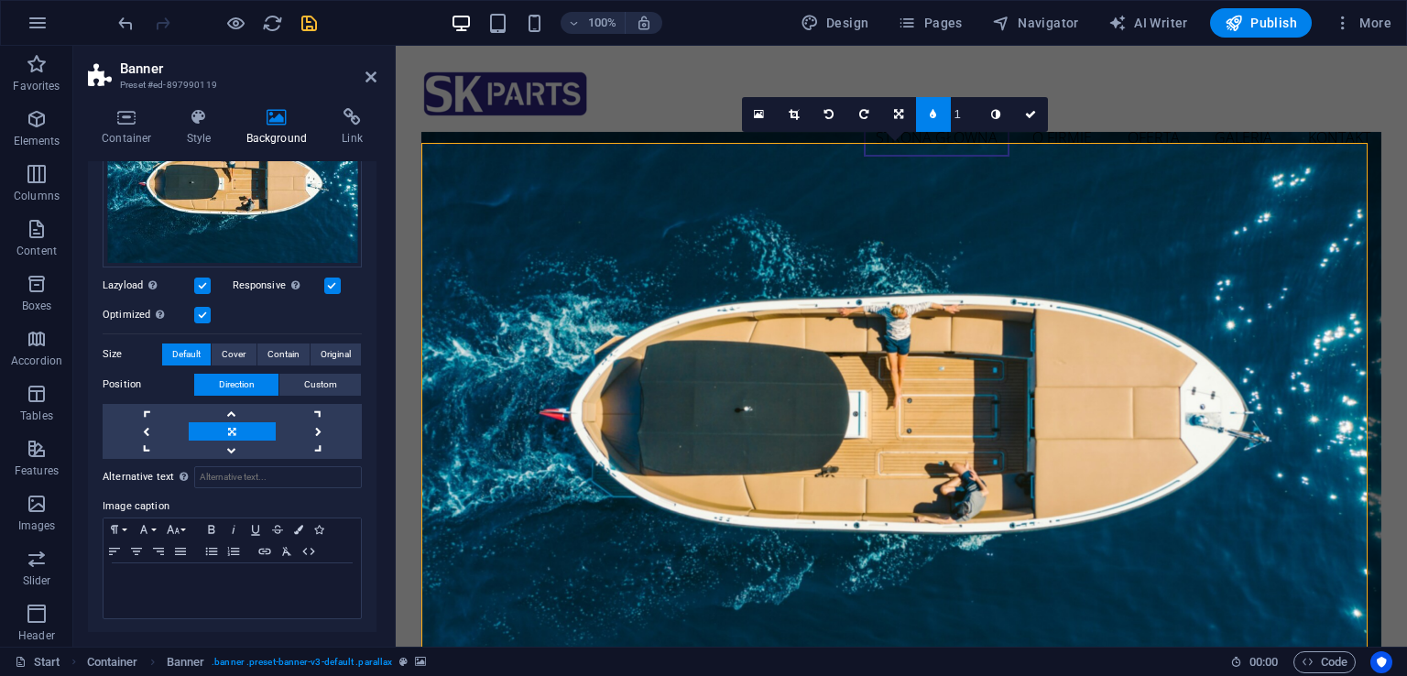
click at [933, 116] on icon at bounding box center [933, 114] width 6 height 11
click at [985, 111] on icon at bounding box center [981, 114] width 9 height 11
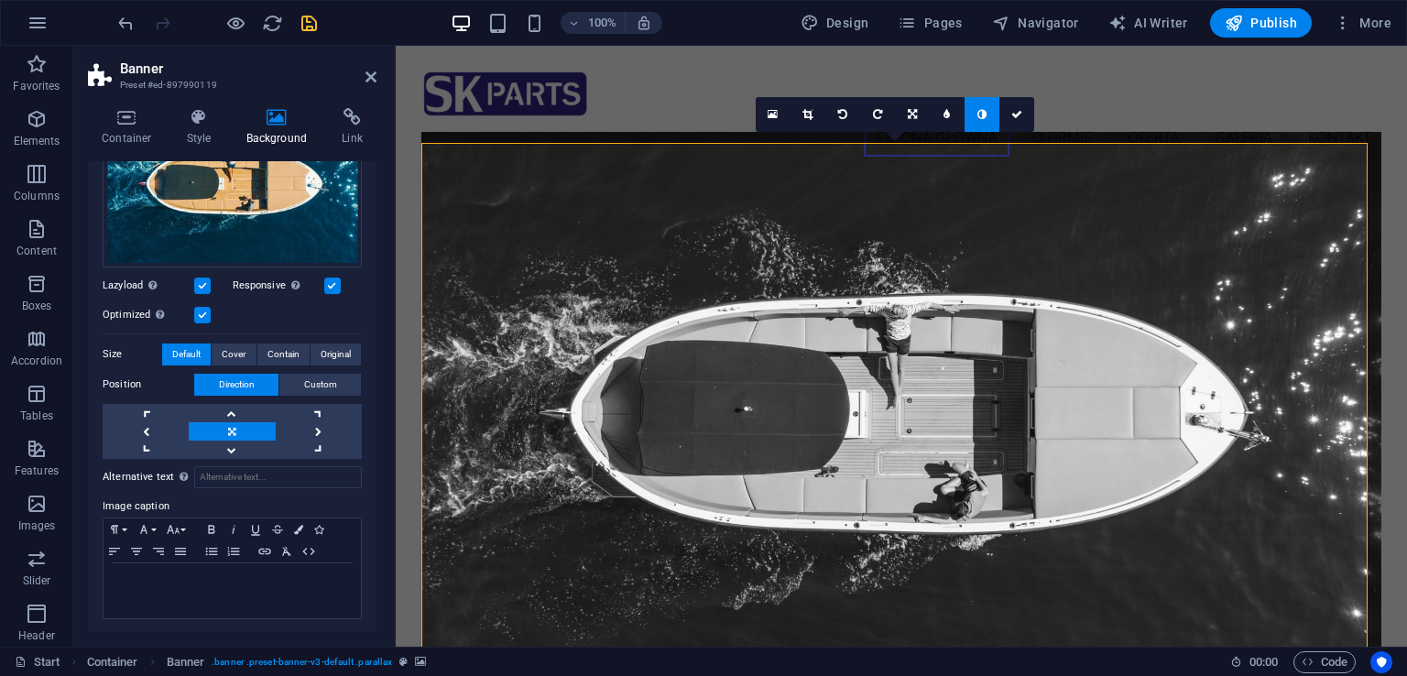
click at [980, 112] on icon at bounding box center [981, 114] width 9 height 11
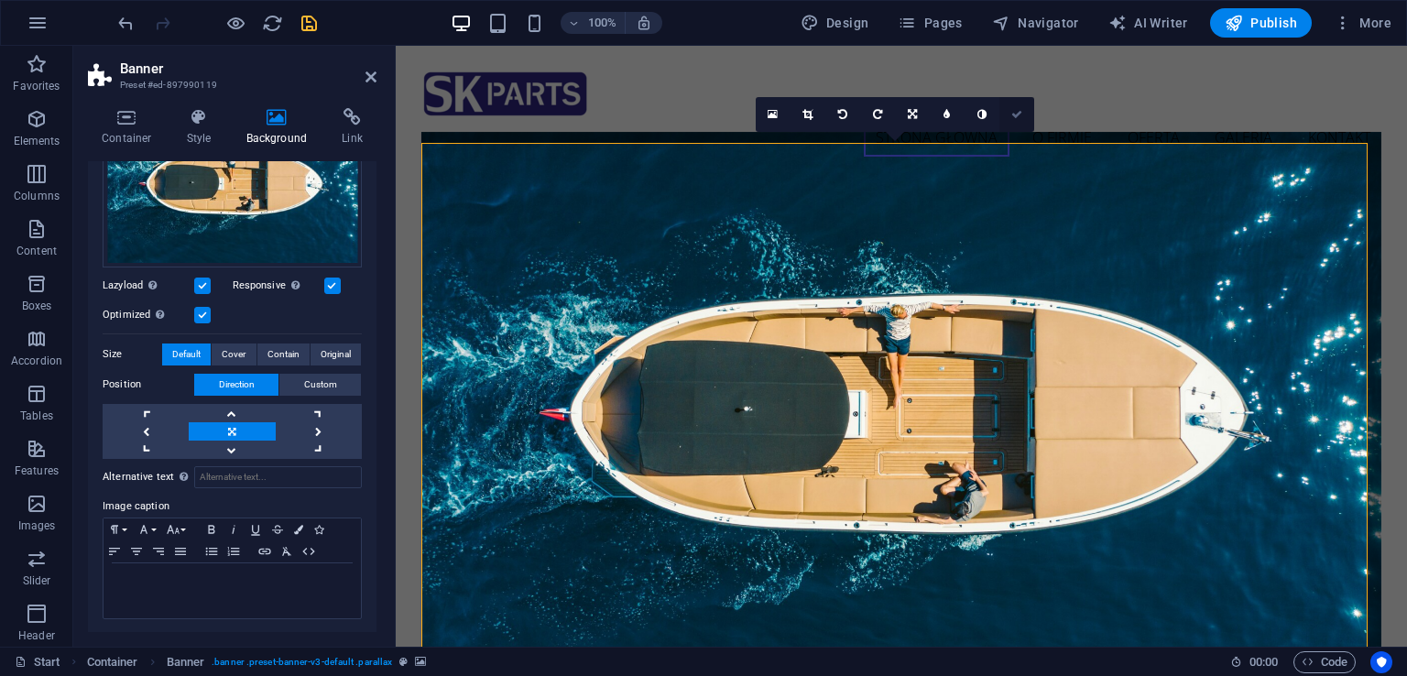
click at [1017, 110] on icon at bounding box center [1016, 114] width 11 height 11
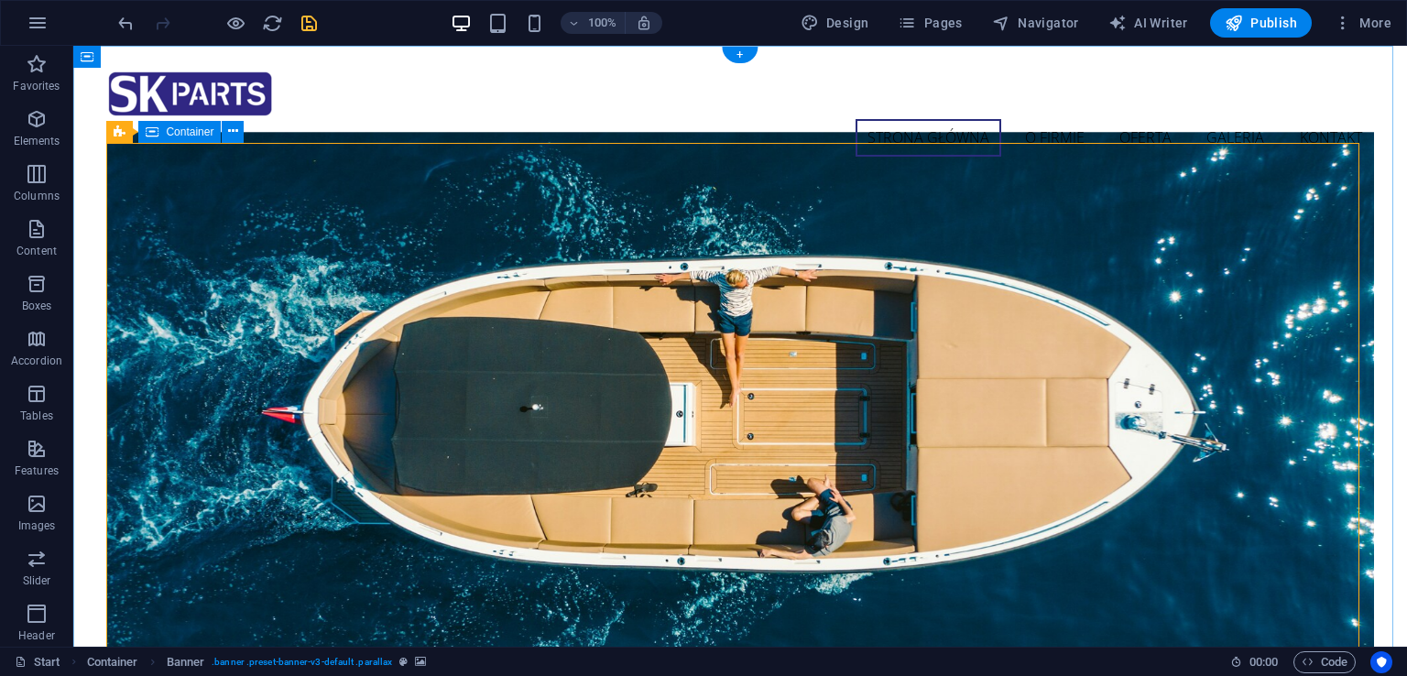
click at [229, 134] on icon at bounding box center [234, 131] width 14 height 19
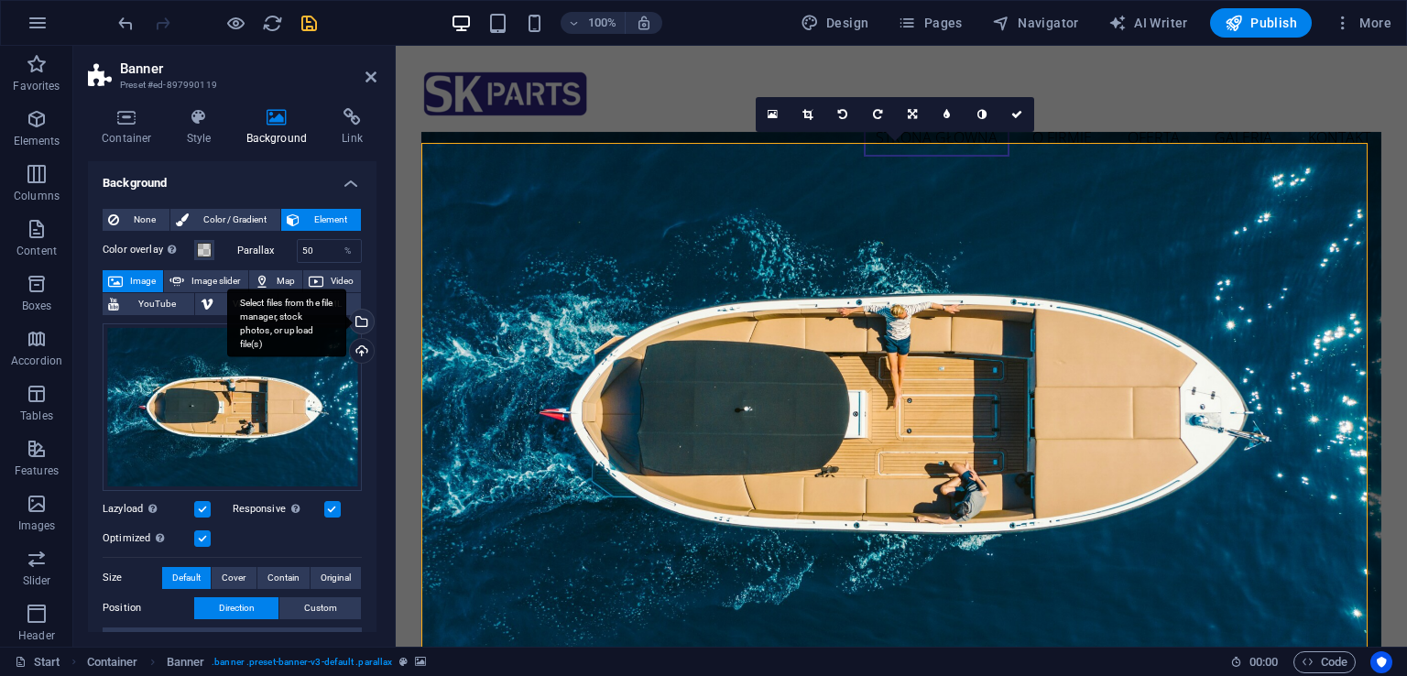
click at [346, 316] on div "Select files from the file manager, stock photos, or upload file(s)" at bounding box center [286, 322] width 119 height 69
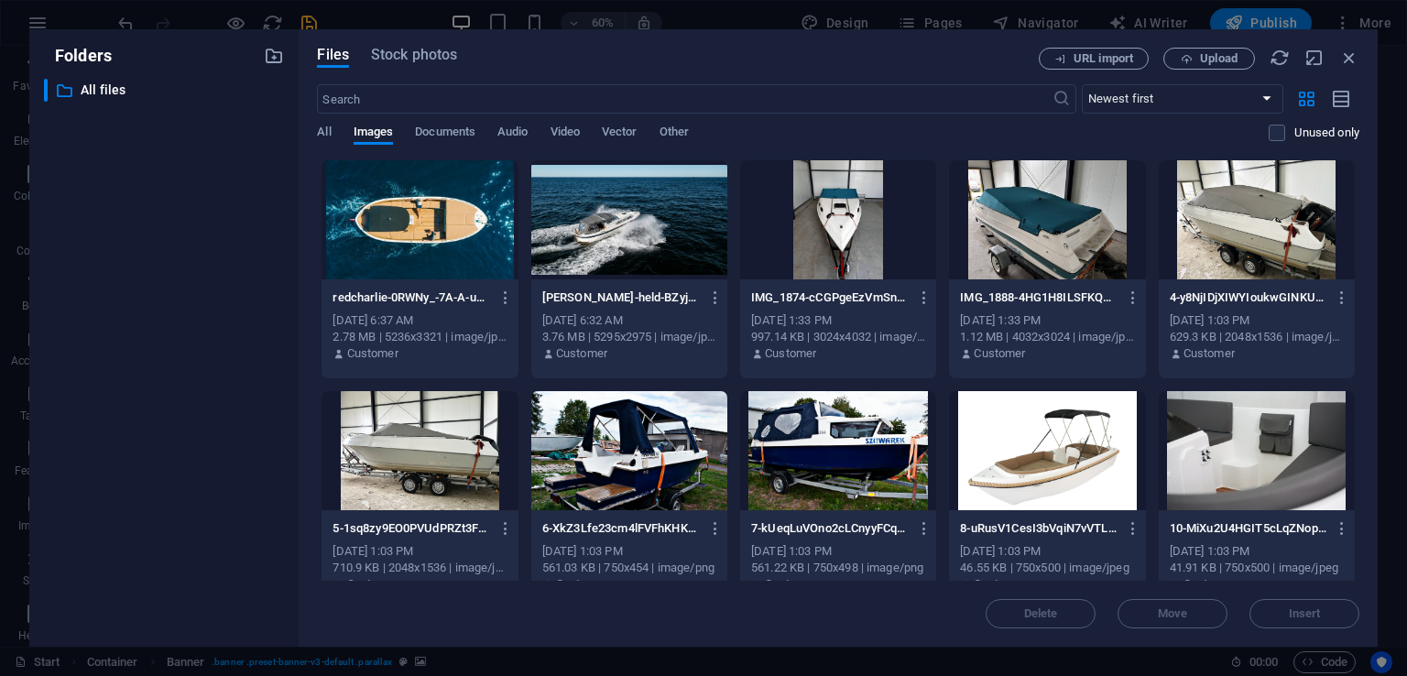
click at [625, 230] on div at bounding box center [629, 219] width 196 height 119
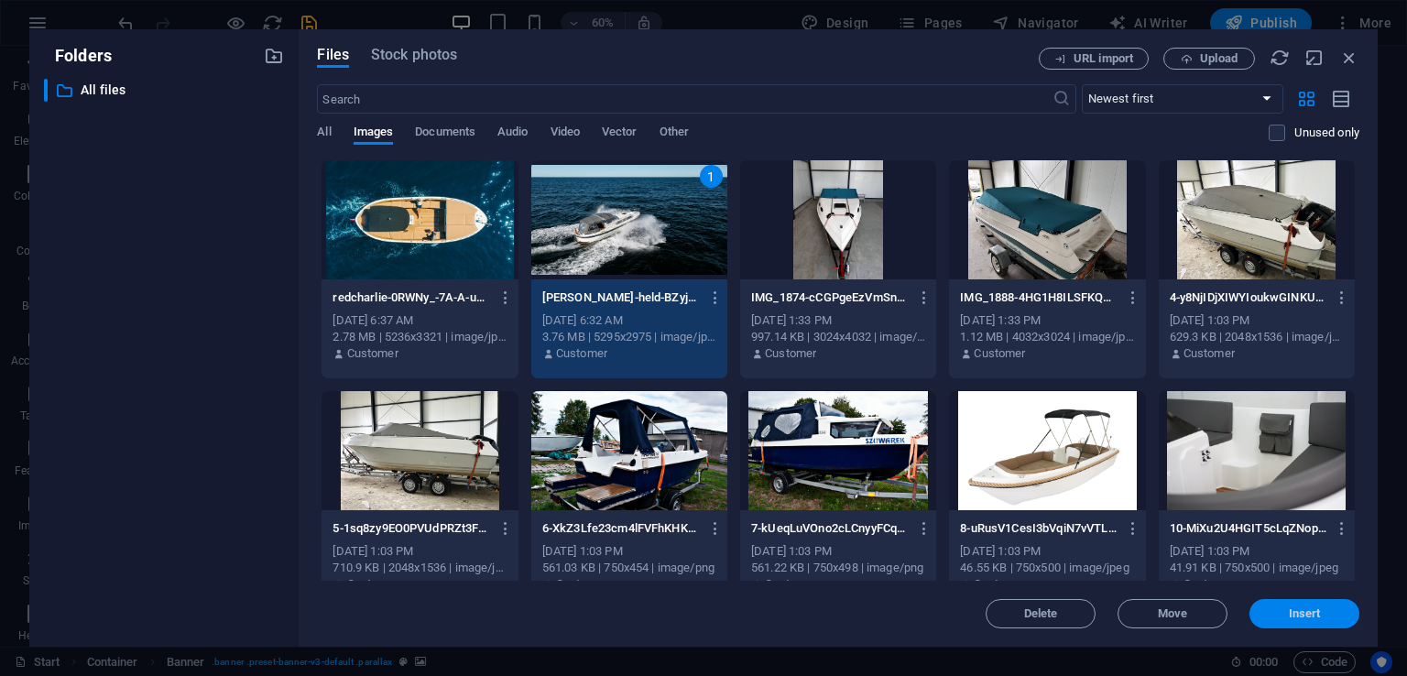
click at [1321, 615] on span "Insert" at bounding box center [1304, 613] width 95 height 11
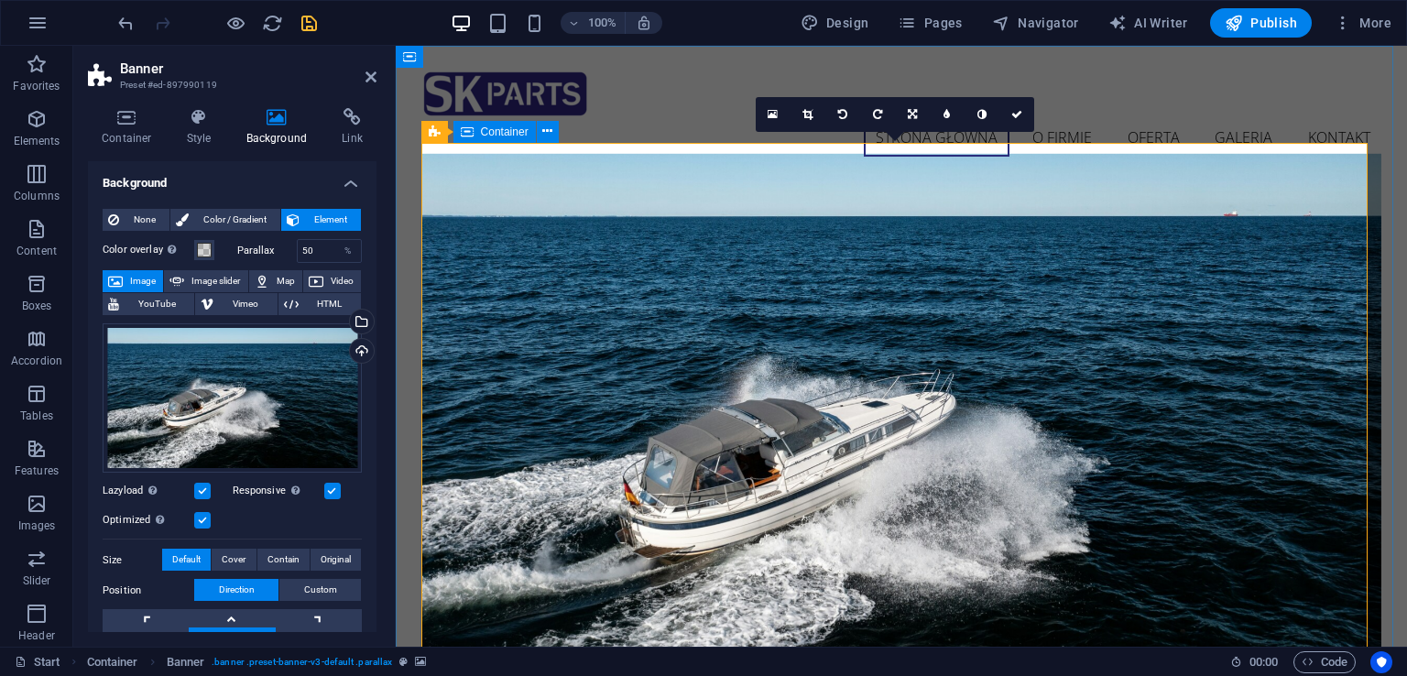
scroll to position [92, 0]
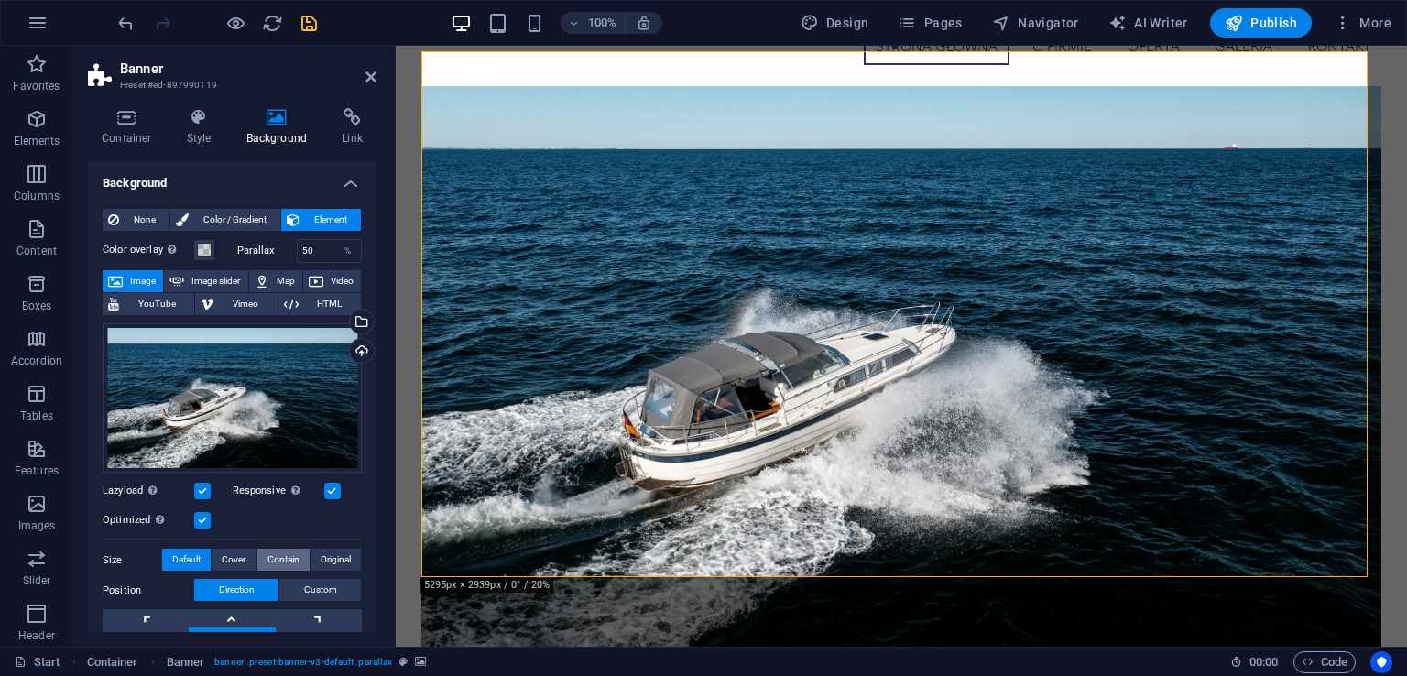
click at [283, 554] on span "Contain" at bounding box center [283, 560] width 32 height 22
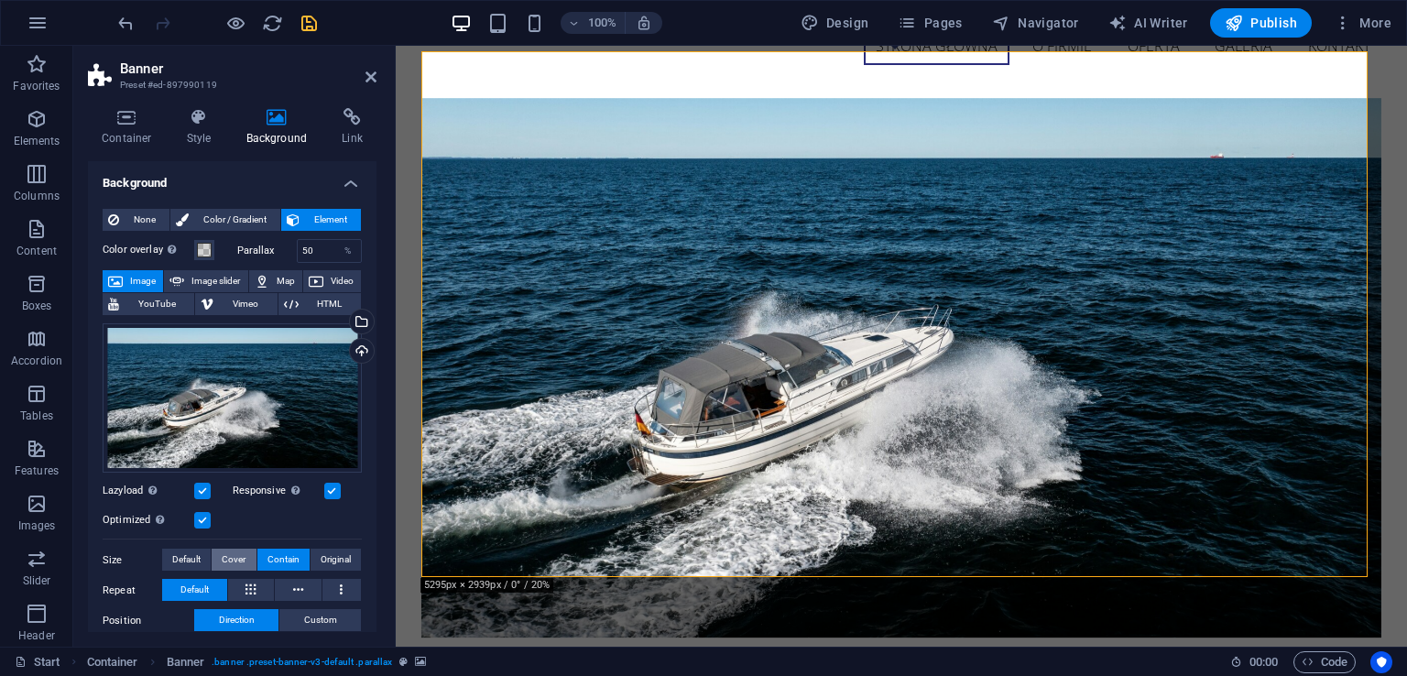
click at [245, 555] on button "Cover" at bounding box center [234, 560] width 44 height 22
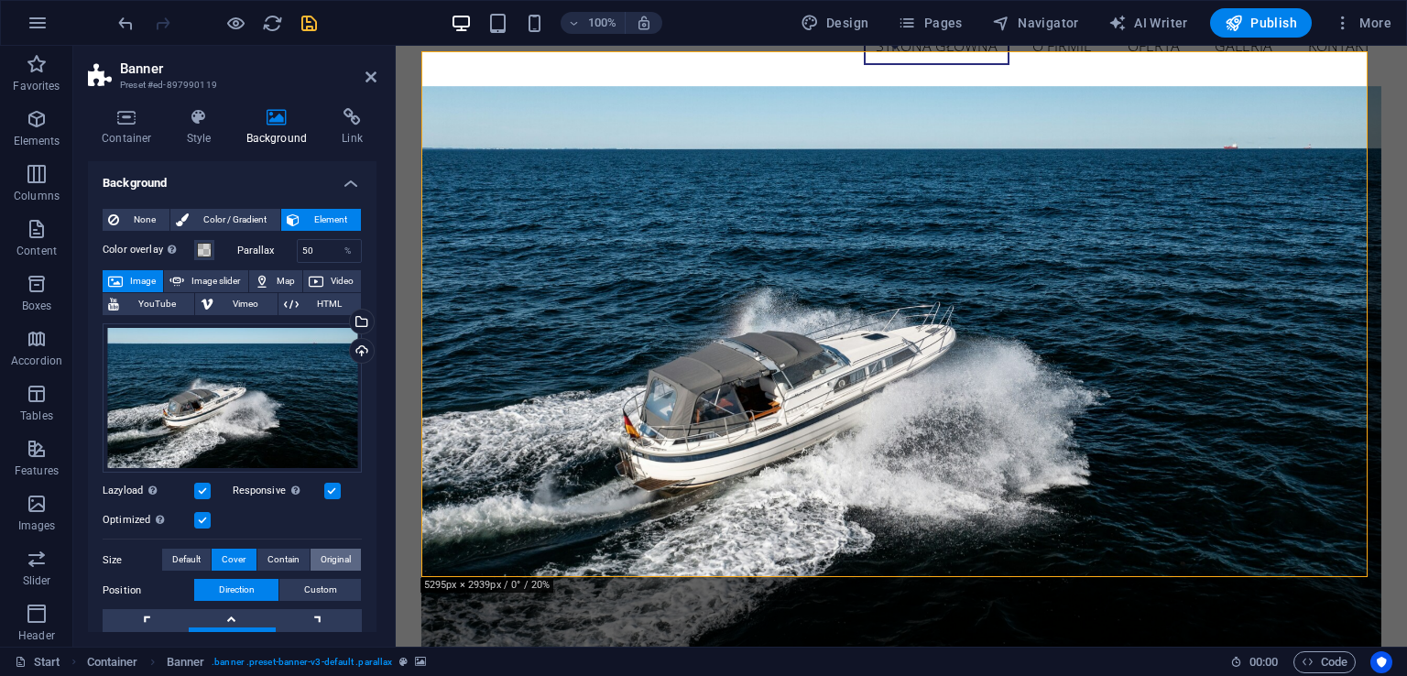
click at [324, 556] on span "Original" at bounding box center [336, 560] width 30 height 22
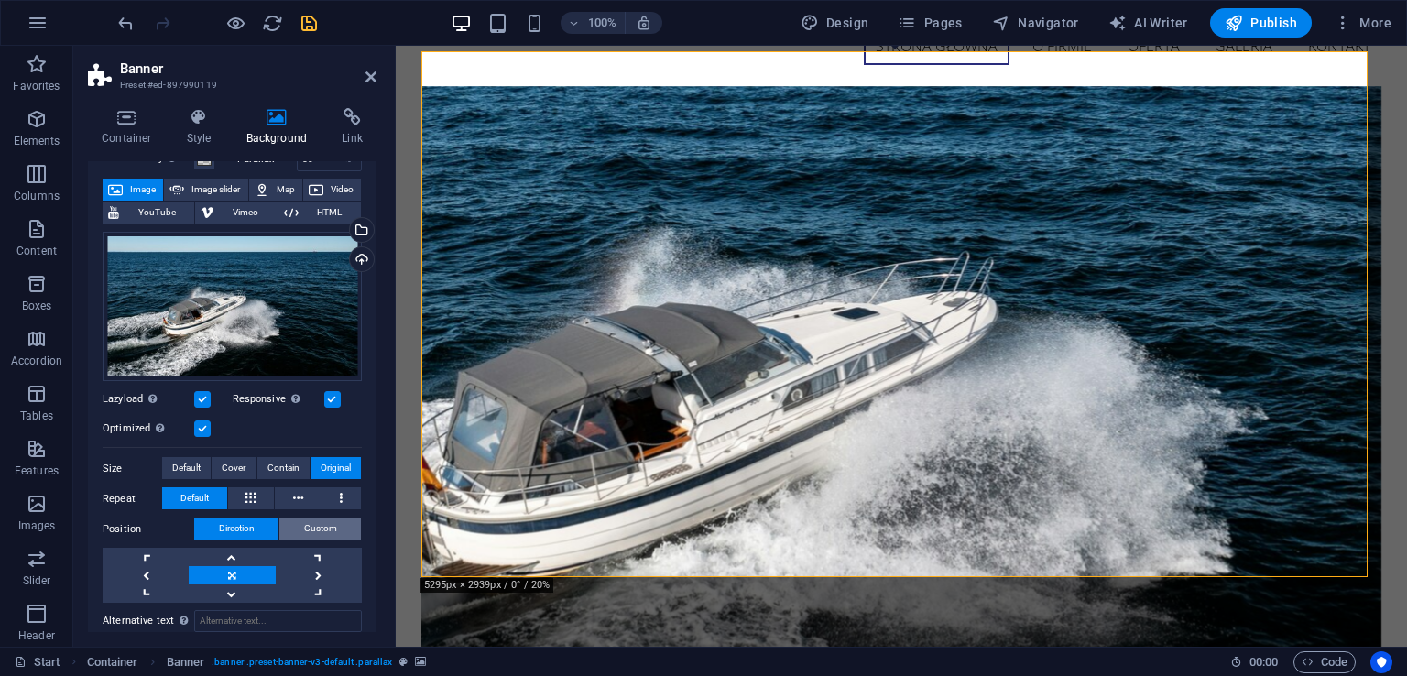
click at [335, 528] on button "Custom" at bounding box center [320, 528] width 82 height 22
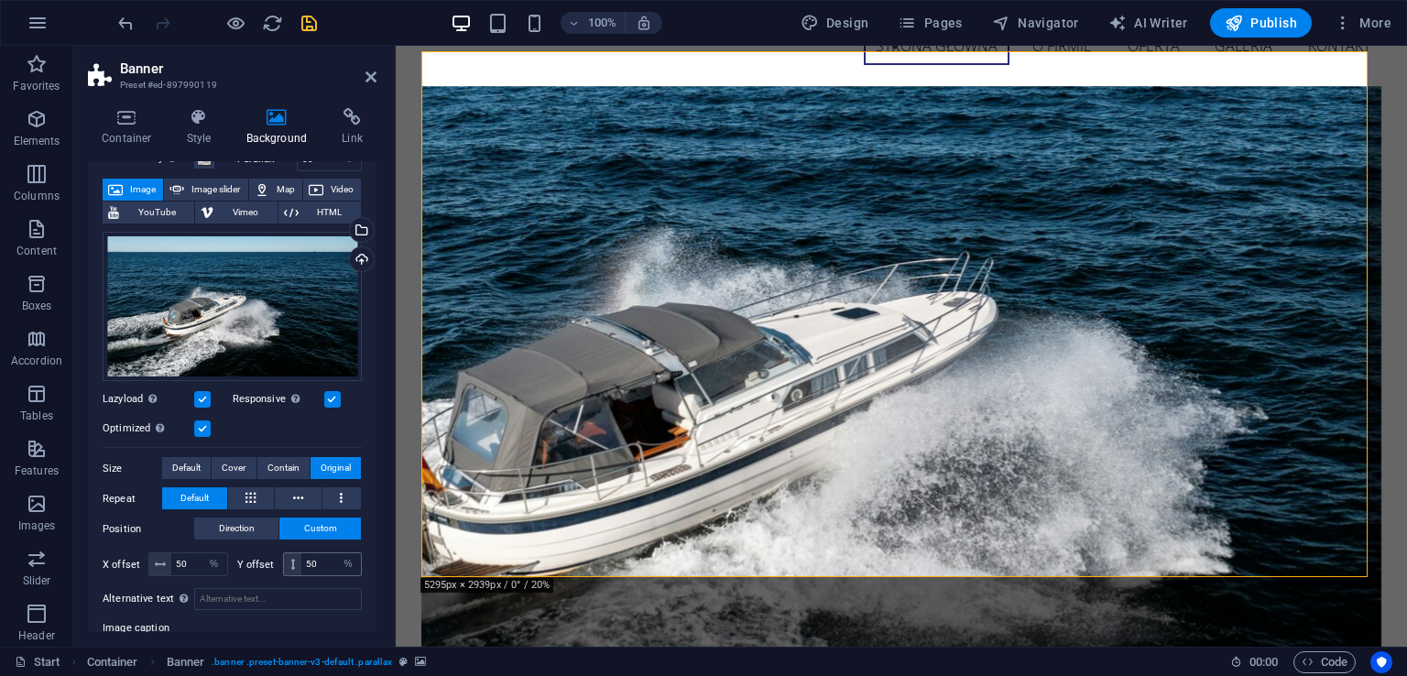
click at [286, 563] on span at bounding box center [292, 564] width 17 height 22
click at [289, 556] on span at bounding box center [292, 564] width 17 height 22
click at [287, 558] on span at bounding box center [292, 564] width 17 height 22
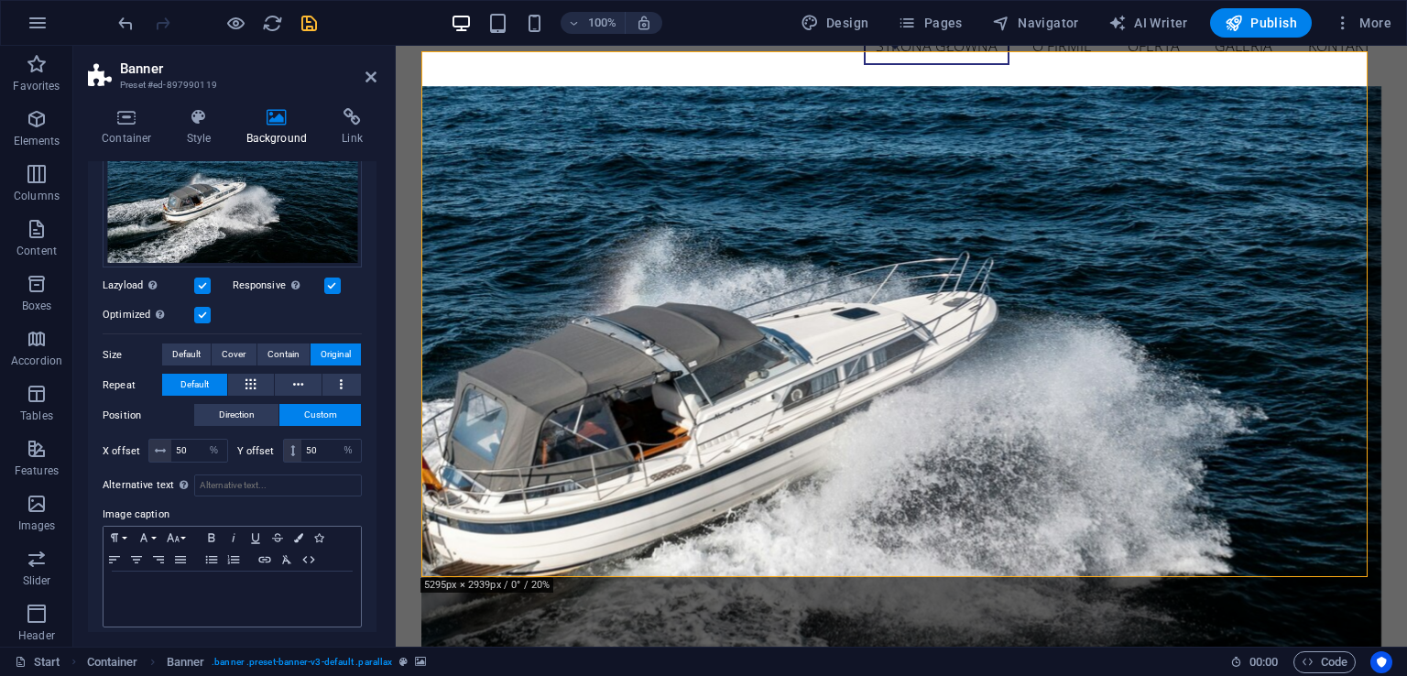
scroll to position [212, 0]
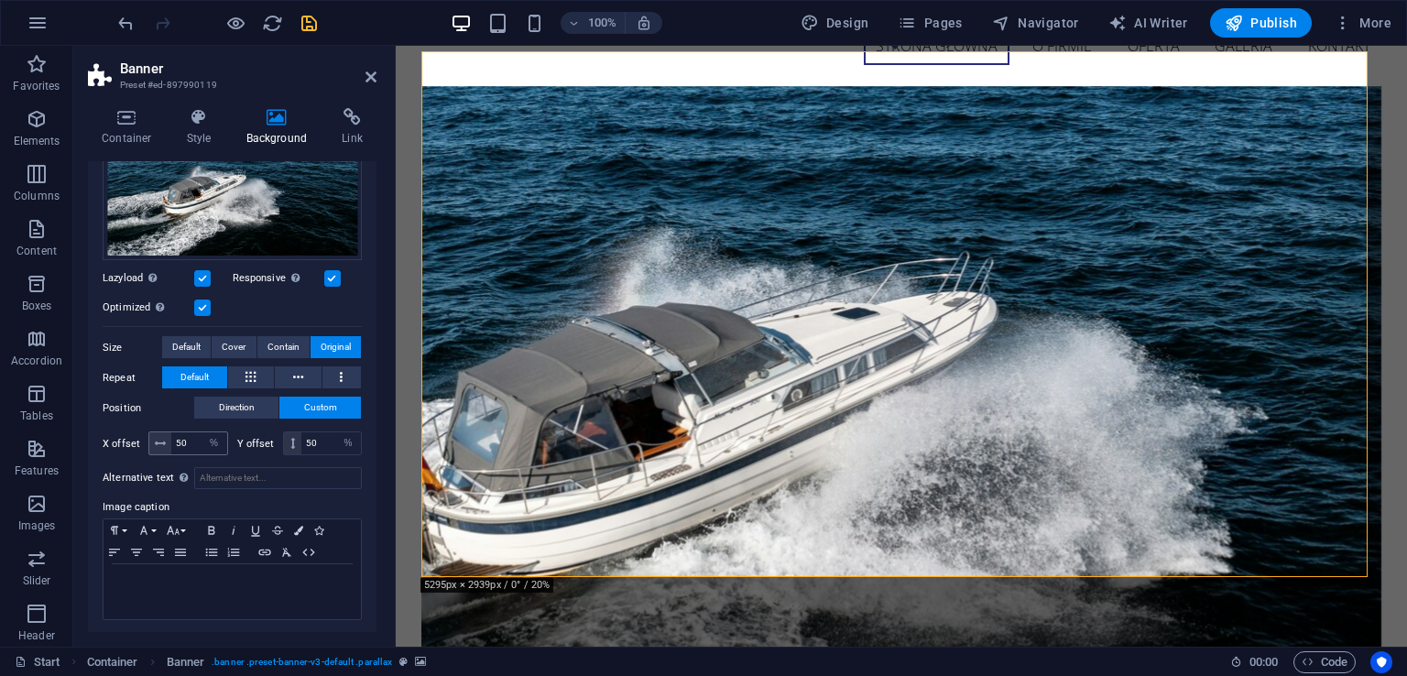
click at [161, 438] on icon at bounding box center [160, 443] width 11 height 11
drag, startPoint x: 180, startPoint y: 434, endPoint x: 170, endPoint y: 438, distance: 9.9
click at [171, 438] on input "50" at bounding box center [199, 443] width 56 height 22
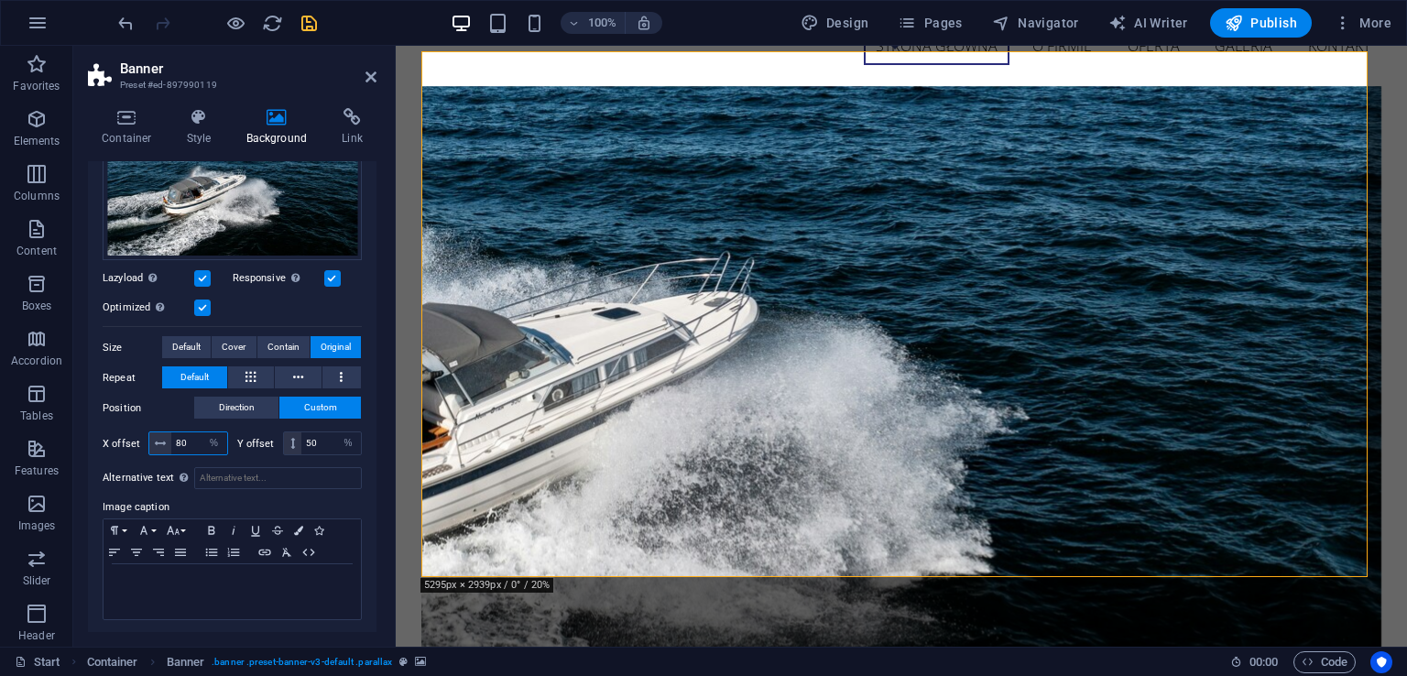
drag, startPoint x: 190, startPoint y: 440, endPoint x: 169, endPoint y: 433, distance: 22.0
click at [169, 433] on div "80 px rem % vh vw" at bounding box center [188, 443] width 80 height 24
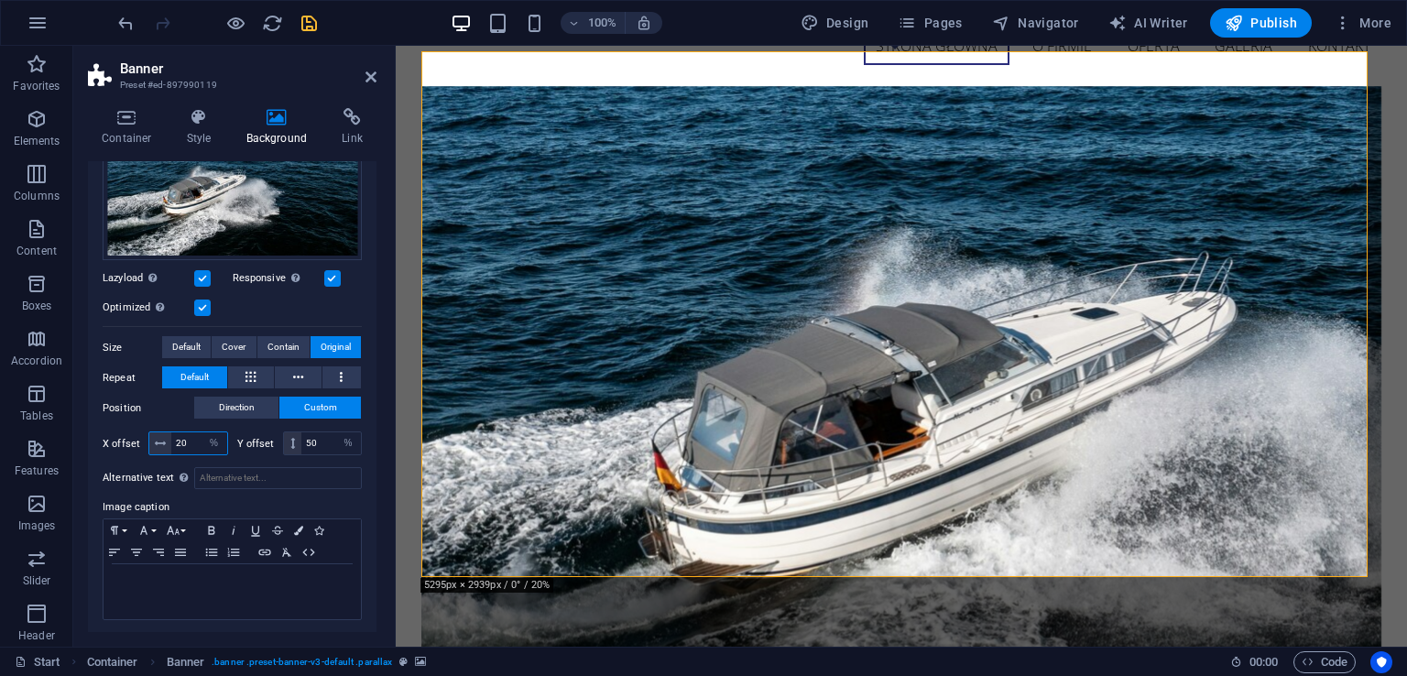
drag, startPoint x: 190, startPoint y: 437, endPoint x: 156, endPoint y: 441, distance: 34.2
click at [156, 441] on div "20 px rem % vh vw" at bounding box center [188, 443] width 80 height 24
type input "30"
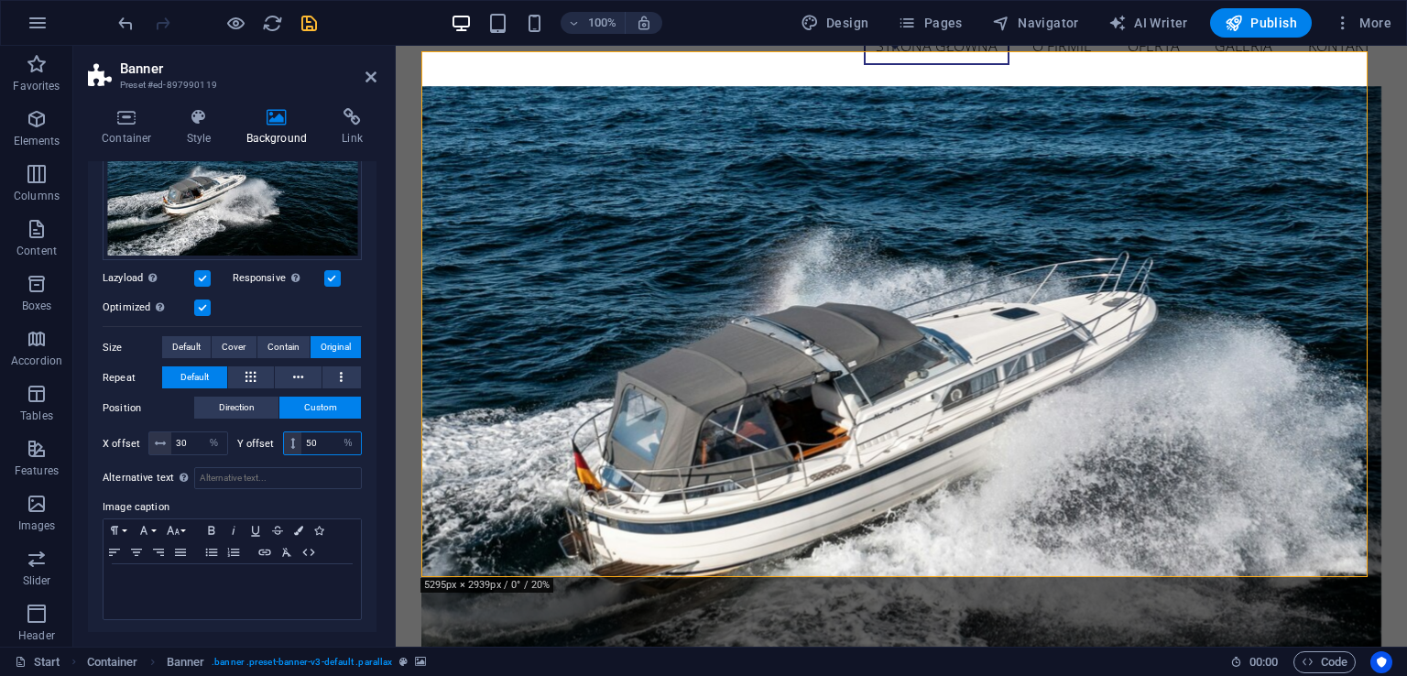
drag, startPoint x: 325, startPoint y: 448, endPoint x: 291, endPoint y: 444, distance: 34.1
click at [291, 444] on div "50 px rem % vh vw" at bounding box center [323, 443] width 80 height 24
type input "40"
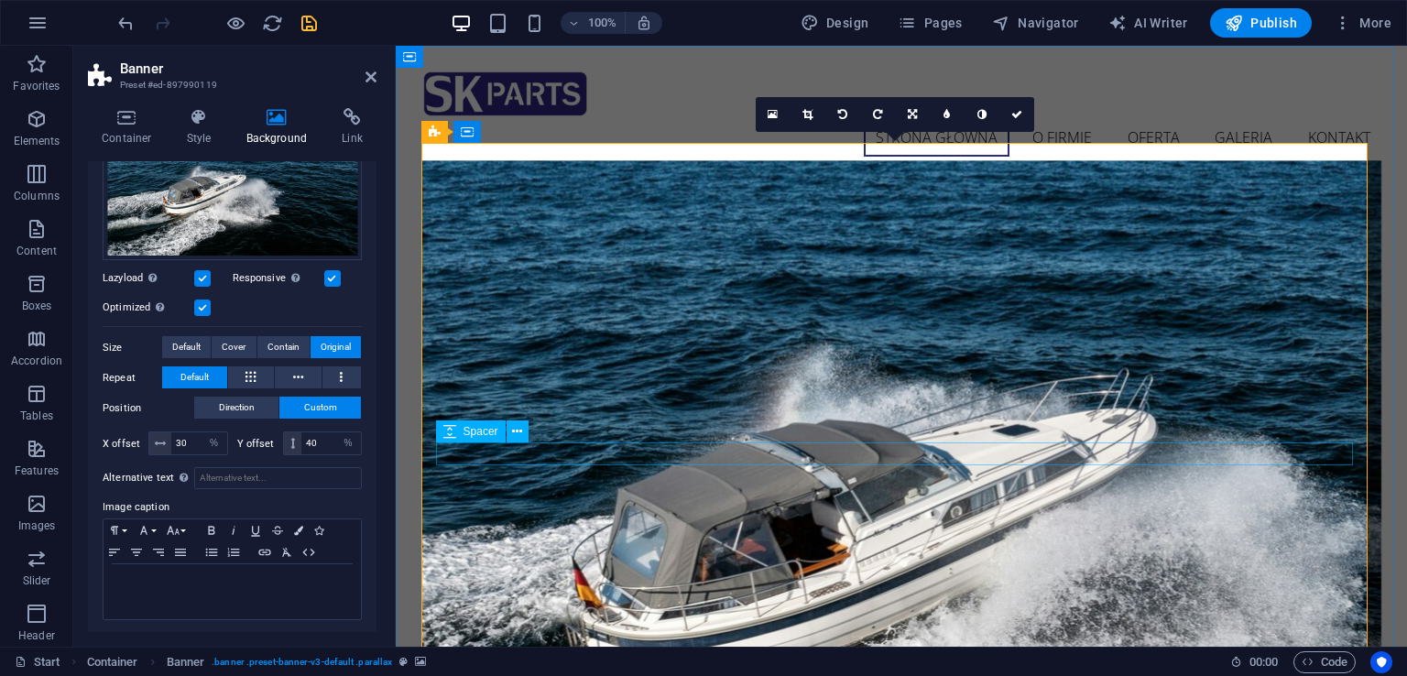
scroll to position [92, 0]
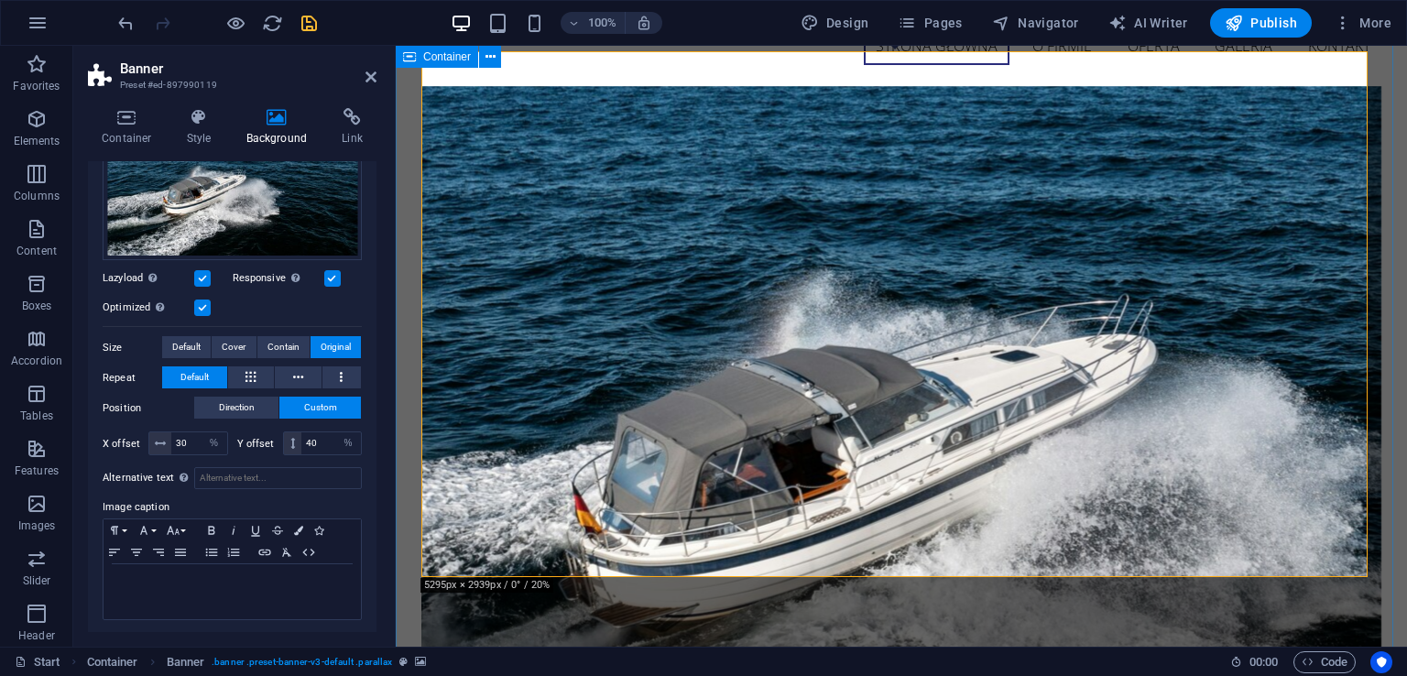
drag, startPoint x: 1378, startPoint y: 448, endPoint x: 1699, endPoint y: 448, distance: 320.5
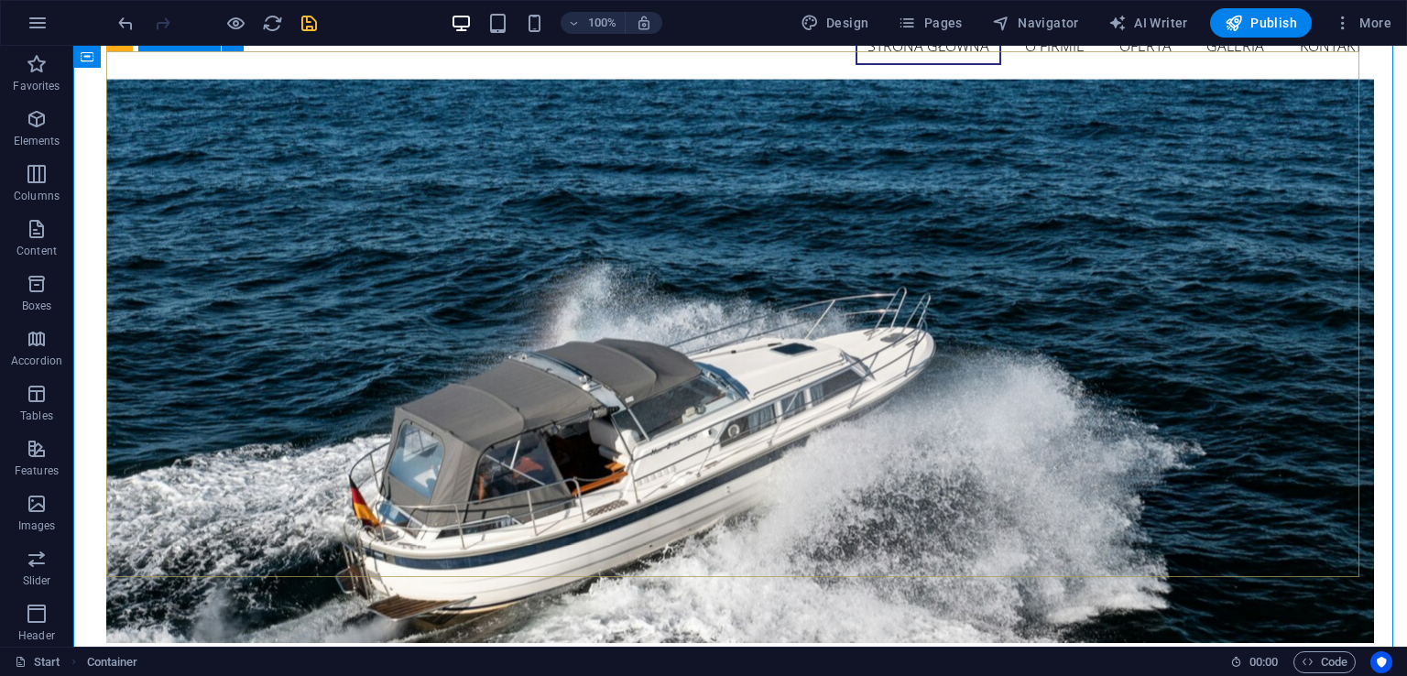
scroll to position [0, 0]
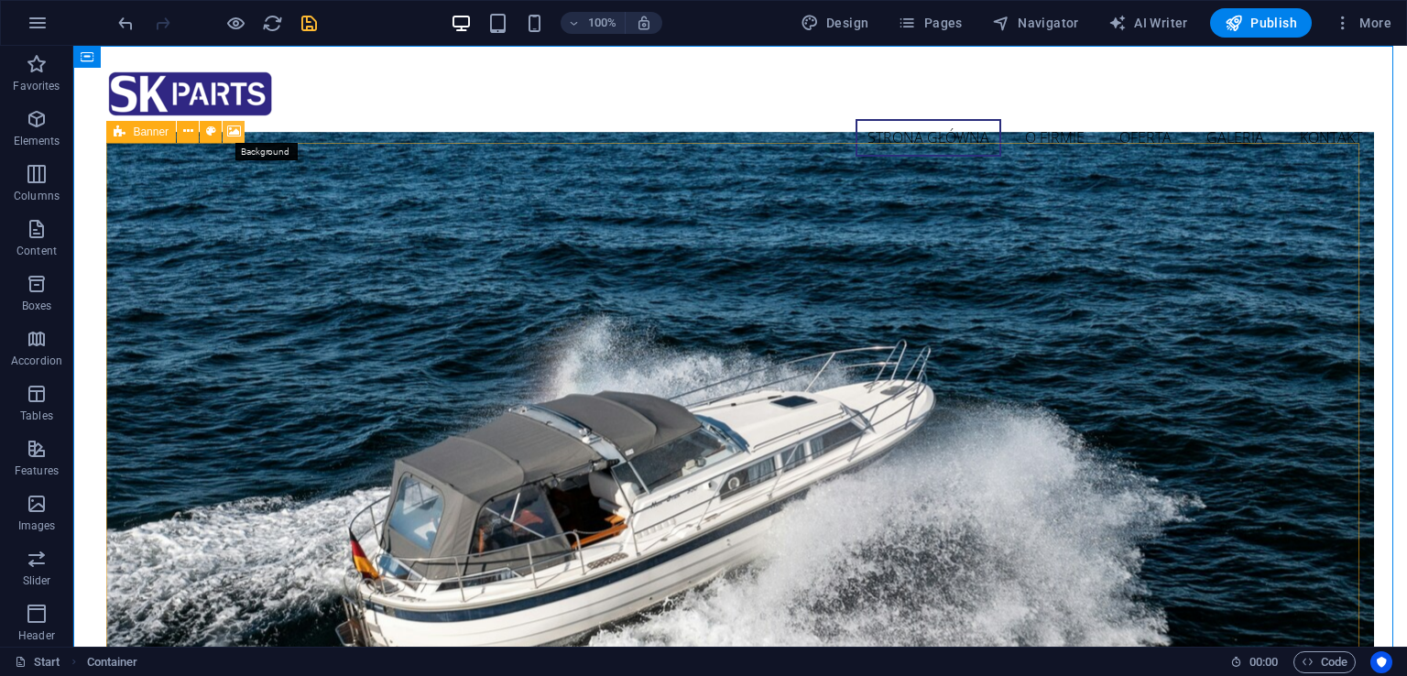
click at [234, 132] on icon at bounding box center [234, 131] width 14 height 19
select select "%"
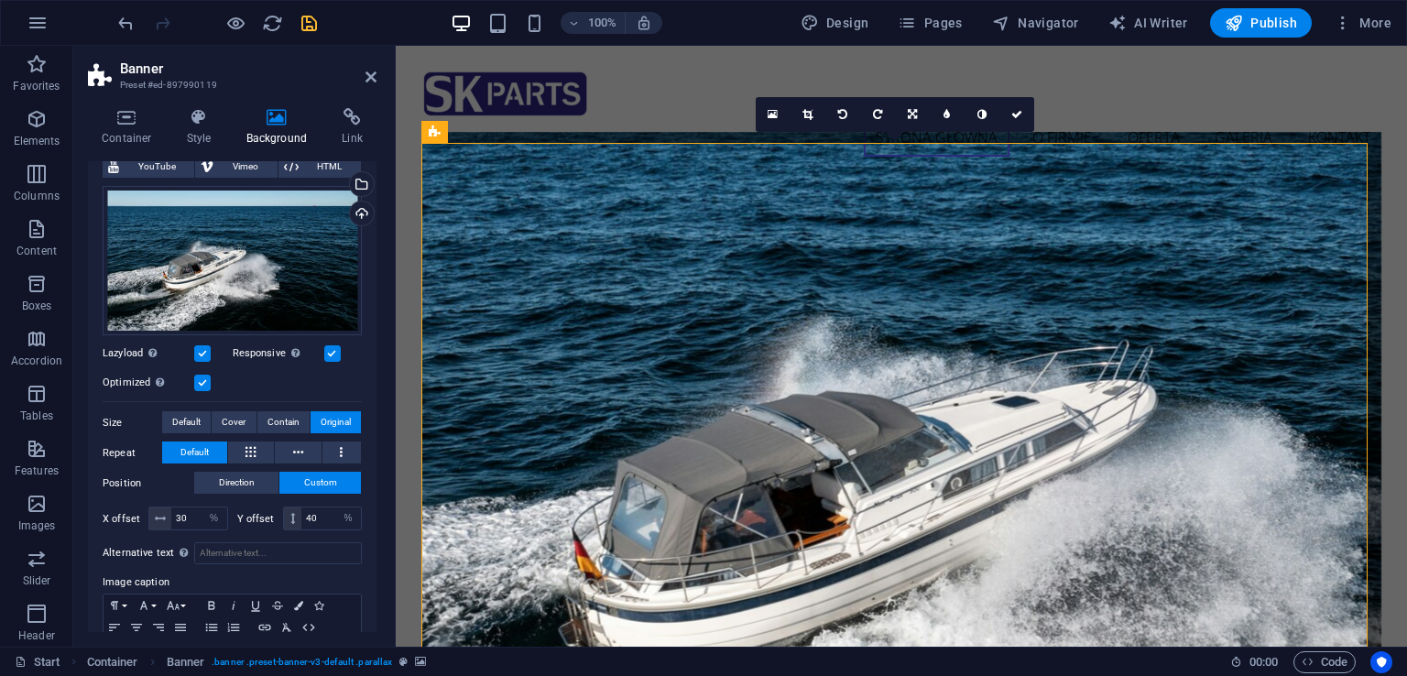
scroll to position [212, 0]
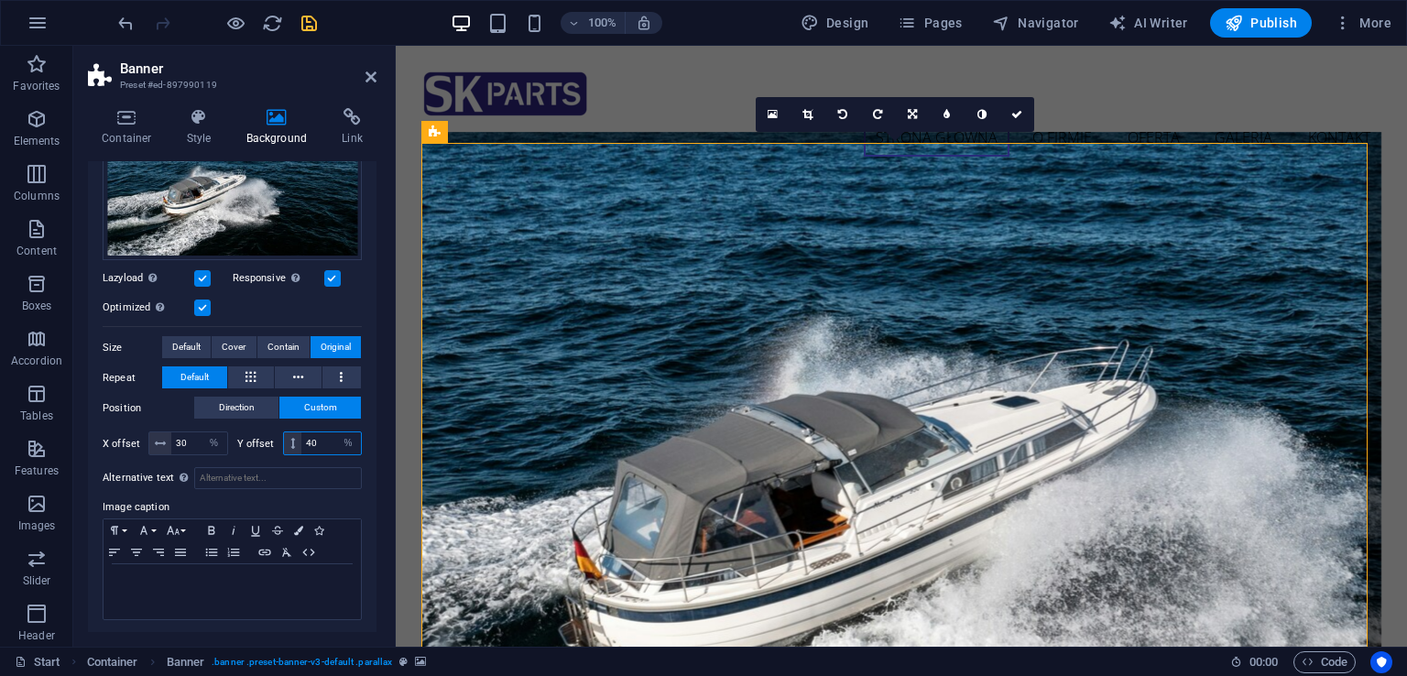
drag, startPoint x: 318, startPoint y: 437, endPoint x: 304, endPoint y: 437, distance: 13.7
click at [304, 437] on input "40" at bounding box center [331, 443] width 60 height 22
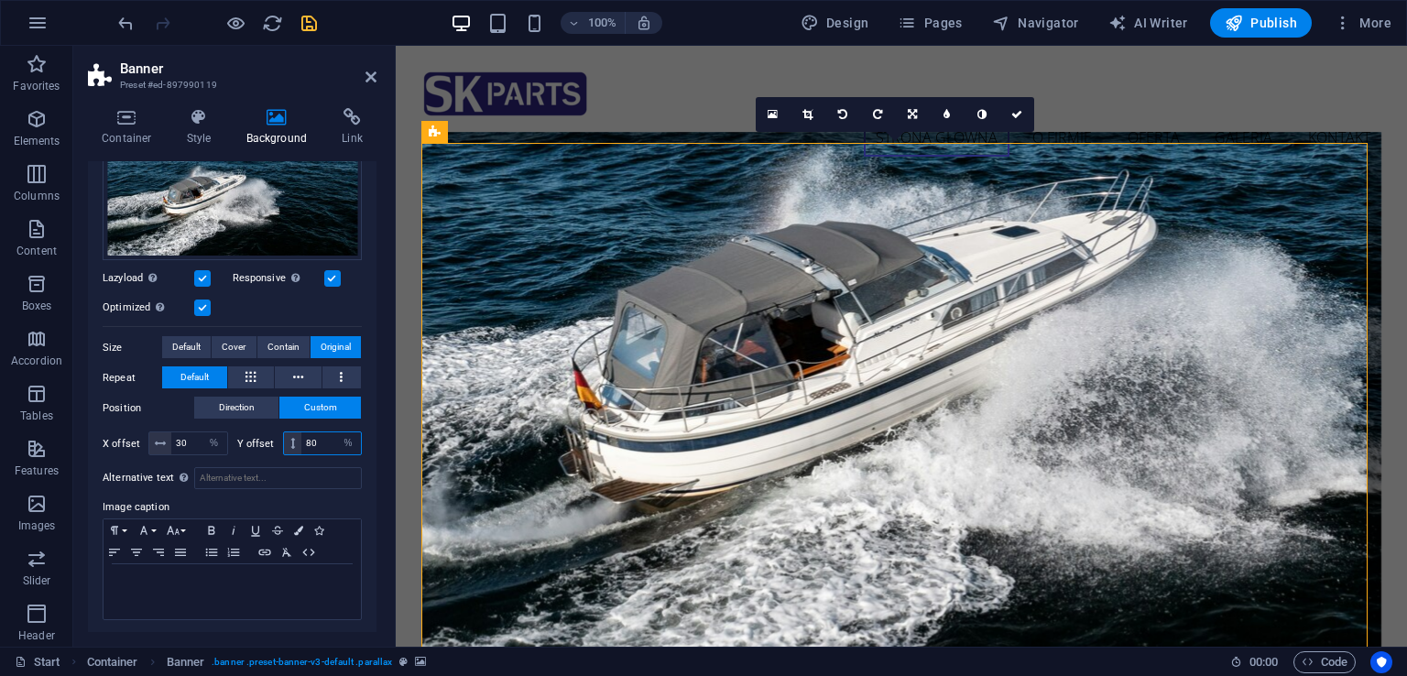
click at [278, 442] on div "Y offset 80 px rem % vh vw" at bounding box center [299, 443] width 125 height 24
type input "70"
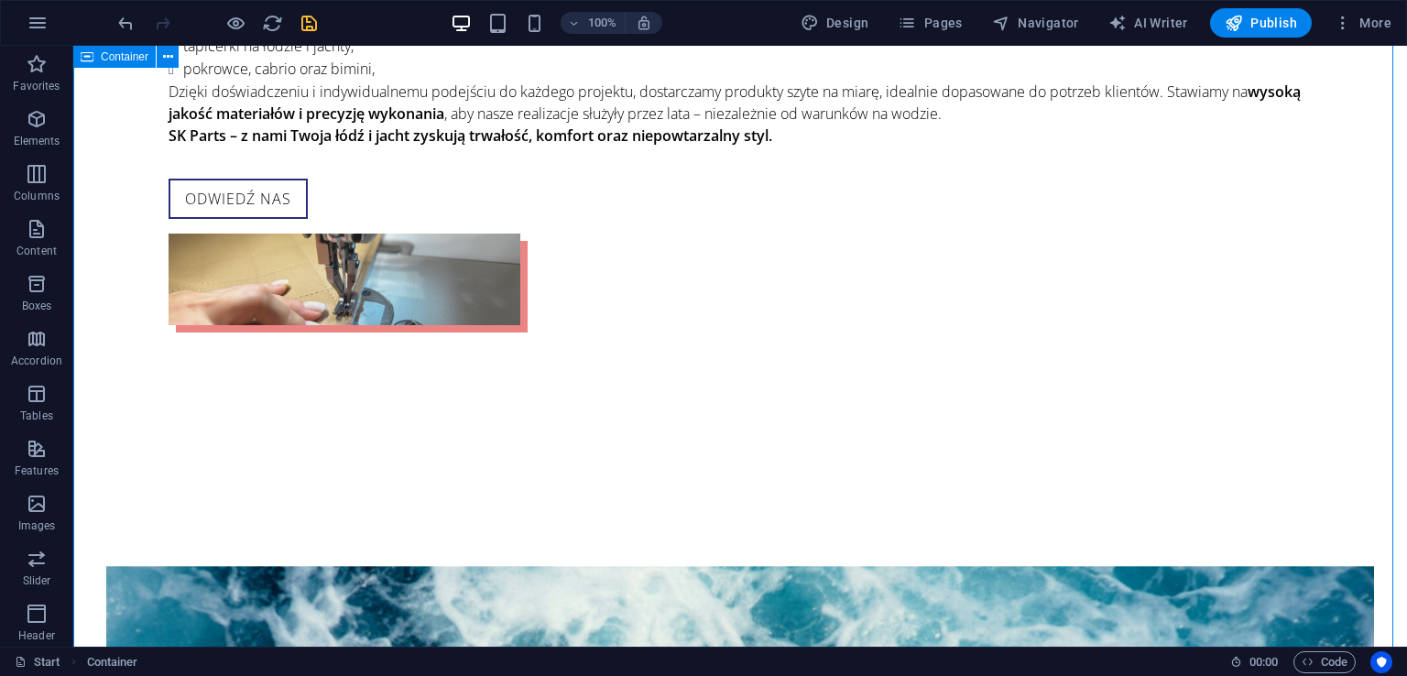
scroll to position [2290, 0]
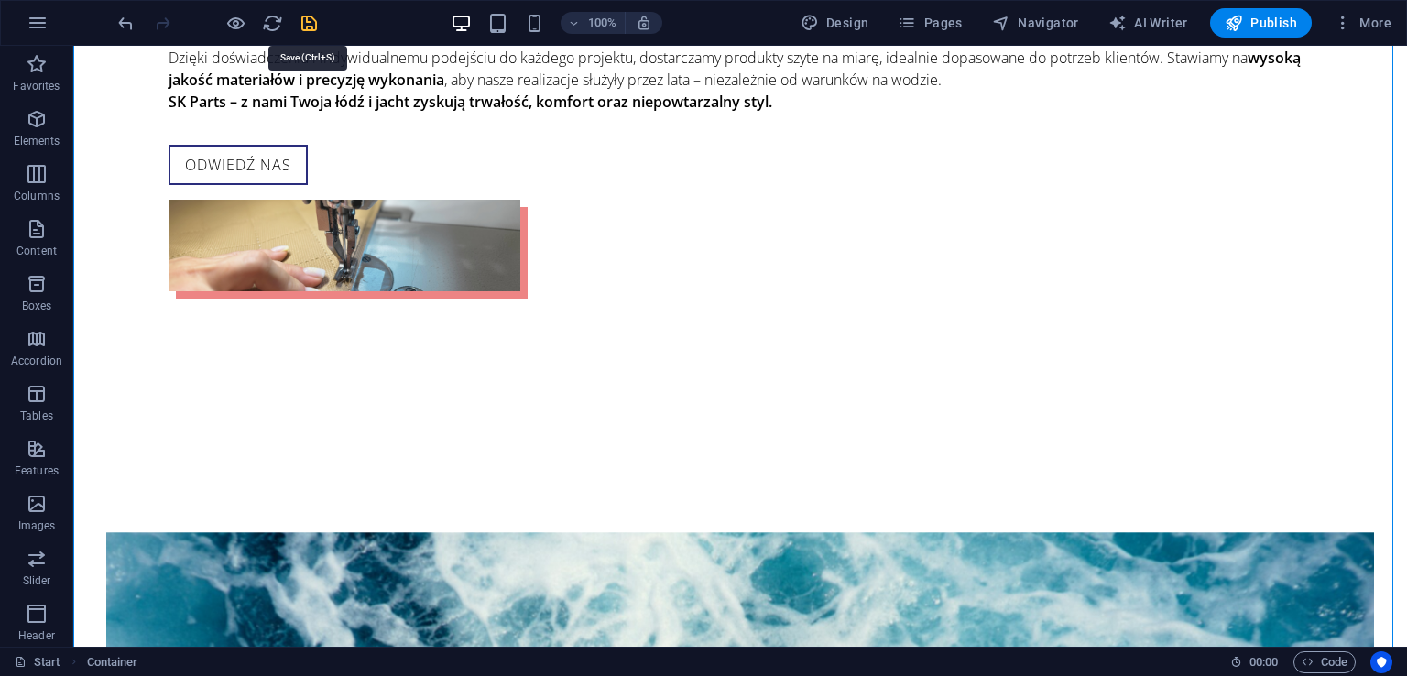
click at [311, 27] on icon "save" at bounding box center [309, 23] width 21 height 21
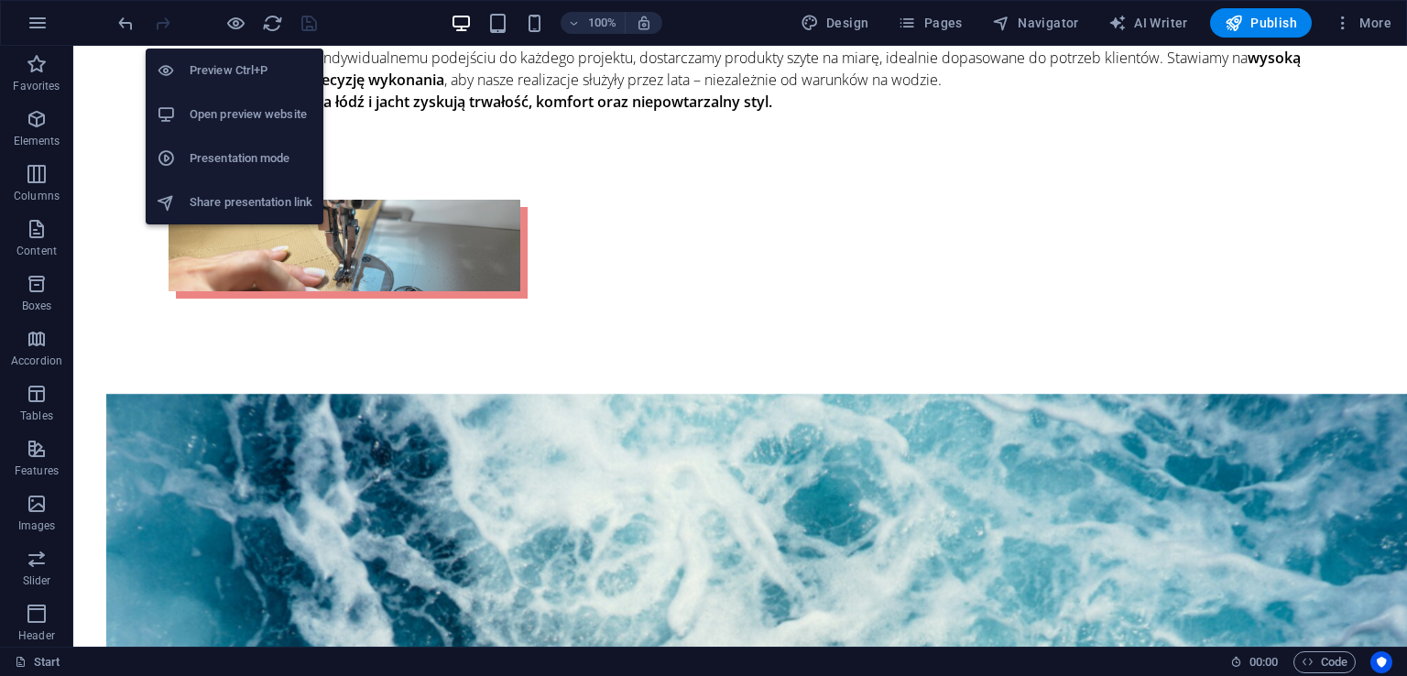
click at [221, 111] on h6 "Open preview website" at bounding box center [251, 114] width 123 height 22
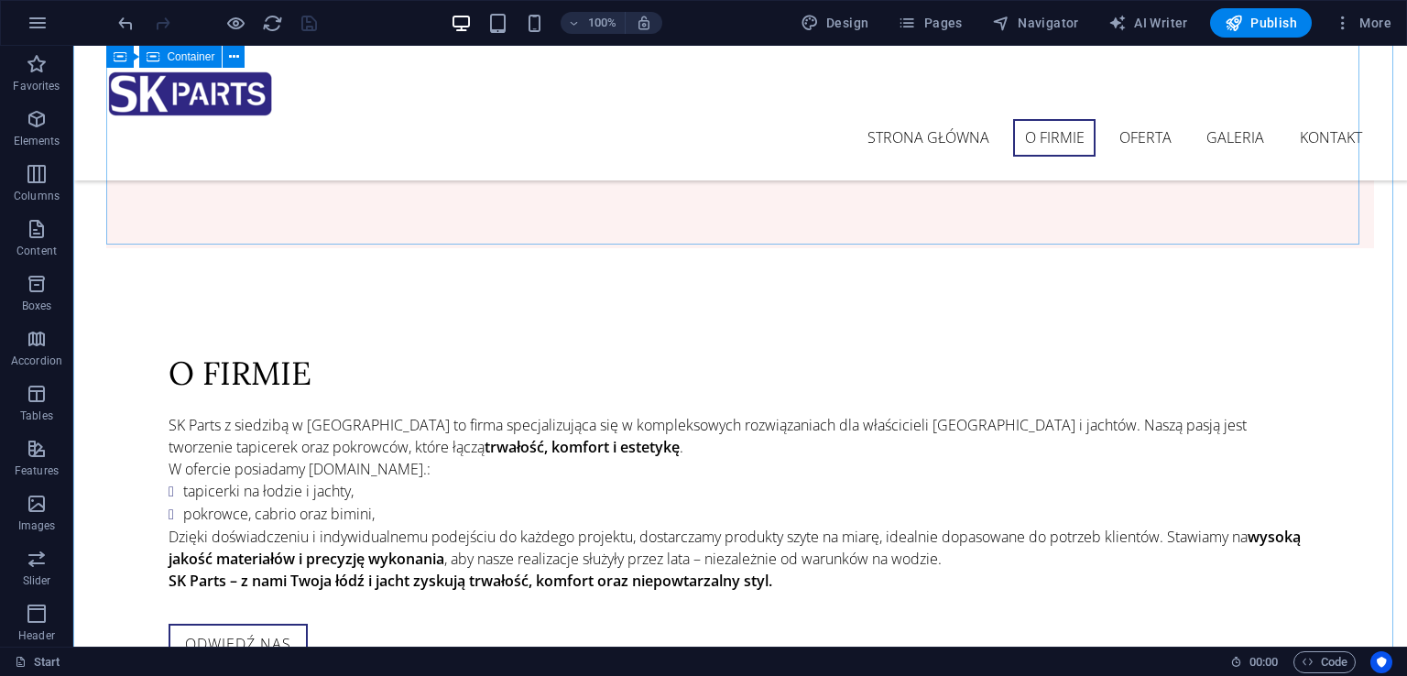
scroll to position [1465, 0]
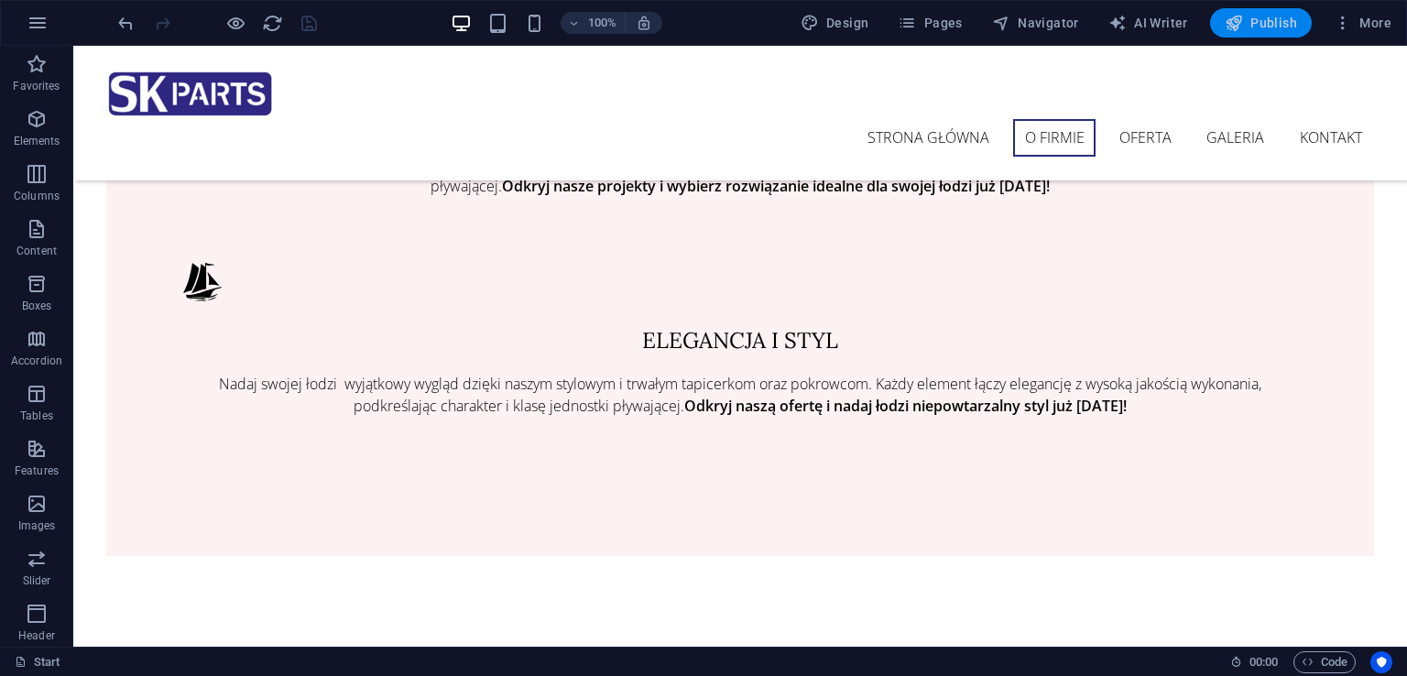
click at [1288, 24] on span "Publish" at bounding box center [1260, 23] width 72 height 18
click at [311, 23] on div at bounding box center [216, 22] width 205 height 29
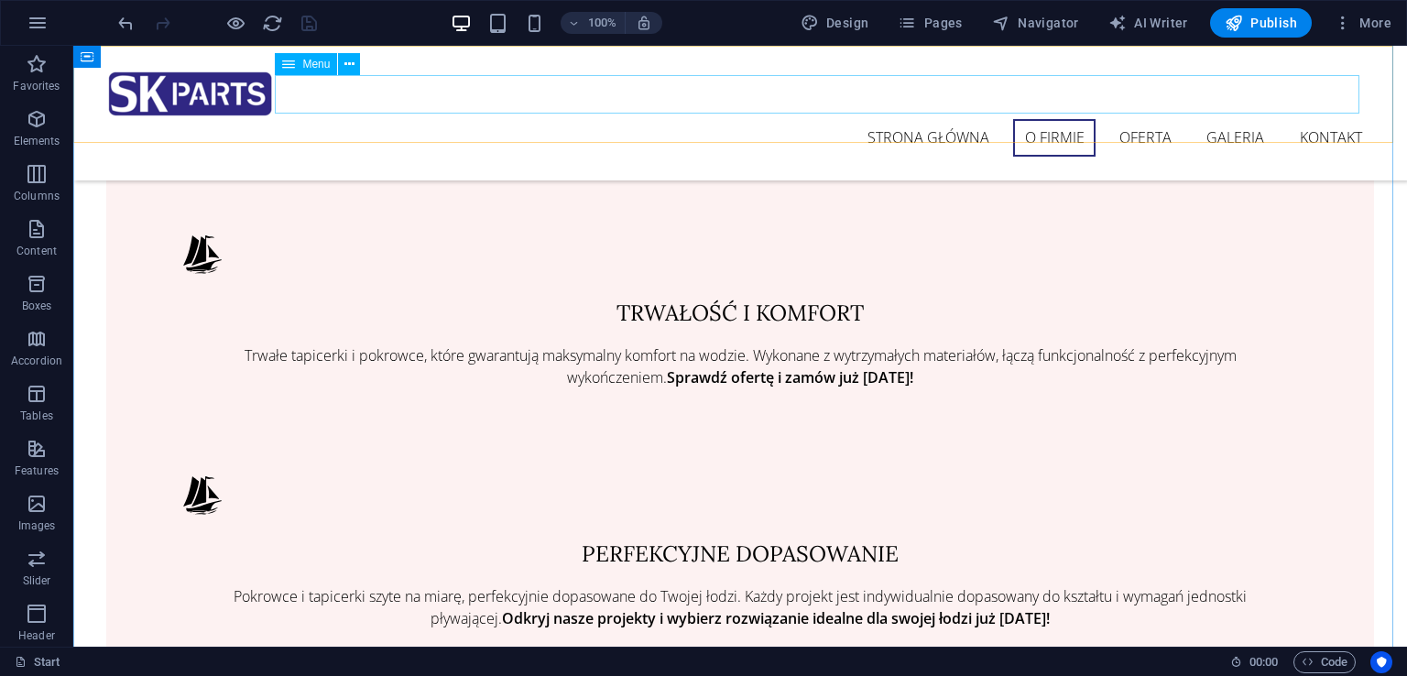
scroll to position [1007, 0]
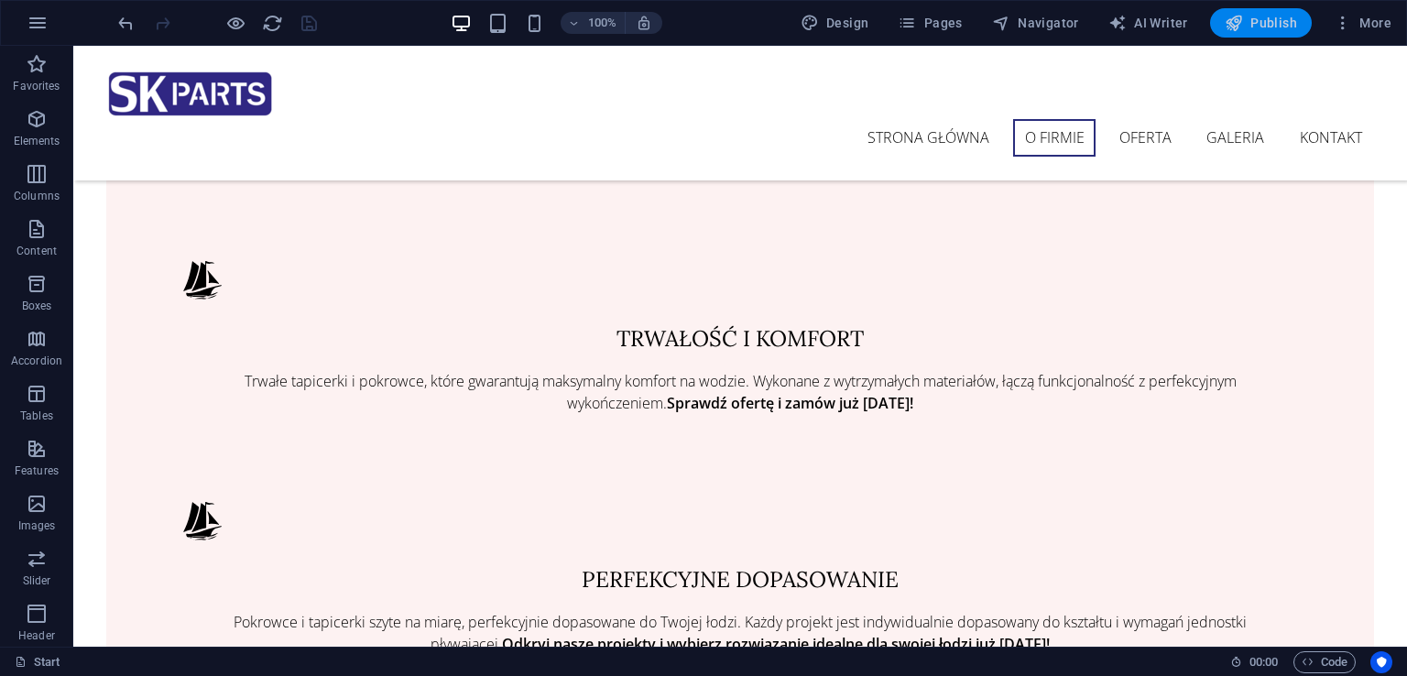
click at [1291, 28] on span "Publish" at bounding box center [1260, 23] width 72 height 18
